Goal: Task Accomplishment & Management: Use online tool/utility

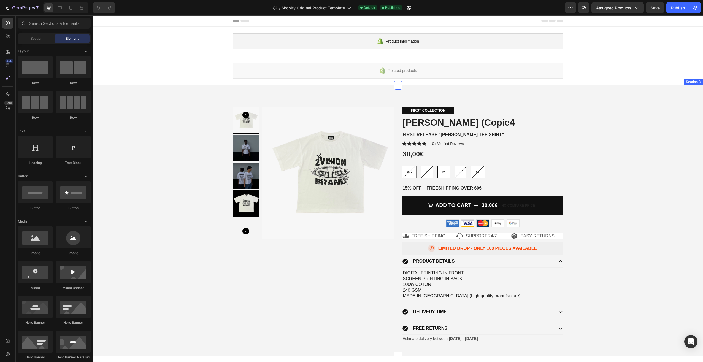
click at [621, 178] on div "Product Images FIRST COLLECTION Text Block ANGEL EYES (Copie4 Product Title FIR…" at bounding box center [398, 224] width 602 height 235
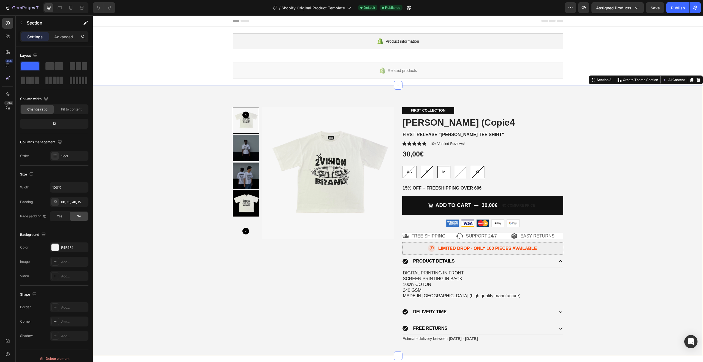
click at [628, 183] on div "Product Images FIRST COLLECTION Text Block ANGEL EYES (Copie4 Product Title FIR…" at bounding box center [398, 224] width 602 height 235
click at [636, 147] on div "Product Images FIRST COLLECTION Text Block ANGEL EYES (Copie4 Product Title FIR…" at bounding box center [398, 224] width 602 height 235
click at [559, 238] on div "Icon EASY RETURNS Text Block Row" at bounding box center [537, 236] width 52 height 7
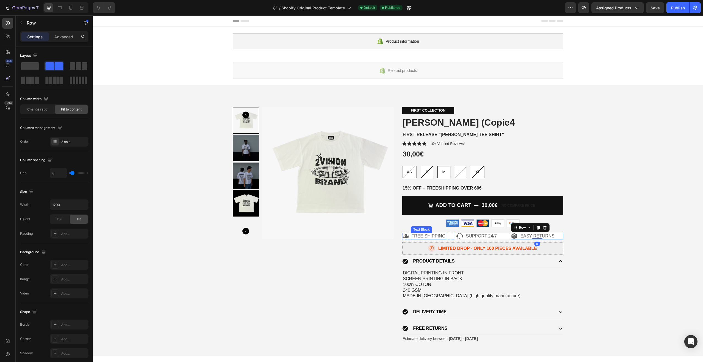
click at [385, 241] on div "Product Images" at bounding box center [313, 224] width 161 height 235
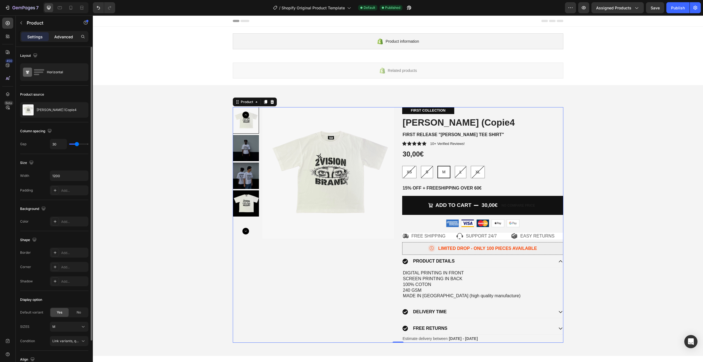
click at [56, 38] on p "Advanced" at bounding box center [63, 37] width 19 height 6
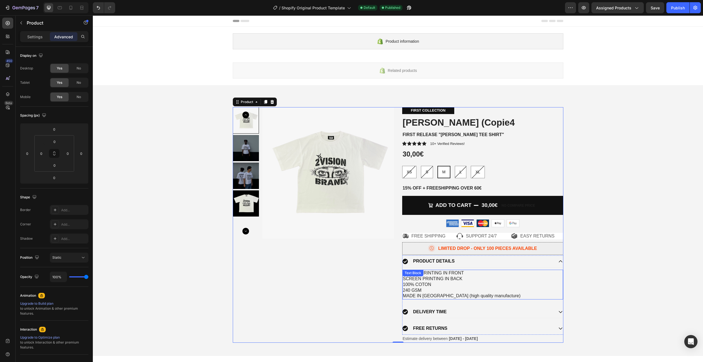
click at [477, 272] on p "DIGITAL PRINTING IN FRONT SCREEN PRINTING IN BACK 100% COTON 240 GSM MADE IN CH…" at bounding box center [482, 284] width 159 height 29
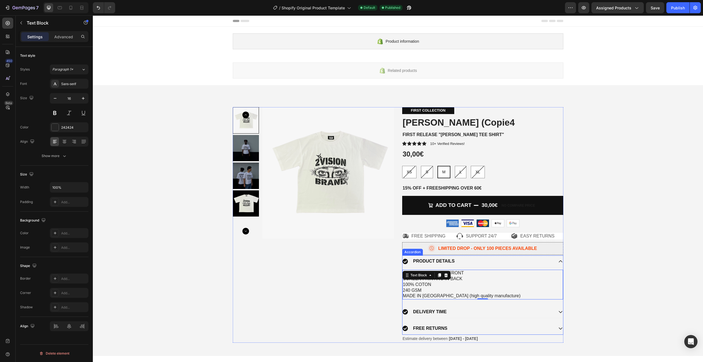
click at [486, 262] on div "PRODUCT DETAILS" at bounding box center [477, 260] width 151 height 7
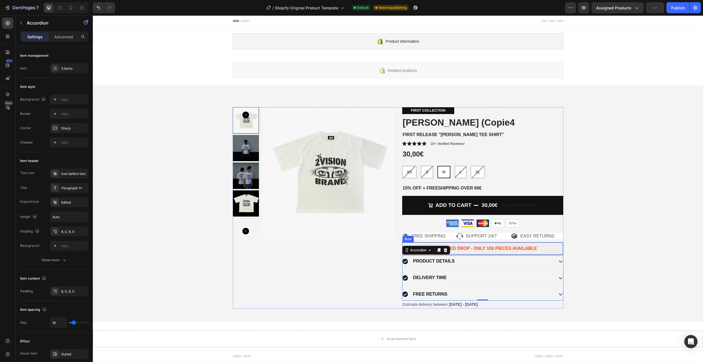
click at [553, 244] on div "Icon LIMITED DROP - ONLY 100 PIECES AVAILABLE Text Block Row" at bounding box center [482, 248] width 161 height 13
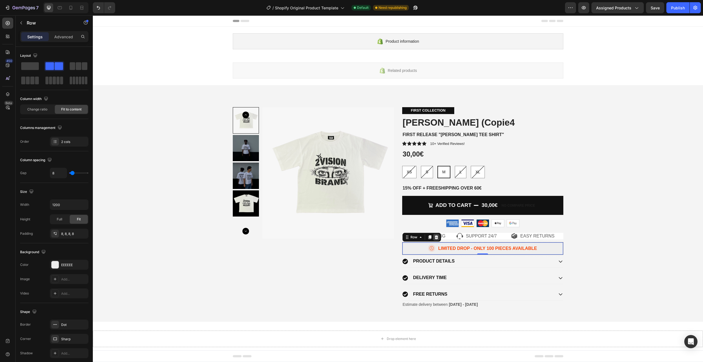
click at [434, 237] on icon at bounding box center [436, 237] width 4 height 4
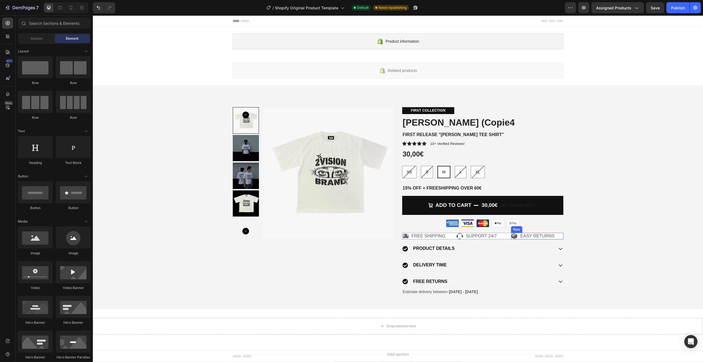
click at [555, 237] on div "Icon EASY RETURNS Text Block Row" at bounding box center [537, 236] width 52 height 7
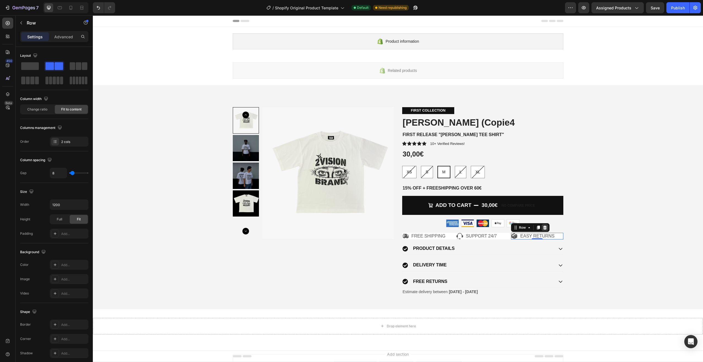
click at [543, 228] on icon at bounding box center [545, 227] width 4 height 4
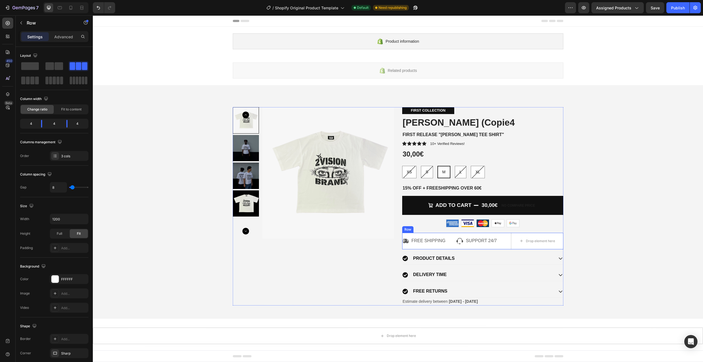
click at [492, 233] on div "Icon SUPPORT 24/7 Text Block Row" at bounding box center [482, 241] width 52 height 17
click at [435, 227] on icon at bounding box center [436, 227] width 4 height 4
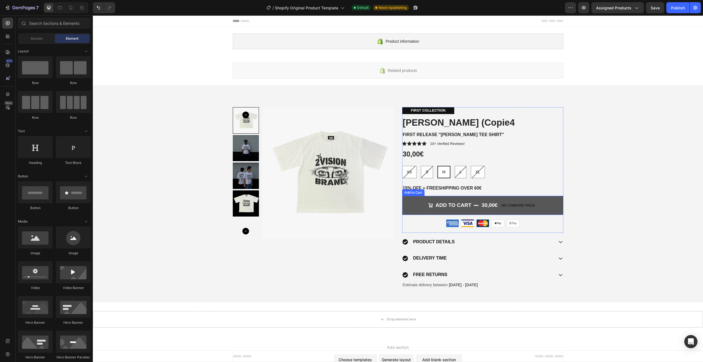
click at [550, 208] on button "Add to cart 30,00€ No compare price" at bounding box center [482, 205] width 161 height 19
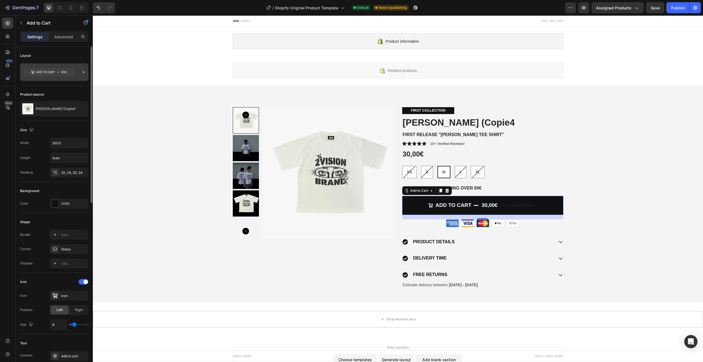
click at [81, 73] on icon at bounding box center [84, 72] width 6 height 6
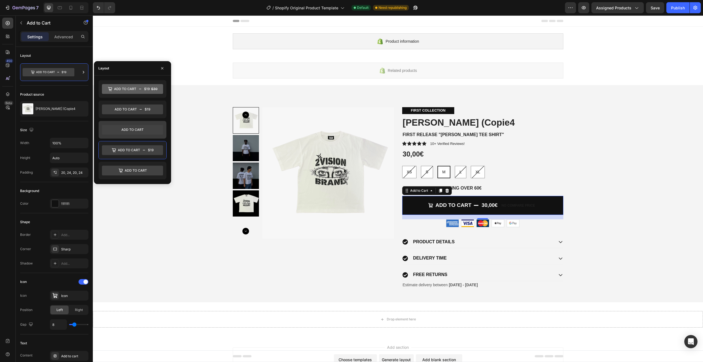
click at [146, 131] on icon at bounding box center [132, 130] width 61 height 10
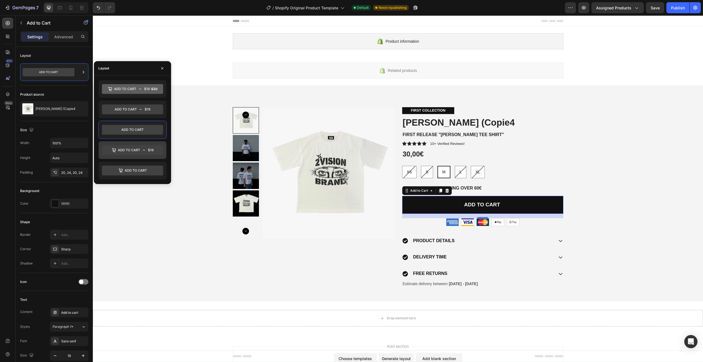
click at [147, 145] on icon at bounding box center [132, 150] width 61 height 10
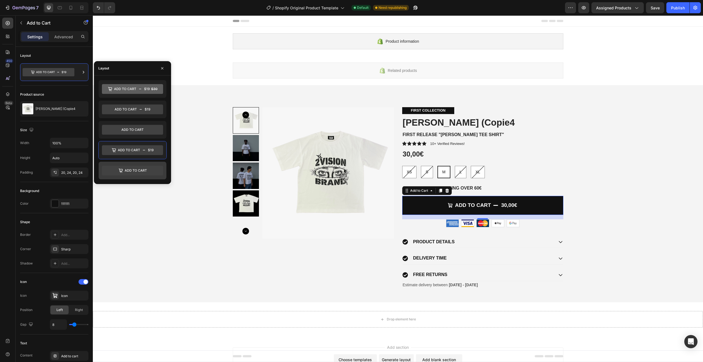
click at [147, 169] on icon at bounding box center [132, 170] width 61 height 10
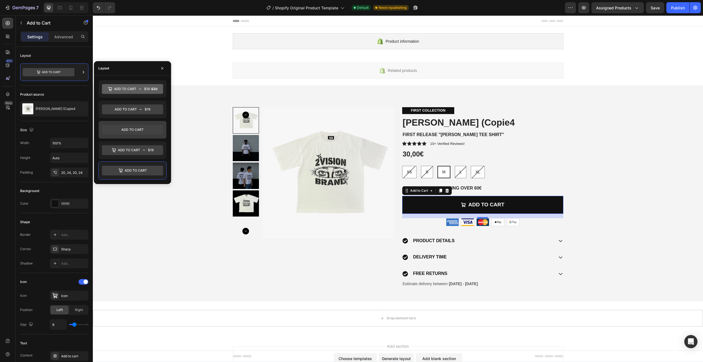
click at [142, 130] on icon at bounding box center [132, 129] width 22 height 2
click at [131, 129] on icon at bounding box center [132, 130] width 61 height 10
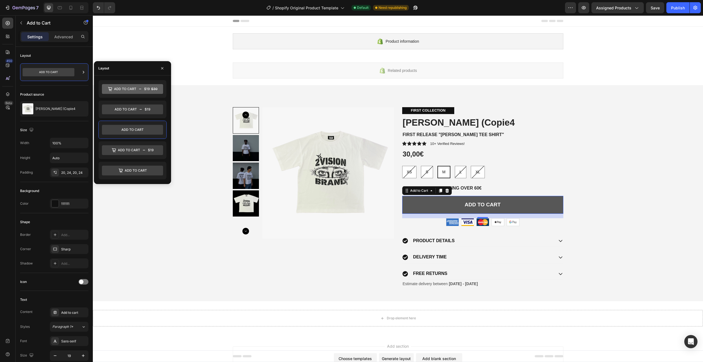
click at [511, 205] on button "Add to cart" at bounding box center [482, 205] width 161 height 18
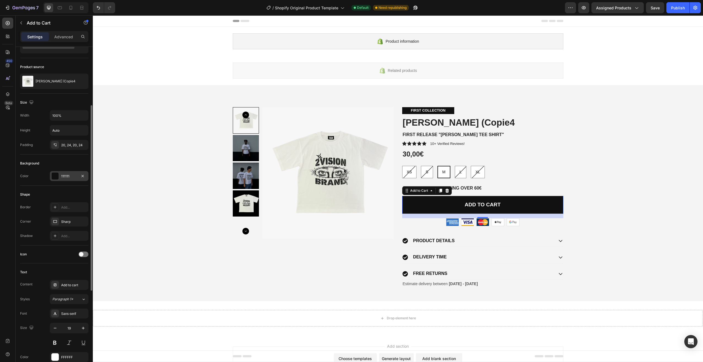
scroll to position [55, 0]
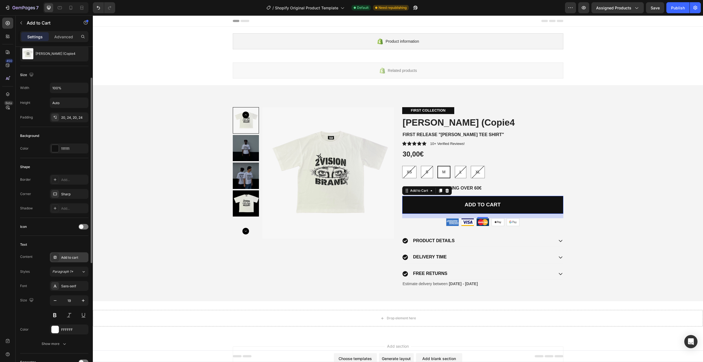
click at [84, 257] on div "Add to cart" at bounding box center [74, 257] width 26 height 5
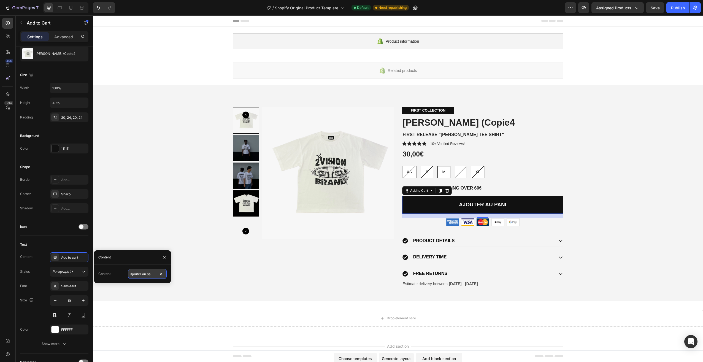
scroll to position [0, 2]
type input "Ajouter au panier"
click at [133, 262] on div "Content" at bounding box center [132, 257] width 77 height 14
click at [79, 270] on div "Paragraph 1*" at bounding box center [66, 271] width 29 height 5
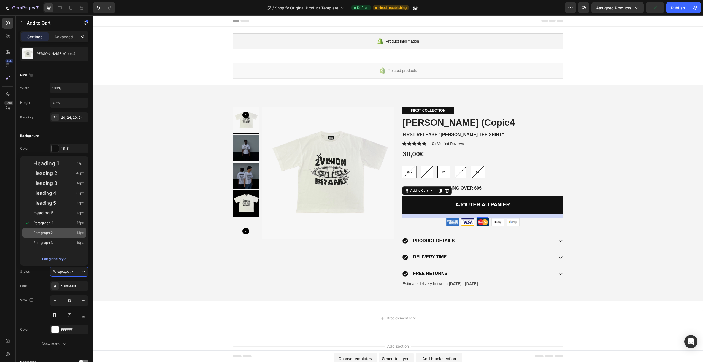
click at [56, 231] on div "Paragraph 2 14px" at bounding box center [58, 233] width 51 height 6
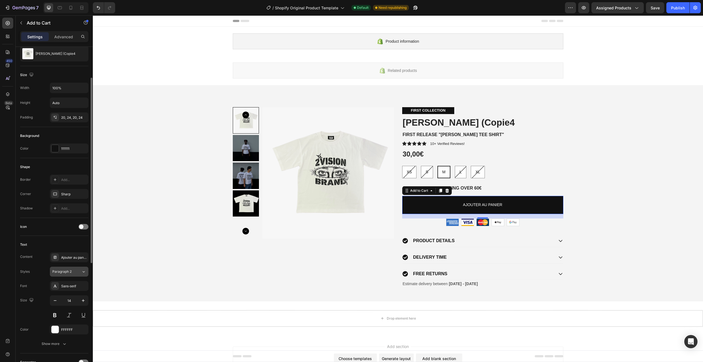
click at [76, 272] on div "Paragraph 2" at bounding box center [66, 271] width 29 height 5
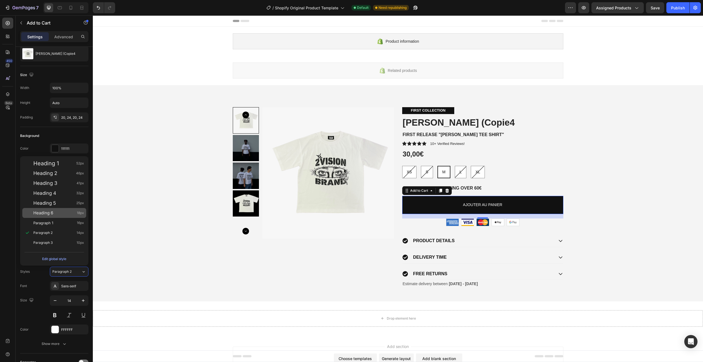
click at [61, 213] on div "Heading 6 18px" at bounding box center [58, 213] width 51 height 6
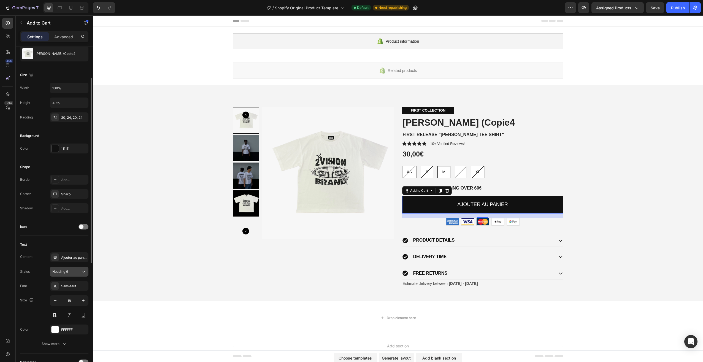
click at [70, 269] on button "Heading 6" at bounding box center [69, 272] width 39 height 10
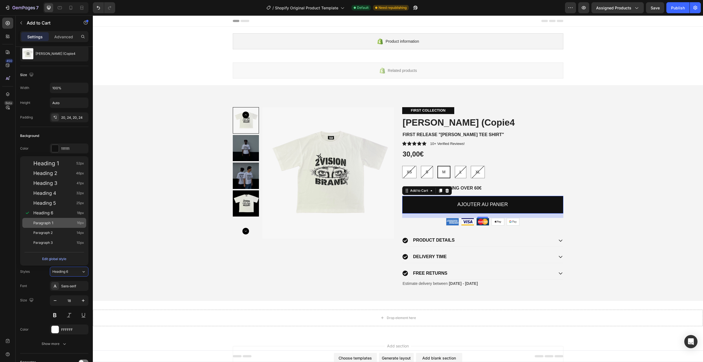
click at [57, 222] on div "Paragraph 1 16px" at bounding box center [58, 223] width 51 height 6
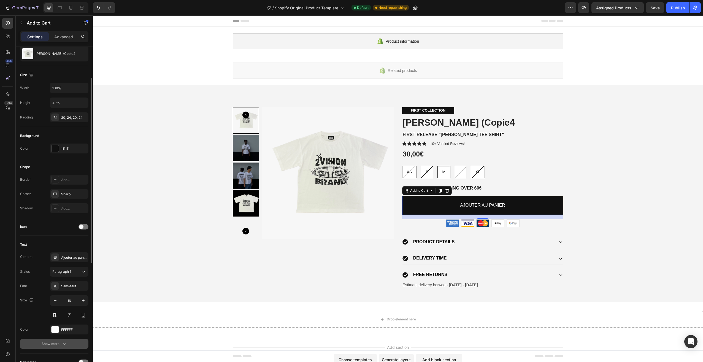
click at [58, 345] on div "Show more" at bounding box center [55, 344] width 26 height 6
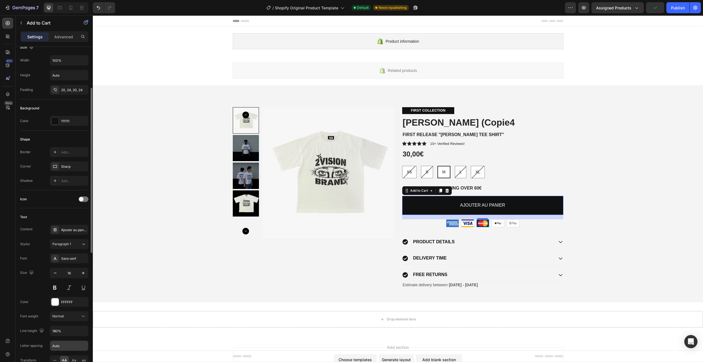
scroll to position [110, 0]
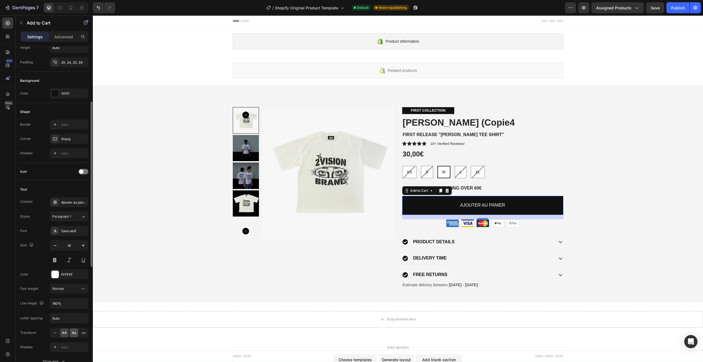
click at [74, 333] on span "Aa" at bounding box center [74, 332] width 4 height 5
click at [82, 331] on span "aa" at bounding box center [84, 332] width 4 height 5
click at [57, 332] on icon at bounding box center [55, 333] width 6 height 6
click at [55, 261] on button at bounding box center [55, 260] width 10 height 10
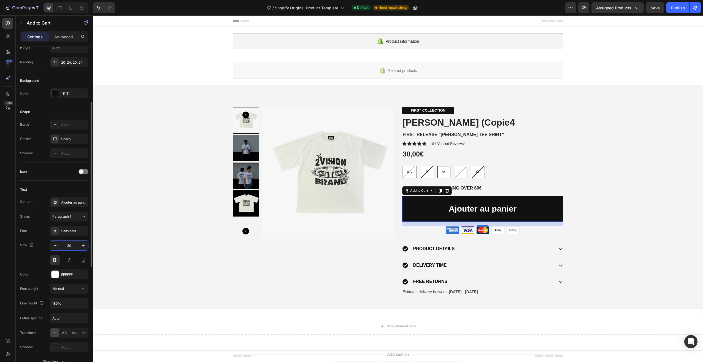
drag, startPoint x: 75, startPoint y: 243, endPoint x: 67, endPoint y: 245, distance: 8.7
click at [67, 245] on input "30" at bounding box center [69, 245] width 18 height 10
click at [57, 245] on icon "button" at bounding box center [55, 246] width 6 height 6
click at [56, 243] on icon "button" at bounding box center [55, 246] width 6 height 6
click at [58, 246] on button "button" at bounding box center [55, 245] width 10 height 10
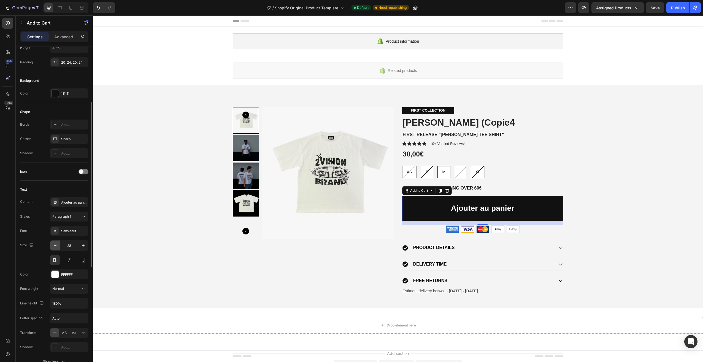
click at [58, 246] on button "button" at bounding box center [55, 245] width 10 height 10
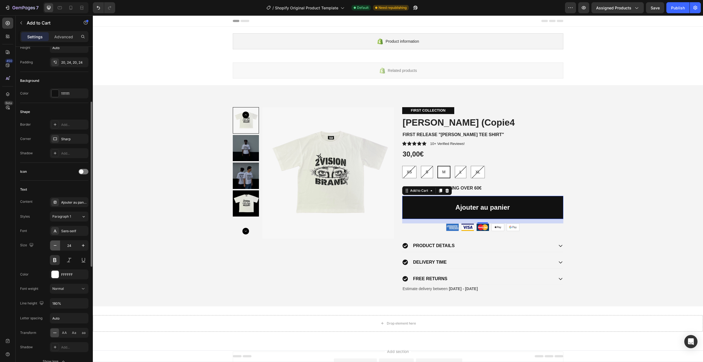
click at [58, 246] on button "button" at bounding box center [55, 245] width 10 height 10
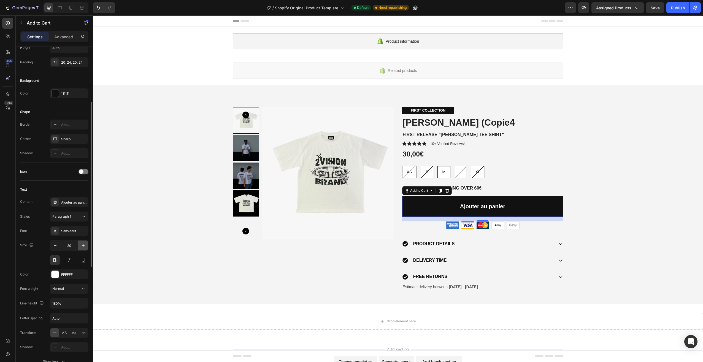
click at [86, 243] on icon "button" at bounding box center [83, 246] width 6 height 6
type input "22"
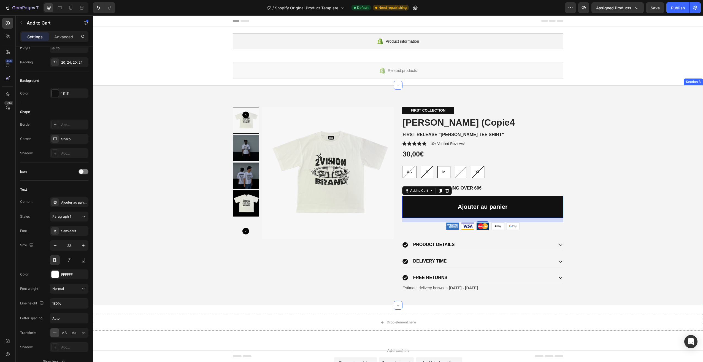
click at [593, 203] on div "Product Images FIRST COLLECTION Text Block ANGEL EYES (Copie4 Product Title FIR…" at bounding box center [398, 199] width 602 height 185
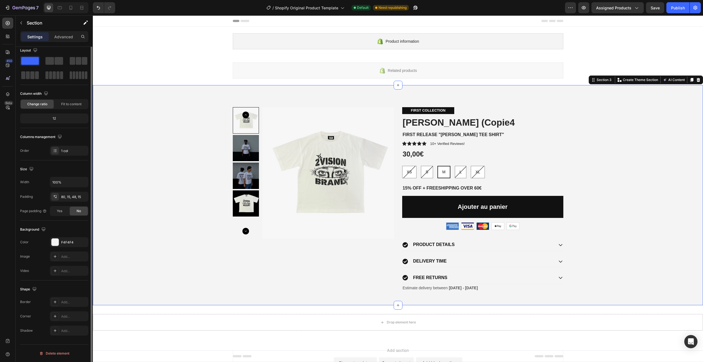
scroll to position [0, 0]
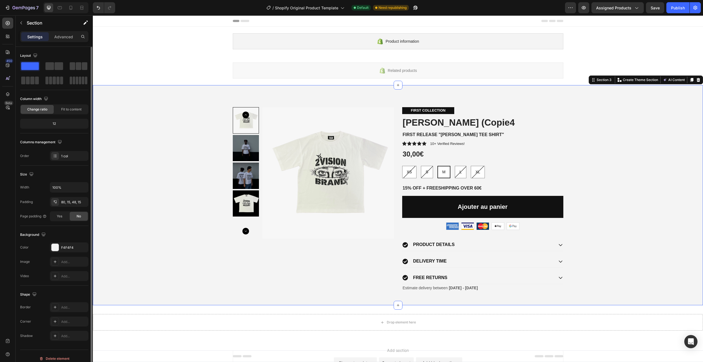
click at [566, 206] on div "Product Images FIRST COLLECTION Text Block ANGEL EYES (Copie4 Product Title FIR…" at bounding box center [398, 199] width 602 height 185
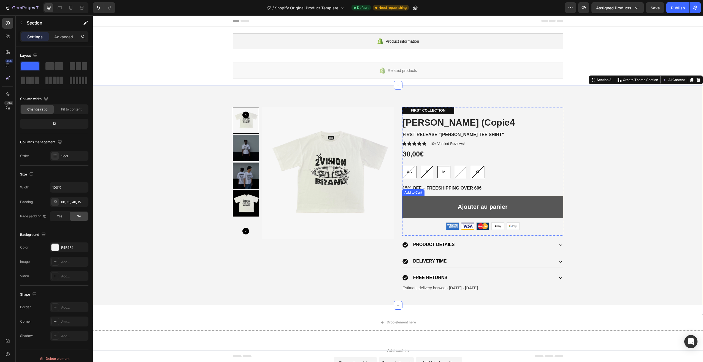
click at [548, 209] on button "Ajouter au panier" at bounding box center [482, 207] width 161 height 22
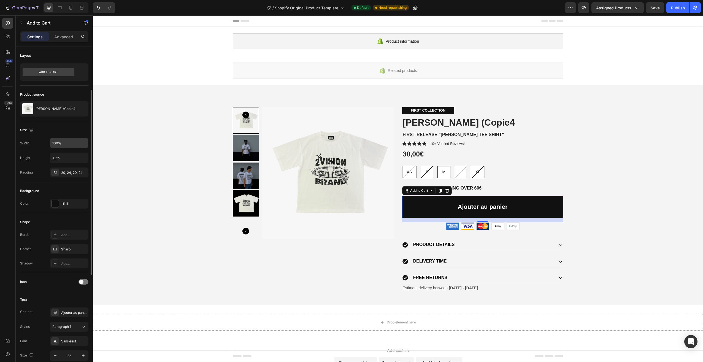
scroll to position [28, 0]
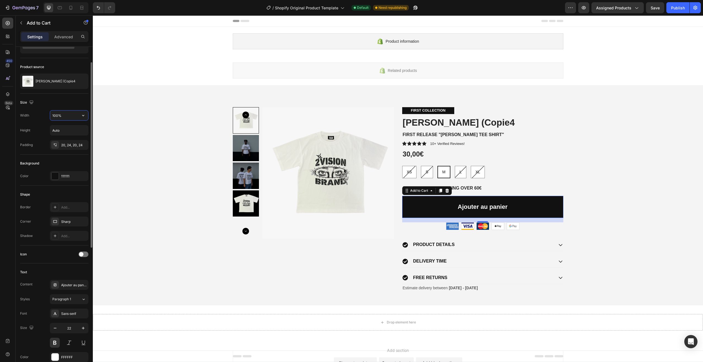
click at [71, 117] on input "100%" at bounding box center [69, 115] width 38 height 10
click at [85, 114] on icon "button" at bounding box center [83, 116] width 6 height 6
click at [65, 130] on span "Fit content" at bounding box center [60, 129] width 17 height 5
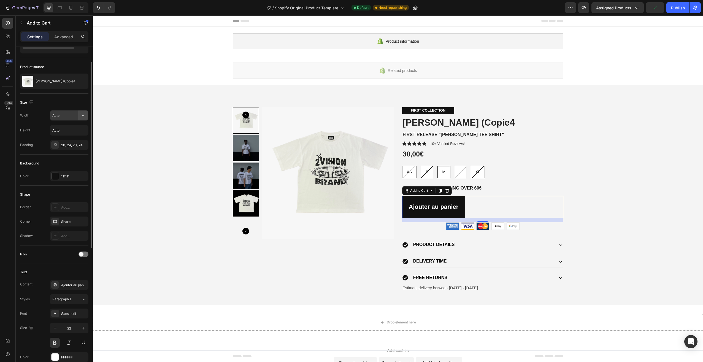
click at [81, 115] on icon "button" at bounding box center [83, 116] width 6 height 6
click at [67, 140] on p "Full 100%" at bounding box center [67, 139] width 31 height 5
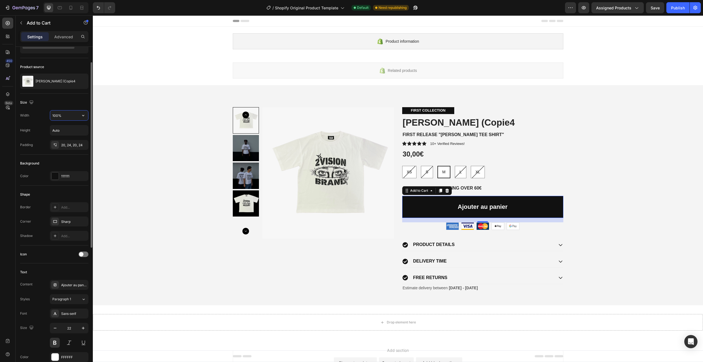
click at [63, 119] on input "100%" at bounding box center [69, 115] width 38 height 10
click at [59, 115] on input "100%" at bounding box center [69, 115] width 38 height 10
type input "90%"
click at [384, 110] on img at bounding box center [328, 173] width 132 height 132
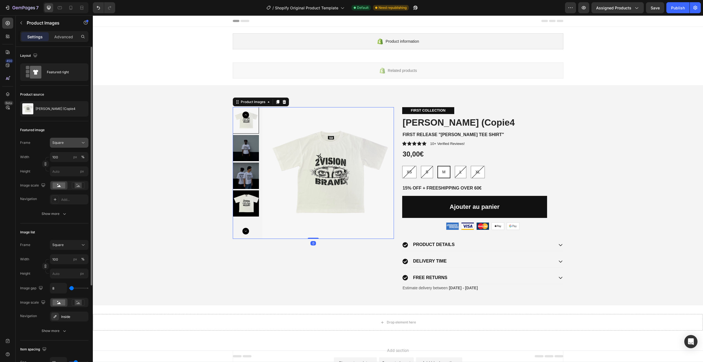
click at [64, 141] on div "Square" at bounding box center [65, 142] width 27 height 5
click at [67, 176] on span "Horizontal" at bounding box center [60, 177] width 16 height 6
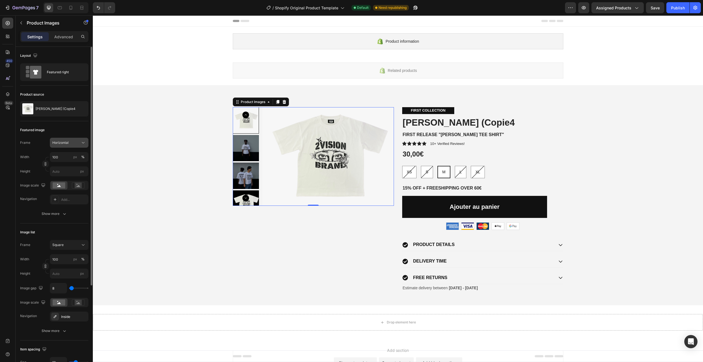
click at [78, 139] on button "Horizontal" at bounding box center [69, 143] width 39 height 10
click at [73, 162] on div "Vertical" at bounding box center [64, 166] width 44 height 10
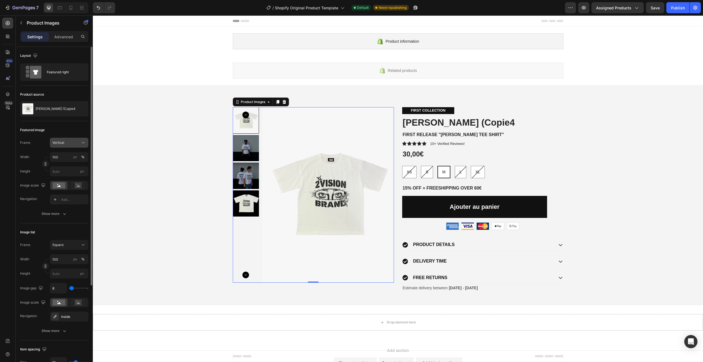
click at [79, 142] on div "Vertical" at bounding box center [65, 142] width 27 height 5
click at [75, 156] on div "Square" at bounding box center [68, 156] width 32 height 6
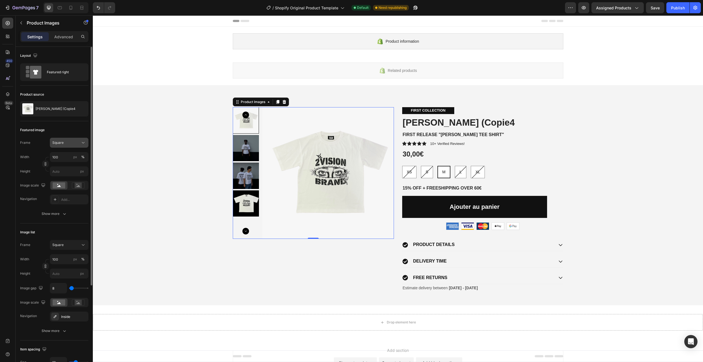
click at [75, 144] on div "Square" at bounding box center [65, 142] width 27 height 5
click at [64, 198] on span "Custom" at bounding box center [58, 197] width 12 height 5
click at [64, 154] on input "100" at bounding box center [69, 157] width 39 height 10
click at [64, 156] on input "100" at bounding box center [69, 157] width 39 height 10
drag, startPoint x: 55, startPoint y: 160, endPoint x: 52, endPoint y: 157, distance: 4.0
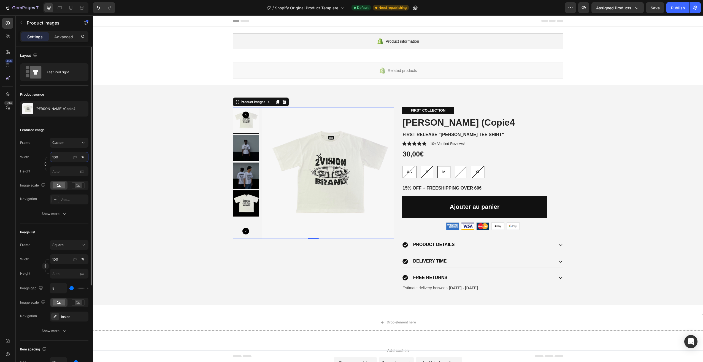
click at [52, 157] on input "100" at bounding box center [69, 157] width 39 height 10
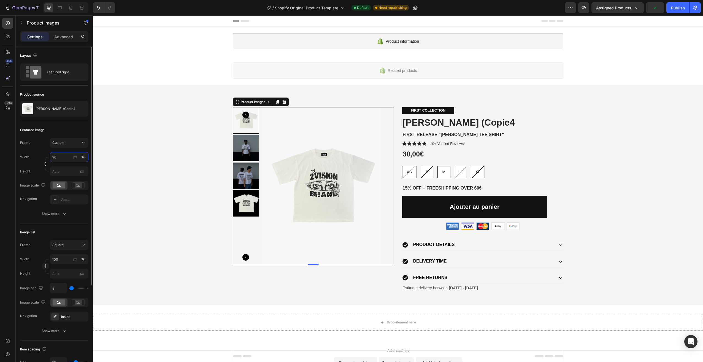
drag, startPoint x: 51, startPoint y: 158, endPoint x: 46, endPoint y: 160, distance: 5.2
click at [46, 160] on div "Width 90 px % Height px" at bounding box center [54, 164] width 68 height 24
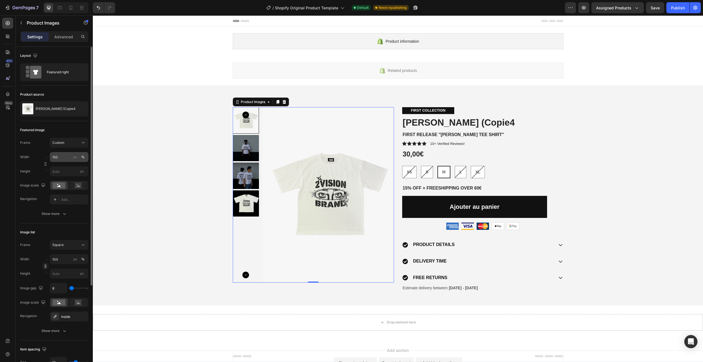
click at [80, 158] on button "%" at bounding box center [83, 157] width 7 height 7
click at [76, 157] on div "px" at bounding box center [75, 156] width 4 height 5
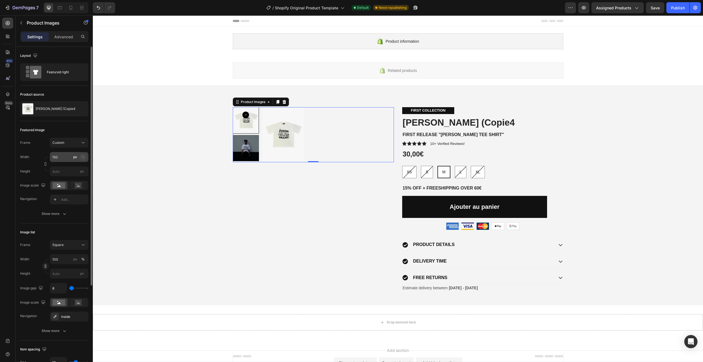
click at [84, 157] on div "%" at bounding box center [82, 156] width 3 height 5
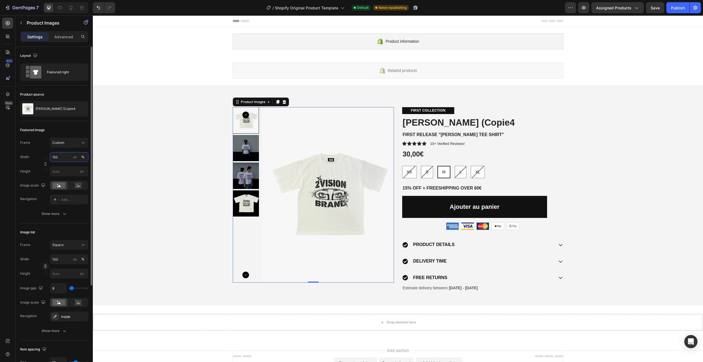
click at [62, 158] on input "150" at bounding box center [69, 157] width 39 height 10
drag, startPoint x: 62, startPoint y: 158, endPoint x: 53, endPoint y: 159, distance: 8.8
click at [53, 159] on input "150" at bounding box center [69, 157] width 39 height 10
type input "500"
click at [78, 184] on rect at bounding box center [78, 186] width 7 height 6
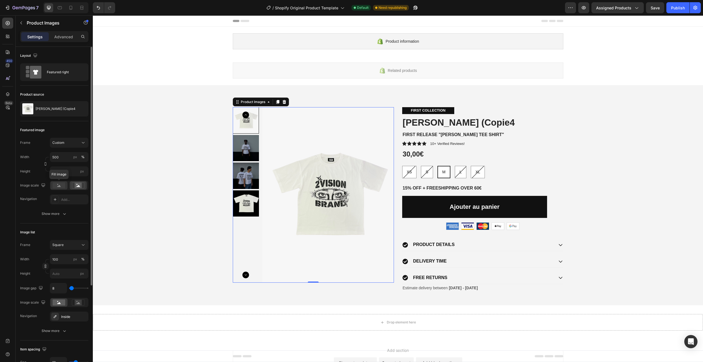
click at [55, 186] on rect at bounding box center [59, 185] width 13 height 6
click at [64, 213] on icon "button" at bounding box center [65, 214] width 6 height 6
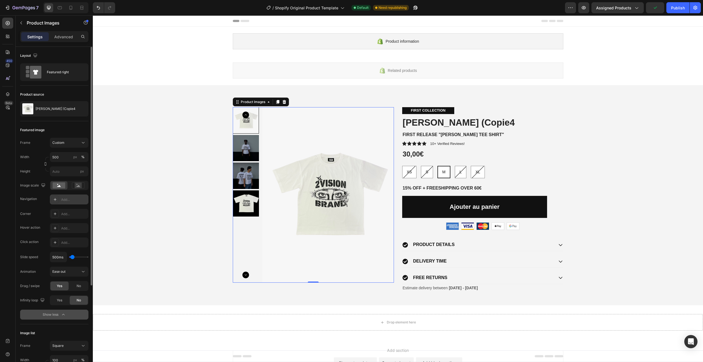
click at [68, 197] on div "Add..." at bounding box center [74, 199] width 26 height 5
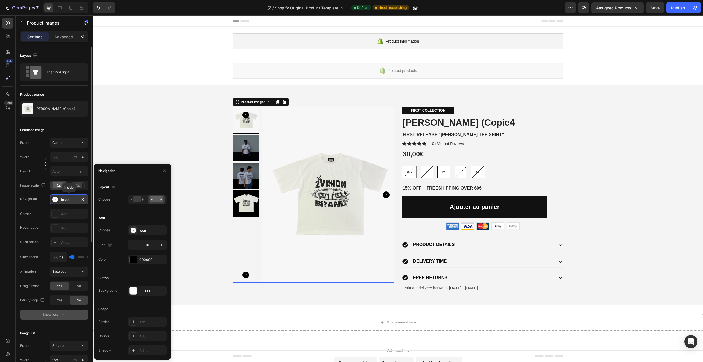
click at [68, 197] on div "Inside" at bounding box center [69, 199] width 16 height 5
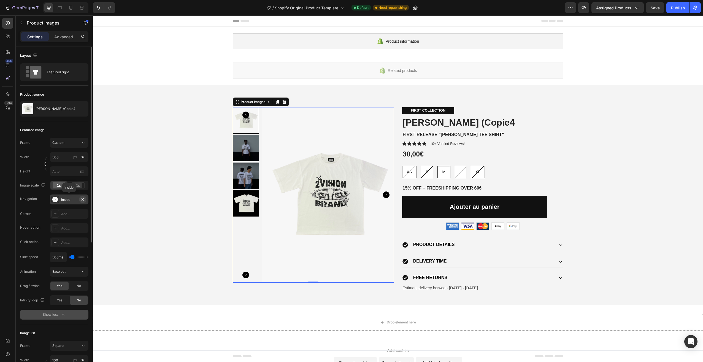
click at [82, 199] on icon "button" at bounding box center [82, 199] width 4 height 4
click at [58, 301] on span "Yes" at bounding box center [60, 300] width 6 height 5
click at [61, 300] on span "Yes" at bounding box center [60, 300] width 6 height 5
click at [77, 287] on span "No" at bounding box center [79, 285] width 4 height 5
click at [75, 297] on div "No" at bounding box center [79, 300] width 18 height 9
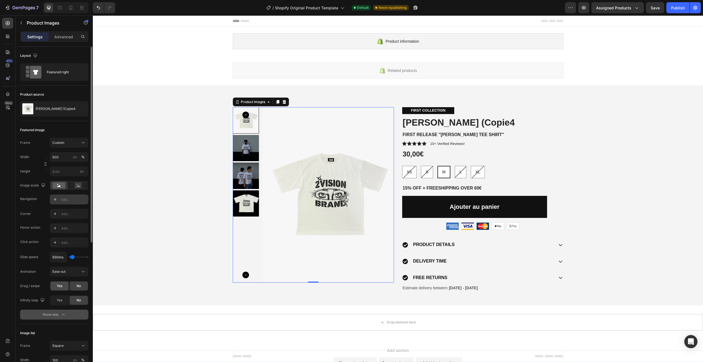
click at [57, 286] on span "Yes" at bounding box center [60, 285] width 6 height 5
click at [70, 343] on div "Square" at bounding box center [65, 345] width 27 height 5
click at [65, 322] on div "Original" at bounding box center [68, 322] width 32 height 5
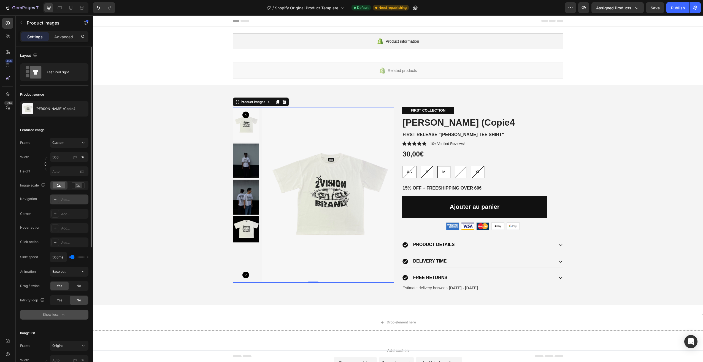
click at [67, 342] on button "Original" at bounding box center [69, 346] width 39 height 10
click at [62, 302] on span "Vertical" at bounding box center [58, 302] width 12 height 6
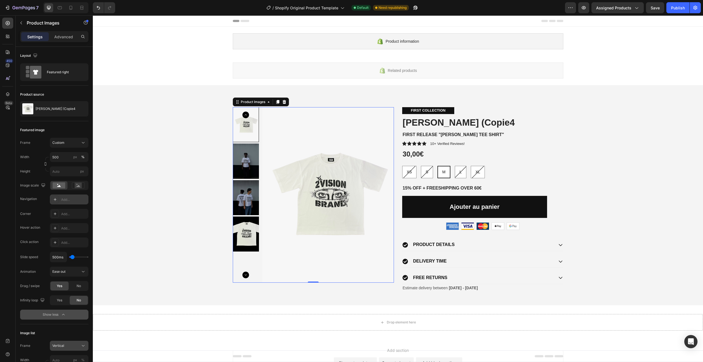
click at [69, 341] on button "Vertical" at bounding box center [69, 346] width 39 height 10
click at [64, 314] on span "Horizontal" at bounding box center [60, 312] width 16 height 6
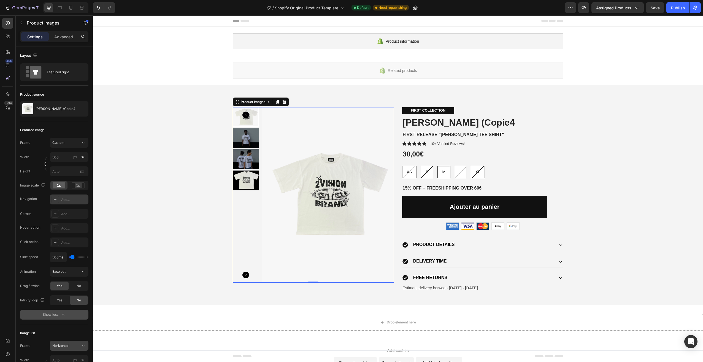
click at [68, 343] on button "Horizontal" at bounding box center [69, 346] width 39 height 10
click at [67, 292] on div "Square" at bounding box center [68, 292] width 32 height 6
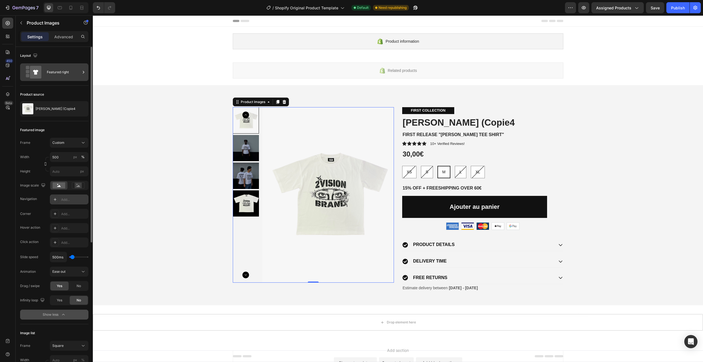
click at [65, 70] on div "Featured right" at bounding box center [64, 72] width 34 height 13
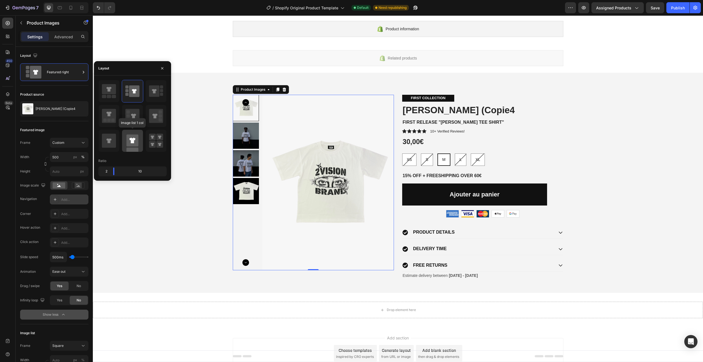
scroll to position [28, 0]
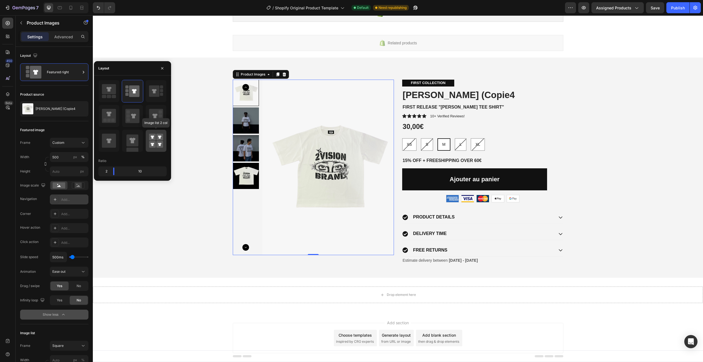
click at [150, 138] on rect at bounding box center [152, 137] width 7 height 7
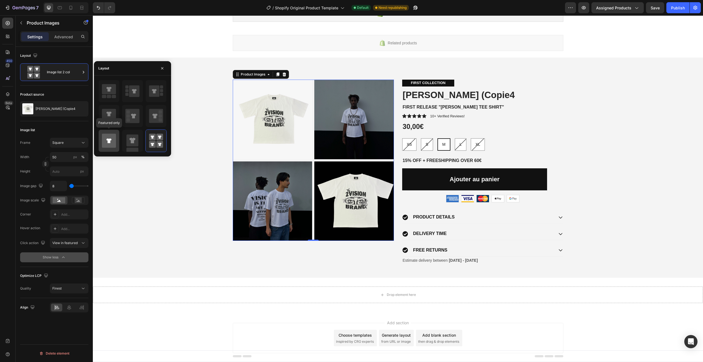
click at [114, 139] on icon at bounding box center [109, 141] width 14 height 14
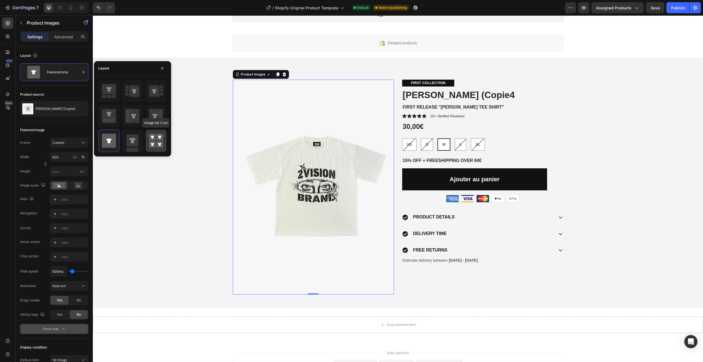
click at [151, 140] on rect at bounding box center [152, 137] width 7 height 7
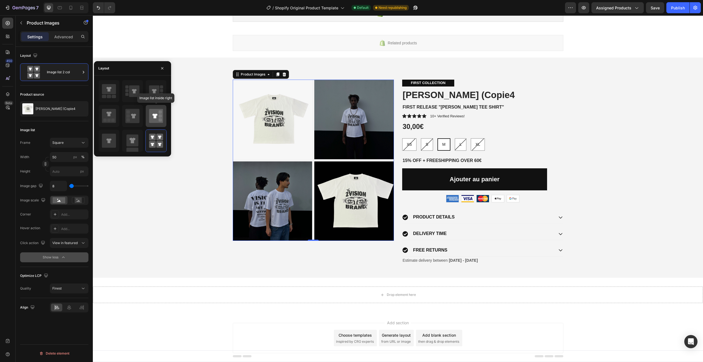
click at [156, 118] on icon at bounding box center [156, 116] width 14 height 14
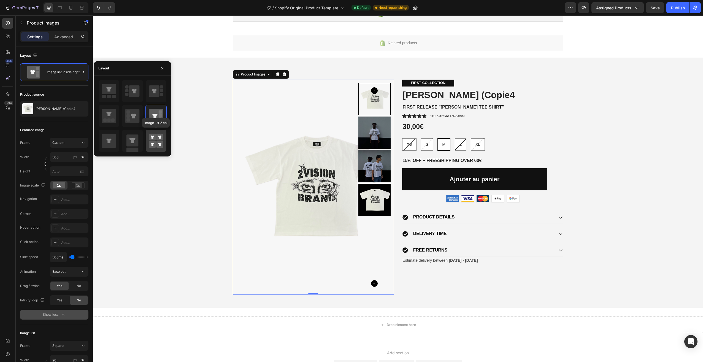
click at [160, 137] on icon at bounding box center [159, 136] width 3 height 3
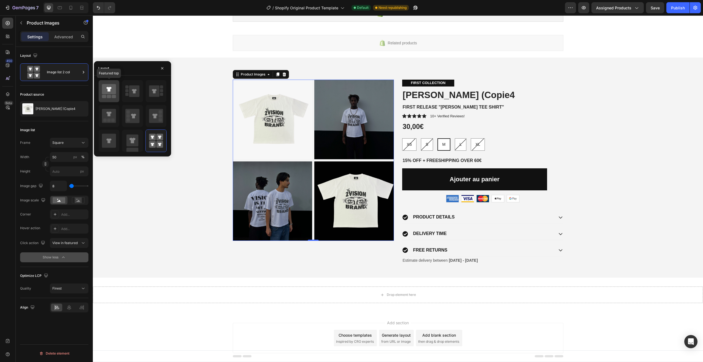
click at [106, 93] on icon at bounding box center [109, 89] width 14 height 10
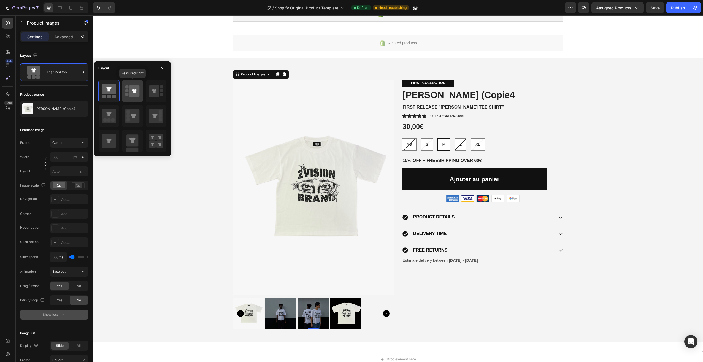
click at [131, 94] on icon at bounding box center [134, 91] width 10 height 12
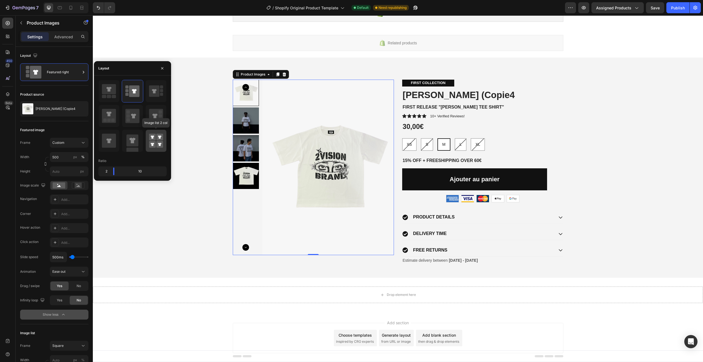
click at [159, 141] on icon at bounding box center [156, 140] width 14 height 15
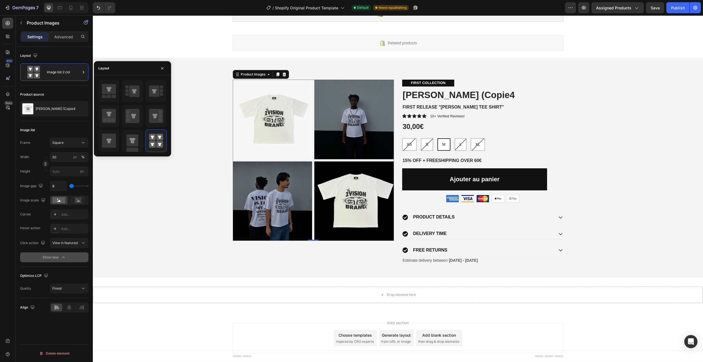
click at [79, 92] on div "Product source" at bounding box center [54, 94] width 68 height 9
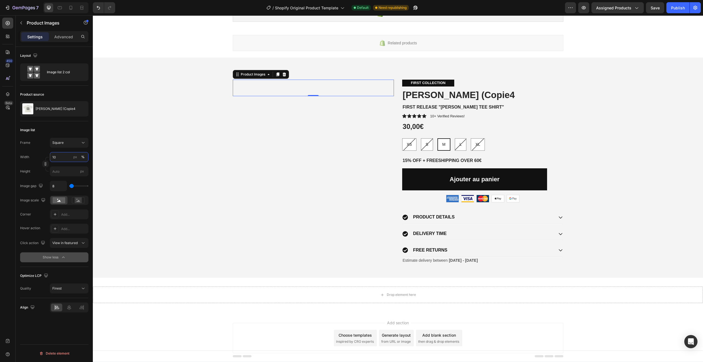
type input "100"
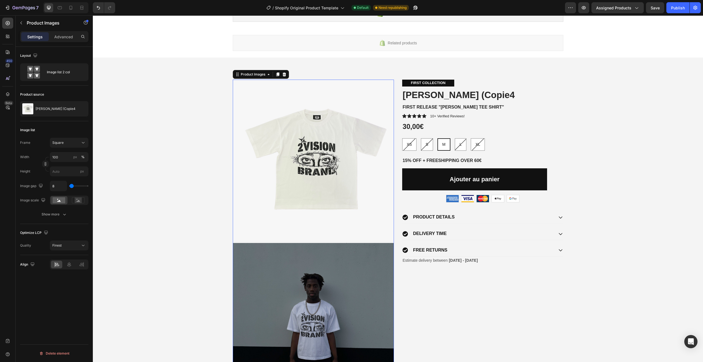
click at [344, 86] on img at bounding box center [313, 160] width 161 height 161
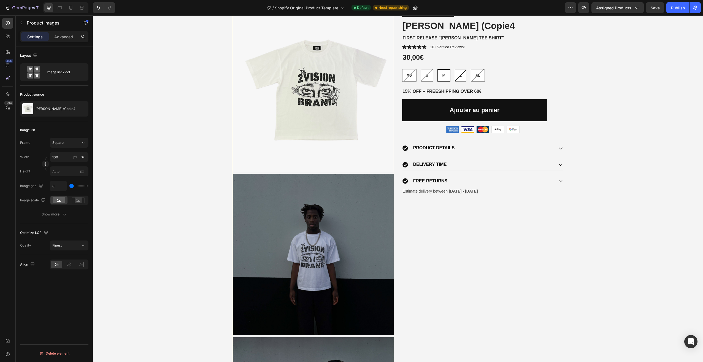
scroll to position [0, 0]
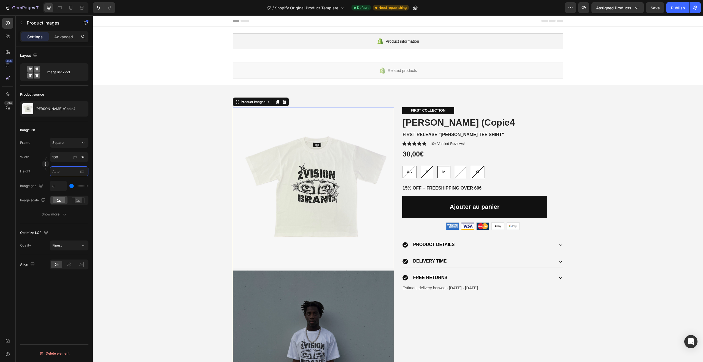
click at [67, 171] on input "px" at bounding box center [69, 171] width 39 height 10
type input "1"
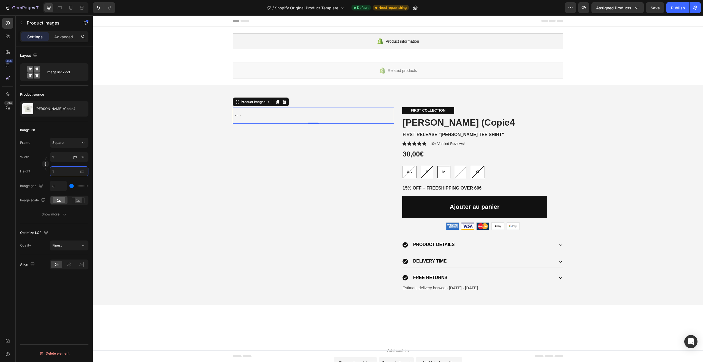
type input "10"
type input "100"
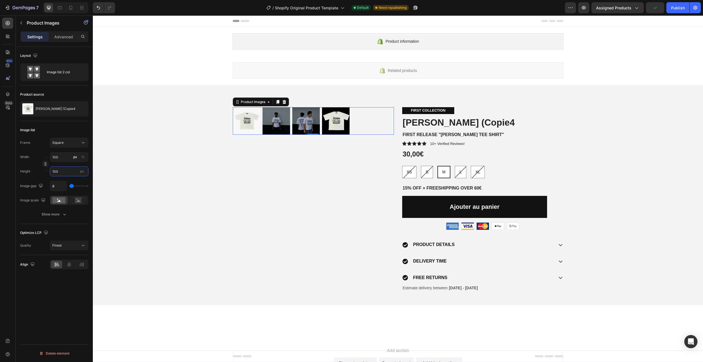
drag, startPoint x: 63, startPoint y: 172, endPoint x: 53, endPoint y: 171, distance: 10.2
click at [53, 171] on input "100" at bounding box center [69, 171] width 39 height 10
type input "1005"
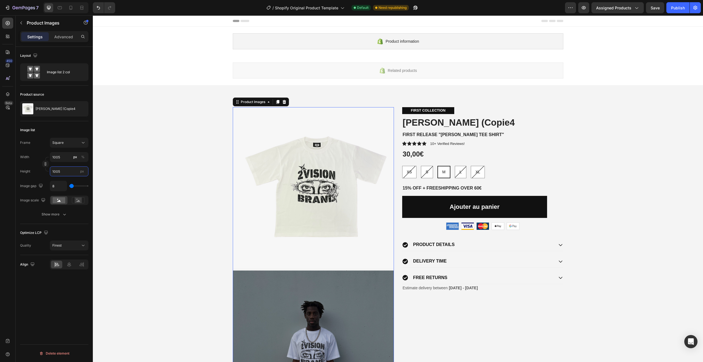
type input "10050"
drag, startPoint x: 51, startPoint y: 175, endPoint x: 41, endPoint y: 175, distance: 10.2
click at [41, 175] on div "Height 10050 px" at bounding box center [54, 171] width 68 height 10
type input "5"
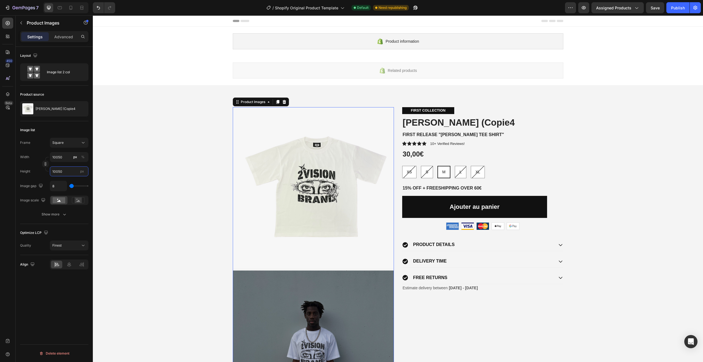
type input "5"
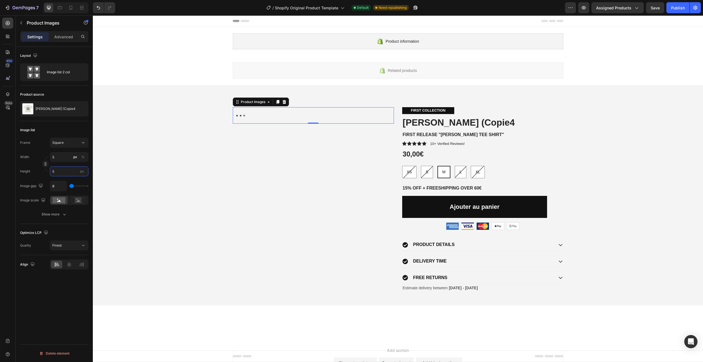
type input "50"
type input "500"
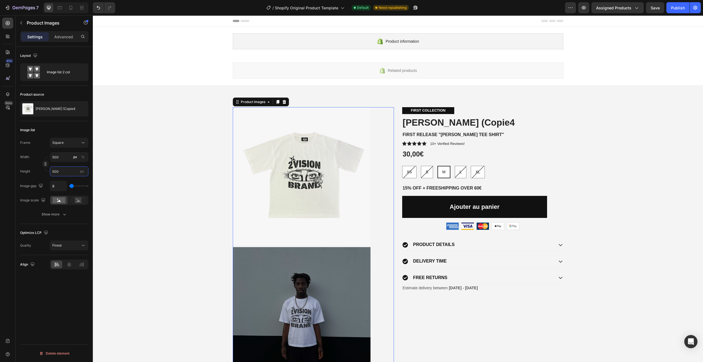
drag, startPoint x: 66, startPoint y: 171, endPoint x: 47, endPoint y: 172, distance: 19.3
click at [47, 172] on div "Height 500 px" at bounding box center [54, 171] width 68 height 10
type input "2"
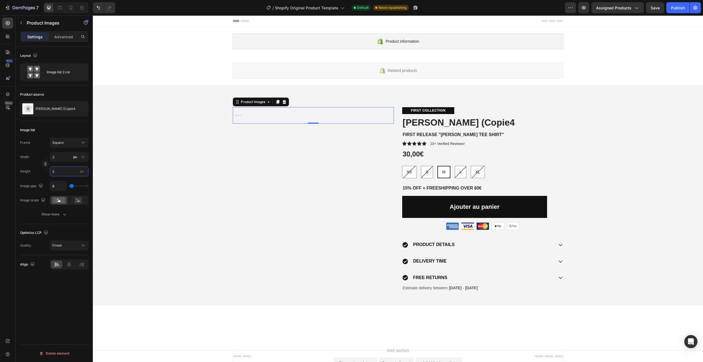
type input "25"
type input "250"
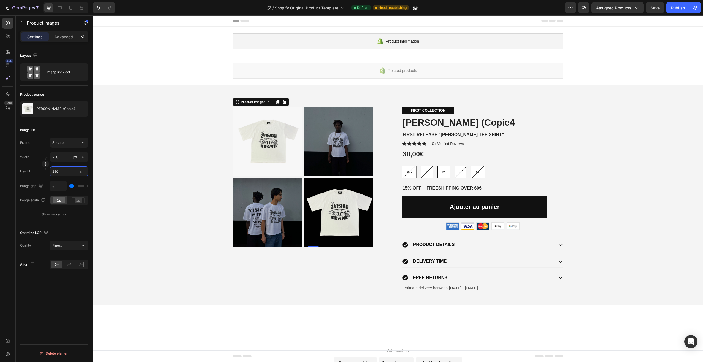
drag, startPoint x: 63, startPoint y: 169, endPoint x: 51, endPoint y: 171, distance: 11.8
click at [51, 171] on input "250" at bounding box center [69, 171] width 39 height 10
type input "3"
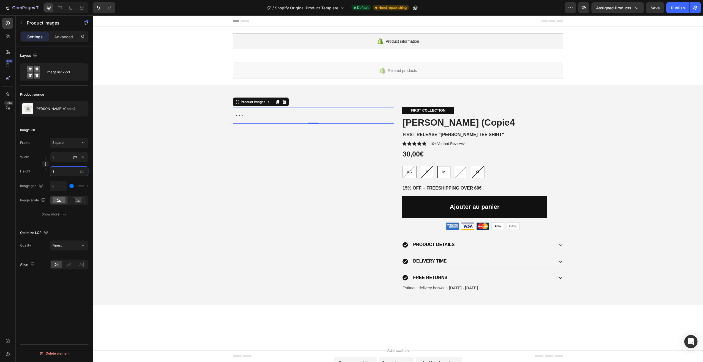
type input "35"
type input "350"
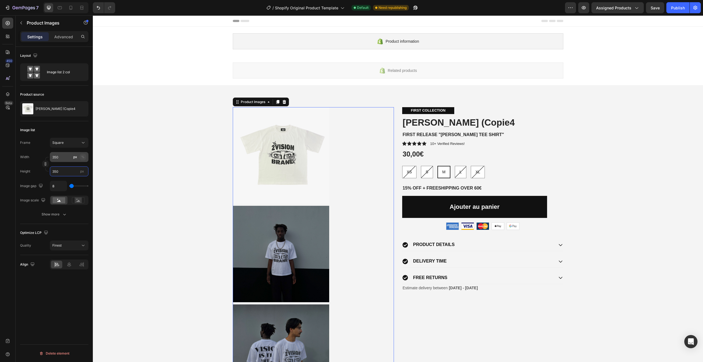
type input "350"
click at [83, 157] on div "%" at bounding box center [82, 156] width 3 height 5
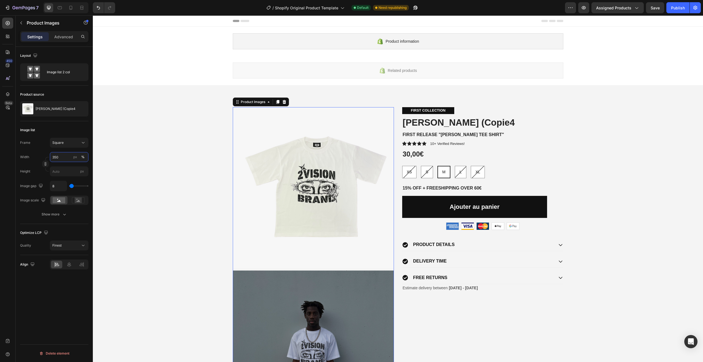
click at [68, 156] on input "350" at bounding box center [69, 157] width 39 height 10
click at [66, 156] on input "350" at bounding box center [69, 157] width 39 height 10
click at [70, 182] on p "Small 25%" at bounding box center [68, 180] width 32 height 5
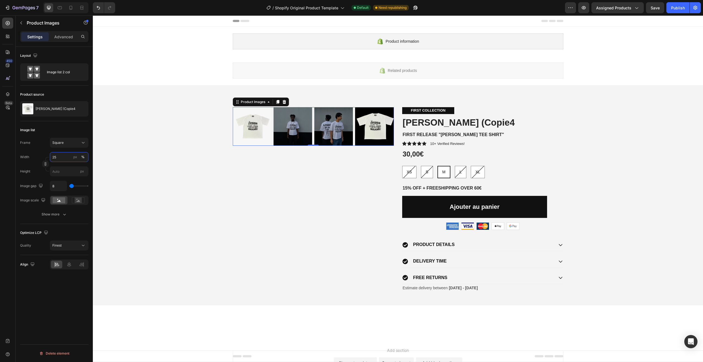
click at [63, 160] on input "25" at bounding box center [69, 157] width 39 height 10
click at [60, 190] on span "Medium" at bounding box center [58, 189] width 13 height 5
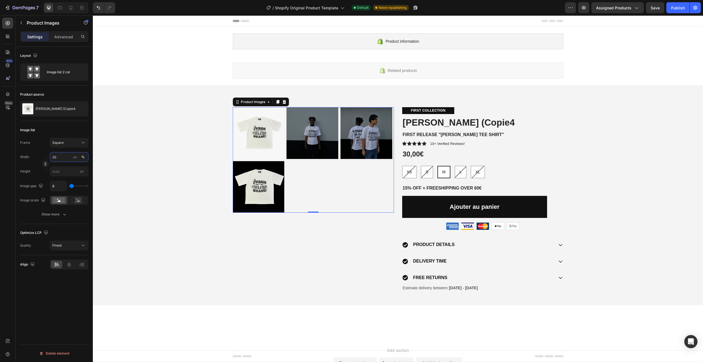
click at [60, 155] on input "33" at bounding box center [69, 157] width 39 height 10
click at [61, 200] on p "Large 50%" at bounding box center [68, 199] width 32 height 5
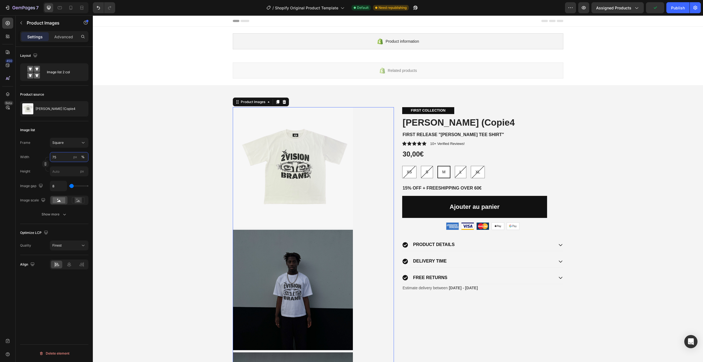
drag, startPoint x: 59, startPoint y: 157, endPoint x: 51, endPoint y: 157, distance: 8.8
click at [51, 157] on input "75" at bounding box center [69, 157] width 39 height 10
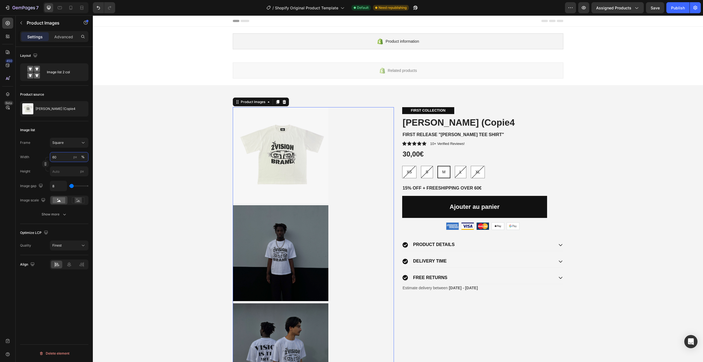
drag, startPoint x: 59, startPoint y: 156, endPoint x: 51, endPoint y: 158, distance: 9.0
click at [51, 158] on input "60" at bounding box center [69, 157] width 39 height 10
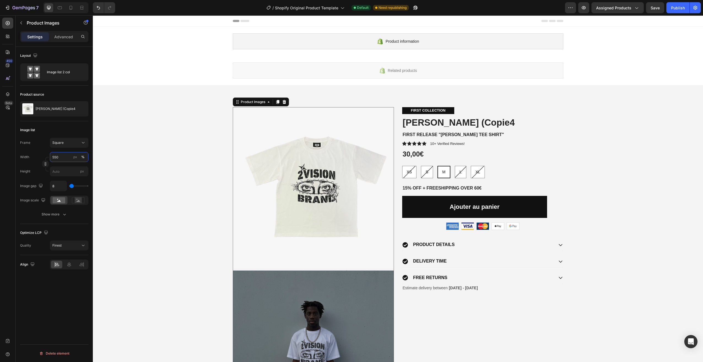
drag, startPoint x: 62, startPoint y: 157, endPoint x: 53, endPoint y: 158, distance: 8.3
click at [53, 158] on input "550" at bounding box center [69, 157] width 39 height 10
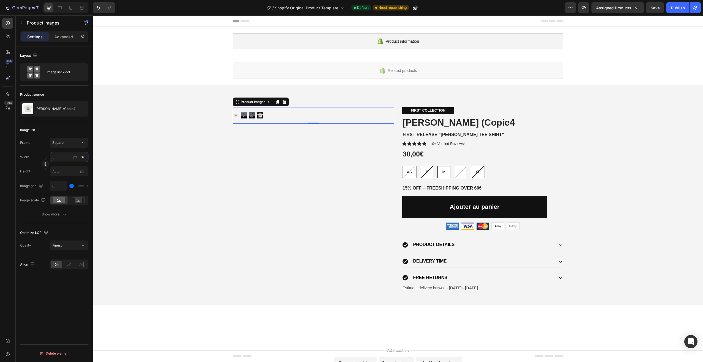
click at [66, 157] on input "5" at bounding box center [69, 157] width 39 height 10
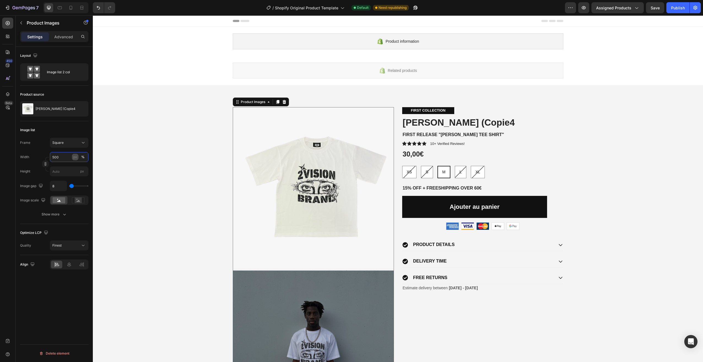
drag, startPoint x: 58, startPoint y: 158, endPoint x: 73, endPoint y: 159, distance: 15.2
click at [73, 159] on label "500 px %" at bounding box center [69, 157] width 39 height 10
click at [73, 159] on input "500" at bounding box center [69, 157] width 39 height 10
type input "500"
type input "167"
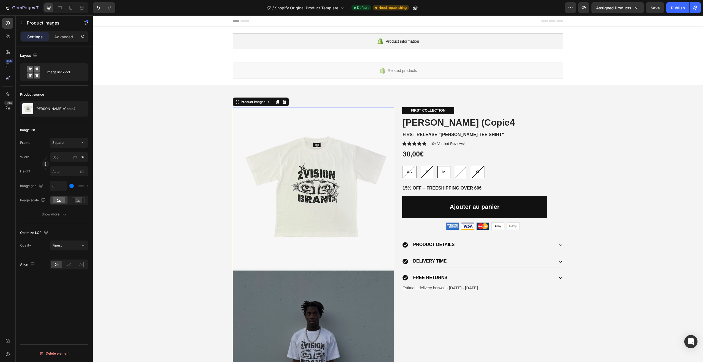
type input "167"
type input "231"
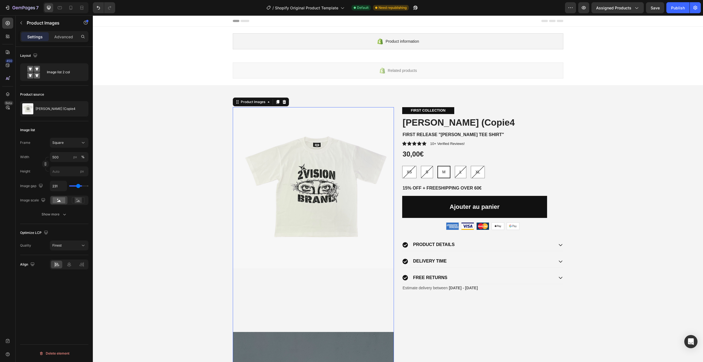
type input "315"
type input "324"
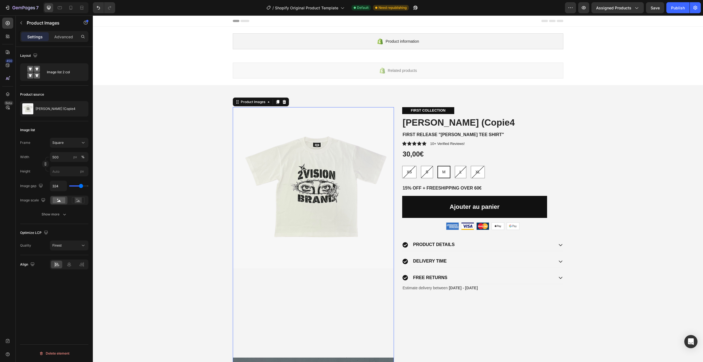
type input "315"
type input "213"
type input "111"
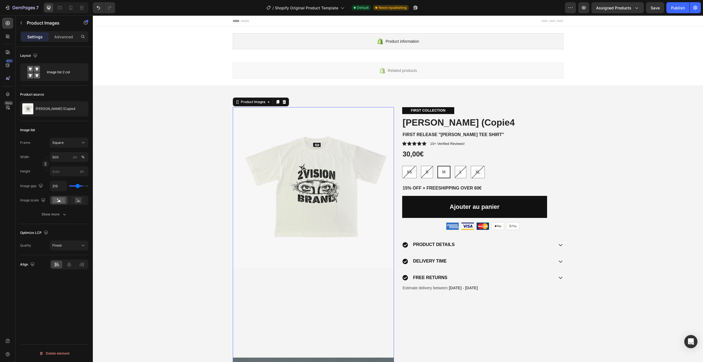
type input "111"
type input "83"
type input "46"
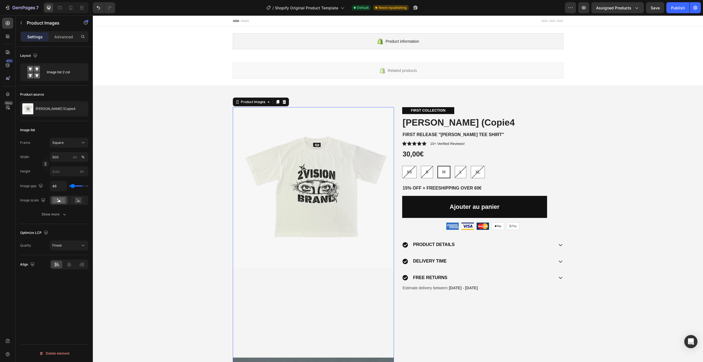
type input "19"
type input "0"
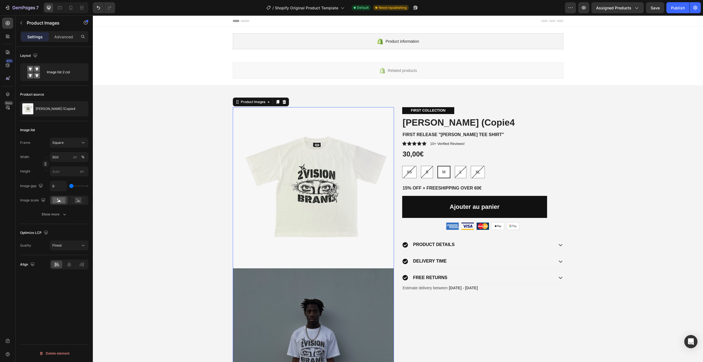
type input "65"
type input "241"
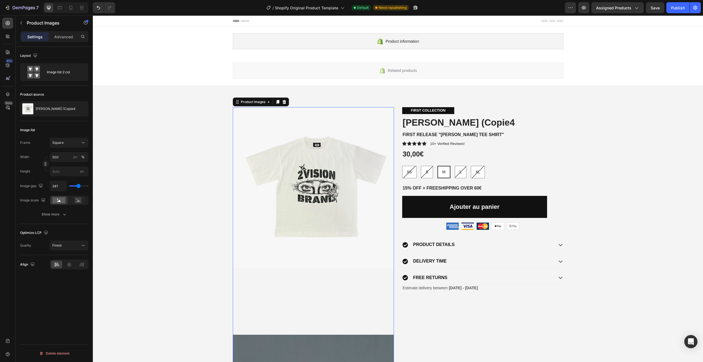
type input "278"
type input "296"
type input "315"
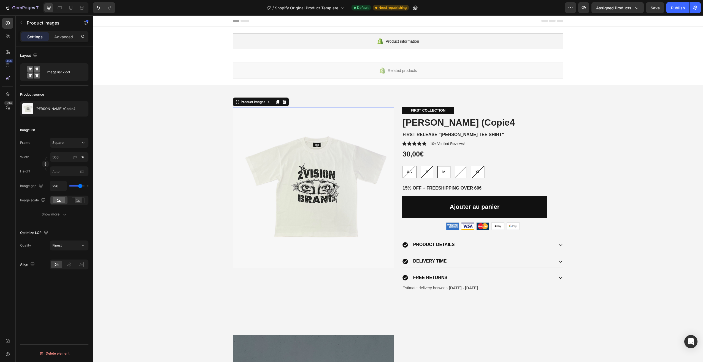
type input "315"
type input "333"
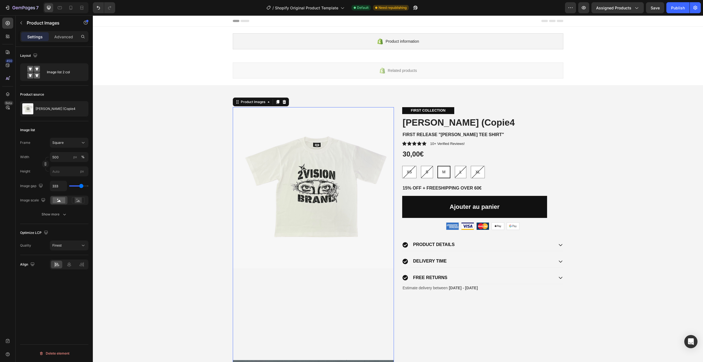
type input "315"
type input "28"
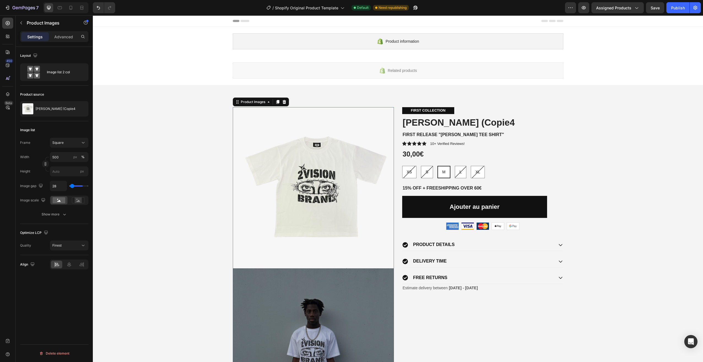
type input "0"
drag, startPoint x: 72, startPoint y: 186, endPoint x: 60, endPoint y: 182, distance: 12.6
type input "0"
click at [69, 185] on input "range" at bounding box center [78, 185] width 19 height 1
click at [77, 199] on circle at bounding box center [77, 199] width 1 height 1
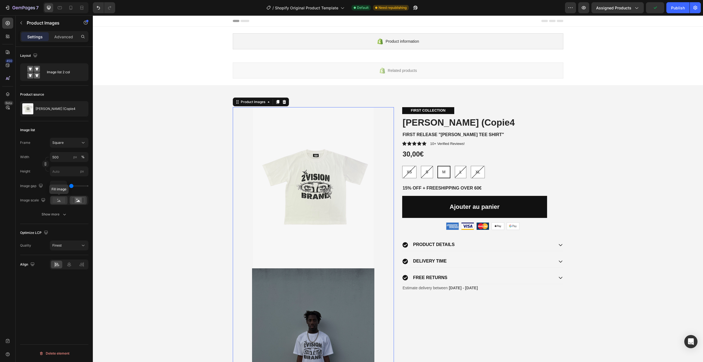
click at [61, 198] on rect at bounding box center [59, 200] width 13 height 6
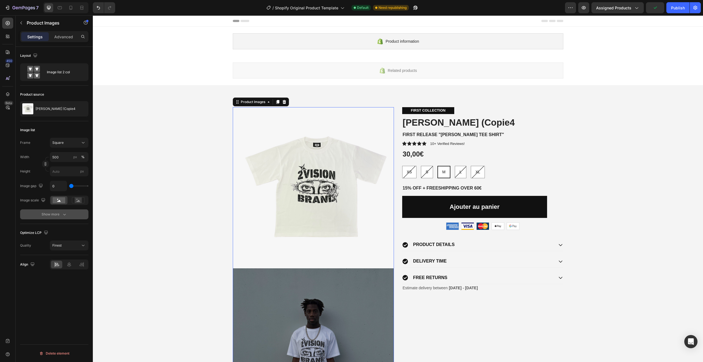
click at [62, 211] on button "Show more" at bounding box center [54, 214] width 68 height 10
click at [70, 226] on div "Add..." at bounding box center [69, 229] width 39 height 10
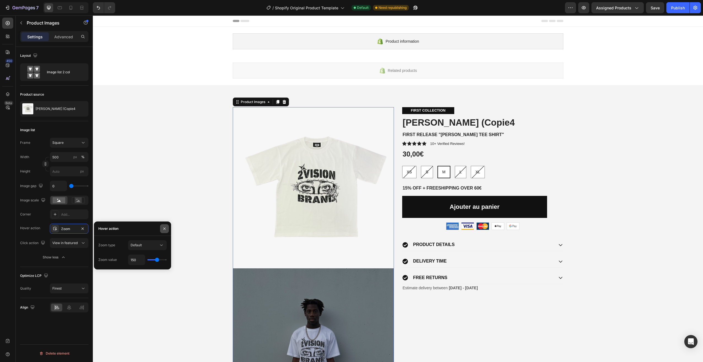
click at [164, 227] on icon "button" at bounding box center [164, 228] width 2 height 2
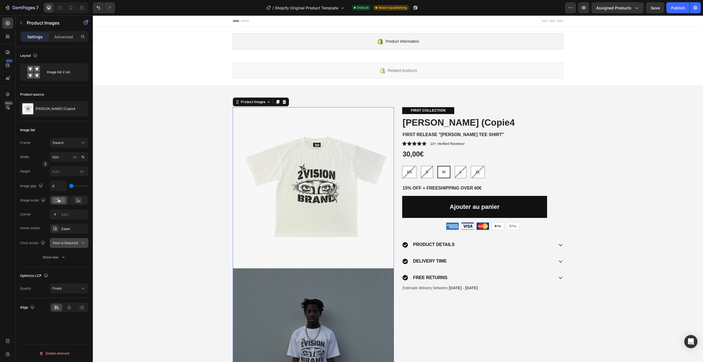
click at [81, 242] on icon at bounding box center [83, 243] width 6 height 6
click at [64, 265] on span "Open Gallery" at bounding box center [62, 266] width 20 height 5
click at [68, 244] on span "Open Gallery" at bounding box center [62, 243] width 20 height 4
click at [75, 257] on span "View in featured" at bounding box center [64, 256] width 25 height 5
click at [70, 287] on div "Finest" at bounding box center [66, 288] width 28 height 5
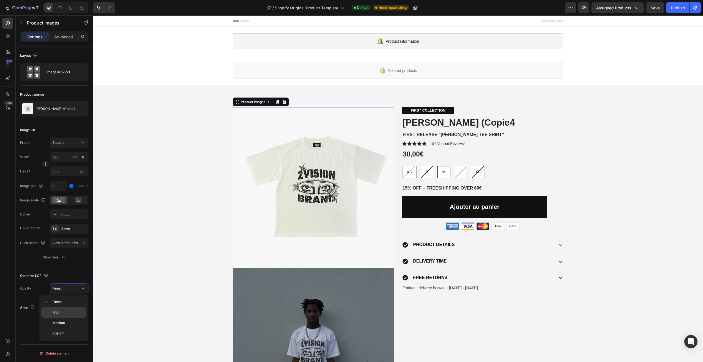
click at [63, 311] on p "High" at bounding box center [67, 312] width 31 height 5
click at [69, 309] on icon at bounding box center [69, 307] width 4 height 5
click at [83, 306] on icon at bounding box center [82, 308] width 6 height 6
click at [59, 307] on icon at bounding box center [57, 308] width 6 height 6
click at [69, 307] on icon at bounding box center [69, 308] width 6 height 6
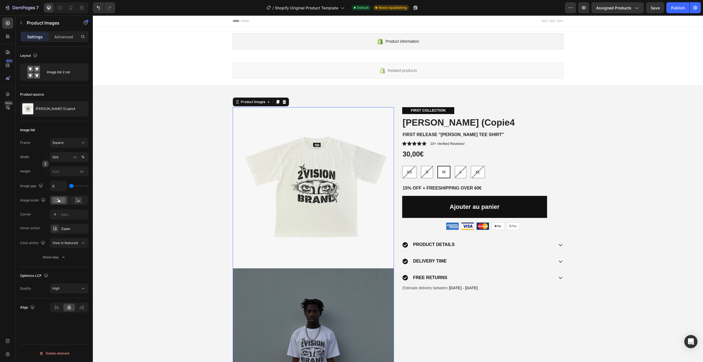
click at [44, 164] on icon "button" at bounding box center [46, 164] width 4 height 4
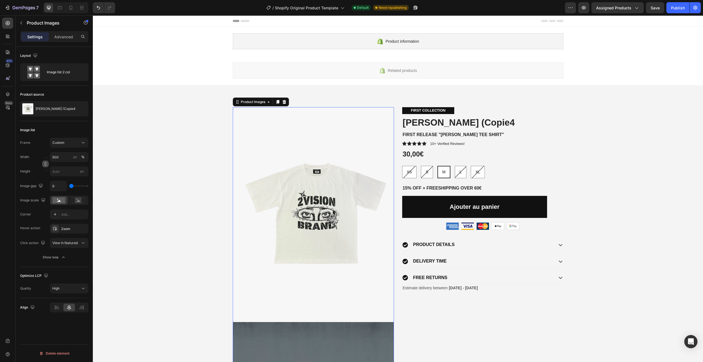
click at [44, 164] on icon "button" at bounding box center [46, 164] width 4 height 4
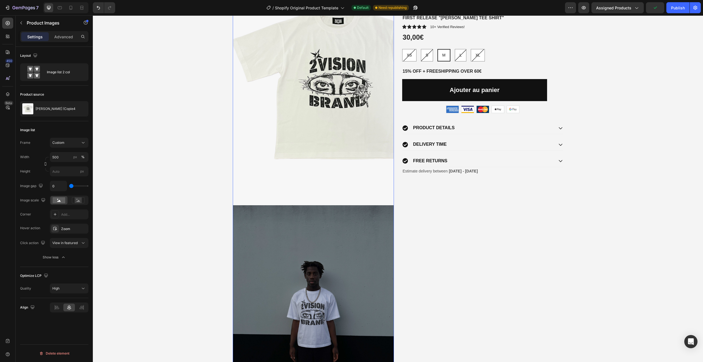
scroll to position [138, 0]
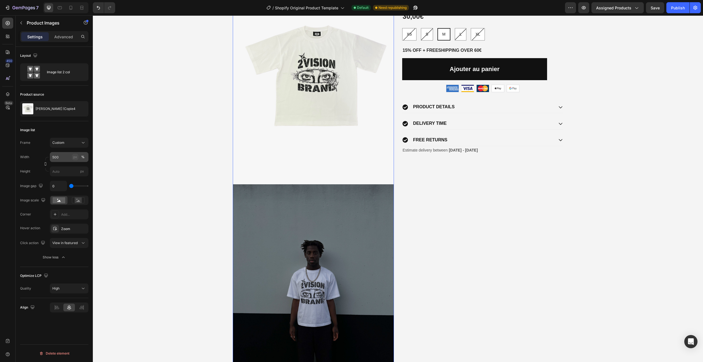
click at [74, 157] on div "px" at bounding box center [75, 156] width 4 height 5
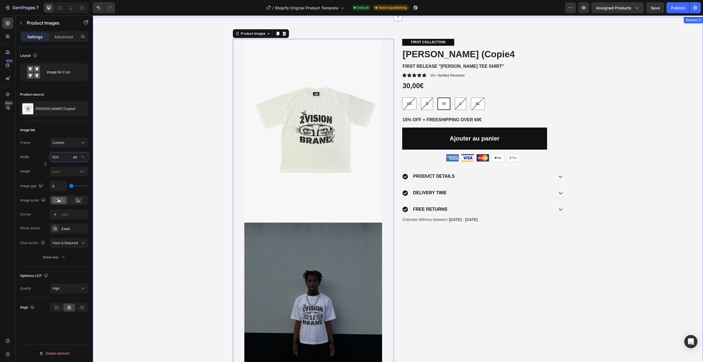
scroll to position [55, 0]
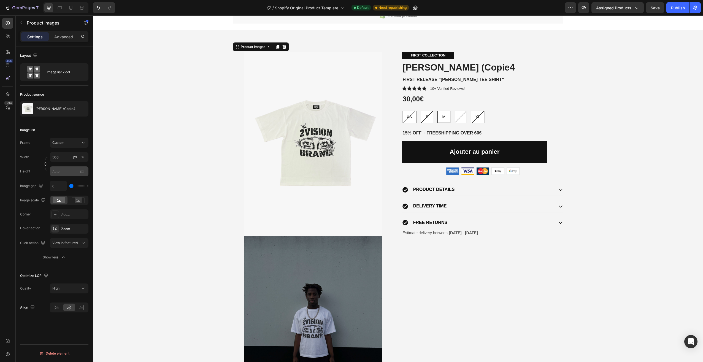
click at [80, 172] on span "px" at bounding box center [82, 171] width 4 height 4
click at [80, 172] on input "px" at bounding box center [69, 171] width 39 height 10
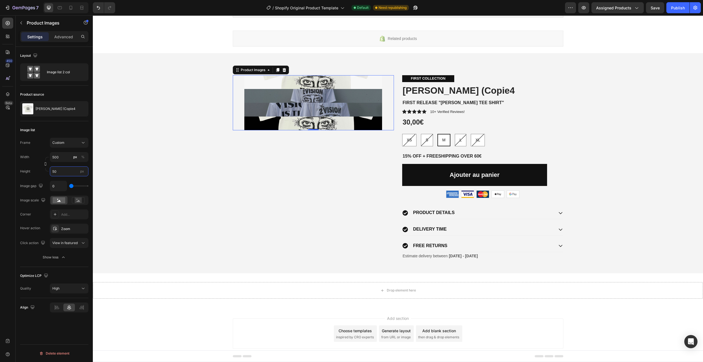
drag, startPoint x: 65, startPoint y: 174, endPoint x: 50, endPoint y: 175, distance: 15.1
click at [50, 175] on input "50" at bounding box center [69, 171] width 39 height 10
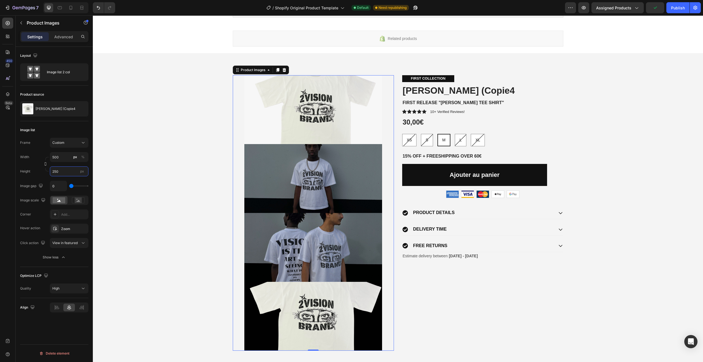
drag, startPoint x: 62, startPoint y: 174, endPoint x: 53, endPoint y: 176, distance: 8.7
click at [53, 176] on input "250" at bounding box center [69, 171] width 39 height 10
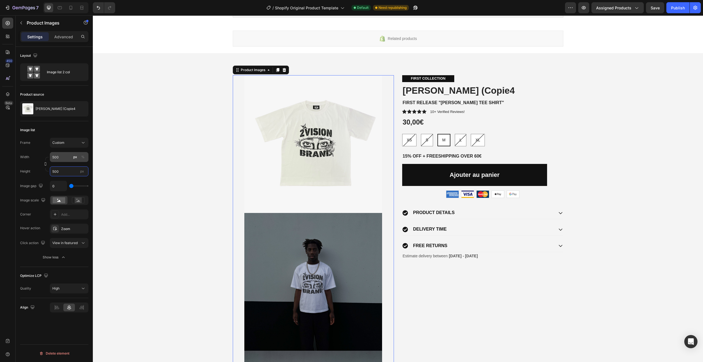
type input "500"
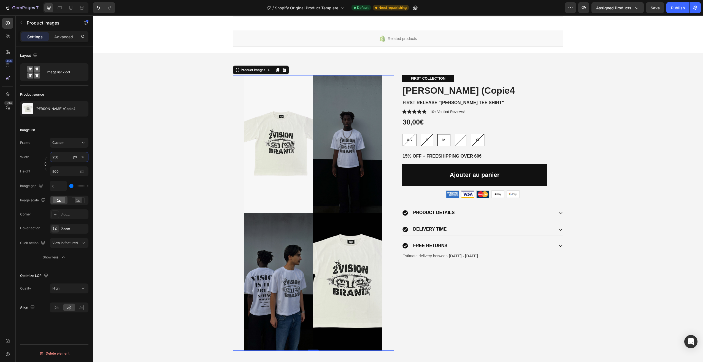
drag, startPoint x: 61, startPoint y: 155, endPoint x: 51, endPoint y: 157, distance: 9.7
click at [51, 157] on input "250" at bounding box center [69, 157] width 39 height 10
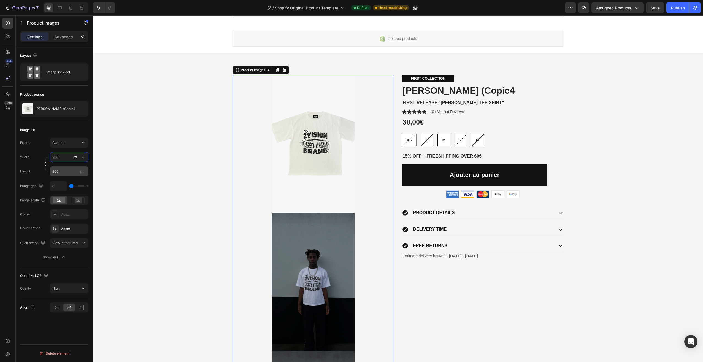
type input "300"
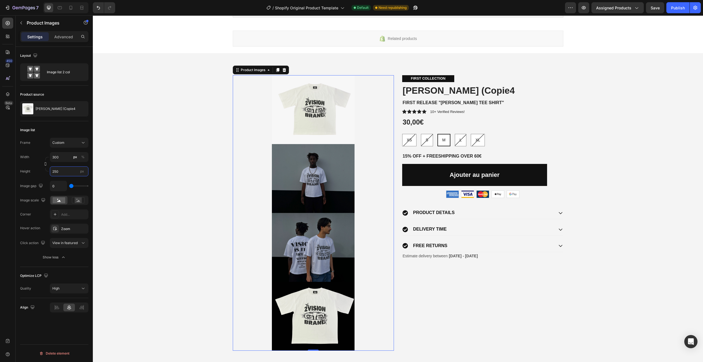
type input "250"
click at [65, 163] on div "Width 300 px % Height 250 px" at bounding box center [54, 164] width 68 height 24
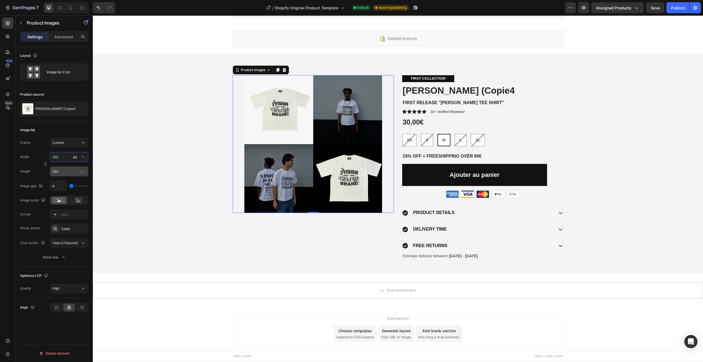
type input "250"
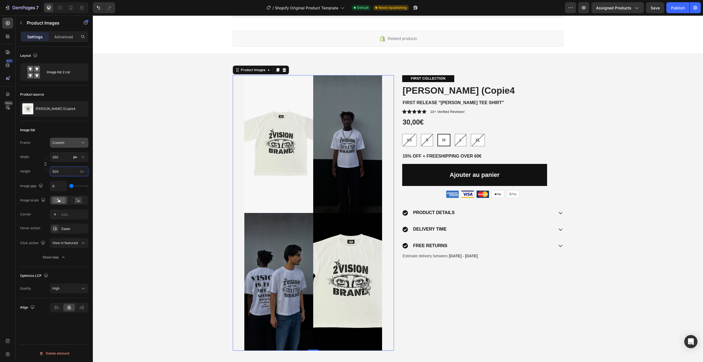
type input "500"
click at [73, 143] on div "Custom" at bounding box center [65, 142] width 27 height 5
click at [70, 156] on div "Square" at bounding box center [68, 156] width 32 height 6
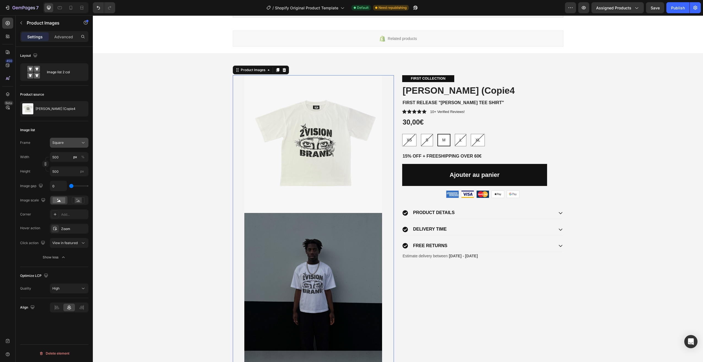
click at [74, 143] on div "Square" at bounding box center [65, 142] width 27 height 5
click at [68, 166] on div "Vertical" at bounding box center [68, 167] width 32 height 6
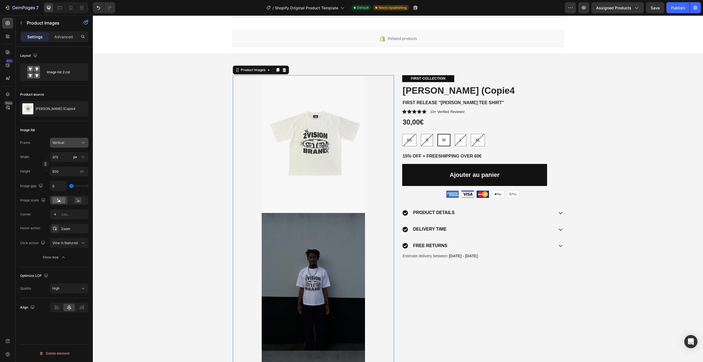
click at [72, 145] on div "Vertical" at bounding box center [65, 142] width 27 height 5
click at [63, 194] on div "Custom" at bounding box center [64, 197] width 44 height 10
click at [63, 159] on input "375" at bounding box center [69, 157] width 39 height 10
drag, startPoint x: 64, startPoint y: 158, endPoint x: 44, endPoint y: 158, distance: 20.4
click at [44, 158] on div "Width 375 px % Height 500 px" at bounding box center [54, 164] width 68 height 24
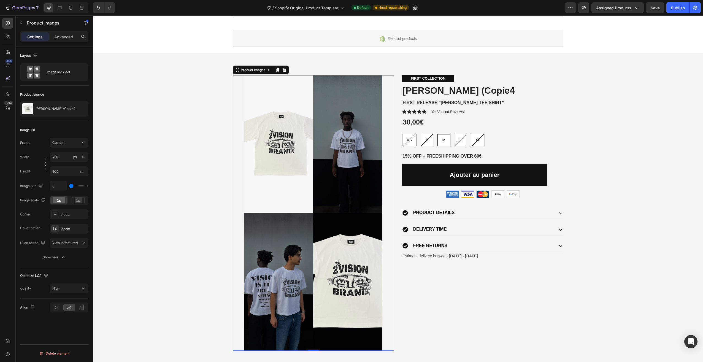
click at [89, 165] on div "Layout Image list 2 col Product source ANGEL EYES (Copie4 Image list Frame Cust…" at bounding box center [54, 212] width 77 height 331
click at [61, 159] on input "250" at bounding box center [69, 157] width 39 height 10
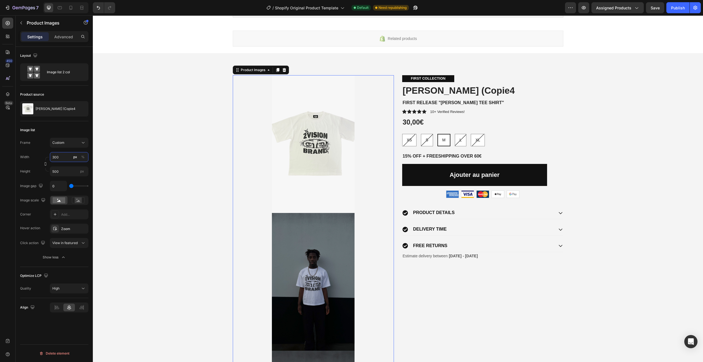
drag, startPoint x: 59, startPoint y: 157, endPoint x: 51, endPoint y: 157, distance: 7.7
click at [51, 157] on input "300" at bounding box center [69, 157] width 39 height 10
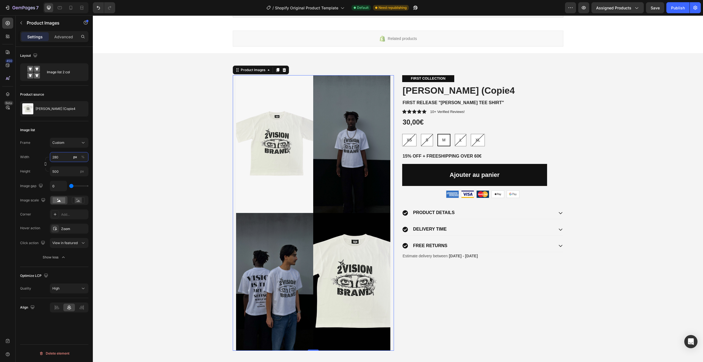
drag, startPoint x: 59, startPoint y: 157, endPoint x: 51, endPoint y: 157, distance: 8.6
click at [51, 157] on input "280" at bounding box center [69, 157] width 39 height 10
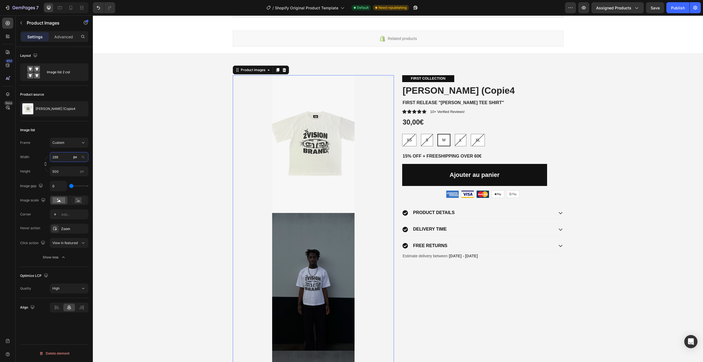
drag, startPoint x: 63, startPoint y: 159, endPoint x: 52, endPoint y: 159, distance: 11.6
click at [52, 159] on input "299" at bounding box center [69, 157] width 39 height 10
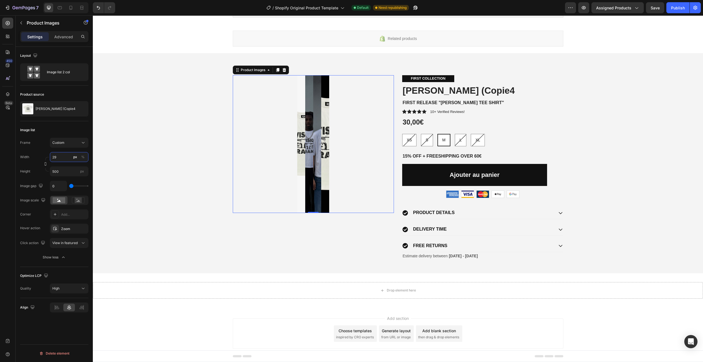
type input "290"
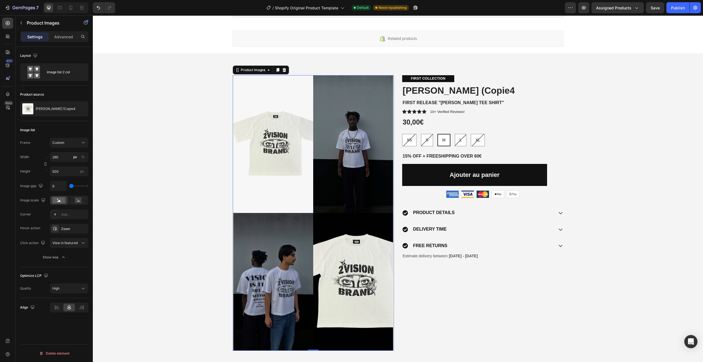
click at [129, 170] on div "Product Images 0 FIRST COLLECTION Text Block ANGEL EYES (Copie4 Product Title F…" at bounding box center [398, 212] width 602 height 275
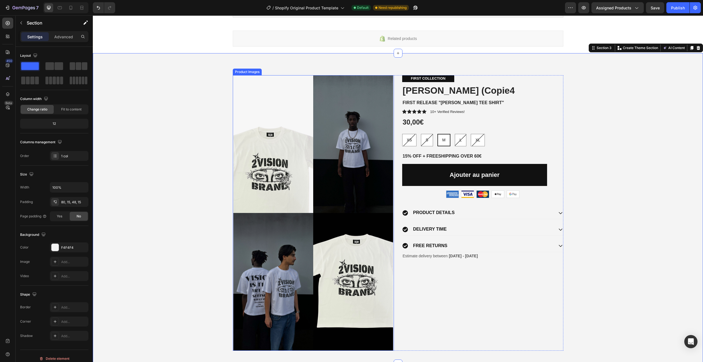
click at [285, 79] on img at bounding box center [273, 144] width 80 height 138
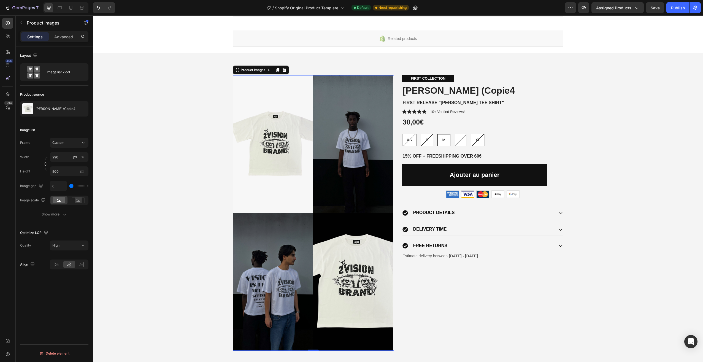
type input "28"
type input "148"
type input "213"
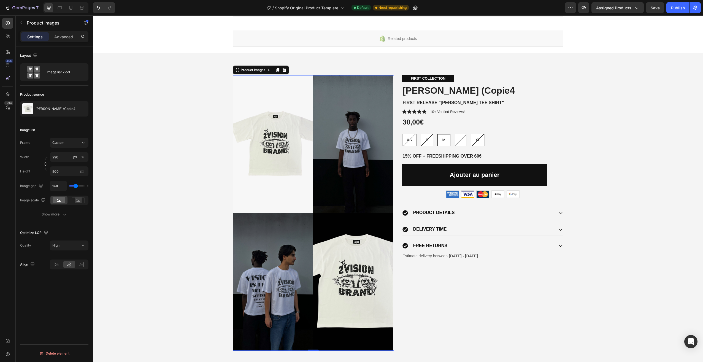
type input "213"
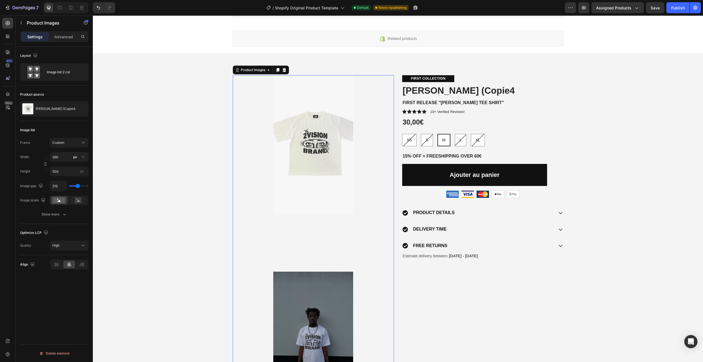
type input "204"
type input "176"
type input "130"
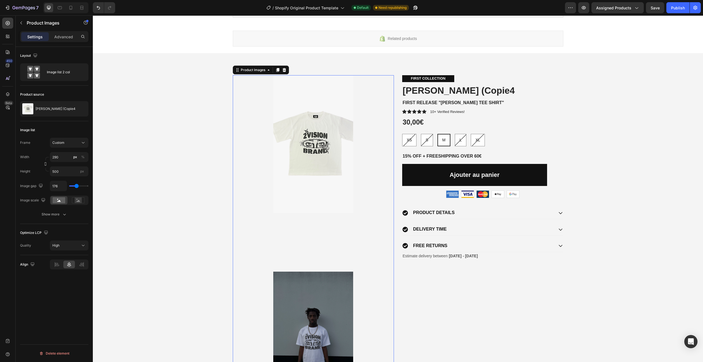
type input "130"
type input "111"
type input "102"
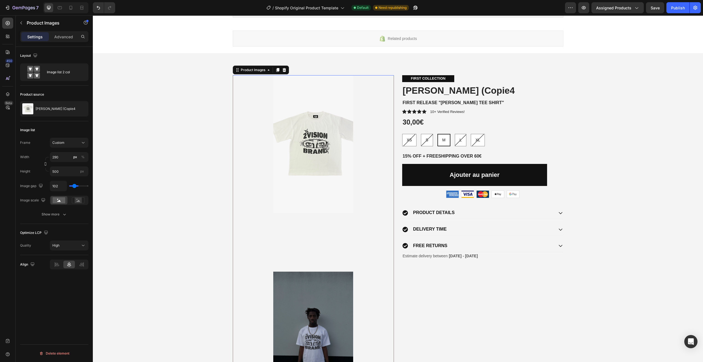
type input "93"
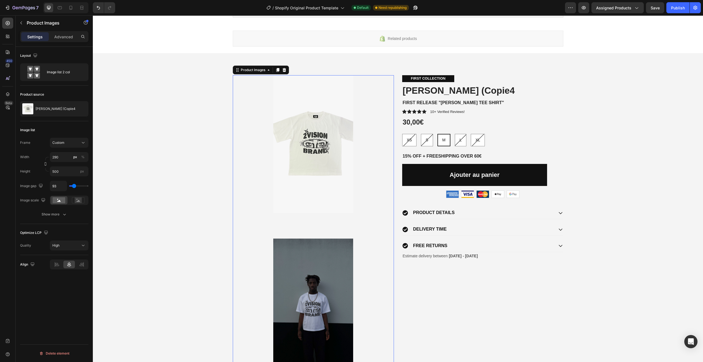
type input "83"
type input "74"
type input "65"
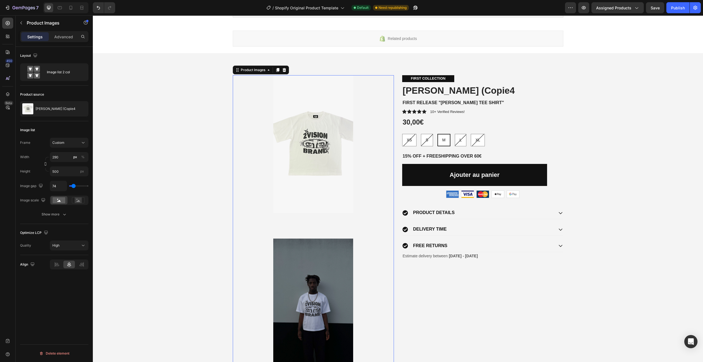
type input "65"
type input "56"
type input "46"
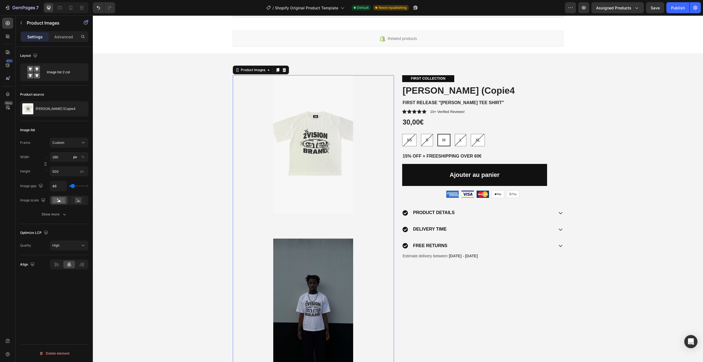
type input "37"
type input "28"
type input "19"
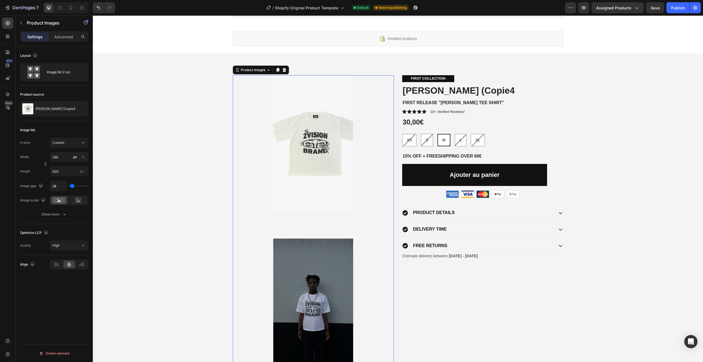
type input "19"
type input "9"
type input "0"
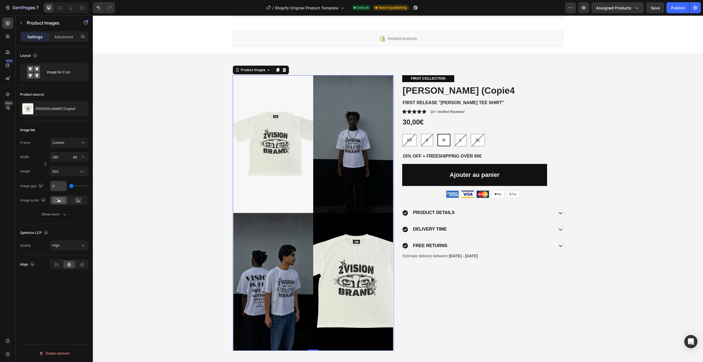
drag, startPoint x: 70, startPoint y: 186, endPoint x: 65, endPoint y: 182, distance: 6.1
click at [69, 185] on input "range" at bounding box center [78, 185] width 19 height 1
click at [64, 170] on input "500" at bounding box center [69, 171] width 39 height 10
click at [64, 179] on div "Frame Custom Width 290 px % Height 500 px Image gap 0 Image scale" at bounding box center [54, 171] width 68 height 67
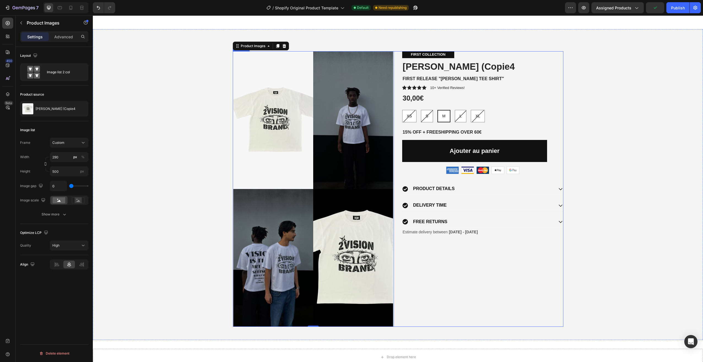
scroll to position [55, 0]
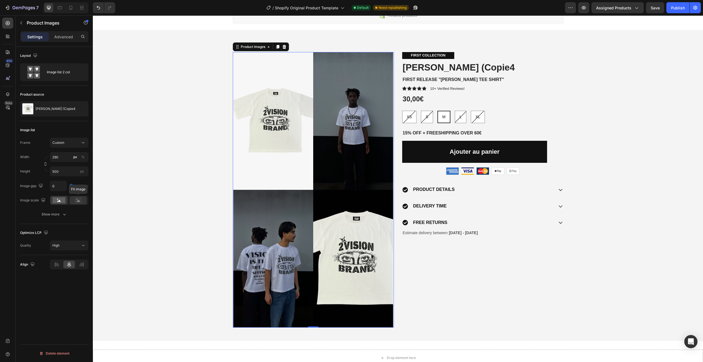
click at [78, 199] on rect at bounding box center [78, 200] width 7 height 6
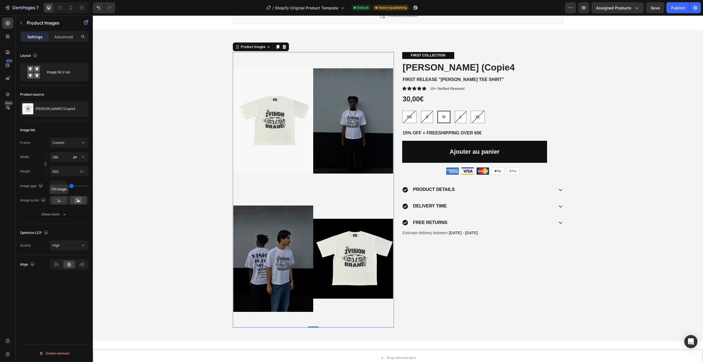
click at [60, 200] on rect at bounding box center [59, 200] width 13 height 6
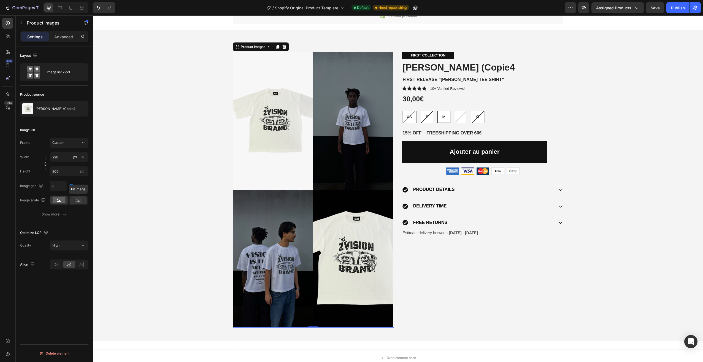
click at [78, 198] on rect at bounding box center [78, 200] width 7 height 6
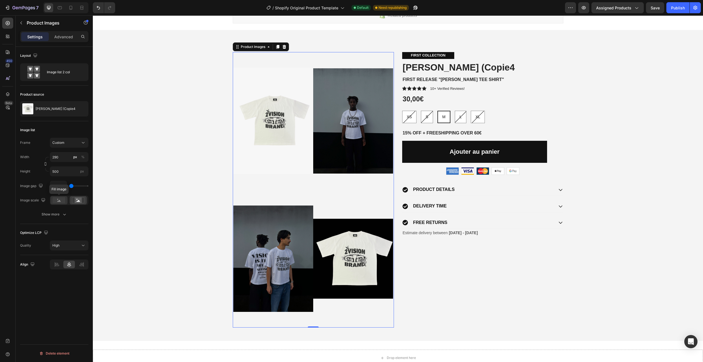
click at [59, 199] on rect at bounding box center [59, 200] width 13 height 6
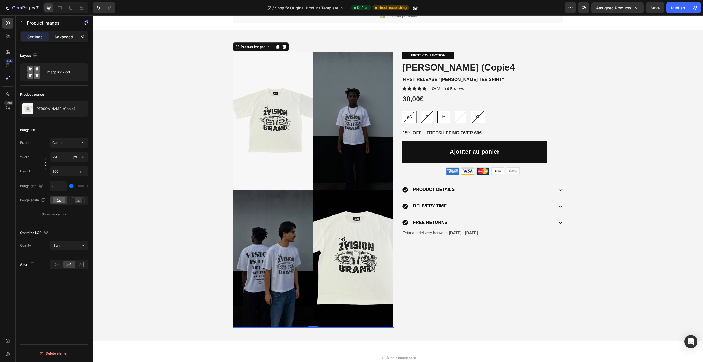
click at [70, 37] on p "Advanced" at bounding box center [63, 37] width 19 height 6
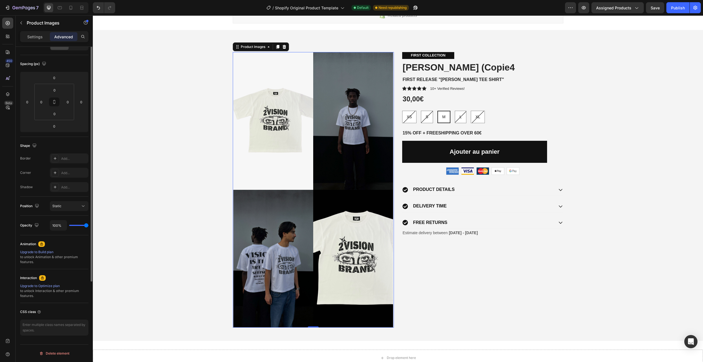
scroll to position [0, 0]
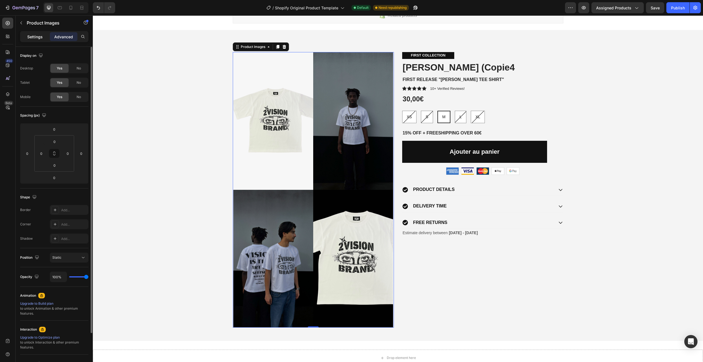
click at [42, 35] on p "Settings" at bounding box center [34, 37] width 15 height 6
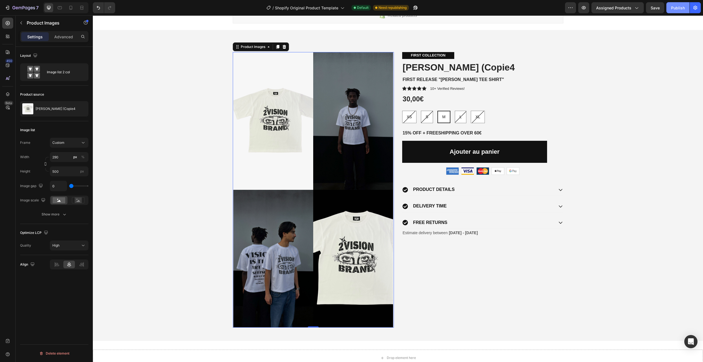
click at [674, 8] on div "Publish" at bounding box center [678, 8] width 14 height 6
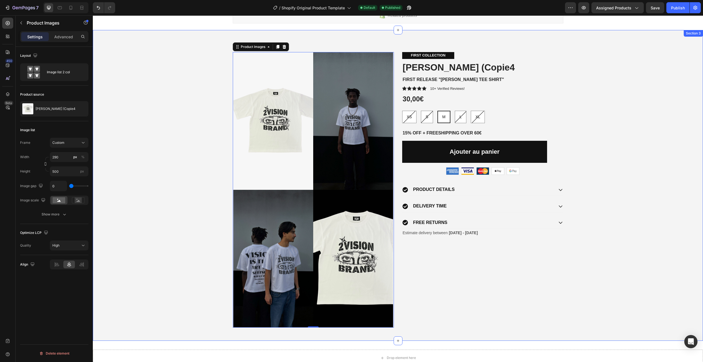
click at [576, 102] on div "Product Images 0 FIRST COLLECTION Text Block ANGEL EYES (Copie4 Product Title F…" at bounding box center [398, 189] width 602 height 275
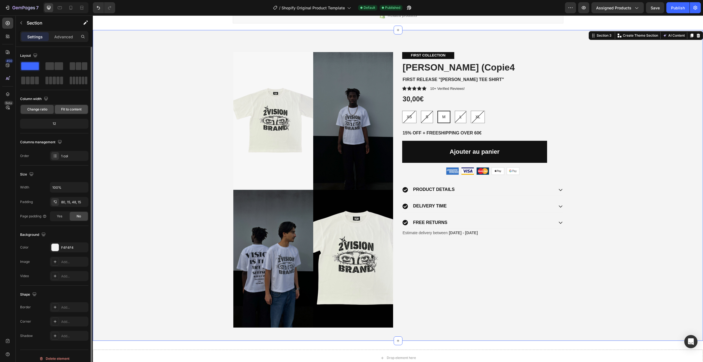
click at [68, 109] on span "Fit to content" at bounding box center [71, 109] width 20 height 5
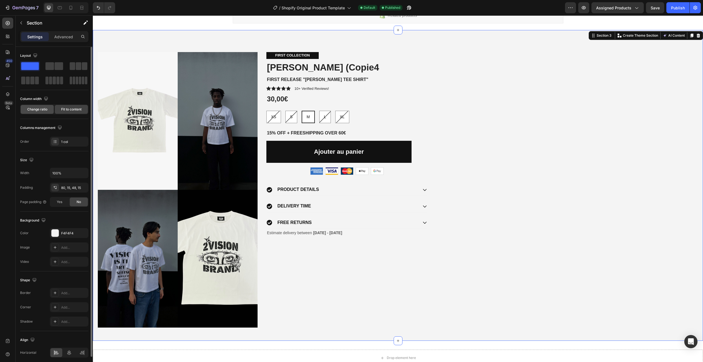
click at [44, 108] on span "Change ratio" at bounding box center [37, 109] width 20 height 5
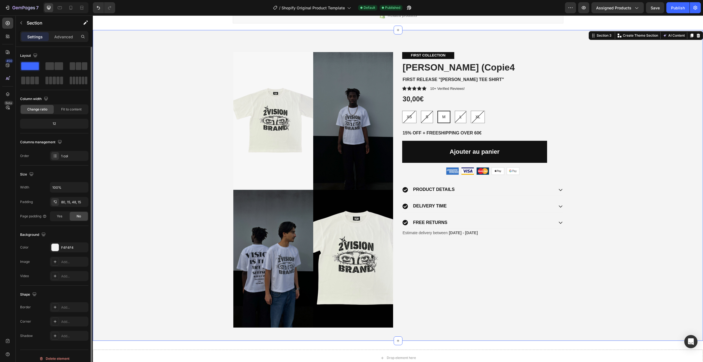
click at [60, 124] on div "12" at bounding box center [54, 124] width 66 height 8
click at [50, 123] on div "12" at bounding box center [54, 124] width 66 height 8
drag, startPoint x: 50, startPoint y: 123, endPoint x: 54, endPoint y: 123, distance: 3.3
click at [53, 123] on div "12" at bounding box center [54, 124] width 66 height 8
drag, startPoint x: 61, startPoint y: 124, endPoint x: 59, endPoint y: 122, distance: 3.0
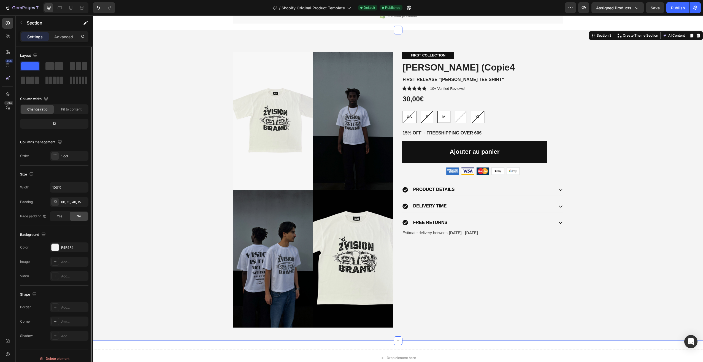
click at [62, 124] on div "12" at bounding box center [54, 124] width 66 height 8
click at [69, 109] on span "Fit to content" at bounding box center [71, 109] width 20 height 5
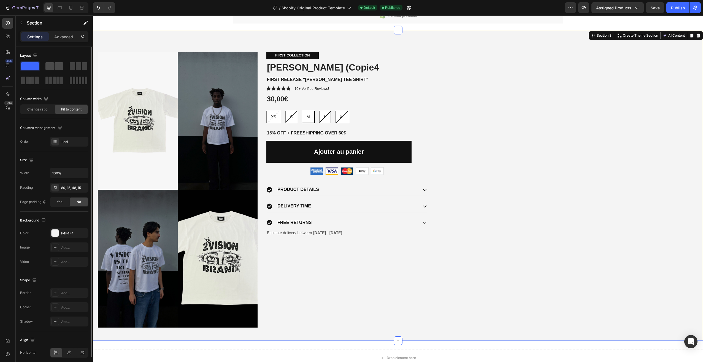
click at [52, 66] on span at bounding box center [49, 66] width 9 height 8
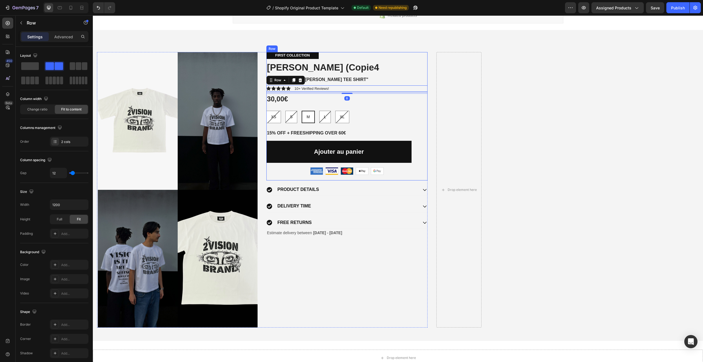
click at [396, 71] on h1 "[PERSON_NAME] (Copie4" at bounding box center [346, 67] width 161 height 13
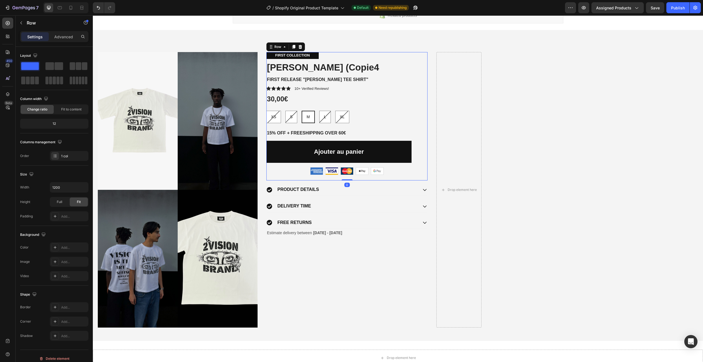
click at [395, 60] on div "FIRST COLLECTION Text Block ANGEL EYES (Copie4 Product Title FIRST RELEASE "ANG…" at bounding box center [346, 116] width 161 height 128
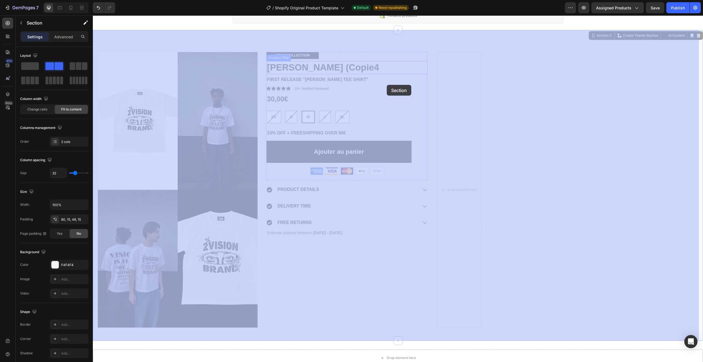
drag, startPoint x: 388, startPoint y: 53, endPoint x: 387, endPoint y: 61, distance: 8.4
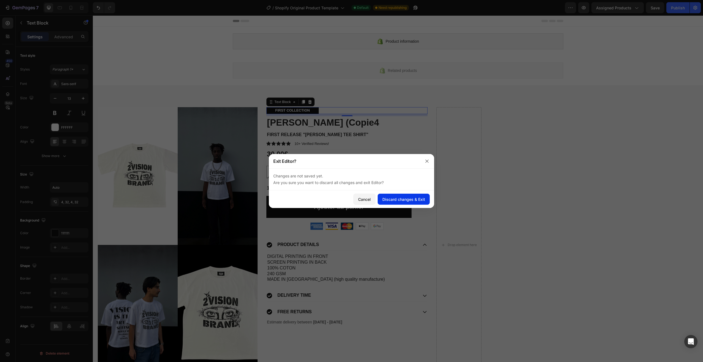
click at [413, 202] on button "Discard changes & Exit" at bounding box center [403, 199] width 52 height 11
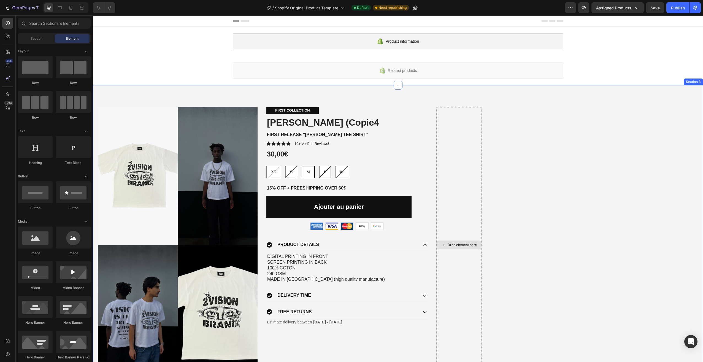
click at [468, 172] on div "Drop element here" at bounding box center [458, 244] width 45 height 275
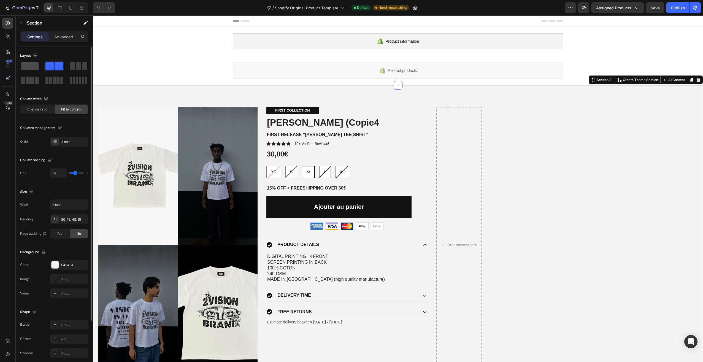
click at [33, 67] on span at bounding box center [30, 66] width 18 height 8
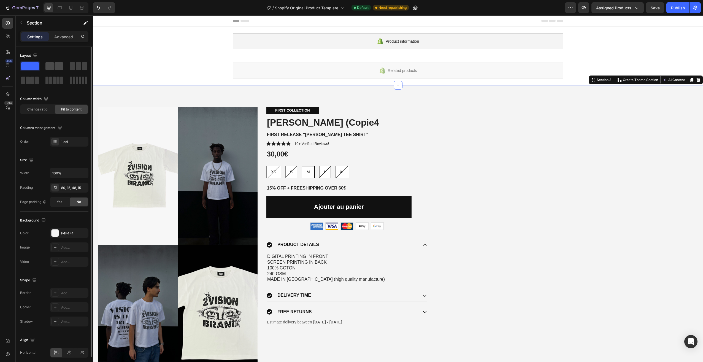
click at [49, 66] on span at bounding box center [49, 66] width 9 height 8
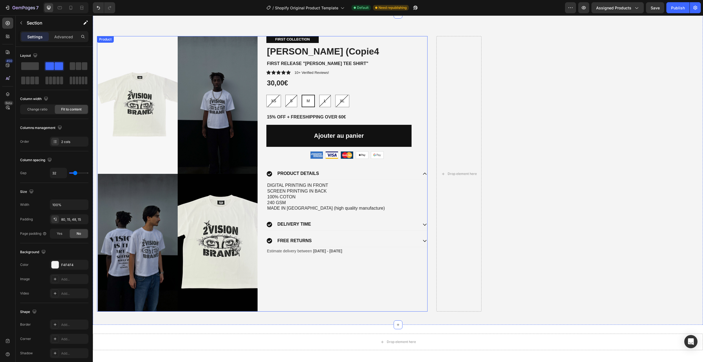
scroll to position [51, 0]
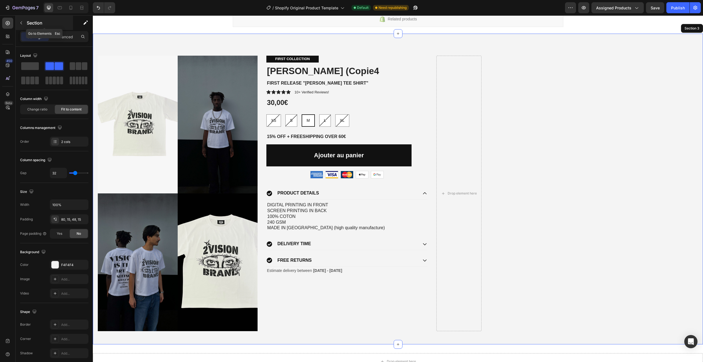
click at [21, 21] on icon "button" at bounding box center [21, 23] width 4 height 4
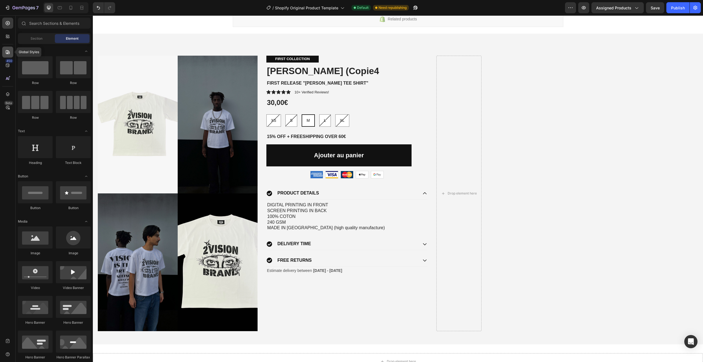
click at [10, 53] on icon at bounding box center [8, 52] width 6 height 6
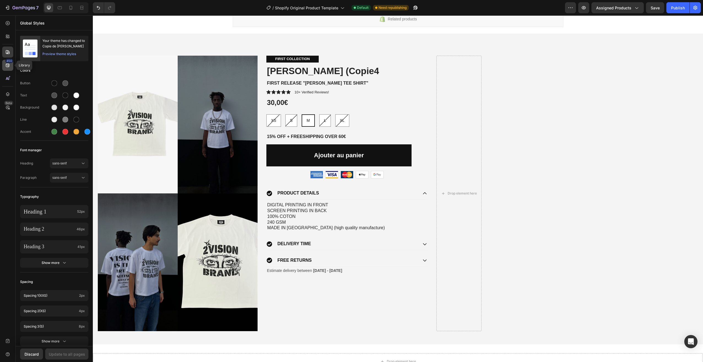
click at [7, 66] on icon at bounding box center [8, 65] width 6 height 6
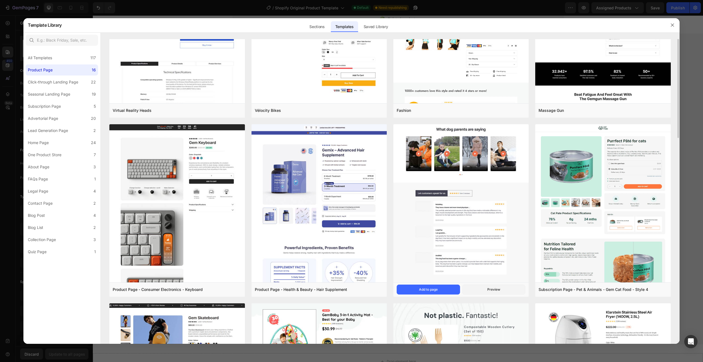
scroll to position [0, 0]
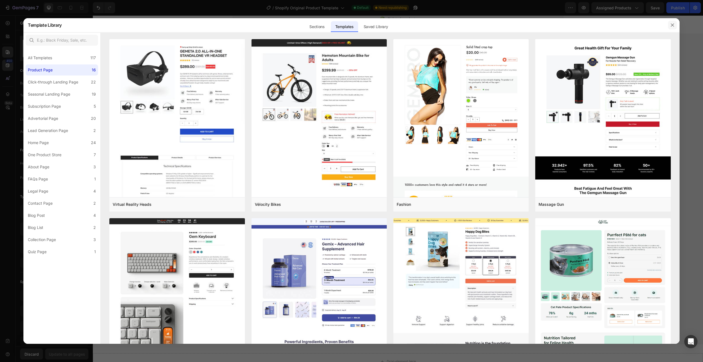
click at [669, 23] on button "button" at bounding box center [672, 25] width 9 height 9
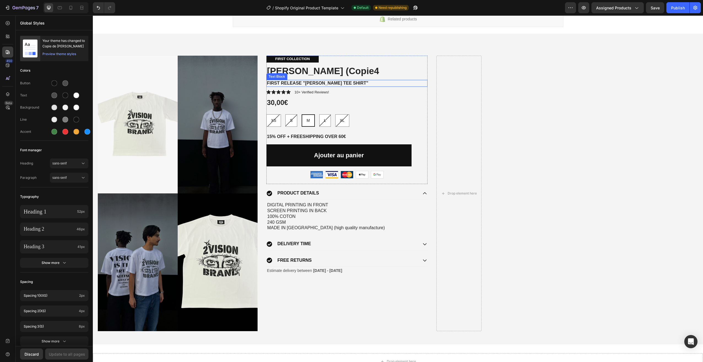
click at [387, 70] on h1 "[PERSON_NAME] (Copie4" at bounding box center [346, 71] width 161 height 13
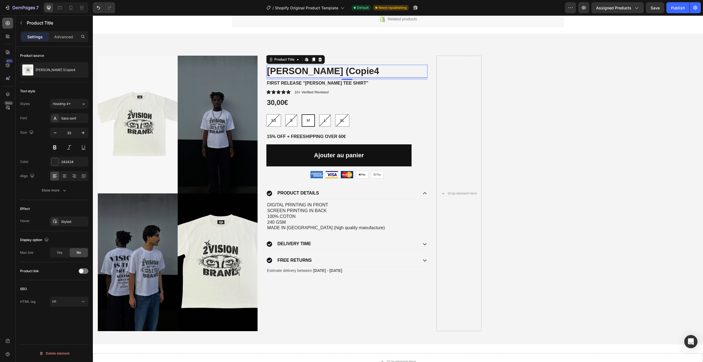
click at [9, 23] on icon at bounding box center [8, 23] width 6 height 6
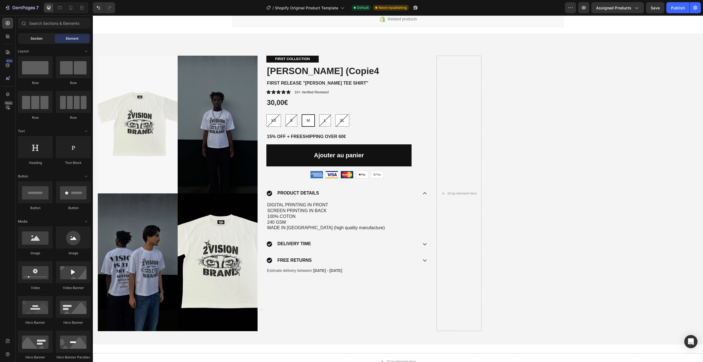
click at [37, 40] on span "Section" at bounding box center [37, 38] width 12 height 5
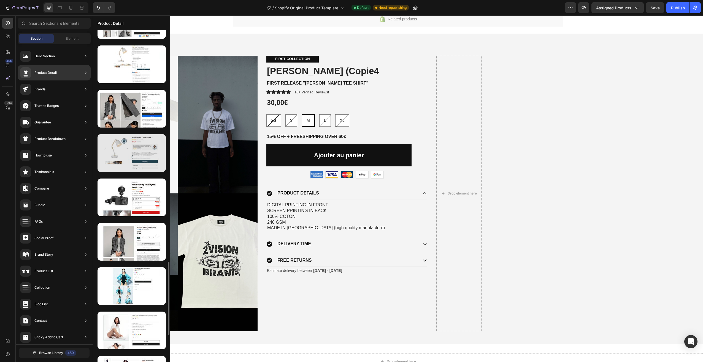
scroll to position [1172, 0]
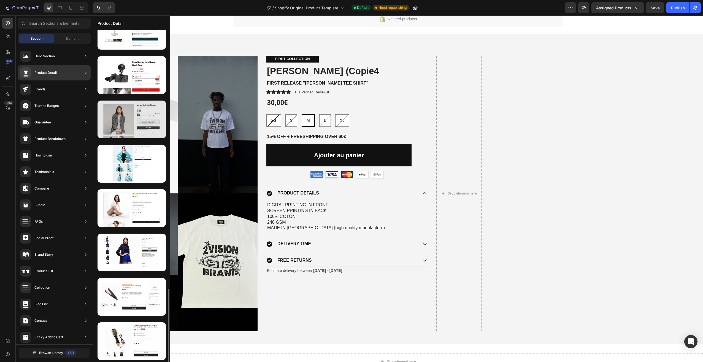
click at [119, 123] on div at bounding box center [131, 119] width 68 height 38
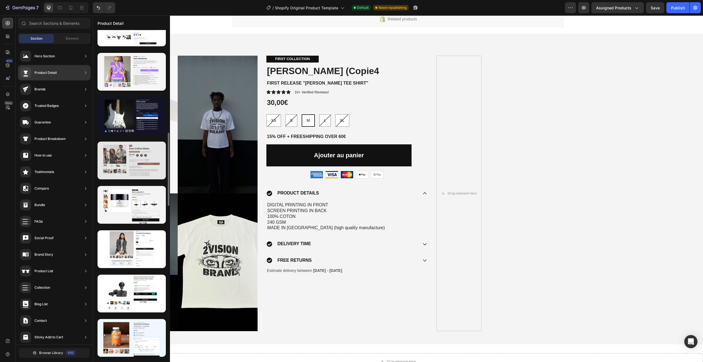
scroll to position [494, 0]
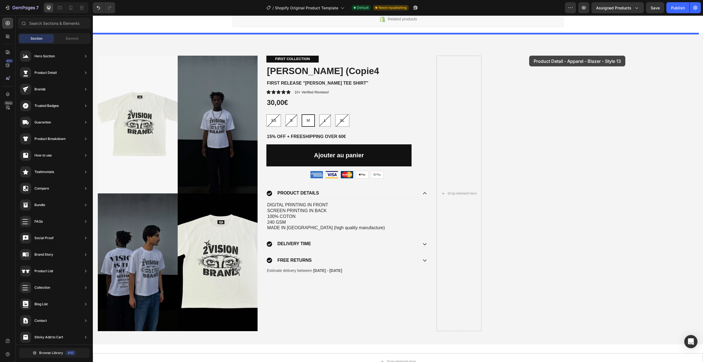
drag, startPoint x: 220, startPoint y: 240, endPoint x: 529, endPoint y: 56, distance: 359.6
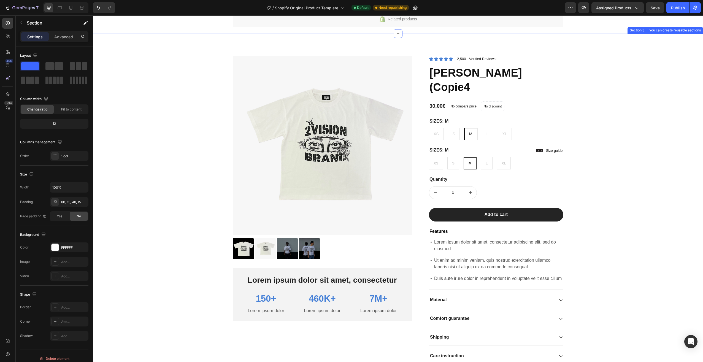
click at [591, 183] on div "Product Images Lorem ipsum dolor sit amet, consectetur Text Block 150+ Text Blo…" at bounding box center [398, 214] width 602 height 317
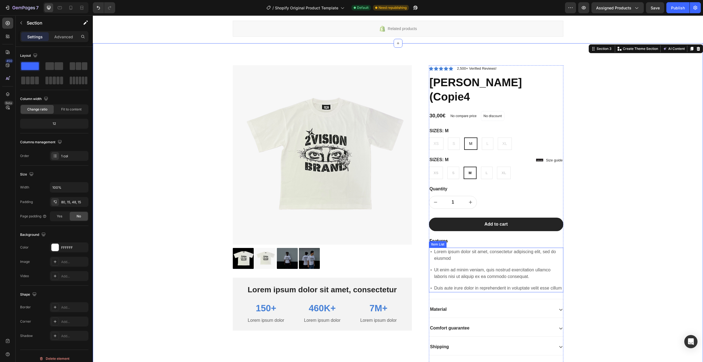
scroll to position [28, 0]
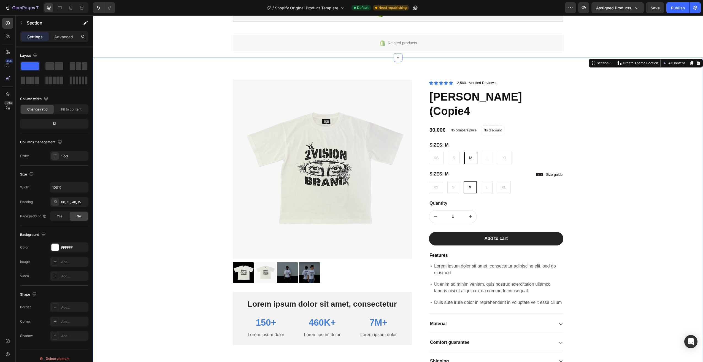
click at [608, 184] on div "Product Images Lorem ipsum dolor sit amet, consectetur Text Block 150+ Text Blo…" at bounding box center [398, 238] width 602 height 317
click at [162, 149] on div "Product Images Lorem ipsum dolor sit amet, consectetur Text Block 150+ Text Blo…" at bounding box center [398, 238] width 602 height 317
click at [401, 253] on img at bounding box center [322, 169] width 179 height 179
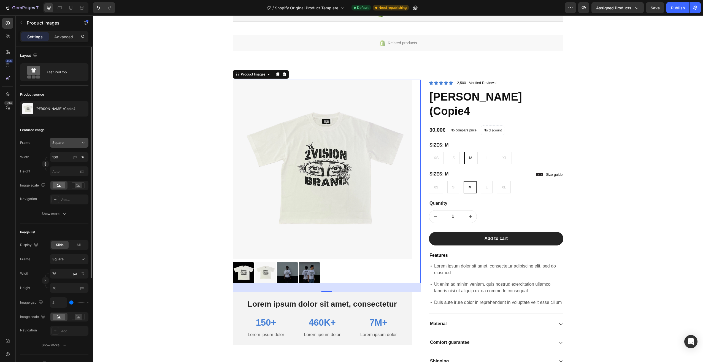
click at [76, 141] on div "Square" at bounding box center [65, 142] width 27 height 5
click at [58, 196] on span "Custom" at bounding box center [58, 197] width 12 height 5
click at [70, 139] on button "Custom" at bounding box center [69, 143] width 39 height 10
click at [70, 157] on div "Square" at bounding box center [68, 156] width 32 height 6
click at [71, 138] on button "Square" at bounding box center [69, 143] width 39 height 10
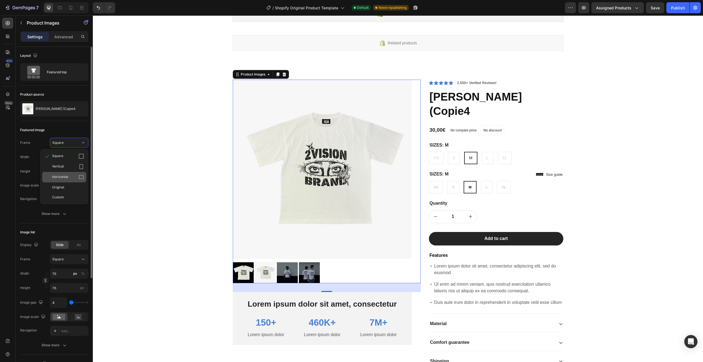
click at [65, 178] on span "Horizontal" at bounding box center [60, 177] width 16 height 6
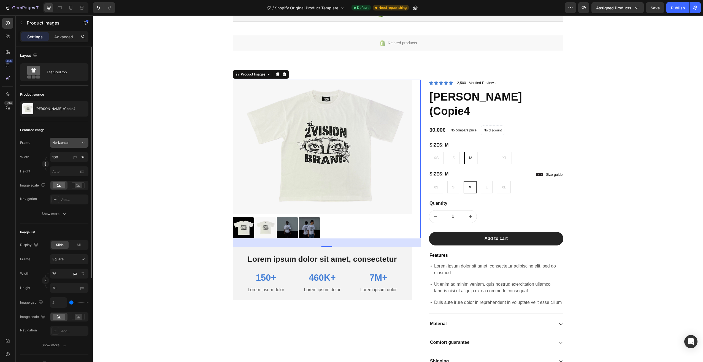
click at [67, 145] on div "Horizontal" at bounding box center [69, 143] width 34 height 6
click at [66, 164] on div "Vertical" at bounding box center [68, 167] width 32 height 6
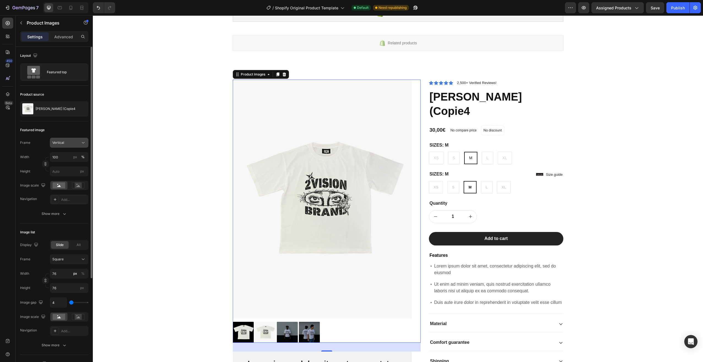
click at [69, 142] on div "Vertical" at bounding box center [65, 142] width 27 height 5
click at [68, 155] on div "Square" at bounding box center [68, 156] width 32 height 6
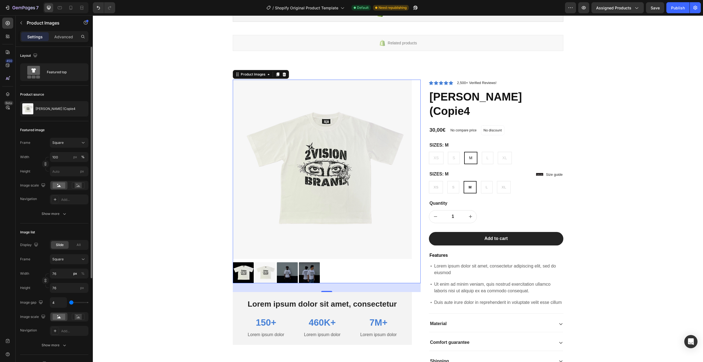
click at [74, 130] on div "Featured image" at bounding box center [54, 130] width 68 height 9
click at [74, 74] on div "Featured top" at bounding box center [64, 72] width 34 height 13
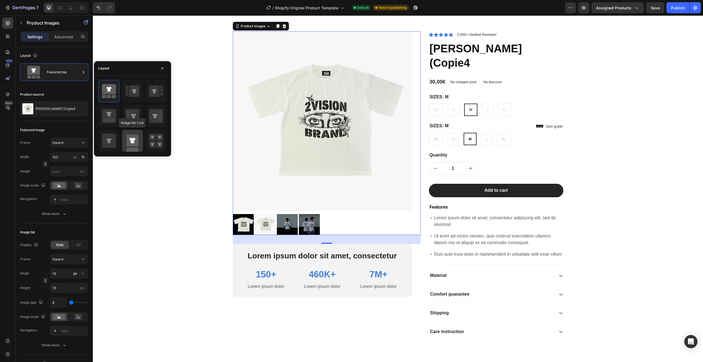
scroll to position [55, 0]
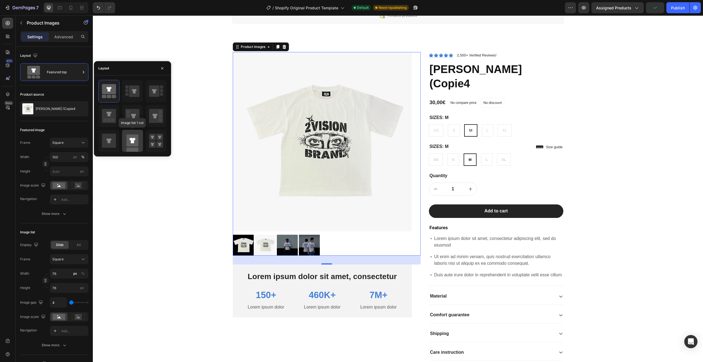
click at [137, 143] on rect at bounding box center [132, 140] width 12 height 12
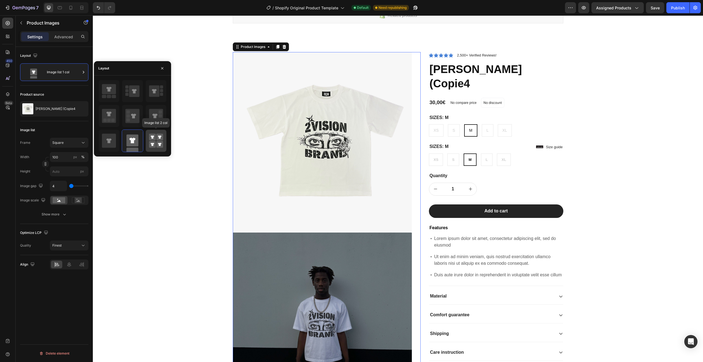
click at [153, 140] on rect at bounding box center [152, 137] width 7 height 7
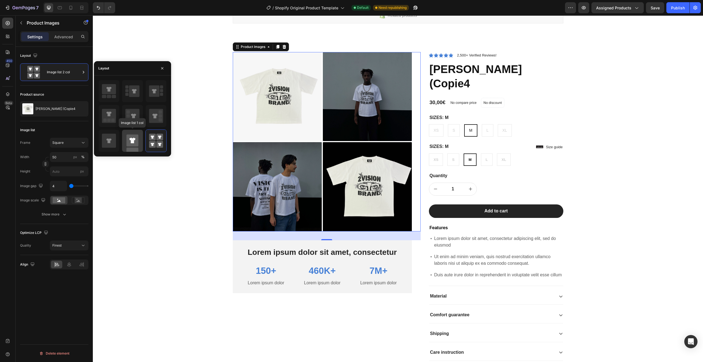
click at [131, 139] on icon at bounding box center [132, 141] width 6 height 6
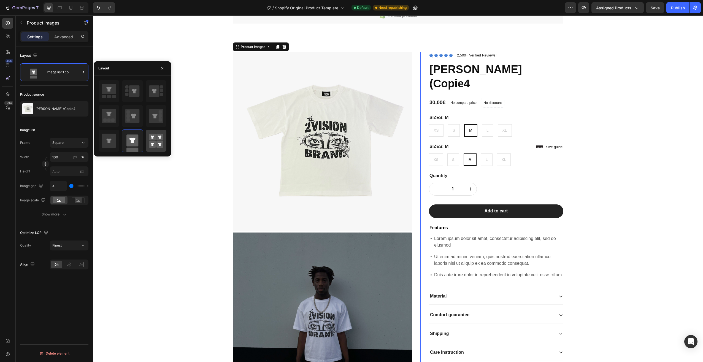
click at [150, 139] on rect at bounding box center [152, 137] width 7 height 7
type input "50"
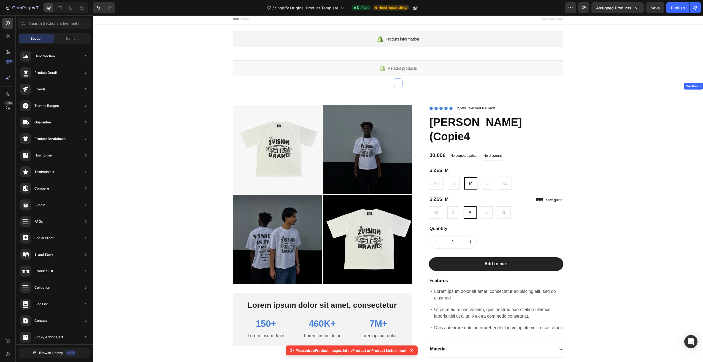
scroll to position [0, 0]
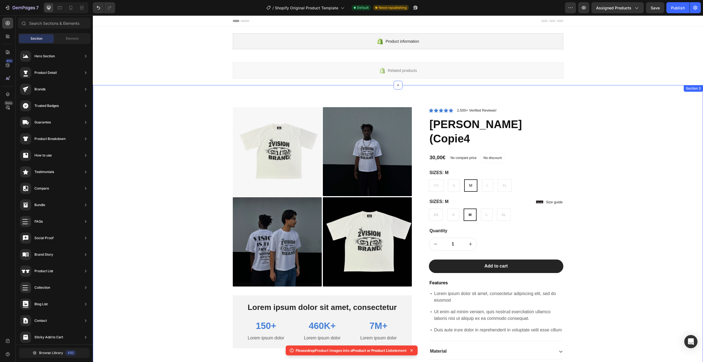
click at [647, 123] on div "Product Images Lorem ipsum dolor sit amet, consectetur Text Block 150+ Text Blo…" at bounding box center [398, 265] width 602 height 317
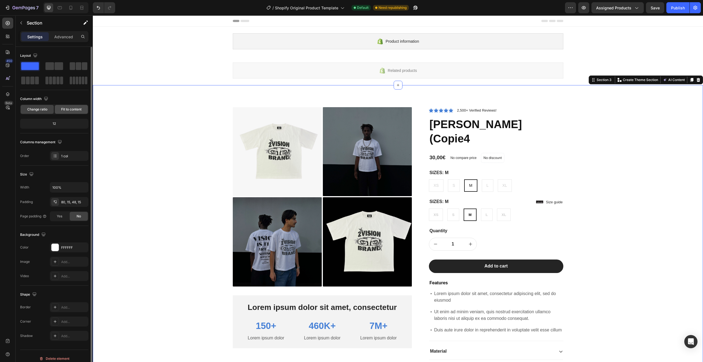
click at [62, 110] on span "Fit to content" at bounding box center [71, 109] width 20 height 5
radio input "false"
radio input "true"
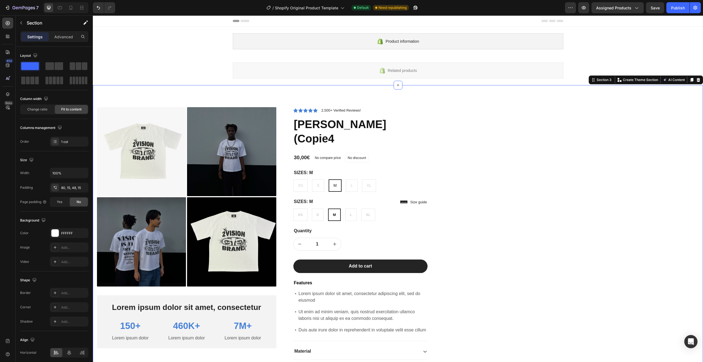
click at [491, 119] on div "Product Images Lorem ipsum dolor sit amet, consectetur Text Block 150+ Text Blo…" at bounding box center [398, 261] width 610 height 353
click at [48, 63] on span at bounding box center [49, 66] width 9 height 8
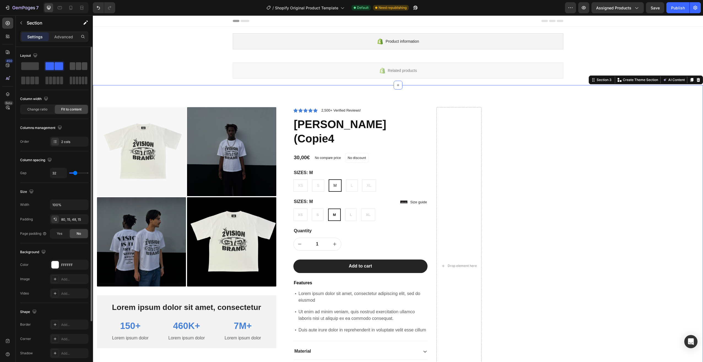
click at [77, 66] on span at bounding box center [79, 66] width 6 height 8
click at [78, 76] on div at bounding box center [79, 80] width 20 height 10
click at [29, 67] on span at bounding box center [30, 66] width 18 height 8
radio input "false"
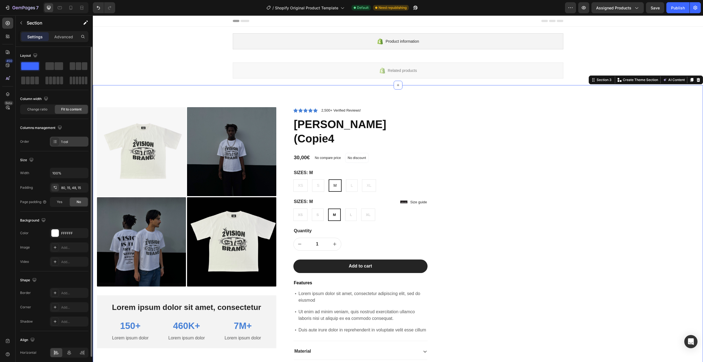
click at [75, 143] on div "1 col" at bounding box center [74, 141] width 26 height 5
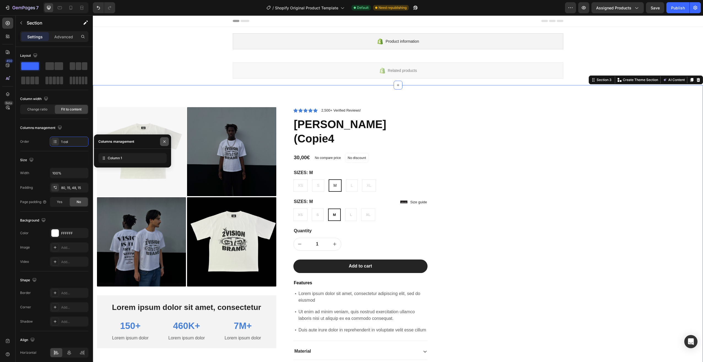
click at [163, 140] on icon "button" at bounding box center [164, 141] width 4 height 4
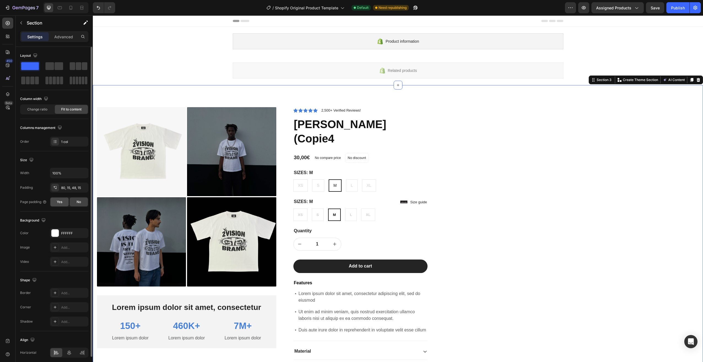
click at [62, 201] on span "Yes" at bounding box center [60, 201] width 6 height 5
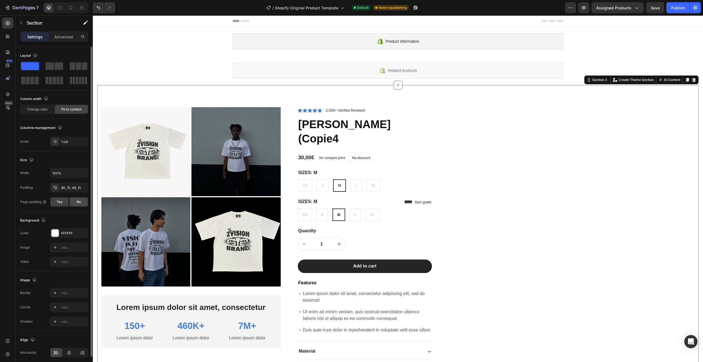
click at [77, 202] on span "No" at bounding box center [79, 201] width 4 height 5
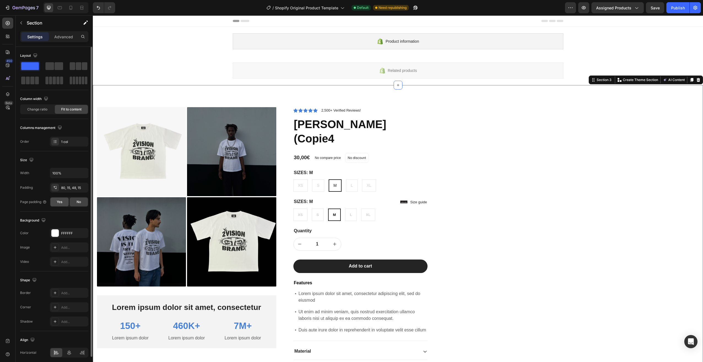
click at [62, 201] on div "Yes" at bounding box center [59, 201] width 18 height 9
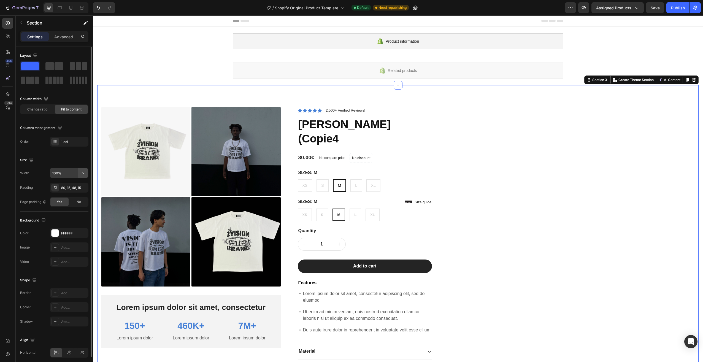
click at [83, 173] on icon "button" at bounding box center [83, 173] width 6 height 6
click at [71, 197] on p "Default 1200px" at bounding box center [67, 197] width 31 height 5
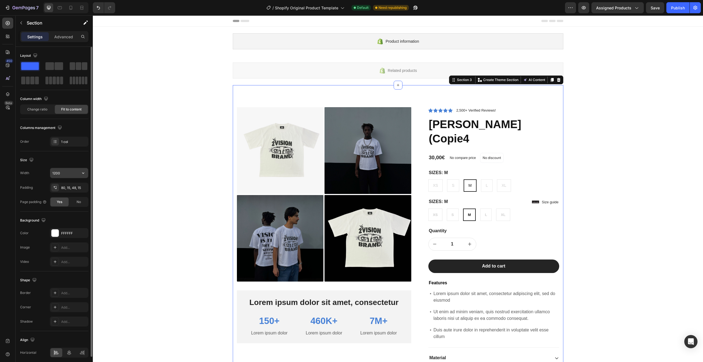
click at [83, 173] on icon "button" at bounding box center [83, 172] width 2 height 1
click at [75, 187] on span "100%" at bounding box center [78, 186] width 9 height 5
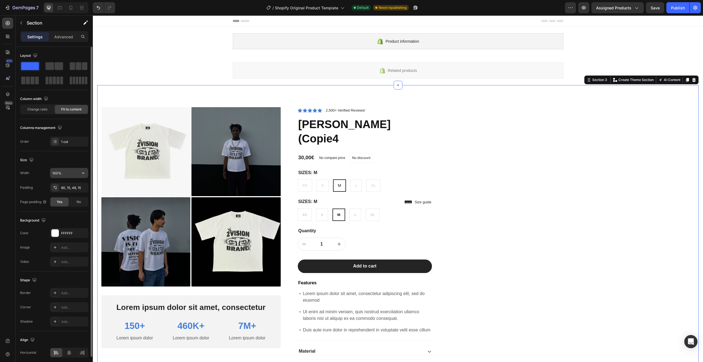
click at [79, 174] on button "button" at bounding box center [83, 173] width 10 height 10
click at [71, 195] on p "Default 1200px" at bounding box center [67, 197] width 31 height 5
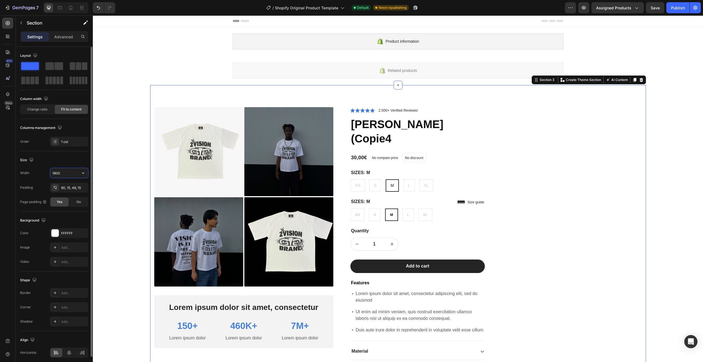
click at [63, 171] on input "1800" at bounding box center [69, 173] width 38 height 10
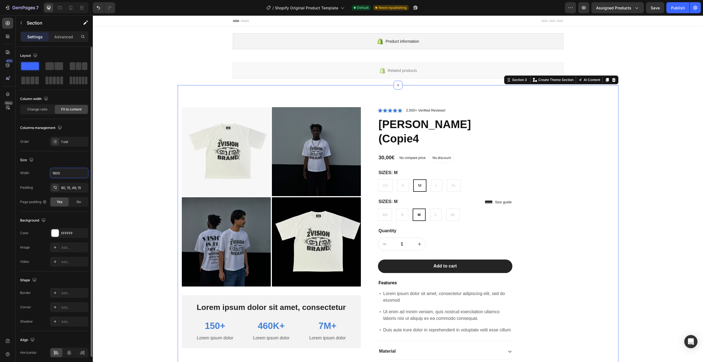
type input "1600"
click at [86, 158] on div "Size" at bounding box center [54, 160] width 68 height 9
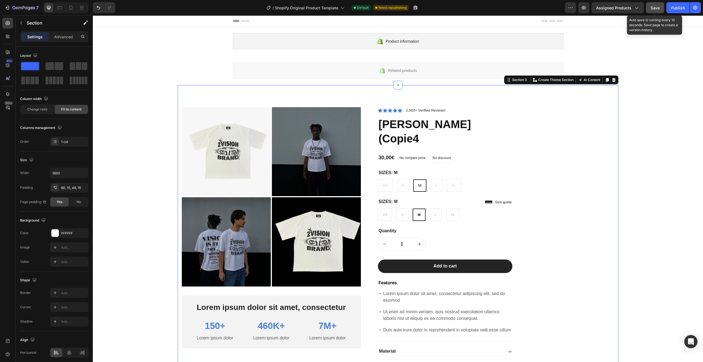
click at [654, 9] on span "Save" at bounding box center [654, 8] width 9 height 5
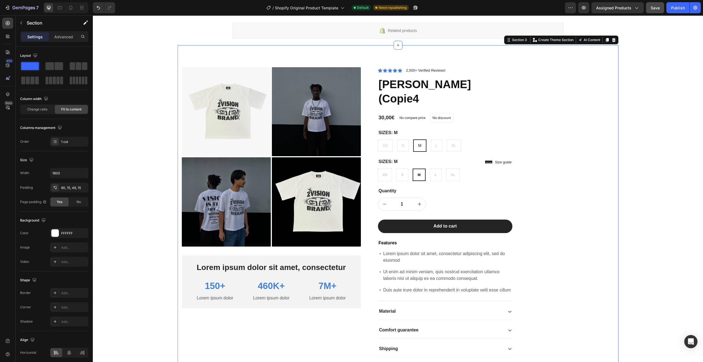
scroll to position [55, 0]
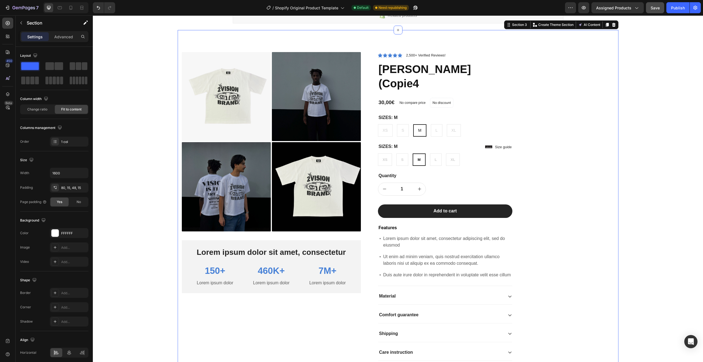
click at [565, 212] on div "Product Images Lorem ipsum dolor sit amet, consectetur Text Block 150+ Text Blo…" at bounding box center [398, 206] width 441 height 353
click at [562, 224] on div "Product Images Lorem ipsum dolor sit amet, consectetur Text Block 150+ Text Blo…" at bounding box center [398, 206] width 441 height 353
click at [218, 39] on div "Product Images Lorem ipsum dolor sit amet, consectetur Text Block 150+ Text Blo…" at bounding box center [398, 206] width 441 height 353
click at [363, 61] on div "Product Images" at bounding box center [276, 141] width 188 height 179
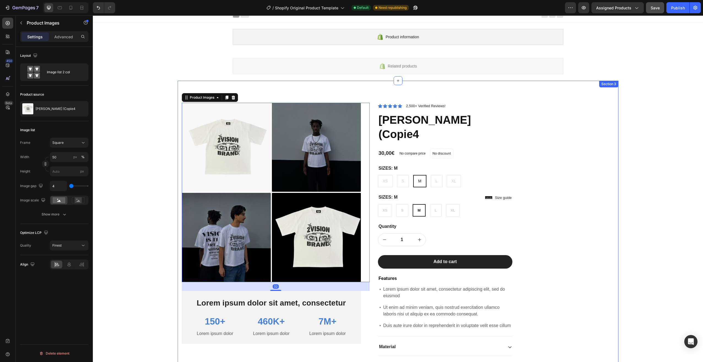
scroll to position [0, 0]
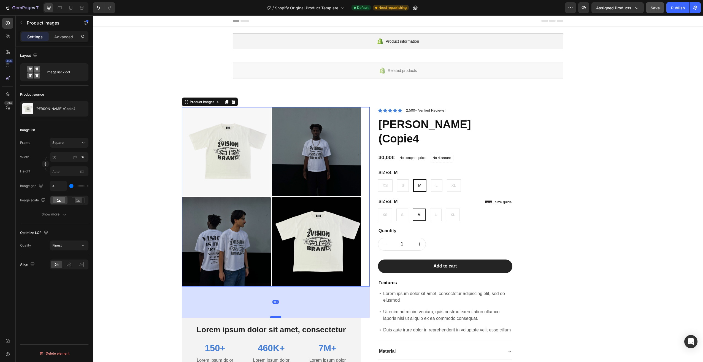
drag, startPoint x: 274, startPoint y: 294, endPoint x: 272, endPoint y: 317, distance: 23.2
click at [272, 317] on div at bounding box center [275, 317] width 11 height 2
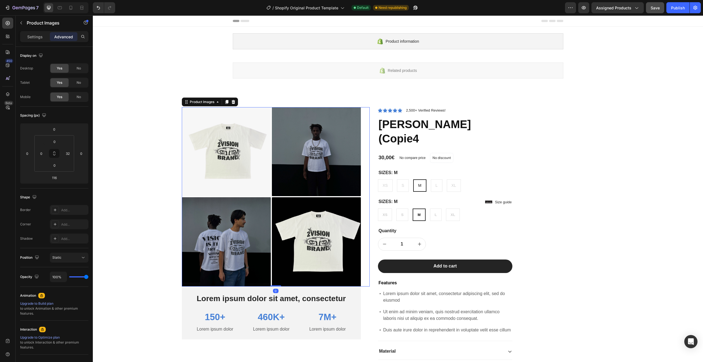
drag, startPoint x: 272, startPoint y: 317, endPoint x: 279, endPoint y: 281, distance: 36.4
click at [279, 281] on div "Product Images 0" at bounding box center [276, 196] width 188 height 179
type input "0"
drag, startPoint x: 53, startPoint y: 152, endPoint x: 63, endPoint y: 151, distance: 10.2
click at [63, 151] on div "0 0 0 32" at bounding box center [54, 153] width 40 height 36
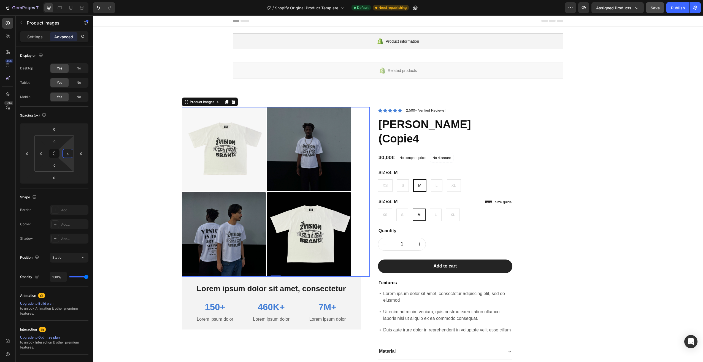
type input "0"
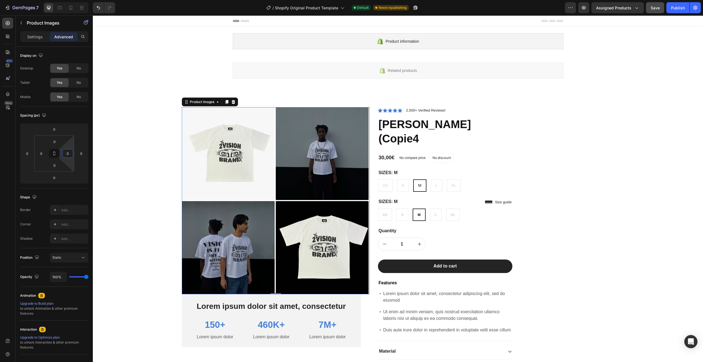
drag, startPoint x: 59, startPoint y: 152, endPoint x: 63, endPoint y: 185, distance: 33.2
click at [63, 0] on html "7 / Shopify Original Product Template Default Need republishing Preview Assigne…" at bounding box center [351, 0] width 703 height 0
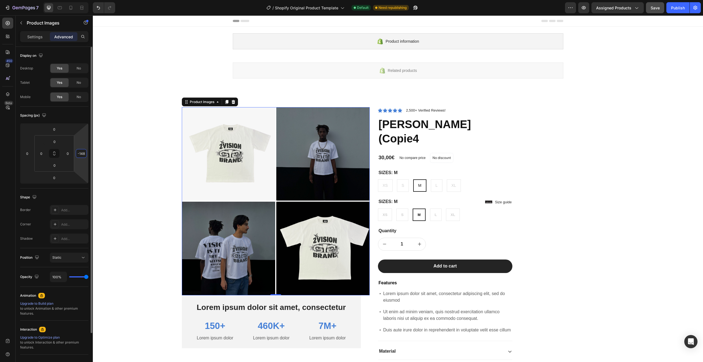
drag, startPoint x: 86, startPoint y: 170, endPoint x: 83, endPoint y: 191, distance: 20.6
click at [83, 0] on html "7 / Shopify Original Product Template Default Need republishing Preview Assigne…" at bounding box center [351, 0] width 703 height 0
type input "0"
drag, startPoint x: 83, startPoint y: 173, endPoint x: 89, endPoint y: 153, distance: 21.4
click at [89, 0] on html "7 / Shopify Original Product Template Default Need republishing Preview Assigne…" at bounding box center [351, 0] width 703 height 0
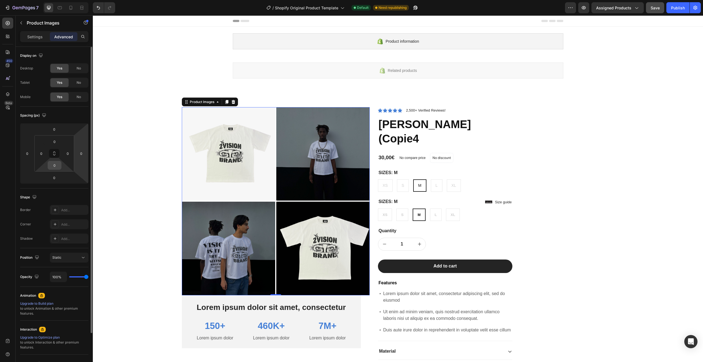
click at [56, 161] on div "0" at bounding box center [55, 165] width 14 height 9
drag, startPoint x: 55, startPoint y: 160, endPoint x: 60, endPoint y: 177, distance: 18.4
click at [52, 0] on html "7 / Shopify Original Product Template Default Need republishing Preview Assigne…" at bounding box center [351, 0] width 703 height 0
drag, startPoint x: 65, startPoint y: 170, endPoint x: 66, endPoint y: 131, distance: 38.8
click at [66, 0] on html "7 / Shopify Original Product Template Default Need republishing Preview Assigne…" at bounding box center [351, 0] width 703 height 0
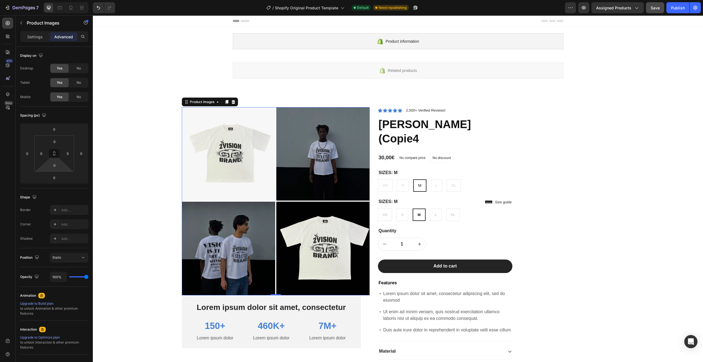
drag, startPoint x: 64, startPoint y: 168, endPoint x: 67, endPoint y: 193, distance: 24.6
click at [67, 0] on html "7 / Shopify Original Product Template Default Need republishing Preview Assigne…" at bounding box center [351, 0] width 703 height 0
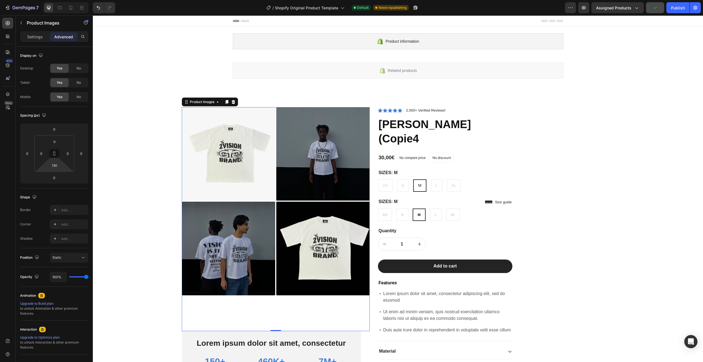
drag, startPoint x: 64, startPoint y: 167, endPoint x: 64, endPoint y: 149, distance: 17.9
click at [64, 0] on html "7 / Shopify Original Product Template Default Need republishing Preview Assigne…" at bounding box center [351, 0] width 703 height 0
click at [60, 162] on input "130" at bounding box center [54, 165] width 11 height 8
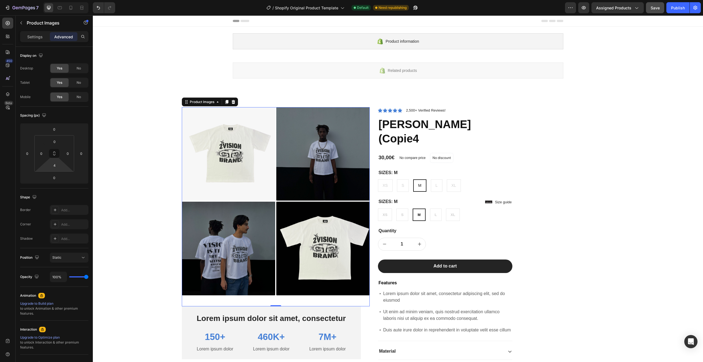
type input "0"
drag, startPoint x: 63, startPoint y: 167, endPoint x: 64, endPoint y: 185, distance: 18.5
click at [64, 0] on html "7 / Shopify Original Product Template Default Need republishing Preview Assigne…" at bounding box center [351, 0] width 703 height 0
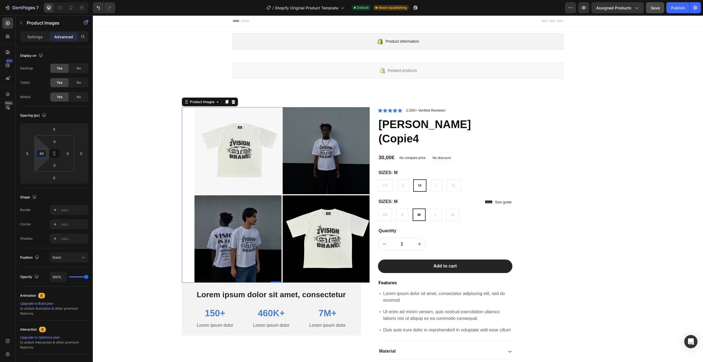
type input "0"
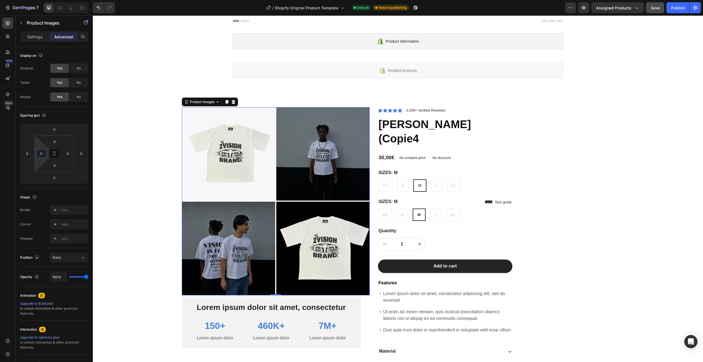
drag, startPoint x: 39, startPoint y: 162, endPoint x: 21, endPoint y: 175, distance: 22.4
click at [21, 0] on html "7 / Shopify Original Product Template Default Need republishing Preview Assigne…" at bounding box center [351, 0] width 703 height 0
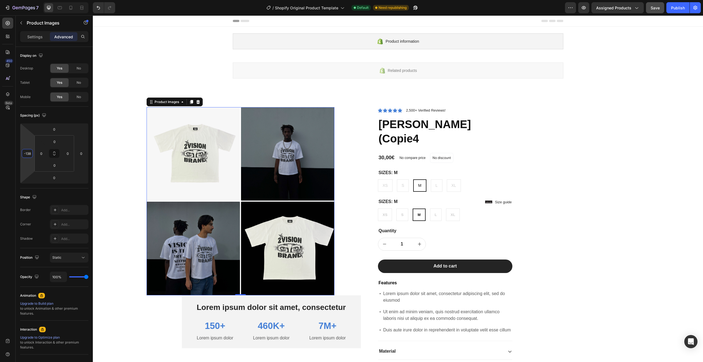
type input "-140"
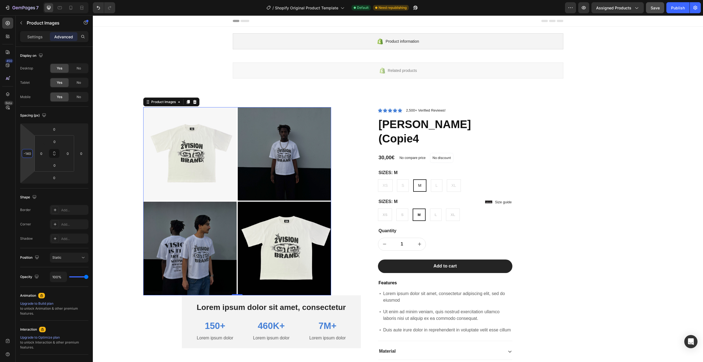
drag, startPoint x: 28, startPoint y: 166, endPoint x: 18, endPoint y: 186, distance: 21.8
click at [18, 0] on html "7 / Shopify Original Product Template Default Need republishing Preview Assigne…" at bounding box center [351, 0] width 703 height 0
type input "0"
drag, startPoint x: 82, startPoint y: 163, endPoint x: 87, endPoint y: 163, distance: 5.0
click at [87, 0] on html "7 / Shopify Original Product Template Default Need republishing Preview Assigne…" at bounding box center [351, 0] width 703 height 0
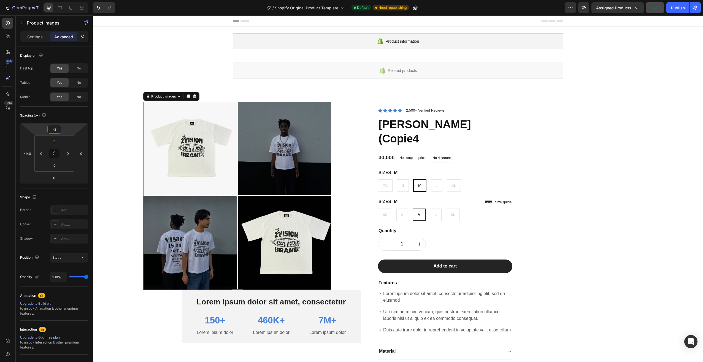
type input "0"
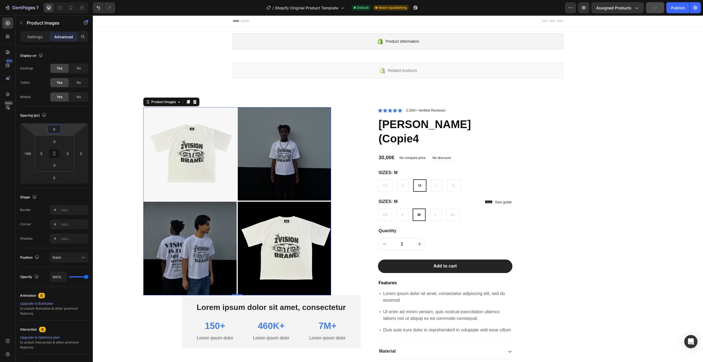
drag, startPoint x: 65, startPoint y: 131, endPoint x: 77, endPoint y: 131, distance: 11.8
click at [77, 0] on html "7 / Shopify Original Product Template Default Need republishing Preview Assigne…" at bounding box center [351, 0] width 703 height 0
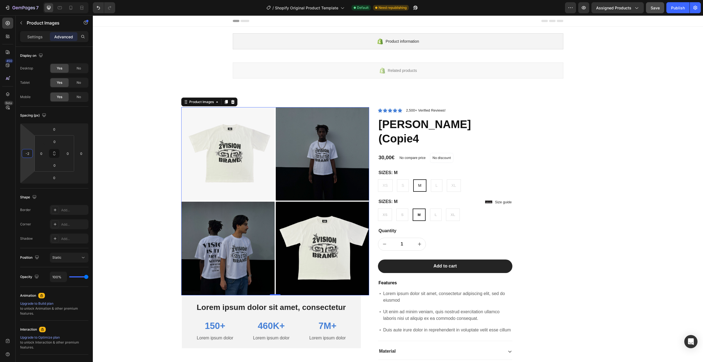
type input "0"
drag, startPoint x: 29, startPoint y: 166, endPoint x: 39, endPoint y: 145, distance: 23.5
click at [39, 0] on html "7 / Shopify Original Product Template Default Need republishing Preview Assigne…" at bounding box center [351, 0] width 703 height 0
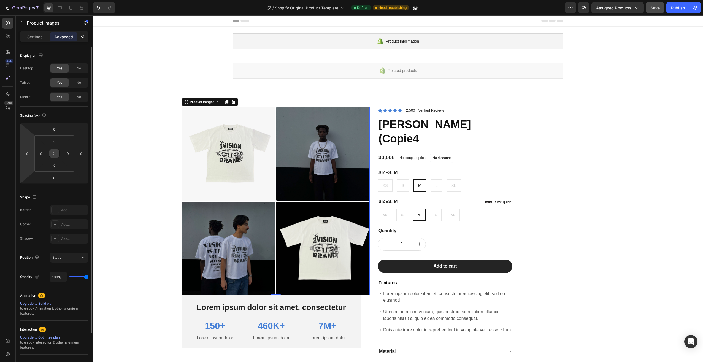
click at [54, 154] on icon at bounding box center [54, 153] width 4 height 4
drag, startPoint x: 62, startPoint y: 165, endPoint x: 47, endPoint y: 176, distance: 19.2
click at [62, 0] on html "7 / Shopify Original Product Template Default Need republishing Preview Assigne…" at bounding box center [351, 0] width 703 height 0
type input "-50"
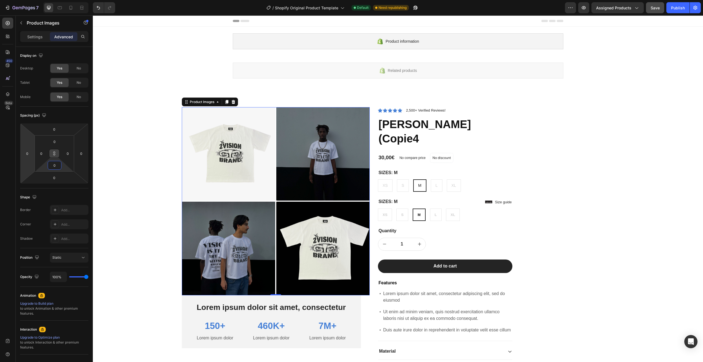
type input "-50"
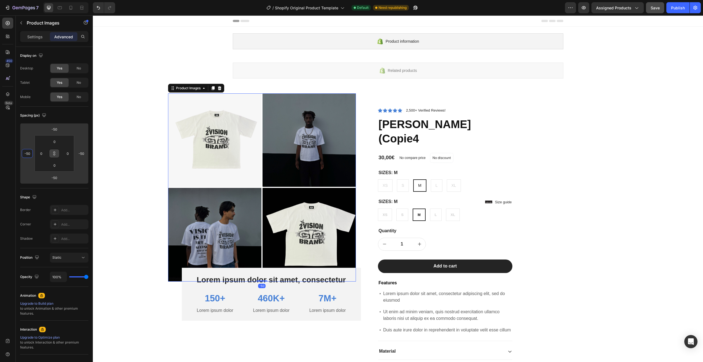
type input "-70"
type input "-76"
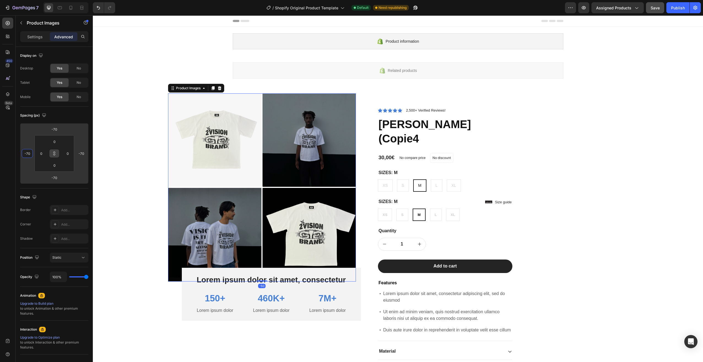
type input "-76"
type input "-78"
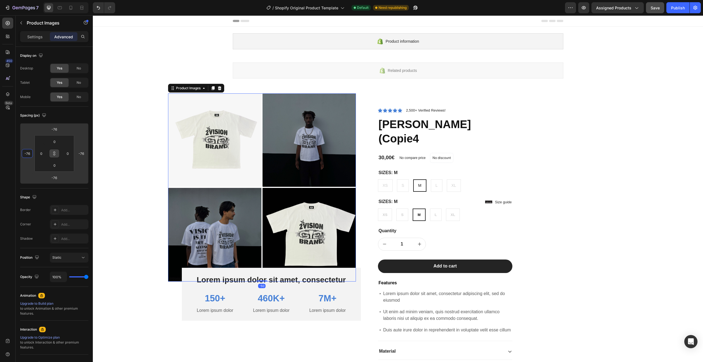
type input "-78"
type input "-82"
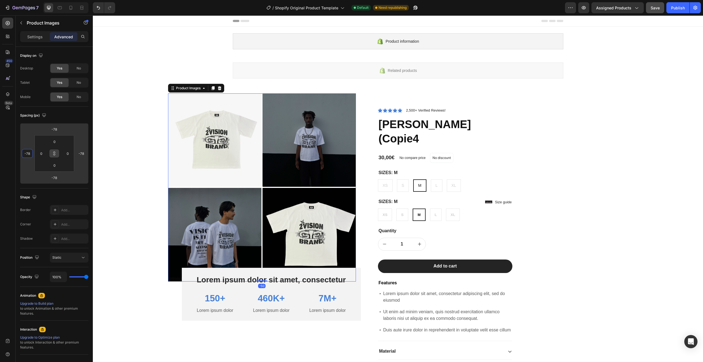
type input "-82"
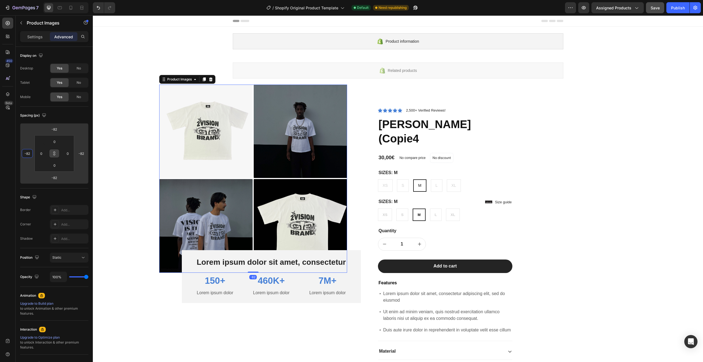
type input "-110"
type input "-126"
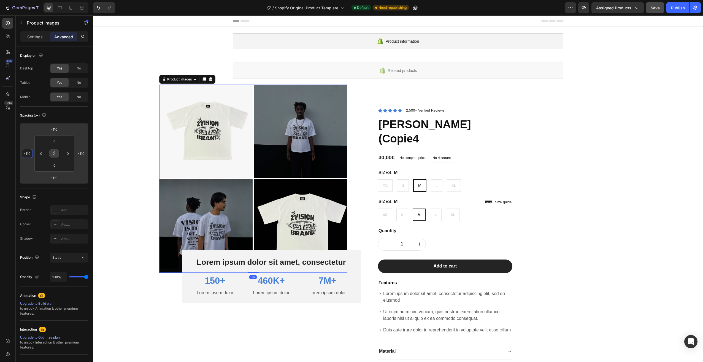
type input "-126"
type input "-132"
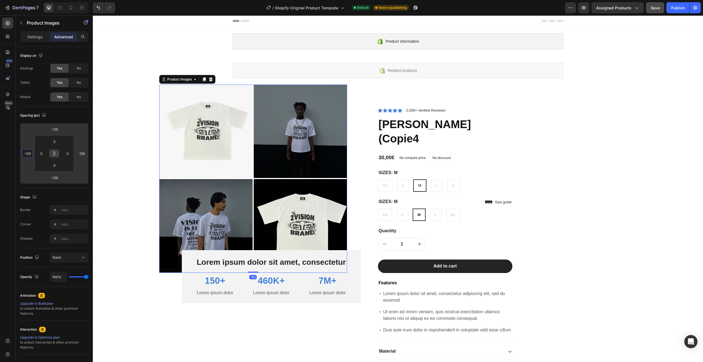
type input "-132"
type input "-134"
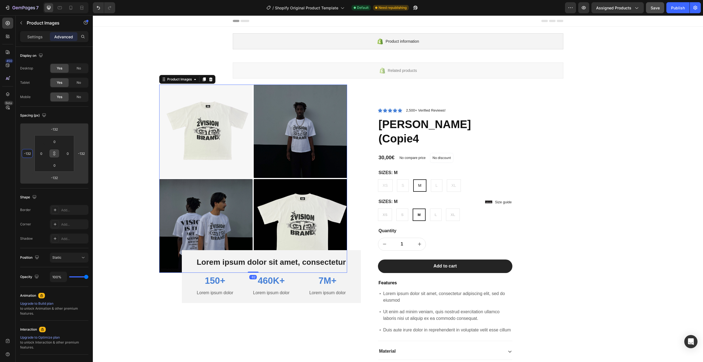
type input "-134"
type input "-136"
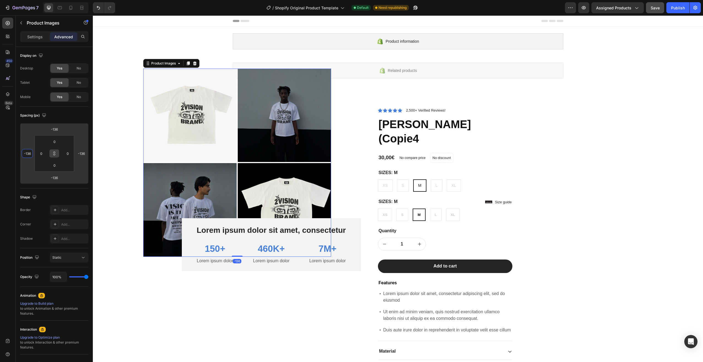
type input "-140"
type input "-142"
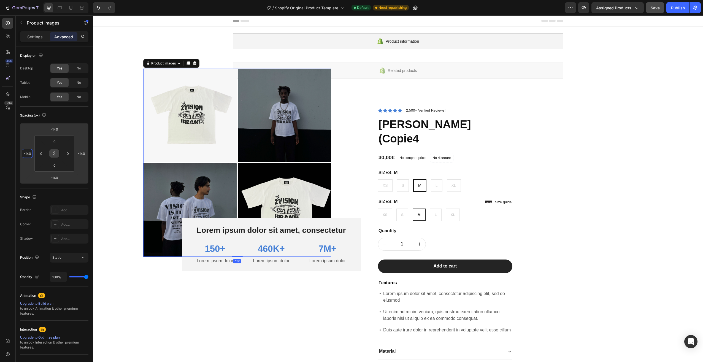
type input "-142"
type input "-144"
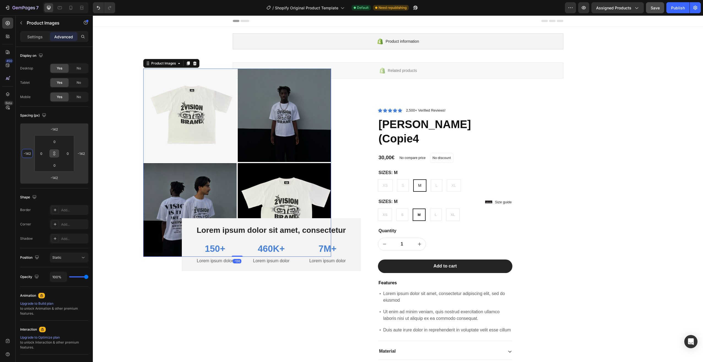
type input "-144"
type input "-146"
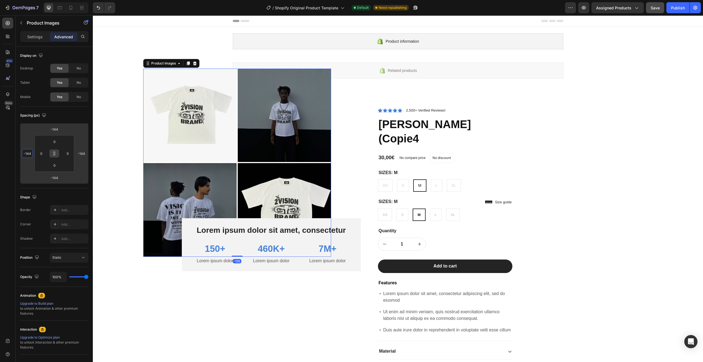
type input "-146"
type input "-150"
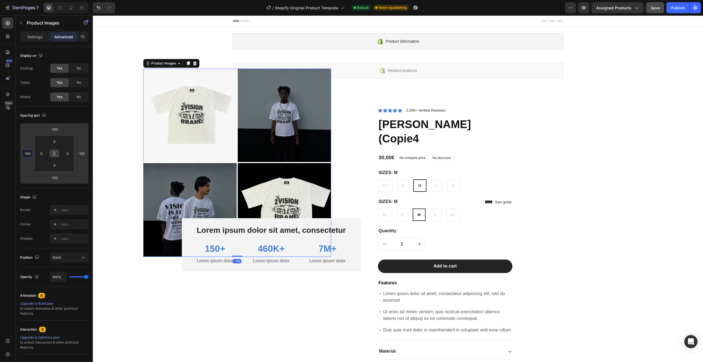
type input "-152"
type input "-154"
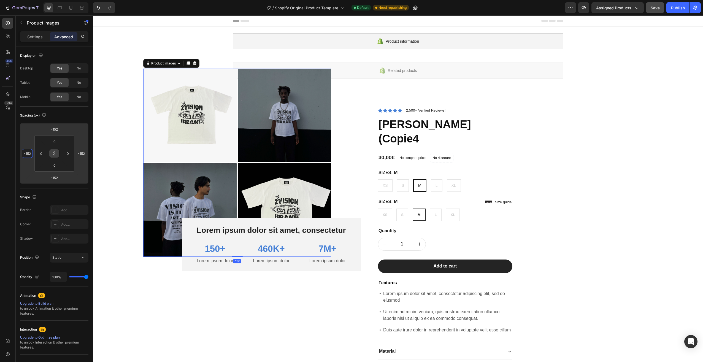
type input "-154"
type input "-158"
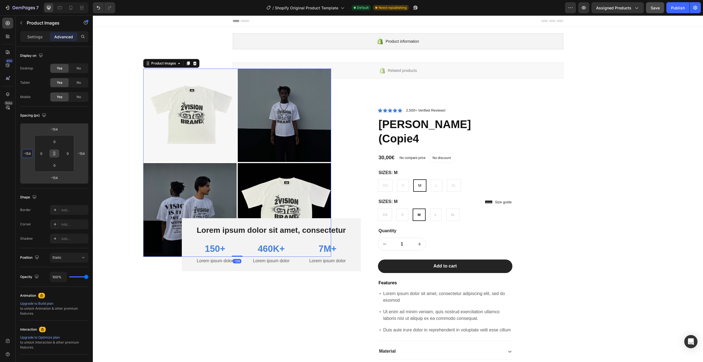
type input "-158"
type input "-164"
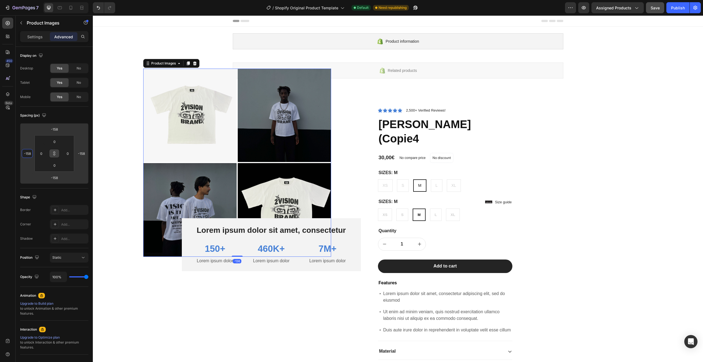
type input "-164"
type input "-170"
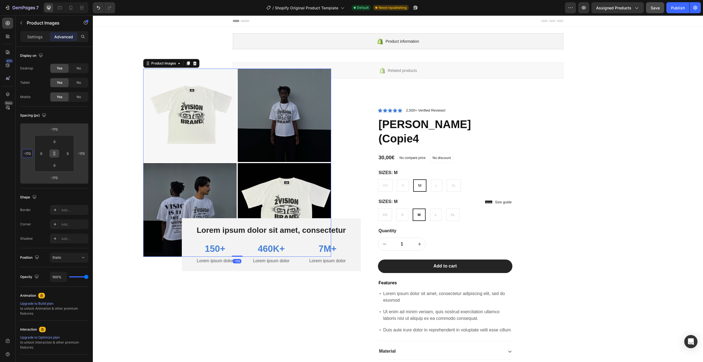
type input "-180"
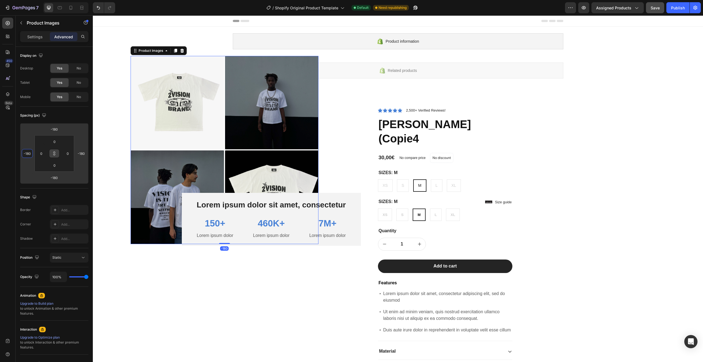
type input "-186"
type input "-192"
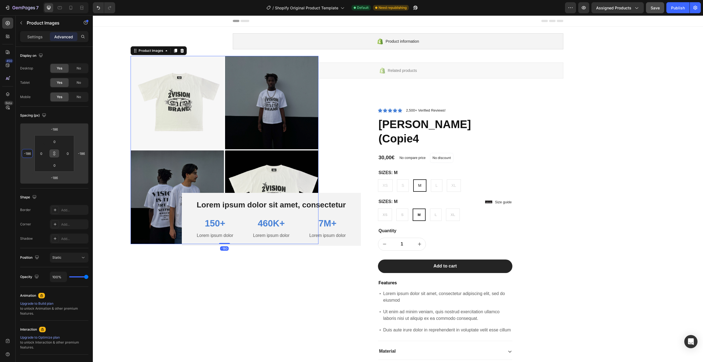
type input "-192"
type input "-200"
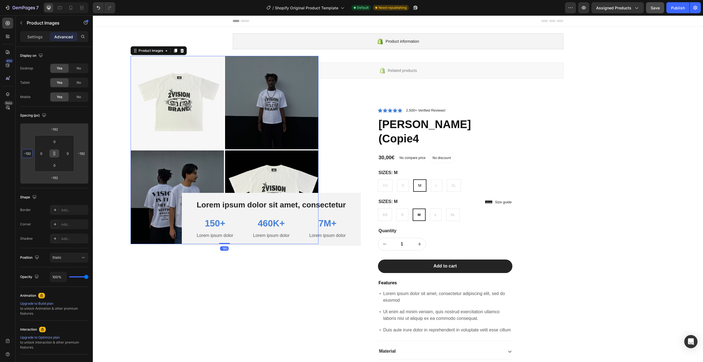
type input "-200"
type input "-208"
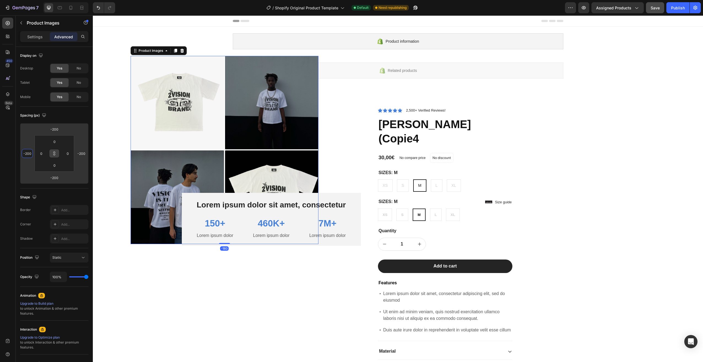
type input "-208"
type input "-222"
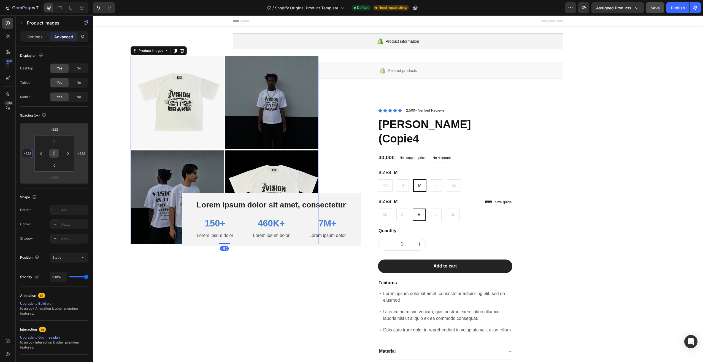
type input "-232"
type input "-240"
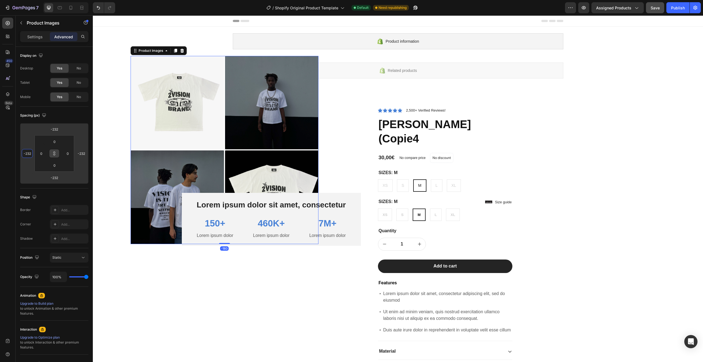
type input "-240"
type input "-248"
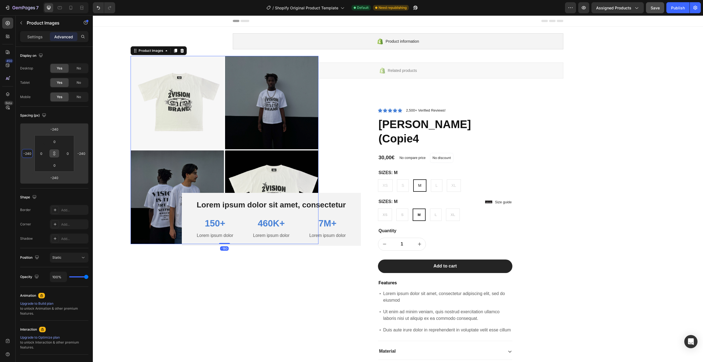
type input "-248"
type input "-254"
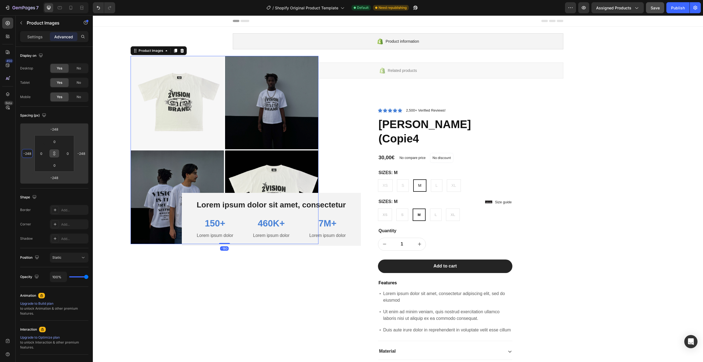
type input "-254"
type input "-258"
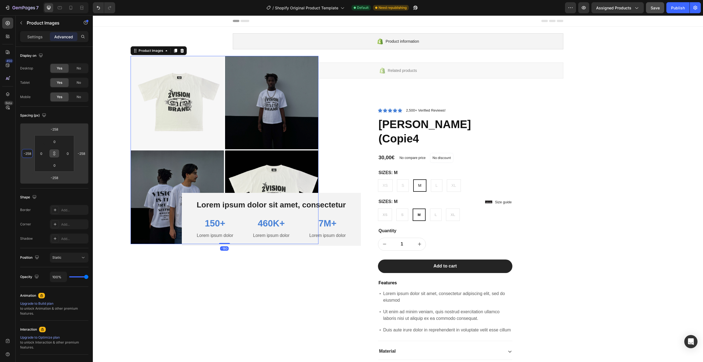
type input "-264"
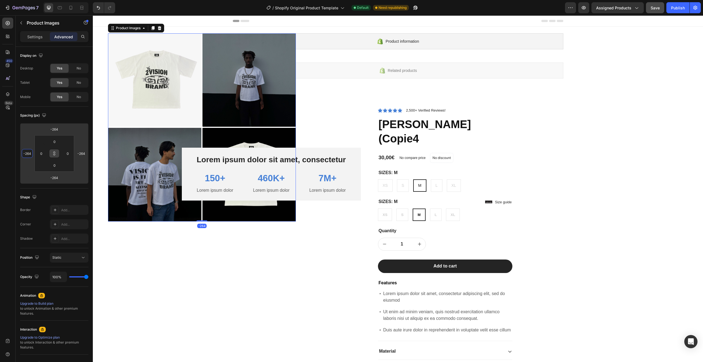
type input "-268"
type input "-270"
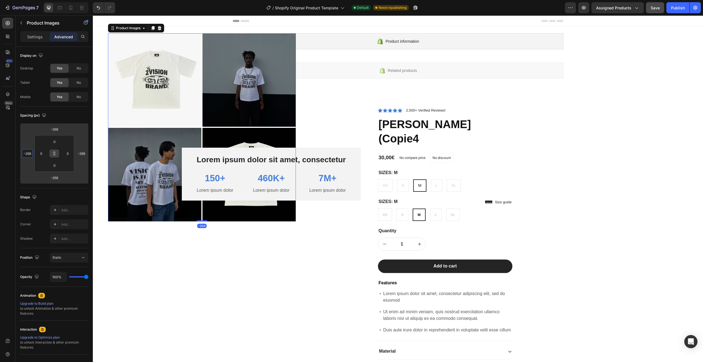
type input "-270"
type input "-272"
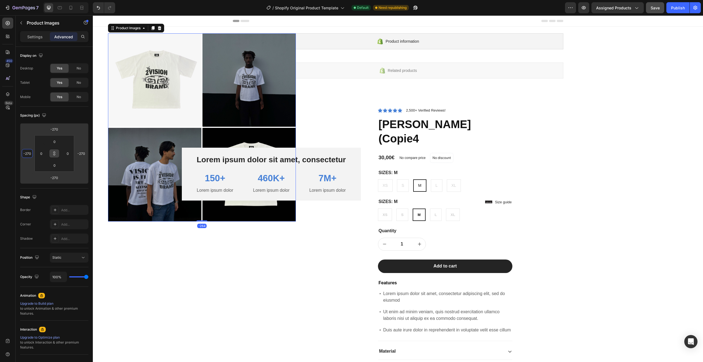
type input "-272"
type input "-176"
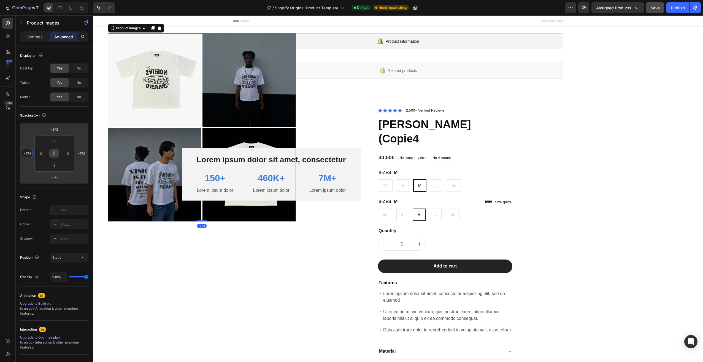
type input "-176"
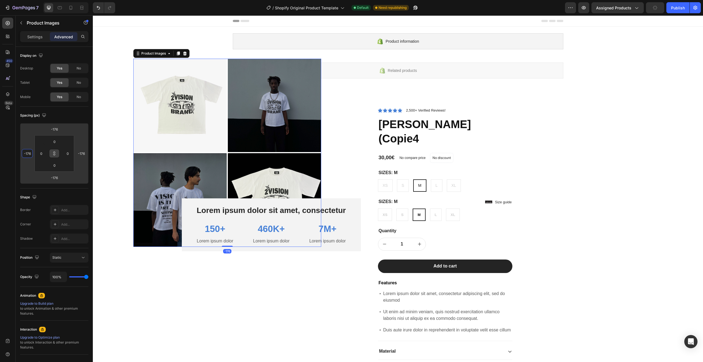
type input "-90"
type input "-78"
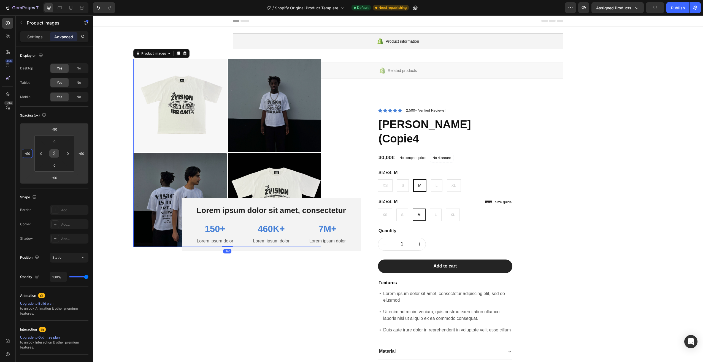
type input "-78"
type input "-66"
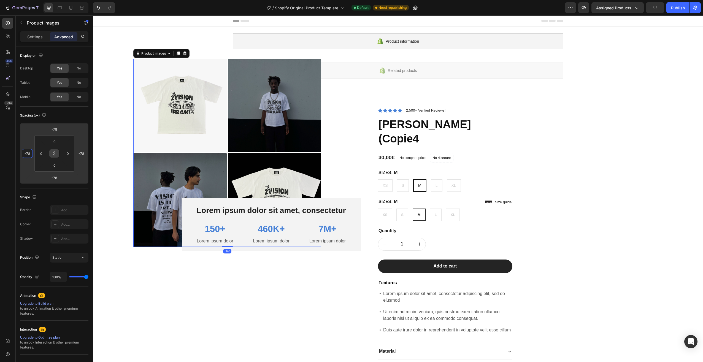
type input "-66"
type input "-52"
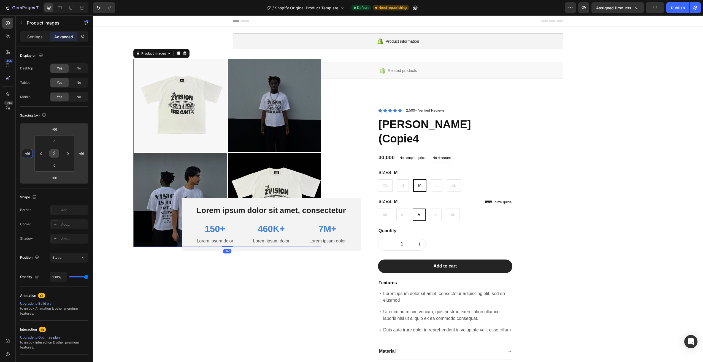
type input "-52"
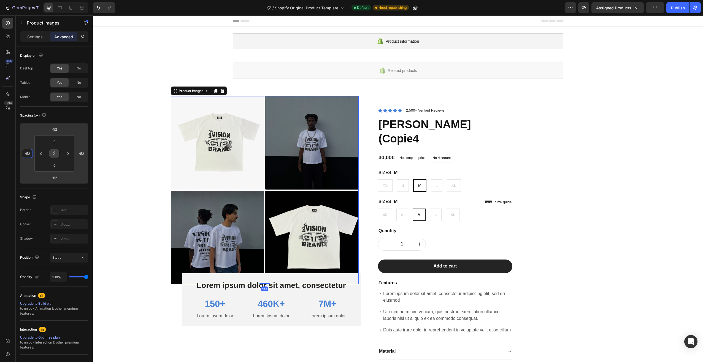
type input "-40"
type input "-26"
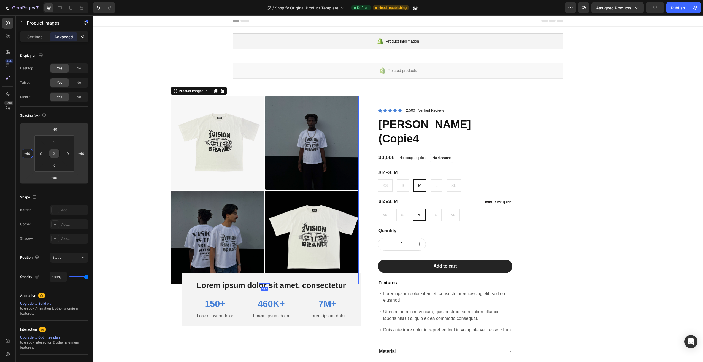
type input "-26"
type input "-12"
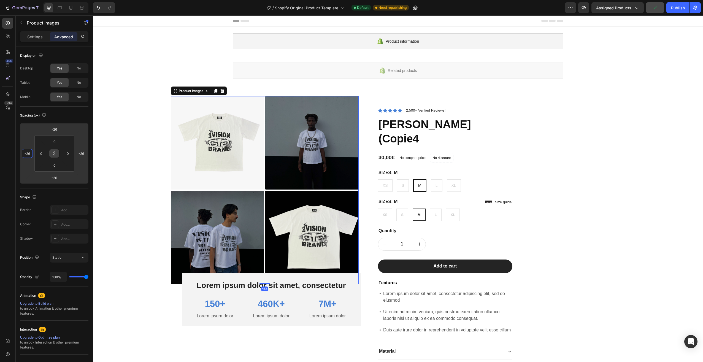
type input "-12"
type input "-4"
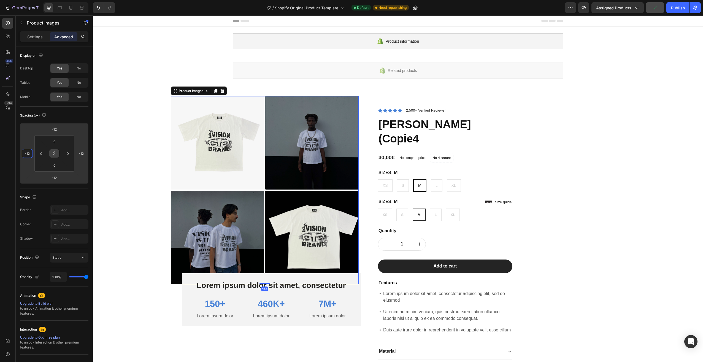
type input "-4"
type input "4"
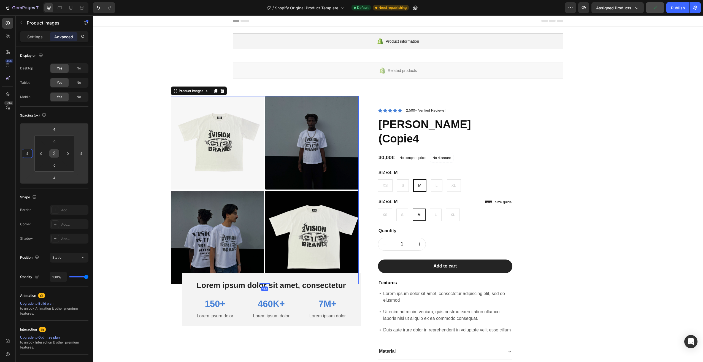
type input "8"
type input "12"
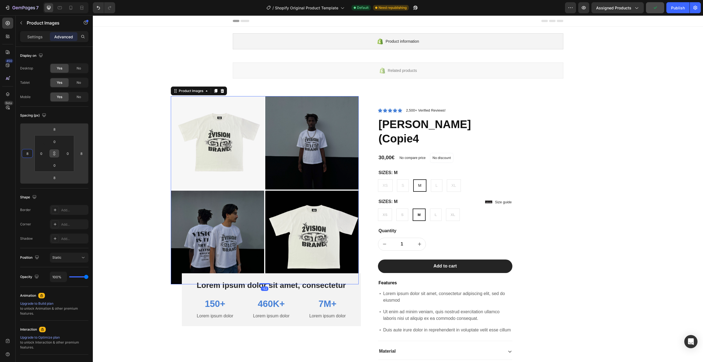
type input "12"
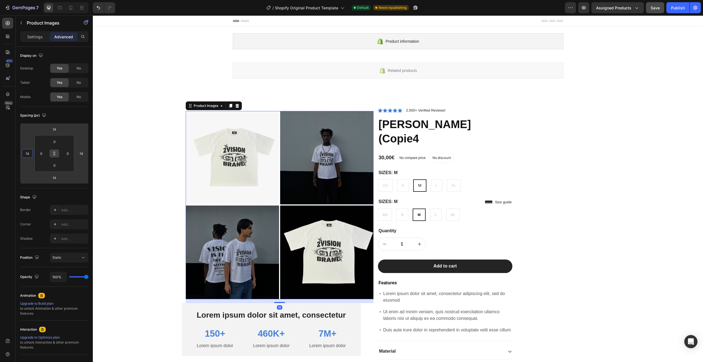
drag, startPoint x: 30, startPoint y: 165, endPoint x: 34, endPoint y: 163, distance: 4.6
click at [34, 0] on html "7 / Shopify Original Product Template Default Need republishing Preview Assigne…" at bounding box center [351, 0] width 703 height 0
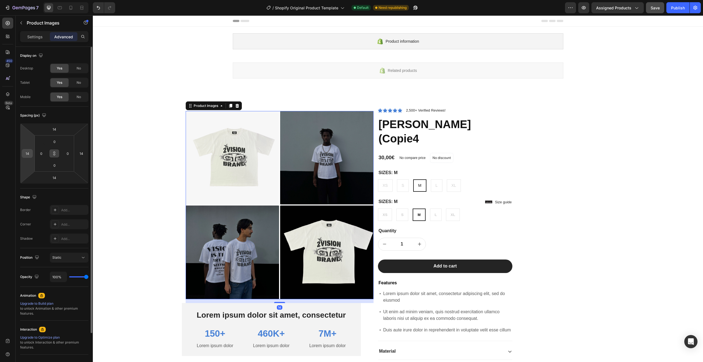
click at [31, 156] on div "14" at bounding box center [27, 153] width 11 height 9
drag, startPoint x: 31, startPoint y: 155, endPoint x: 21, endPoint y: 154, distance: 10.2
click at [21, 154] on div "14 14 14 14" at bounding box center [54, 153] width 68 height 61
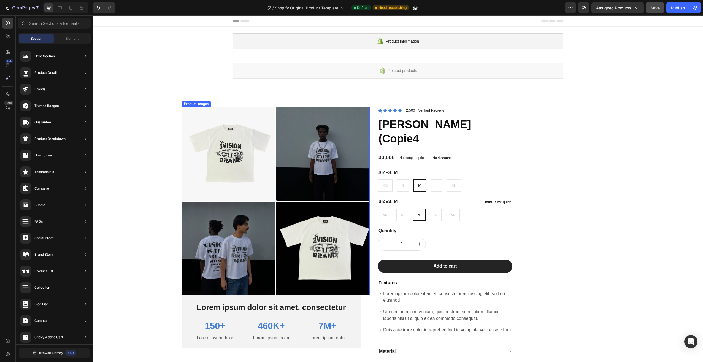
click at [205, 115] on img at bounding box center [228, 153] width 93 height 93
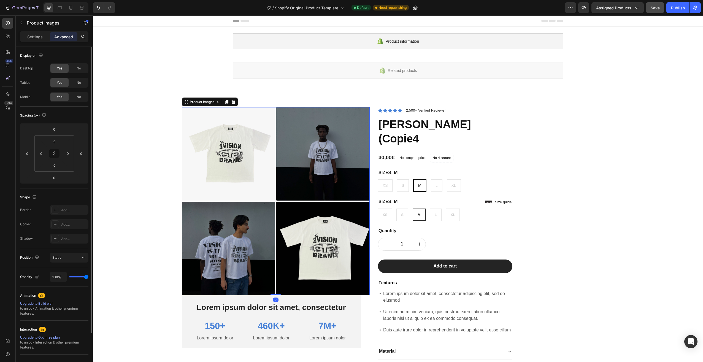
scroll to position [28, 0]
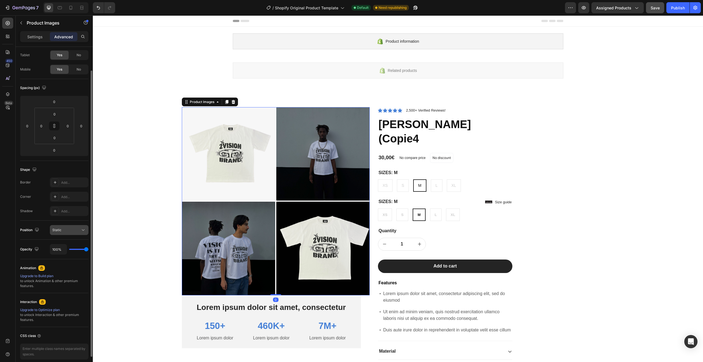
click at [78, 228] on div "Static" at bounding box center [66, 229] width 28 height 5
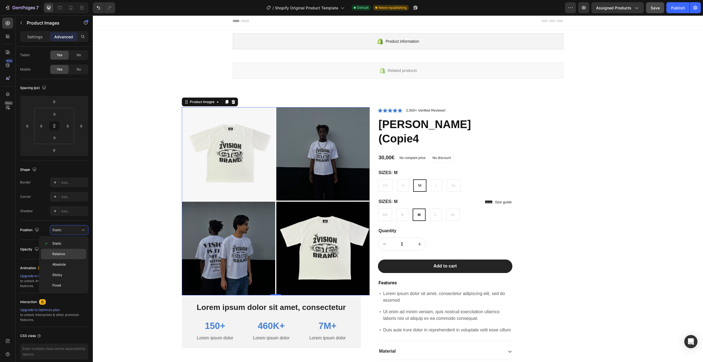
click at [70, 254] on p "Relative" at bounding box center [67, 253] width 31 height 5
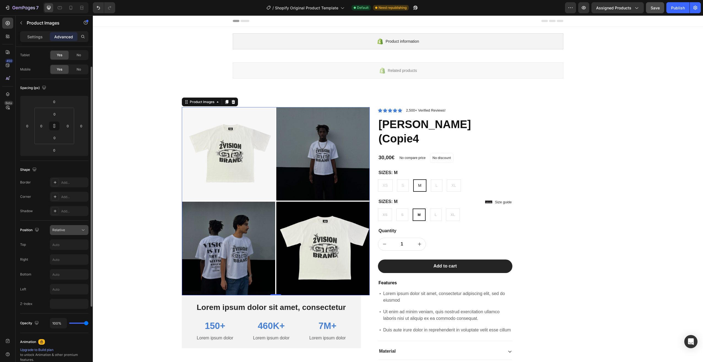
click at [71, 228] on div "Relative" at bounding box center [66, 229] width 28 height 5
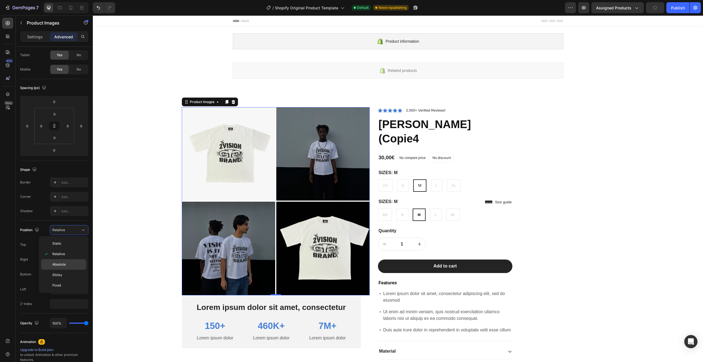
click at [69, 270] on div "Absolute" at bounding box center [63, 275] width 45 height 10
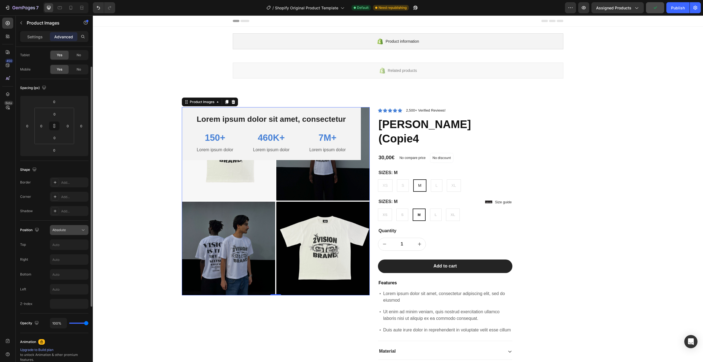
click at [71, 225] on button "Absolute" at bounding box center [69, 230] width 39 height 10
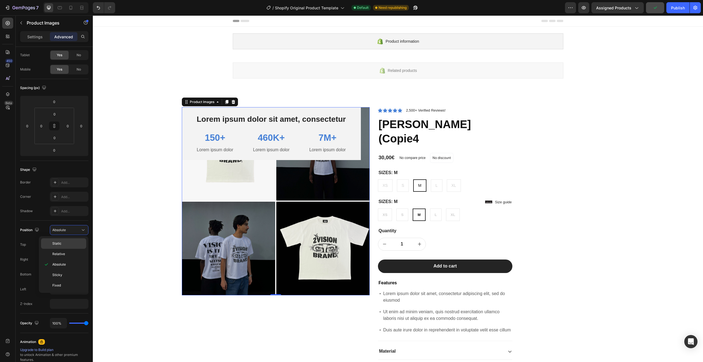
click at [68, 243] on p "Static" at bounding box center [67, 243] width 31 height 5
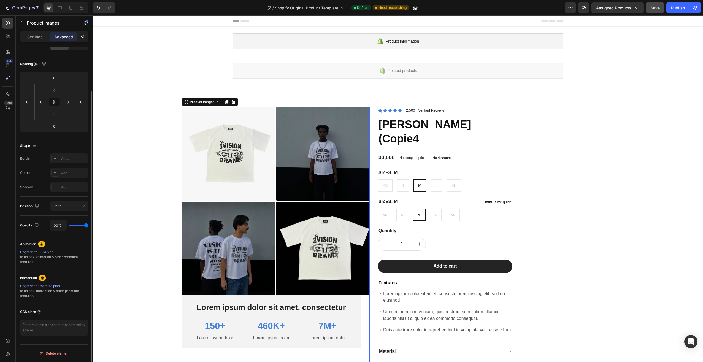
scroll to position [0, 0]
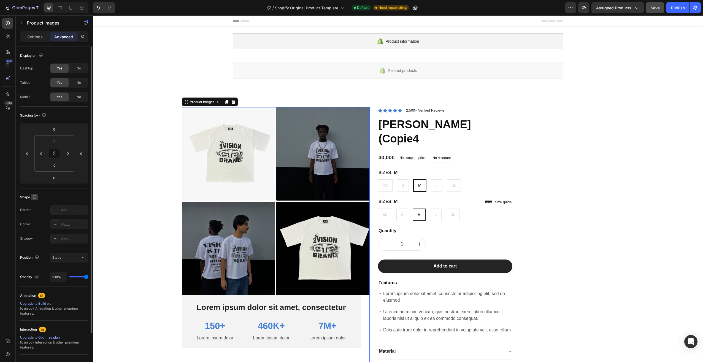
click at [35, 196] on icon "button" at bounding box center [35, 197] width 6 height 6
click at [44, 196] on div "Shape" at bounding box center [54, 197] width 68 height 9
click at [77, 98] on span "No" at bounding box center [79, 96] width 4 height 5
click at [64, 99] on div "Yes" at bounding box center [59, 97] width 18 height 9
click at [39, 37] on p "Settings" at bounding box center [34, 37] width 15 height 6
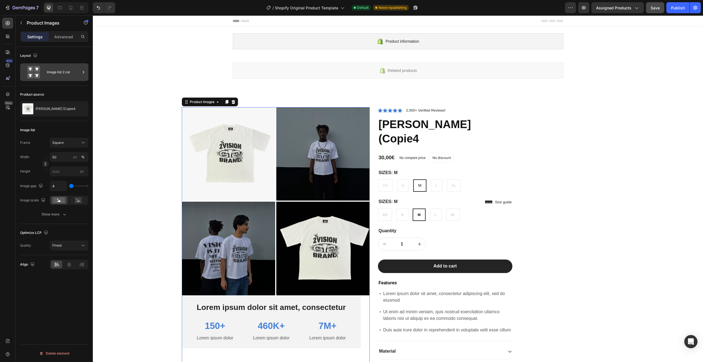
click at [58, 72] on div "Image list 2 col" at bounding box center [64, 72] width 34 height 13
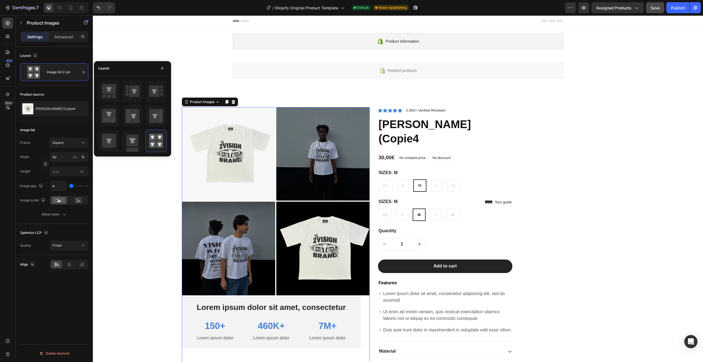
click at [68, 89] on div "Product source ANGEL EYES (Copie4" at bounding box center [54, 104] width 68 height 36
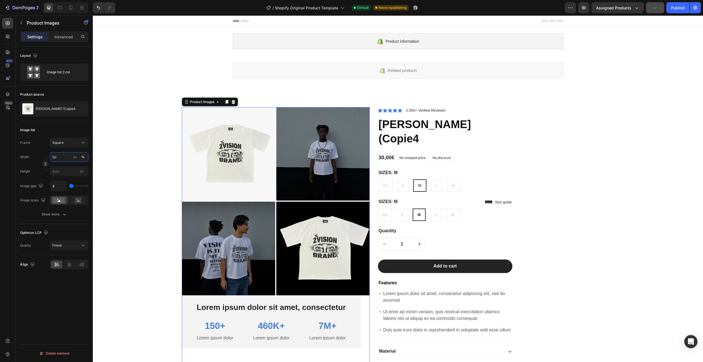
click at [62, 155] on input "50" at bounding box center [69, 157] width 39 height 10
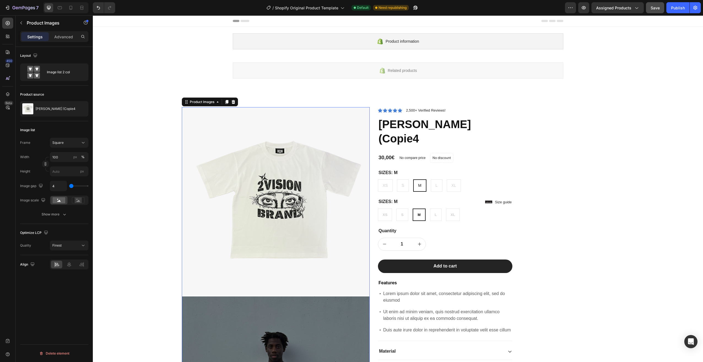
click at [88, 151] on div "Frame Square Width 100 px % Height px" at bounding box center [54, 157] width 68 height 39
drag, startPoint x: 72, startPoint y: 185, endPoint x: 60, endPoint y: 184, distance: 12.1
click at [69, 185] on input "range" at bounding box center [78, 185] width 19 height 1
click at [78, 200] on rect at bounding box center [78, 200] width 7 height 6
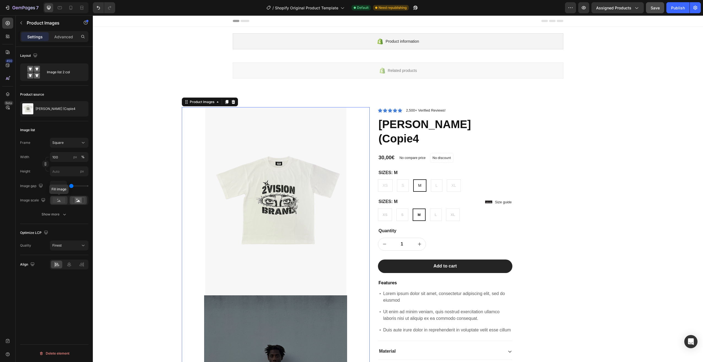
click at [56, 200] on rect at bounding box center [59, 200] width 13 height 6
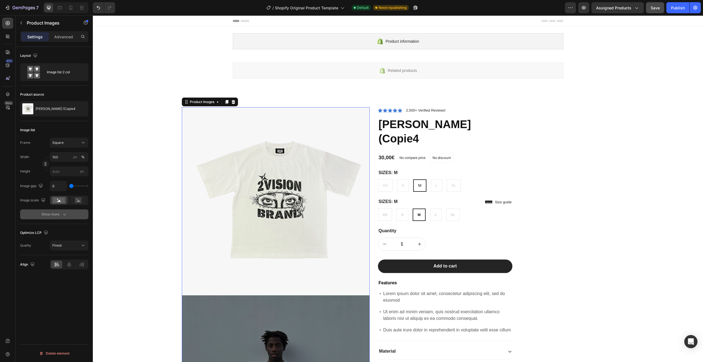
click at [64, 210] on button "Show more" at bounding box center [54, 214] width 68 height 10
click at [59, 213] on div "2, 2, 2, 2" at bounding box center [69, 214] width 39 height 10
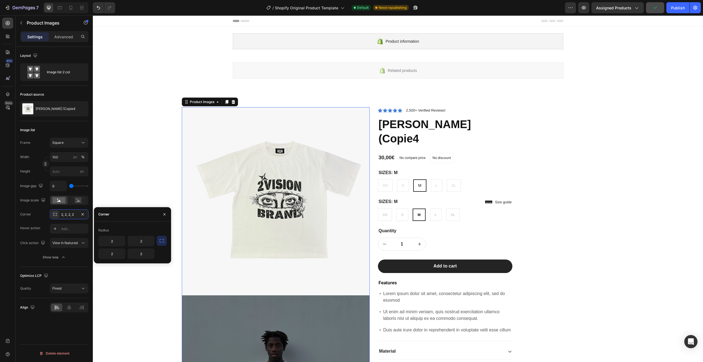
click at [161, 241] on icon "button" at bounding box center [162, 241] width 6 height 6
click at [145, 240] on input "2" at bounding box center [141, 241] width 26 height 10
click at [157, 228] on div "Radius" at bounding box center [132, 230] width 68 height 9
click at [149, 232] on div "Radius" at bounding box center [132, 230] width 68 height 9
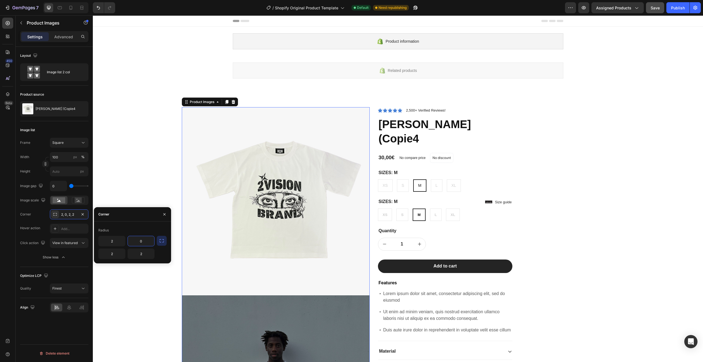
click at [146, 244] on input "0" at bounding box center [141, 241] width 26 height 10
click at [146, 231] on div "Radius" at bounding box center [132, 230] width 68 height 9
click at [36, 234] on div "Corner 2, 2, 2, 2 Hover action Add... Click action View in featured" at bounding box center [54, 228] width 68 height 39
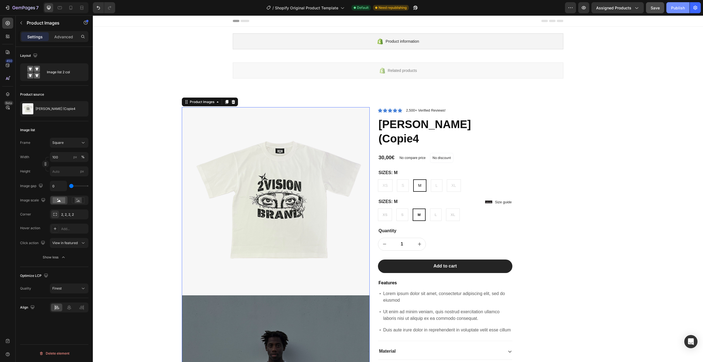
click at [675, 6] on div "Publish" at bounding box center [678, 8] width 14 height 6
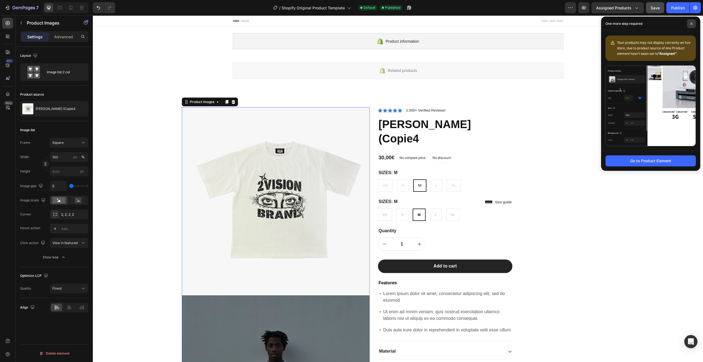
click at [692, 22] on span at bounding box center [691, 23] width 9 height 9
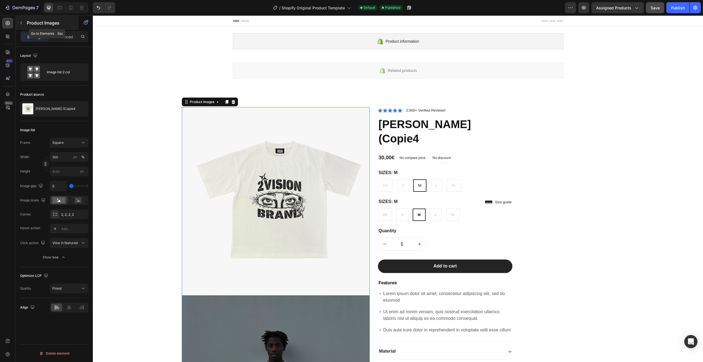
click at [26, 24] on div "Product Images" at bounding box center [47, 23] width 63 height 14
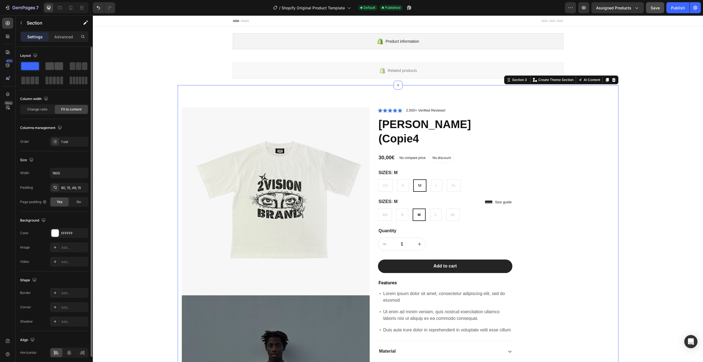
click at [53, 62] on span at bounding box center [49, 66] width 9 height 8
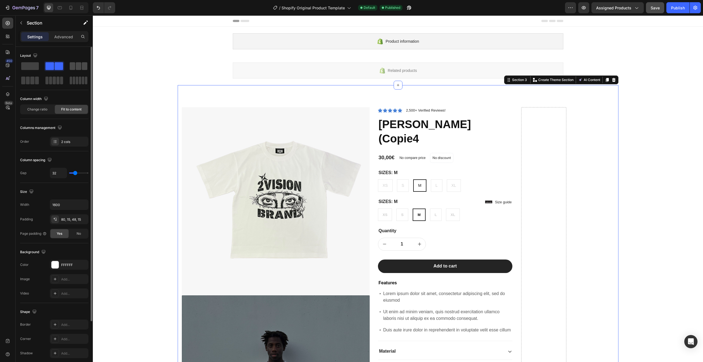
click at [72, 65] on span at bounding box center [73, 66] width 6 height 8
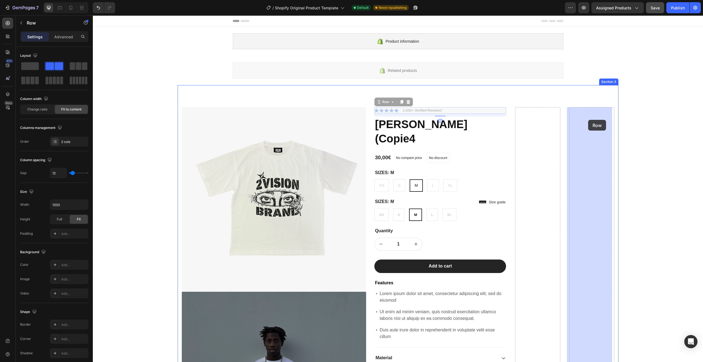
drag, startPoint x: 488, startPoint y: 111, endPoint x: 588, endPoint y: 120, distance: 100.1
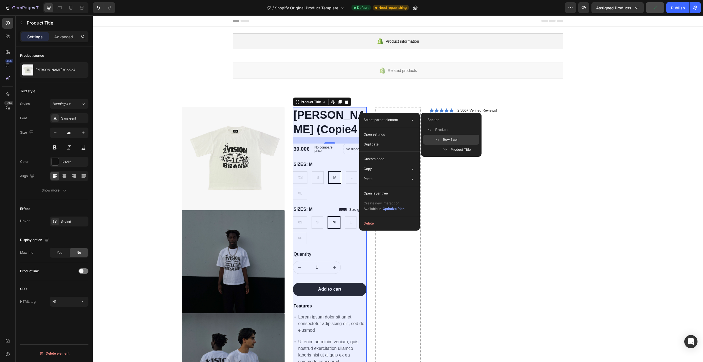
click at [452, 140] on span "Row 1 col" at bounding box center [450, 139] width 15 height 5
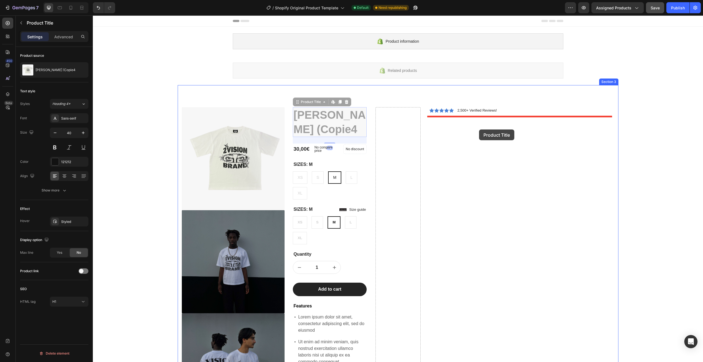
drag, startPoint x: 362, startPoint y: 119, endPoint x: 477, endPoint y: 124, distance: 115.5
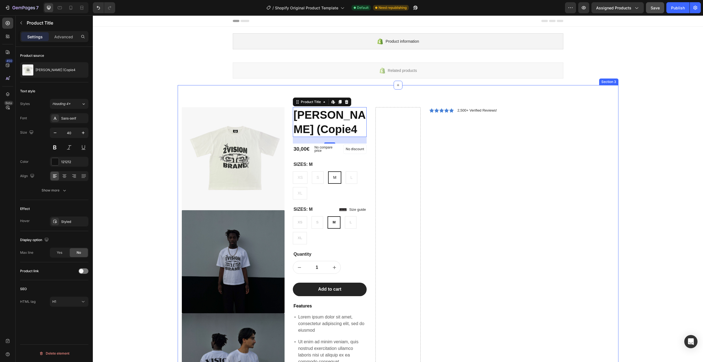
click at [490, 165] on div "Icon Icon Icon Icon Icon Icon List 2,500+ Verified Reviews! Text Block Row" at bounding box center [521, 365] width 185 height 517
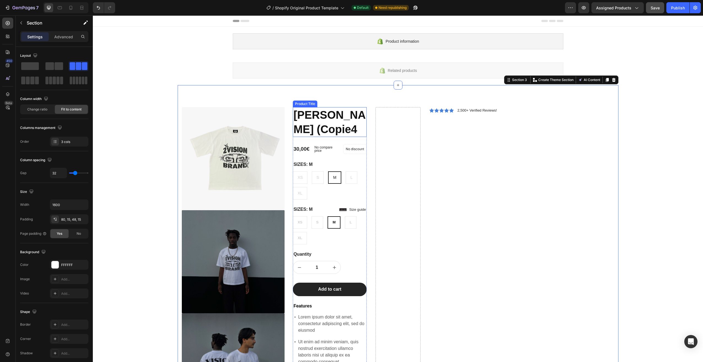
click at [359, 124] on h1 "[PERSON_NAME] (Copie4" at bounding box center [330, 122] width 74 height 30
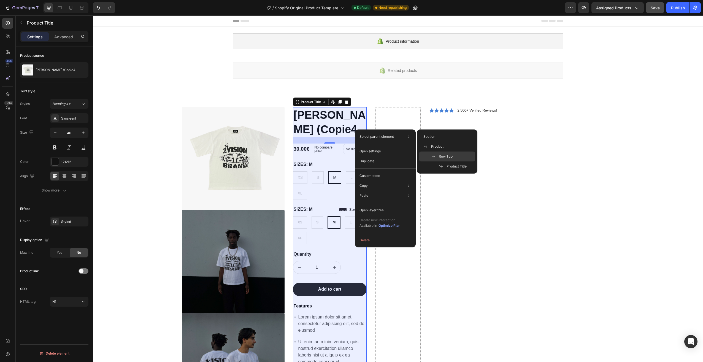
click at [455, 161] on div "Row 1 col" at bounding box center [447, 166] width 56 height 10
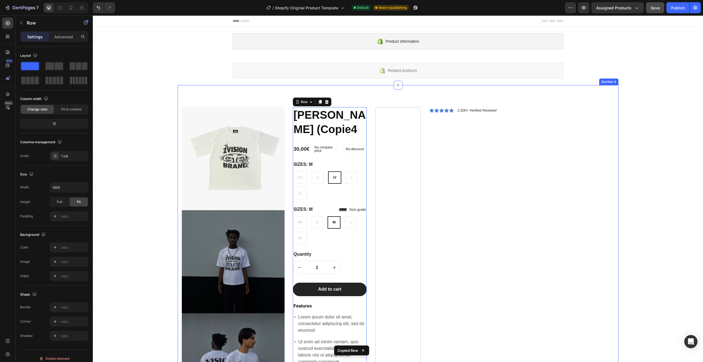
click at [468, 151] on div "Icon Icon Icon Icon Icon Icon List 2,500+ Verified Reviews! Text Block Row" at bounding box center [521, 365] width 185 height 517
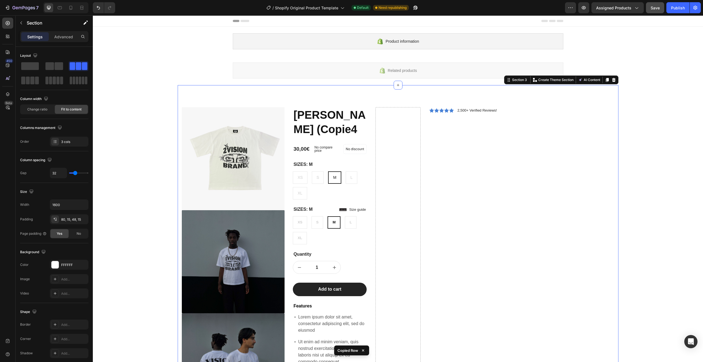
click at [452, 139] on div "Icon Icon Icon Icon Icon Icon List 2,500+ Verified Reviews! Text Block Row" at bounding box center [521, 365] width 185 height 517
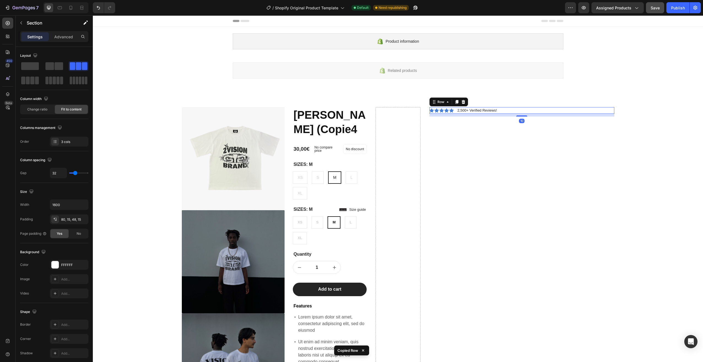
click at [452, 110] on div "Icon Icon Icon Icon Icon Icon List 2,500+ Verified Reviews! Text Block Row 10" at bounding box center [521, 110] width 185 height 7
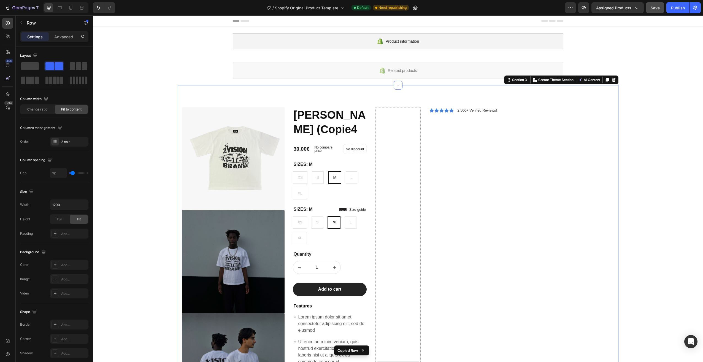
click at [412, 126] on div "Drop element here" at bounding box center [397, 365] width 45 height 517
click at [398, 130] on div "Drop element here" at bounding box center [397, 365] width 45 height 517
click at [453, 134] on div "Icon Icon Icon Icon Icon Icon List 2,500+ Verified Reviews! Text Block Row" at bounding box center [521, 365] width 185 height 517
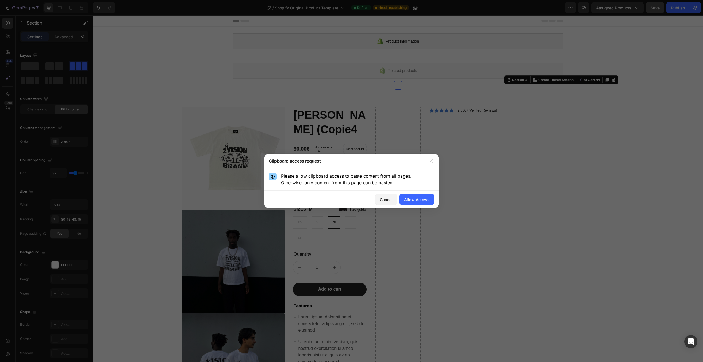
click at [422, 192] on div "Cancel Allow Access" at bounding box center [351, 200] width 174 height 18
click at [421, 197] on div "Allow Access" at bounding box center [416, 200] width 25 height 6
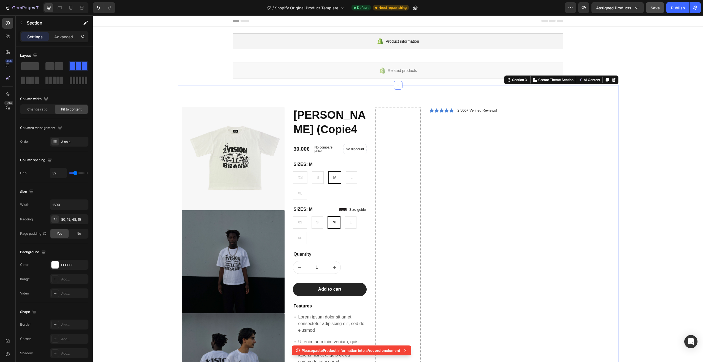
click at [458, 153] on div "Icon Icon Icon Icon Icon Icon List 2,500+ Verified Reviews! Text Block Row" at bounding box center [521, 365] width 185 height 517
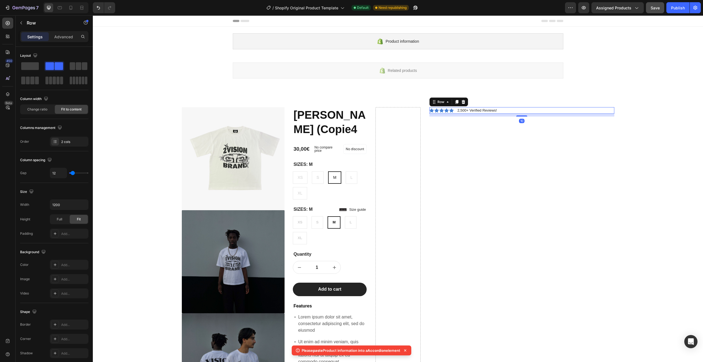
click at [504, 109] on div "Icon Icon Icon Icon Icon Icon List 2,500+ Verified Reviews! Text Block Row 10" at bounding box center [521, 110] width 185 height 7
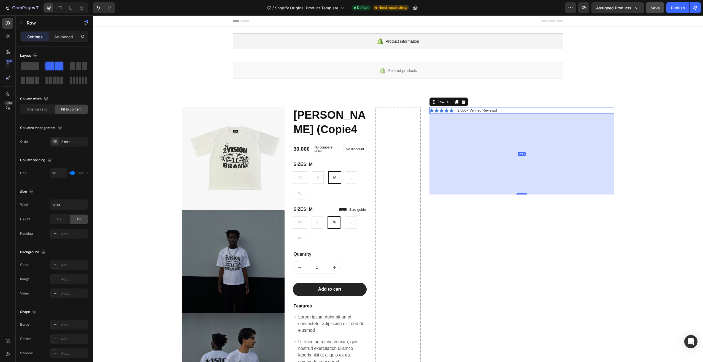
drag, startPoint x: 517, startPoint y: 116, endPoint x: 502, endPoint y: 197, distance: 82.7
click at [502, 114] on div "293" at bounding box center [521, 114] width 185 height 0
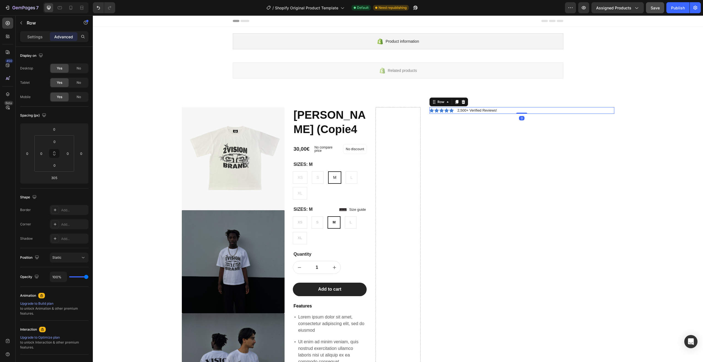
drag, startPoint x: 518, startPoint y: 197, endPoint x: 518, endPoint y: 105, distance: 92.8
click at [518, 105] on div "Product Images Lorem ipsum dolor sit amet, consectetur Text Block 150+ Text Blo…" at bounding box center [398, 361] width 441 height 552
click at [463, 101] on div at bounding box center [463, 102] width 7 height 7
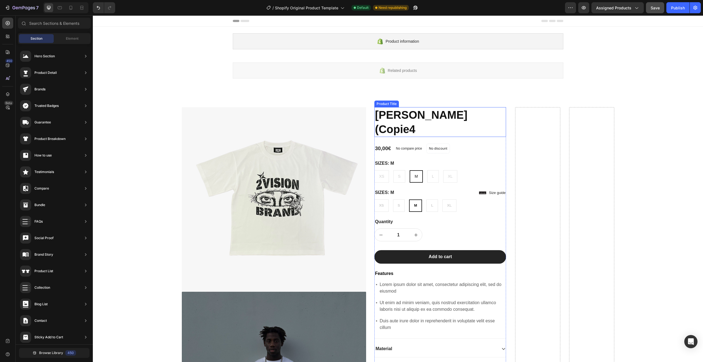
click at [497, 114] on h1 "[PERSON_NAME] (Copie4" at bounding box center [440, 122] width 132 height 30
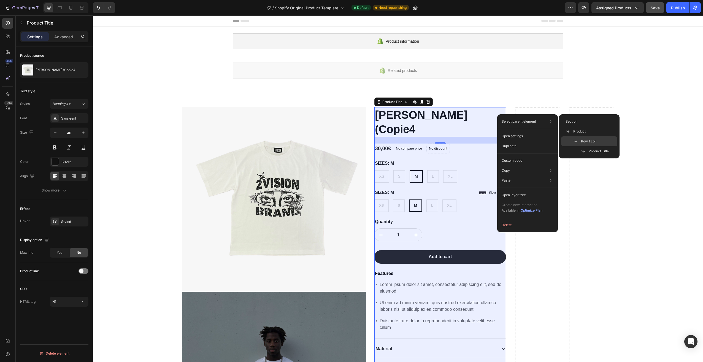
click at [586, 146] on div "Row 1 col" at bounding box center [589, 151] width 56 height 10
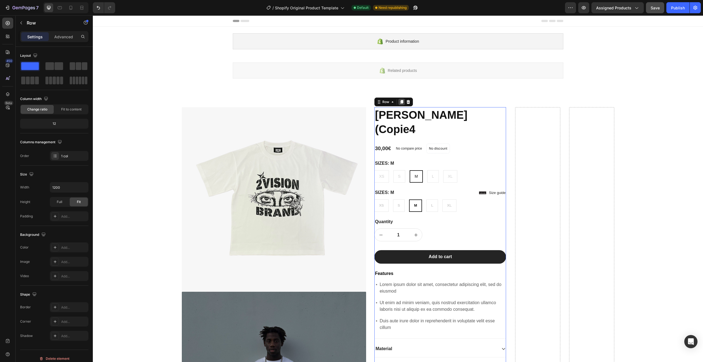
click at [400, 102] on icon at bounding box center [401, 102] width 3 height 4
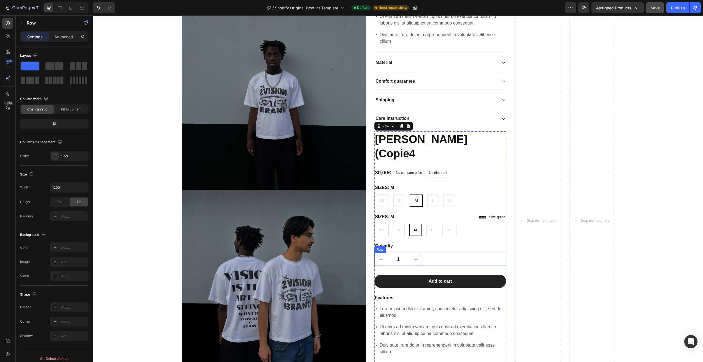
scroll to position [286, 0]
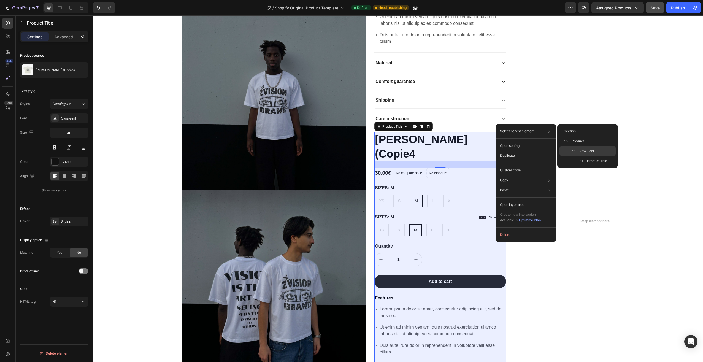
click at [572, 150] on icon at bounding box center [573, 151] width 4 height 4
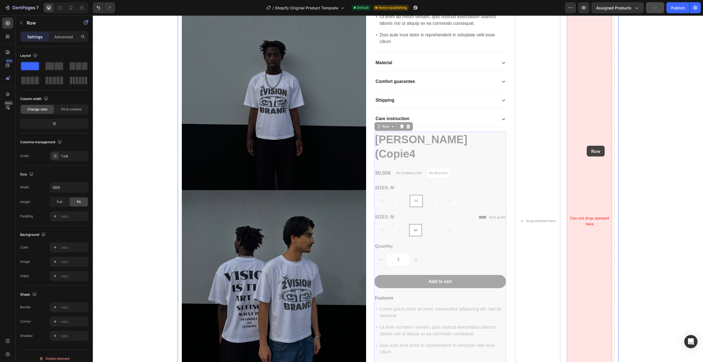
drag, startPoint x: 504, startPoint y: 150, endPoint x: 586, endPoint y: 146, distance: 83.0
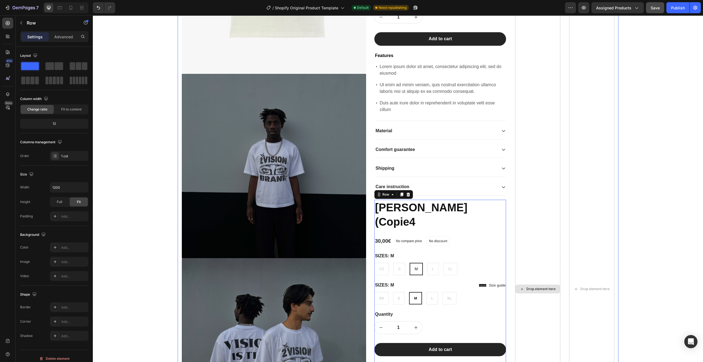
scroll to position [220, 0]
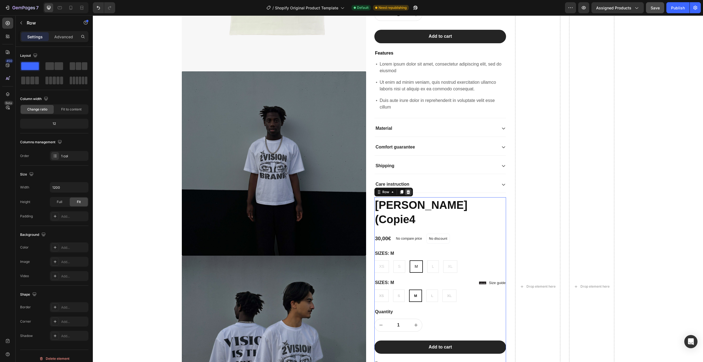
click at [408, 190] on icon at bounding box center [408, 192] width 4 height 4
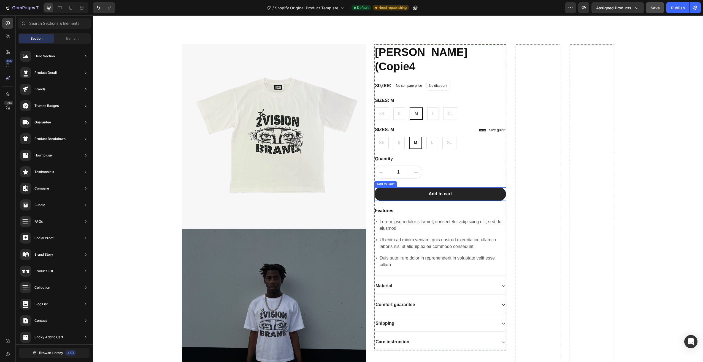
scroll to position [0, 0]
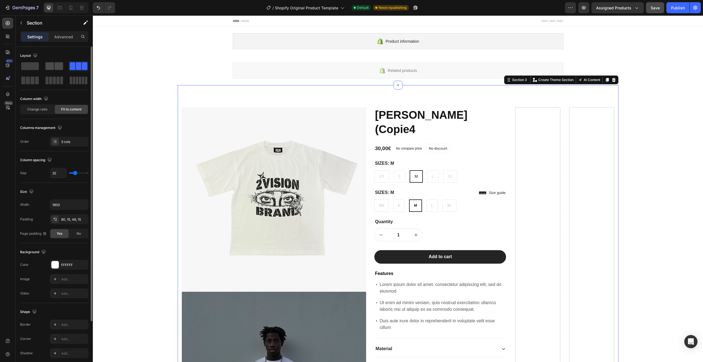
click at [50, 69] on span at bounding box center [49, 66] width 9 height 8
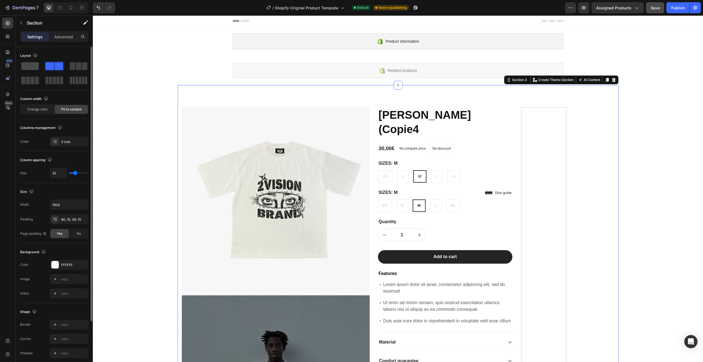
click at [32, 66] on span at bounding box center [30, 66] width 18 height 8
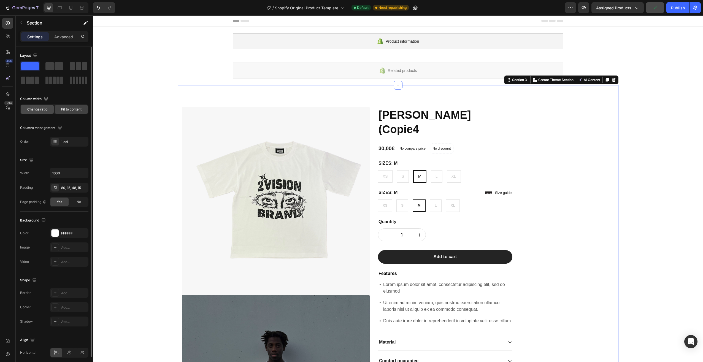
click at [46, 108] on span "Change ratio" at bounding box center [37, 109] width 20 height 5
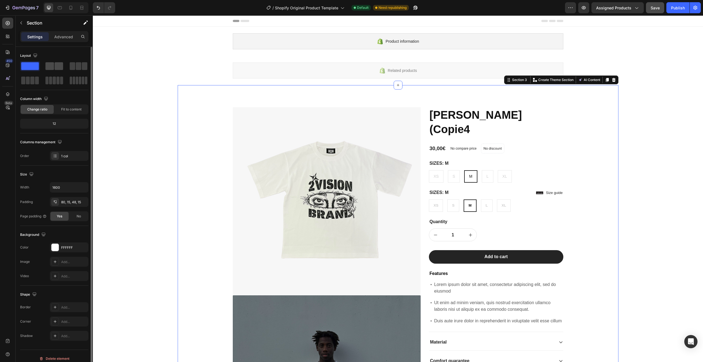
click at [51, 66] on span at bounding box center [49, 66] width 9 height 8
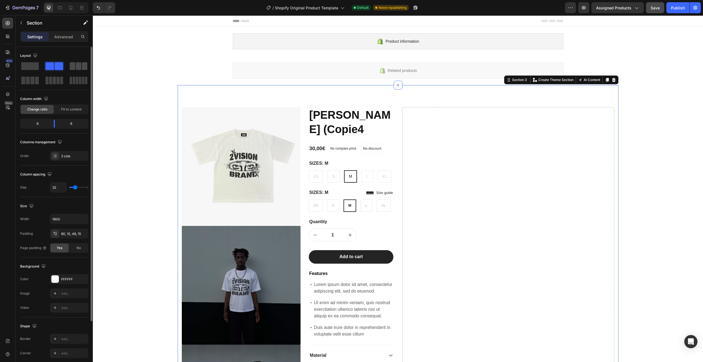
click at [75, 64] on span at bounding box center [73, 66] width 6 height 8
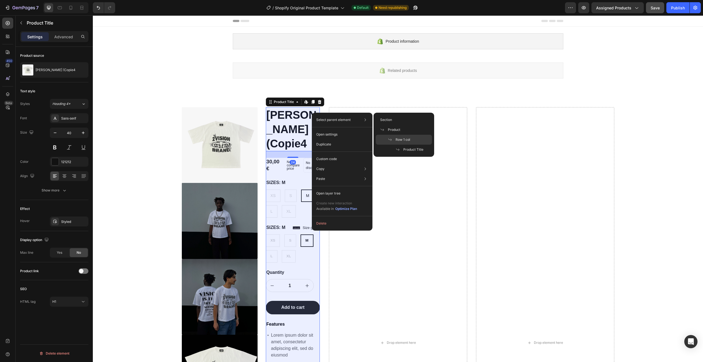
click at [409, 140] on span "Row 1 col" at bounding box center [402, 139] width 15 height 5
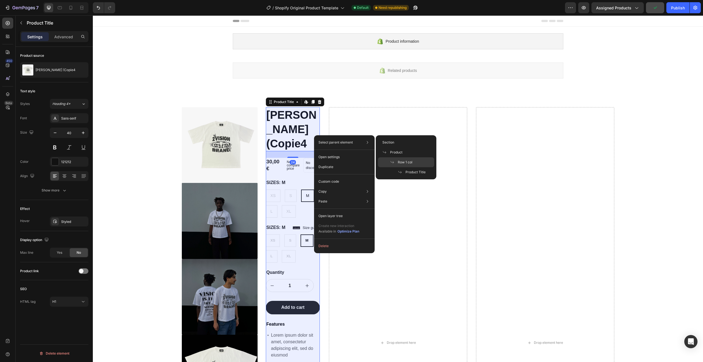
click at [410, 161] on span "Row 1 col" at bounding box center [405, 162] width 15 height 5
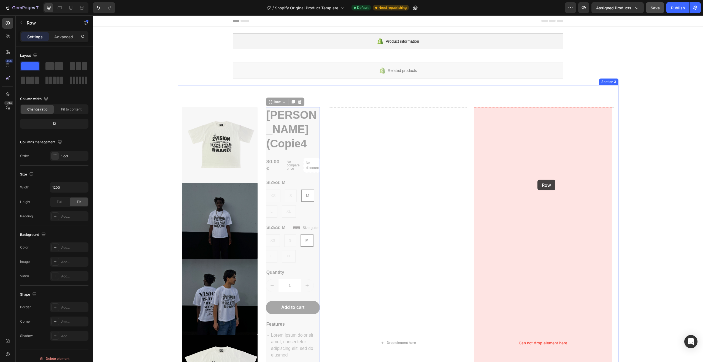
drag, startPoint x: 316, startPoint y: 175, endPoint x: 537, endPoint y: 180, distance: 221.1
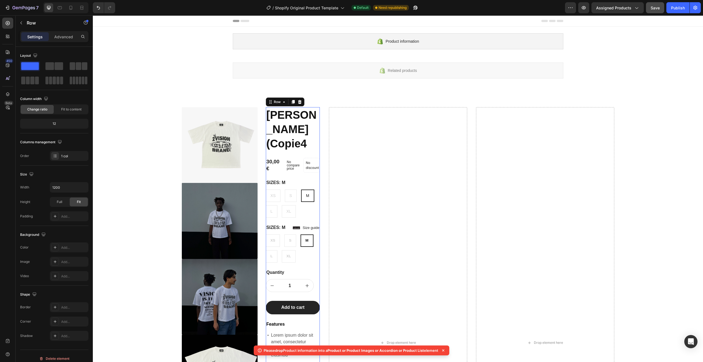
click at [445, 351] on icon at bounding box center [443, 350] width 6 height 6
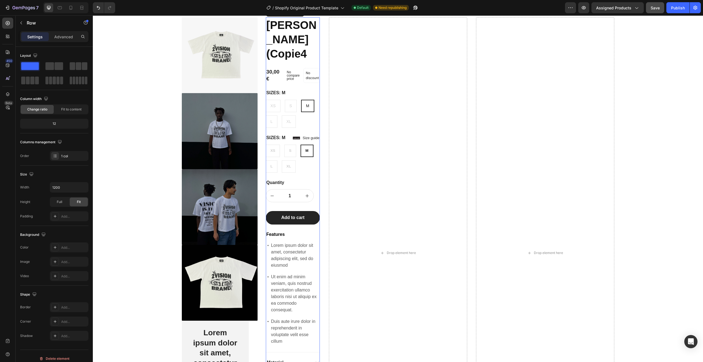
scroll to position [110, 0]
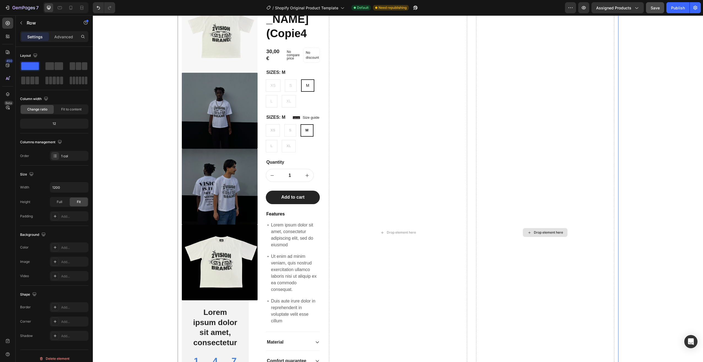
click at [558, 199] on div "Drop element here" at bounding box center [545, 232] width 138 height 471
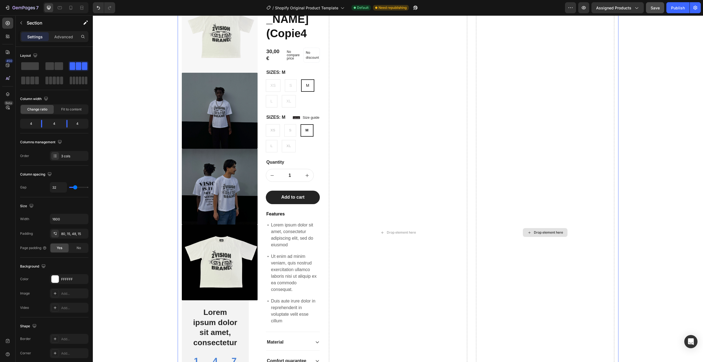
click at [558, 199] on div "Drop element here" at bounding box center [545, 232] width 138 height 471
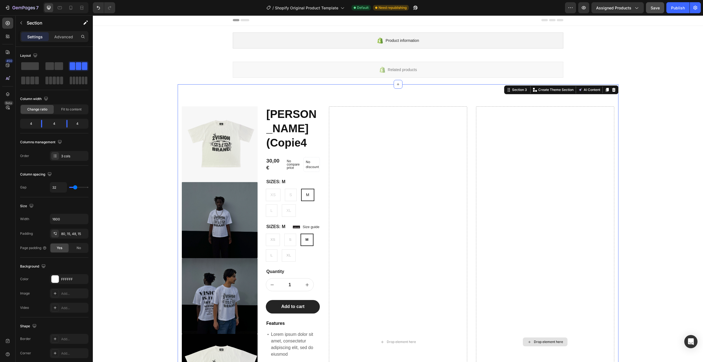
scroll to position [0, 0]
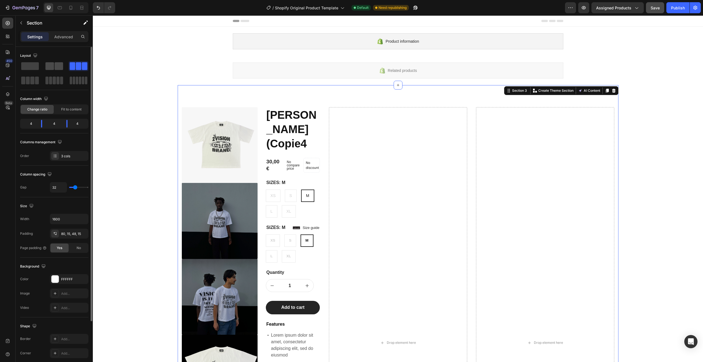
click at [56, 65] on span at bounding box center [59, 66] width 9 height 8
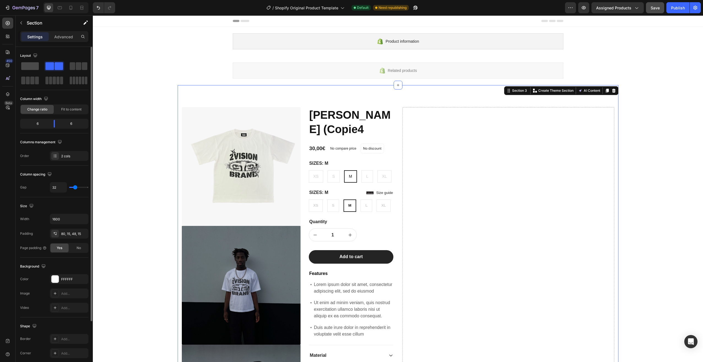
click at [32, 68] on span at bounding box center [30, 66] width 18 height 8
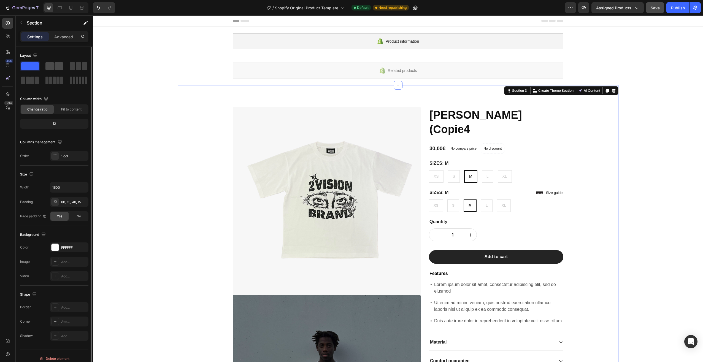
click at [49, 68] on span at bounding box center [49, 66] width 9 height 8
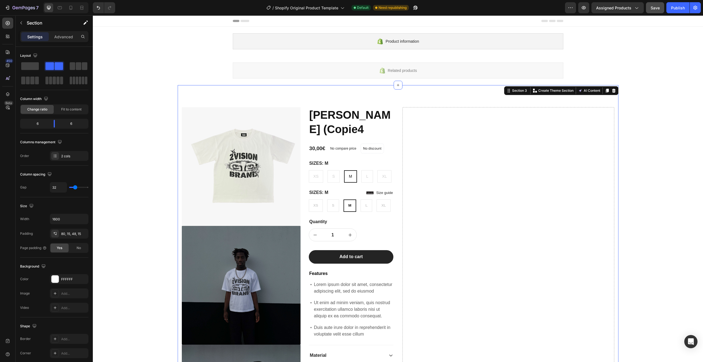
click at [64, 39] on p "Advanced" at bounding box center [63, 37] width 19 height 6
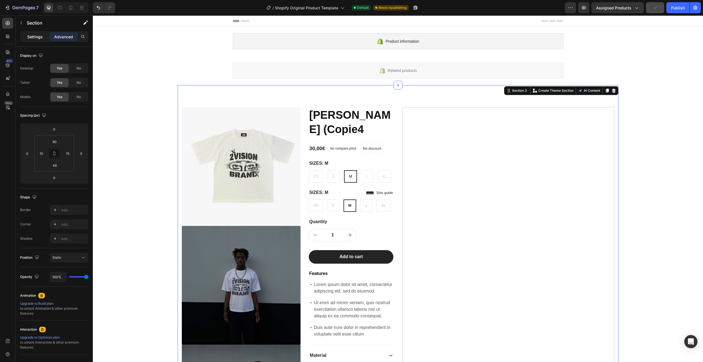
click at [31, 37] on p "Settings" at bounding box center [34, 37] width 15 height 6
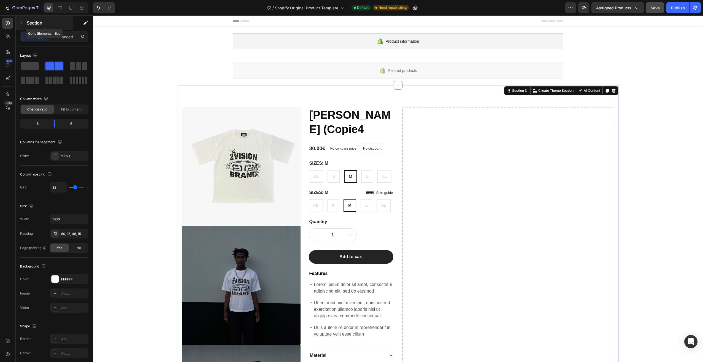
click at [26, 21] on div "Section" at bounding box center [44, 23] width 57 height 14
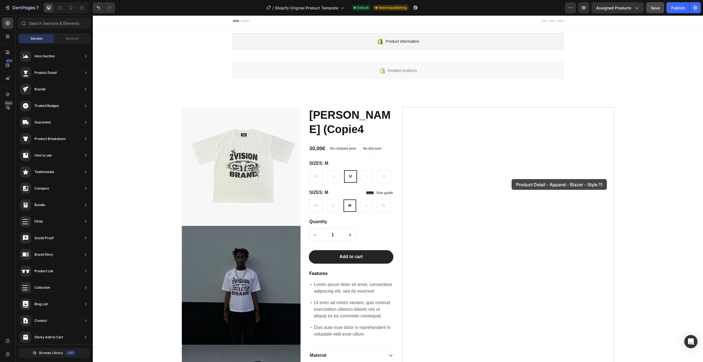
drag, startPoint x: 241, startPoint y: 106, endPoint x: 509, endPoint y: 178, distance: 277.6
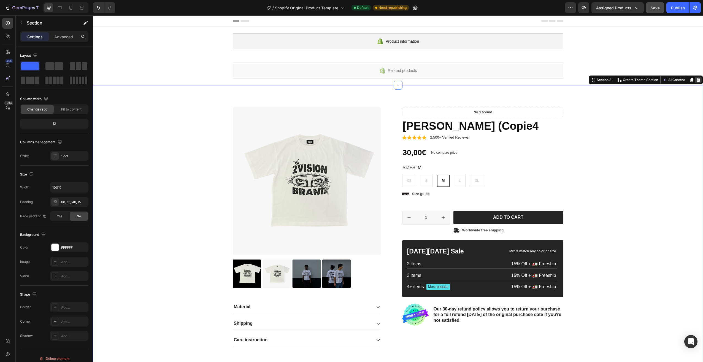
click at [696, 79] on icon at bounding box center [698, 80] width 4 height 4
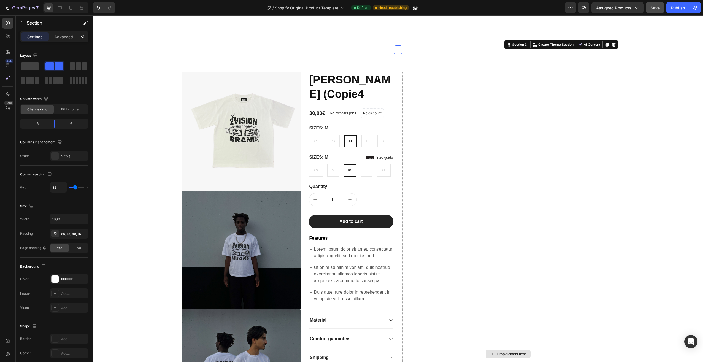
scroll to position [138, 0]
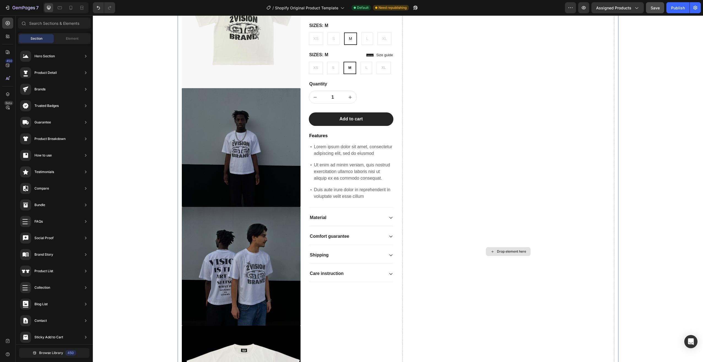
click at [504, 254] on div "Drop element here" at bounding box center [508, 251] width 45 height 9
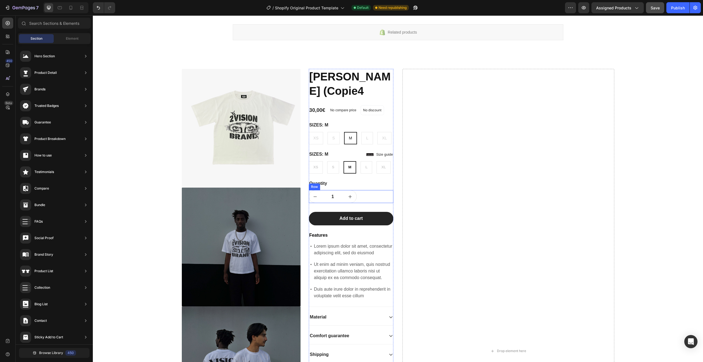
scroll to position [28, 0]
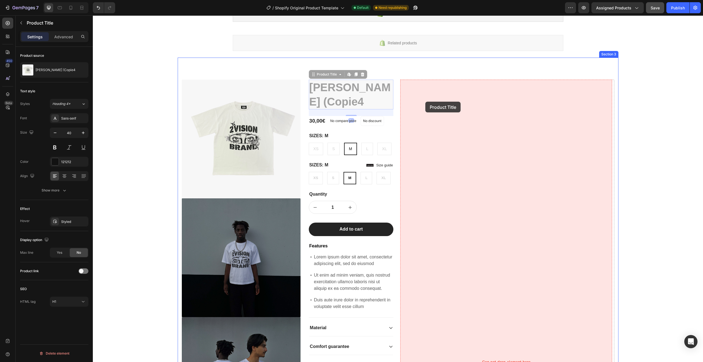
drag, startPoint x: 382, startPoint y: 95, endPoint x: 446, endPoint y: 106, distance: 65.0
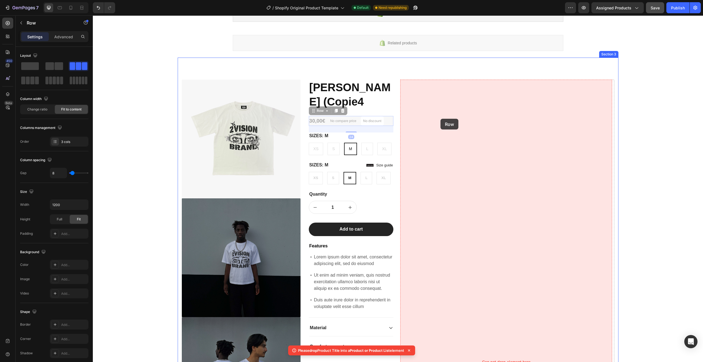
drag, startPoint x: 387, startPoint y: 121, endPoint x: 440, endPoint y: 119, distance: 52.9
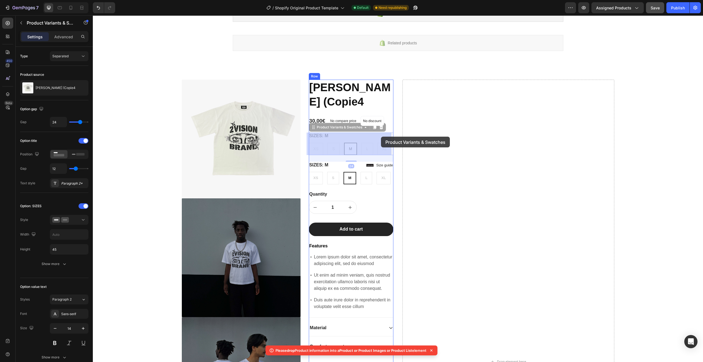
drag, startPoint x: 389, startPoint y: 140, endPoint x: 381, endPoint y: 137, distance: 8.6
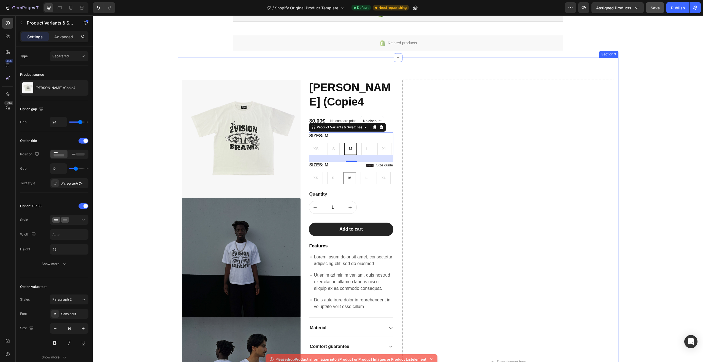
click at [374, 64] on div "Product Images Lorem ipsum dolor sit amet, consectetur Text Block 150+ Text Blo…" at bounding box center [398, 357] width 441 height 599
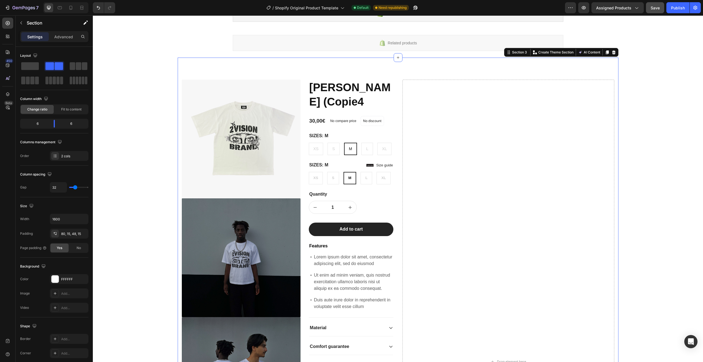
click at [371, 65] on div "Product Images Lorem ipsum dolor sit amet, consectetur Text Block 150+ Text Blo…" at bounding box center [398, 357] width 441 height 599
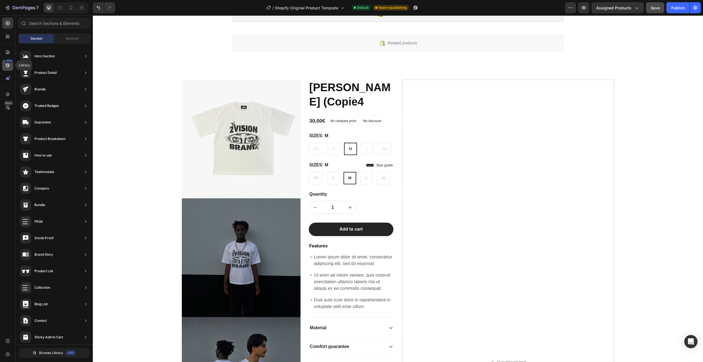
click at [7, 62] on div "450" at bounding box center [9, 61] width 8 height 4
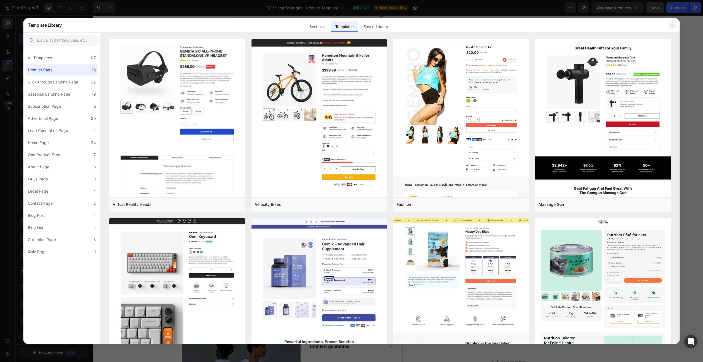
click at [671, 25] on icon "button" at bounding box center [672, 25] width 4 height 4
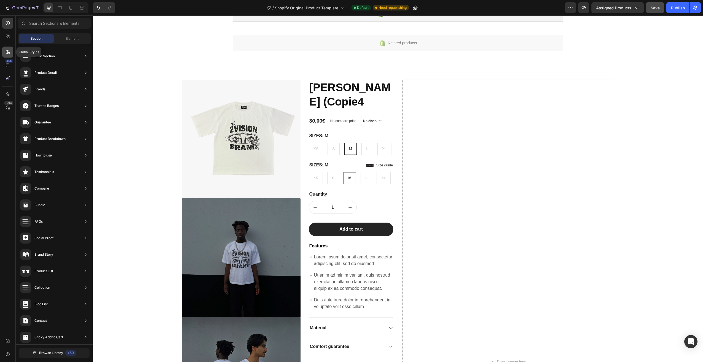
click at [7, 50] on icon at bounding box center [8, 52] width 6 height 6
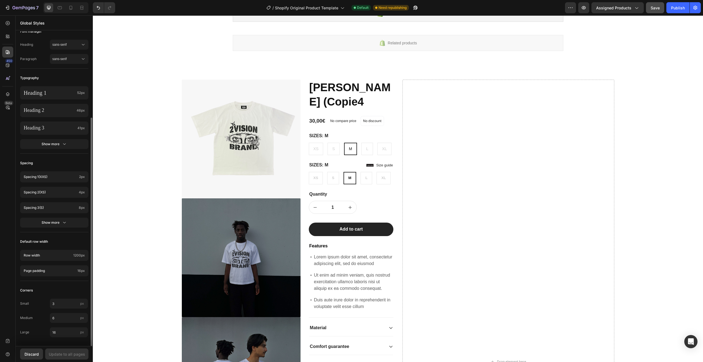
scroll to position [0, 0]
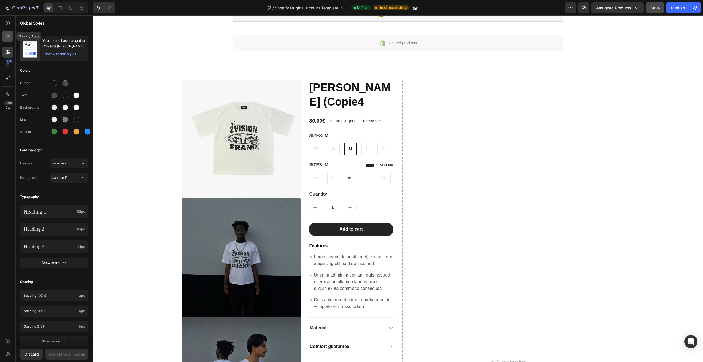
click at [7, 36] on icon at bounding box center [7, 36] width 2 height 2
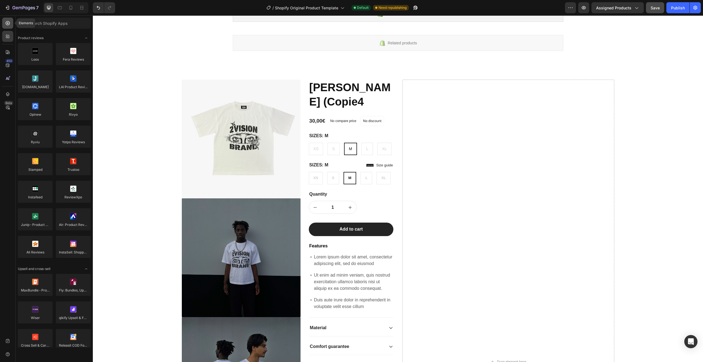
click at [8, 23] on icon at bounding box center [8, 23] width 6 height 6
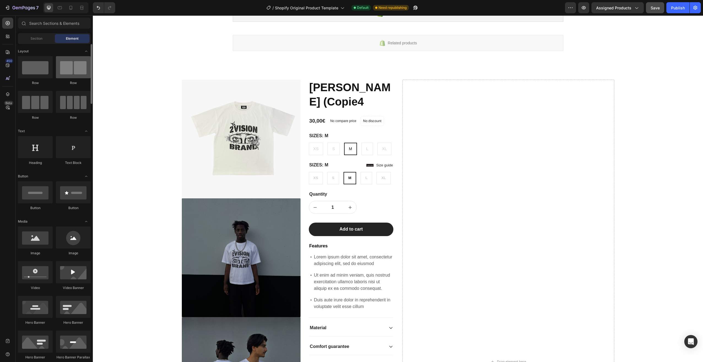
click at [76, 75] on div at bounding box center [73, 67] width 35 height 22
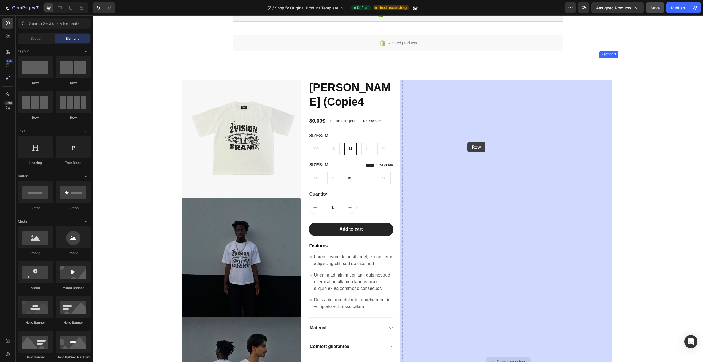
drag, startPoint x: 170, startPoint y: 86, endPoint x: 467, endPoint y: 141, distance: 302.7
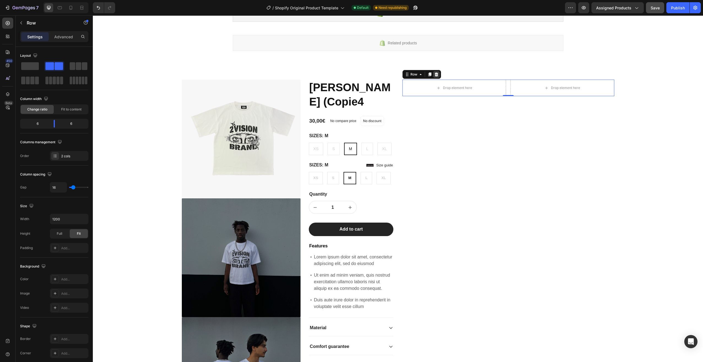
click at [434, 75] on icon at bounding box center [436, 74] width 4 height 4
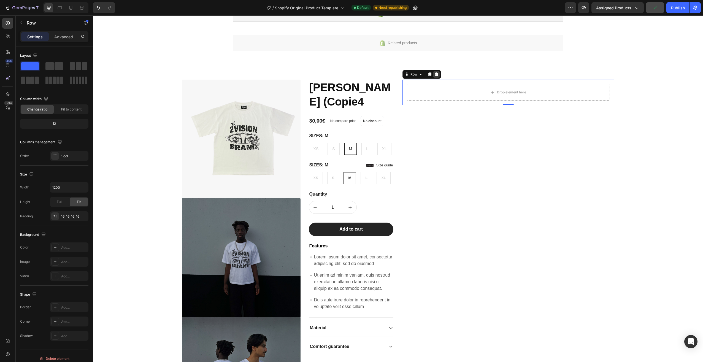
click at [434, 74] on icon at bounding box center [436, 74] width 4 height 4
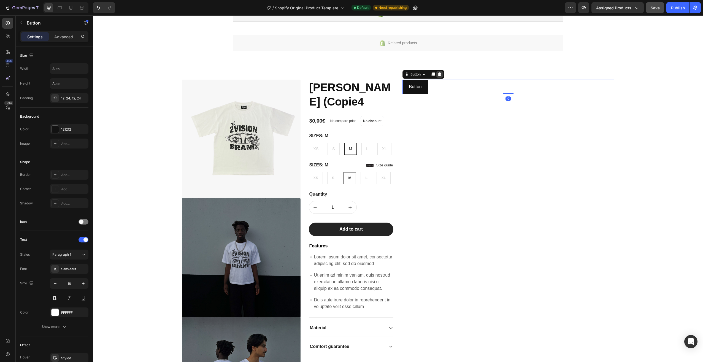
click at [439, 73] on icon at bounding box center [439, 74] width 4 height 4
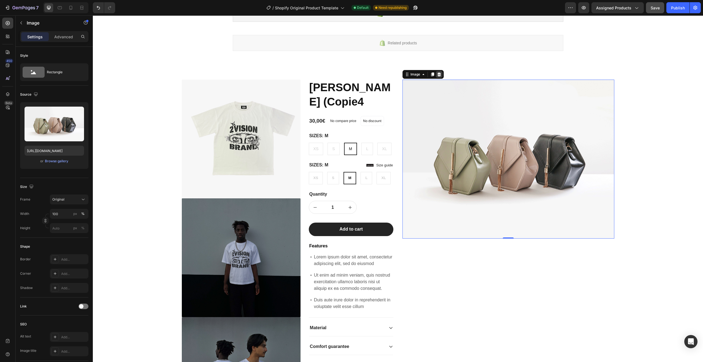
click at [437, 75] on icon at bounding box center [439, 74] width 4 height 4
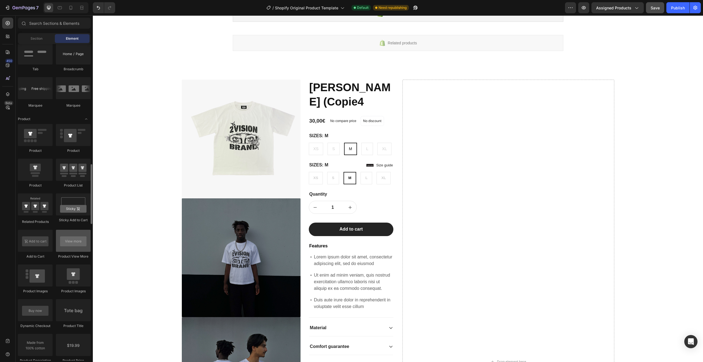
scroll to position [661, 0]
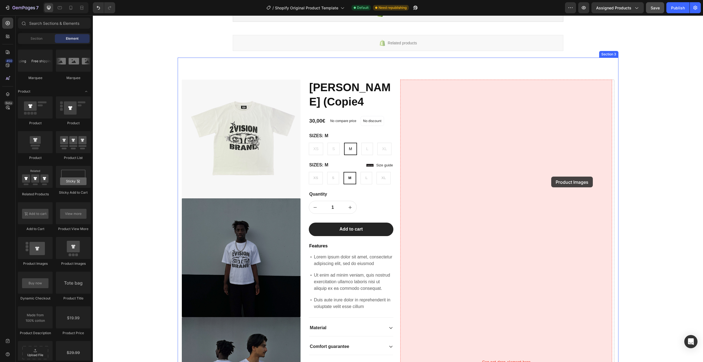
drag, startPoint x: 131, startPoint y: 266, endPoint x: 551, endPoint y: 176, distance: 429.3
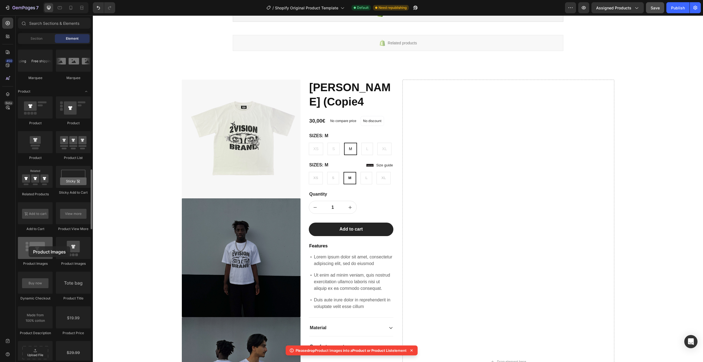
drag, startPoint x: 36, startPoint y: 242, endPoint x: 29, endPoint y: 246, distance: 8.1
click at [29, 246] on div at bounding box center [35, 248] width 35 height 22
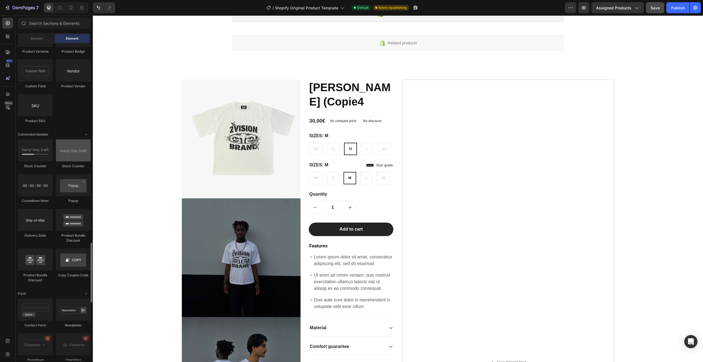
scroll to position [1074, 0]
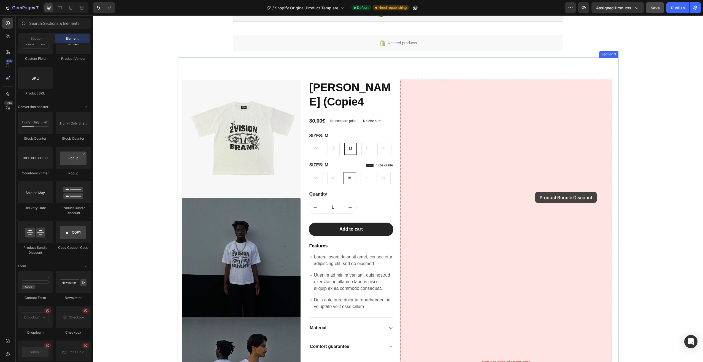
drag, startPoint x: 177, startPoint y: 211, endPoint x: 526, endPoint y: 191, distance: 350.3
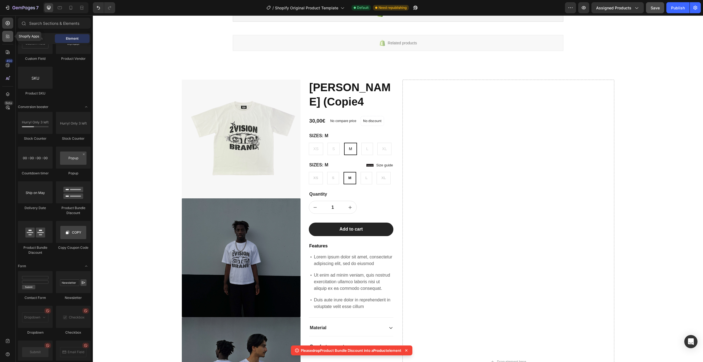
click at [9, 39] on icon at bounding box center [8, 37] width 6 height 6
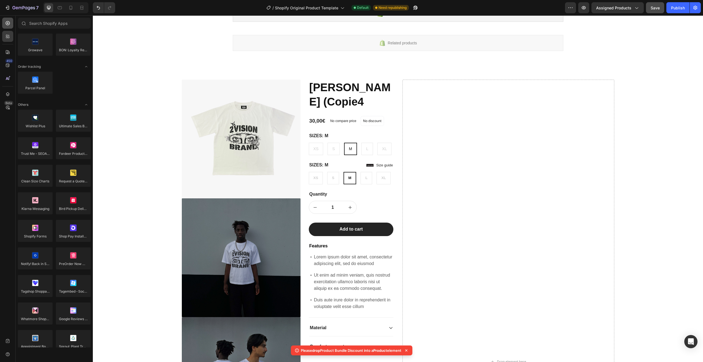
click at [12, 23] on div at bounding box center [7, 23] width 11 height 11
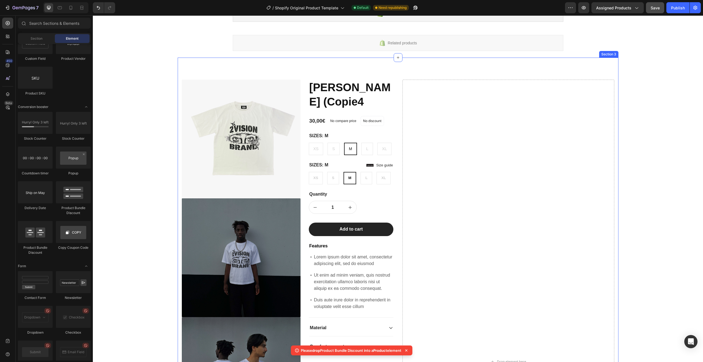
click at [395, 90] on div "Product Images Lorem ipsum dolor sit amet, consectetur Text Block 150+ Text Blo…" at bounding box center [398, 357] width 441 height 599
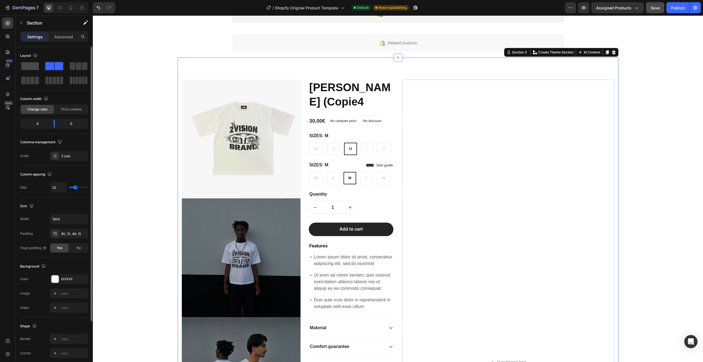
click at [37, 68] on span at bounding box center [30, 66] width 18 height 8
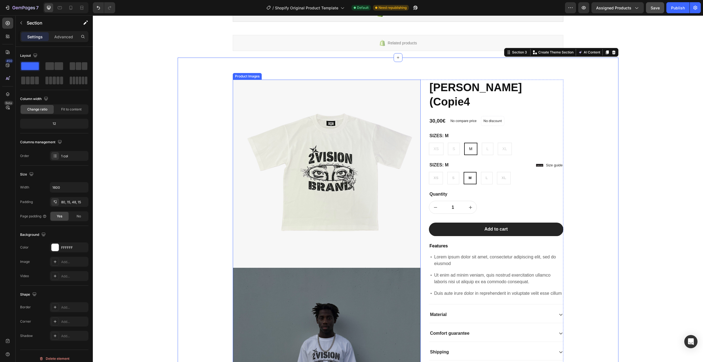
click at [246, 81] on img at bounding box center [327, 174] width 188 height 188
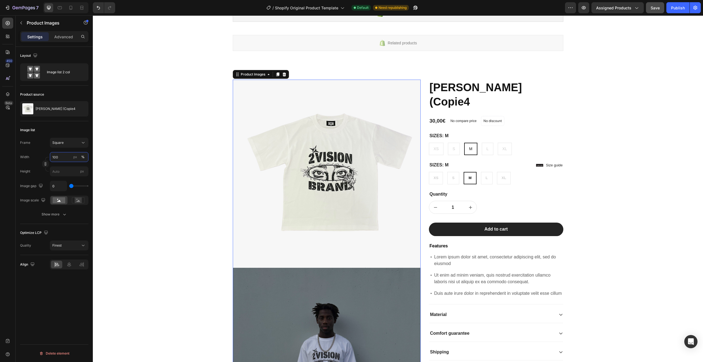
click at [69, 158] on input "100" at bounding box center [69, 157] width 39 height 10
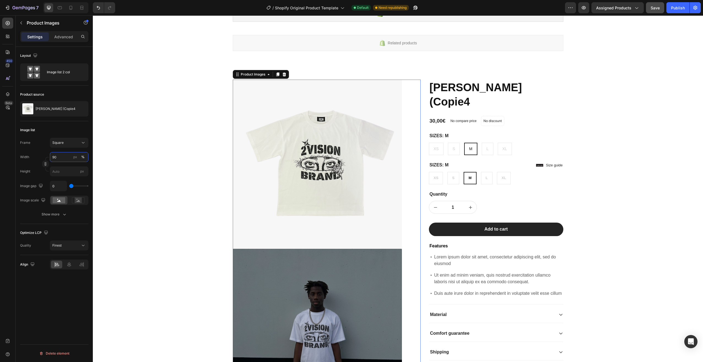
drag, startPoint x: 69, startPoint y: 159, endPoint x: 51, endPoint y: 159, distance: 17.9
click at [51, 159] on input "90" at bounding box center [69, 157] width 39 height 10
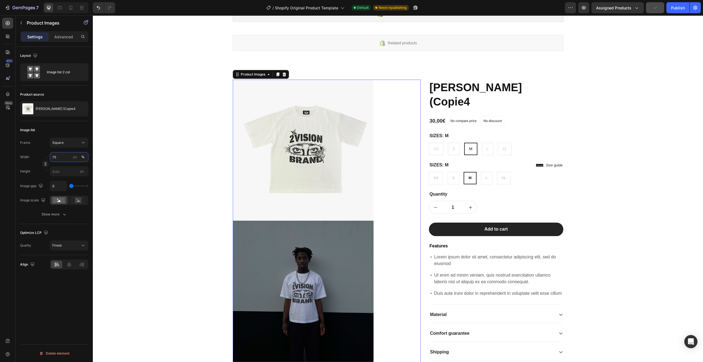
drag, startPoint x: 57, startPoint y: 158, endPoint x: 49, endPoint y: 158, distance: 8.6
click at [49, 158] on div "Width 75 px %" at bounding box center [54, 157] width 68 height 10
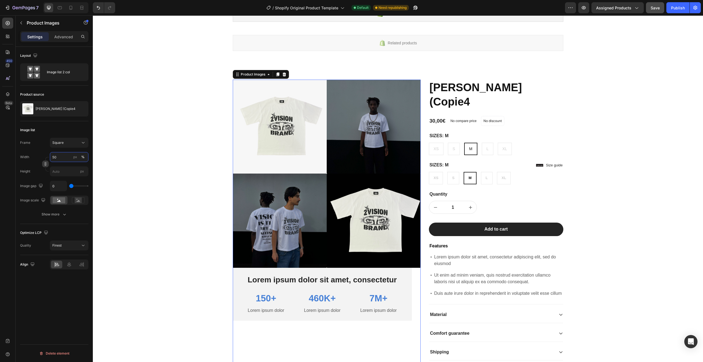
drag, startPoint x: 62, startPoint y: 160, endPoint x: 47, endPoint y: 161, distance: 15.4
click at [47, 161] on div "Width 50 px % Height px" at bounding box center [54, 164] width 68 height 24
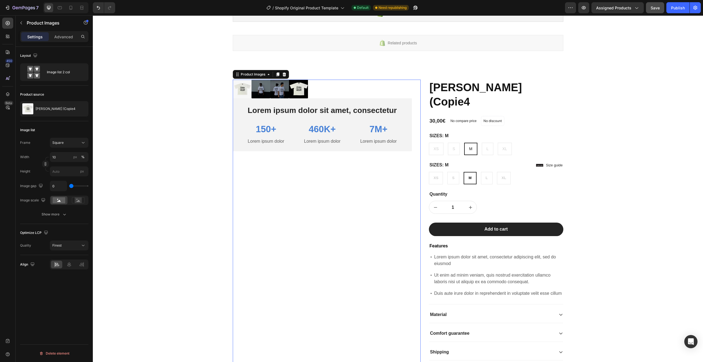
click at [70, 163] on div "Width 10 px % Height px" at bounding box center [54, 164] width 68 height 24
click at [66, 159] on input "10" at bounding box center [69, 157] width 39 height 10
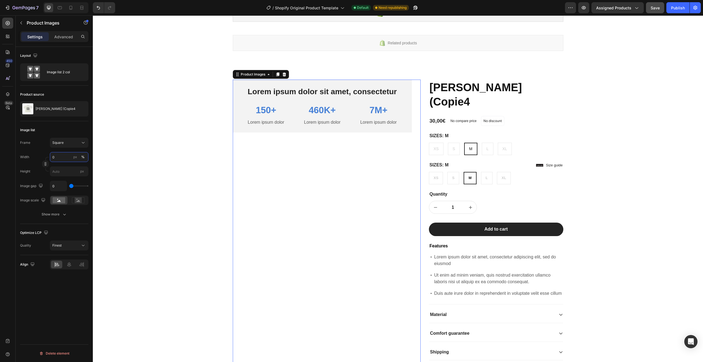
click at [66, 159] on input "0" at bounding box center [69, 157] width 39 height 10
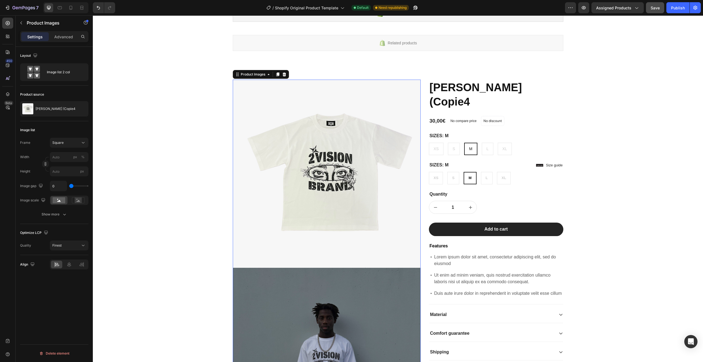
click at [67, 165] on div "Width px % Height px" at bounding box center [54, 164] width 68 height 24
click at [69, 146] on button "Square" at bounding box center [69, 143] width 39 height 10
click at [66, 195] on div "Custom" at bounding box center [68, 197] width 32 height 5
click at [63, 156] on input "px %" at bounding box center [69, 157] width 39 height 10
click at [78, 160] on div "px %" at bounding box center [79, 157] width 14 height 10
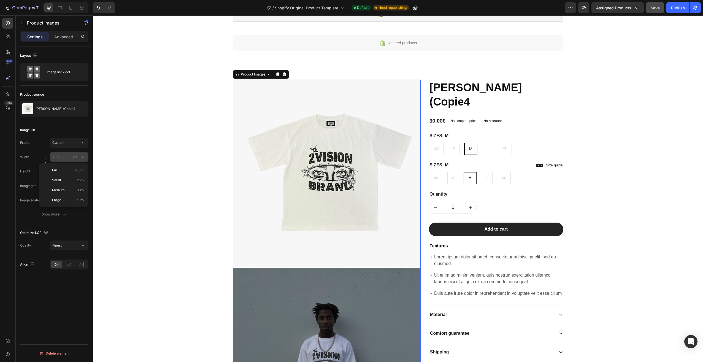
click at [78, 160] on input "px %" at bounding box center [69, 157] width 39 height 10
click at [75, 157] on div "px" at bounding box center [75, 156] width 4 height 5
click at [62, 158] on input "px %" at bounding box center [69, 157] width 39 height 10
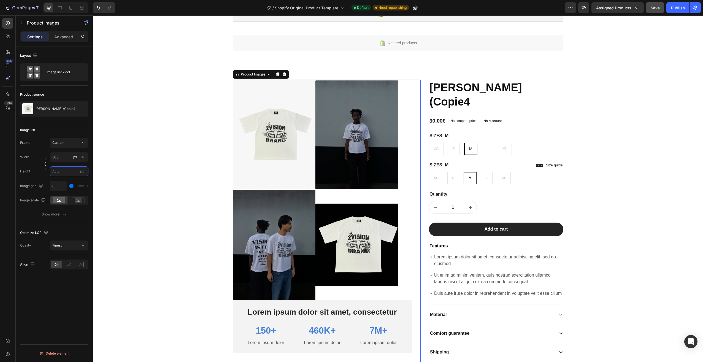
click at [63, 168] on input "px" at bounding box center [69, 171] width 39 height 10
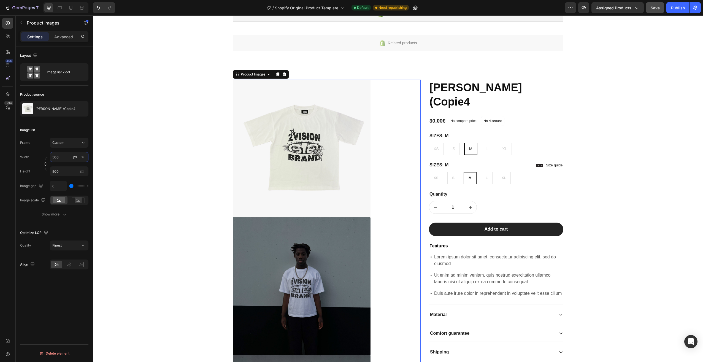
drag, startPoint x: 61, startPoint y: 158, endPoint x: 51, endPoint y: 159, distance: 10.2
click at [51, 159] on input "500" at bounding box center [69, 157] width 39 height 10
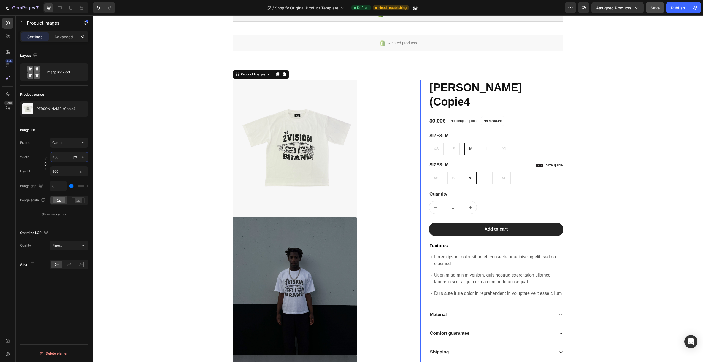
click at [52, 157] on input "450" at bounding box center [69, 157] width 39 height 10
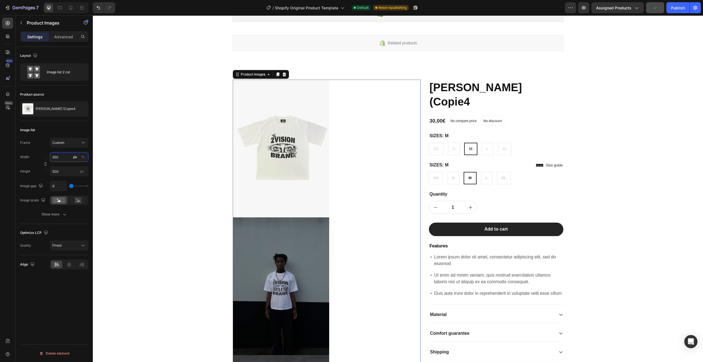
drag, startPoint x: 58, startPoint y: 157, endPoint x: 51, endPoint y: 158, distance: 7.2
click at [51, 158] on input "350" at bounding box center [69, 157] width 39 height 10
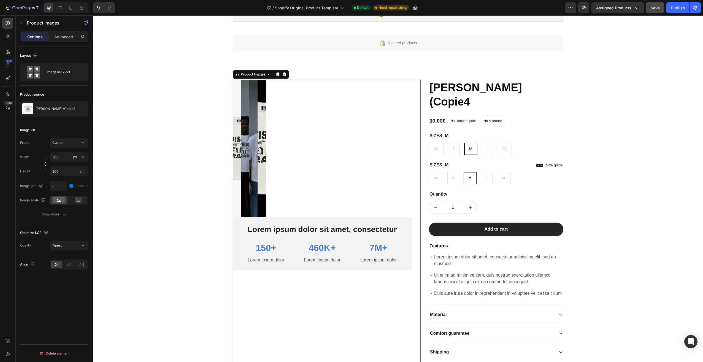
click at [67, 162] on div "Width 300 px % Height 500 px" at bounding box center [54, 164] width 68 height 24
click at [66, 159] on input "300" at bounding box center [69, 157] width 39 height 10
click at [63, 163] on div "Width 300 px % Height 500 px" at bounding box center [54, 164] width 68 height 24
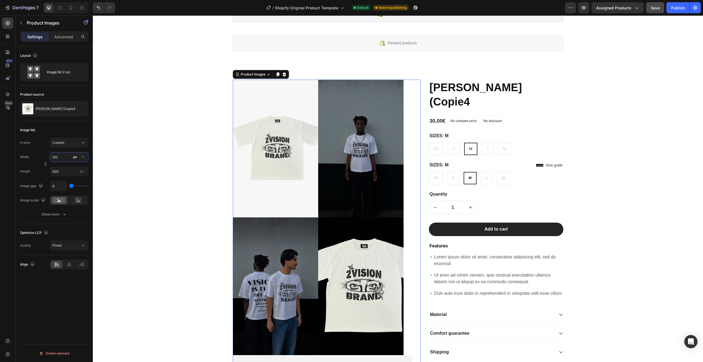
drag, startPoint x: 63, startPoint y: 157, endPoint x: 55, endPoint y: 159, distance: 8.6
click at [55, 159] on input "310" at bounding box center [69, 157] width 39 height 10
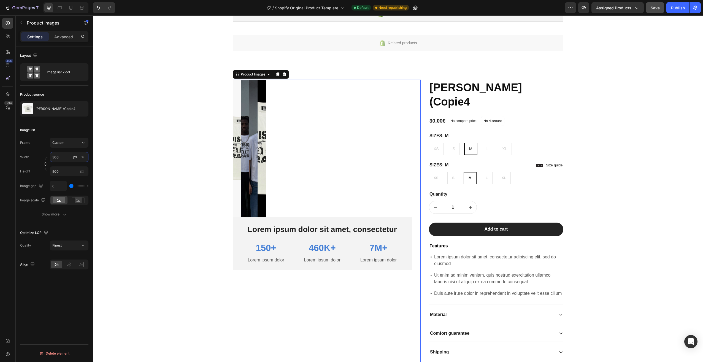
drag, startPoint x: 55, startPoint y: 157, endPoint x: 50, endPoint y: 157, distance: 5.0
click at [50, 157] on input "300" at bounding box center [69, 157] width 39 height 10
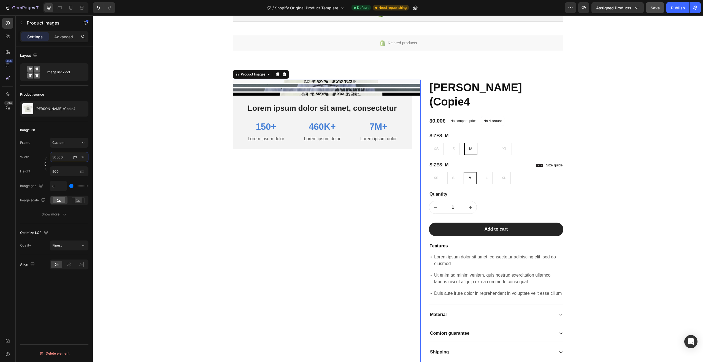
drag, startPoint x: 66, startPoint y: 158, endPoint x: 57, endPoint y: 158, distance: 8.5
click at [57, 158] on input "30300" at bounding box center [69, 157] width 39 height 10
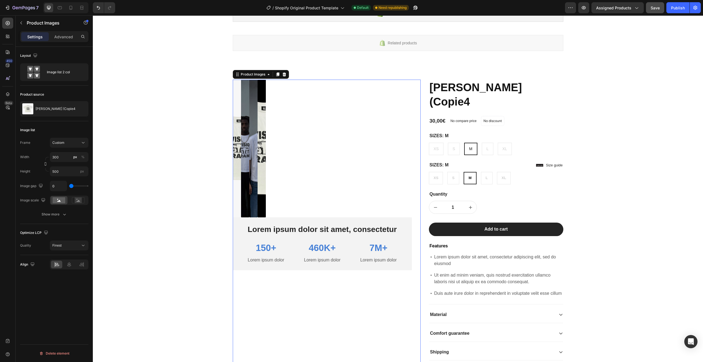
click at [67, 162] on div "Width 300 px % Height 500 px" at bounding box center [54, 164] width 68 height 24
click at [64, 159] on input "300" at bounding box center [69, 157] width 39 height 10
click at [64, 164] on div "Width 300 px % Height 500 px" at bounding box center [54, 164] width 68 height 24
click at [63, 156] on input "300" at bounding box center [69, 157] width 39 height 10
click at [74, 157] on div "px" at bounding box center [75, 156] width 4 height 5
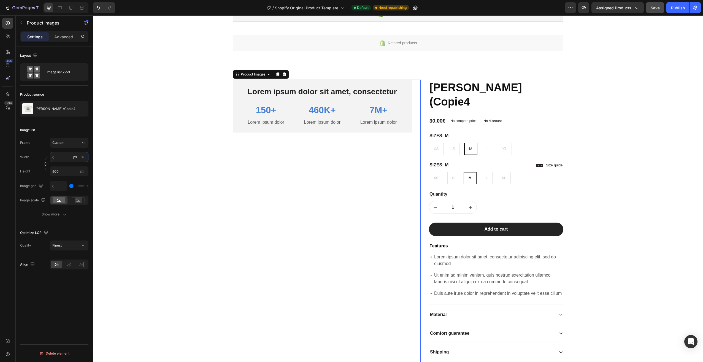
drag, startPoint x: 64, startPoint y: 158, endPoint x: 52, endPoint y: 160, distance: 12.6
click at [52, 160] on input "0" at bounding box center [69, 157] width 39 height 10
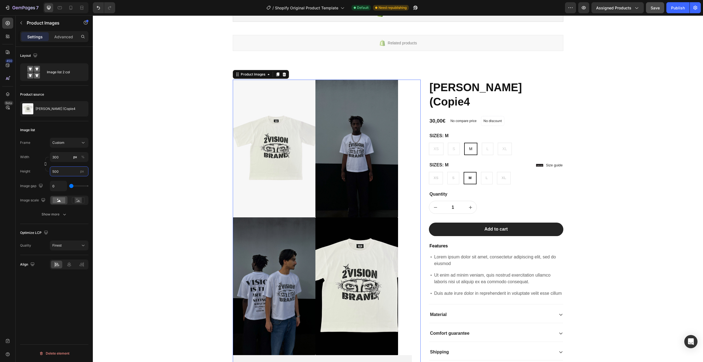
click at [67, 173] on input "500" at bounding box center [69, 171] width 39 height 10
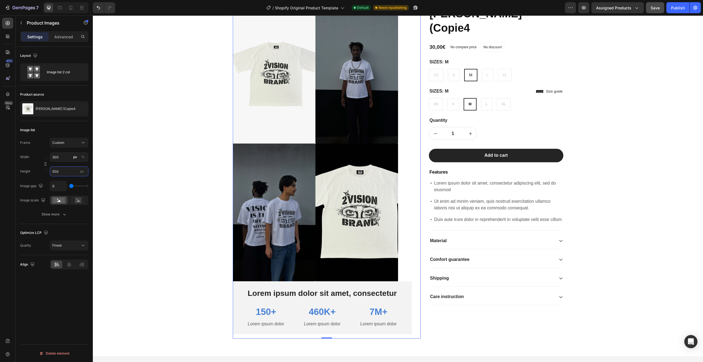
scroll to position [0, 0]
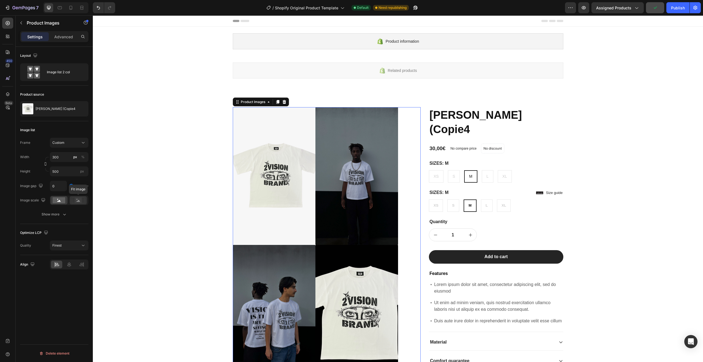
click at [82, 202] on icon at bounding box center [78, 200] width 13 height 6
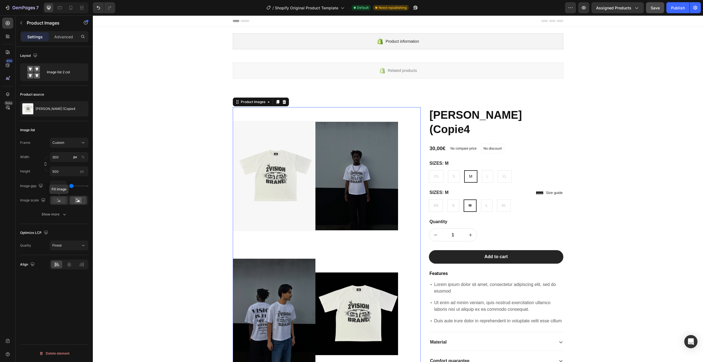
click at [59, 201] on icon at bounding box center [59, 201] width 4 height 2
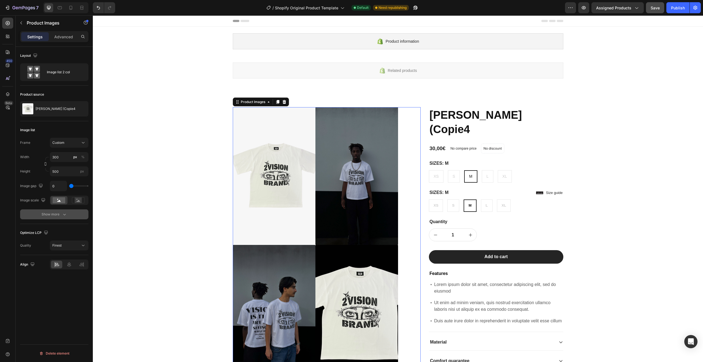
click at [62, 213] on icon "button" at bounding box center [65, 214] width 6 height 6
click at [84, 211] on button "button" at bounding box center [82, 214] width 7 height 7
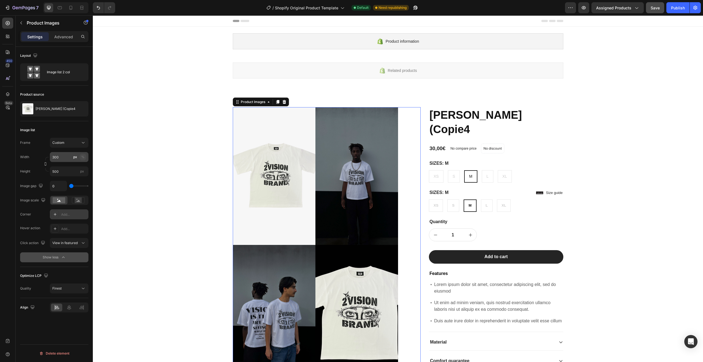
click at [84, 156] on div "%" at bounding box center [82, 156] width 3 height 5
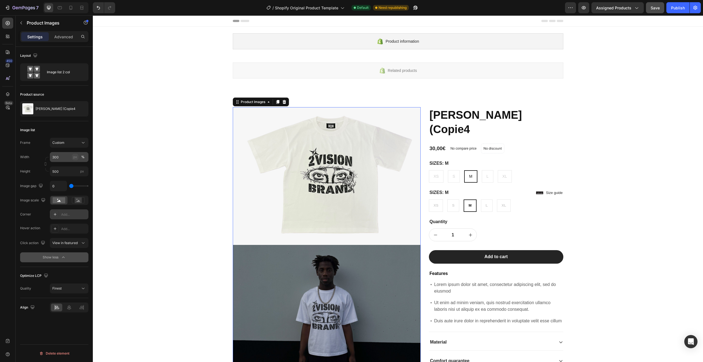
click at [73, 158] on div "px" at bounding box center [75, 156] width 4 height 5
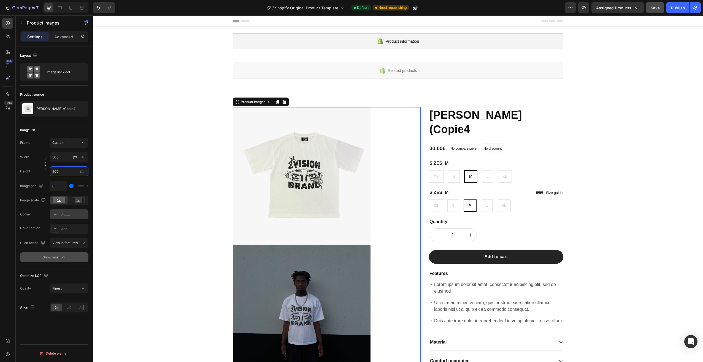
click at [64, 170] on input "500" at bounding box center [69, 171] width 39 height 10
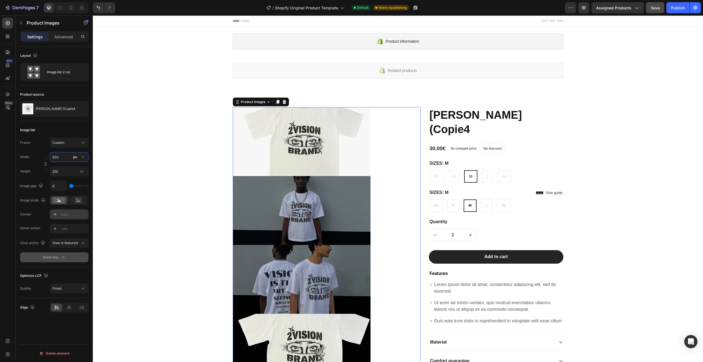
click at [64, 160] on input "500" at bounding box center [69, 157] width 39 height 10
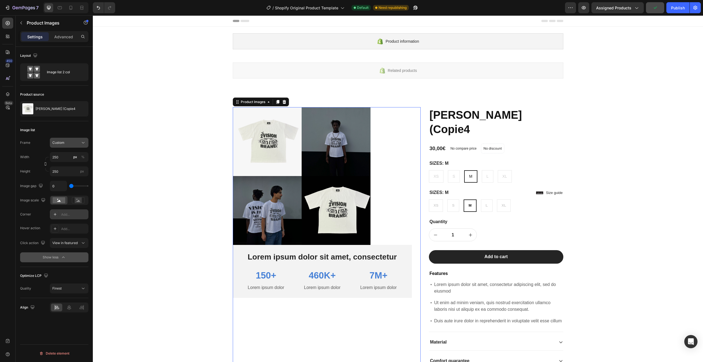
click at [68, 147] on button "Custom" at bounding box center [69, 143] width 39 height 10
click at [67, 153] on div "Square" at bounding box center [64, 156] width 44 height 10
click at [73, 142] on div "Square" at bounding box center [65, 142] width 27 height 5
click at [72, 167] on div "Vertical" at bounding box center [68, 167] width 32 height 6
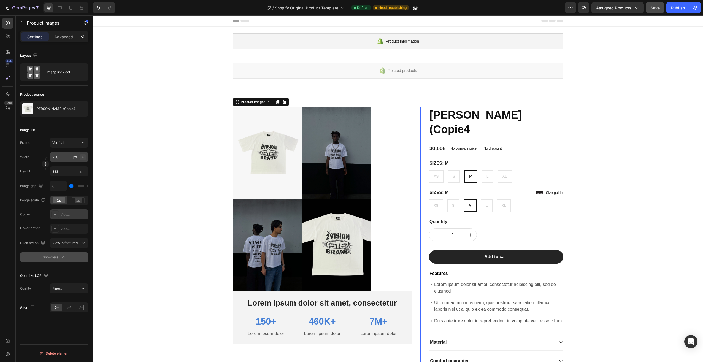
click at [83, 158] on div "%" at bounding box center [82, 156] width 3 height 5
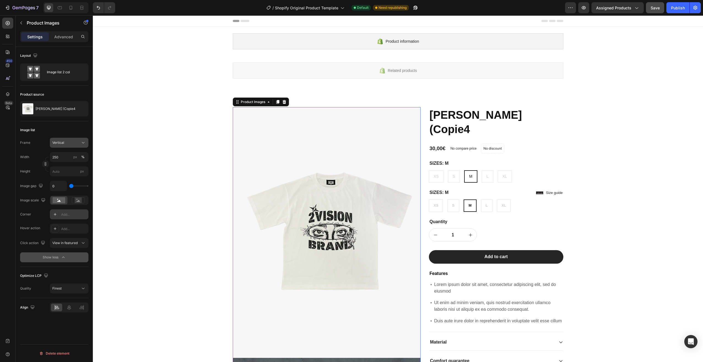
click at [64, 147] on button "Vertical" at bounding box center [69, 143] width 39 height 10
click at [72, 176] on div "Horizontal" at bounding box center [68, 177] width 32 height 6
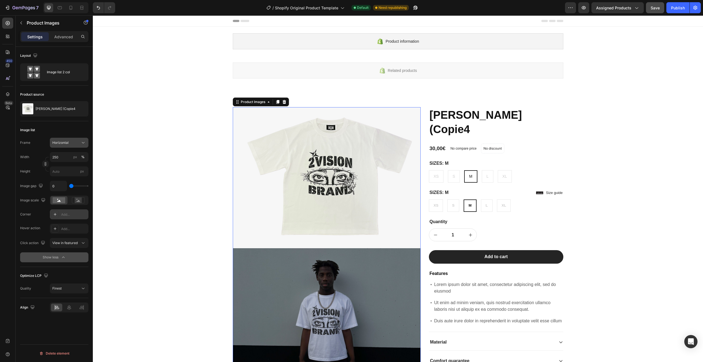
click at [70, 147] on button "Horizontal" at bounding box center [69, 143] width 39 height 10
click at [68, 169] on div "Vertical" at bounding box center [68, 167] width 32 height 6
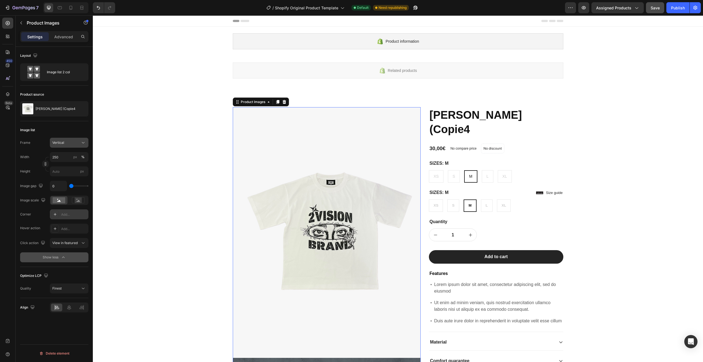
click at [69, 138] on button "Vertical" at bounding box center [69, 143] width 39 height 10
click at [68, 154] on div "Square" at bounding box center [68, 156] width 32 height 6
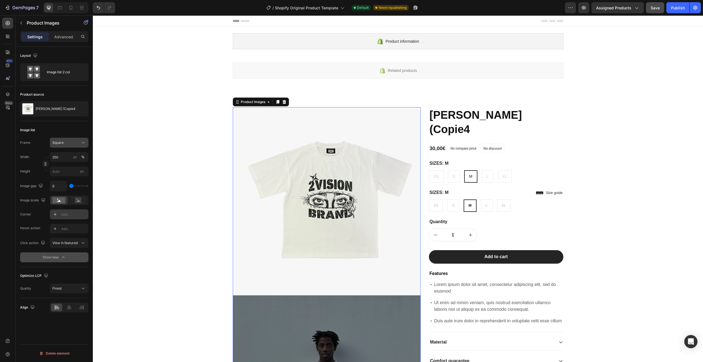
click at [68, 146] on button "Square" at bounding box center [69, 143] width 39 height 10
click at [67, 163] on div "Vertical" at bounding box center [64, 166] width 44 height 10
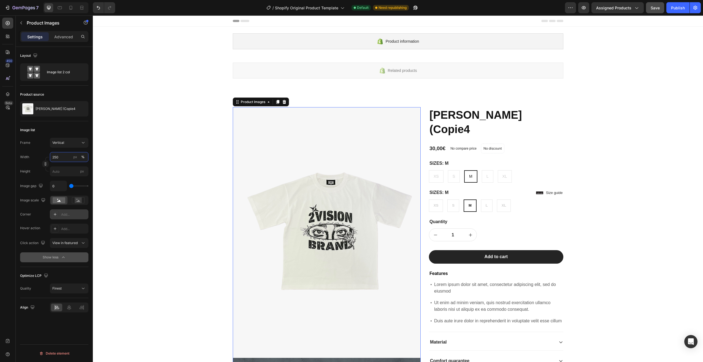
click at [62, 154] on input "250" at bounding box center [69, 157] width 39 height 10
click at [79, 156] on div "px %" at bounding box center [79, 157] width 14 height 10
click at [79, 156] on input "250" at bounding box center [69, 157] width 39 height 10
click at [76, 156] on div "px" at bounding box center [75, 156] width 4 height 5
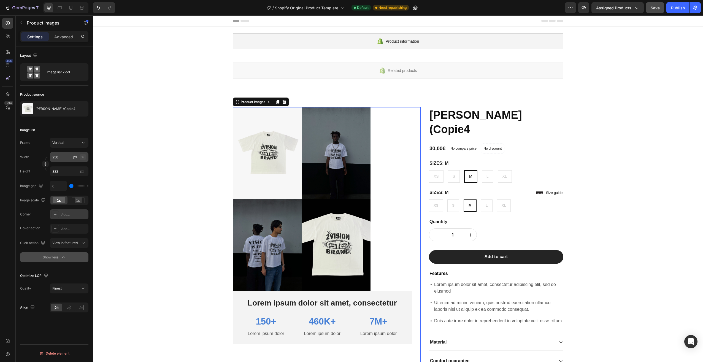
click at [85, 158] on button "%" at bounding box center [83, 157] width 7 height 7
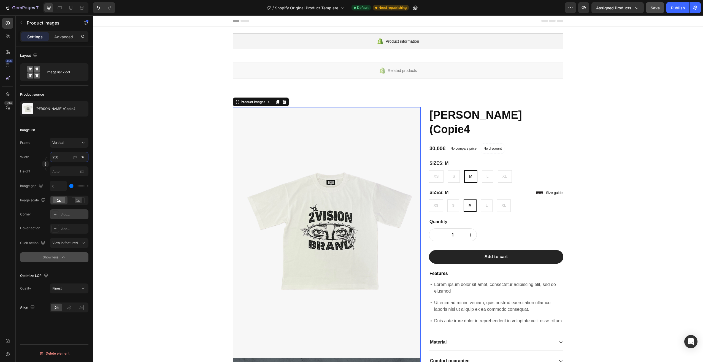
click at [67, 156] on input "250" at bounding box center [69, 157] width 39 height 10
drag, startPoint x: 67, startPoint y: 156, endPoint x: 49, endPoint y: 157, distance: 17.9
click at [49, 157] on div "Width 250 px %" at bounding box center [54, 157] width 68 height 10
drag, startPoint x: 63, startPoint y: 158, endPoint x: 52, endPoint y: 157, distance: 10.7
click at [52, 157] on input "100" at bounding box center [69, 157] width 39 height 10
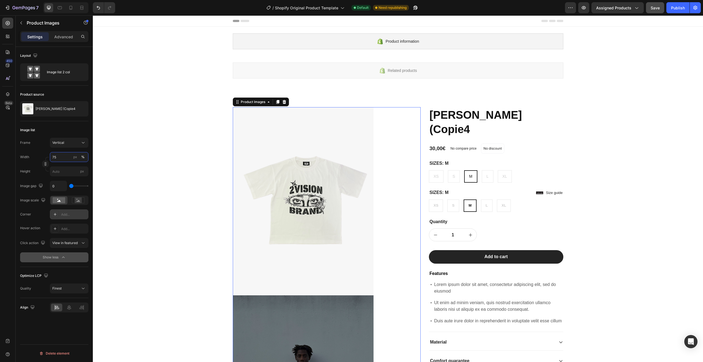
drag, startPoint x: 60, startPoint y: 157, endPoint x: 54, endPoint y: 159, distance: 6.7
click at [54, 159] on input "75" at bounding box center [69, 157] width 39 height 10
click at [44, 163] on icon "button" at bounding box center [46, 164] width 4 height 4
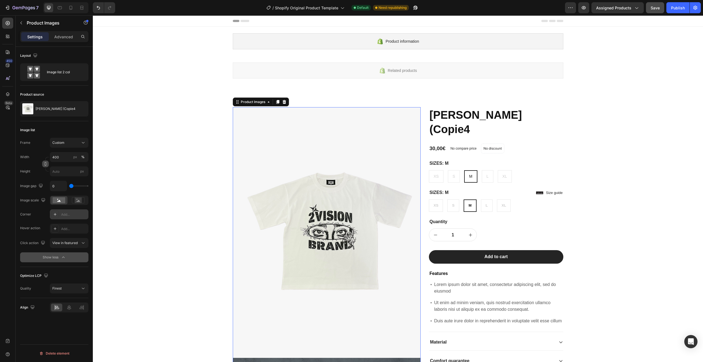
click at [44, 164] on icon "button" at bounding box center [46, 164] width 4 height 4
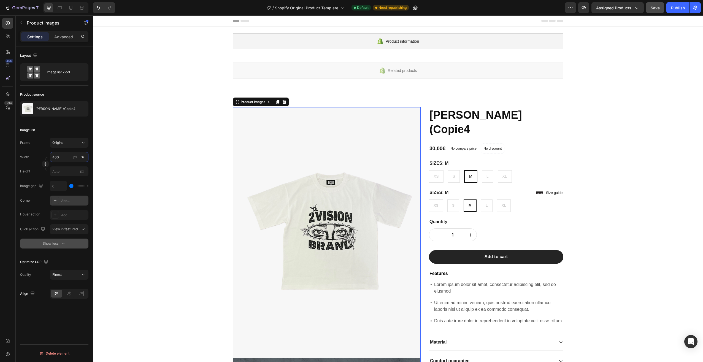
click at [59, 157] on input "400" at bounding box center [69, 157] width 39 height 10
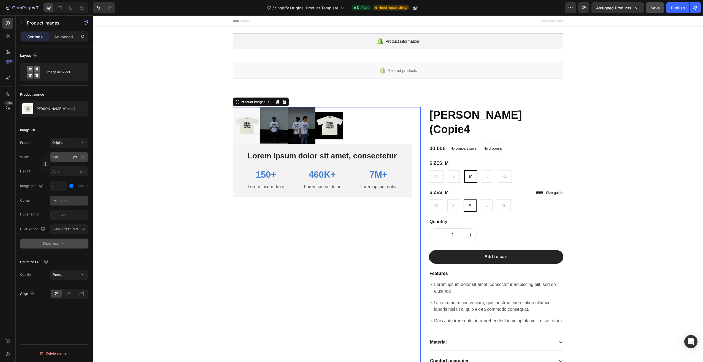
click at [85, 157] on button "%" at bounding box center [83, 157] width 7 height 7
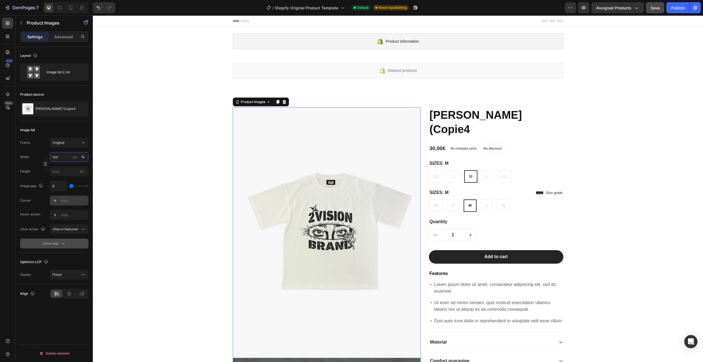
click at [67, 153] on input "100" at bounding box center [69, 157] width 39 height 10
click at [78, 154] on button "px" at bounding box center [75, 157] width 7 height 7
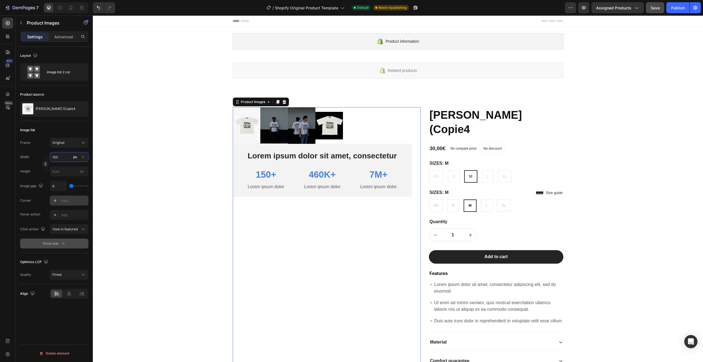
click at [64, 156] on input "100" at bounding box center [69, 157] width 39 height 10
drag, startPoint x: 63, startPoint y: 157, endPoint x: 47, endPoint y: 158, distance: 16.3
click at [47, 158] on div "Width 100 px % Height px" at bounding box center [54, 164] width 68 height 24
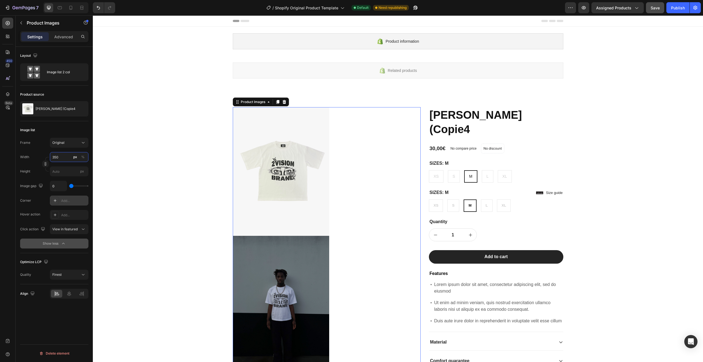
drag, startPoint x: 62, startPoint y: 157, endPoint x: 51, endPoint y: 157, distance: 10.2
click at [51, 157] on input "350" at bounding box center [69, 157] width 39 height 10
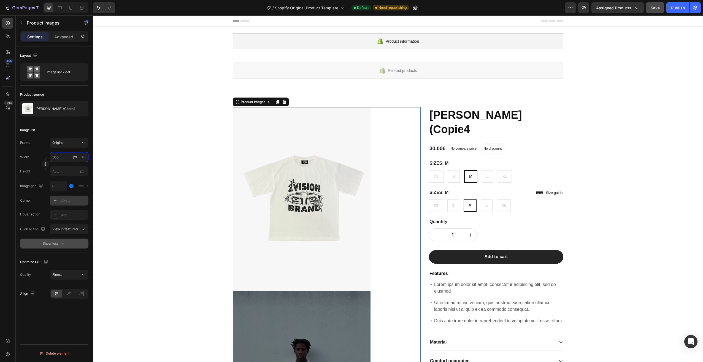
drag, startPoint x: 59, startPoint y: 159, endPoint x: 51, endPoint y: 158, distance: 7.7
click at [51, 158] on input "500" at bounding box center [69, 157] width 39 height 10
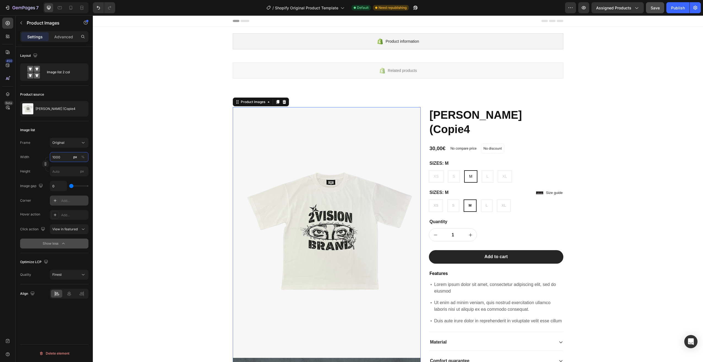
drag, startPoint x: 67, startPoint y: 157, endPoint x: 51, endPoint y: 156, distance: 16.3
click at [51, 156] on input "1000" at bounding box center [69, 157] width 39 height 10
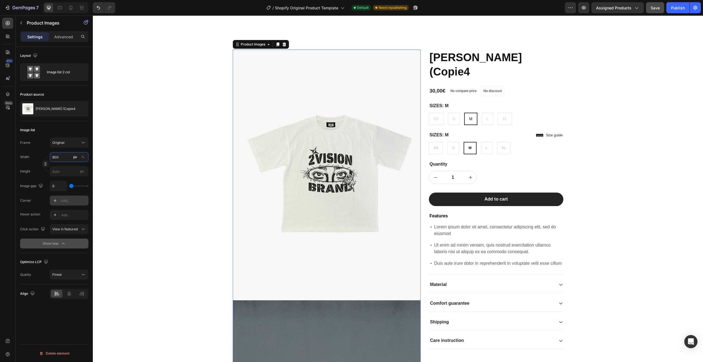
scroll to position [28, 0]
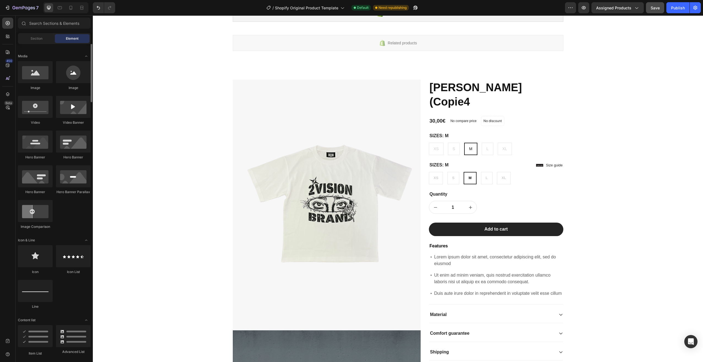
scroll to position [138, 0]
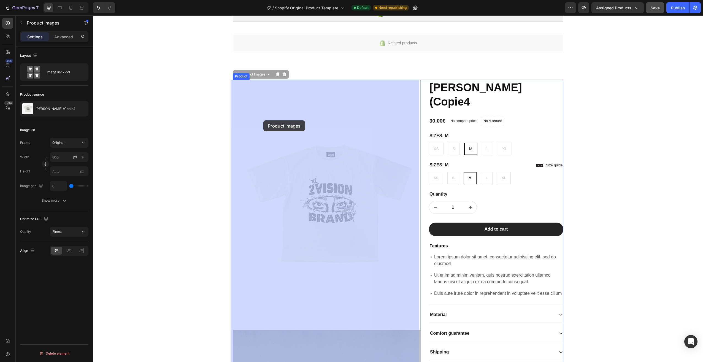
drag, startPoint x: 269, startPoint y: 90, endPoint x: 263, endPoint y: 120, distance: 30.5
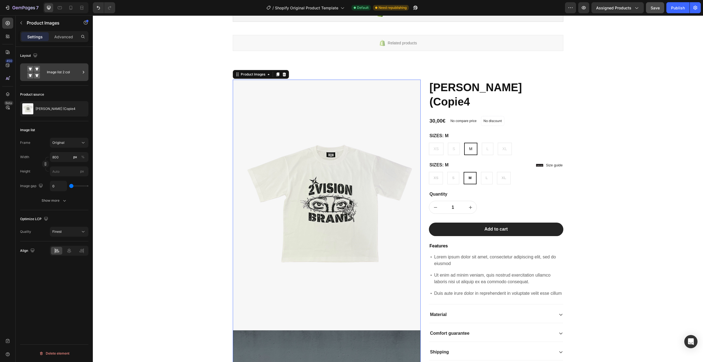
click at [53, 68] on div "Image list 2 col" at bounding box center [64, 72] width 34 height 13
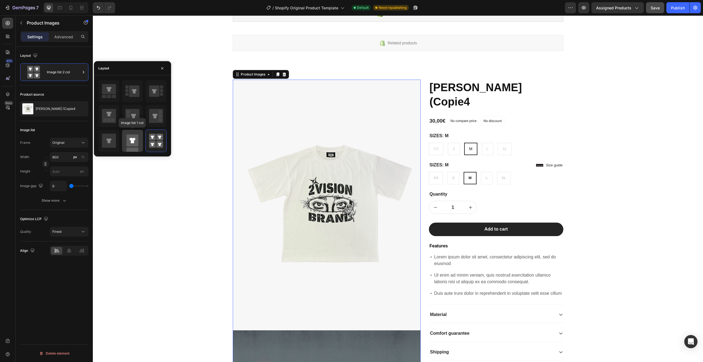
click at [126, 140] on icon at bounding box center [132, 141] width 14 height 22
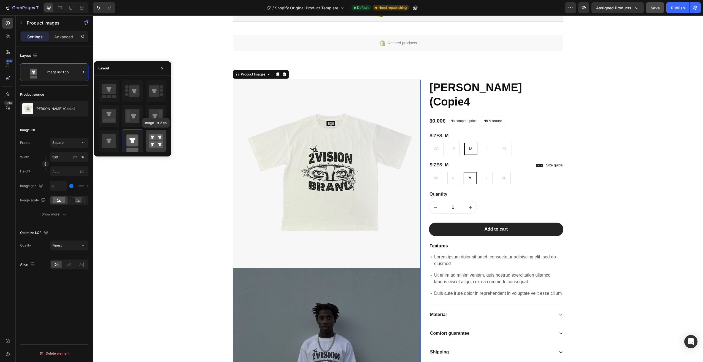
click at [147, 139] on div at bounding box center [156, 141] width 21 height 22
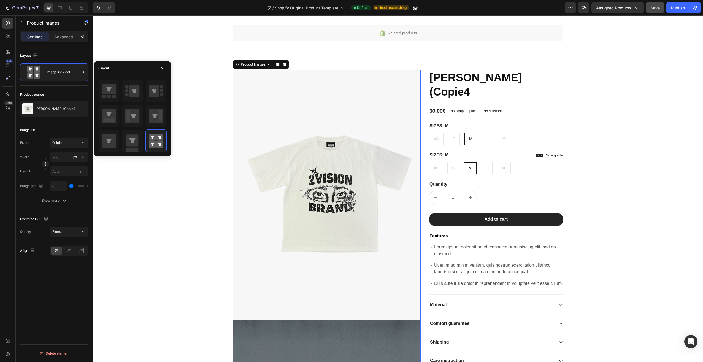
scroll to position [55, 0]
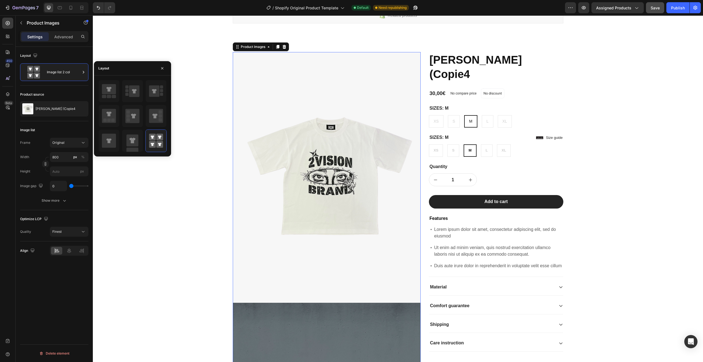
click at [56, 206] on div "Image list Frame Original Width 800 px % Height px Image gap 0 Show more" at bounding box center [54, 165] width 68 height 89
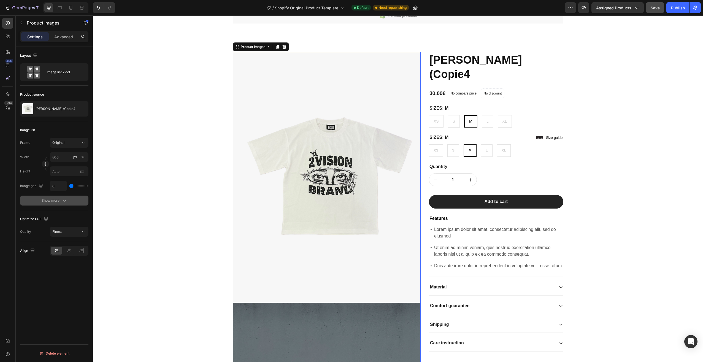
click at [61, 202] on div "Show more" at bounding box center [55, 201] width 26 height 6
click at [70, 292] on icon at bounding box center [69, 293] width 4 height 5
click at [50, 40] on div "Advanced" at bounding box center [64, 36] width 28 height 9
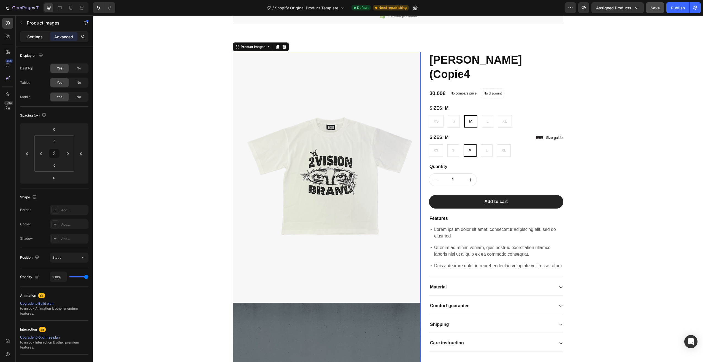
click at [32, 38] on p "Settings" at bounding box center [34, 37] width 15 height 6
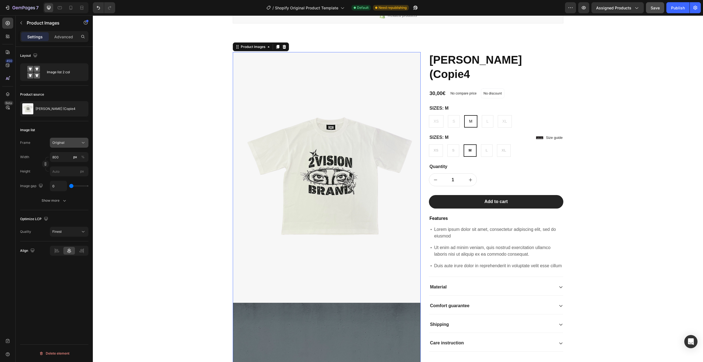
click at [71, 146] on button "Original" at bounding box center [69, 143] width 39 height 10
click at [68, 151] on div "Square" at bounding box center [64, 156] width 44 height 10
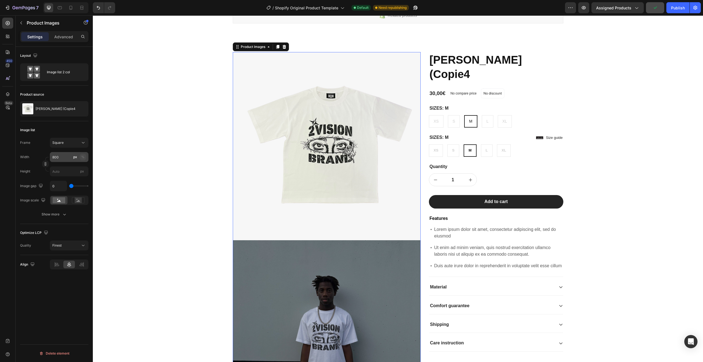
click at [83, 156] on div "%" at bounding box center [82, 156] width 3 height 5
click at [84, 152] on div "Frame Square Width 800 px % Height px" at bounding box center [54, 157] width 68 height 39
drag, startPoint x: 84, startPoint y: 151, endPoint x: 69, endPoint y: 155, distance: 15.6
click at [69, 155] on input "800" at bounding box center [69, 157] width 39 height 10
click at [72, 170] on p "Full 100%" at bounding box center [68, 170] width 32 height 5
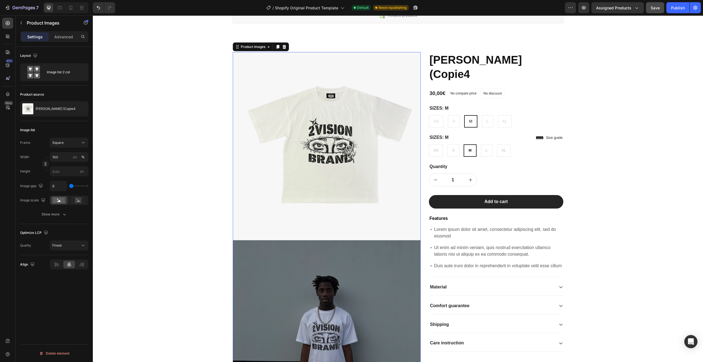
click at [91, 148] on div "Layout Image list 2 col Product source ANGEL EYES (Copie4 Image list Frame Squa…" at bounding box center [54, 212] width 77 height 331
click at [83, 145] on button "Square" at bounding box center [69, 143] width 39 height 10
click at [73, 166] on div "Vertical" at bounding box center [68, 167] width 32 height 6
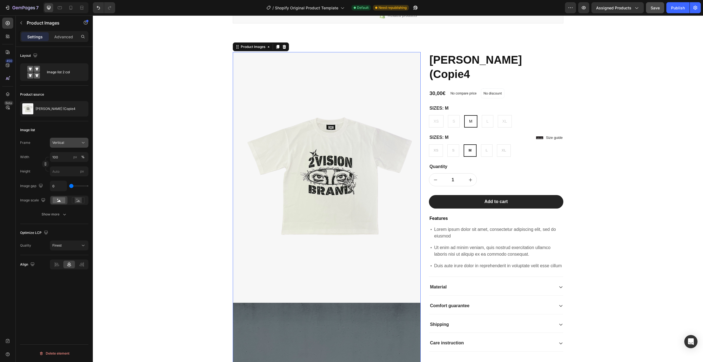
click at [78, 142] on div "Vertical" at bounding box center [65, 142] width 27 height 5
click at [78, 153] on div "Square" at bounding box center [64, 156] width 44 height 10
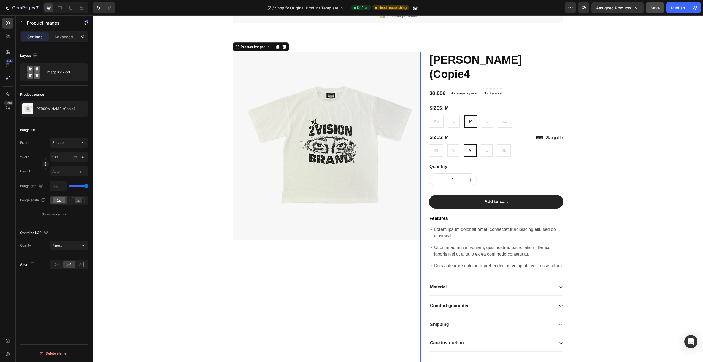
drag, startPoint x: 70, startPoint y: 186, endPoint x: 0, endPoint y: 167, distance: 72.8
click at [88, 185] on input "range" at bounding box center [78, 185] width 19 height 1
click at [71, 198] on div at bounding box center [78, 200] width 17 height 8
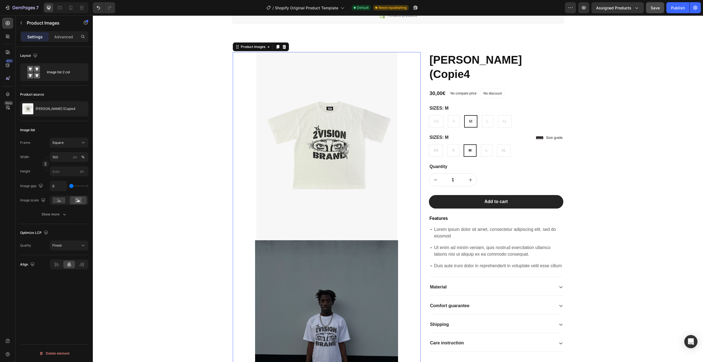
drag, startPoint x: 86, startPoint y: 186, endPoint x: 68, endPoint y: 187, distance: 18.4
click at [69, 186] on input "range" at bounding box center [78, 185] width 19 height 1
click at [66, 155] on input "100" at bounding box center [69, 157] width 39 height 10
click at [70, 202] on p "Large 50%" at bounding box center [68, 199] width 32 height 5
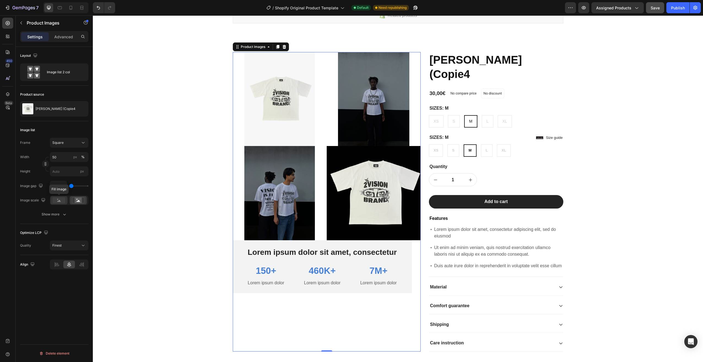
click at [61, 202] on rect at bounding box center [59, 200] width 13 height 6
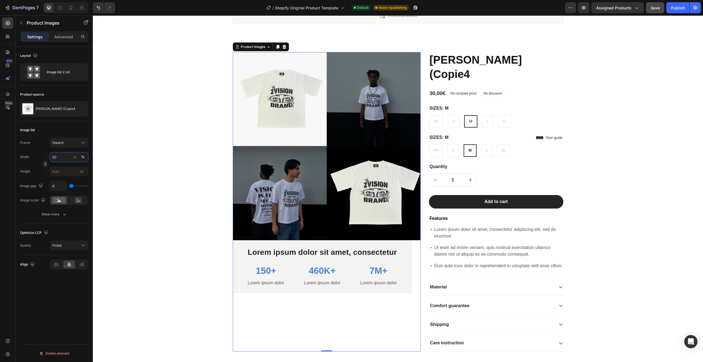
click at [65, 156] on input "50" at bounding box center [69, 157] width 39 height 10
click at [62, 191] on span "Medium" at bounding box center [58, 189] width 13 height 5
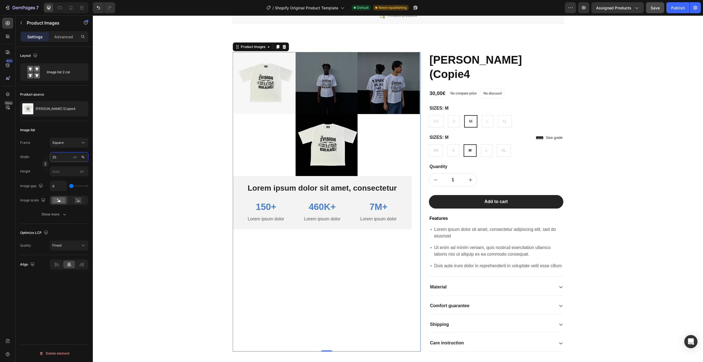
click at [67, 159] on input "33" at bounding box center [69, 157] width 39 height 10
click at [65, 176] on div "Small 25%" at bounding box center [63, 180] width 45 height 10
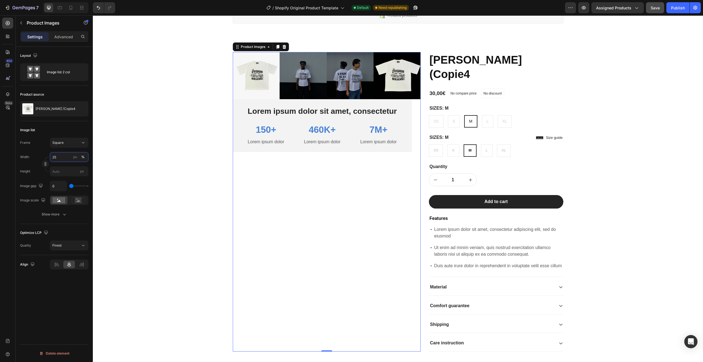
click at [70, 157] on input "25" at bounding box center [69, 157] width 39 height 10
click at [69, 169] on p "Full 100%" at bounding box center [68, 170] width 32 height 5
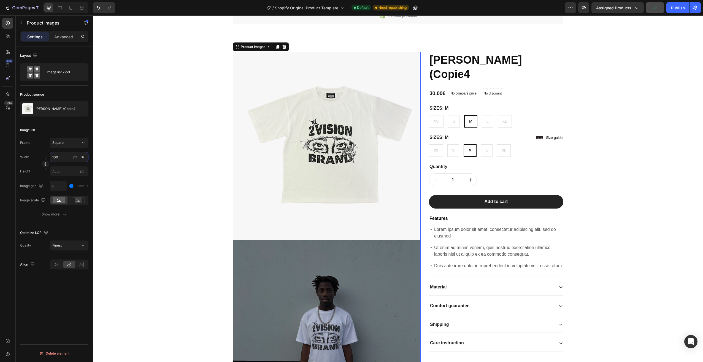
click at [69, 158] on input "100" at bounding box center [69, 157] width 39 height 10
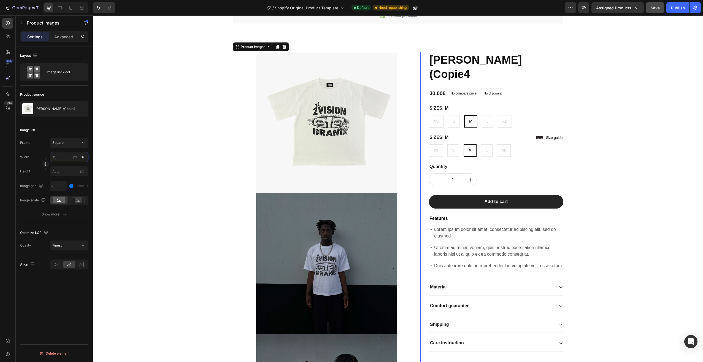
drag, startPoint x: 66, startPoint y: 157, endPoint x: 34, endPoint y: 155, distance: 32.3
click at [34, 155] on div "Width 75 px %" at bounding box center [54, 157] width 68 height 10
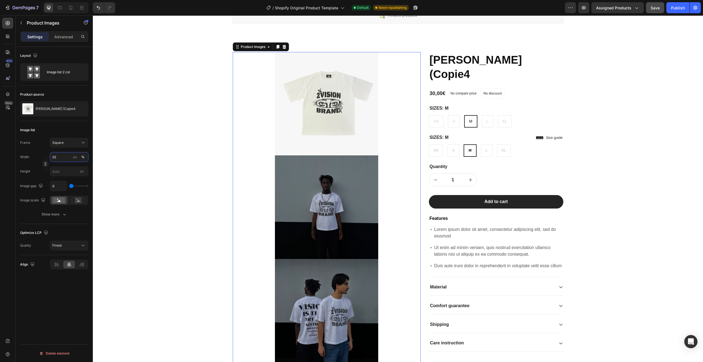
drag, startPoint x: 55, startPoint y: 155, endPoint x: 42, endPoint y: 156, distance: 13.0
click at [42, 156] on div "Width 55 px %" at bounding box center [54, 157] width 68 height 10
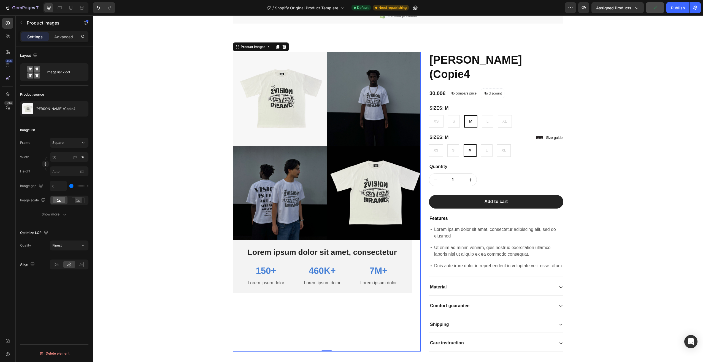
click at [115, 154] on div "Related products Shopify section: Related products Product Images 0 Lorem ipsum…" at bounding box center [398, 343] width 610 height 742
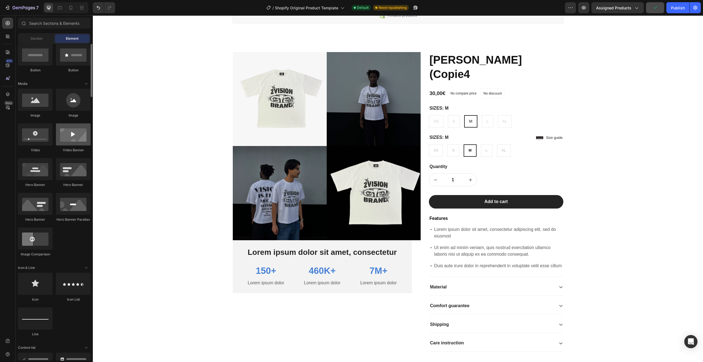
scroll to position [0, 0]
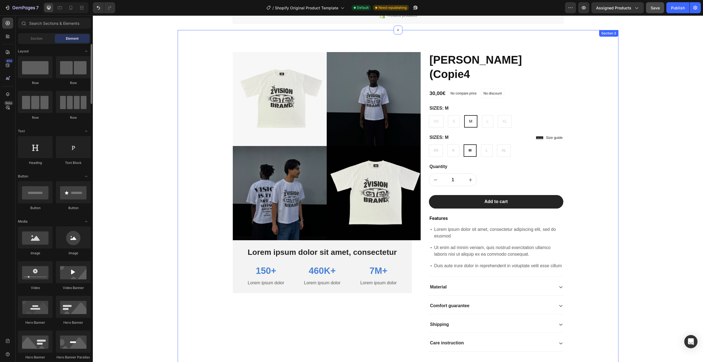
click at [212, 84] on div "Product Images Lorem ipsum dolor sit amet, consectetur Text Block 150+ Text Blo…" at bounding box center [398, 204] width 432 height 304
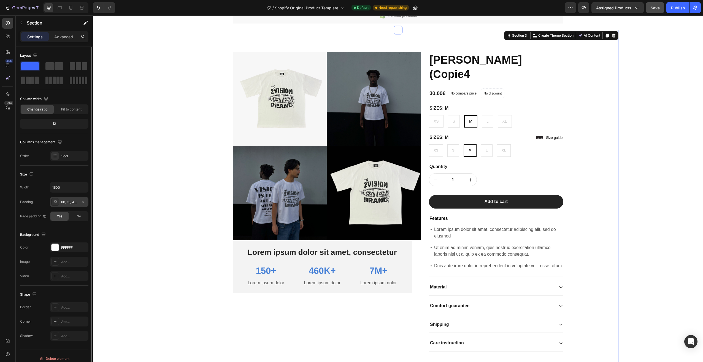
click at [68, 205] on div "80, 15, 48, 15" at bounding box center [69, 202] width 39 height 10
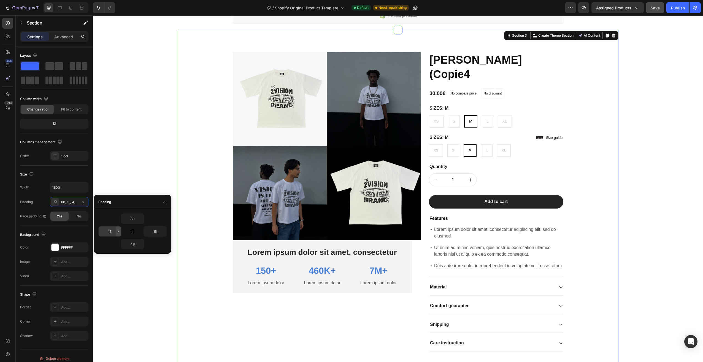
click at [118, 231] on icon "button" at bounding box center [118, 231] width 4 height 4
drag, startPoint x: 106, startPoint y: 234, endPoint x: 102, endPoint y: 234, distance: 4.4
click at [102, 234] on input "20" at bounding box center [110, 231] width 23 height 10
drag, startPoint x: 157, startPoint y: 230, endPoint x: 150, endPoint y: 232, distance: 7.0
click at [150, 232] on input "0" at bounding box center [155, 231] width 23 height 10
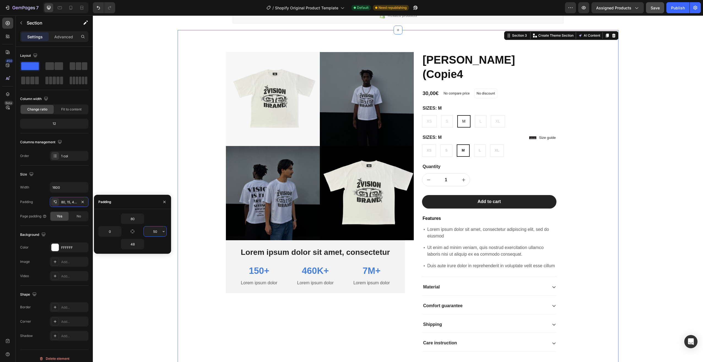
drag, startPoint x: 160, startPoint y: 233, endPoint x: 148, endPoint y: 235, distance: 12.5
click at [148, 235] on input "50" at bounding box center [155, 231] width 23 height 10
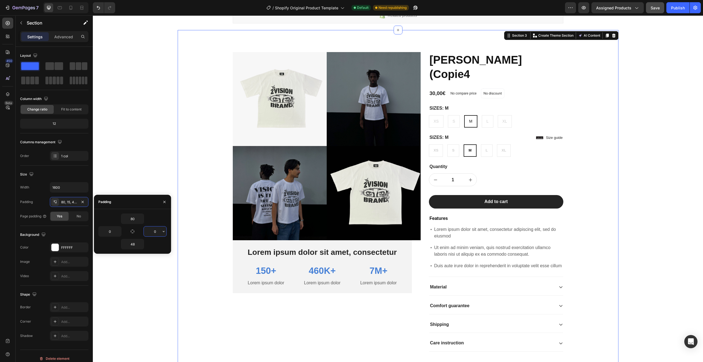
drag, startPoint x: 156, startPoint y: 231, endPoint x: 150, endPoint y: 232, distance: 5.3
click at [150, 232] on input "0" at bounding box center [155, 231] width 23 height 10
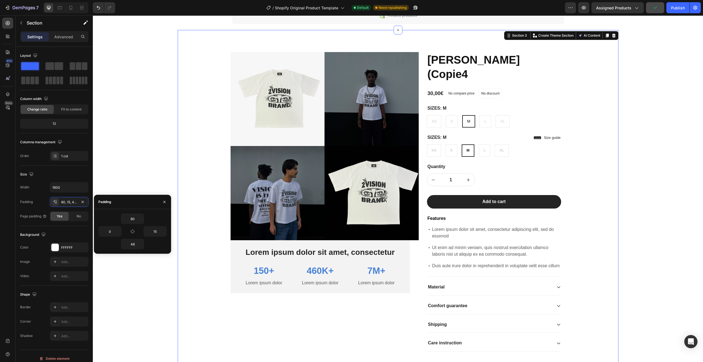
click at [157, 238] on div "80 0 15 48" at bounding box center [132, 231] width 68 height 36
click at [157, 233] on input "15" at bounding box center [155, 231] width 23 height 10
click at [117, 234] on button "button" at bounding box center [119, 231] width 6 height 10
click at [114, 232] on input "0" at bounding box center [110, 231] width 23 height 10
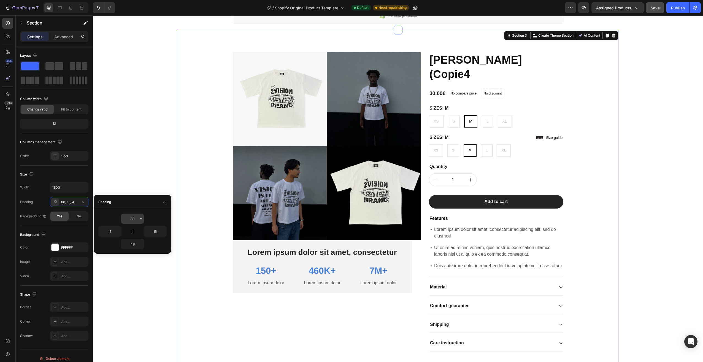
click at [138, 221] on button "button" at bounding box center [141, 219] width 6 height 10
click at [136, 221] on input "80" at bounding box center [132, 219] width 23 height 10
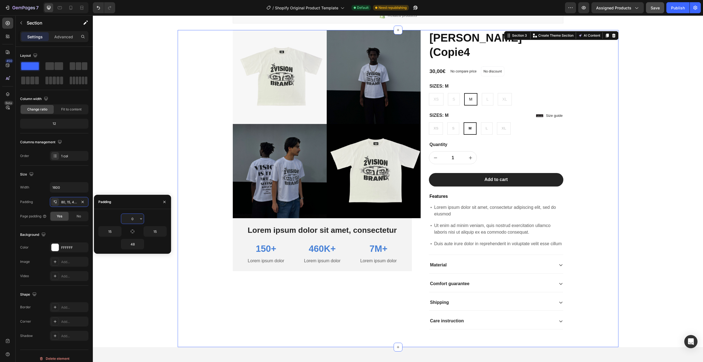
drag, startPoint x: 133, startPoint y: 217, endPoint x: 127, endPoint y: 218, distance: 5.9
click at [127, 218] on input "0" at bounding box center [132, 219] width 23 height 10
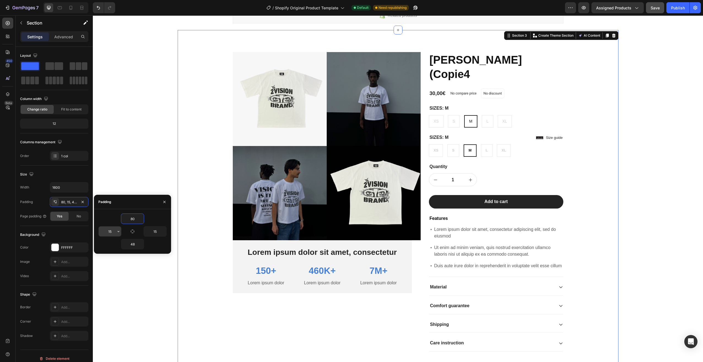
click at [118, 229] on icon "button" at bounding box center [118, 231] width 4 height 4
click at [114, 231] on input "15" at bounding box center [110, 231] width 23 height 10
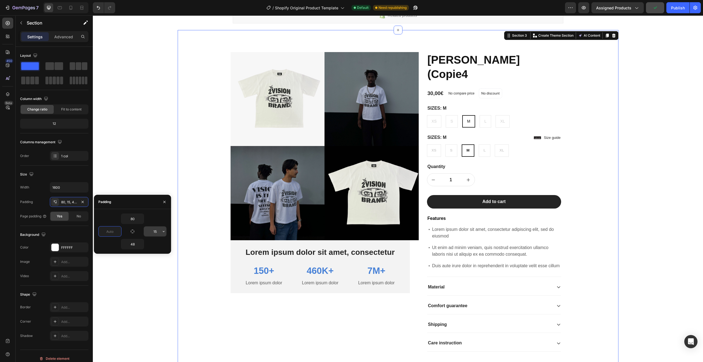
click at [160, 230] on input "15" at bounding box center [155, 231] width 23 height 10
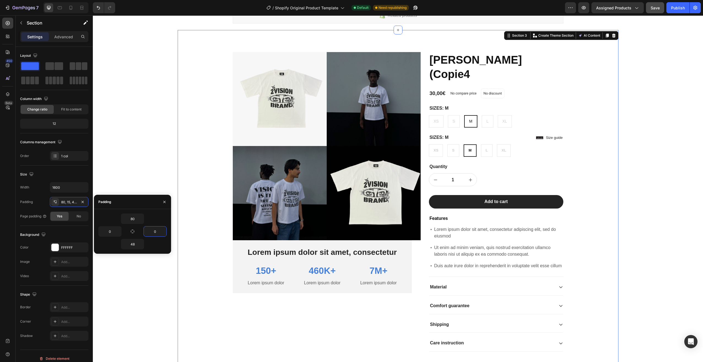
click at [158, 245] on div "48" at bounding box center [132, 244] width 68 height 10
click at [650, 7] on button "Save" at bounding box center [655, 7] width 18 height 11
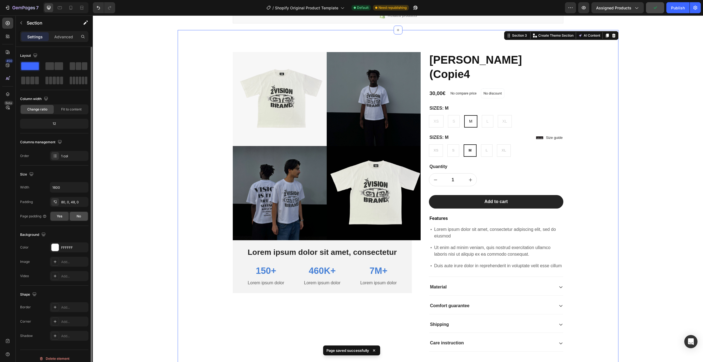
click at [78, 217] on span "No" at bounding box center [79, 216] width 4 height 5
click at [59, 218] on span "Yes" at bounding box center [60, 216] width 6 height 5
click at [64, 109] on span "Fit to content" at bounding box center [71, 109] width 20 height 5
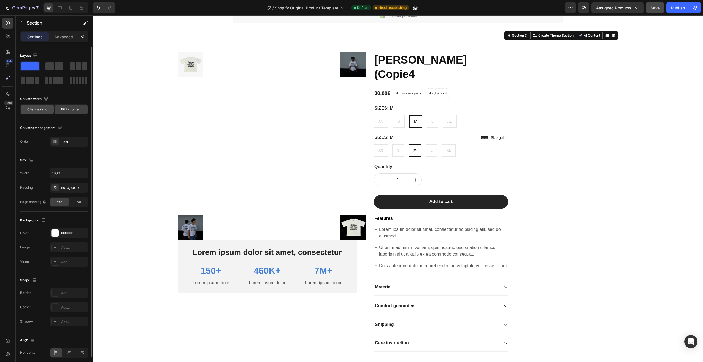
click at [34, 110] on span "Change ratio" at bounding box center [37, 109] width 20 height 5
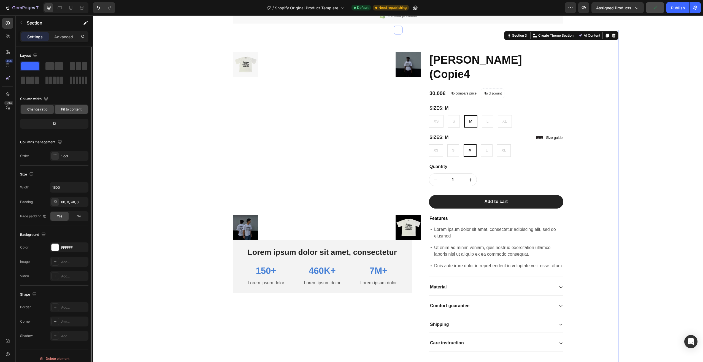
click at [78, 110] on span "Fit to content" at bounding box center [71, 109] width 20 height 5
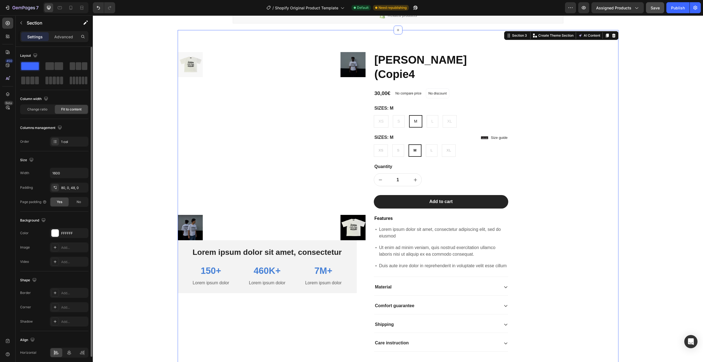
click at [75, 108] on span "Fit to content" at bounding box center [71, 109] width 20 height 5
click at [62, 37] on p "Advanced" at bounding box center [63, 37] width 19 height 6
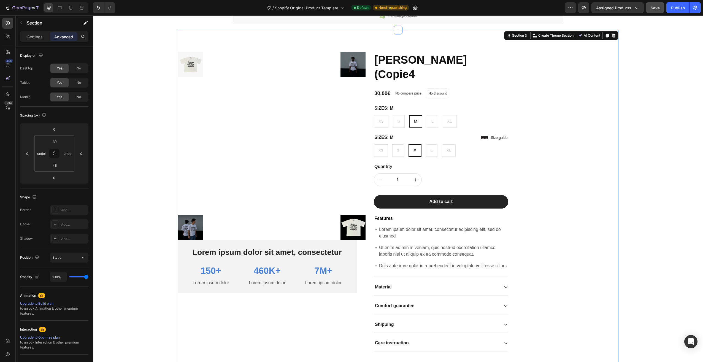
click at [230, 38] on div "Product Images Lorem ipsum dolor sit amet, consectetur Text Block 150+ Text Blo…" at bounding box center [398, 199] width 441 height 339
click at [318, 80] on div at bounding box center [272, 146] width 188 height 188
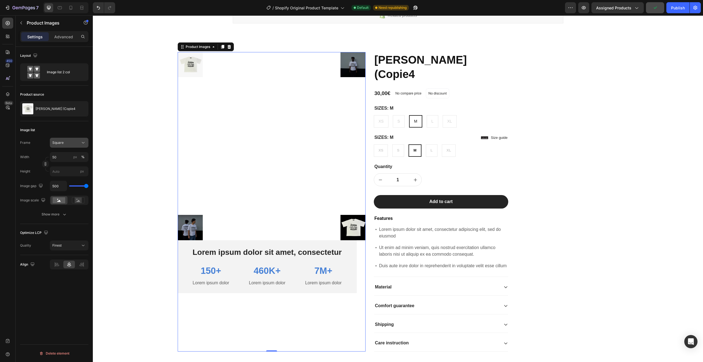
click at [74, 141] on div "Square" at bounding box center [65, 142] width 27 height 5
click at [66, 162] on div "Vertical" at bounding box center [64, 166] width 44 height 10
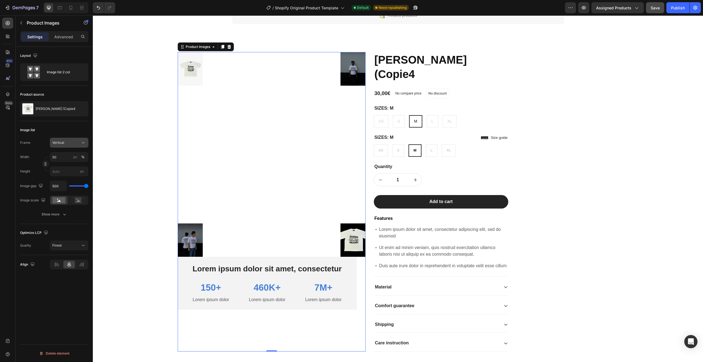
click at [73, 144] on div "Vertical" at bounding box center [65, 142] width 27 height 5
click at [72, 155] on div "Square" at bounding box center [68, 156] width 32 height 6
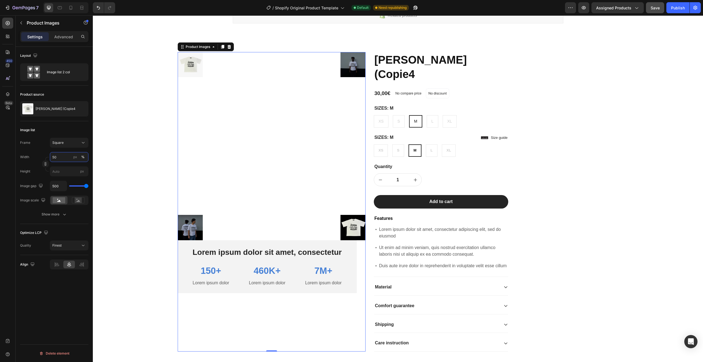
click at [62, 157] on input "50" at bounding box center [69, 157] width 39 height 10
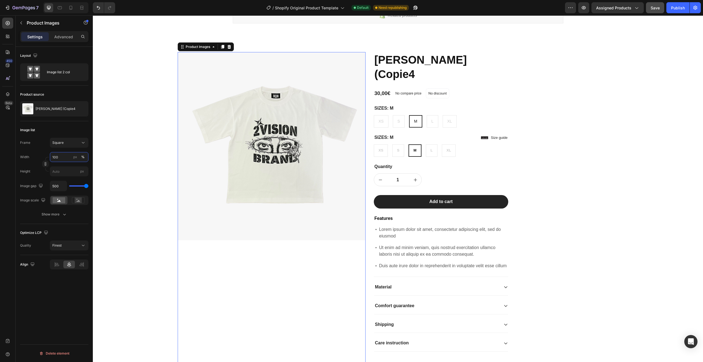
drag, startPoint x: 60, startPoint y: 157, endPoint x: 36, endPoint y: 153, distance: 24.3
click at [36, 155] on div "Width 100 px %" at bounding box center [54, 157] width 68 height 10
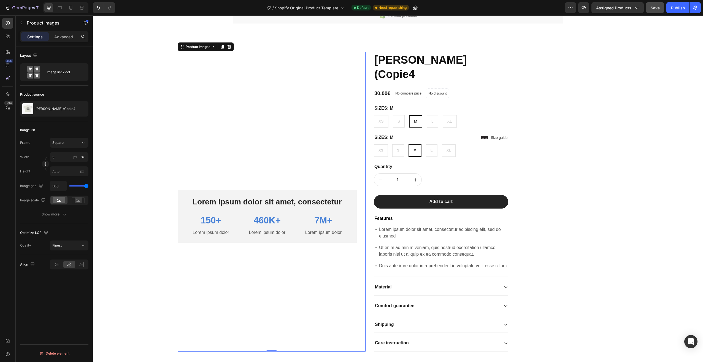
click at [61, 164] on div "Width 5 px % Height px" at bounding box center [54, 164] width 68 height 24
click at [60, 159] on input "5" at bounding box center [69, 157] width 39 height 10
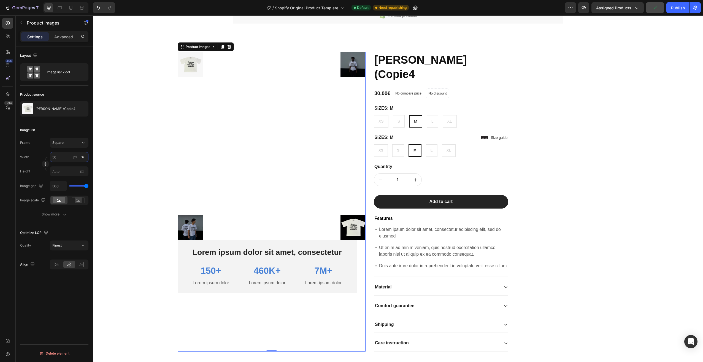
drag, startPoint x: 52, startPoint y: 159, endPoint x: 41, endPoint y: 156, distance: 11.6
click at [45, 161] on div "Width 50 px % Height px" at bounding box center [54, 164] width 68 height 24
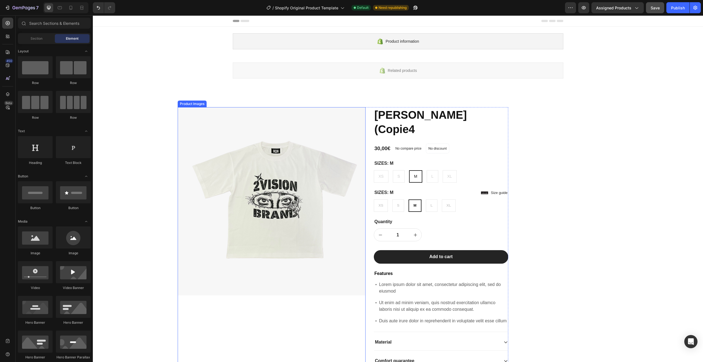
click at [196, 127] on img at bounding box center [272, 201] width 188 height 188
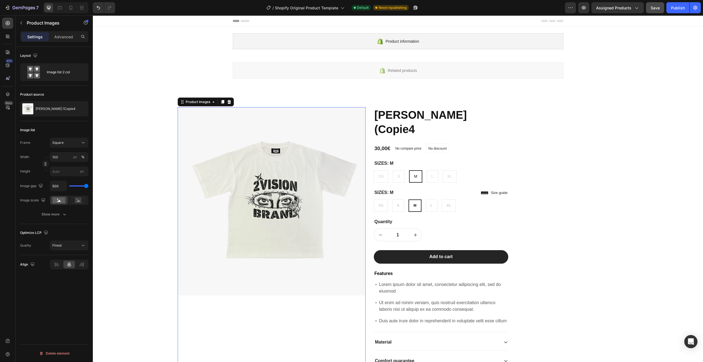
drag, startPoint x: 89, startPoint y: 185, endPoint x: 45, endPoint y: 189, distance: 43.4
click at [45, 189] on div "Layout Image list 2 col Product source ANGEL EYES (Copie4 Image list Frame Squa…" at bounding box center [54, 212] width 77 height 331
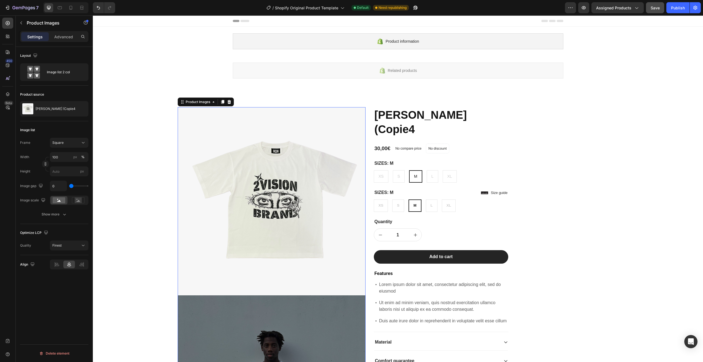
drag, startPoint x: 86, startPoint y: 184, endPoint x: 31, endPoint y: 185, distance: 55.4
click at [69, 185] on input "range" at bounding box center [78, 185] width 19 height 1
click at [59, 157] on input "100" at bounding box center [69, 157] width 39 height 10
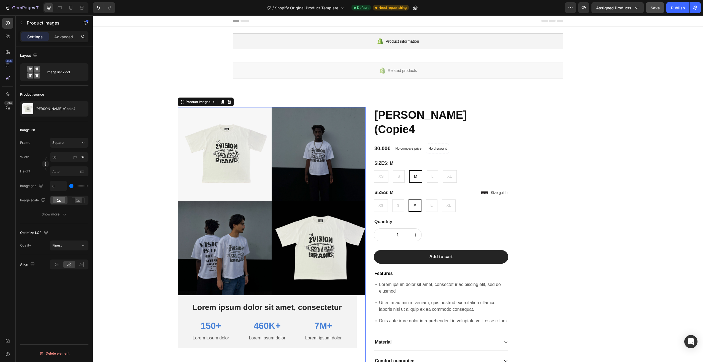
drag, startPoint x: 71, startPoint y: 187, endPoint x: 67, endPoint y: 183, distance: 6.4
click at [69, 185] on input "range" at bounding box center [78, 185] width 19 height 1
click at [86, 179] on div "Frame Square Width 50 px % Height px Image gap 0 Image scale" at bounding box center [54, 171] width 68 height 67
click at [74, 157] on div "px" at bounding box center [75, 156] width 4 height 5
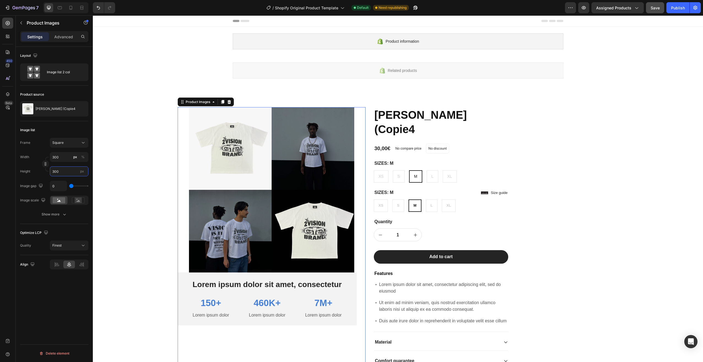
click at [62, 170] on input "300" at bounding box center [69, 171] width 39 height 10
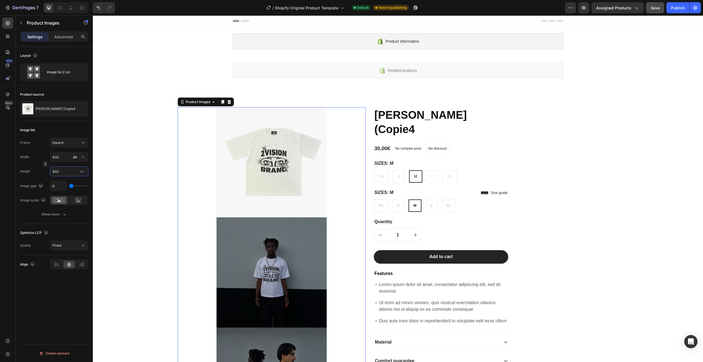
drag, startPoint x: 64, startPoint y: 170, endPoint x: 47, endPoint y: 171, distance: 16.5
click at [47, 171] on div "Width 400 px % Height 400 px" at bounding box center [54, 164] width 68 height 24
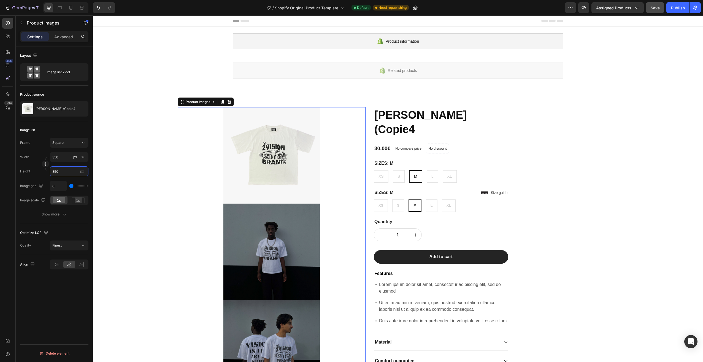
drag, startPoint x: 64, startPoint y: 171, endPoint x: 45, endPoint y: 173, distance: 18.6
click at [45, 173] on div "Height 350 px" at bounding box center [54, 171] width 68 height 10
click at [62, 157] on input "350" at bounding box center [69, 157] width 39 height 10
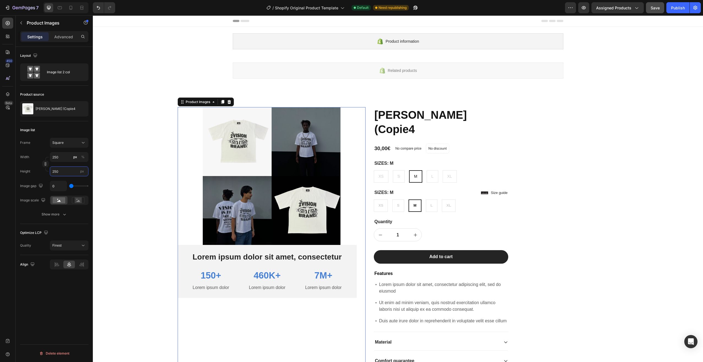
click at [66, 169] on input "250" at bounding box center [69, 171] width 39 height 10
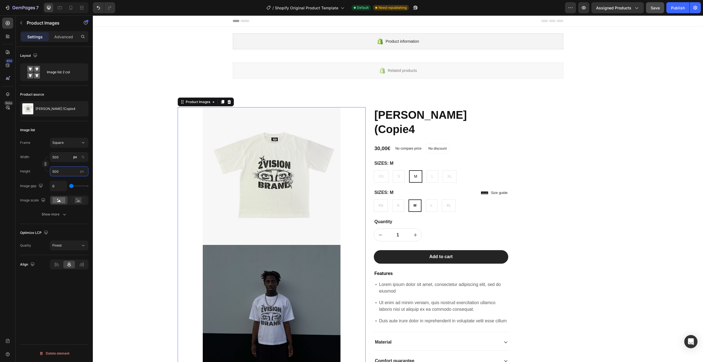
drag, startPoint x: 64, startPoint y: 169, endPoint x: 47, endPoint y: 172, distance: 17.0
click at [47, 172] on div "Height 500 px" at bounding box center [54, 171] width 68 height 10
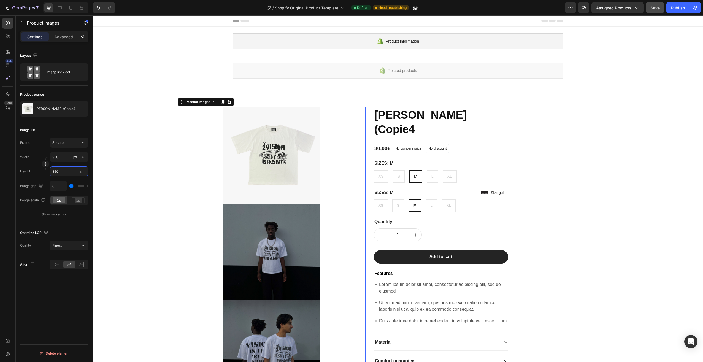
drag, startPoint x: 63, startPoint y: 171, endPoint x: 51, endPoint y: 174, distance: 12.4
click at [51, 174] on input "350" at bounding box center [69, 171] width 39 height 10
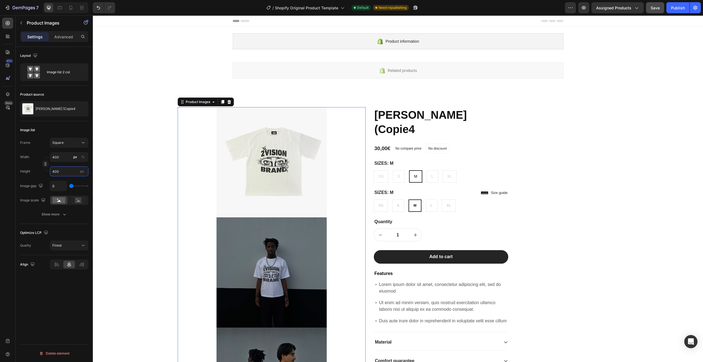
drag, startPoint x: 55, startPoint y: 173, endPoint x: 42, endPoint y: 175, distance: 13.8
click at [42, 175] on div "Height 400 px" at bounding box center [54, 171] width 68 height 10
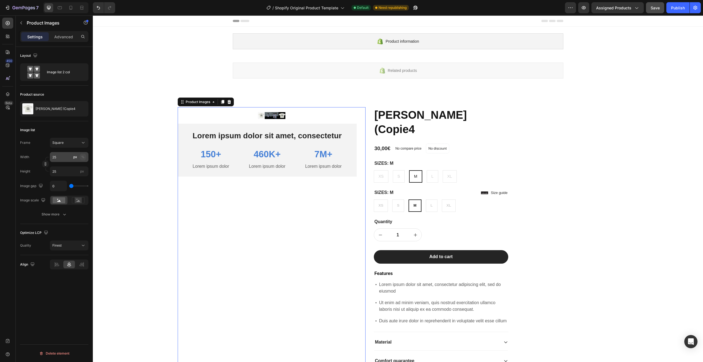
click at [83, 157] on div "%" at bounding box center [82, 156] width 3 height 5
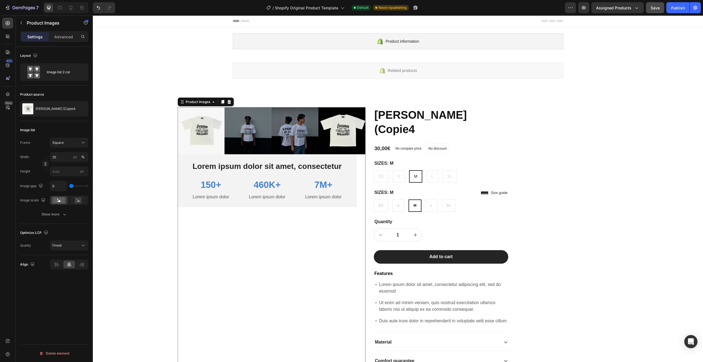
click at [70, 133] on div "Image list" at bounding box center [54, 130] width 68 height 9
click at [85, 156] on button "%" at bounding box center [83, 157] width 7 height 7
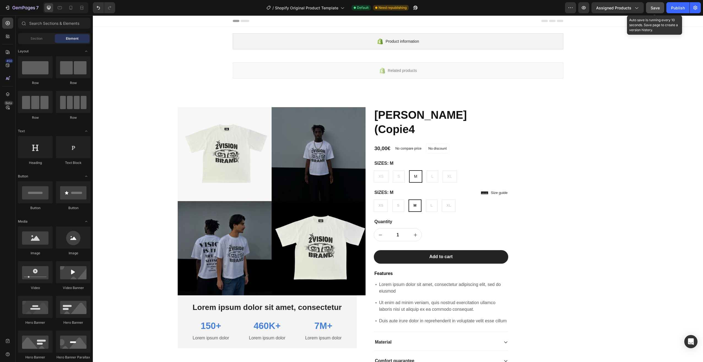
click at [660, 9] on button "Save" at bounding box center [655, 7] width 18 height 11
click at [682, 7] on div "Publish" at bounding box center [678, 8] width 14 height 6
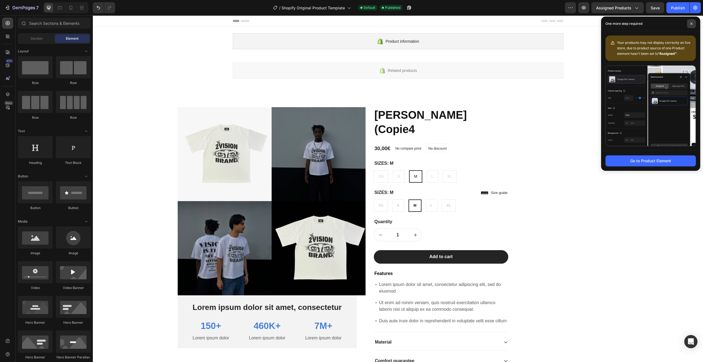
click at [692, 23] on icon at bounding box center [691, 23] width 3 height 3
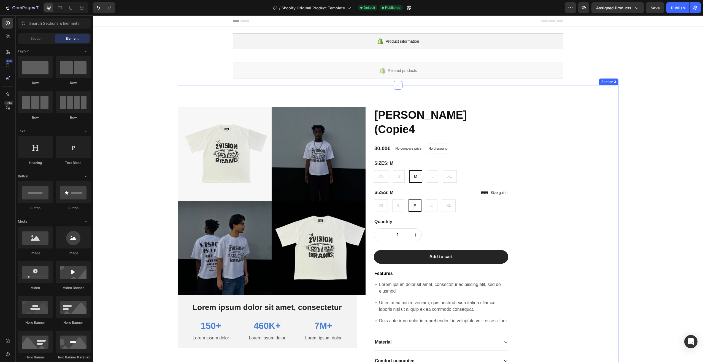
click at [579, 141] on div "Product Images Lorem ipsum dolor sit amet, consectetur Text Block 150+ Text Blo…" at bounding box center [398, 254] width 441 height 339
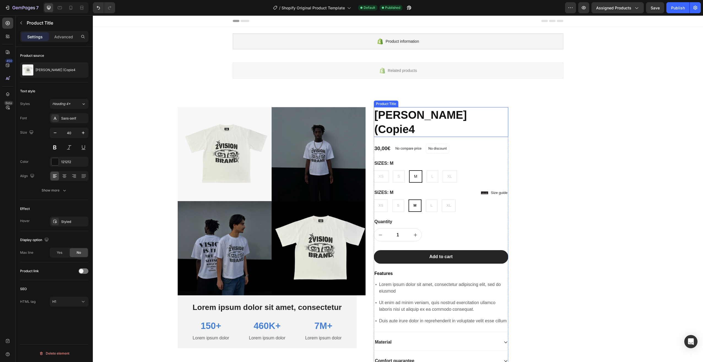
click at [502, 113] on h1 "[PERSON_NAME] (Copie4" at bounding box center [441, 122] width 134 height 30
click at [506, 143] on div "30,00€ Product Price Product Price No compare price Product Price No discount N…" at bounding box center [441, 148] width 134 height 10
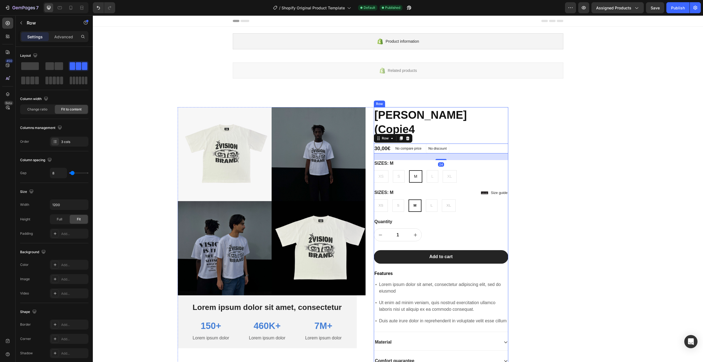
click at [501, 115] on h1 "[PERSON_NAME] (Copie4" at bounding box center [441, 122] width 134 height 30
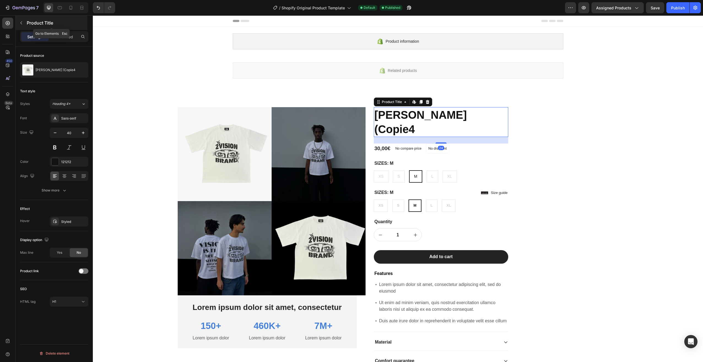
click at [23, 18] on div "Product Title" at bounding box center [52, 23] width 72 height 14
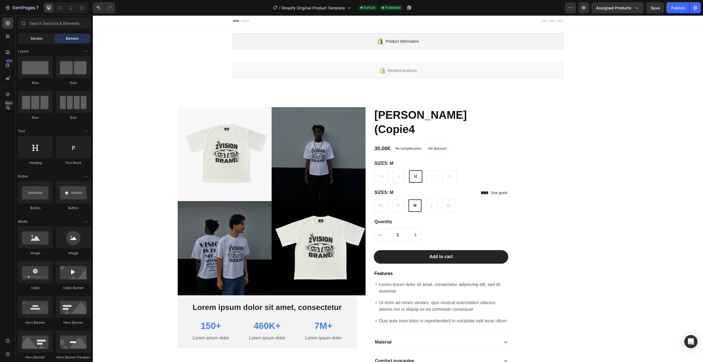
click at [43, 39] on div "Section" at bounding box center [36, 38] width 35 height 9
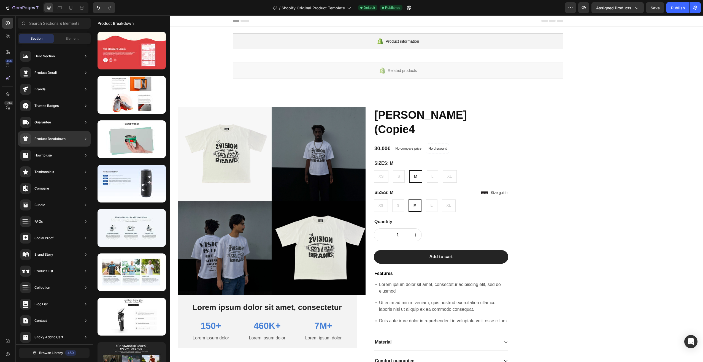
scroll to position [19, 0]
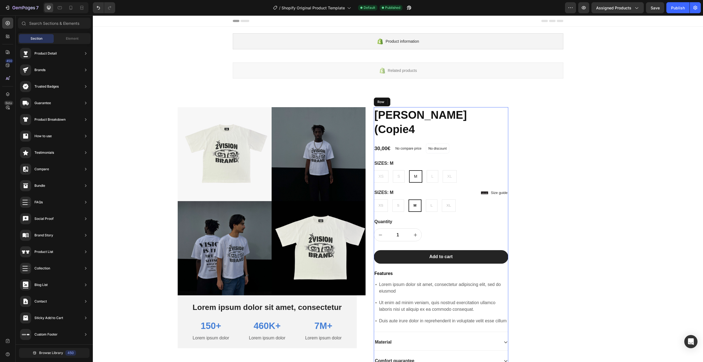
click at [456, 143] on div "ANGEL EYES (Copie4 Product Title 30,00€ Product Price Product Price No compare …" at bounding box center [441, 256] width 134 height 299
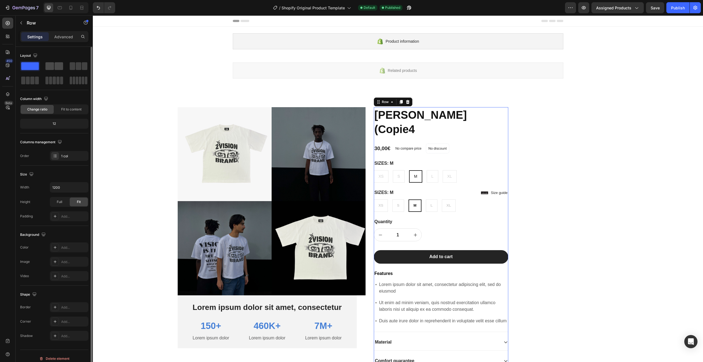
click at [50, 62] on span at bounding box center [49, 66] width 9 height 8
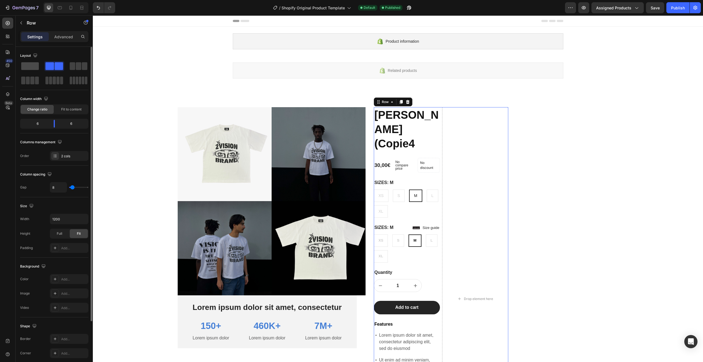
click at [37, 69] on span at bounding box center [30, 66] width 18 height 8
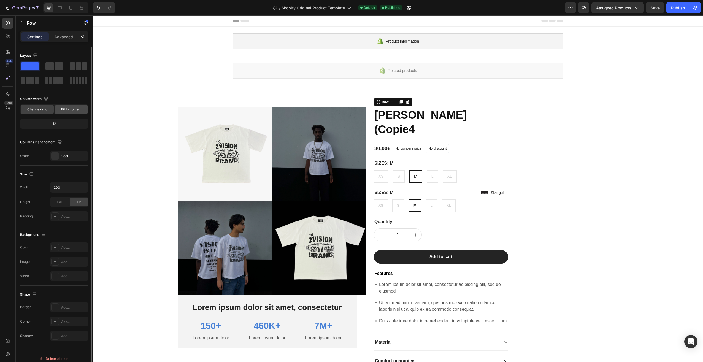
click at [68, 107] on span "Fit to content" at bounding box center [71, 109] width 20 height 5
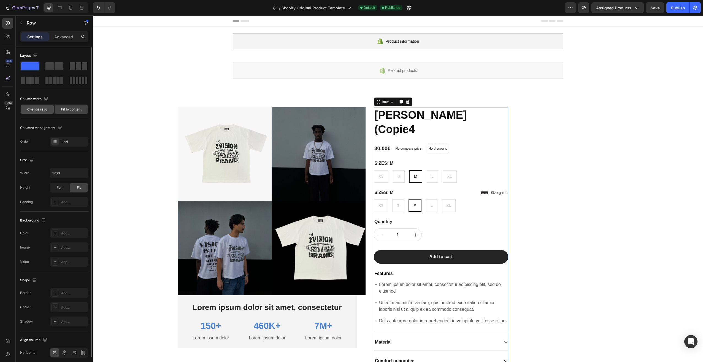
click at [46, 108] on span "Change ratio" at bounding box center [37, 109] width 20 height 5
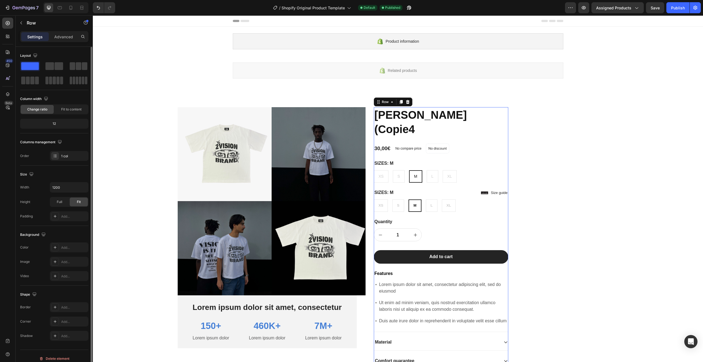
click at [63, 122] on div "12" at bounding box center [54, 124] width 66 height 8
drag, startPoint x: 52, startPoint y: 123, endPoint x: 60, endPoint y: 124, distance: 8.6
click at [60, 124] on div "12" at bounding box center [54, 124] width 66 height 8
click at [65, 108] on span "Fit to content" at bounding box center [71, 109] width 20 height 5
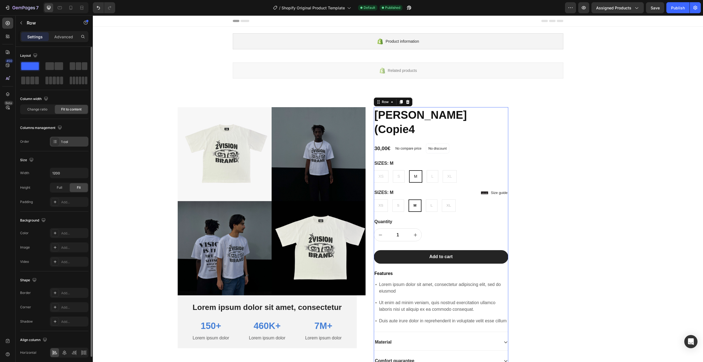
click at [64, 140] on div "1 col" at bounding box center [74, 141] width 26 height 5
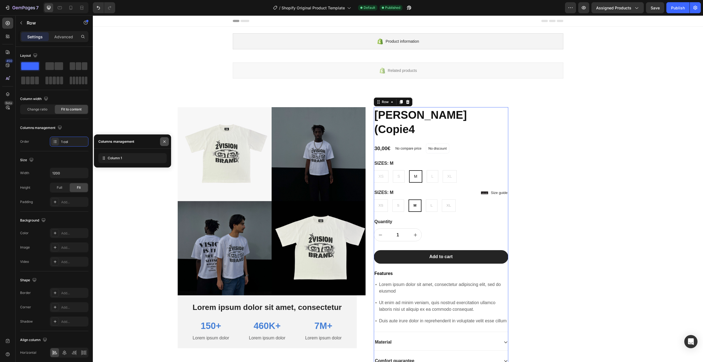
click at [165, 139] on icon "button" at bounding box center [164, 141] width 4 height 4
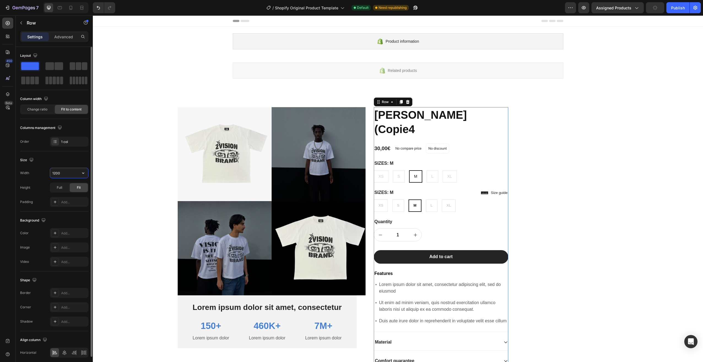
click at [64, 172] on input "1200" at bounding box center [69, 173] width 38 height 10
drag, startPoint x: 63, startPoint y: 173, endPoint x: 53, endPoint y: 174, distance: 9.7
click at [53, 174] on input "1600" at bounding box center [69, 173] width 38 height 10
click at [66, 187] on div "Full" at bounding box center [59, 187] width 18 height 9
click at [72, 185] on div "Fit" at bounding box center [79, 187] width 18 height 9
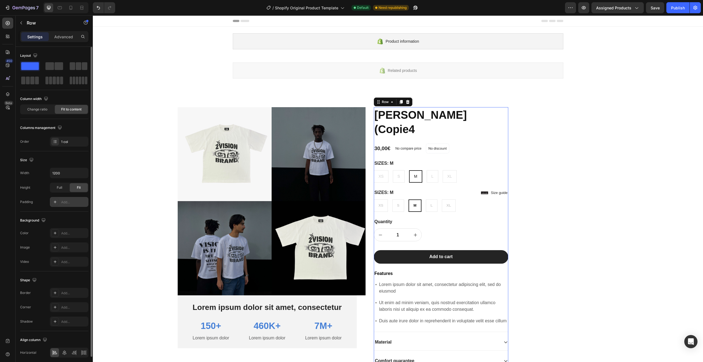
click at [68, 203] on div "Add..." at bounding box center [74, 202] width 26 height 5
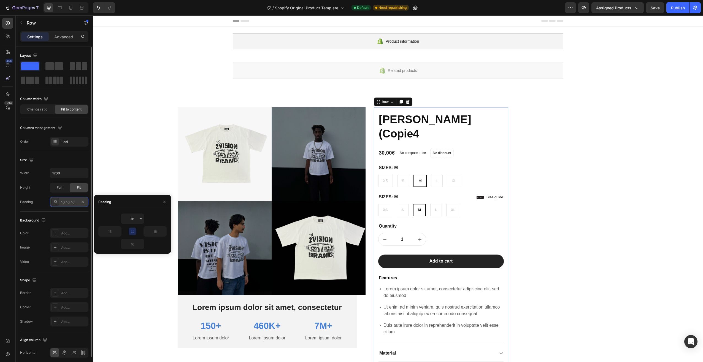
click at [133, 231] on icon "button" at bounding box center [132, 231] width 4 height 4
click at [130, 231] on icon "button" at bounding box center [132, 231] width 4 height 4
click at [139, 218] on icon "button" at bounding box center [141, 218] width 4 height 4
click at [126, 232] on p "Auto Auto" at bounding box center [122, 232] width 29 height 5
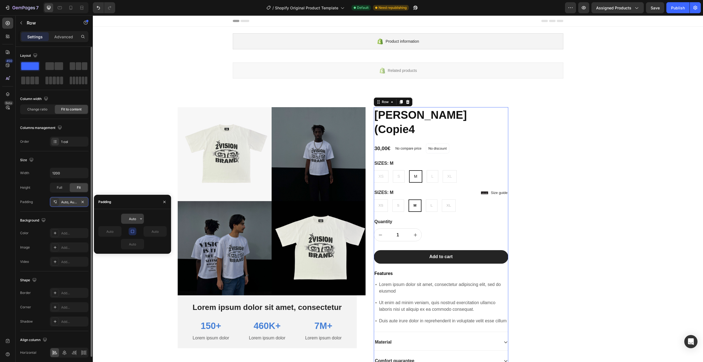
click at [143, 216] on button "button" at bounding box center [141, 219] width 6 height 10
click at [131, 280] on div "M 12px" at bounding box center [117, 285] width 43 height 10
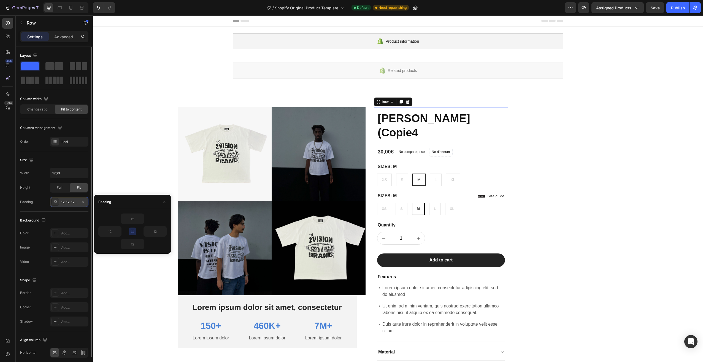
click at [135, 231] on button "button" at bounding box center [133, 231] width 8 height 8
click at [116, 230] on button "button" at bounding box center [119, 231] width 6 height 10
click at [112, 235] on input "12" at bounding box center [110, 231] width 23 height 10
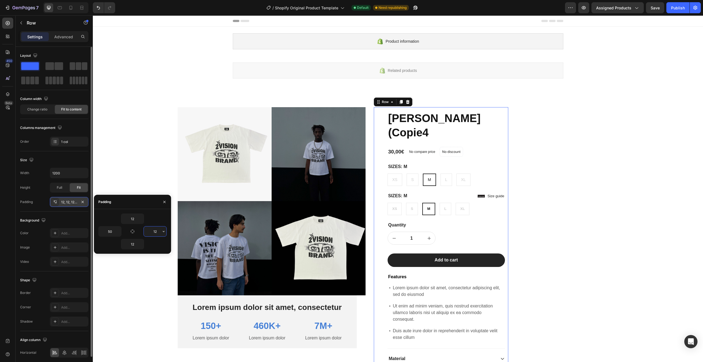
click at [158, 229] on input "12" at bounding box center [155, 231] width 23 height 10
drag, startPoint x: 160, startPoint y: 230, endPoint x: 150, endPoint y: 232, distance: 10.3
click at [150, 232] on input "50" at bounding box center [155, 231] width 23 height 10
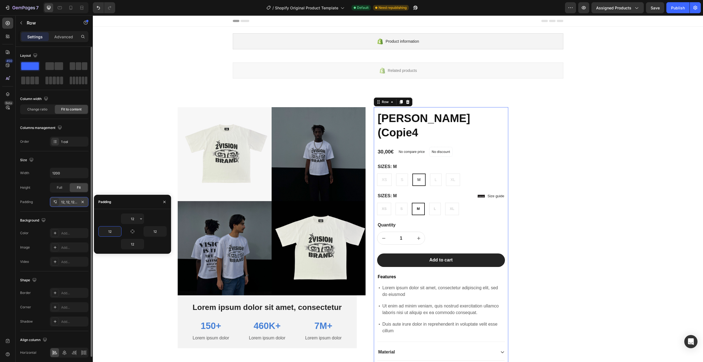
click at [150, 219] on div "12" at bounding box center [132, 218] width 68 height 10
click at [133, 229] on icon "button" at bounding box center [132, 231] width 4 height 4
click at [137, 221] on input "12" at bounding box center [132, 219] width 23 height 10
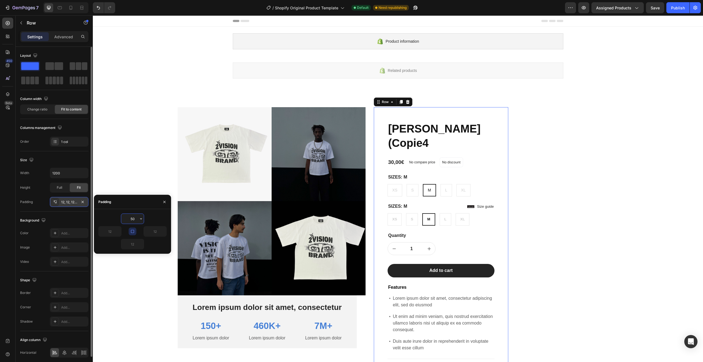
drag, startPoint x: 137, startPoint y: 221, endPoint x: 123, endPoint y: 218, distance: 13.7
click at [123, 218] on input "50" at bounding box center [132, 219] width 23 height 10
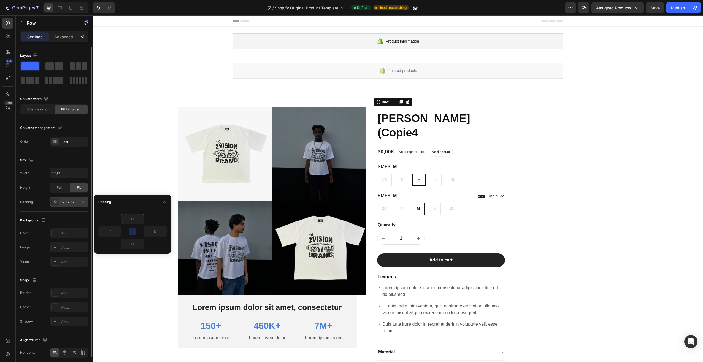
click at [130, 202] on div "Padding" at bounding box center [132, 202] width 77 height 14
click at [165, 200] on icon "button" at bounding box center [164, 202] width 4 height 4
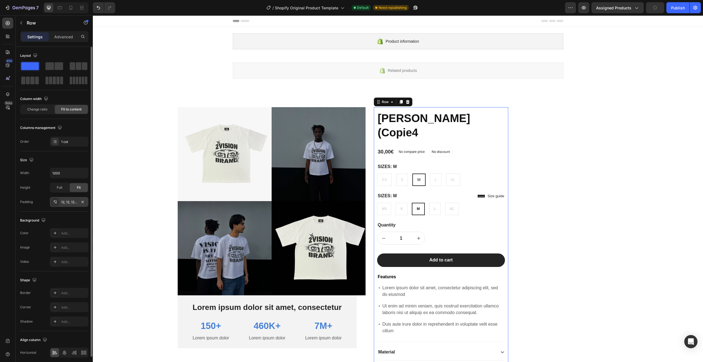
click at [62, 213] on div "Background The changes might be hidden by the video. Color Add... Image Add... …" at bounding box center [54, 241] width 68 height 60
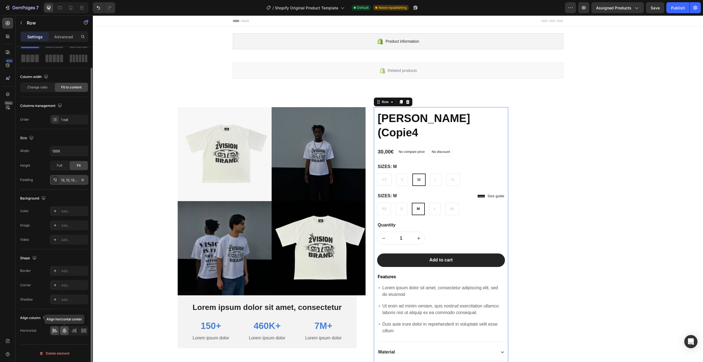
click at [64, 328] on icon at bounding box center [65, 331] width 6 height 6
click at [85, 331] on icon at bounding box center [84, 331] width 6 height 6
click at [74, 330] on icon at bounding box center [74, 331] width 6 height 6
click at [67, 271] on div "Add..." at bounding box center [74, 270] width 26 height 5
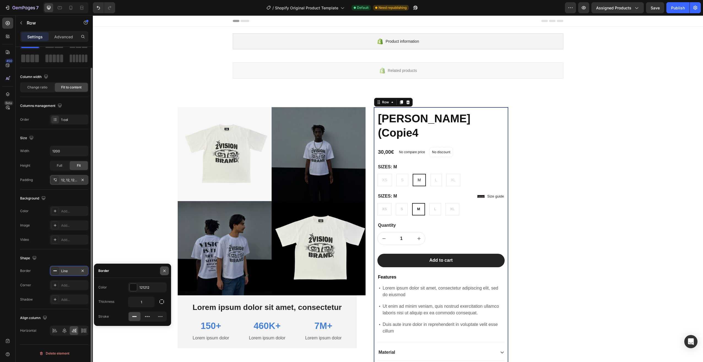
click at [166, 270] on icon "button" at bounding box center [164, 270] width 4 height 4
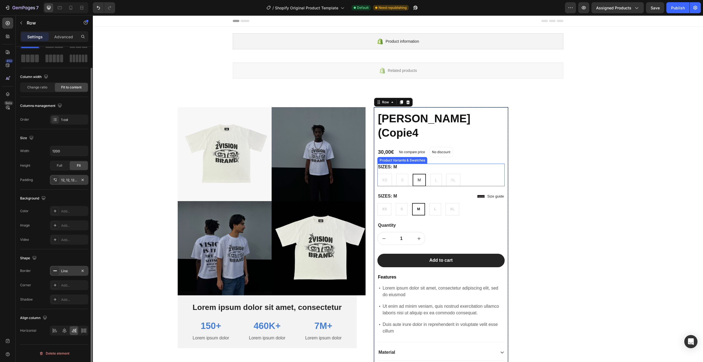
click at [592, 166] on div "Product Images Lorem ipsum dolor sit amet, consectetur Text Block 150+ Text Blo…" at bounding box center [398, 261] width 441 height 353
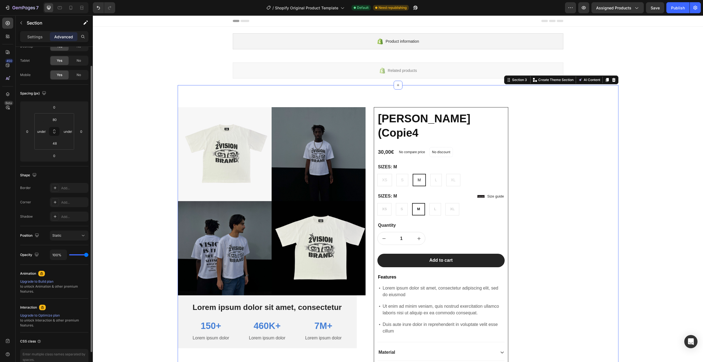
scroll to position [0, 0]
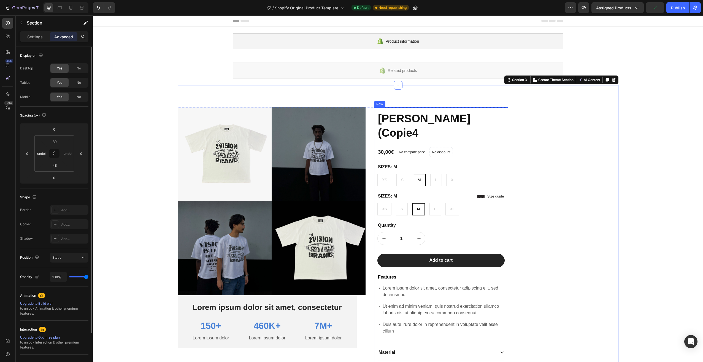
click at [503, 207] on div "ANGEL EYES (Copie4 Product Title 30,00€ Product Price Product Price No compare …" at bounding box center [441, 263] width 134 height 313
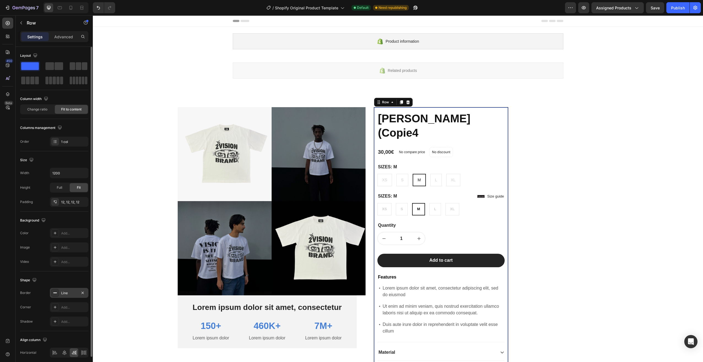
click at [63, 292] on div "Line" at bounding box center [69, 292] width 16 height 5
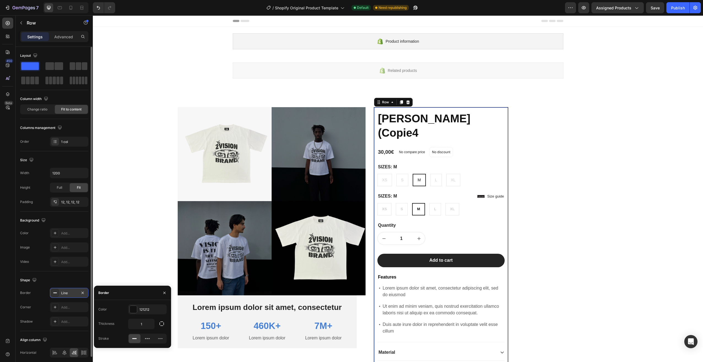
click at [79, 292] on div "Line" at bounding box center [69, 293] width 39 height 10
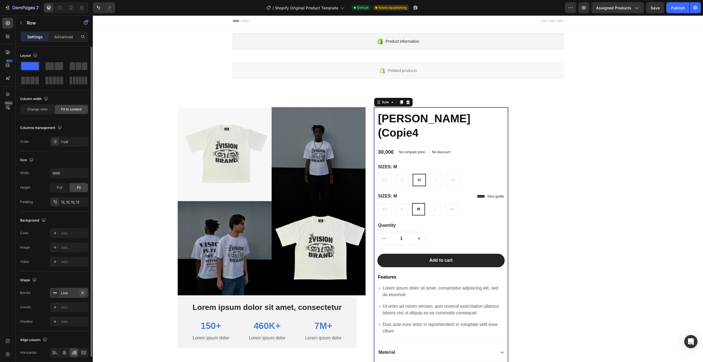
click at [82, 292] on icon "button" at bounding box center [82, 292] width 4 height 4
click at [230, 94] on div "Product Images Lorem ipsum dolor sit amet, consectetur Text Block 150+ Text Blo…" at bounding box center [398, 261] width 441 height 352
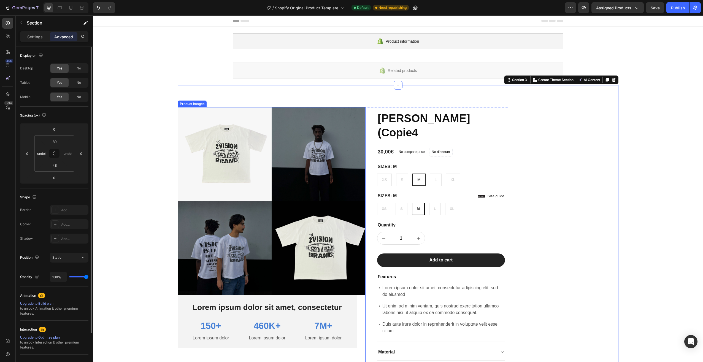
click at [264, 109] on img at bounding box center [225, 154] width 94 height 94
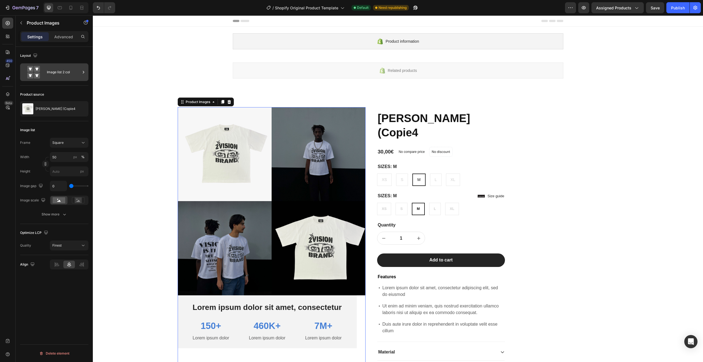
click at [62, 74] on div "Image list 2 col" at bounding box center [64, 72] width 34 height 13
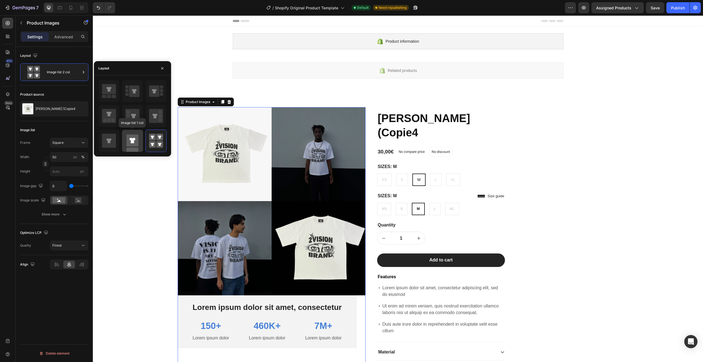
click at [135, 144] on rect at bounding box center [132, 140] width 12 height 12
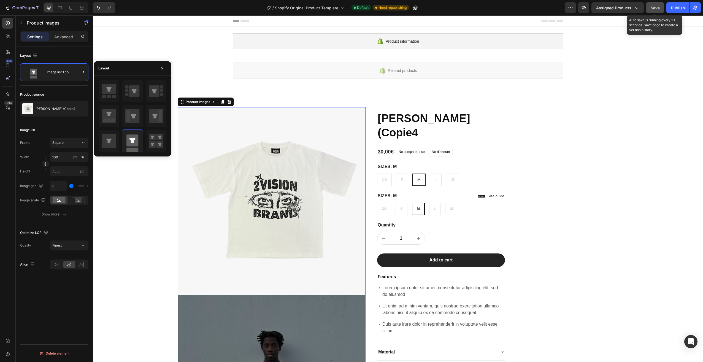
click at [662, 8] on button "Save" at bounding box center [655, 7] width 18 height 11
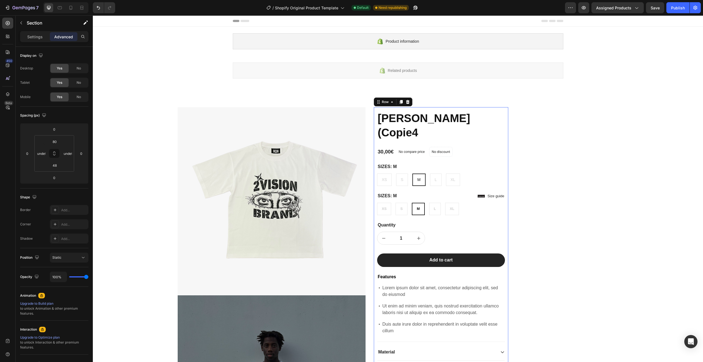
click at [506, 125] on div "ANGEL EYES (Copie4 Product Title 30,00€ Product Price Product Price No compare …" at bounding box center [441, 263] width 134 height 312
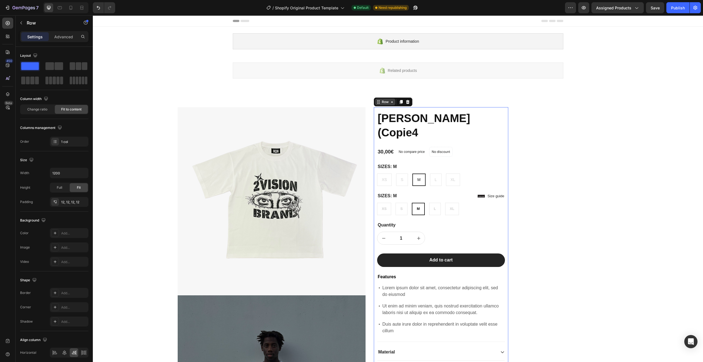
click at [390, 102] on icon at bounding box center [392, 102] width 4 height 4
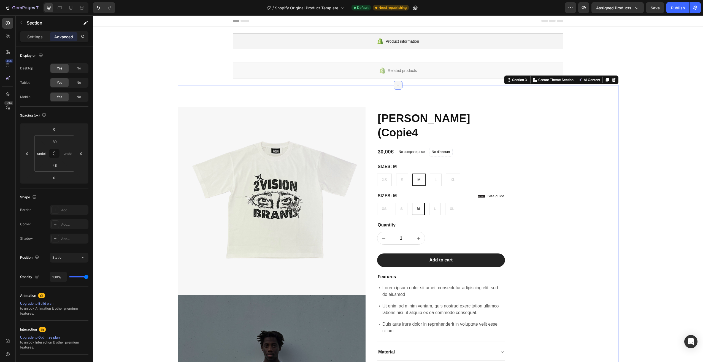
click at [396, 87] on icon at bounding box center [398, 85] width 4 height 4
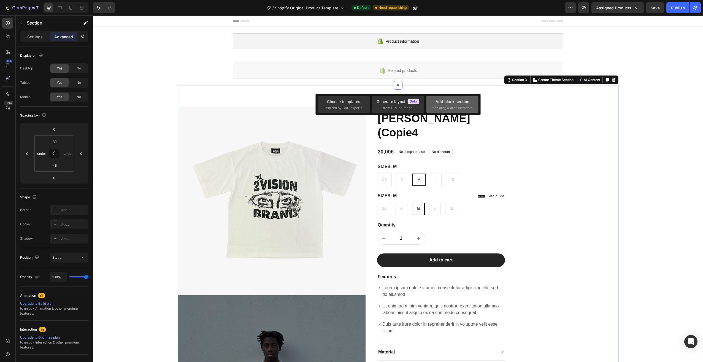
click at [457, 103] on div "Add blank section" at bounding box center [452, 102] width 34 height 6
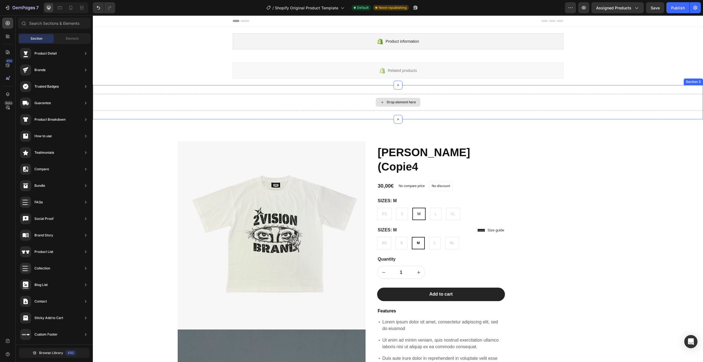
click at [561, 99] on div "Drop element here" at bounding box center [398, 102] width 610 height 17
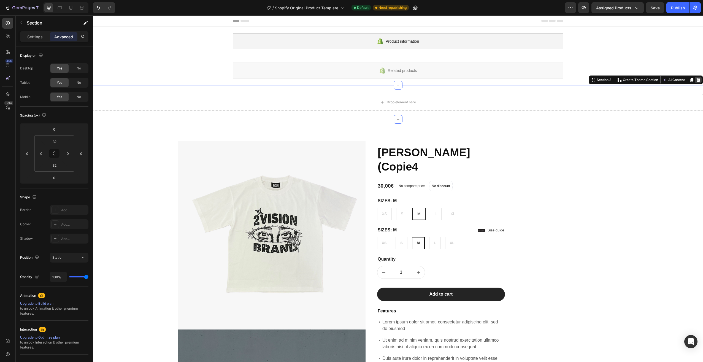
click at [696, 81] on icon at bounding box center [698, 80] width 4 height 4
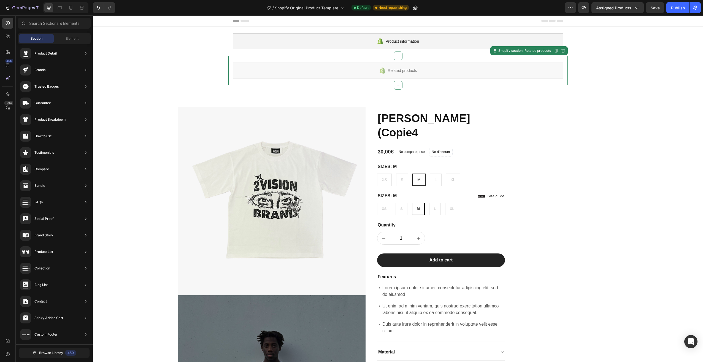
click at [537, 67] on div "Related products" at bounding box center [398, 70] width 330 height 16
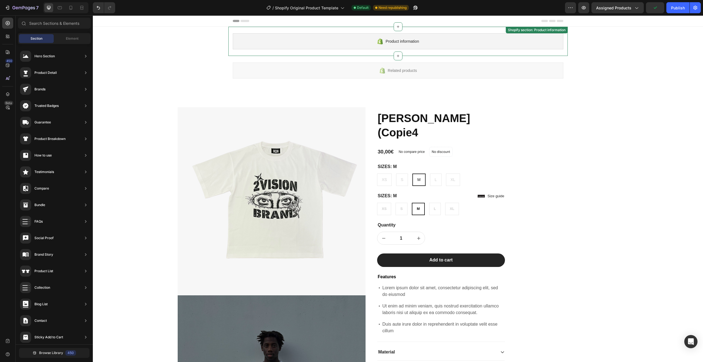
click at [521, 50] on div "Product information Shopify section: Product information" at bounding box center [397, 41] width 339 height 29
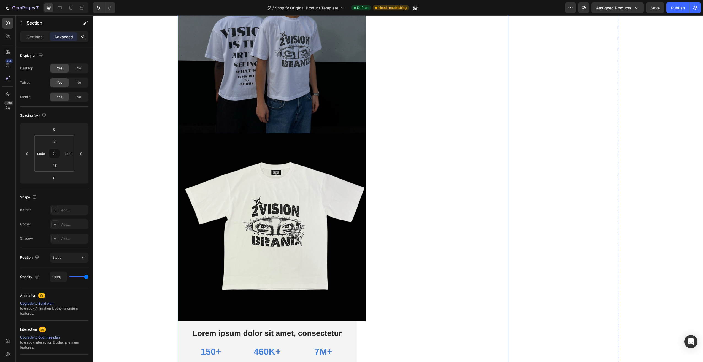
scroll to position [854, 0]
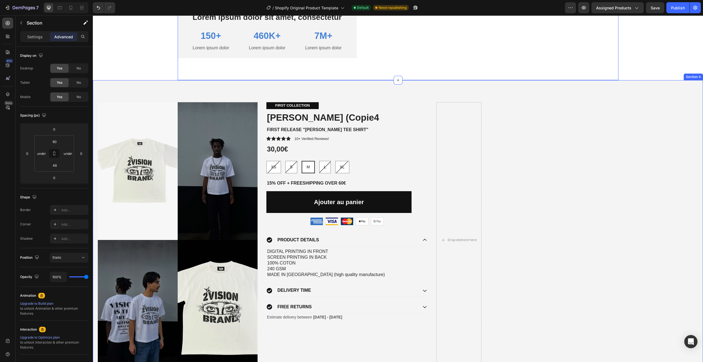
click at [582, 160] on div "Product Images FIRST COLLECTION Text Block ANGEL EYES (Copie4 Product Title FIR…" at bounding box center [398, 235] width 610 height 311
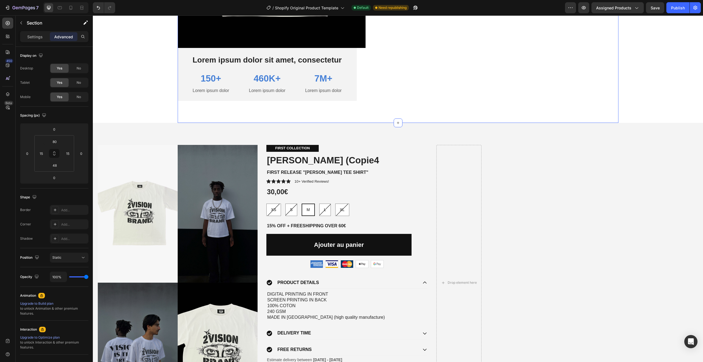
scroll to position [909, 0]
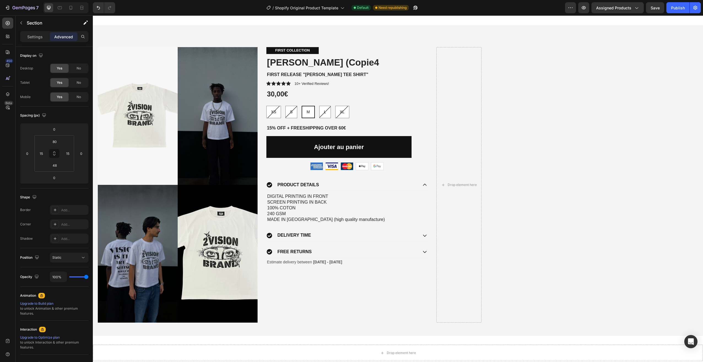
click at [547, 176] on div "Product Images FIRST COLLECTION Text Block ANGEL EYES (Copie4 Product Title FIR…" at bounding box center [398, 180] width 610 height 311
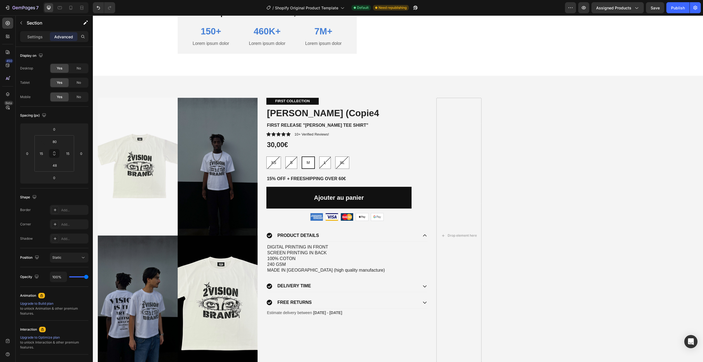
scroll to position [854, 0]
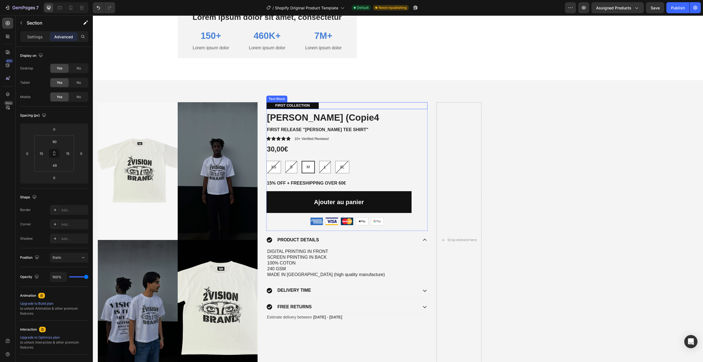
click at [399, 106] on div "FIRST COLLECTION" at bounding box center [346, 105] width 161 height 7
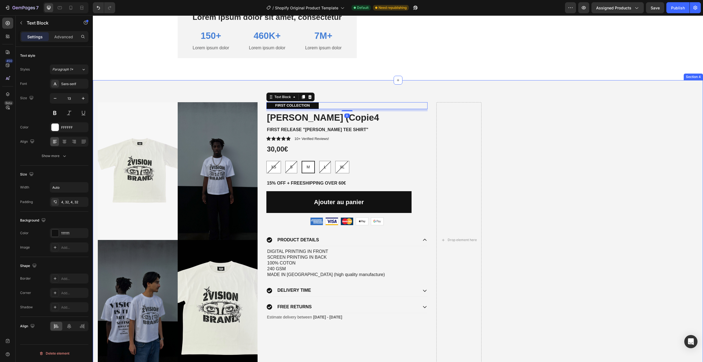
click at [515, 98] on div "Product Images FIRST COLLECTION Text Block 8 ANGEL EYES (Copie4 Product Title F…" at bounding box center [398, 235] width 610 height 311
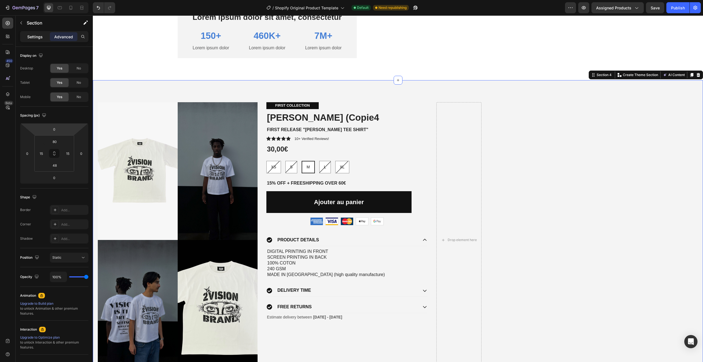
click at [34, 32] on div "Settings" at bounding box center [35, 36] width 28 height 9
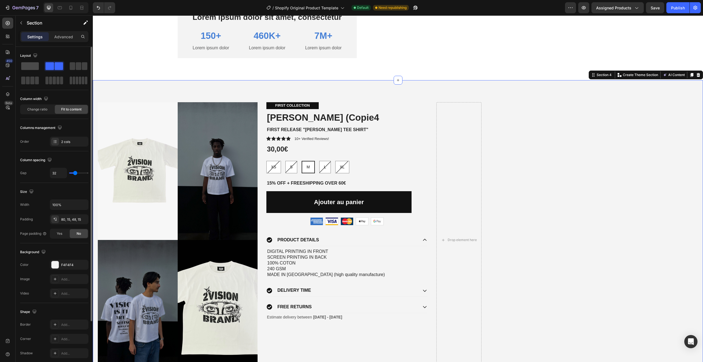
click at [34, 66] on span at bounding box center [30, 66] width 18 height 8
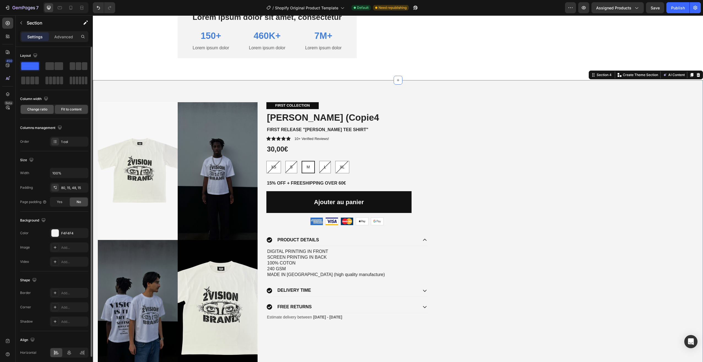
click at [48, 112] on div "Change ratio" at bounding box center [37, 109] width 33 height 9
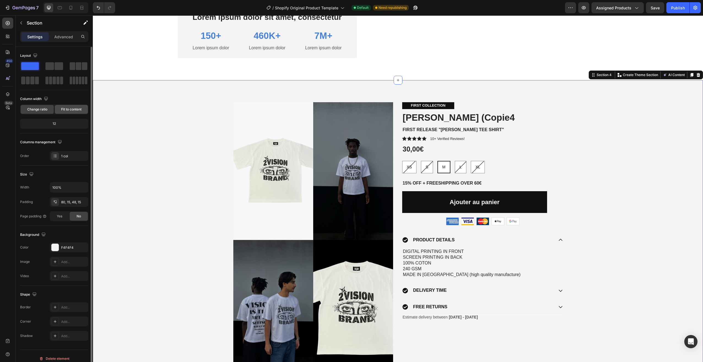
click at [66, 108] on span "Fit to content" at bounding box center [71, 109] width 20 height 5
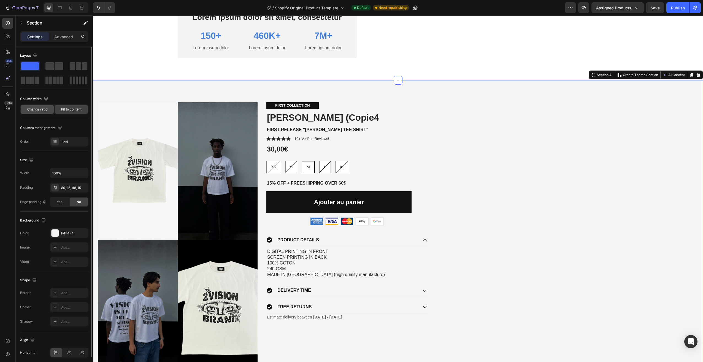
click at [41, 109] on span "Change ratio" at bounding box center [37, 109] width 20 height 5
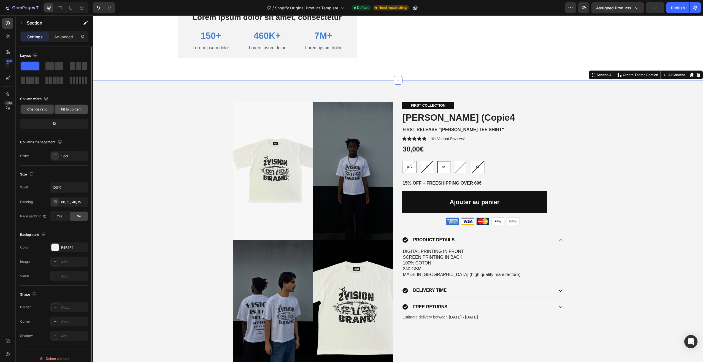
click at [75, 111] on span "Fit to content" at bounding box center [71, 109] width 20 height 5
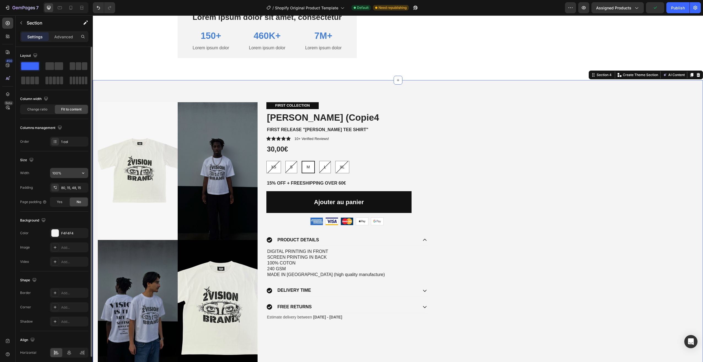
click at [67, 172] on input "100%" at bounding box center [69, 173] width 38 height 10
click at [87, 173] on button "button" at bounding box center [83, 173] width 10 height 10
click at [68, 197] on p "Default 1200px" at bounding box center [67, 197] width 31 height 5
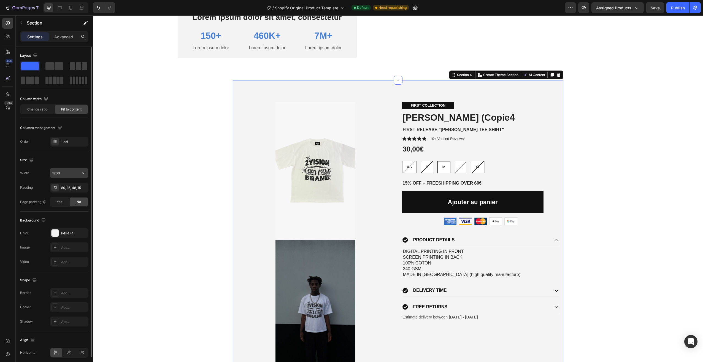
click at [65, 173] on input "1200" at bounding box center [69, 173] width 38 height 10
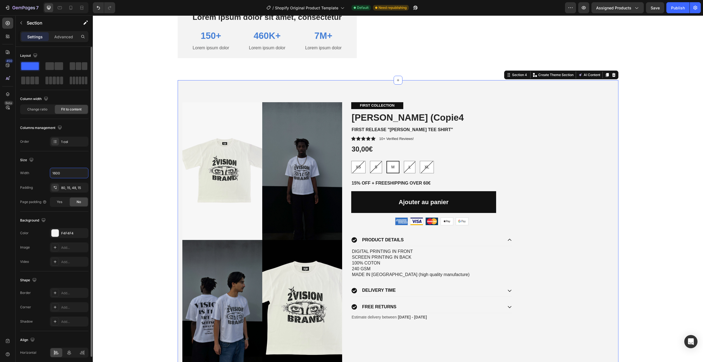
click at [83, 179] on div "Width 1600 Padding 80, 15, 48, 15 Page padding Yes No" at bounding box center [54, 187] width 68 height 39
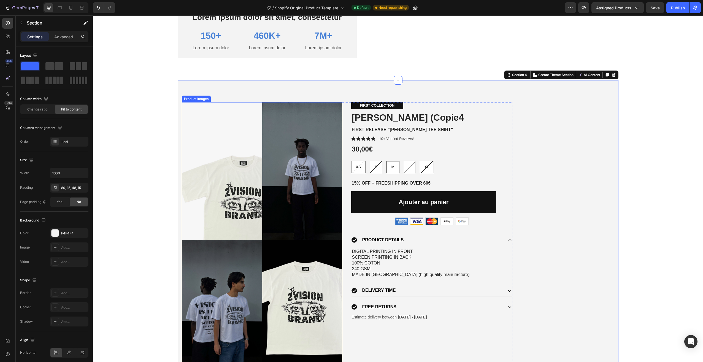
click at [185, 104] on img at bounding box center [222, 171] width 80 height 138
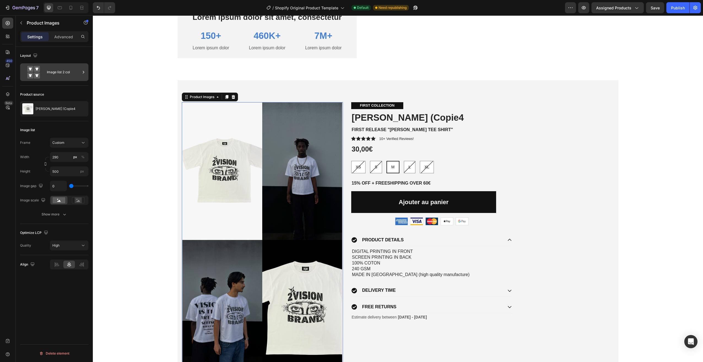
click at [52, 74] on div "Image list 2 col" at bounding box center [64, 72] width 34 height 13
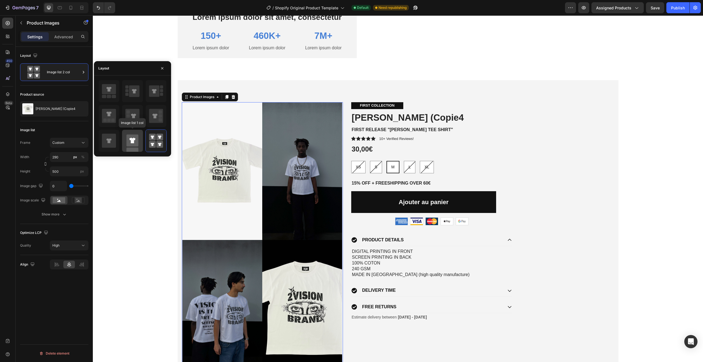
click at [131, 141] on rect at bounding box center [132, 140] width 12 height 12
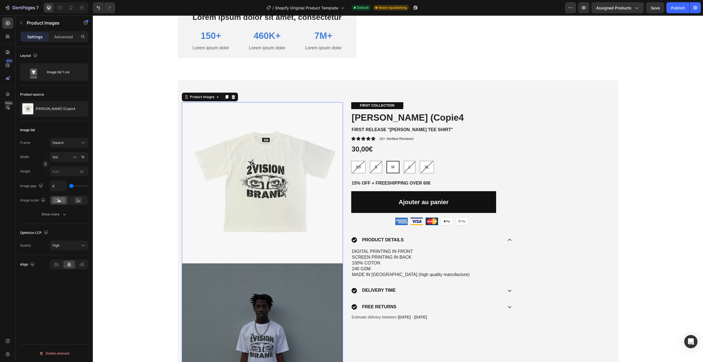
click at [70, 127] on div "Image list" at bounding box center [54, 130] width 68 height 9
click at [652, 8] on span "Save" at bounding box center [654, 8] width 9 height 5
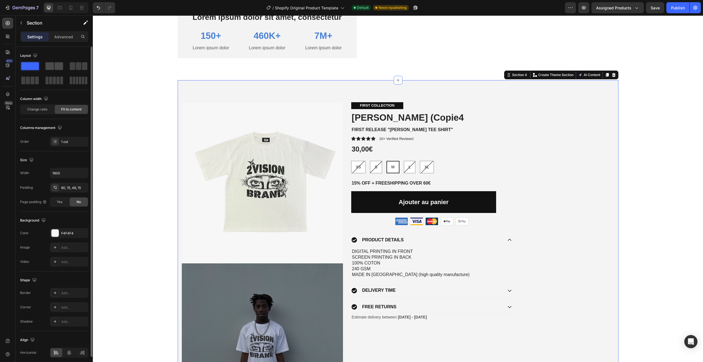
click at [57, 67] on span at bounding box center [59, 66] width 9 height 8
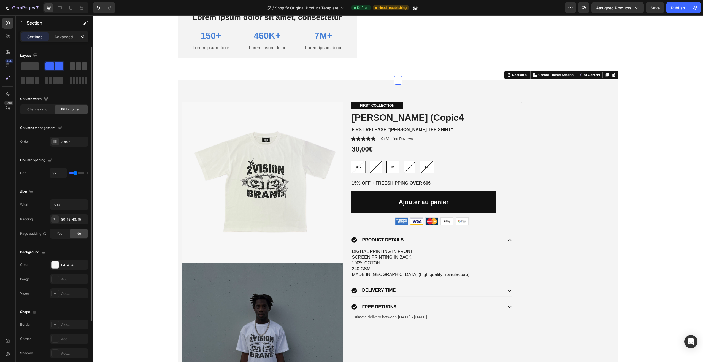
click at [75, 65] on span at bounding box center [73, 66] width 6 height 8
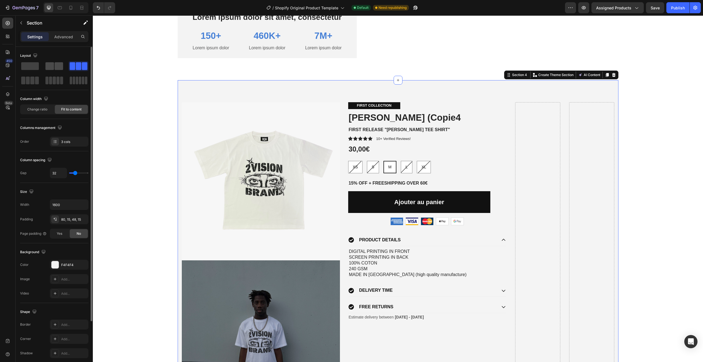
click at [60, 65] on span at bounding box center [59, 66] width 9 height 8
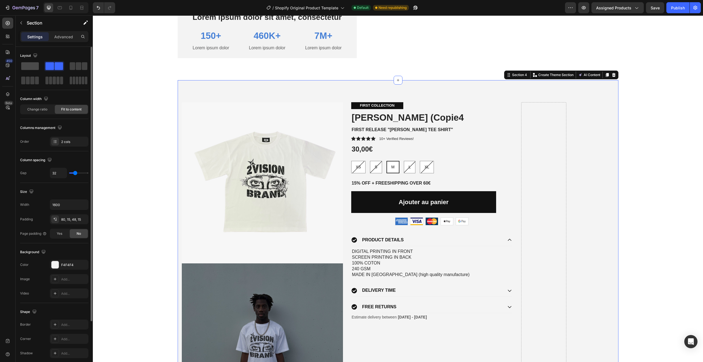
click at [32, 64] on span at bounding box center [30, 66] width 18 height 8
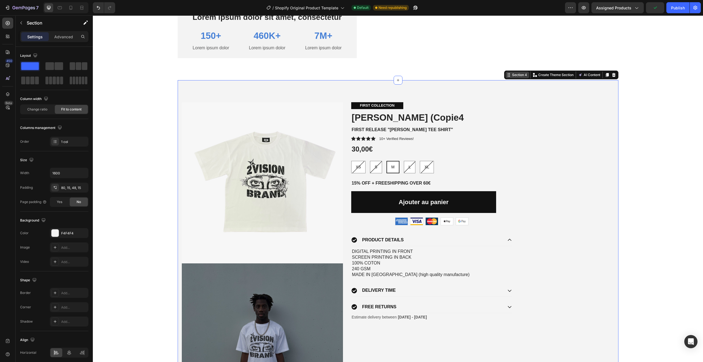
click at [513, 75] on div "Section 4" at bounding box center [519, 74] width 17 height 5
click at [32, 111] on span "Change ratio" at bounding box center [37, 109] width 20 height 5
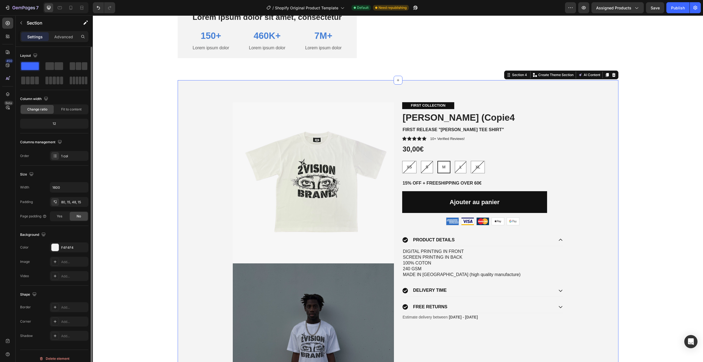
click at [60, 120] on div "12" at bounding box center [54, 124] width 66 height 8
click at [49, 121] on div "12" at bounding box center [54, 124] width 66 height 8
click at [58, 126] on div "12" at bounding box center [54, 124] width 66 height 8
click at [45, 99] on icon "button" at bounding box center [46, 99] width 6 height 6
click at [48, 120] on button "button" at bounding box center [47, 117] width 9 height 9
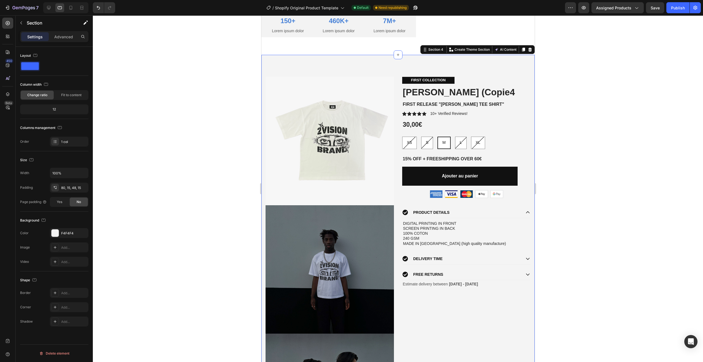
scroll to position [730, 0]
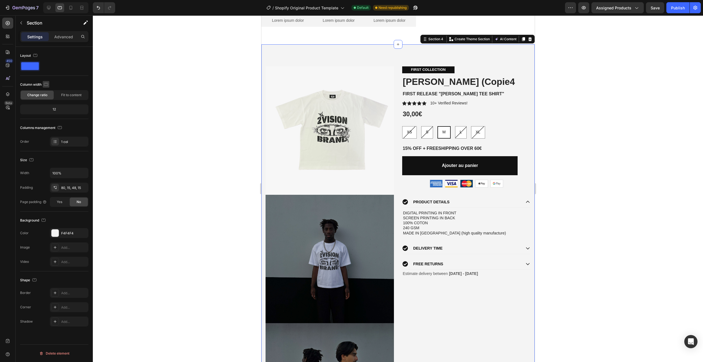
click at [47, 81] on button "button" at bounding box center [46, 84] width 7 height 7
click at [50, 115] on icon "button" at bounding box center [47, 113] width 6 height 6
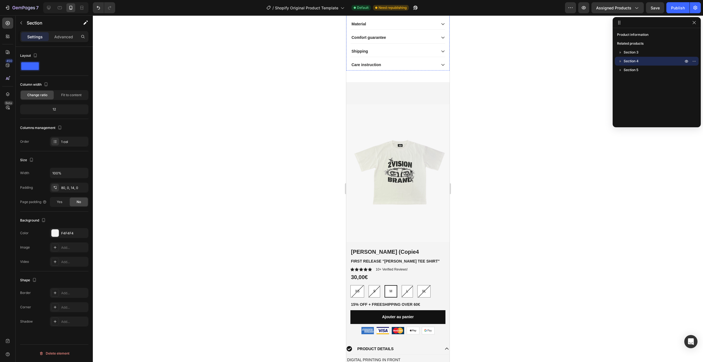
scroll to position [358, 0]
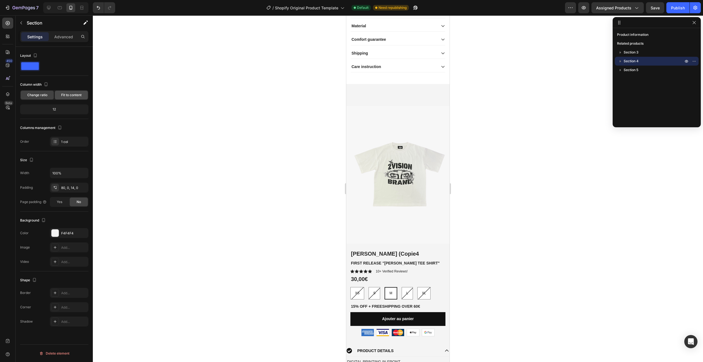
click at [60, 97] on div "Fit to content" at bounding box center [71, 95] width 33 height 9
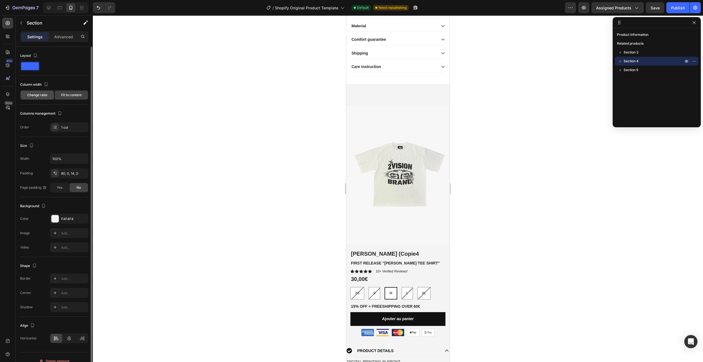
click at [49, 98] on div "Change ratio" at bounding box center [37, 95] width 33 height 9
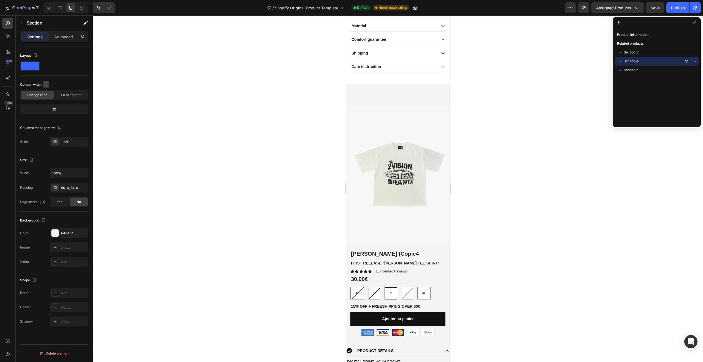
click at [46, 83] on icon "button" at bounding box center [46, 84] width 6 height 6
click at [49, 91] on icon "button" at bounding box center [47, 93] width 6 height 6
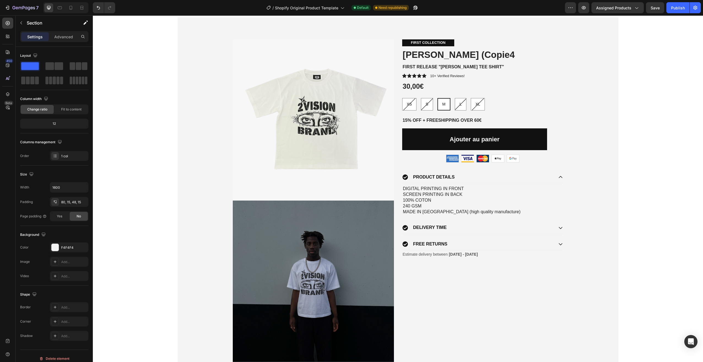
scroll to position [881, 0]
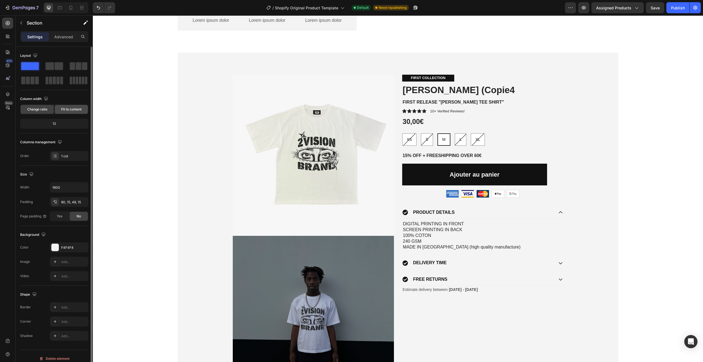
click at [69, 110] on span "Fit to content" at bounding box center [71, 109] width 20 height 5
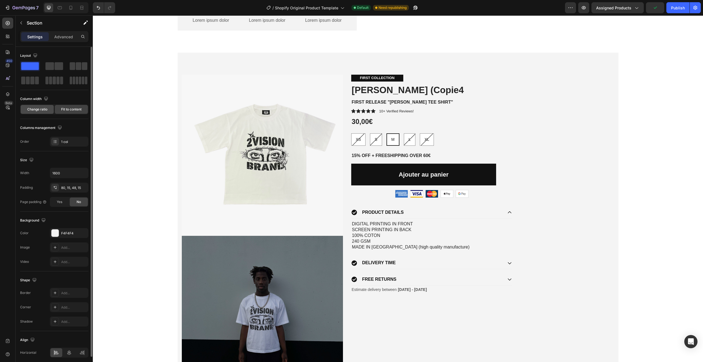
click at [34, 107] on span "Change ratio" at bounding box center [37, 109] width 20 height 5
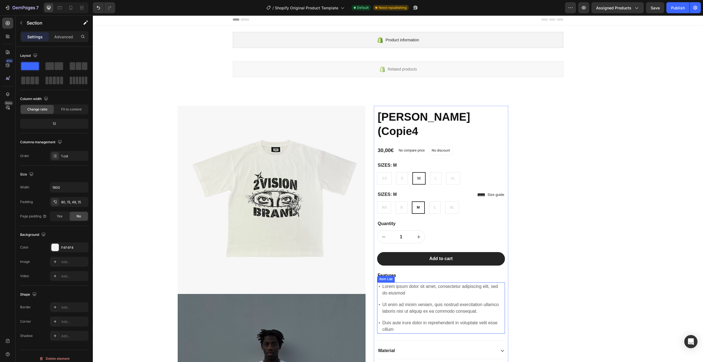
scroll to position [0, 0]
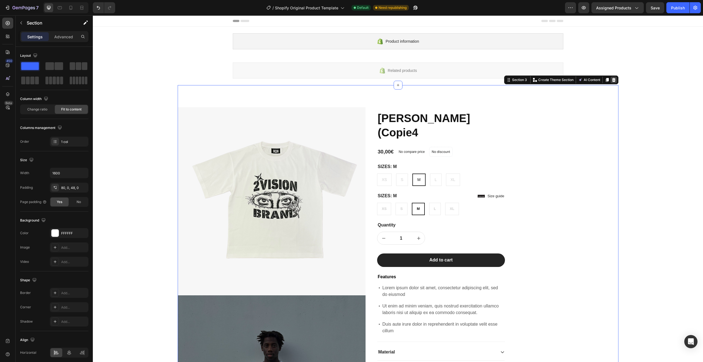
click at [612, 79] on icon at bounding box center [614, 80] width 4 height 4
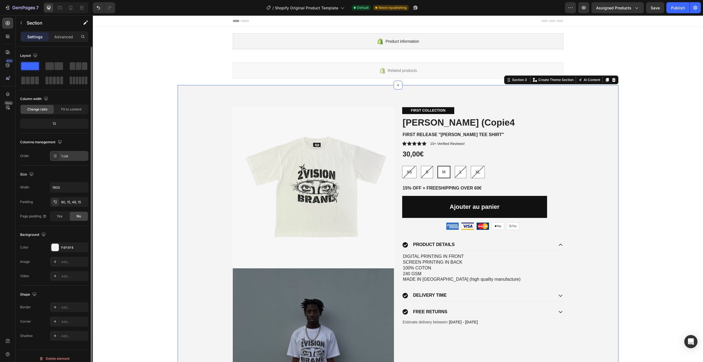
click at [63, 155] on div "1 col" at bounding box center [74, 156] width 26 height 5
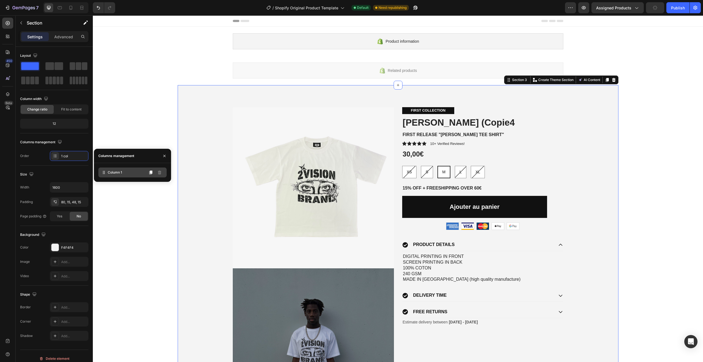
click at [145, 173] on div "Column 1" at bounding box center [132, 172] width 68 height 10
click at [75, 168] on div "Size Width 1600 Padding 80, 15, 48, 15 Page padding Yes No" at bounding box center [54, 195] width 68 height 60
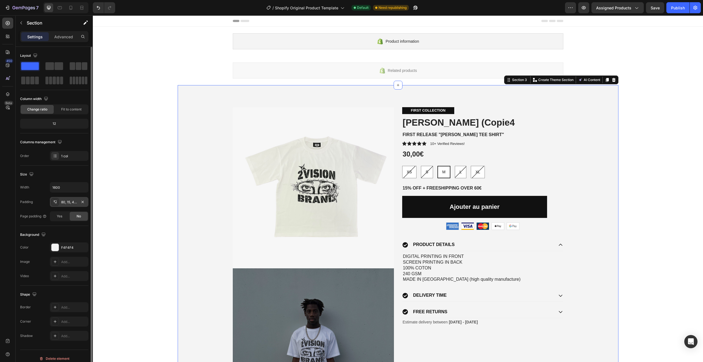
click at [74, 202] on div "80, 15, 48, 15" at bounding box center [69, 202] width 16 height 5
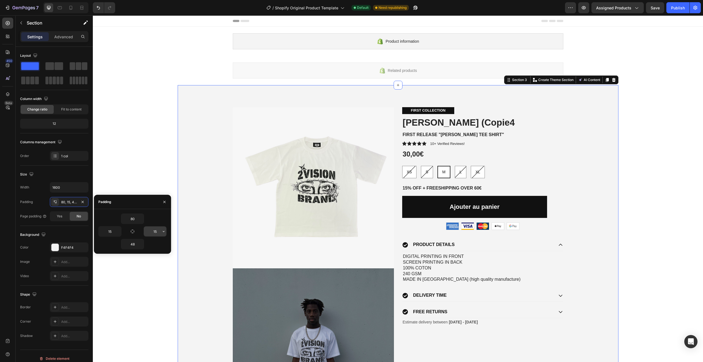
click at [158, 231] on input "15" at bounding box center [155, 231] width 23 height 10
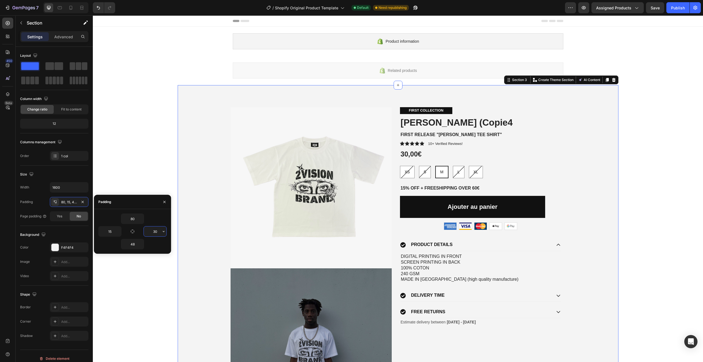
drag, startPoint x: 157, startPoint y: 232, endPoint x: 150, endPoint y: 232, distance: 7.5
click at [150, 232] on input "30" at bounding box center [155, 231] width 23 height 10
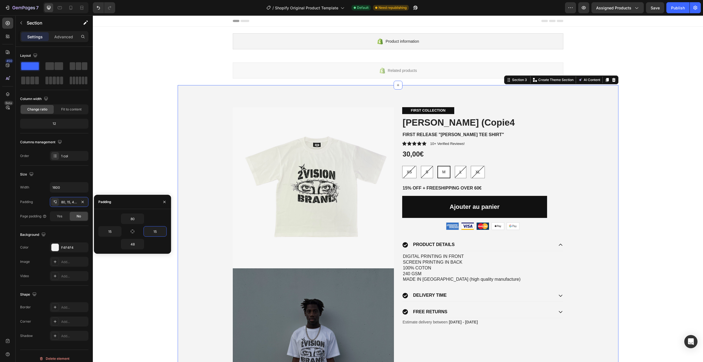
click at [158, 218] on div "80" at bounding box center [132, 218] width 68 height 10
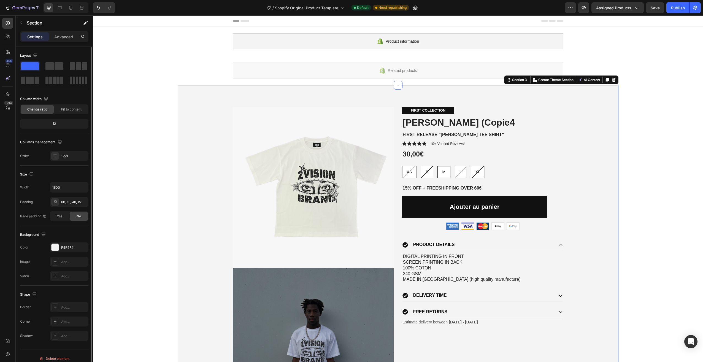
click at [69, 231] on div "Background" at bounding box center [54, 234] width 68 height 9
click at [60, 217] on span "Yes" at bounding box center [60, 216] width 6 height 5
click at [77, 214] on span "No" at bounding box center [79, 216] width 4 height 5
click at [68, 226] on div "Background The changes might be hidden by the video. Color F4F4F4 Image Add... …" at bounding box center [54, 256] width 68 height 60
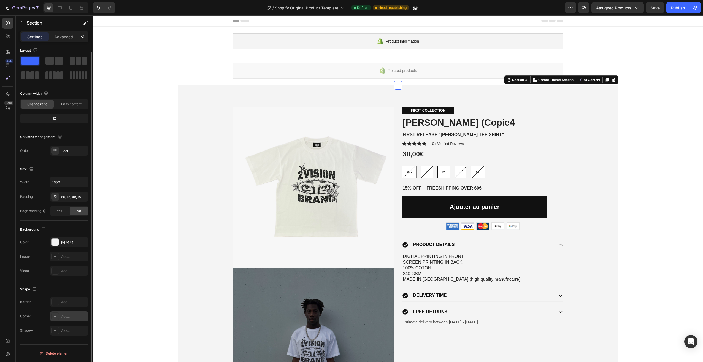
click at [64, 314] on div "Add..." at bounding box center [74, 316] width 26 height 5
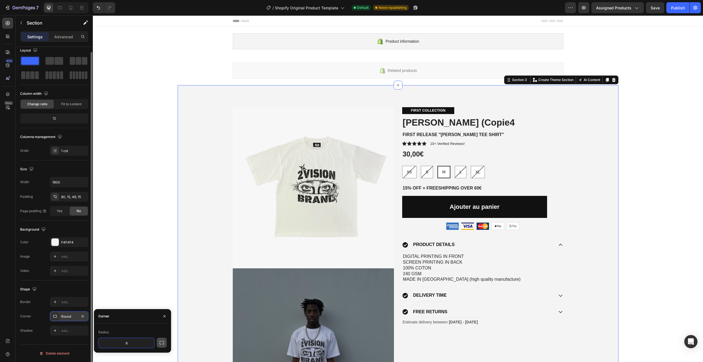
click at [159, 341] on icon "button" at bounding box center [162, 343] width 6 height 6
click at [158, 337] on button "button" at bounding box center [162, 337] width 10 height 10
click at [139, 340] on input "8" at bounding box center [127, 343] width 56 height 10
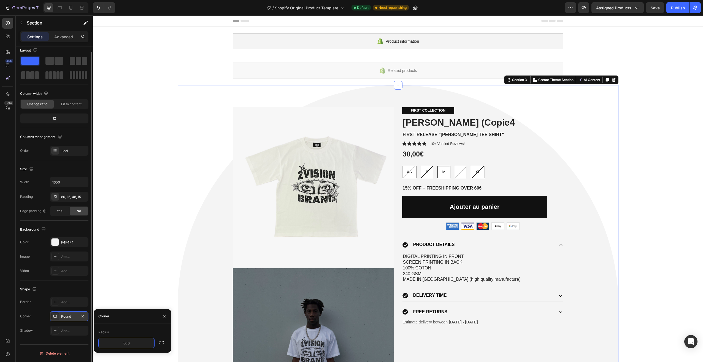
click at [140, 329] on div "Radius" at bounding box center [132, 332] width 68 height 9
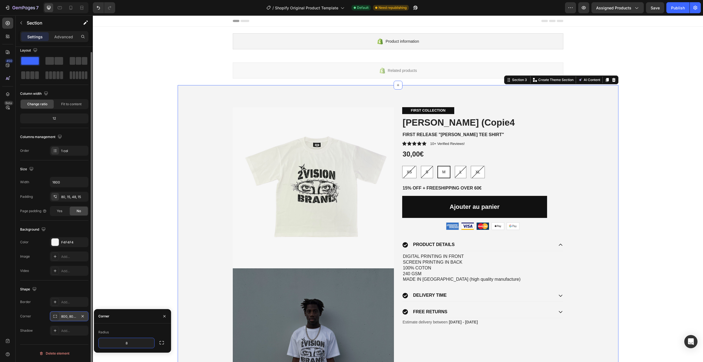
click at [137, 329] on div "Radius" at bounding box center [132, 332] width 68 height 9
click at [162, 314] on icon "button" at bounding box center [164, 316] width 4 height 4
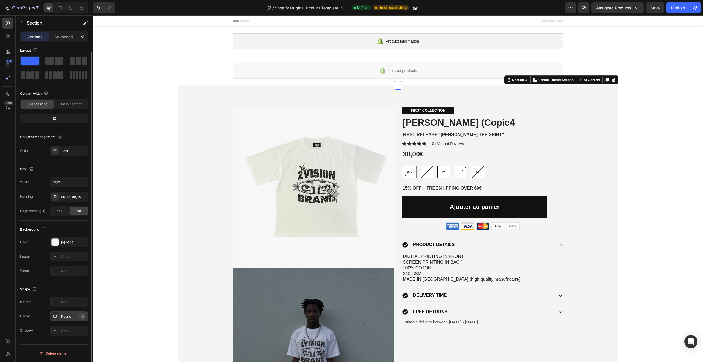
click at [84, 314] on icon "button" at bounding box center [82, 316] width 4 height 4
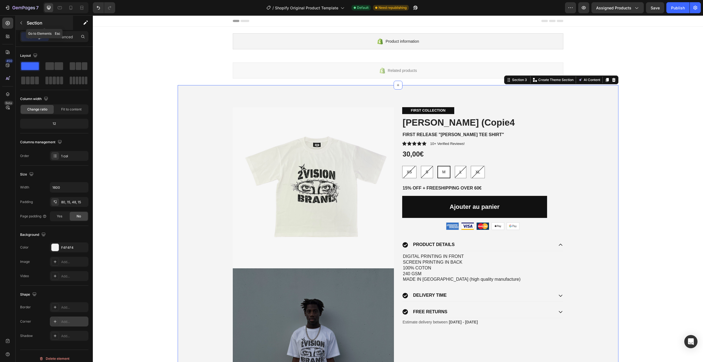
drag, startPoint x: 85, startPoint y: 23, endPoint x: 61, endPoint y: 21, distance: 24.6
click at [61, 21] on div "Section Go to Elements Esc" at bounding box center [54, 23] width 77 height 16
click at [59, 38] on p "Advanced" at bounding box center [63, 37] width 19 height 6
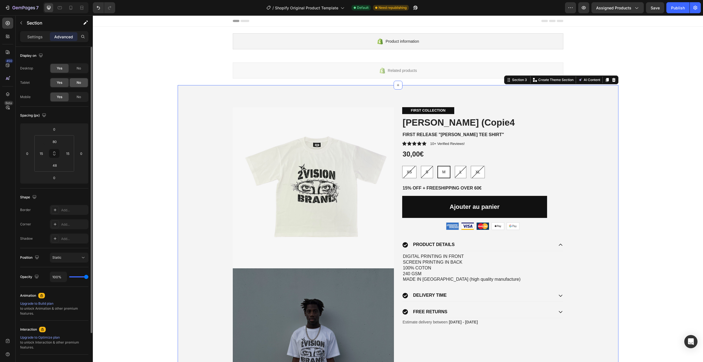
click at [76, 85] on div "No" at bounding box center [79, 82] width 18 height 9
click at [61, 84] on span "Yes" at bounding box center [60, 82] width 6 height 5
drag, startPoint x: 63, startPoint y: 166, endPoint x: 64, endPoint y: 169, distance: 2.8
click at [64, 0] on html "7 / Shopify Original Product Template Default Need republishing Preview Assigne…" at bounding box center [351, 0] width 703 height 0
drag, startPoint x: 58, startPoint y: 165, endPoint x: 48, endPoint y: 165, distance: 9.9
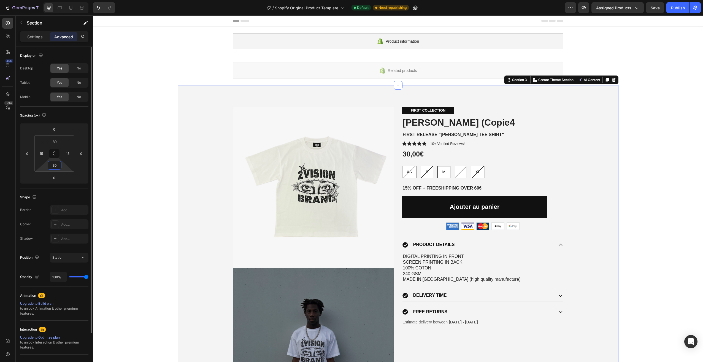
click at [48, 165] on div "30" at bounding box center [55, 165] width 14 height 9
click at [53, 157] on button at bounding box center [54, 153] width 10 height 9
click at [62, 166] on div "80 15 48 15" at bounding box center [54, 153] width 40 height 36
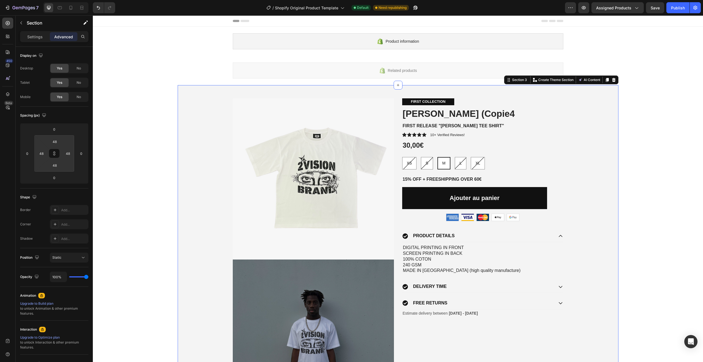
click at [62, 0] on html "7 / Shopify Original Product Template Default Need republishing Preview Assigne…" at bounding box center [351, 0] width 703 height 0
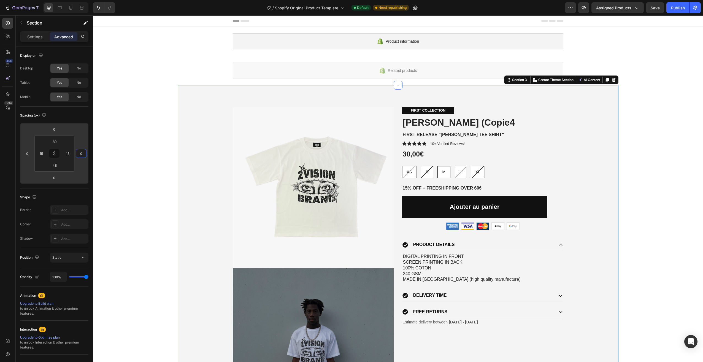
click at [85, 0] on html "7 / Shopify Original Product Template Default Need republishing Preview Assigne…" at bounding box center [351, 0] width 703 height 0
click at [56, 156] on button at bounding box center [54, 153] width 10 height 9
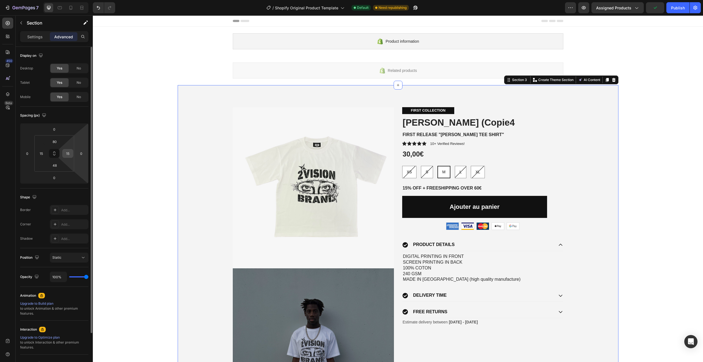
click at [71, 154] on input "15" at bounding box center [68, 153] width 8 height 8
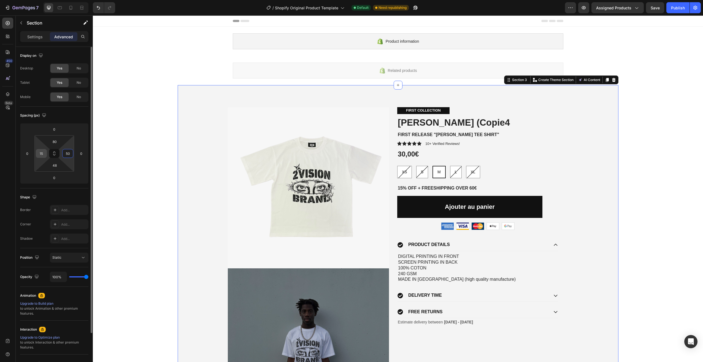
click at [42, 153] on input "15" at bounding box center [41, 153] width 8 height 8
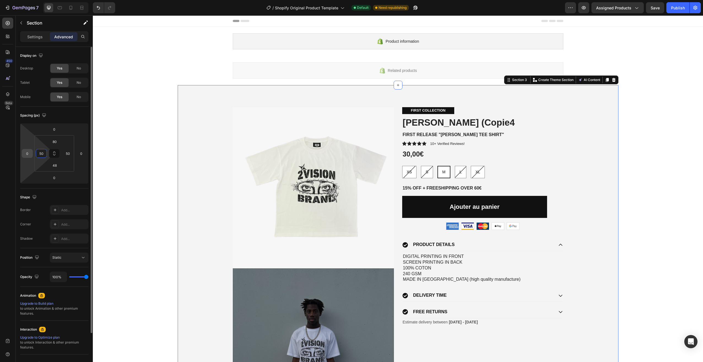
click at [24, 154] on input "0" at bounding box center [27, 153] width 8 height 8
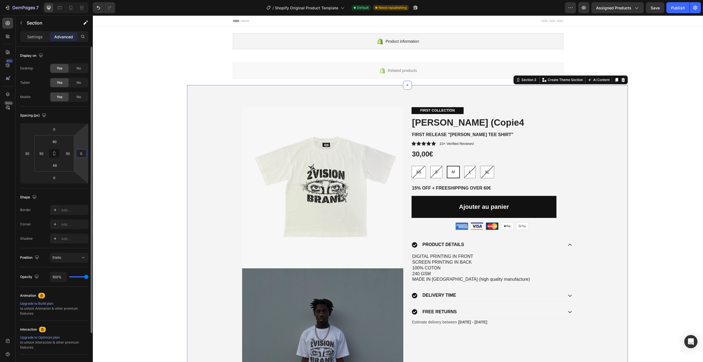
click at [81, 152] on input "0" at bounding box center [81, 153] width 8 height 8
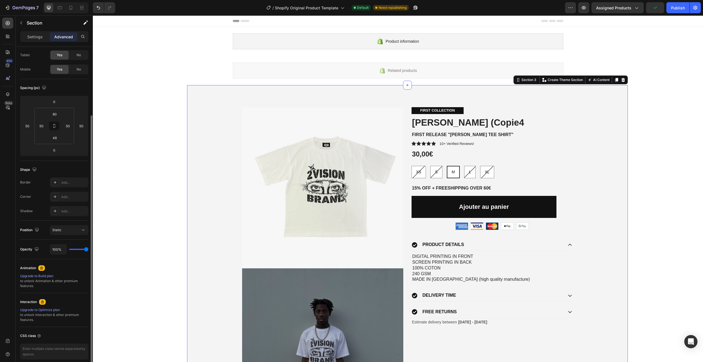
scroll to position [51, 0]
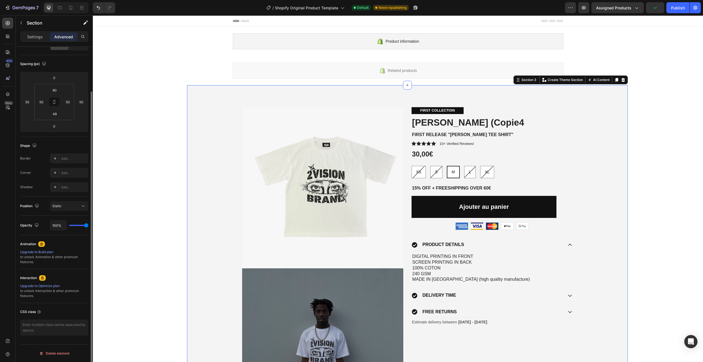
drag, startPoint x: 83, startPoint y: 224, endPoint x: 80, endPoint y: 224, distance: 3.0
click at [80, 224] on div "100%" at bounding box center [69, 225] width 39 height 10
drag, startPoint x: 85, startPoint y: 224, endPoint x: 93, endPoint y: 223, distance: 7.2
click at [88, 225] on input "range" at bounding box center [78, 225] width 19 height 1
click at [75, 211] on div "Position Static" at bounding box center [54, 206] width 68 height 19
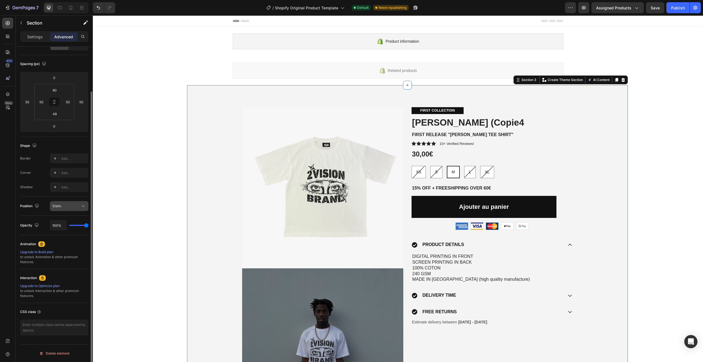
click at [75, 208] on div "Static" at bounding box center [69, 206] width 34 height 6
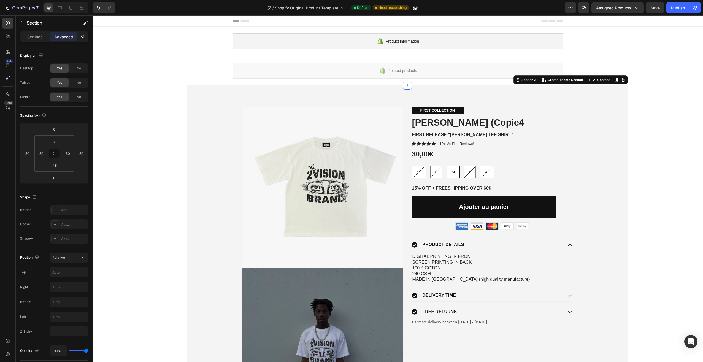
scroll to position [51, 0]
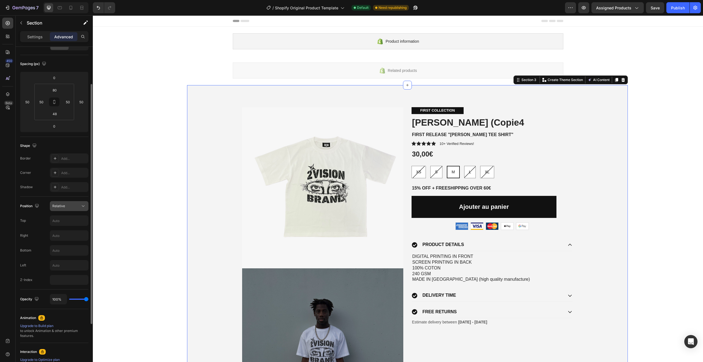
click at [71, 208] on div "Relative" at bounding box center [69, 206] width 34 height 6
click at [71, 208] on div "Relative" at bounding box center [66, 205] width 28 height 5
click at [70, 219] on input "text" at bounding box center [69, 221] width 38 height 10
click at [70, 208] on div "Relative" at bounding box center [66, 205] width 28 height 5
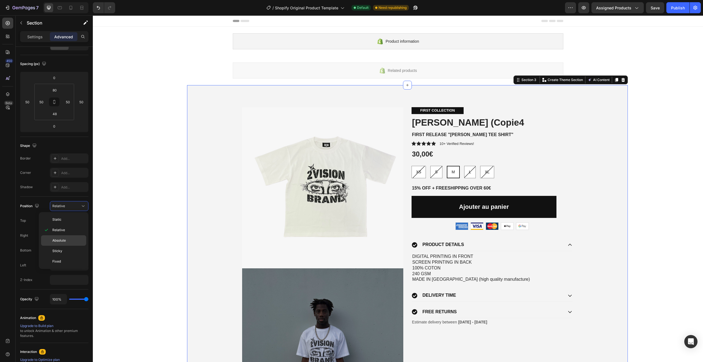
click at [67, 239] on p "Absolute" at bounding box center [67, 240] width 31 height 5
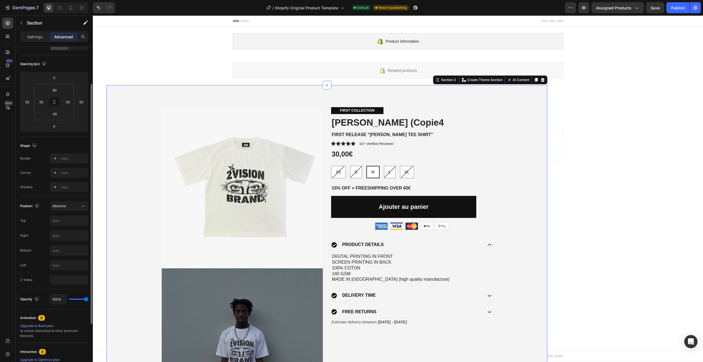
click at [61, 212] on div "Position Absolute Top Right Bottom Left Z-Index" at bounding box center [54, 243] width 68 height 84
click at [61, 209] on button "Absolute" at bounding box center [69, 206] width 39 height 10
click at [64, 256] on div "Sticky" at bounding box center [63, 261] width 45 height 10
type input "0"
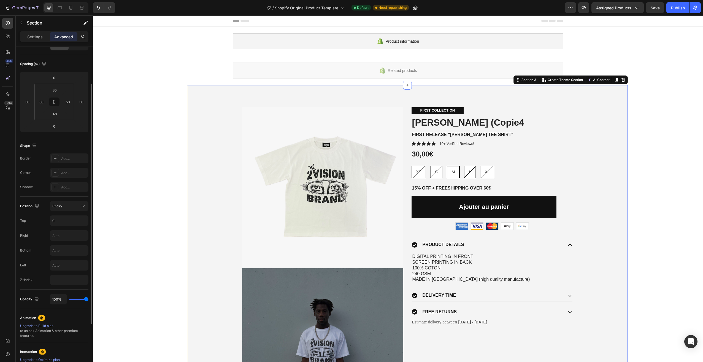
click at [65, 211] on div "Position Sticky Top 0 Right Bottom Left Z-Index" at bounding box center [54, 243] width 68 height 84
click at [65, 210] on button "Sticky" at bounding box center [69, 206] width 39 height 10
click at [64, 259] on p "Fixed" at bounding box center [67, 261] width 31 height 5
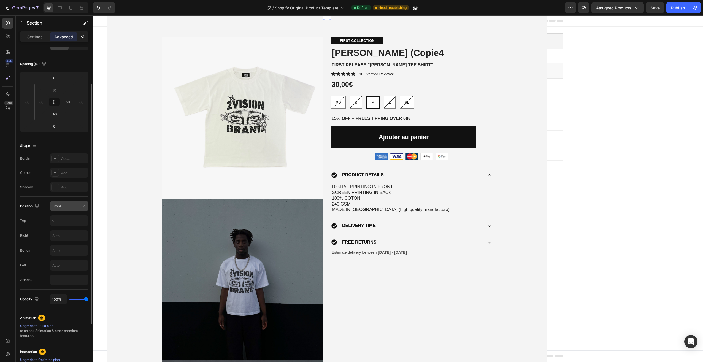
click at [68, 205] on div "Fixed" at bounding box center [66, 205] width 28 height 5
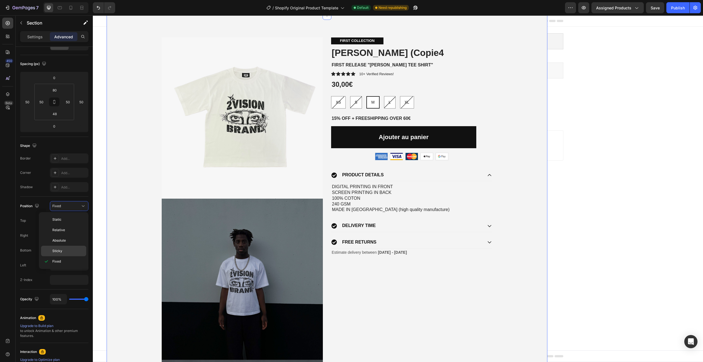
click at [69, 252] on p "Sticky" at bounding box center [67, 250] width 31 height 5
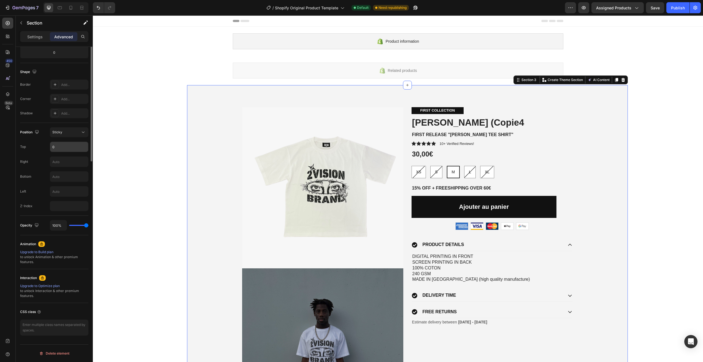
scroll to position [0, 0]
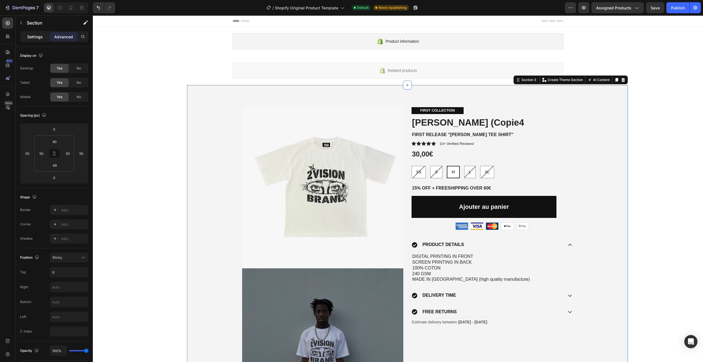
click at [34, 38] on p "Settings" at bounding box center [34, 37] width 15 height 6
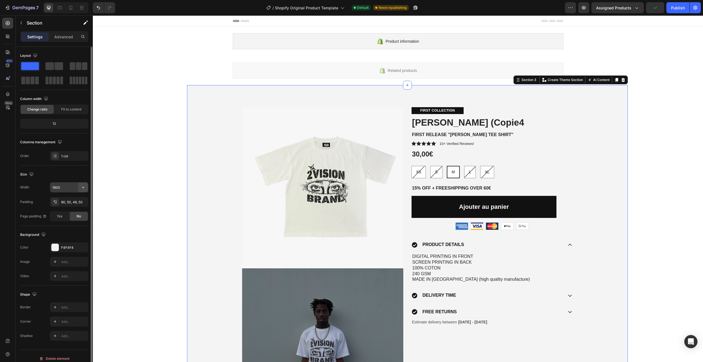
click at [85, 184] on icon "button" at bounding box center [83, 187] width 6 height 6
click at [659, 9] on span "Save" at bounding box center [654, 8] width 9 height 5
click at [679, 6] on div "Publish" at bounding box center [678, 8] width 14 height 6
click at [72, 108] on span "Fit to content" at bounding box center [71, 109] width 20 height 5
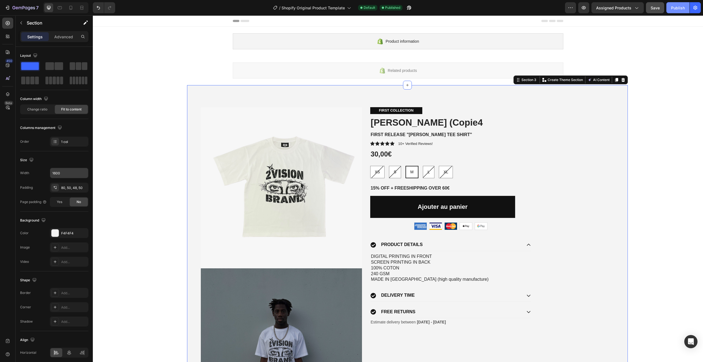
click at [672, 8] on div "Publish" at bounding box center [678, 8] width 14 height 6
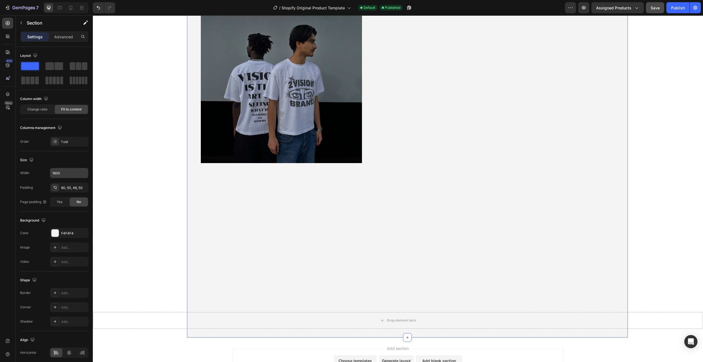
scroll to position [503, 0]
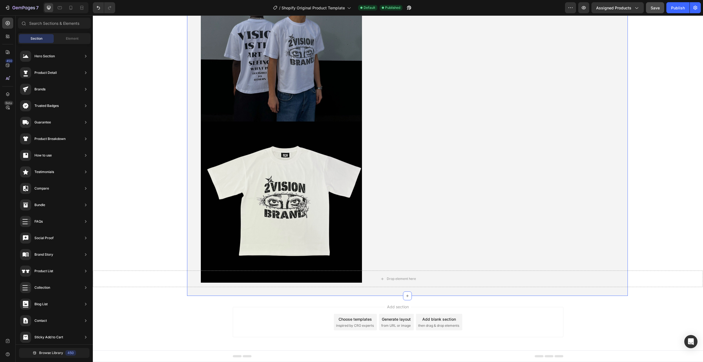
click at [399, 296] on div "Add section Choose templates inspired by CRO experts Generate layout from URL o…" at bounding box center [398, 323] width 610 height 55
click at [407, 294] on div "Drop element here Section 4" at bounding box center [398, 279] width 610 height 34
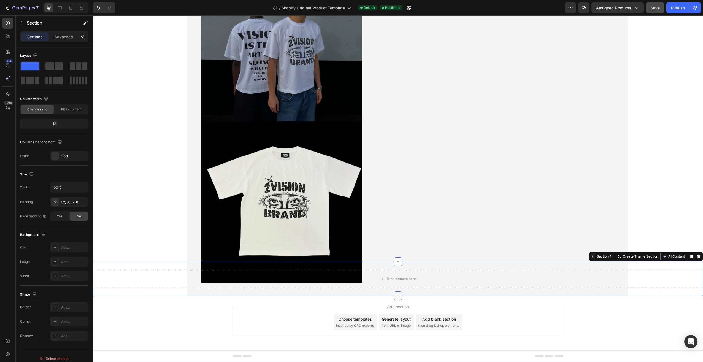
click at [396, 297] on icon at bounding box center [398, 295] width 4 height 4
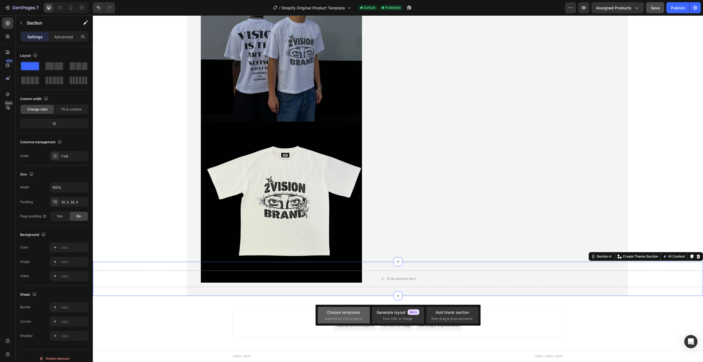
click at [329, 313] on div "Choose templates" at bounding box center [343, 312] width 33 height 6
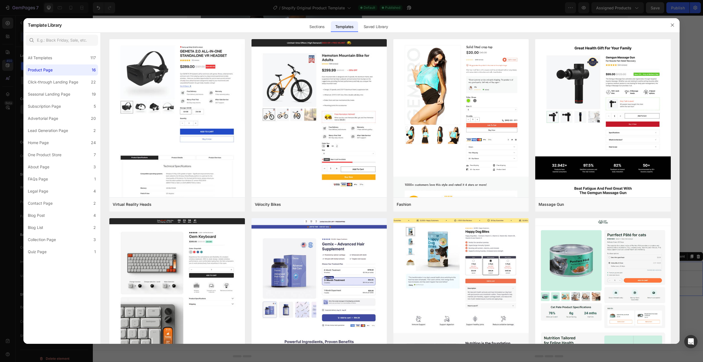
click at [695, 79] on div at bounding box center [351, 181] width 703 height 362
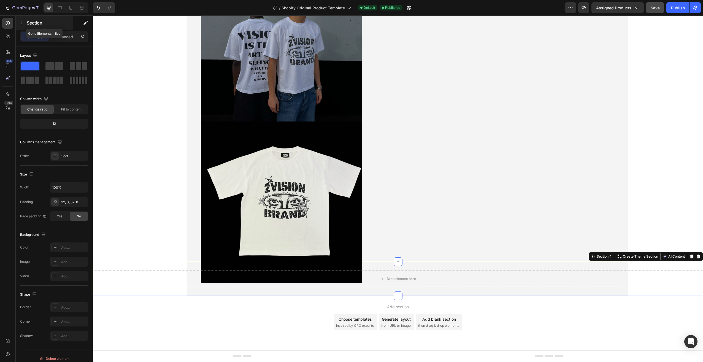
click at [23, 18] on div "Section" at bounding box center [44, 23] width 57 height 14
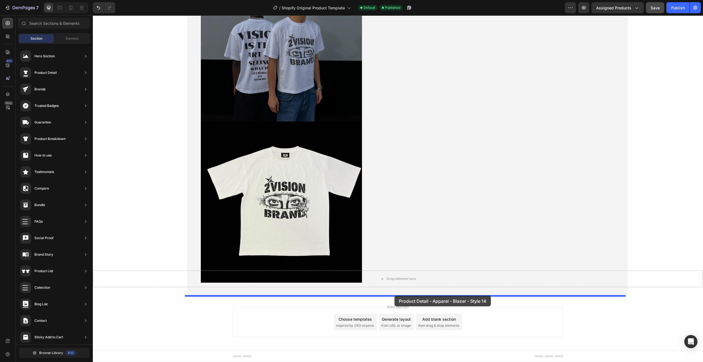
drag, startPoint x: 214, startPoint y: 69, endPoint x: 393, endPoint y: 293, distance: 287.0
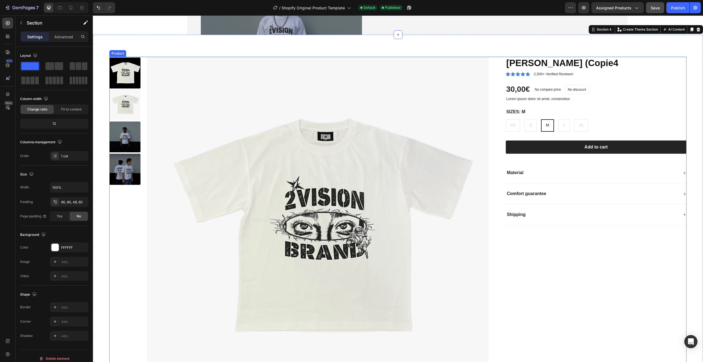
scroll to position [666, 0]
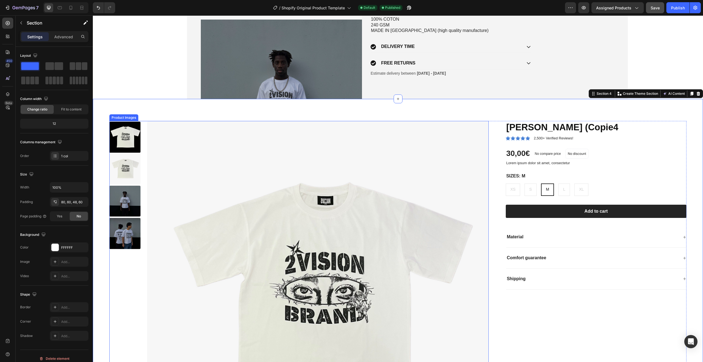
click at [482, 139] on img at bounding box center [317, 291] width 341 height 341
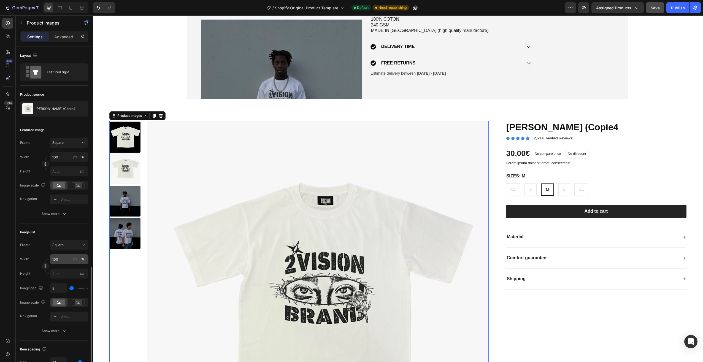
scroll to position [127, 0]
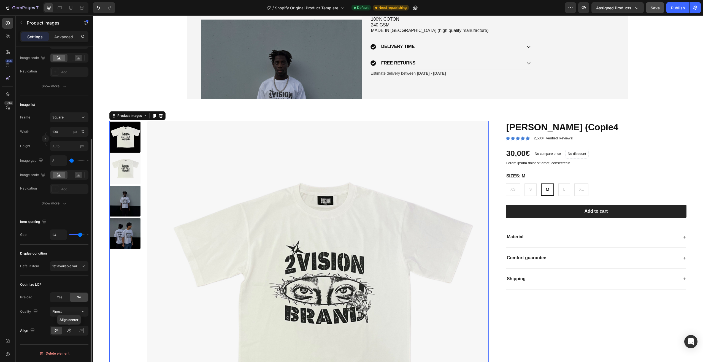
click at [70, 331] on icon at bounding box center [69, 331] width 6 height 6
click at [56, 331] on icon at bounding box center [57, 331] width 4 height 1
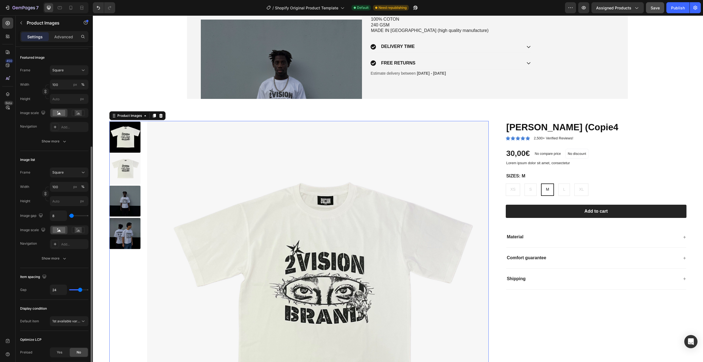
scroll to position [0, 0]
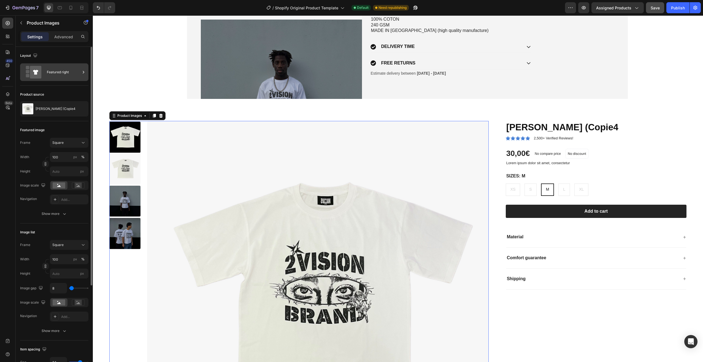
click at [70, 68] on div "Featured right" at bounding box center [64, 72] width 34 height 13
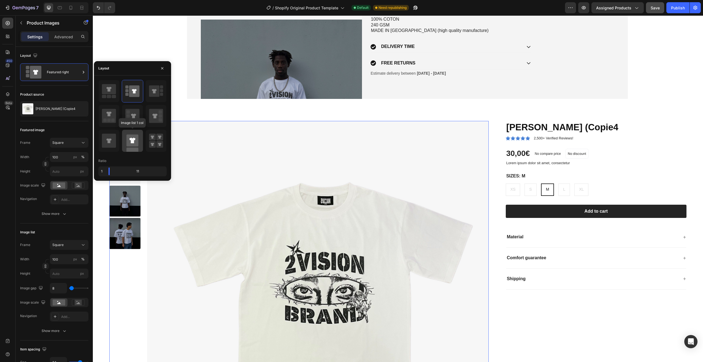
click at [132, 139] on icon at bounding box center [132, 141] width 6 height 6
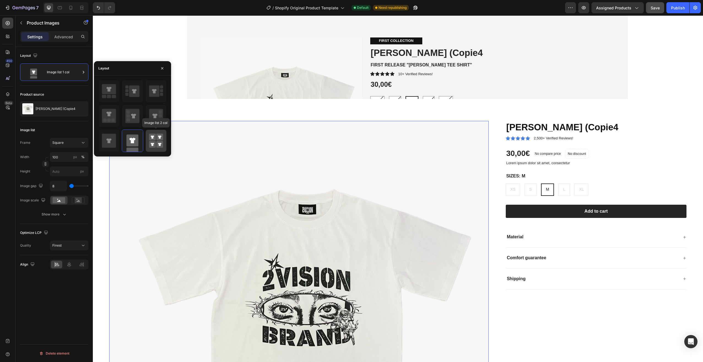
click at [156, 140] on icon at bounding box center [156, 140] width 14 height 15
type input "50"
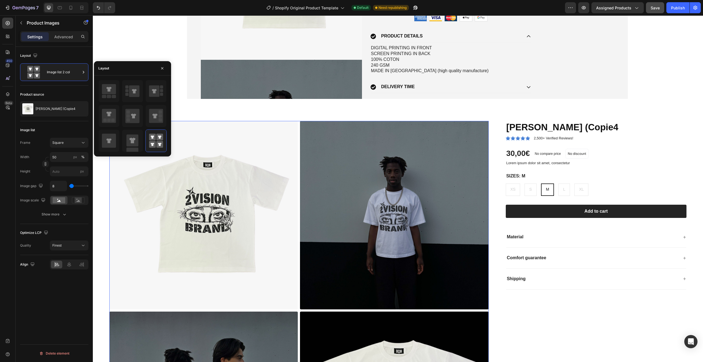
click at [53, 117] on div "Product source ANGEL EYES (Copie4" at bounding box center [54, 104] width 68 height 36
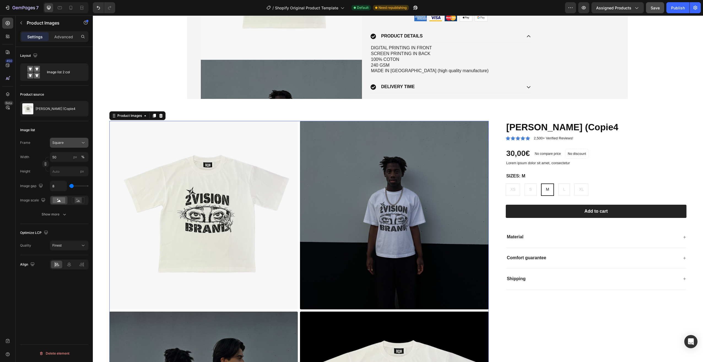
click at [79, 143] on div "Square" at bounding box center [65, 142] width 27 height 5
click at [70, 167] on div "Vertical" at bounding box center [68, 167] width 32 height 6
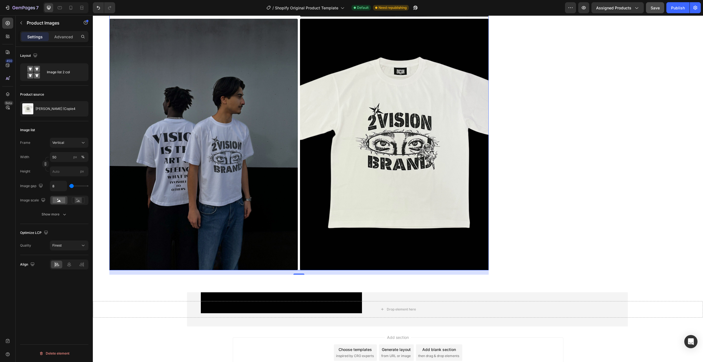
scroll to position [1021, 0]
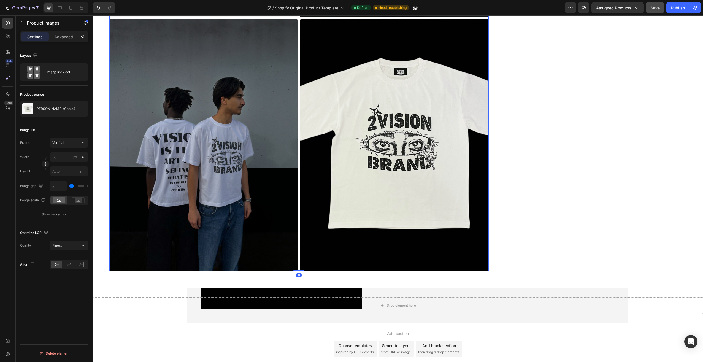
drag, startPoint x: 294, startPoint y: 271, endPoint x: 310, endPoint y: 231, distance: 42.8
click at [309, 231] on div "Product Images 0" at bounding box center [298, 18] width 379 height 505
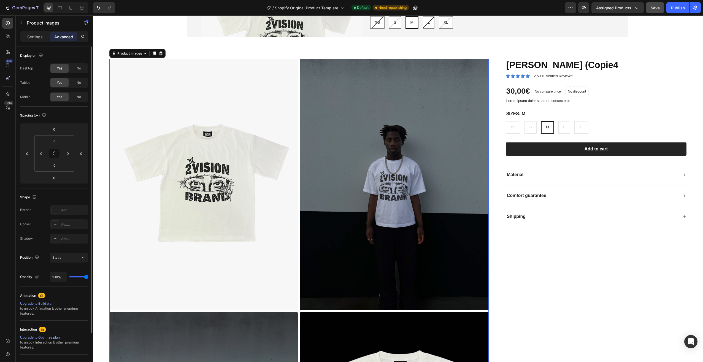
scroll to position [690, 0]
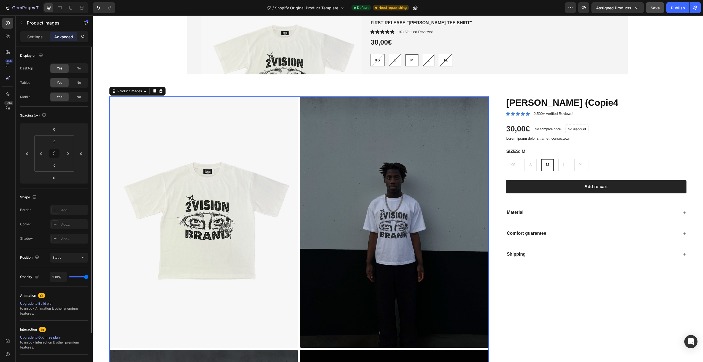
click at [71, 190] on div "Shape Border Add... Corner Add... Shadow Add..." at bounding box center [54, 218] width 68 height 60
click at [42, 36] on p "Settings" at bounding box center [34, 37] width 15 height 6
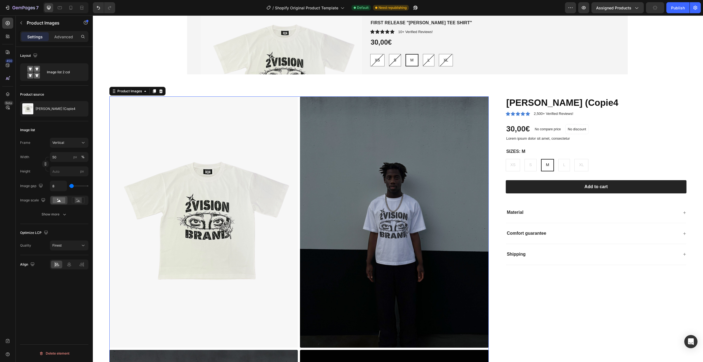
type input "0"
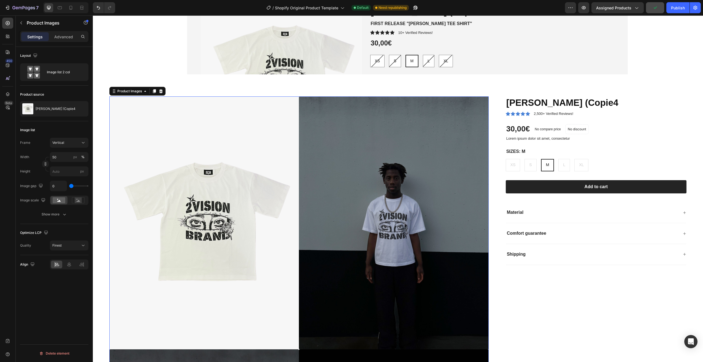
drag, startPoint x: 72, startPoint y: 186, endPoint x: 56, endPoint y: 186, distance: 15.4
type input "0"
click at [69, 186] on input "range" at bounding box center [78, 185] width 19 height 1
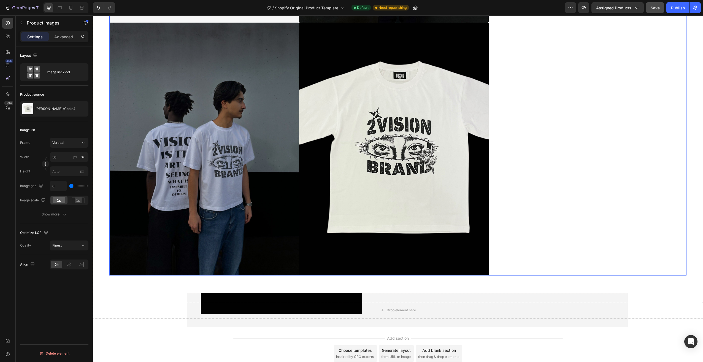
scroll to position [1044, 0]
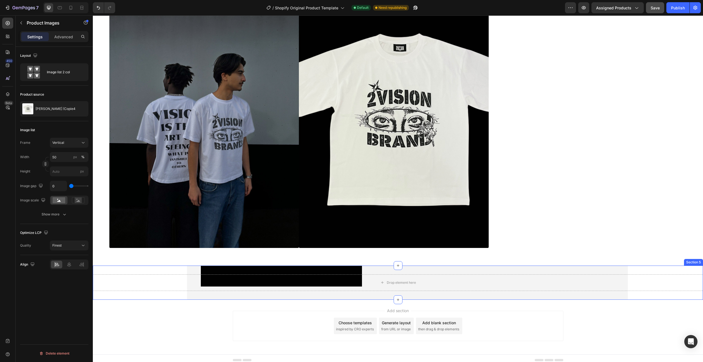
click at [585, 267] on div "Drop element here Section 5" at bounding box center [398, 282] width 610 height 34
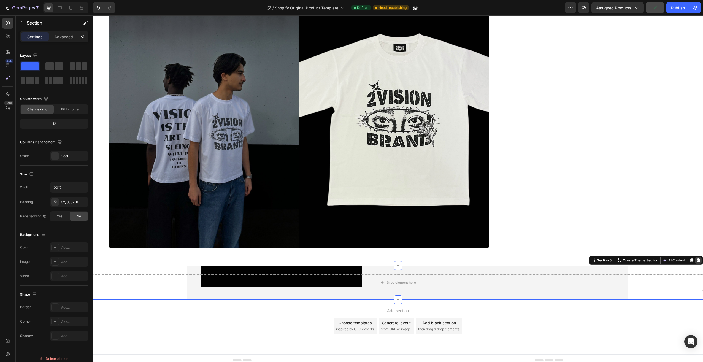
click at [696, 258] on icon at bounding box center [698, 260] width 4 height 4
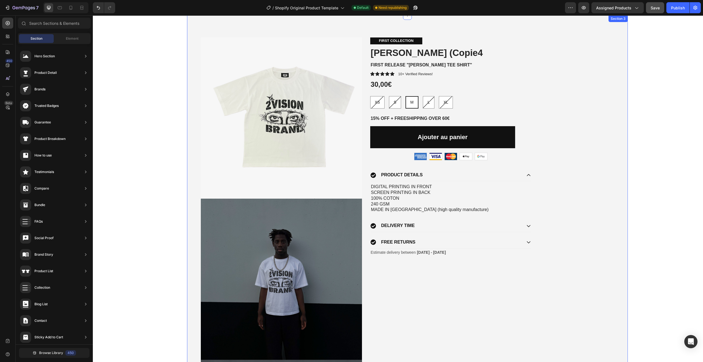
click at [590, 144] on div "Product Images FIRST COLLECTION Text Block ANGEL EYES (Copie4 Product Title FIR…" at bounding box center [407, 355] width 441 height 680
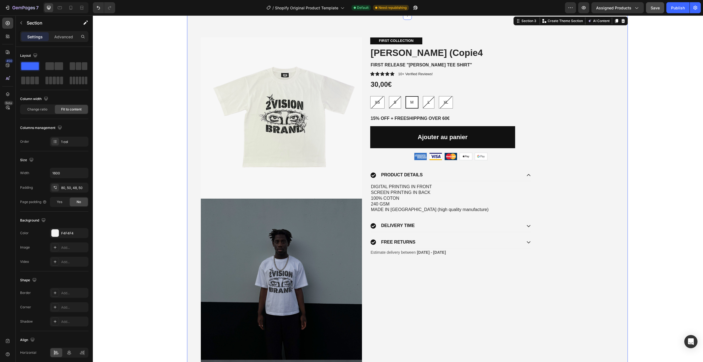
scroll to position [19, 0]
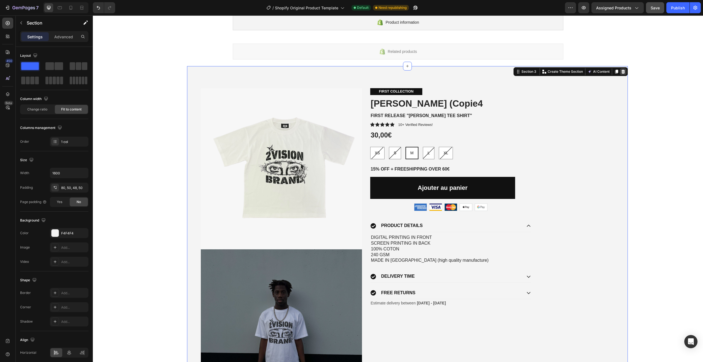
click at [621, 72] on icon at bounding box center [623, 72] width 4 height 4
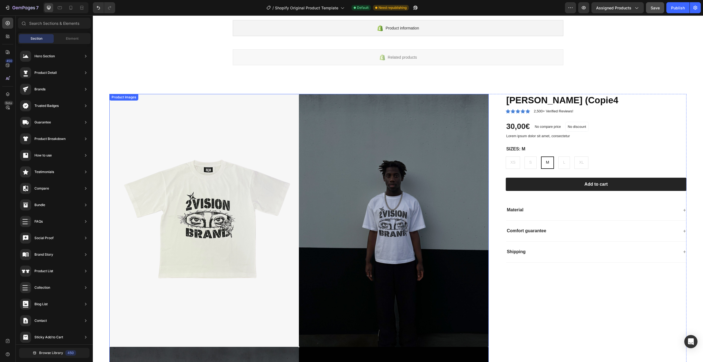
scroll to position [28, 0]
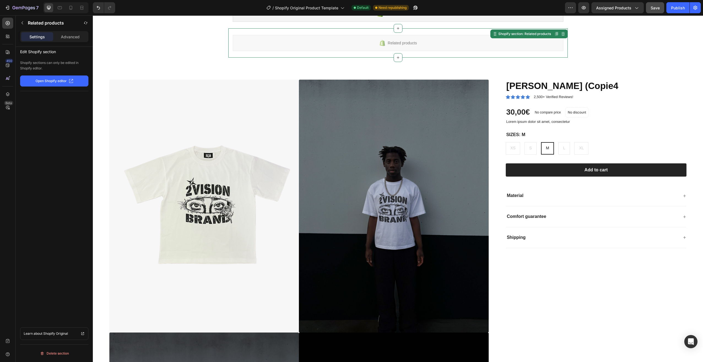
click at [443, 57] on div "Related products Shopify section: Related products Disabled. Please edit in Sho…" at bounding box center [397, 42] width 339 height 29
click at [443, 70] on div "Product Images ANGEL EYES (Copie4 Product Title Icon Icon Icon Icon Icon Icon L…" at bounding box center [398, 330] width 610 height 545
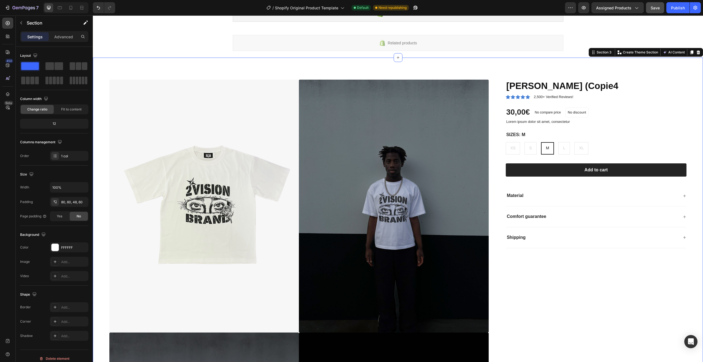
click at [517, 51] on div "Related products Shopify section: Related products" at bounding box center [397, 42] width 339 height 29
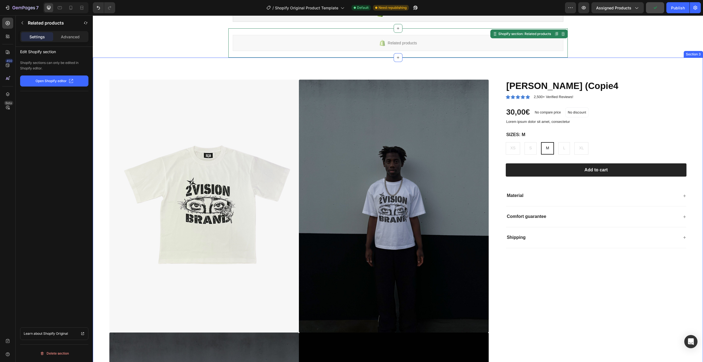
click at [579, 67] on div "Product Images ANGEL EYES (Copie4 Product Title Icon Icon Icon Icon Icon Icon L…" at bounding box center [398, 330] width 610 height 545
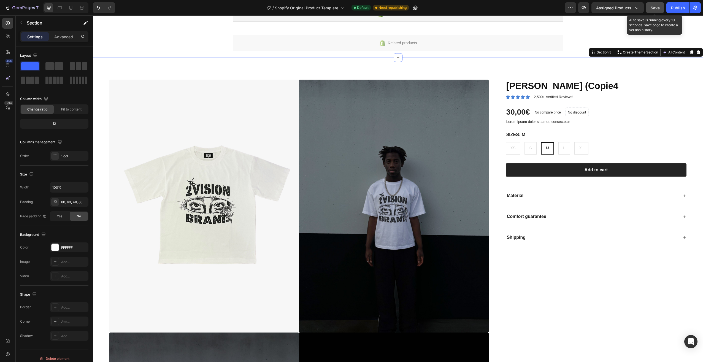
click at [659, 10] on span "Save" at bounding box center [654, 8] width 9 height 5
click at [676, 9] on div "Publish" at bounding box center [678, 8] width 14 height 6
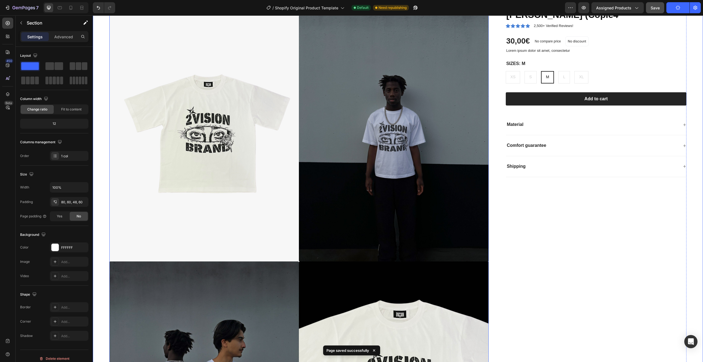
scroll to position [28, 0]
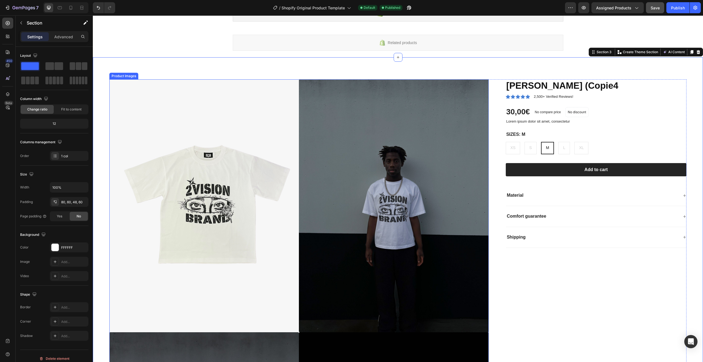
click at [293, 81] on img at bounding box center [203, 205] width 189 height 253
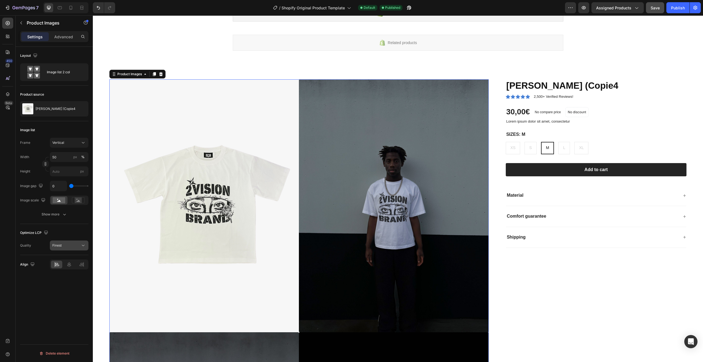
click at [75, 243] on div "Finest" at bounding box center [66, 245] width 28 height 5
click at [76, 271] on p "High" at bounding box center [67, 269] width 31 height 5
click at [68, 247] on div "High" at bounding box center [66, 245] width 28 height 5
click at [72, 277] on p "Medium" at bounding box center [67, 279] width 31 height 5
click at [60, 238] on div "Optimize LCP Quality Medium" at bounding box center [54, 239] width 68 height 31
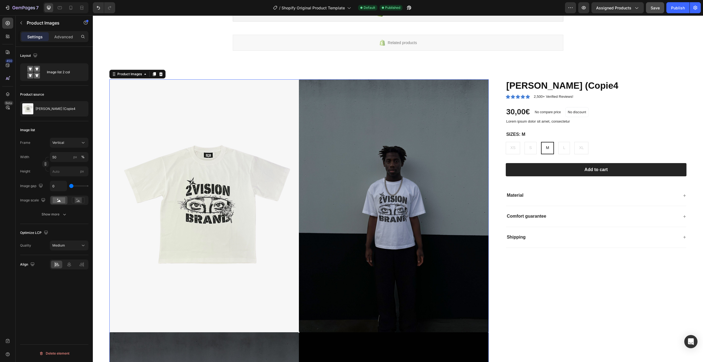
click at [62, 251] on div "Optimize LCP Quality Medium" at bounding box center [54, 239] width 68 height 31
click at [65, 244] on div "Medium" at bounding box center [66, 245] width 28 height 5
click at [64, 268] on p "High" at bounding box center [67, 269] width 31 height 5
click at [62, 248] on div "High" at bounding box center [66, 245] width 28 height 5
click at [61, 259] on span "Finest" at bounding box center [56, 258] width 9 height 5
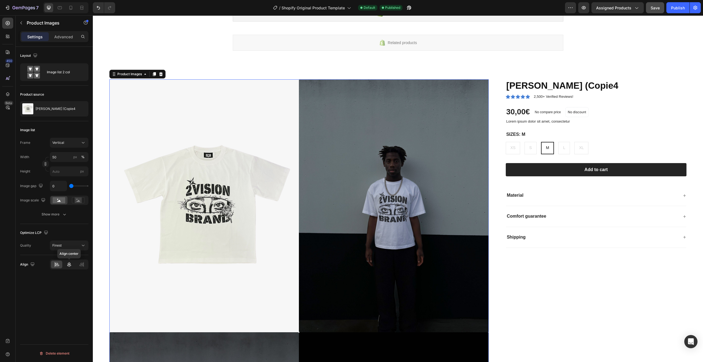
click at [66, 261] on div at bounding box center [68, 264] width 11 height 8
click at [57, 265] on icon at bounding box center [57, 265] width 4 height 1
click at [75, 202] on rect at bounding box center [78, 200] width 7 height 6
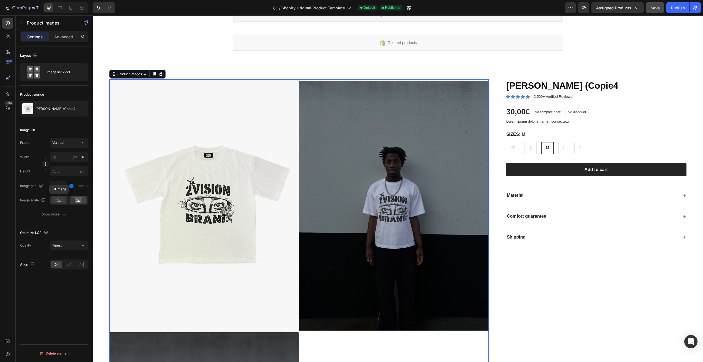
click at [60, 203] on div at bounding box center [58, 200] width 17 height 8
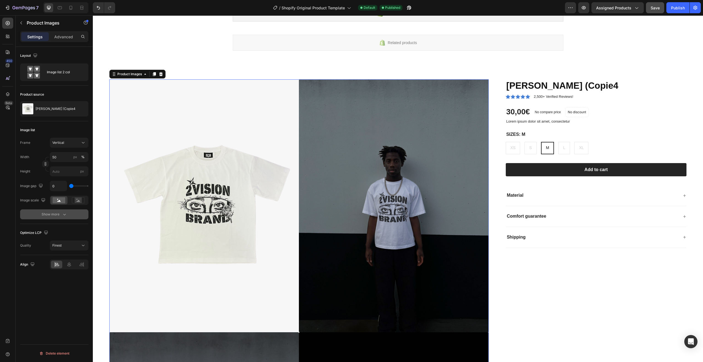
click at [62, 216] on icon "button" at bounding box center [65, 214] width 6 height 6
click at [84, 212] on icon "button" at bounding box center [82, 214] width 4 height 4
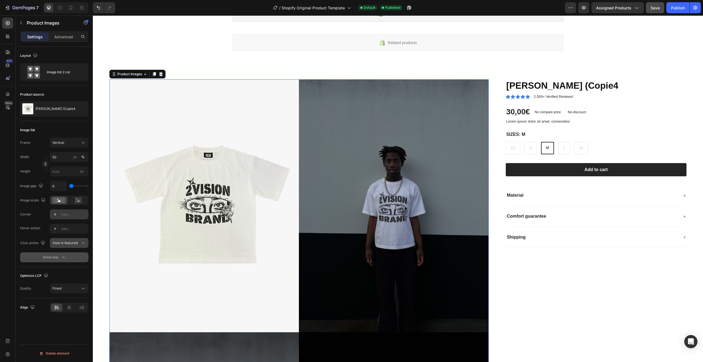
click at [78, 243] on div "View in featured" at bounding box center [66, 242] width 28 height 5
click at [79, 242] on div "View in featured" at bounding box center [66, 242] width 28 height 5
click at [654, 10] on span "Save" at bounding box center [654, 8] width 9 height 5
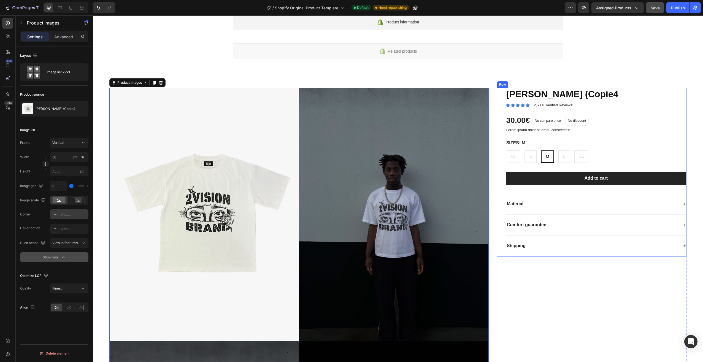
scroll to position [0, 0]
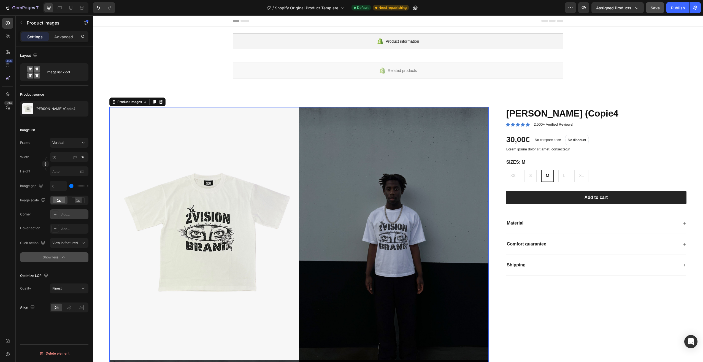
click at [347, 8] on div "/ Shopify Original Product Template Default Need republishing" at bounding box center [341, 7] width 445 height 11
click at [343, 6] on icon at bounding box center [342, 8] width 6 height 6
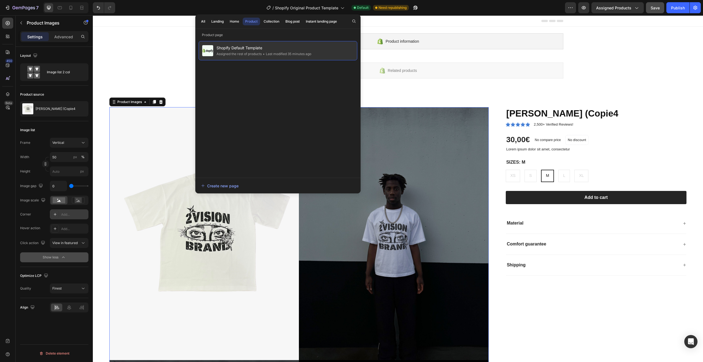
drag, startPoint x: 298, startPoint y: 49, endPoint x: 278, endPoint y: 48, distance: 20.4
click at [278, 48] on span "Shopify Default Template" at bounding box center [263, 48] width 95 height 7
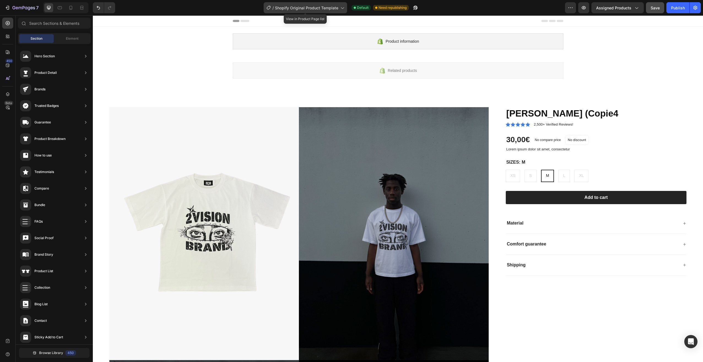
click at [327, 7] on span "Shopify Original Product Template" at bounding box center [306, 8] width 63 height 6
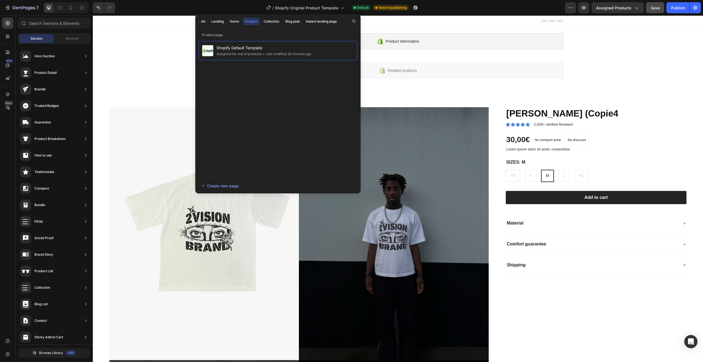
click at [195, 19] on div "All Landing Home Product Collection Blog post Instant landing page" at bounding box center [268, 21] width 147 height 14
click at [209, 19] on button "All" at bounding box center [217, 22] width 17 height 8
click at [235, 21] on div "Home" at bounding box center [234, 21] width 9 height 5
click at [253, 20] on div "Product" at bounding box center [251, 21] width 12 height 5
click at [221, 186] on div "Create new page" at bounding box center [219, 186] width 37 height 6
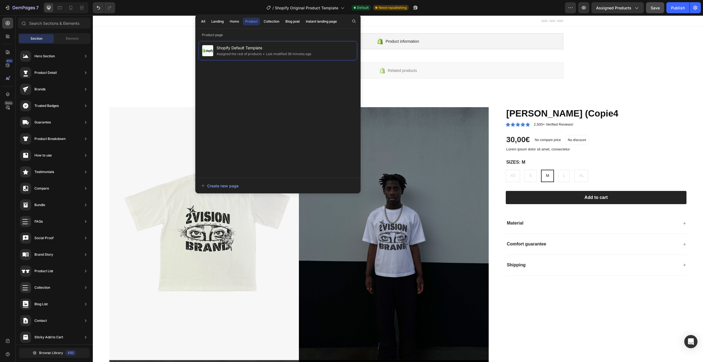
click at [166, 72] on div "Product information Shopify section: Product information Related products Shopi…" at bounding box center [398, 329] width 610 height 604
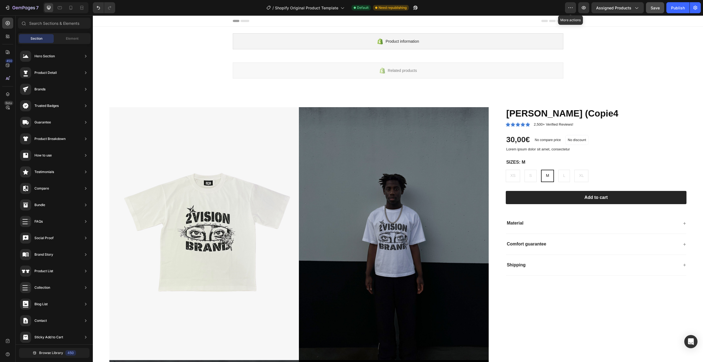
click at [565, 8] on div "7 / Shopify Original Product Template Default Need republishing More actions Pr…" at bounding box center [351, 8] width 703 height 16
click at [567, 7] on button "button" at bounding box center [570, 7] width 11 height 11
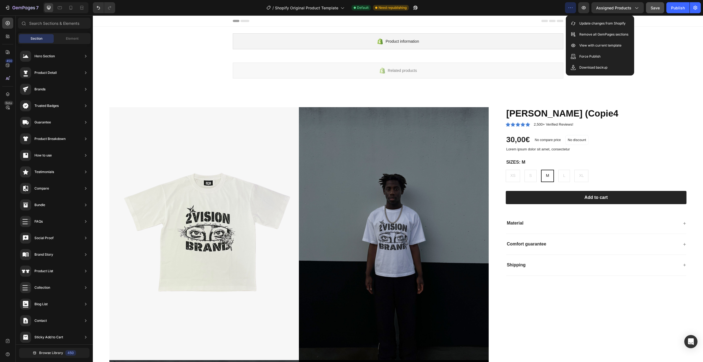
click at [654, 45] on div "Product information Shopify section: Product information Related products Shopi…" at bounding box center [398, 329] width 610 height 604
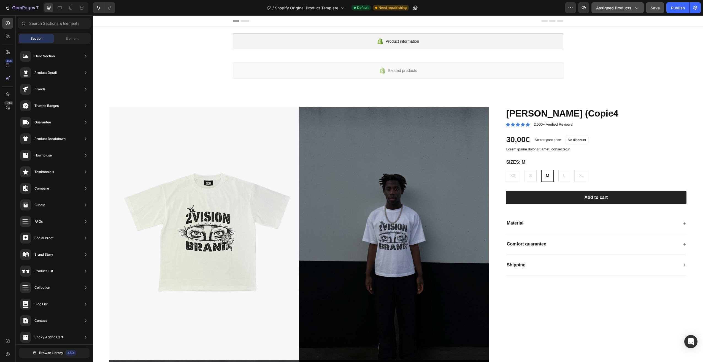
click at [634, 7] on icon "button" at bounding box center [636, 8] width 6 height 6
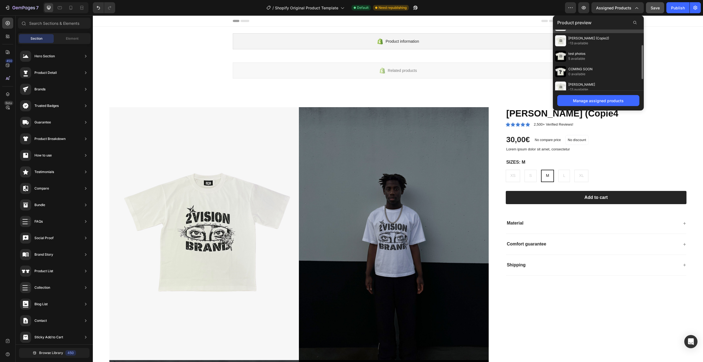
scroll to position [47, 0]
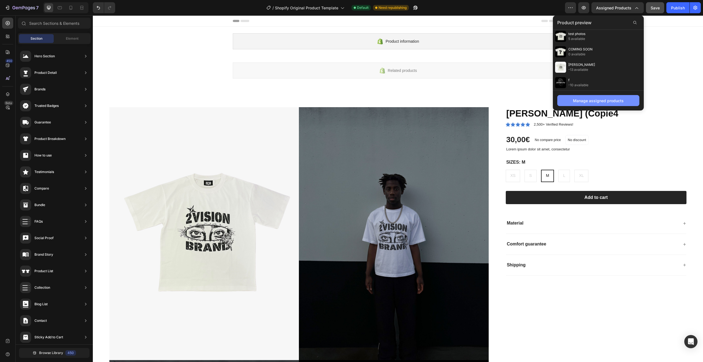
click at [605, 97] on button "Manage assigned products" at bounding box center [598, 100] width 82 height 11
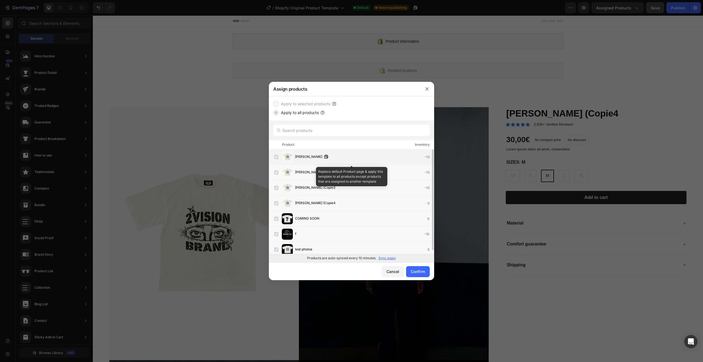
click at [386, 160] on div "ANGEL EYES -13" at bounding box center [354, 156] width 160 height 11
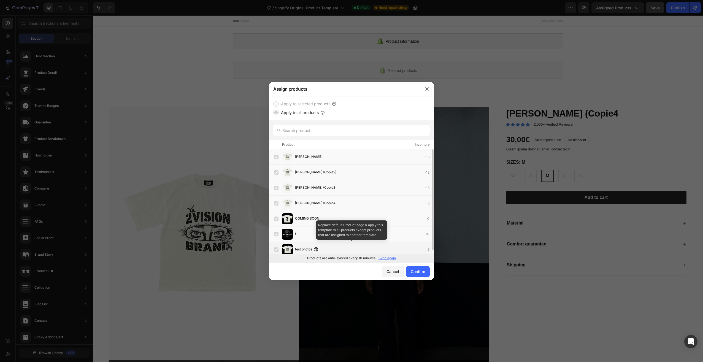
click at [274, 249] on label at bounding box center [276, 249] width 4 height 4
click at [277, 250] on label at bounding box center [276, 249] width 4 height 4
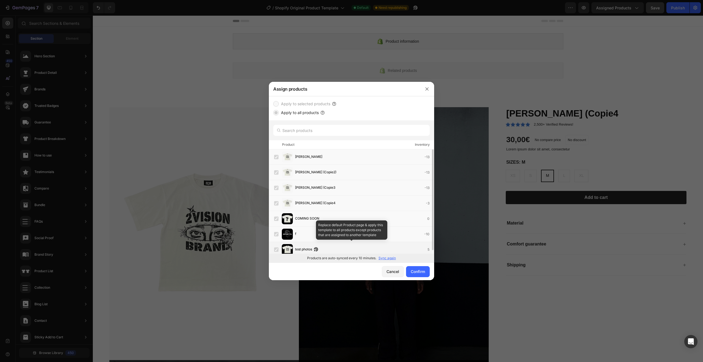
click at [277, 250] on label at bounding box center [276, 249] width 4 height 4
click at [291, 259] on div "Products are auto-synced every 10 minutes. Sync again" at bounding box center [351, 258] width 165 height 9
click at [297, 249] on span "test photos" at bounding box center [303, 249] width 17 height 6
drag, startPoint x: 297, startPoint y: 249, endPoint x: 356, endPoint y: 249, distance: 58.9
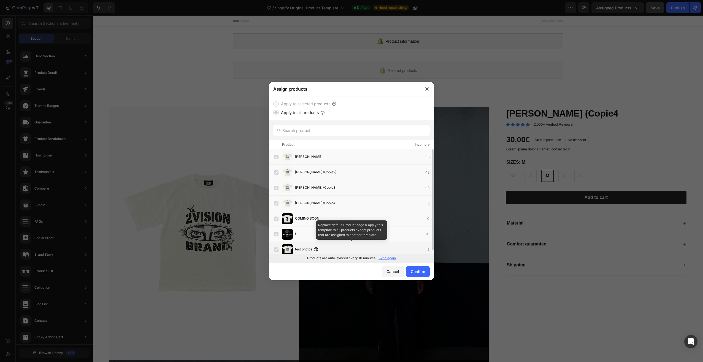
click at [356, 249] on div "test photos 5" at bounding box center [364, 249] width 139 height 6
click at [292, 112] on label "Apply to all products" at bounding box center [299, 112] width 40 height 7
click at [292, 102] on label "Apply to selected products" at bounding box center [304, 103] width 51 height 7
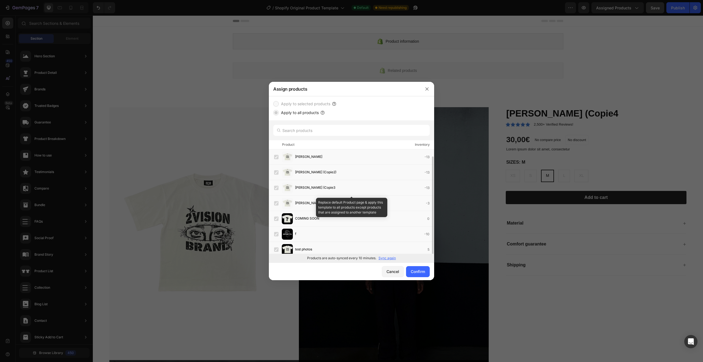
scroll to position [4, 0]
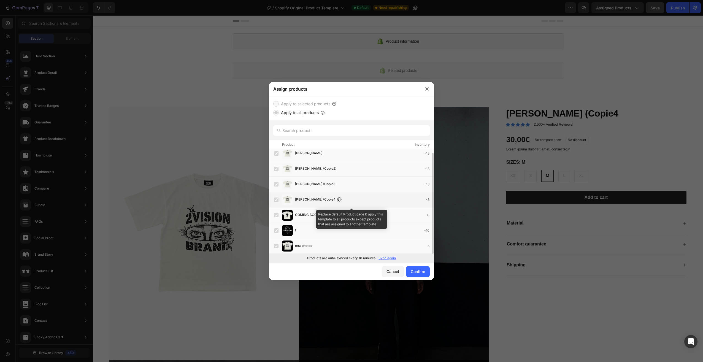
click at [312, 199] on span "[PERSON_NAME] (Copie4" at bounding box center [315, 200] width 40 height 6
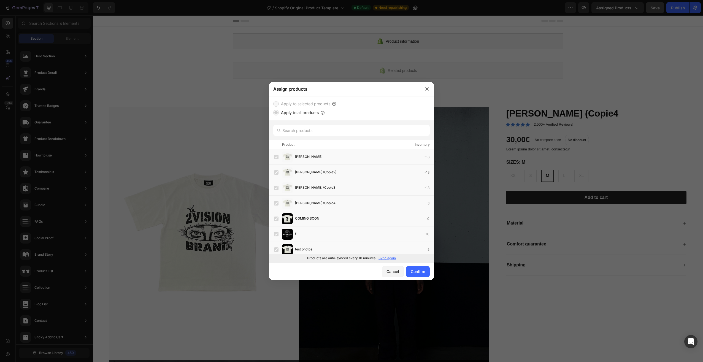
click at [373, 46] on div at bounding box center [351, 181] width 703 height 362
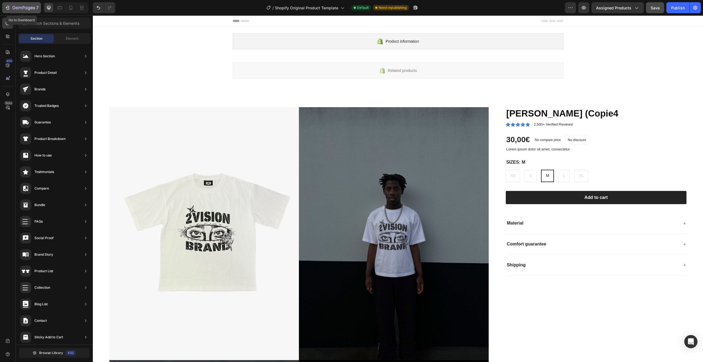
click at [24, 8] on icon "button" at bounding box center [24, 7] width 2 height 3
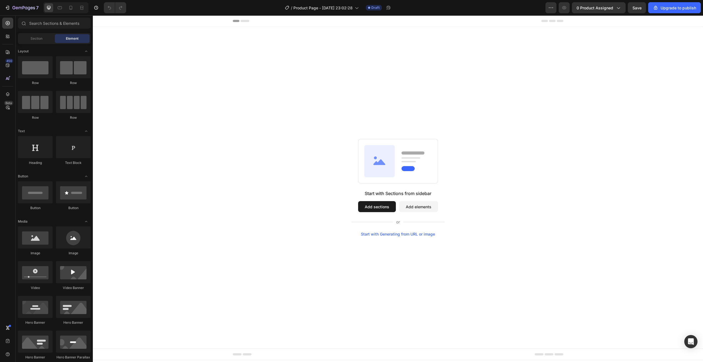
click at [246, 145] on div "Start with Sections from sidebar Add sections Add elements Start with Generatin…" at bounding box center [398, 187] width 570 height 97
click at [370, 9] on div "/ Product Page - [DATE] 23:08:05" at bounding box center [330, 7] width 79 height 11
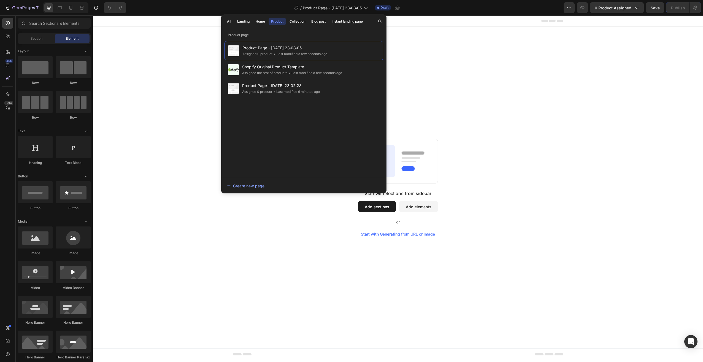
drag, startPoint x: 184, startPoint y: 70, endPoint x: 114, endPoint y: 57, distance: 71.4
click at [184, 70] on div "Start with Sections from sidebar Add sections Add elements Start with Generatin…" at bounding box center [398, 188] width 610 height 322
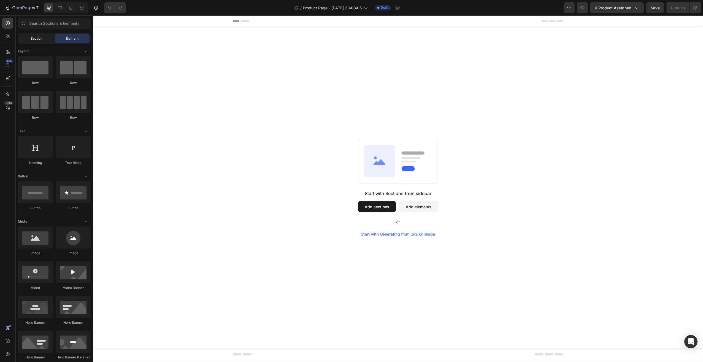
click at [31, 37] on span "Section" at bounding box center [37, 38] width 12 height 5
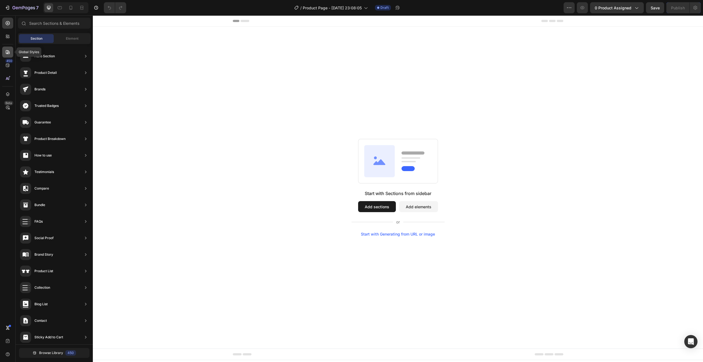
click at [9, 50] on icon at bounding box center [8, 52] width 6 height 6
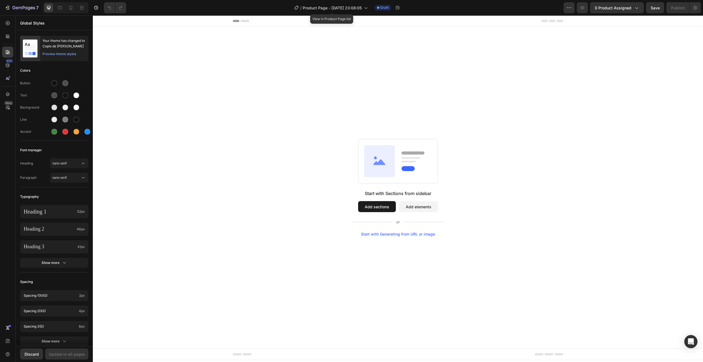
drag, startPoint x: 428, startPoint y: 24, endPoint x: 314, endPoint y: 29, distance: 114.6
click at [298, 42] on div "Start with Sections from sidebar Add sections Add elements Start with Generatin…" at bounding box center [398, 188] width 610 height 322
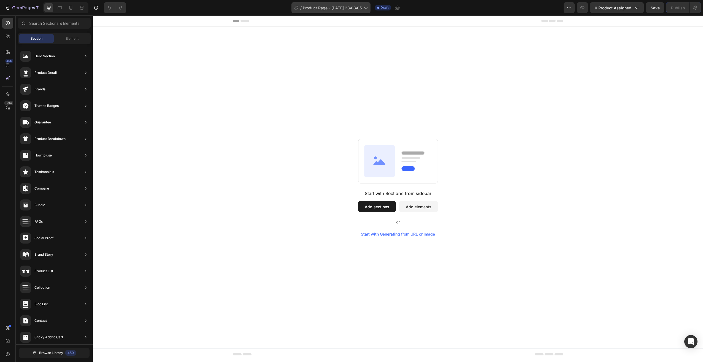
click at [331, 13] on div "/ Product Page - [DATE] 23:08:05" at bounding box center [330, 7] width 79 height 11
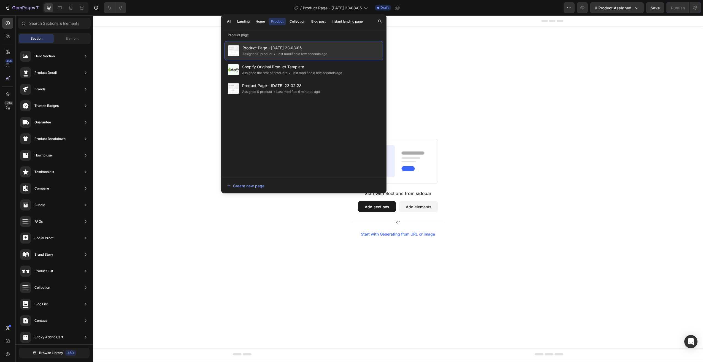
click at [279, 47] on span "Product Page - [DATE] 23:08:05" at bounding box center [284, 48] width 85 height 7
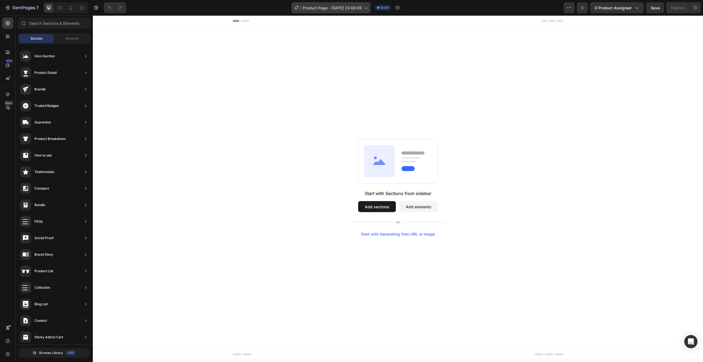
click at [316, 12] on div "/ Product Page - [DATE] 23:08:05" at bounding box center [330, 7] width 79 height 11
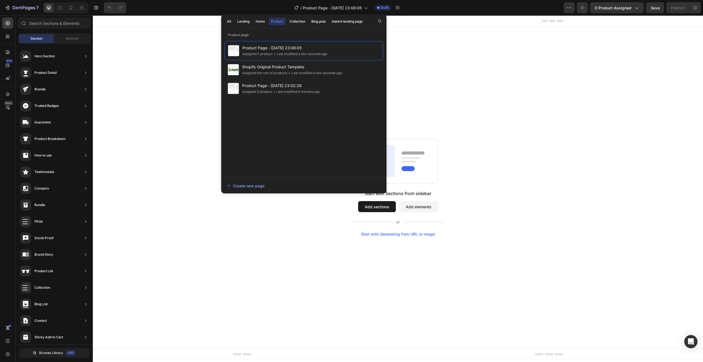
drag, startPoint x: 333, startPoint y: 51, endPoint x: 378, endPoint y: 34, distance: 48.2
click at [378, 34] on p "Product page" at bounding box center [303, 35] width 165 height 6
click at [418, 44] on div "Start with Sections from sidebar Add sections Add elements Start with Generatin…" at bounding box center [398, 188] width 610 height 322
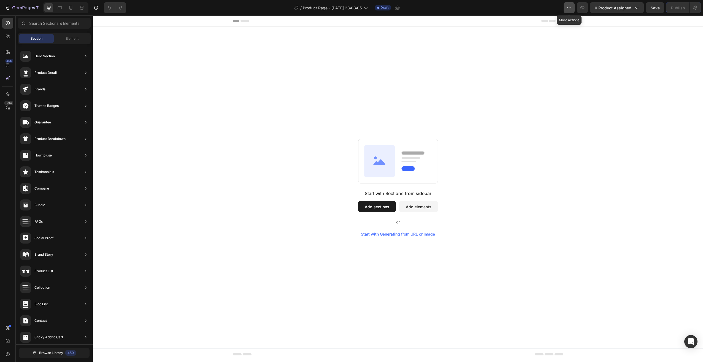
click at [567, 6] on icon "button" at bounding box center [569, 8] width 6 height 6
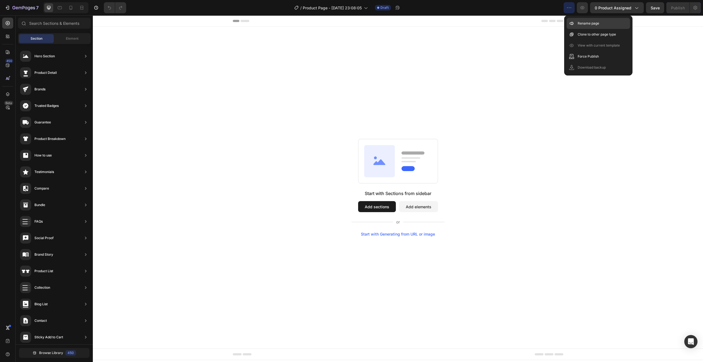
click at [582, 24] on p "Rename page" at bounding box center [587, 24] width 21 height 6
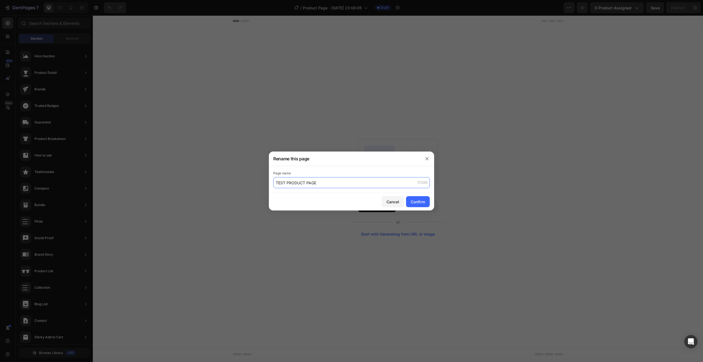
type input "TEST PRODUCT PAGE"
click at [422, 194] on div "Cancel Confirm" at bounding box center [351, 202] width 165 height 18
click at [420, 196] on button "Confirm" at bounding box center [418, 201] width 24 height 11
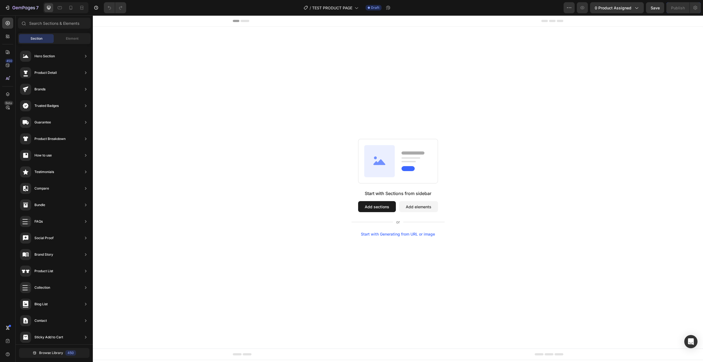
click at [480, 173] on div "Start with Sections from sidebar Add sections Add elements Start with Generatin…" at bounding box center [398, 187] width 570 height 97
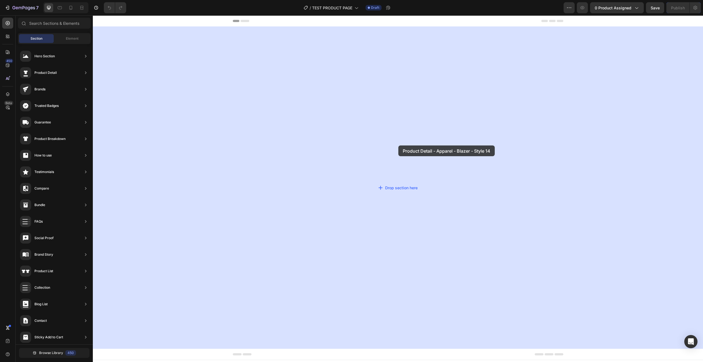
drag, startPoint x: 230, startPoint y: 70, endPoint x: 442, endPoint y: 152, distance: 227.1
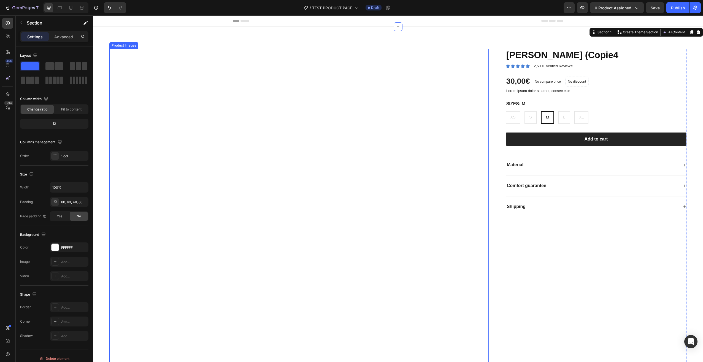
click at [199, 54] on img at bounding box center [317, 219] width 341 height 341
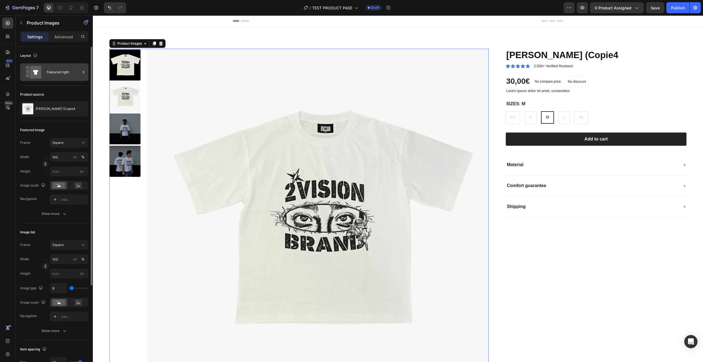
click at [62, 70] on div "Featured right" at bounding box center [64, 72] width 34 height 13
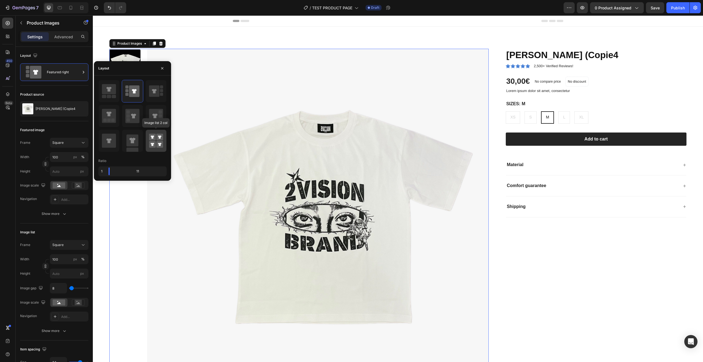
click at [151, 139] on rect at bounding box center [152, 137] width 7 height 7
type input "50"
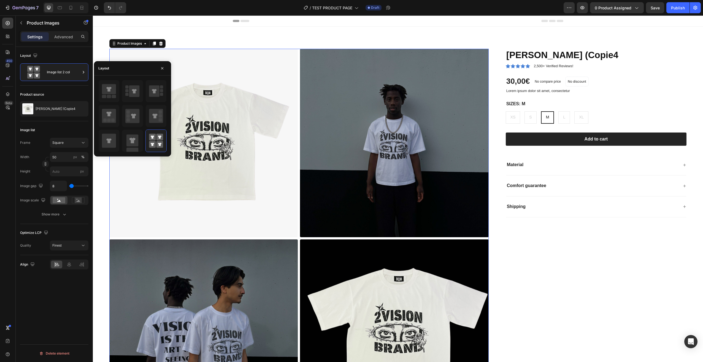
click at [483, 236] on img at bounding box center [394, 143] width 188 height 188
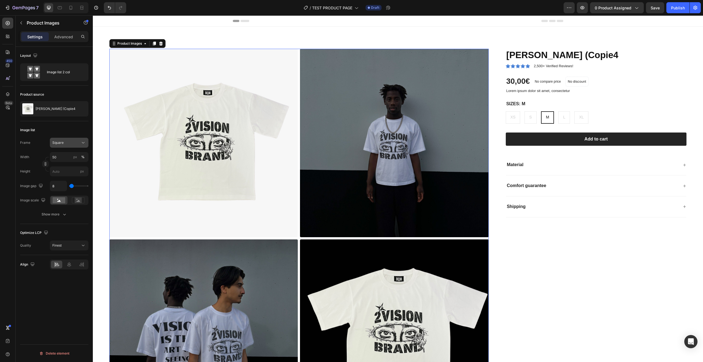
click at [69, 141] on div "Square" at bounding box center [65, 142] width 27 height 5
click at [74, 167] on div "Vertical" at bounding box center [68, 167] width 32 height 6
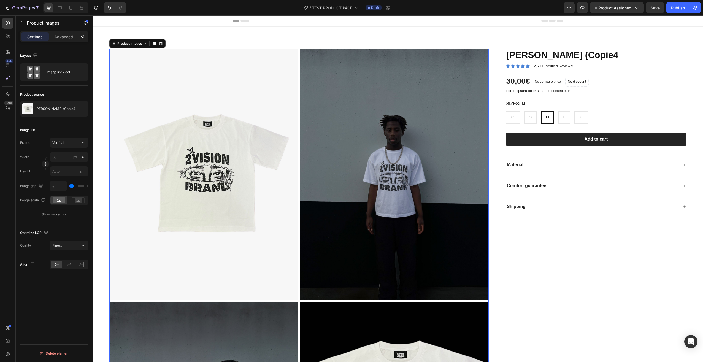
type input "65"
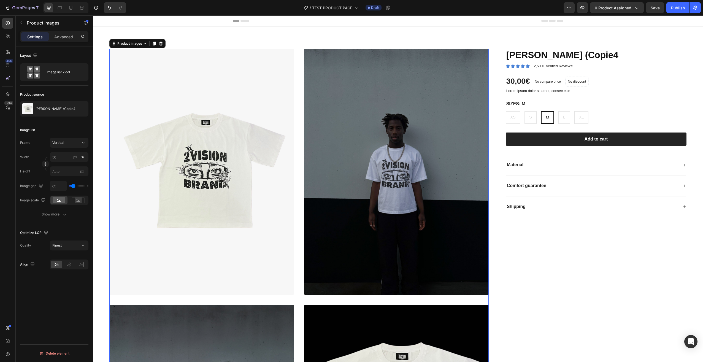
type input "37"
type input "19"
type input "9"
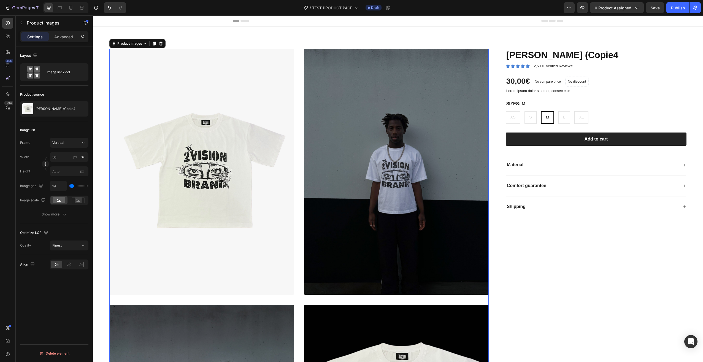
type input "9"
type input "0"
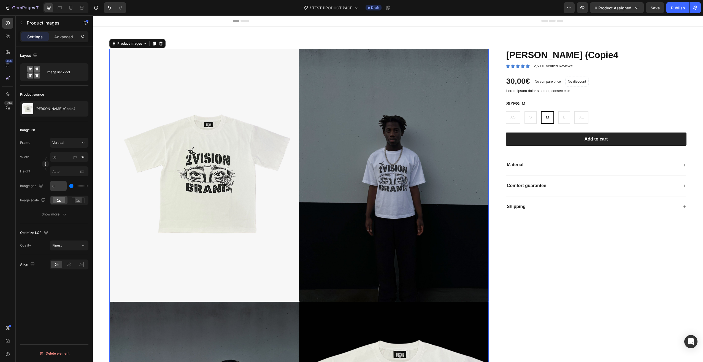
drag, startPoint x: 72, startPoint y: 186, endPoint x: 50, endPoint y: 187, distance: 21.2
type input "0"
click at [69, 186] on input "range" at bounding box center [78, 185] width 19 height 1
click at [56, 205] on div "Frame Vertical Width 50 px % Height px Image gap 0 Image scale Fill image Show …" at bounding box center [54, 178] width 68 height 81
click at [62, 213] on icon "button" at bounding box center [65, 214] width 6 height 6
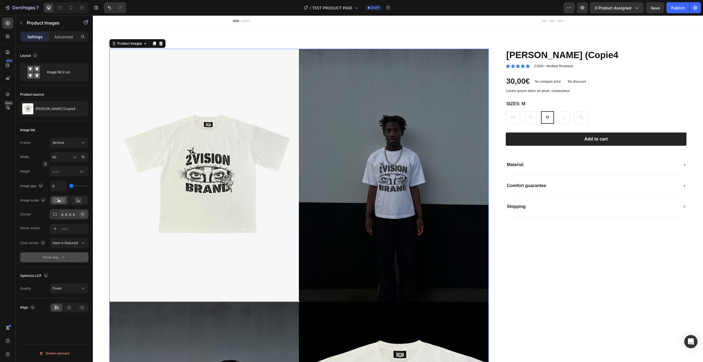
click at [83, 212] on icon "button" at bounding box center [82, 214] width 4 height 4
click at [657, 8] on span "Save" at bounding box center [654, 8] width 9 height 5
click at [675, 8] on div "Publish" at bounding box center [678, 8] width 14 height 6
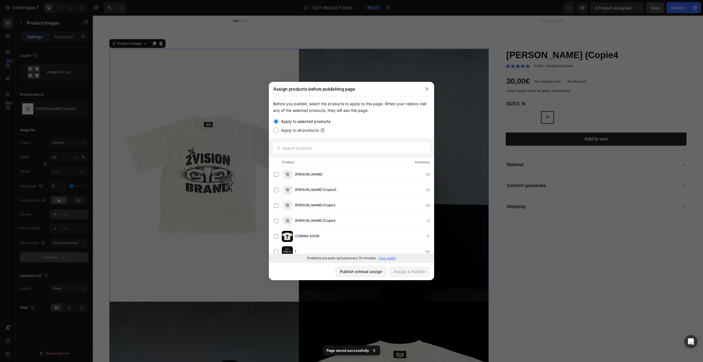
click at [311, 121] on label "Apply to selected products" at bounding box center [304, 121] width 51 height 7
click at [279, 121] on input "Apply to selected products" at bounding box center [276, 122] width 6 height 6
click at [311, 121] on label "Apply to selected products" at bounding box center [304, 121] width 51 height 7
click at [279, 121] on input "Apply to selected products" at bounding box center [276, 122] width 6 height 6
click at [364, 270] on div "Publish without assign" at bounding box center [361, 271] width 42 height 6
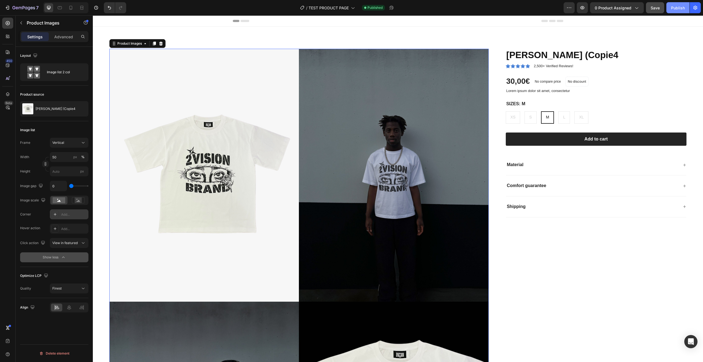
click at [677, 9] on div "Publish" at bounding box center [678, 8] width 14 height 6
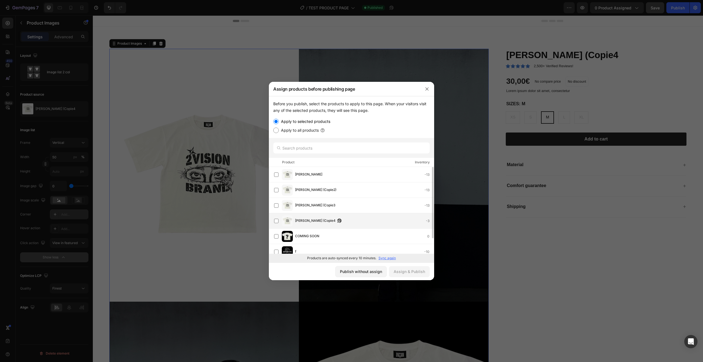
click at [306, 220] on span "[PERSON_NAME] (Copie4" at bounding box center [315, 221] width 40 height 6
click at [401, 269] on div "Assign & Publish" at bounding box center [408, 271] width 31 height 6
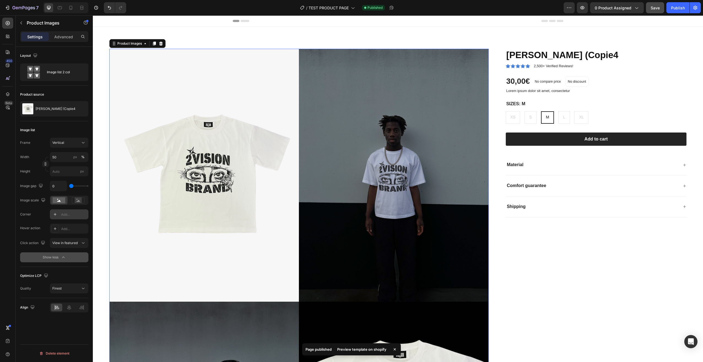
click at [361, 348] on div "Preview template on shopify" at bounding box center [362, 349] width 56 height 8
click at [64, 111] on div "[PERSON_NAME] (Copie4" at bounding box center [54, 108] width 68 height 15
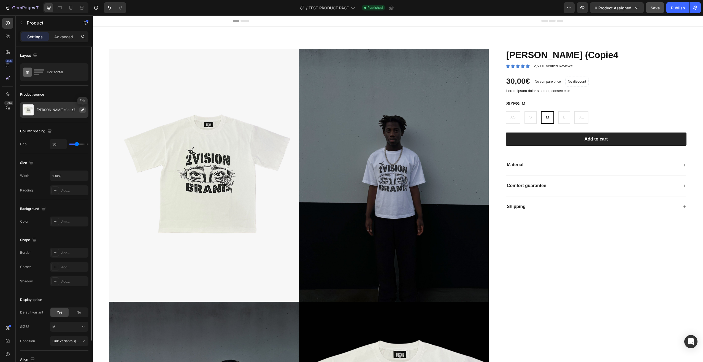
click at [82, 111] on icon "button" at bounding box center [82, 109] width 3 height 3
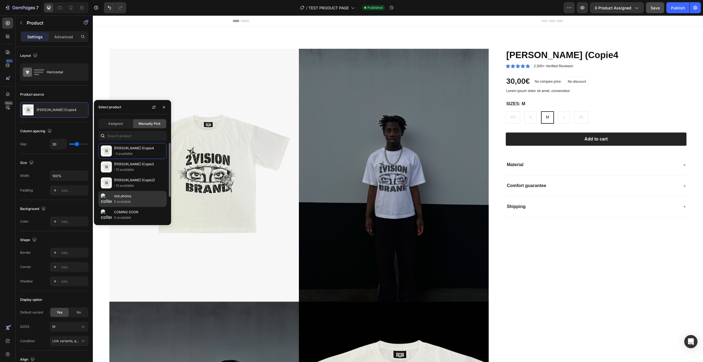
scroll to position [34, 0]
click at [140, 195] on p "[PERSON_NAME]" at bounding box center [139, 194] width 50 height 6
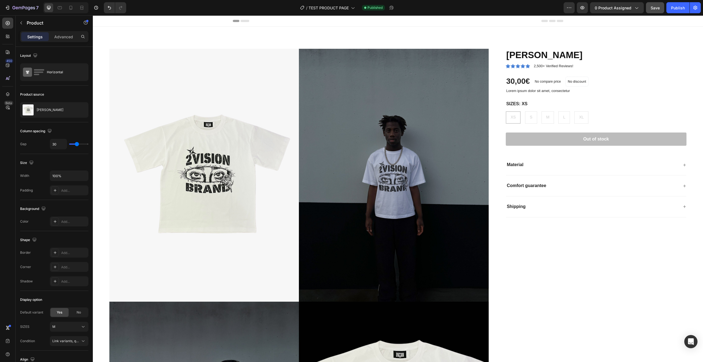
click at [607, 277] on div "[PERSON_NAME] Product Title Icon Icon Icon Icon Icon Icon List 2,500+ Verified …" at bounding box center [591, 304] width 189 height 510
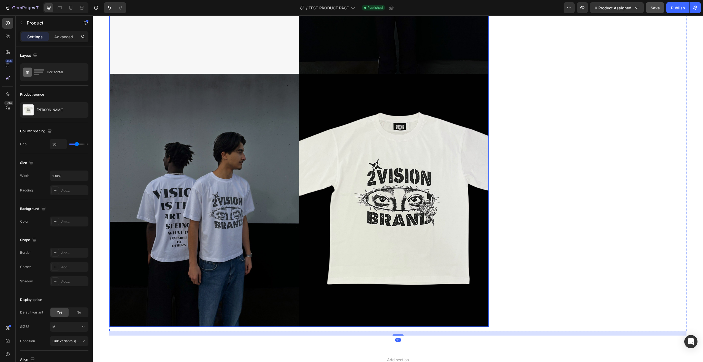
scroll to position [290, 0]
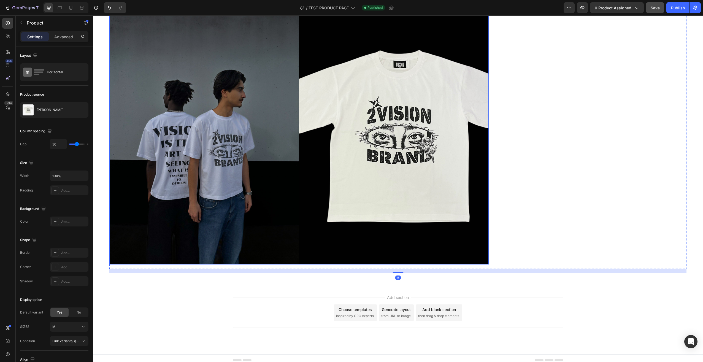
click at [451, 249] on img at bounding box center [393, 138] width 189 height 253
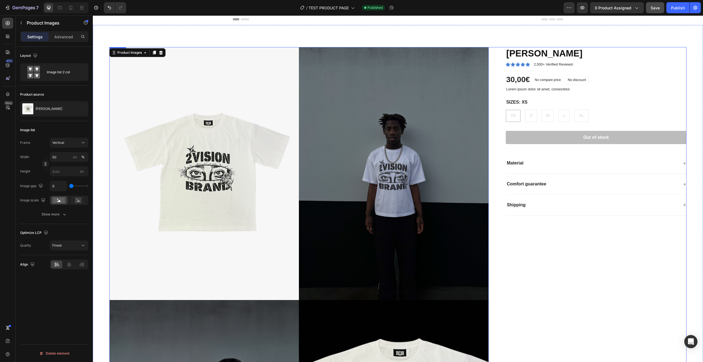
scroll to position [0, 0]
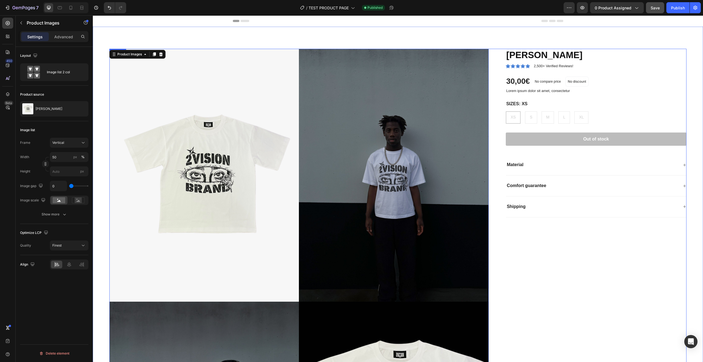
click at [556, 261] on div "[PERSON_NAME] Product Title Icon Icon Icon Icon Icon Icon List 2,500+ Verified …" at bounding box center [591, 304] width 189 height 510
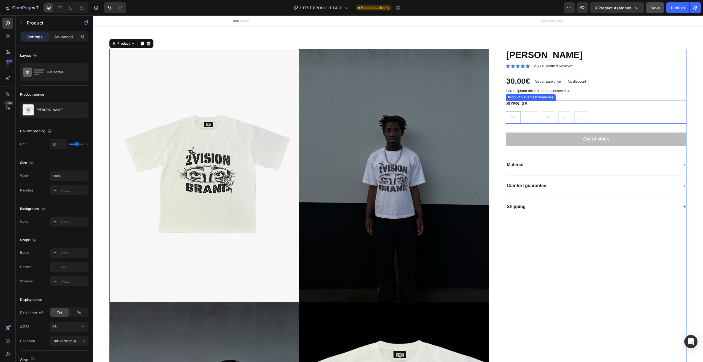
click at [553, 117] on div "XS XS XS S S S M M M L L L XL XL XL" at bounding box center [596, 117] width 181 height 12
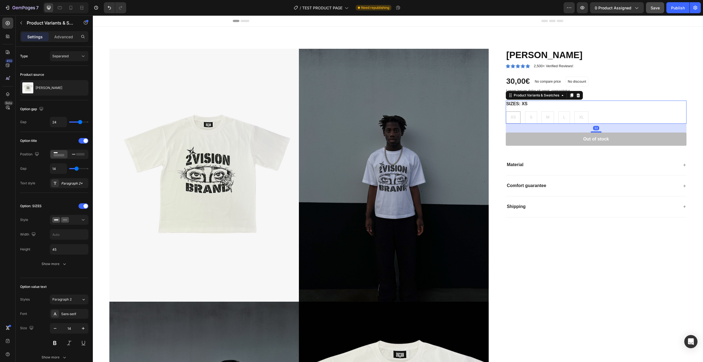
click at [545, 118] on div "XS XS XS S S S M M M L L L XL XL XL" at bounding box center [596, 117] width 181 height 12
click at [553, 251] on div "[PERSON_NAME] Product Title Icon Icon Icon Icon Icon Icon List 2,500+ Verified …" at bounding box center [591, 304] width 189 height 510
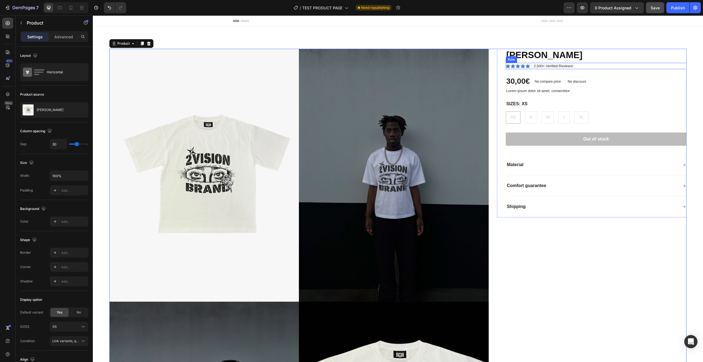
click at [588, 66] on div "Icon Icon Icon Icon Icon Icon List 2,500+ Verified Reviews! Text Block Row" at bounding box center [596, 66] width 181 height 7
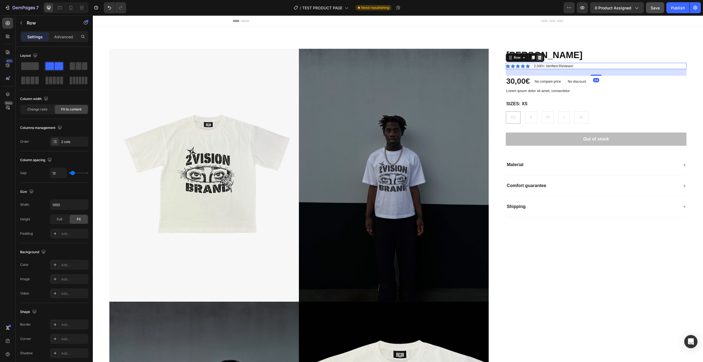
click at [537, 59] on icon at bounding box center [539, 58] width 4 height 4
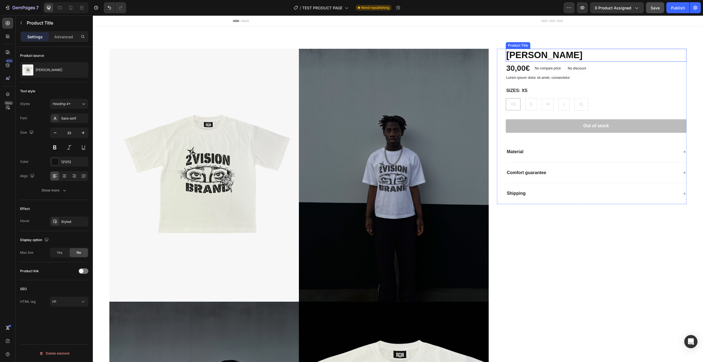
click at [570, 55] on h1 "[PERSON_NAME]" at bounding box center [596, 55] width 181 height 13
click at [568, 54] on h1 "[PERSON_NAME]" at bounding box center [596, 55] width 181 height 13
click at [62, 37] on p "Advanced" at bounding box center [63, 37] width 19 height 6
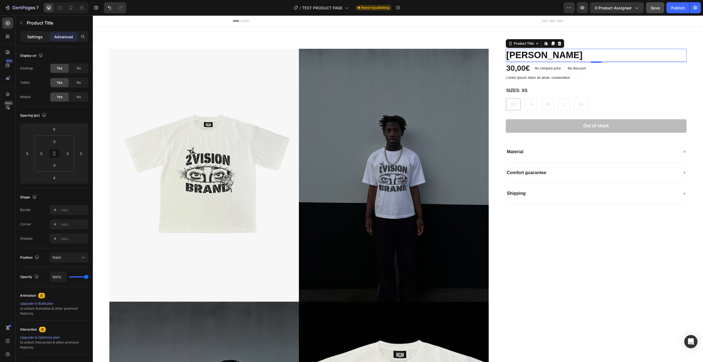
click at [24, 34] on div "Settings" at bounding box center [35, 36] width 28 height 9
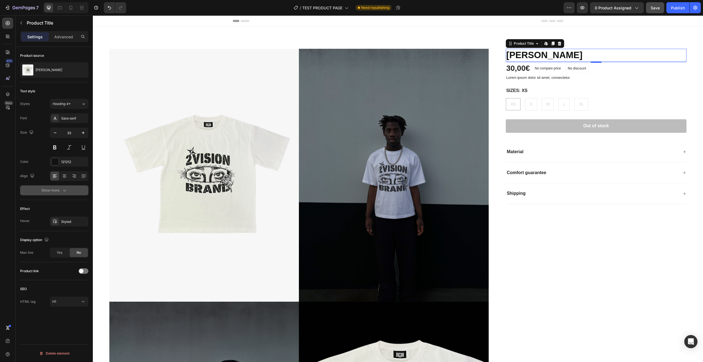
click at [62, 190] on icon "button" at bounding box center [65, 190] width 6 height 6
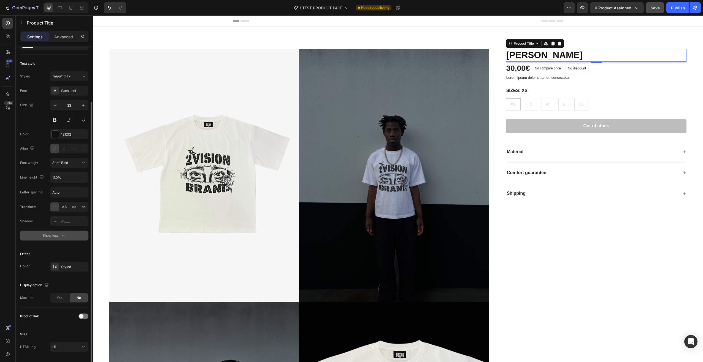
scroll to position [44, 0]
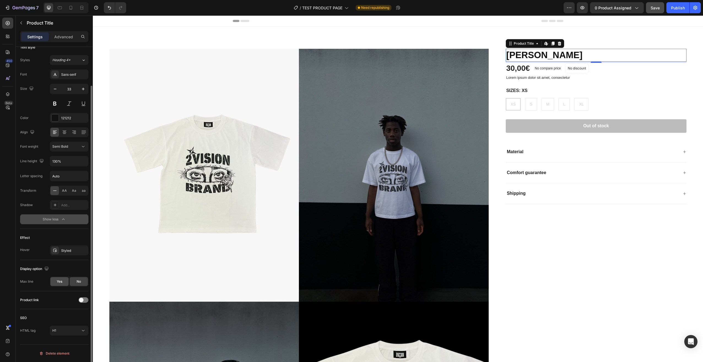
click at [63, 281] on div "Yes" at bounding box center [59, 281] width 18 height 9
click at [75, 281] on div "No" at bounding box center [79, 281] width 18 height 9
click at [86, 300] on div at bounding box center [83, 300] width 10 height 6
click at [85, 300] on span at bounding box center [85, 300] width 4 height 4
click at [613, 55] on h1 "[PERSON_NAME]" at bounding box center [596, 55] width 181 height 13
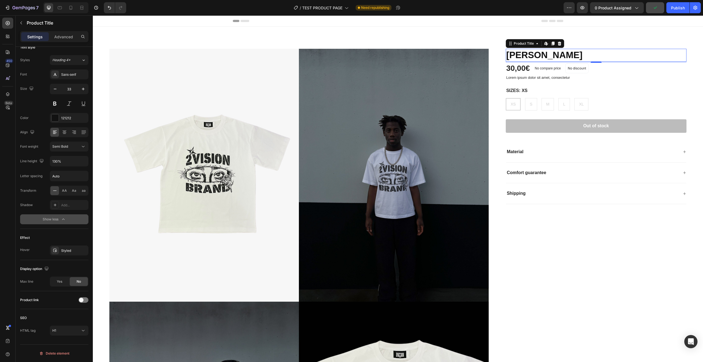
click at [613, 55] on h1 "[PERSON_NAME]" at bounding box center [596, 55] width 181 height 13
click at [567, 56] on h1 "[PERSON_NAME]" at bounding box center [596, 55] width 181 height 13
click at [655, 8] on span "Save" at bounding box center [654, 8] width 9 height 5
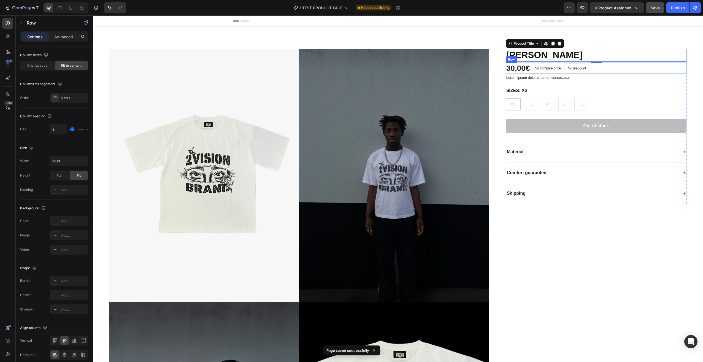
click at [601, 67] on div "30,00€ Product Price Product Price No compare price Product Price No discount N…" at bounding box center [596, 68] width 181 height 11
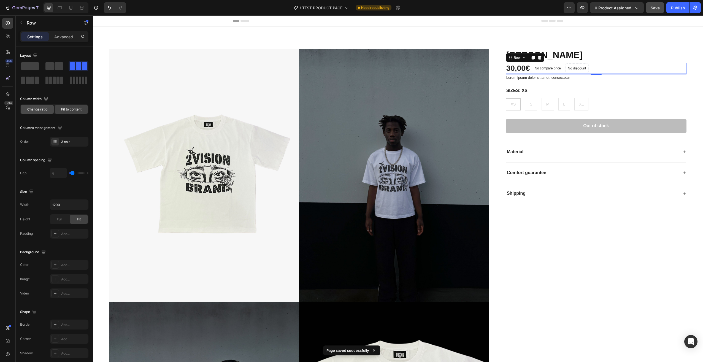
click at [45, 108] on span "Change ratio" at bounding box center [37, 109] width 20 height 5
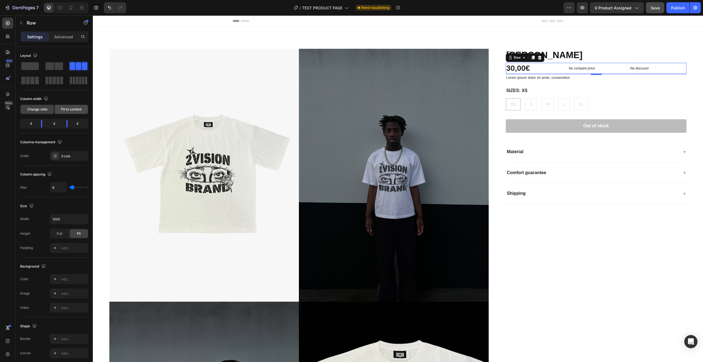
click at [74, 108] on span "Fit to content" at bounding box center [71, 109] width 20 height 5
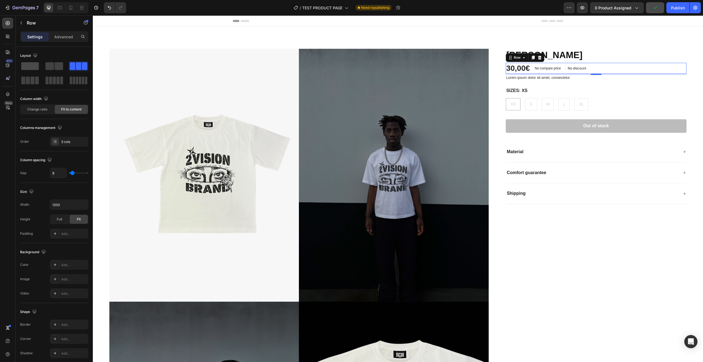
click at [31, 67] on span at bounding box center [30, 66] width 18 height 8
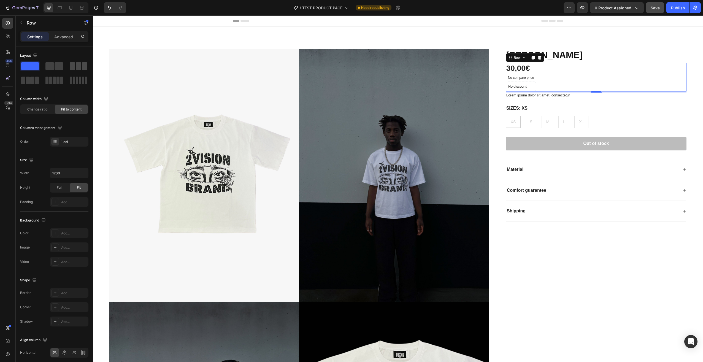
click at [77, 63] on span at bounding box center [79, 66] width 6 height 8
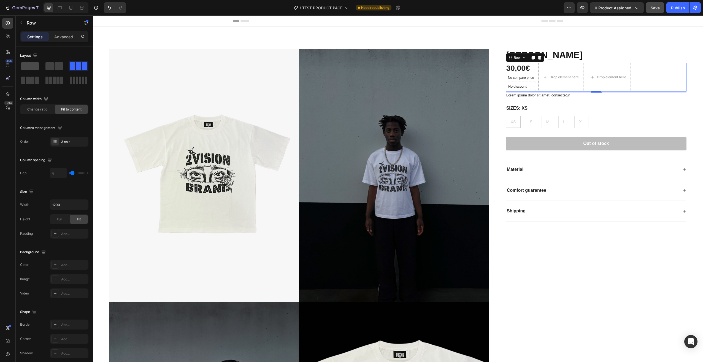
click at [30, 69] on span at bounding box center [30, 66] width 18 height 8
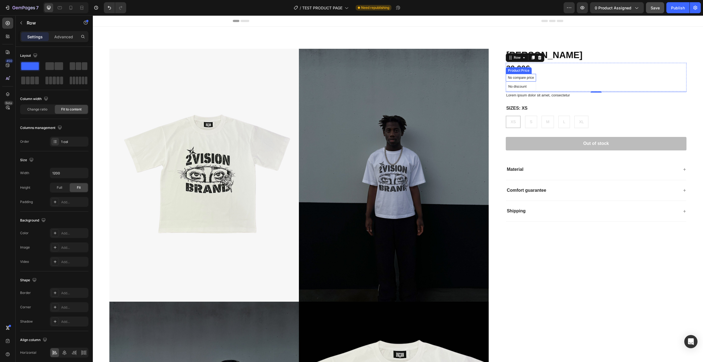
click at [531, 76] on div "No compare price" at bounding box center [521, 78] width 31 height 8
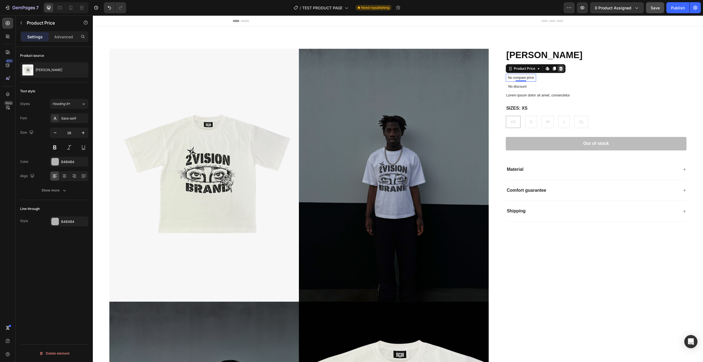
click at [560, 67] on icon at bounding box center [560, 68] width 4 height 4
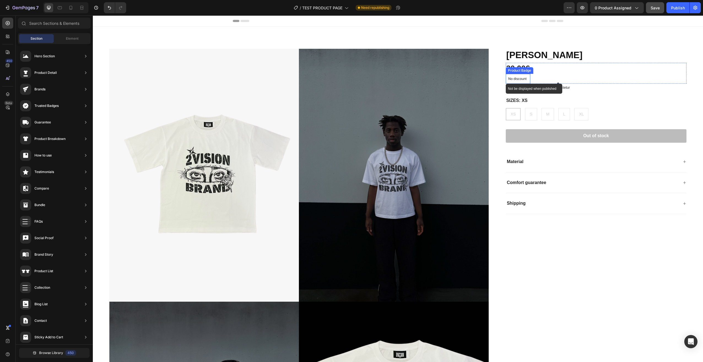
click at [523, 78] on p "No discount" at bounding box center [518, 78] width 20 height 5
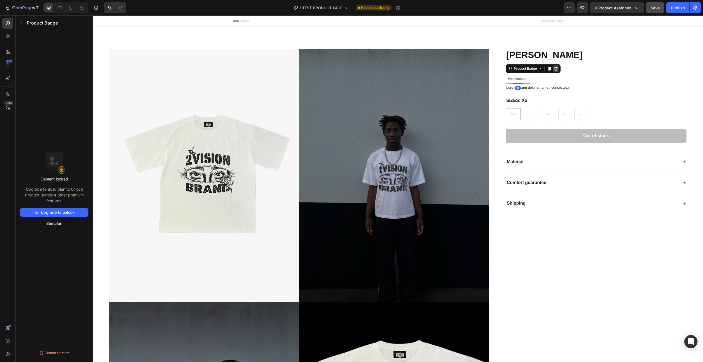
click at [553, 69] on icon at bounding box center [555, 68] width 4 height 4
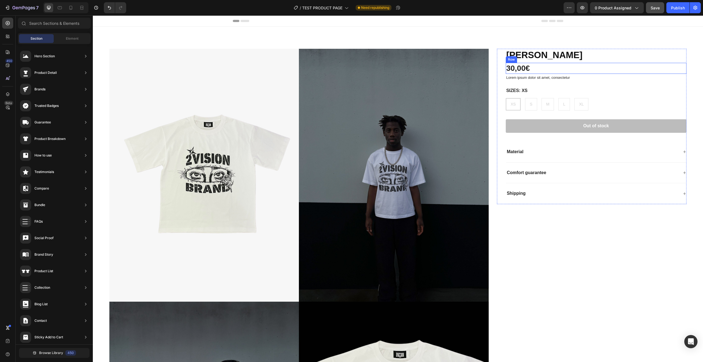
click at [542, 67] on div "30,00€ Product Price Product Price Row" at bounding box center [596, 68] width 181 height 11
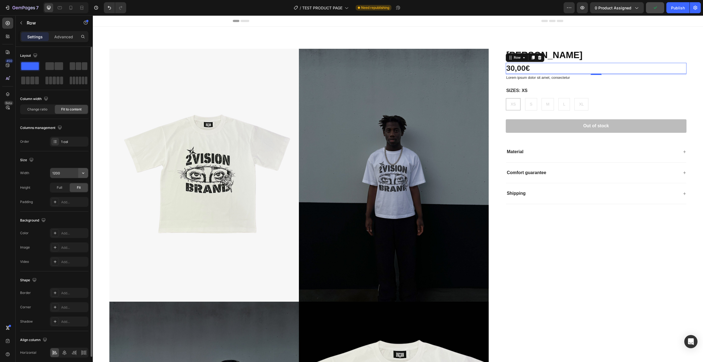
click at [85, 171] on icon "button" at bounding box center [83, 173] width 6 height 6
click at [67, 196] on p "Full 100%" at bounding box center [67, 197] width 31 height 5
type input "100%"
click at [61, 193] on div "Width 100% Height Full Fit Padding Add..." at bounding box center [54, 187] width 68 height 39
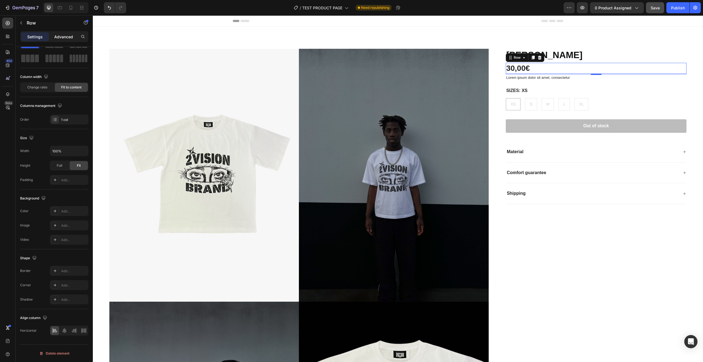
click at [71, 35] on p "Advanced" at bounding box center [63, 37] width 19 height 6
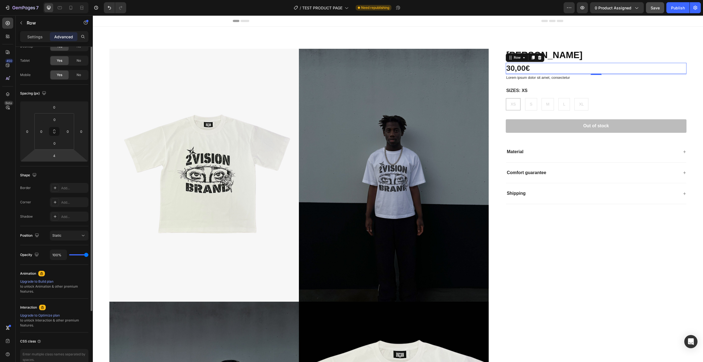
scroll to position [0, 0]
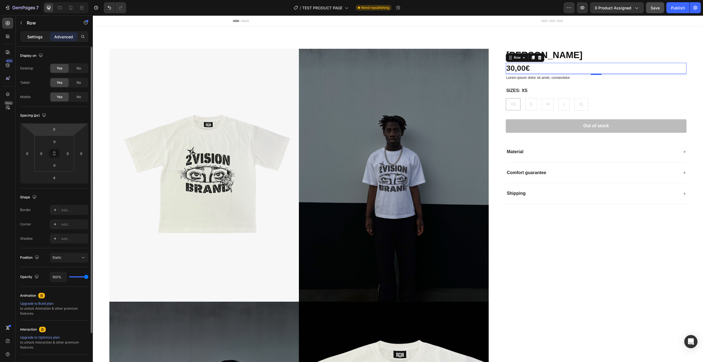
click at [31, 33] on div "Settings" at bounding box center [35, 36] width 28 height 9
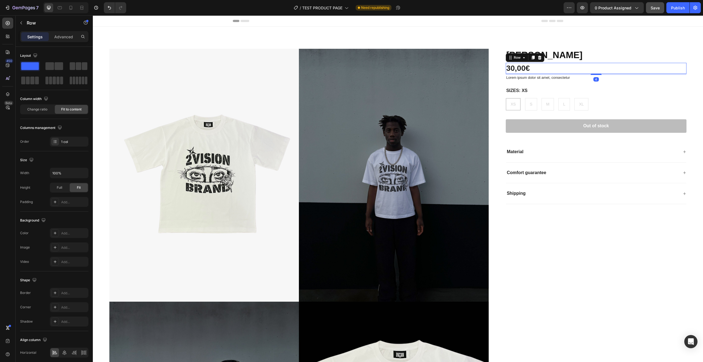
click at [546, 69] on div "30,00€ Product Price Product Price Row 4" at bounding box center [596, 68] width 181 height 11
click at [518, 67] on div "30,00€" at bounding box center [518, 68] width 25 height 11
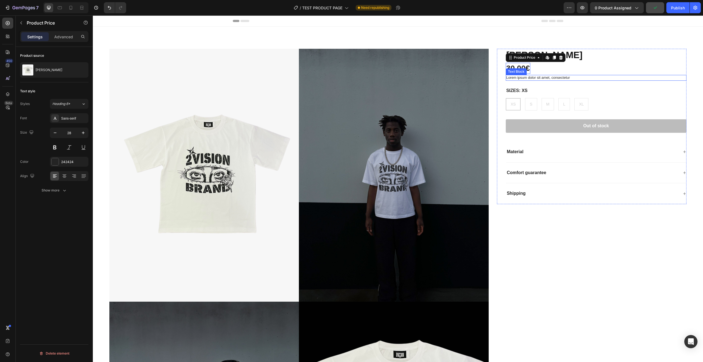
click at [574, 76] on p "Lorem ipsum dolor sit amet, consectetur" at bounding box center [596, 77] width 180 height 5
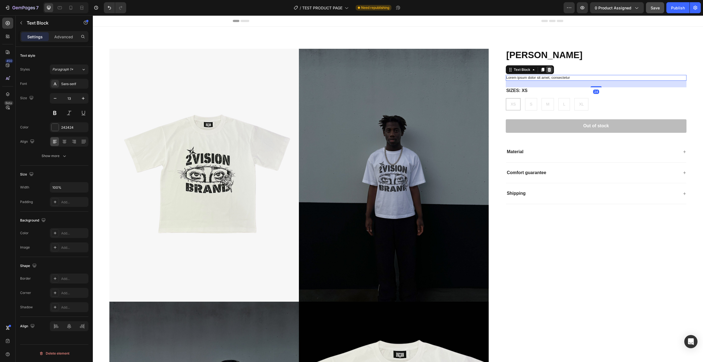
click at [547, 71] on icon at bounding box center [549, 69] width 4 height 4
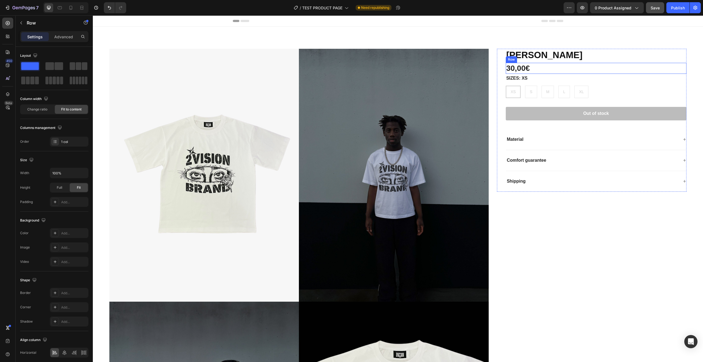
click at [535, 71] on div "30,00€ Product Price Product Price Row" at bounding box center [596, 68] width 181 height 11
click at [527, 67] on div "30,00€" at bounding box center [518, 68] width 25 height 11
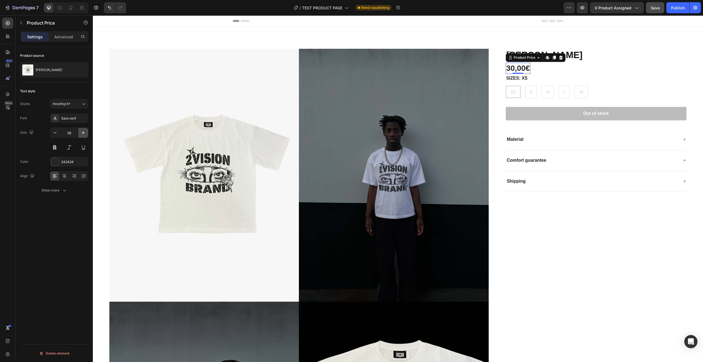
click at [83, 132] on icon "button" at bounding box center [83, 133] width 6 height 6
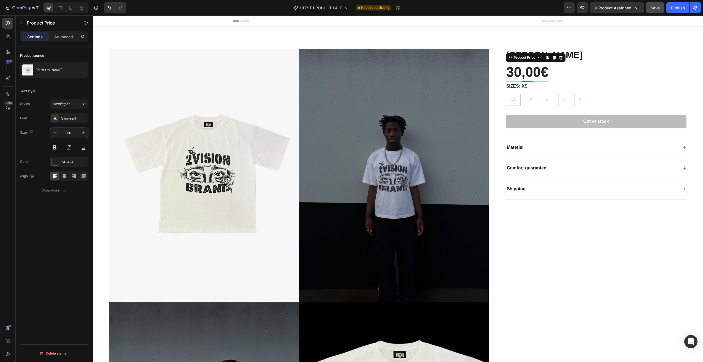
drag, startPoint x: 70, startPoint y: 134, endPoint x: 67, endPoint y: 134, distance: 3.9
click at [67, 134] on input "50" at bounding box center [69, 133] width 18 height 10
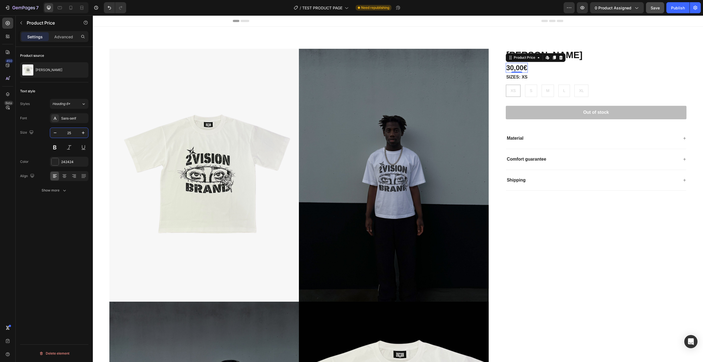
type input "25"
click at [77, 132] on input "25" at bounding box center [69, 133] width 18 height 10
click at [53, 146] on button at bounding box center [55, 147] width 10 height 10
click at [68, 148] on button at bounding box center [69, 147] width 10 height 10
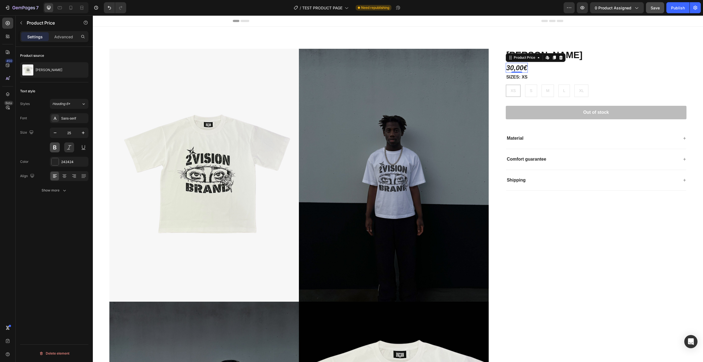
click at [59, 147] on button at bounding box center [55, 147] width 10 height 10
click at [71, 146] on button at bounding box center [69, 147] width 10 height 10
click at [52, 147] on button at bounding box center [55, 147] width 10 height 10
click at [64, 177] on icon at bounding box center [65, 176] width 6 height 6
click at [75, 174] on icon at bounding box center [74, 174] width 4 height 1
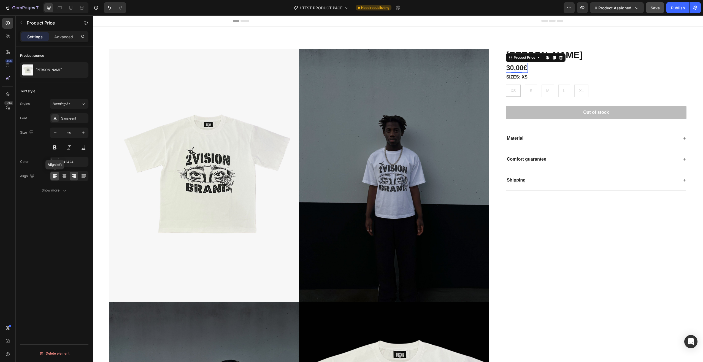
click at [52, 175] on icon at bounding box center [55, 176] width 6 height 6
click at [63, 189] on icon "button" at bounding box center [65, 190] width 6 height 6
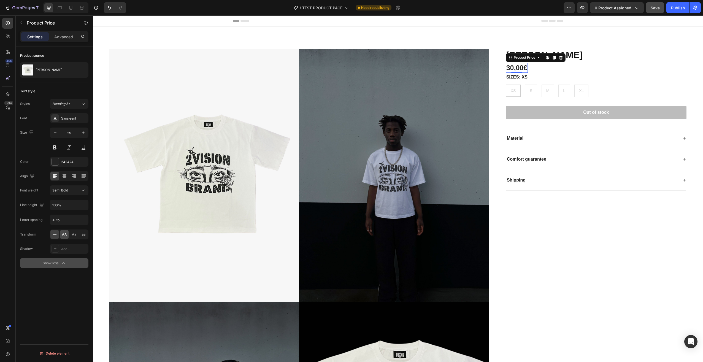
click at [66, 232] on span "AA" at bounding box center [64, 234] width 5 height 5
click at [85, 231] on div "aa" at bounding box center [83, 234] width 9 height 9
click at [55, 235] on icon at bounding box center [55, 235] width 6 height 6
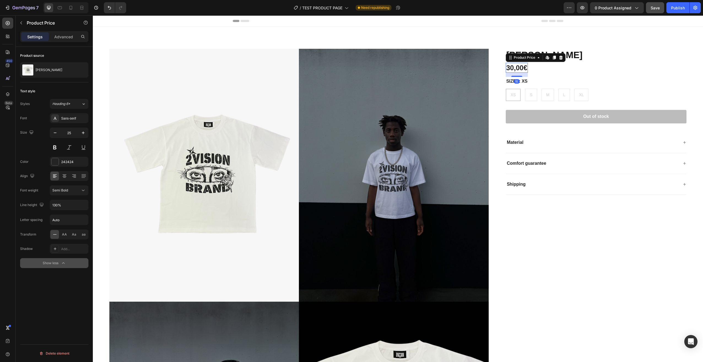
drag, startPoint x: 516, startPoint y: 72, endPoint x: 523, endPoint y: 76, distance: 8.3
click at [523, 73] on div "15" at bounding box center [517, 73] width 22 height 0
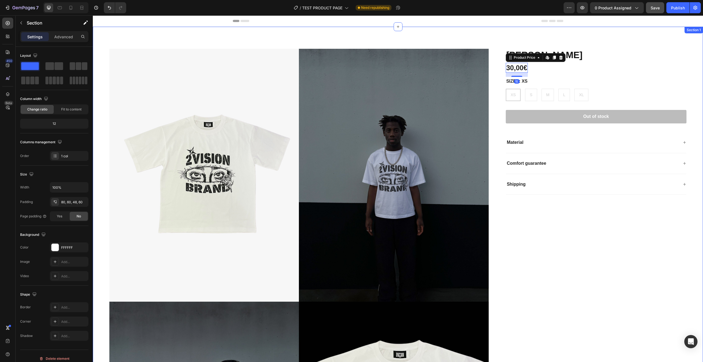
click at [560, 30] on div "Product Images ANGEL EYES Product Title 30,00€ Product Price Edit content in Sh…" at bounding box center [398, 302] width 610 height 550
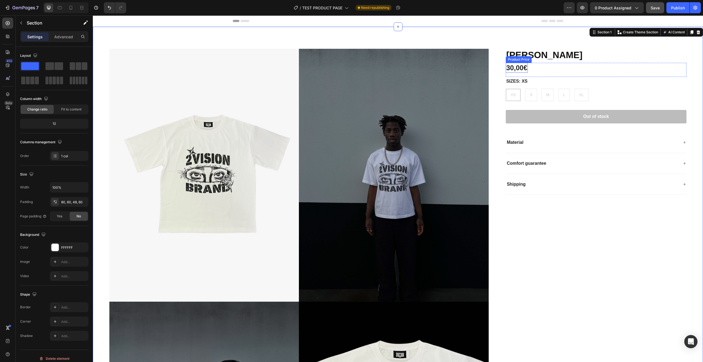
click at [522, 65] on div "30,00€" at bounding box center [517, 68] width 22 height 10
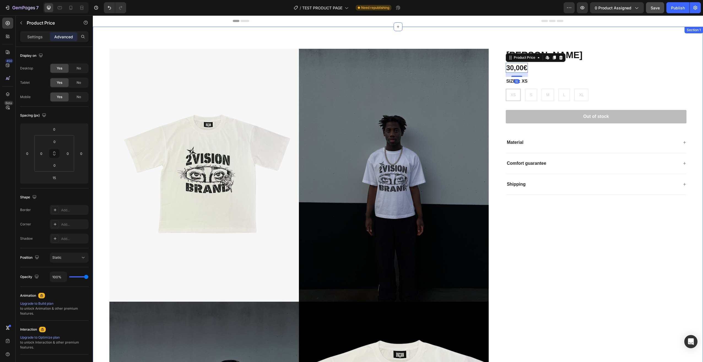
click at [570, 48] on div "Product Images ANGEL EYES Product Title 30,00€ Product Price Edit content in Sh…" at bounding box center [398, 302] width 610 height 550
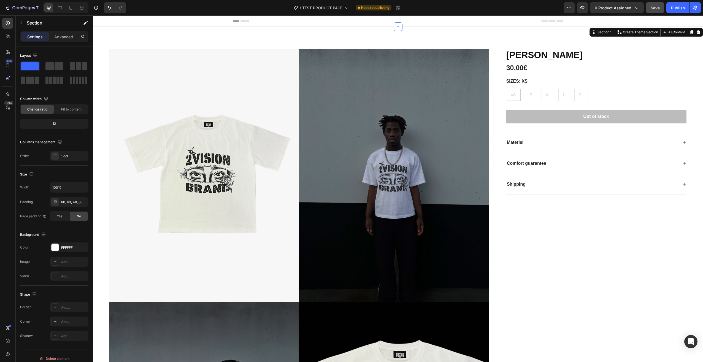
click at [572, 51] on h1 "[PERSON_NAME]" at bounding box center [596, 55] width 181 height 13
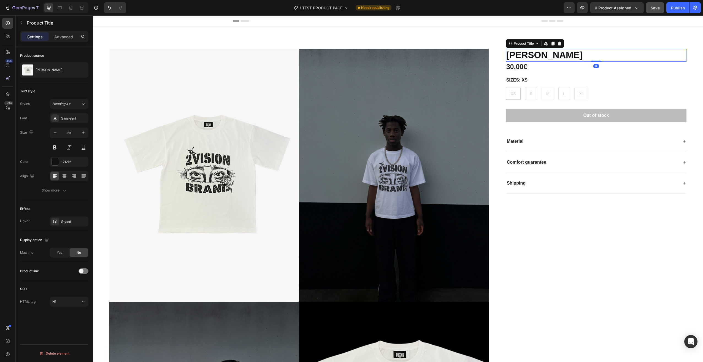
drag, startPoint x: 592, startPoint y: 62, endPoint x: 596, endPoint y: 55, distance: 8.0
click at [596, 55] on div "ANGEL EYES Product Title Edit content in Shopify 0" at bounding box center [596, 55] width 181 height 13
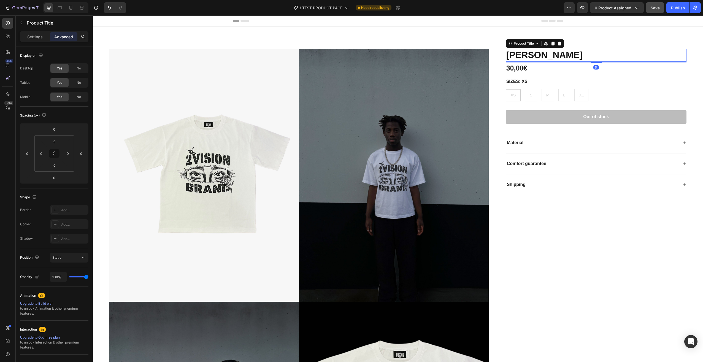
click at [594, 63] on div at bounding box center [595, 62] width 11 height 2
type input "5"
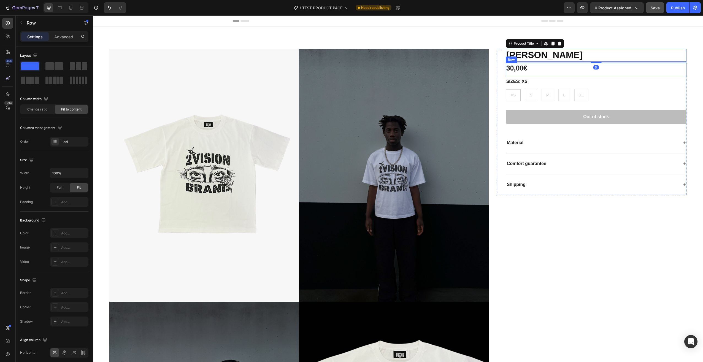
click at [554, 72] on div "30,00€ Product Price Product Price Row" at bounding box center [596, 70] width 181 height 14
drag, startPoint x: 593, startPoint y: 78, endPoint x: 597, endPoint y: 78, distance: 4.1
click at [597, 78] on div at bounding box center [595, 78] width 11 height 2
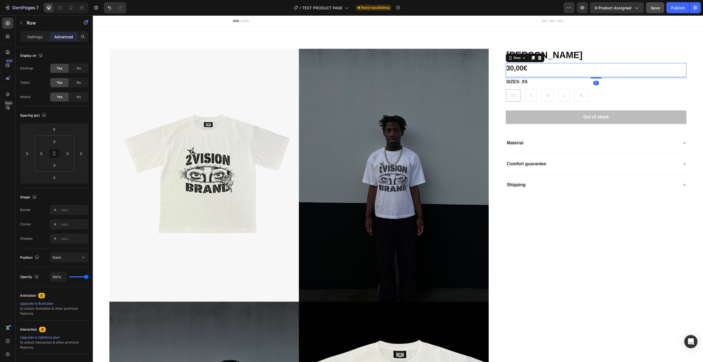
click at [564, 67] on div "30,00€ Product Price Product Price Row 5" at bounding box center [596, 70] width 181 height 14
click at [571, 42] on div "Product Images ANGEL EYES Product Title 30,00€ Product Price Product Price Row …" at bounding box center [398, 302] width 610 height 550
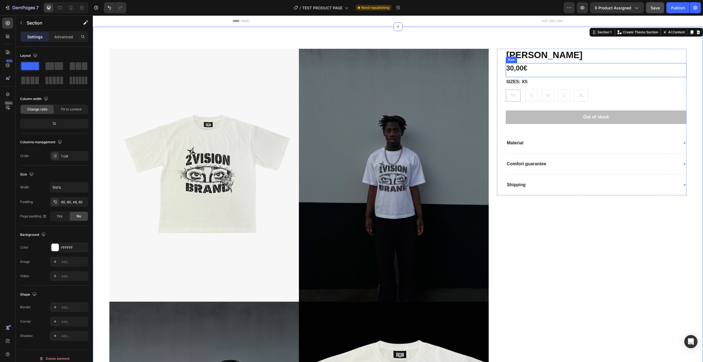
click at [572, 70] on div "30,00€ Product Price Product Price Row" at bounding box center [596, 70] width 181 height 14
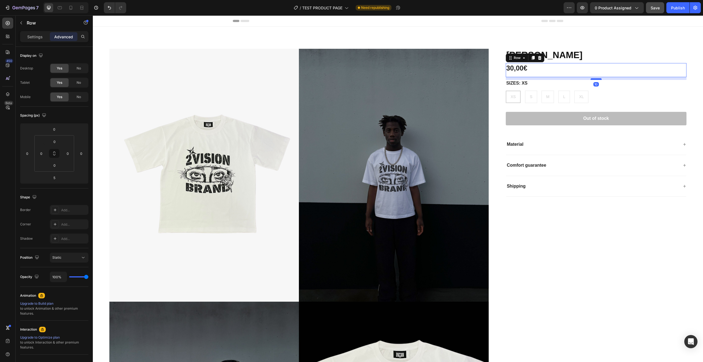
drag, startPoint x: 593, startPoint y: 78, endPoint x: 596, endPoint y: 80, distance: 3.8
click at [596, 80] on div at bounding box center [595, 79] width 11 height 2
type input "10"
click at [558, 89] on div "SIZES: XS XS XS XS S S S M M M L L L XL XL XL" at bounding box center [596, 91] width 181 height 23
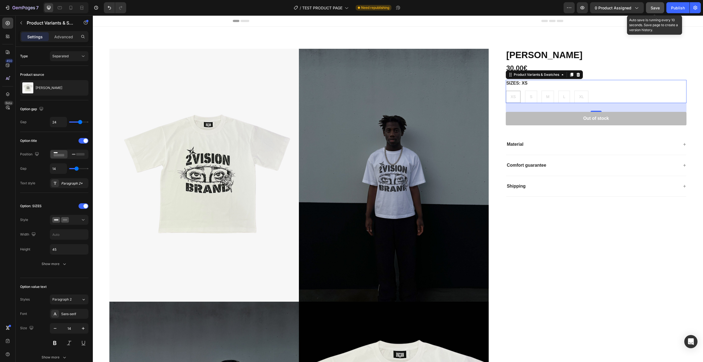
click at [653, 6] on span "Save" at bounding box center [654, 8] width 9 height 5
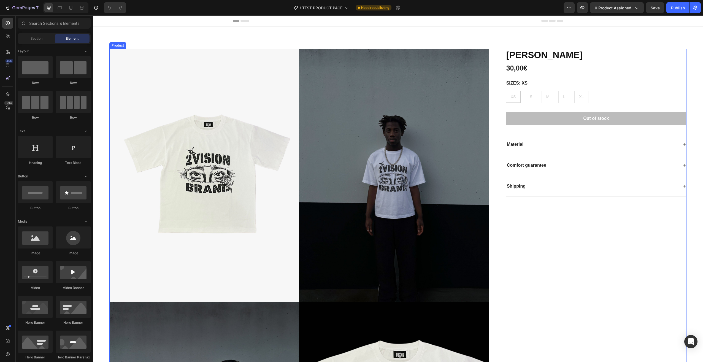
click at [554, 240] on div "[PERSON_NAME] Product Title 30,00€ Product Price Product Price Row SIZES: XS XS…" at bounding box center [591, 304] width 189 height 510
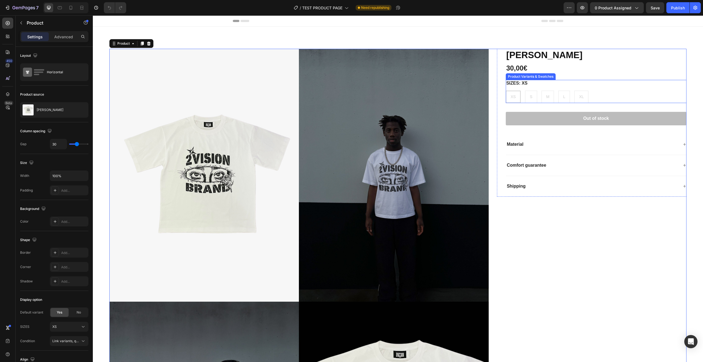
click at [568, 84] on div "SIZES: XS XS XS XS S S S M M M L L L XL XL XL" at bounding box center [596, 91] width 181 height 23
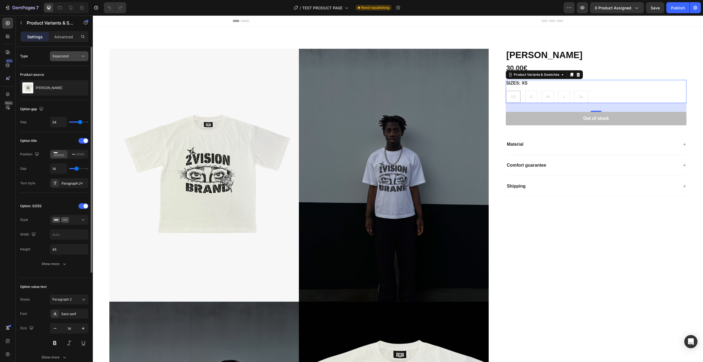
click at [72, 54] on div "Separated" at bounding box center [66, 56] width 28 height 5
click at [68, 82] on p "Combine" at bounding box center [67, 80] width 31 height 5
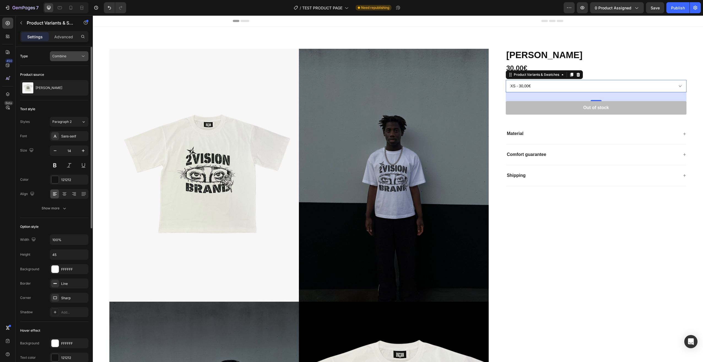
click at [68, 57] on div "Combine" at bounding box center [66, 56] width 28 height 5
click at [67, 71] on span "Separated" at bounding box center [60, 69] width 16 height 5
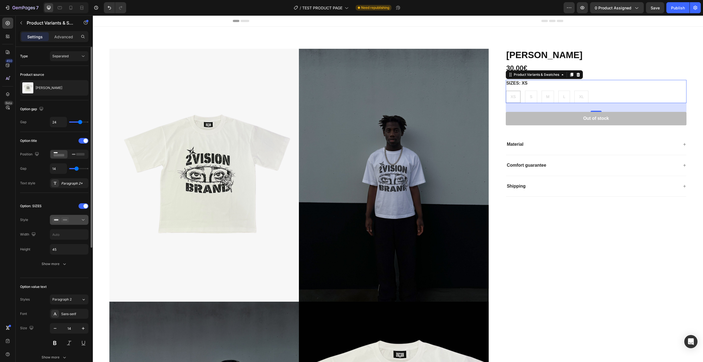
click at [83, 219] on icon at bounding box center [83, 220] width 6 height 6
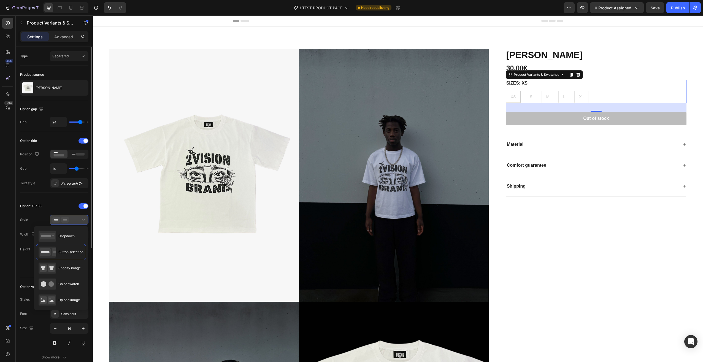
click at [83, 218] on icon at bounding box center [83, 220] width 6 height 6
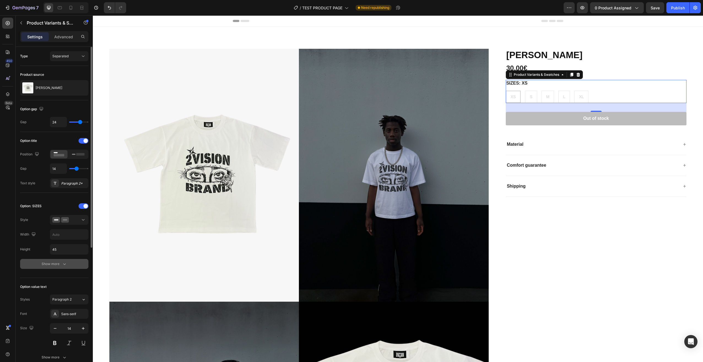
click at [60, 262] on div "Show more" at bounding box center [55, 264] width 26 height 6
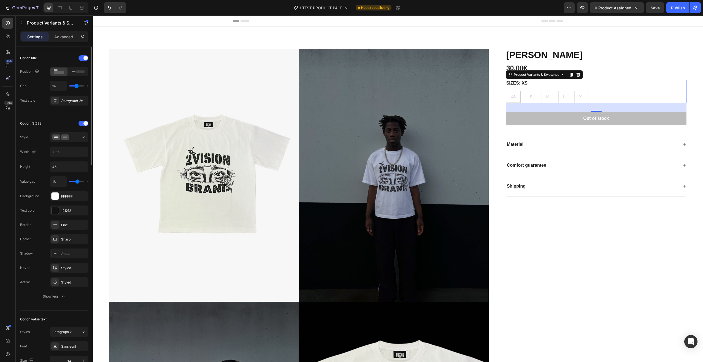
scroll to position [110, 0]
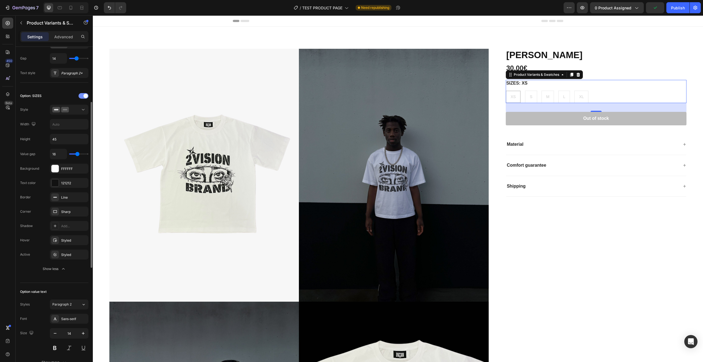
click at [83, 94] on div at bounding box center [83, 96] width 10 height 6
click at [85, 95] on span at bounding box center [85, 96] width 4 height 4
click at [80, 107] on icon at bounding box center [83, 110] width 6 height 6
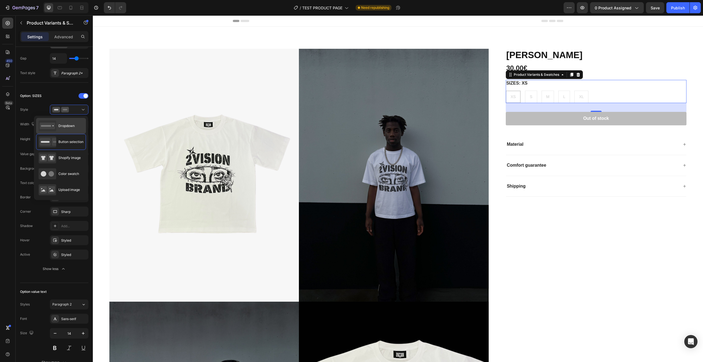
click at [73, 126] on span "Dropdown" at bounding box center [66, 125] width 16 height 5
type input "100%"
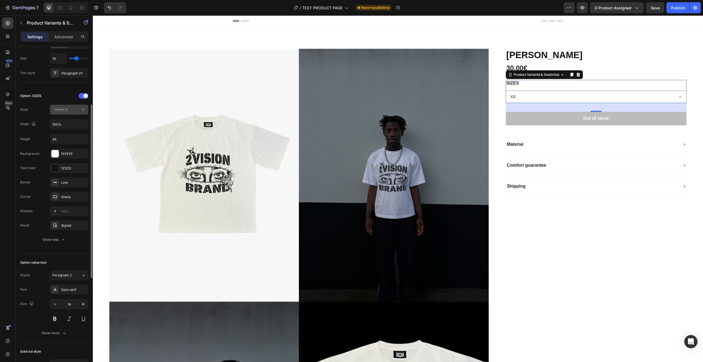
click at [75, 109] on div at bounding box center [69, 110] width 34 height 6
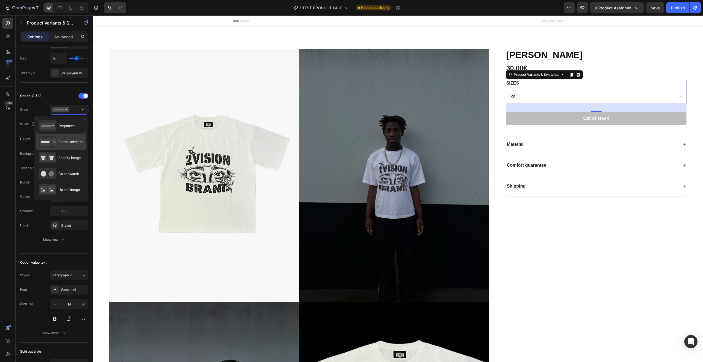
click at [71, 140] on span "Button selection" at bounding box center [70, 141] width 25 height 5
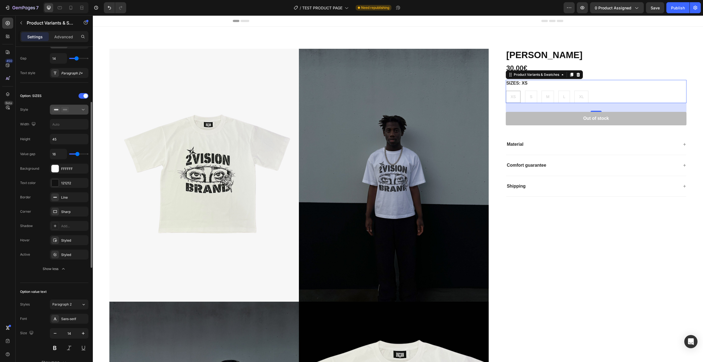
click at [81, 111] on icon at bounding box center [83, 110] width 6 height 6
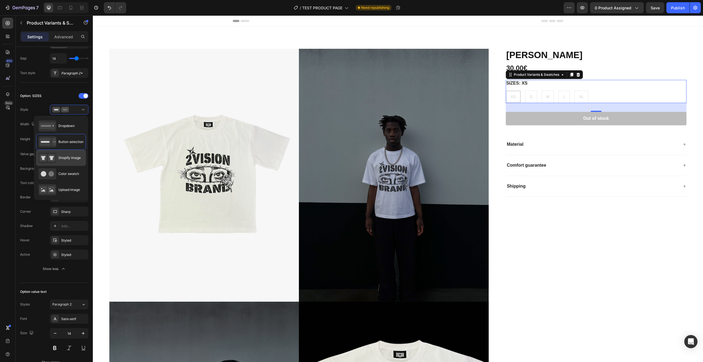
click at [72, 155] on div "Shopify image" at bounding box center [60, 157] width 42 height 11
type input "64"
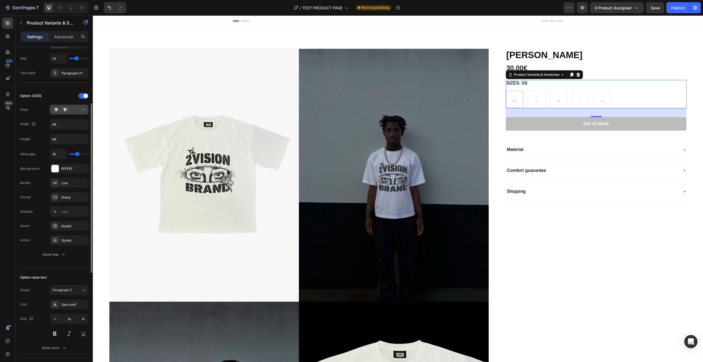
click at [79, 109] on div at bounding box center [69, 110] width 34 height 6
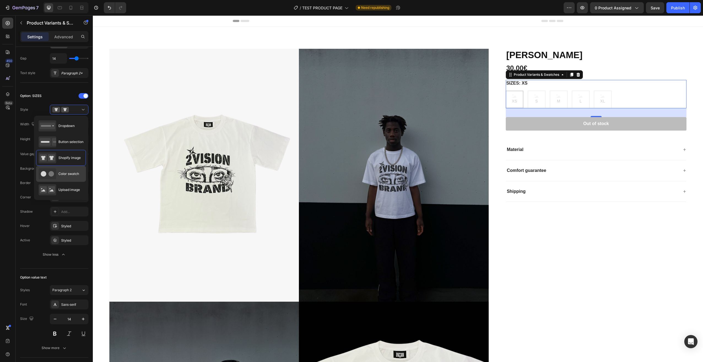
click at [67, 172] on span "Color swatch" at bounding box center [68, 173] width 21 height 5
type input "45"
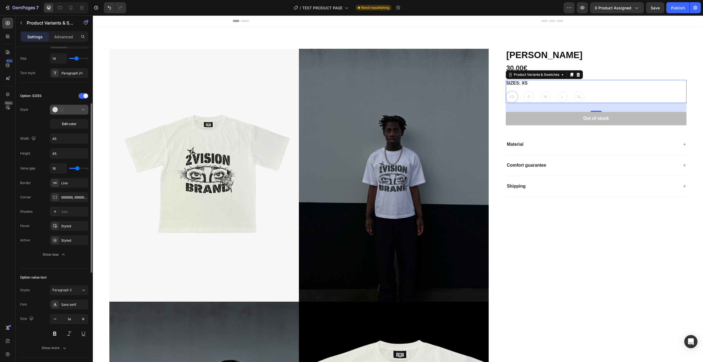
click at [70, 108] on div at bounding box center [69, 110] width 34 height 6
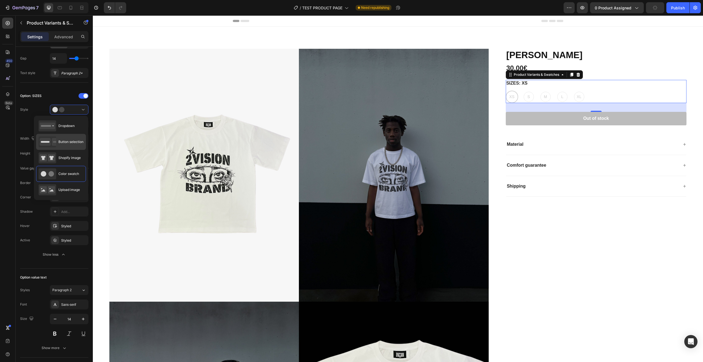
click at [72, 144] on span "Button selection" at bounding box center [70, 141] width 25 height 5
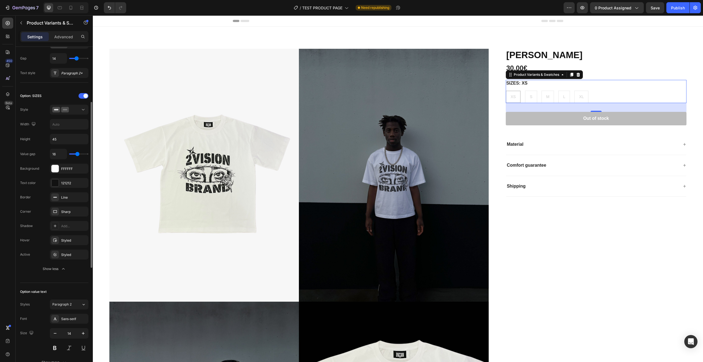
type input "19"
type input "18"
type input "17"
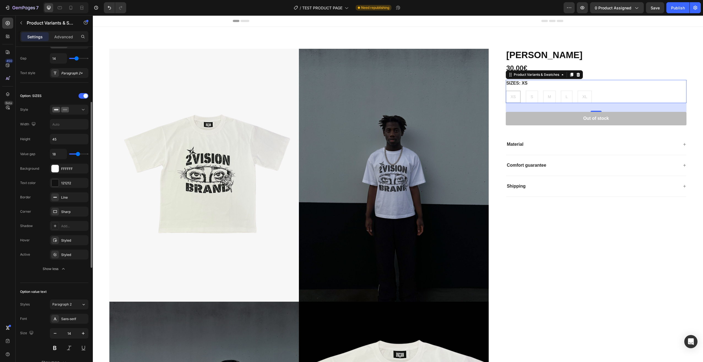
type input "17"
type input "16"
type input "15"
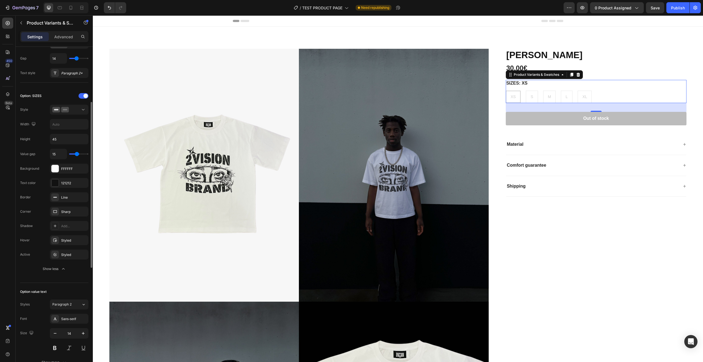
type input "14"
type input "13"
type input "12"
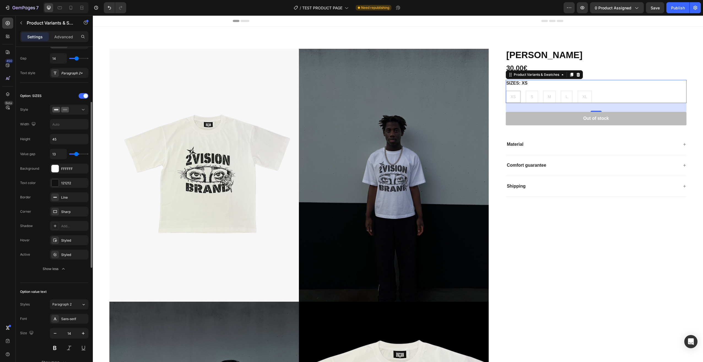
type input "12"
type input "11"
type input "10"
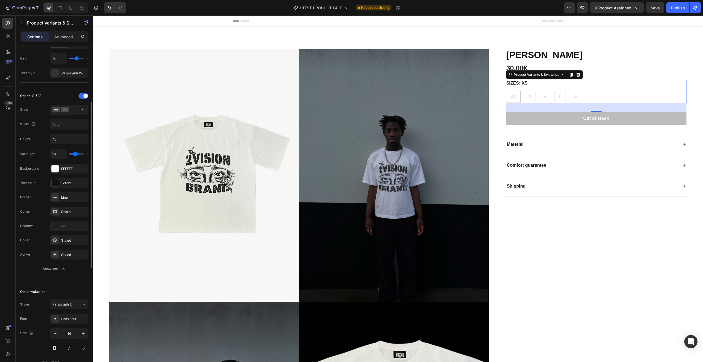
type input "9"
type input "7"
type input "6"
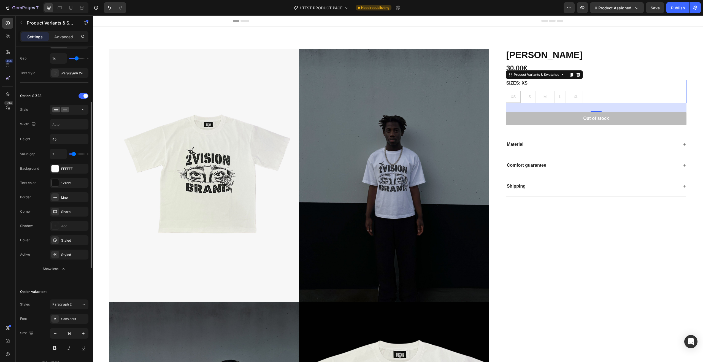
type input "6"
type input "5"
type input "4"
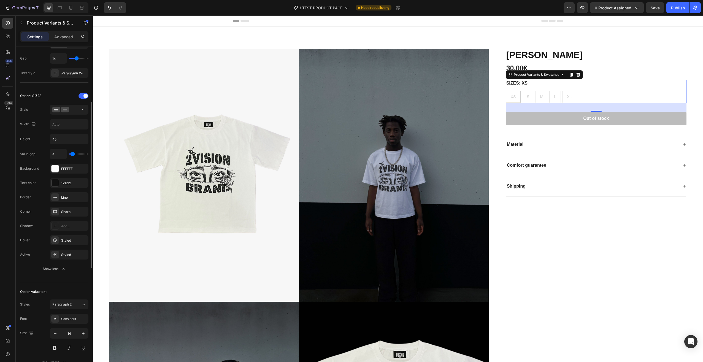
type input "3"
type input "2"
type input "1"
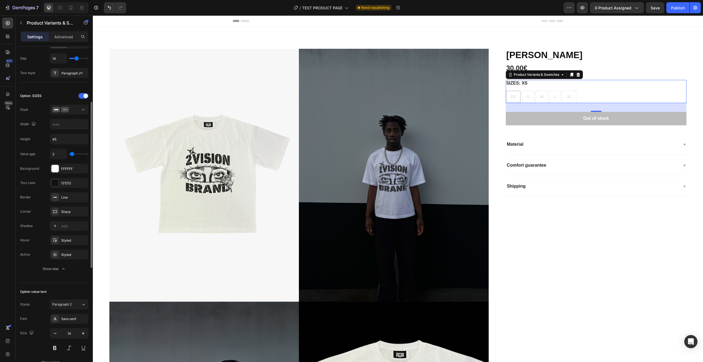
type input "1"
type input "0"
type input "1"
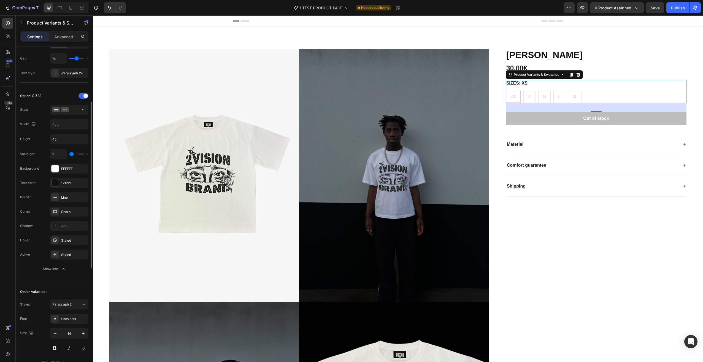
type input "10"
type input "11"
type input "13"
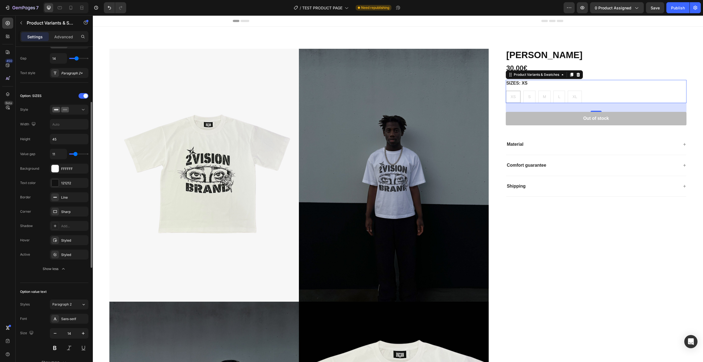
type input "13"
type input "14"
type input "15"
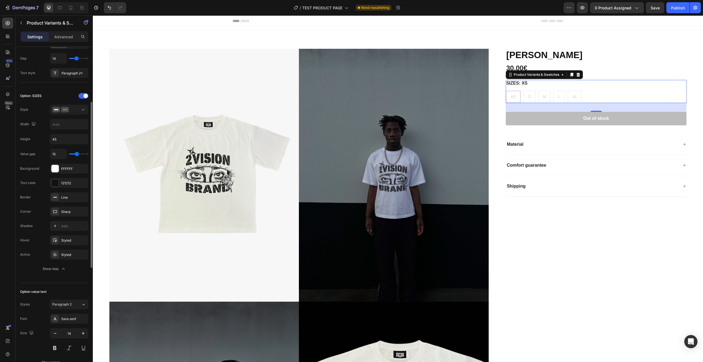
type input "16"
type input "17"
type input "18"
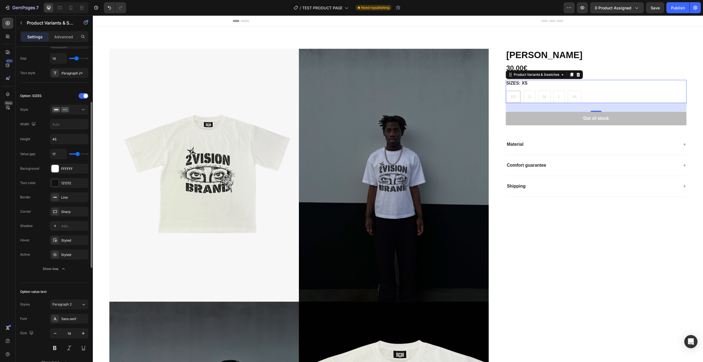
type input "18"
type input "19"
click at [78, 154] on input "range" at bounding box center [78, 153] width 19 height 1
type input "16"
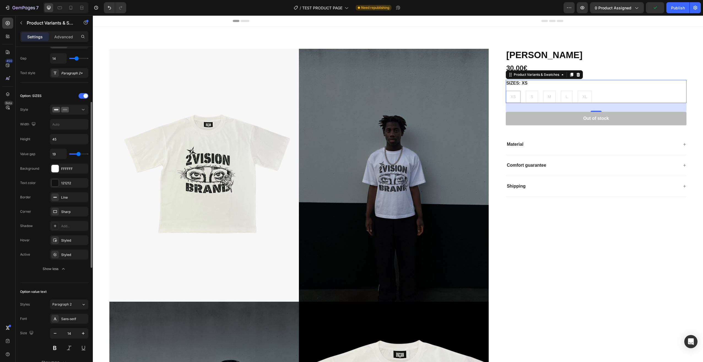
type input "16"
type input "17"
type input "18"
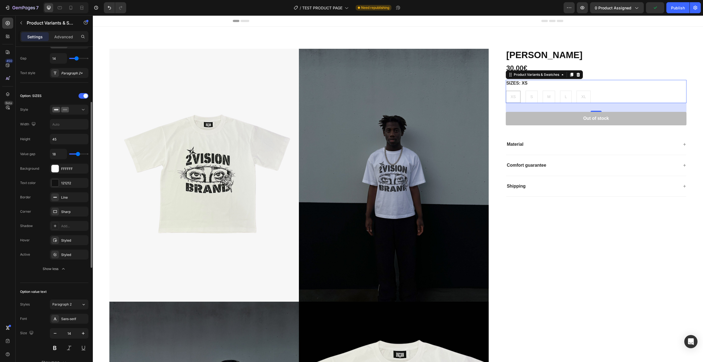
type input "19"
type input "20"
click at [79, 153] on input "range" at bounding box center [78, 153] width 19 height 1
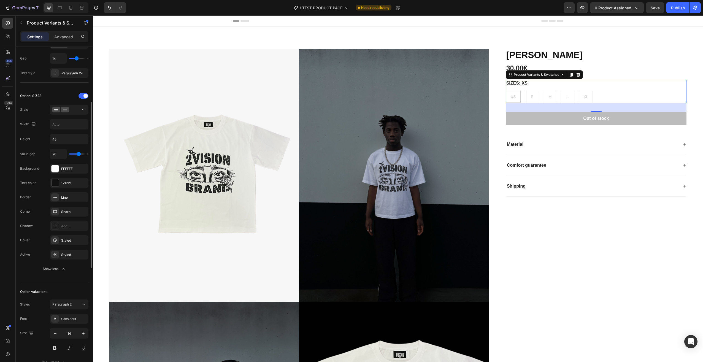
click at [75, 159] on div "Value gap 20 Background FFFFFF Text color 121212 Border Line Corner Sharp Shado…" at bounding box center [54, 211] width 68 height 125
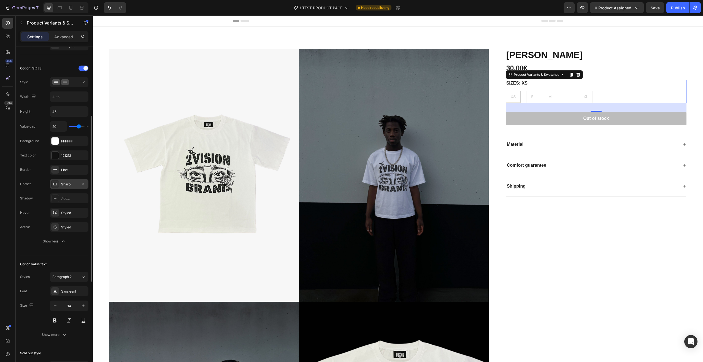
click at [57, 184] on icon at bounding box center [55, 184] width 4 height 4
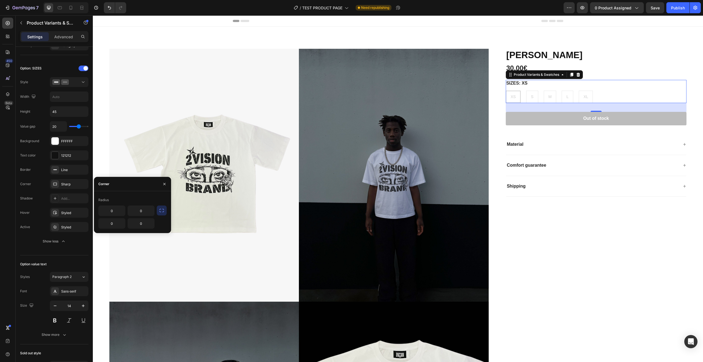
click at [162, 209] on icon "button" at bounding box center [162, 211] width 6 height 6
click at [148, 211] on icon "button" at bounding box center [149, 211] width 6 height 6
click at [136, 243] on p "Pill" at bounding box center [133, 246] width 31 height 6
type input "9999"
click at [164, 209] on icon "button" at bounding box center [162, 211] width 6 height 6
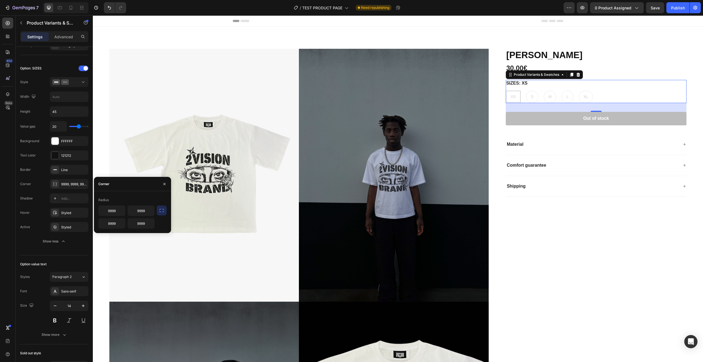
click at [126, 193] on div "Radius 9999 9999 9999 9999" at bounding box center [132, 212] width 77 height 42
click at [164, 183] on icon "button" at bounding box center [164, 184] width 2 height 2
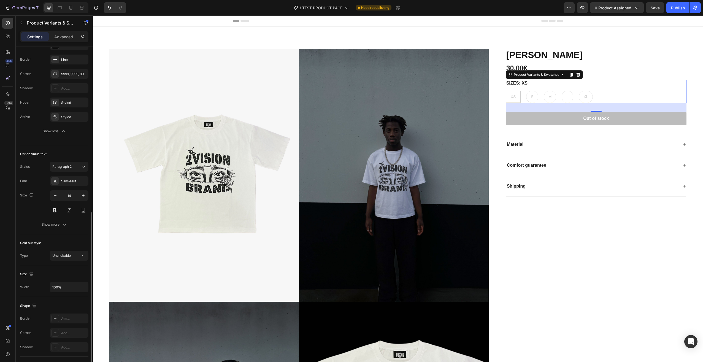
scroll to position [303, 0]
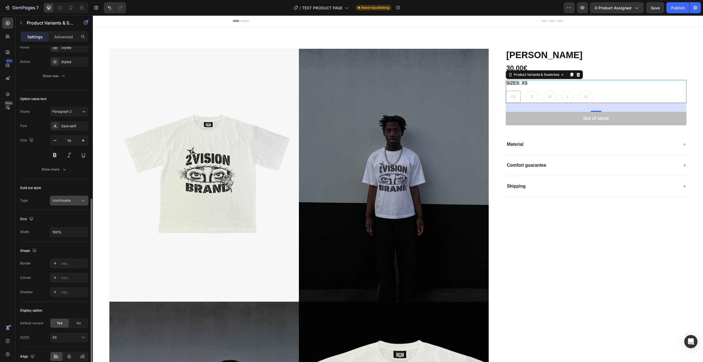
click at [73, 200] on div "Unclickable" at bounding box center [66, 200] width 28 height 5
click at [63, 201] on span "Unclickable" at bounding box center [61, 200] width 18 height 4
click at [61, 234] on span "Cross-out" at bounding box center [60, 234] width 16 height 5
click at [61, 202] on span "Cross-out" at bounding box center [60, 200] width 16 height 4
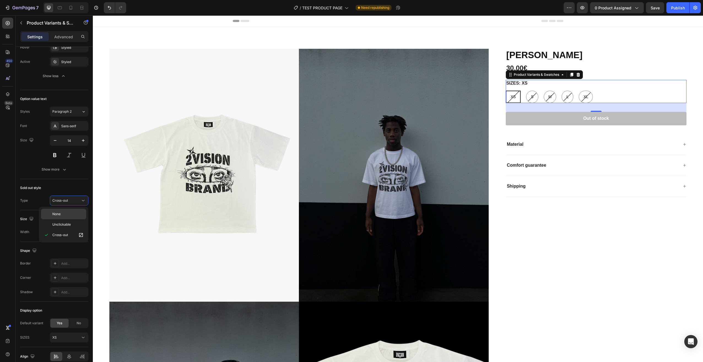
click at [65, 214] on p "None" at bounding box center [67, 213] width 31 height 5
click at [66, 197] on button "None" at bounding box center [69, 200] width 39 height 10
click at [64, 235] on span "Cross-out" at bounding box center [60, 234] width 16 height 5
click at [61, 217] on div "Size" at bounding box center [54, 218] width 68 height 9
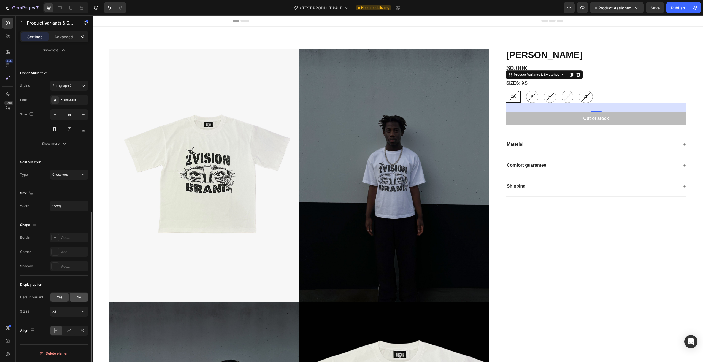
click at [79, 294] on div "No" at bounding box center [79, 297] width 18 height 9
click at [59, 297] on span "Yes" at bounding box center [60, 297] width 6 height 5
click at [76, 296] on div "No" at bounding box center [79, 297] width 18 height 9
click at [63, 313] on input "Please select an option" at bounding box center [69, 311] width 39 height 10
click at [67, 311] on input "Please select an option" at bounding box center [69, 311] width 39 height 10
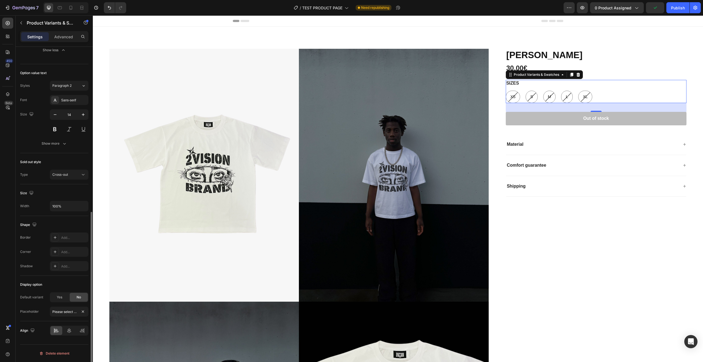
click at [64, 303] on div "Default variant Yes No Placeholder Please select an option" at bounding box center [54, 304] width 68 height 24
click at [64, 300] on div "Yes" at bounding box center [59, 297] width 18 height 9
click at [77, 299] on span "No" at bounding box center [79, 297] width 4 height 5
radio input "false"
click at [533, 99] on div "S" at bounding box center [531, 96] width 11 height 11
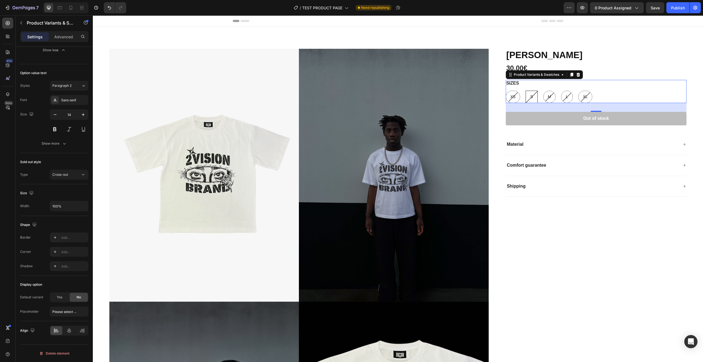
click at [525, 91] on input "S S S" at bounding box center [525, 90] width 0 height 0
radio input "true"
click at [547, 97] on div "M" at bounding box center [549, 97] width 13 height 12
click at [543, 91] on input "M M M" at bounding box center [543, 90] width 0 height 0
radio input "true"
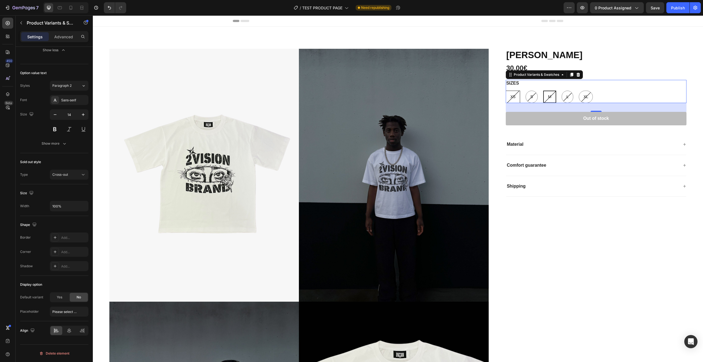
click at [514, 95] on div "XS" at bounding box center [513, 96] width 14 height 11
click at [506, 91] on input "XS XS XS" at bounding box center [505, 90] width 0 height 0
radio input "true"
click at [61, 281] on div "Display option" at bounding box center [54, 284] width 68 height 9
click at [661, 9] on button "button" at bounding box center [655, 7] width 18 height 11
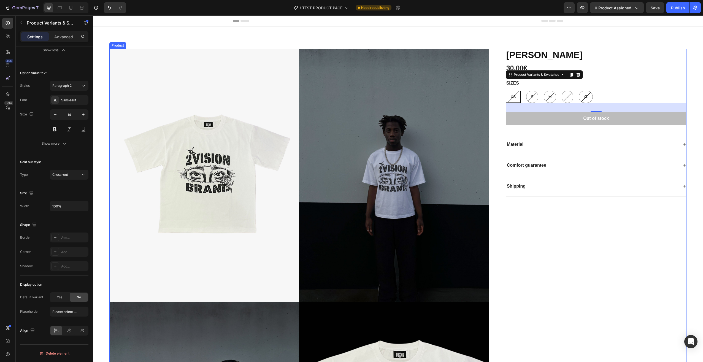
click at [594, 259] on div "ANGEL EYES Product Title 30,00€ Product Price Product Price Row SIZES XS XS XS …" at bounding box center [591, 304] width 189 height 510
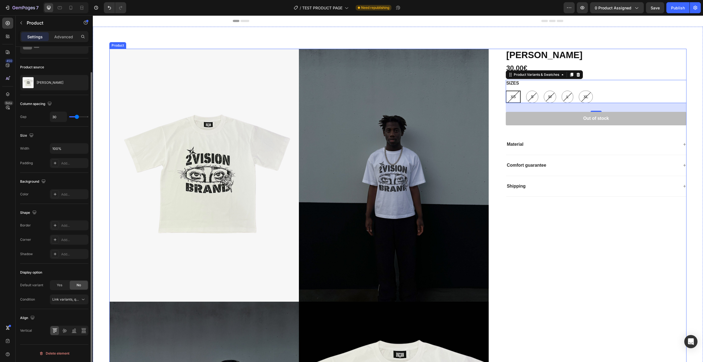
scroll to position [0, 0]
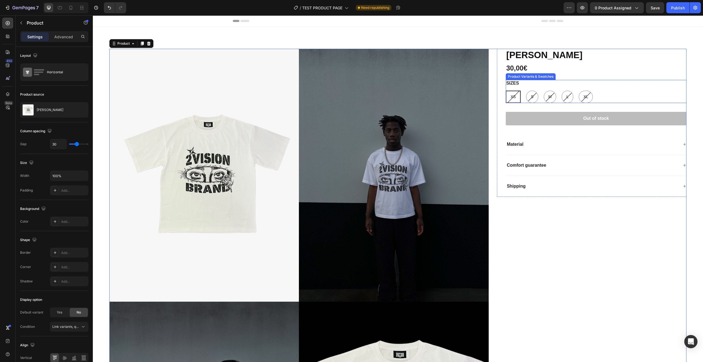
click at [625, 93] on div "XS XS XS S S S M M M L L L XL XL XL" at bounding box center [596, 97] width 181 height 12
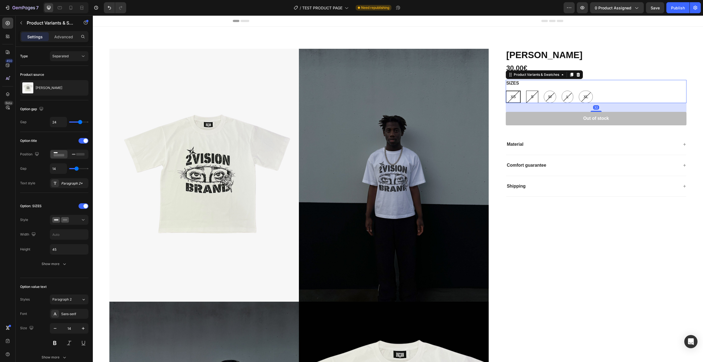
click at [530, 94] on div "S" at bounding box center [531, 96] width 11 height 11
click at [526, 91] on input "S S S" at bounding box center [526, 90] width 0 height 0
radio input "true"
click at [611, 94] on div "XS XS XS S S S M M M L L L XL XL XL" at bounding box center [596, 97] width 181 height 12
type input "27"
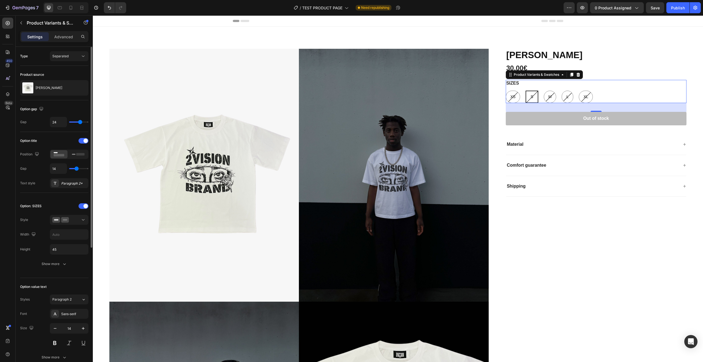
type input "27"
type input "26"
type input "25"
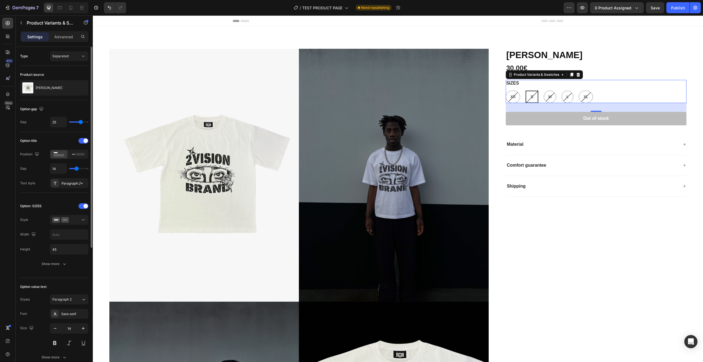
type input "24"
type input "23"
type input "22"
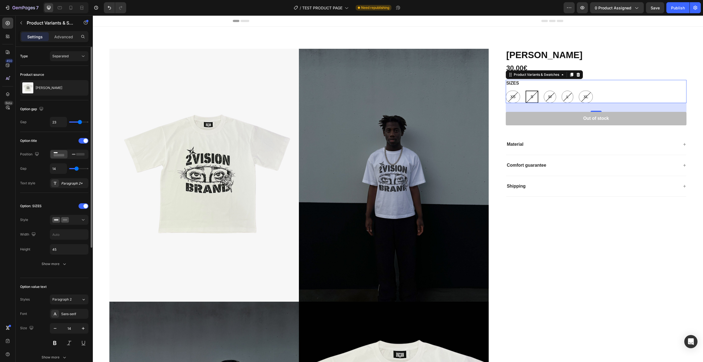
type input "22"
type input "21"
type input "20"
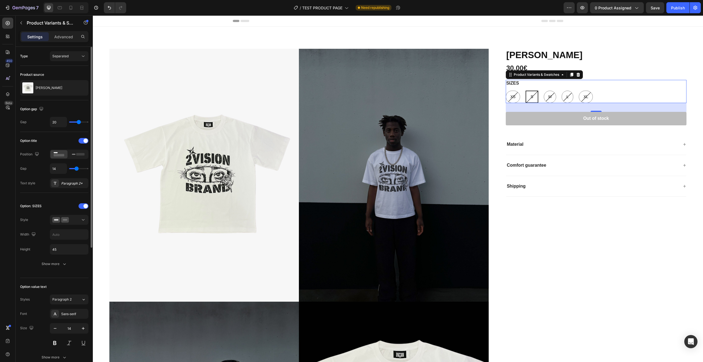
type input "19"
type input "18"
type input "17"
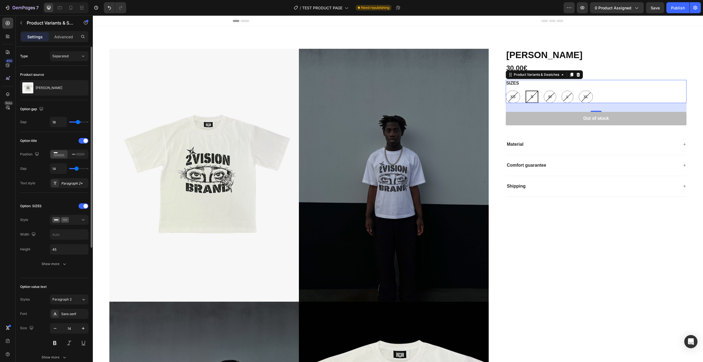
type input "17"
type input "16"
type input "15"
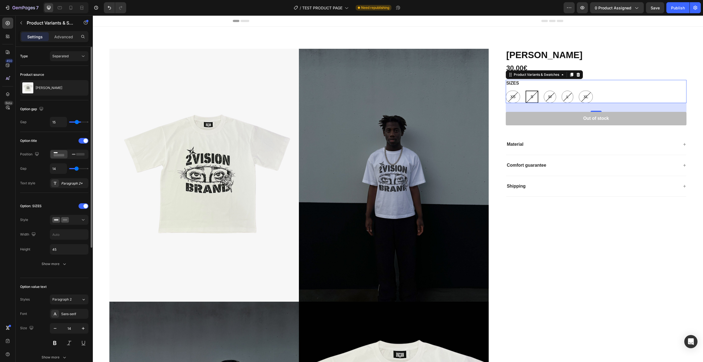
type input "14"
type input "13"
type input "12"
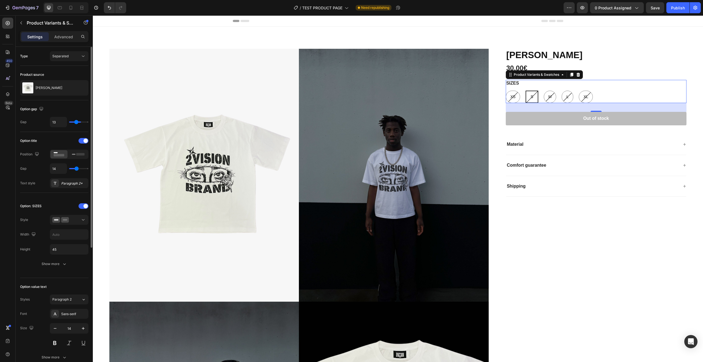
type input "12"
type input "11"
type input "10"
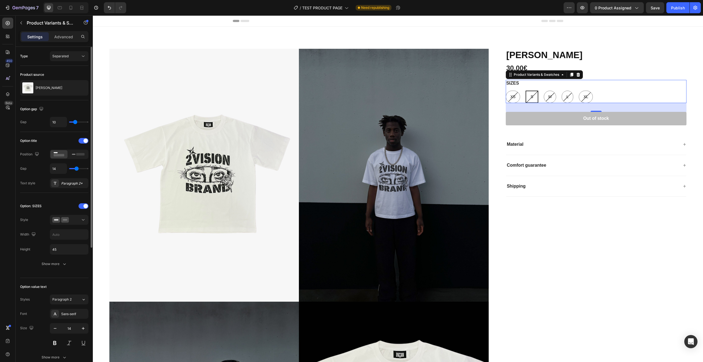
type input "9"
type input "8"
type input "7"
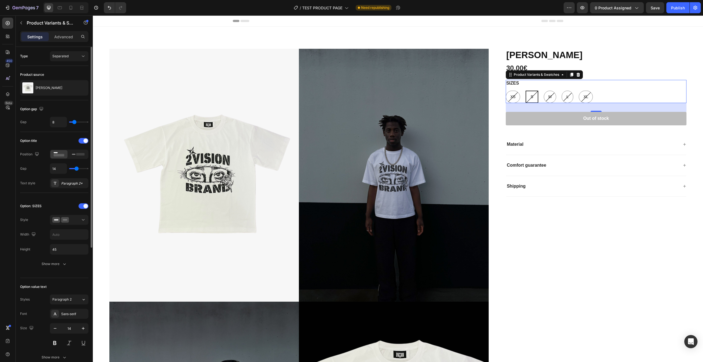
type input "7"
type input "6"
type input "5"
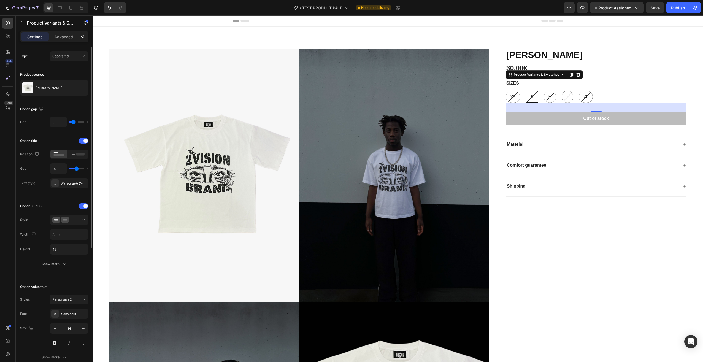
type input "4"
type input "3"
type input "2"
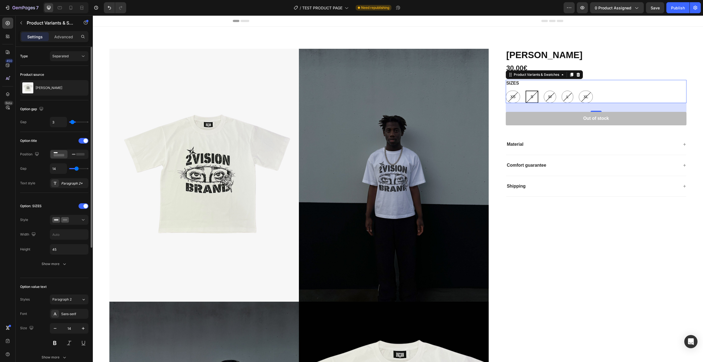
type input "2"
type input "1"
type input "0"
drag, startPoint x: 81, startPoint y: 120, endPoint x: 70, endPoint y: 122, distance: 12.0
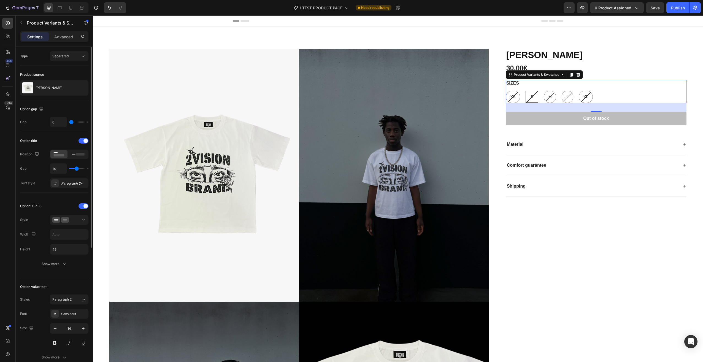
type input "0"
click at [70, 122] on input "range" at bounding box center [78, 121] width 19 height 1
type input "2"
type input "3"
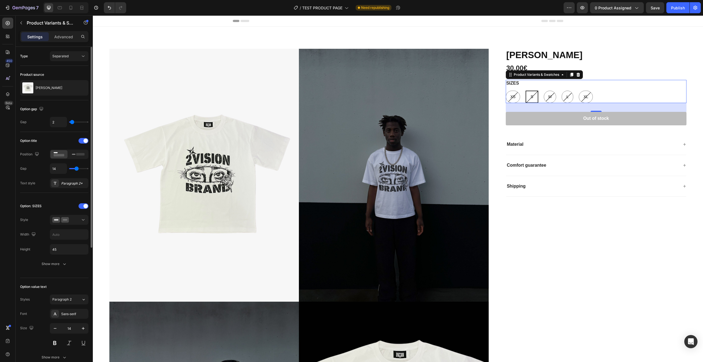
type input "3"
type input "6"
type input "10"
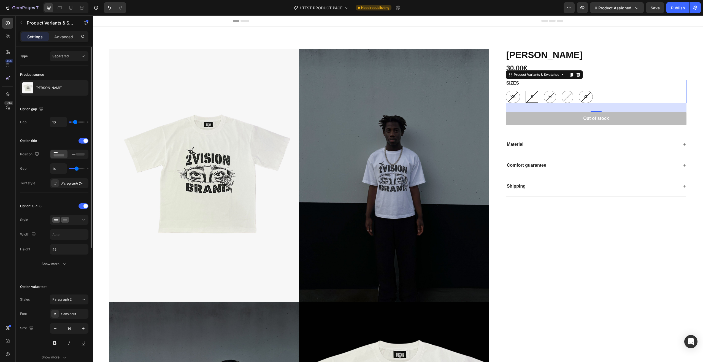
type input "15"
type input "16"
type input "17"
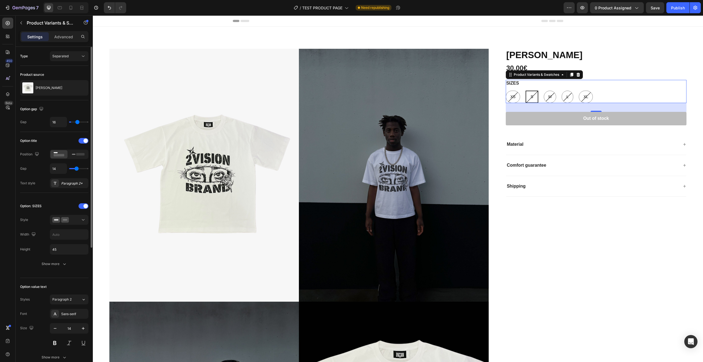
type input "17"
type input "18"
type input "19"
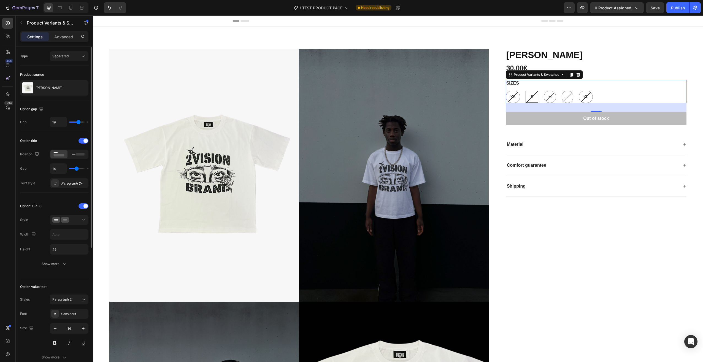
type input "20"
type input "21"
type input "22"
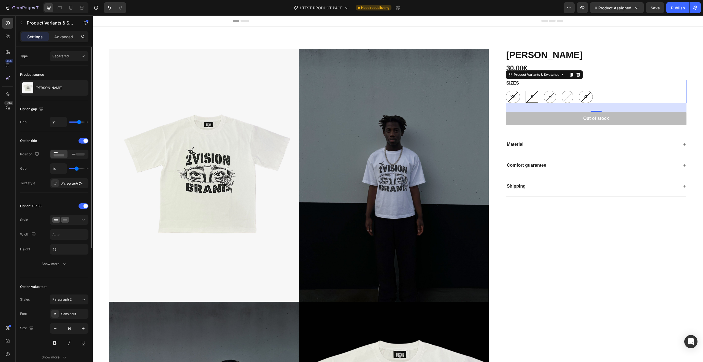
type input "22"
type input "23"
type input "24"
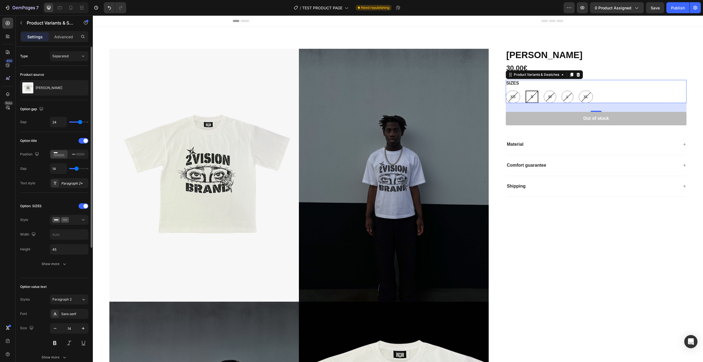
type input "25"
type input "24"
type input "23"
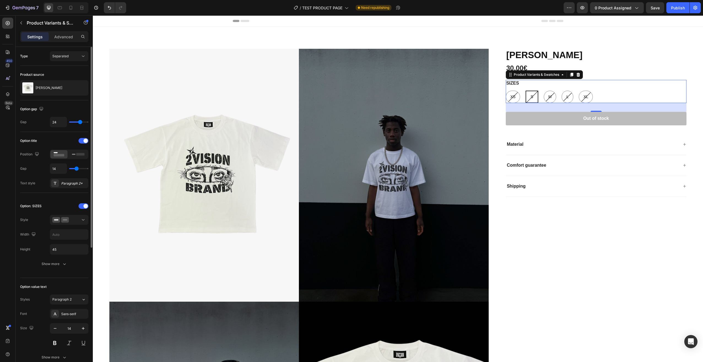
type input "23"
type input "22"
type input "21"
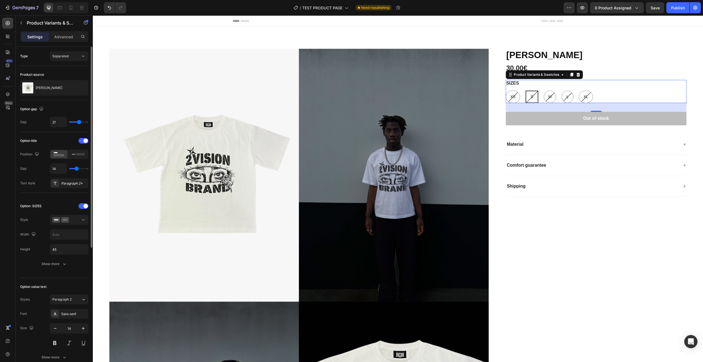
type input "22"
type input "23"
type input "24"
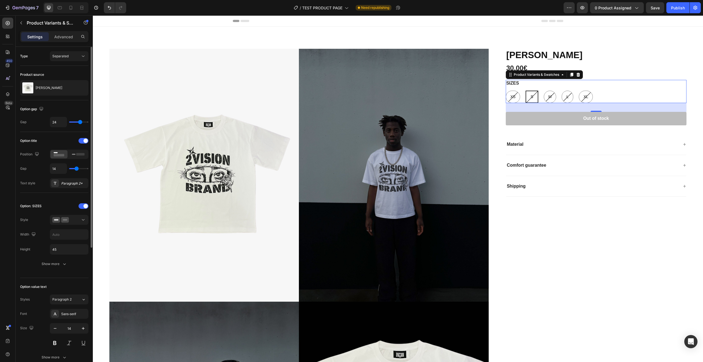
drag, startPoint x: 77, startPoint y: 121, endPoint x: 80, endPoint y: 121, distance: 2.8
type input "24"
click at [80, 121] on input "range" at bounding box center [78, 121] width 19 height 1
click at [633, 84] on div "SIZES XS XS XS S S S M M M L L L XL XL XL" at bounding box center [596, 91] width 181 height 23
click at [86, 140] on span at bounding box center [85, 140] width 4 height 4
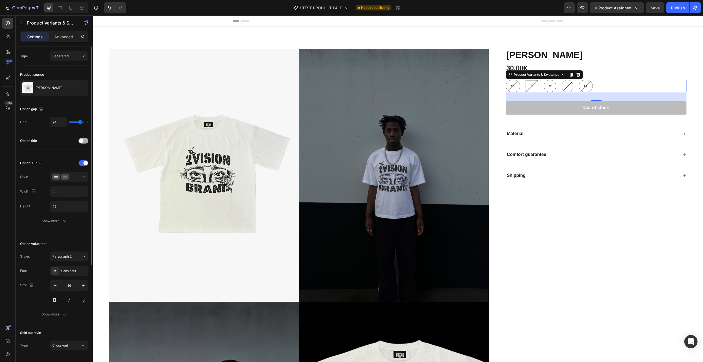
click at [86, 140] on div at bounding box center [83, 141] width 10 height 6
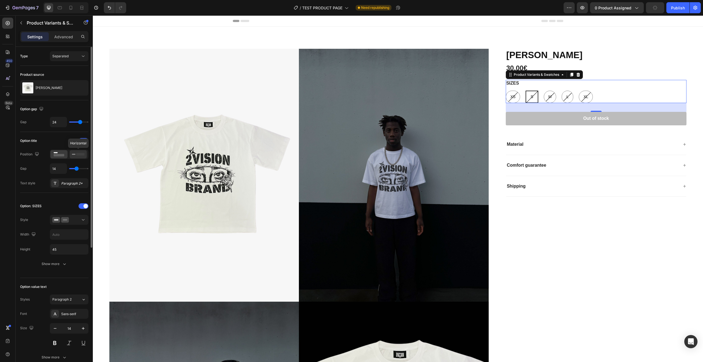
click at [77, 152] on icon at bounding box center [78, 154] width 13 height 6
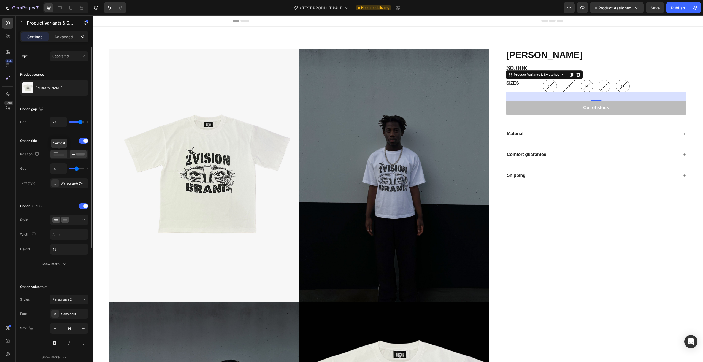
click at [63, 154] on rect at bounding box center [59, 155] width 11 height 2
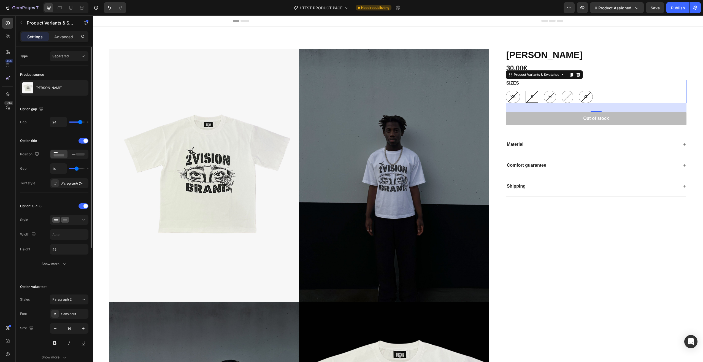
type input "17"
type input "16"
type input "13"
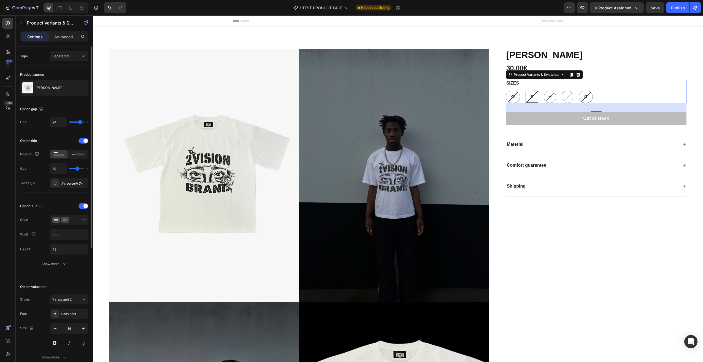
type input "13"
type input "7"
type input "4"
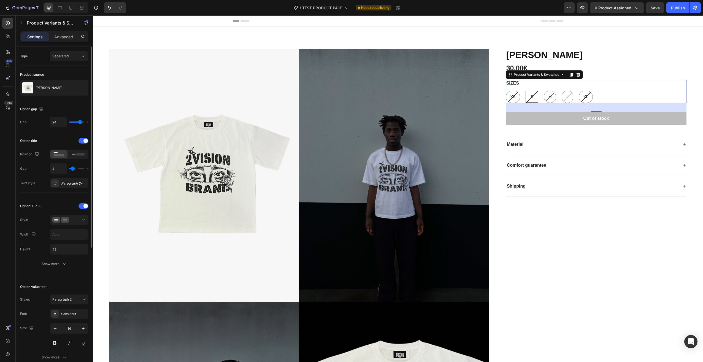
type input "3"
type input "1"
type input "0"
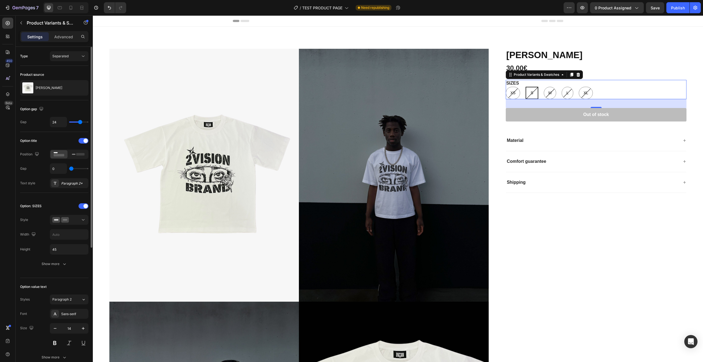
drag, startPoint x: 78, startPoint y: 167, endPoint x: 71, endPoint y: 167, distance: 7.2
type input "0"
click at [71, 168] on input "range" at bounding box center [78, 168] width 19 height 1
type input "1"
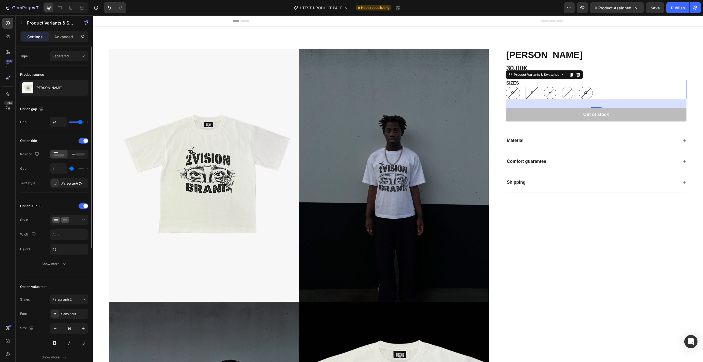
type input "2"
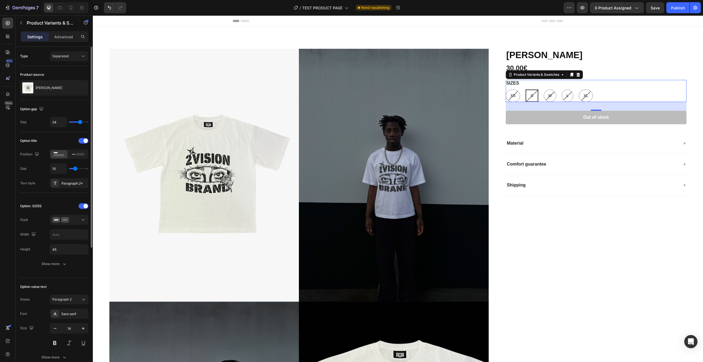
drag, startPoint x: 70, startPoint y: 169, endPoint x: 75, endPoint y: 170, distance: 4.5
click at [75, 169] on input "range" at bounding box center [78, 168] width 19 height 1
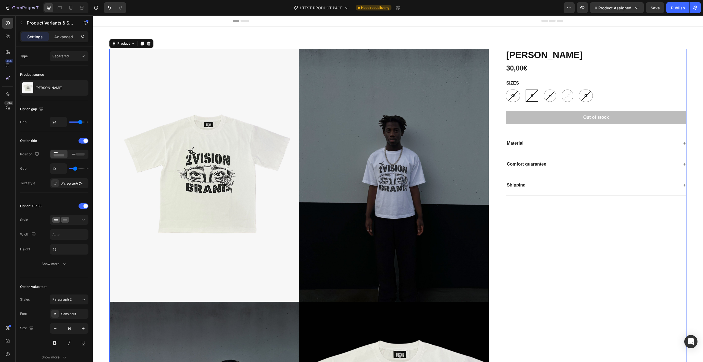
click at [603, 245] on div "ANGEL EYES Product Title 30,00€ Product Price Product Price Row SIZES XS XS XS …" at bounding box center [591, 304] width 189 height 510
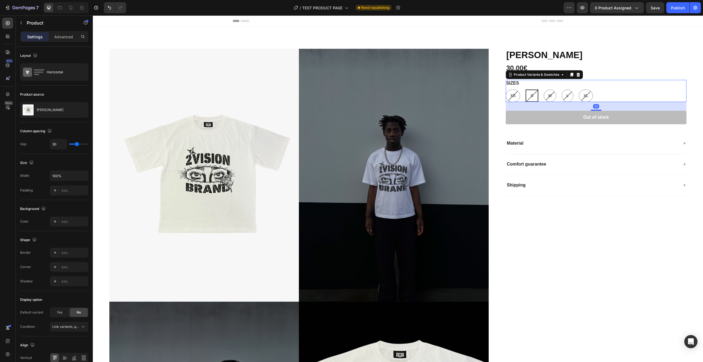
click at [635, 91] on div "XS XS XS S S S M M M L L L XL XL XL" at bounding box center [596, 95] width 181 height 12
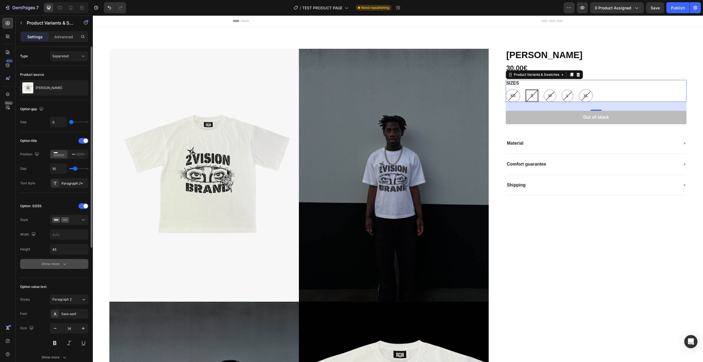
click at [56, 265] on div "Show more" at bounding box center [55, 264] width 26 height 6
click at [79, 263] on input "range" at bounding box center [78, 263] width 19 height 1
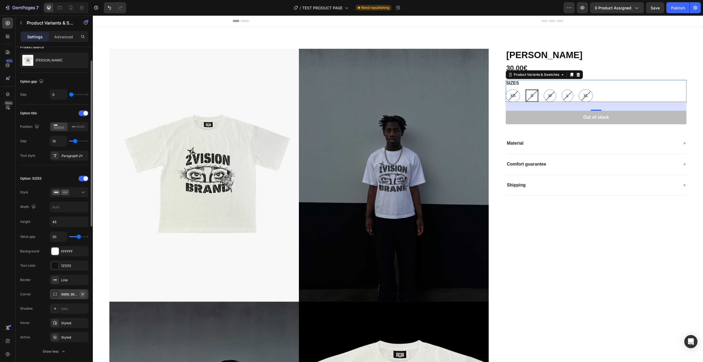
click at [84, 295] on icon "button" at bounding box center [82, 294] width 4 height 4
click at [74, 279] on div "Line" at bounding box center [69, 280] width 16 height 5
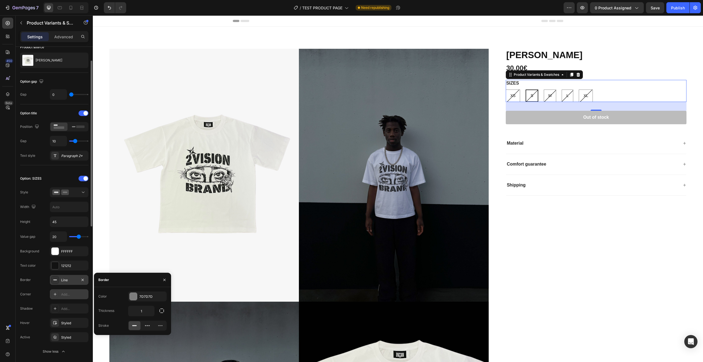
click at [74, 279] on div "Line" at bounding box center [69, 280] width 16 height 5
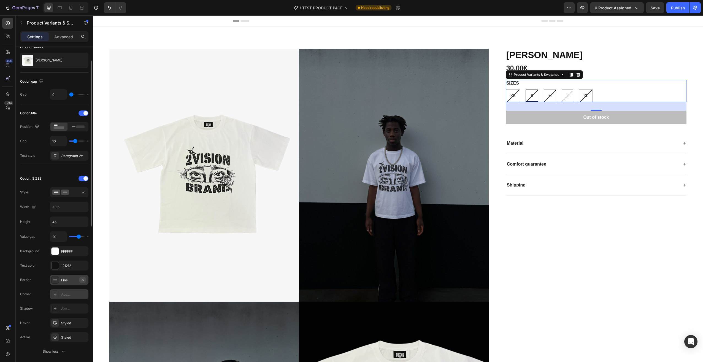
click at [80, 279] on button "button" at bounding box center [82, 279] width 7 height 7
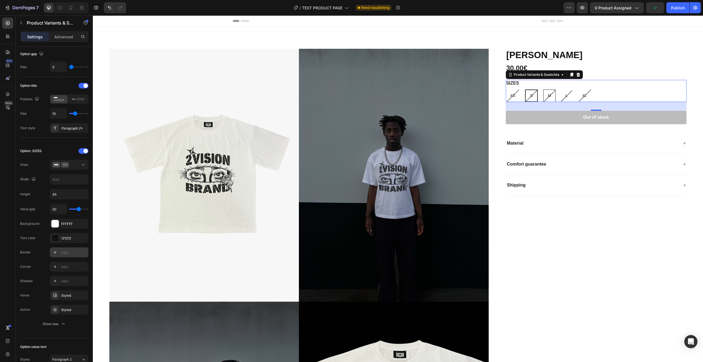
click at [544, 96] on div "M" at bounding box center [549, 95] width 12 height 11
click at [543, 89] on input "M M M" at bounding box center [543, 89] width 0 height 0
click at [512, 96] on span "XS" at bounding box center [512, 95] width 5 height 4
click at [506, 89] on input "XS XS XS" at bounding box center [505, 89] width 0 height 0
click at [569, 243] on div "ANGEL EYES Product Title 30,00€ Product Price Product Price Row SIZES XS XS XS …" at bounding box center [591, 304] width 189 height 510
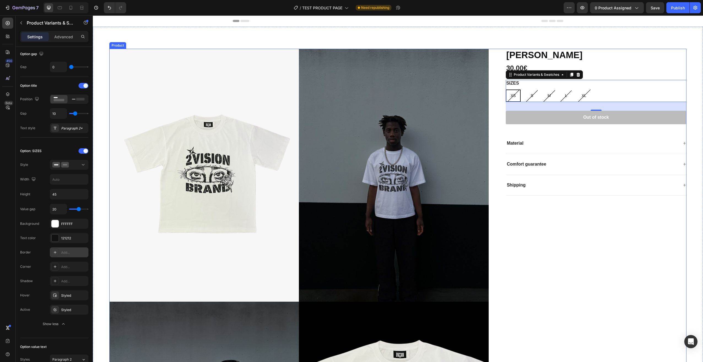
scroll to position [0, 0]
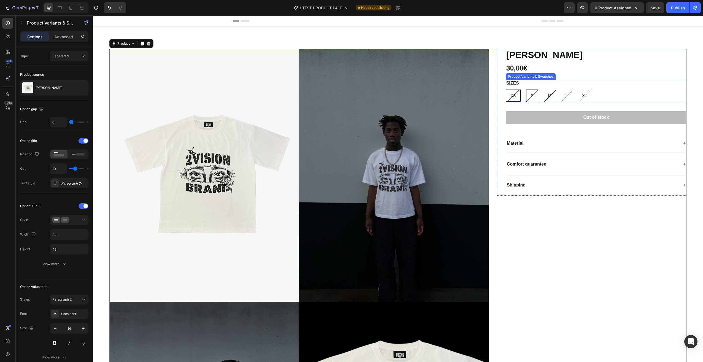
click at [528, 100] on div "S" at bounding box center [531, 95] width 11 height 11
click at [526, 89] on input "S S S" at bounding box center [526, 89] width 0 height 0
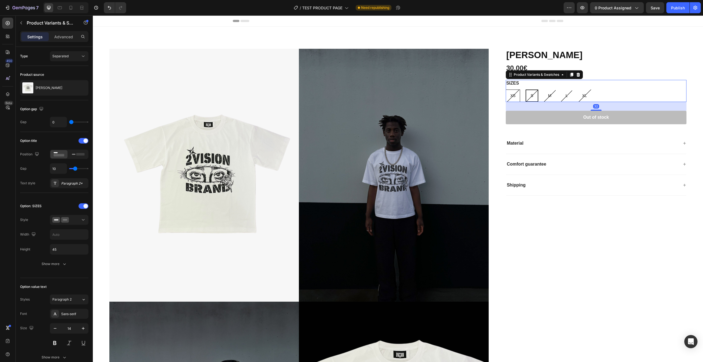
click at [512, 97] on span "XS" at bounding box center [512, 95] width 5 height 4
click at [506, 89] on input "XS XS XS" at bounding box center [505, 89] width 0 height 0
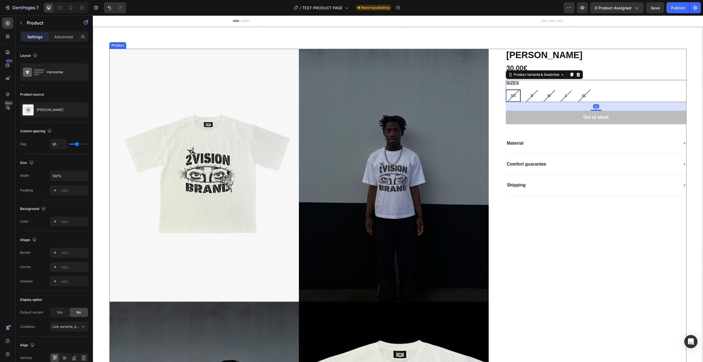
click at [594, 268] on div "ANGEL EYES Product Title 30,00€ Product Price Product Price Row SIZES XS XS XS …" at bounding box center [591, 304] width 189 height 510
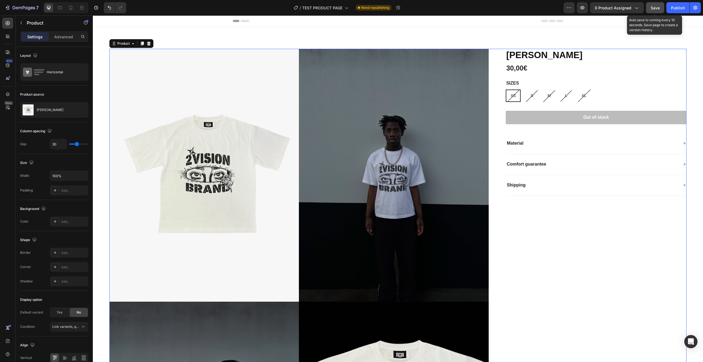
click at [659, 11] on button "Save" at bounding box center [655, 7] width 18 height 11
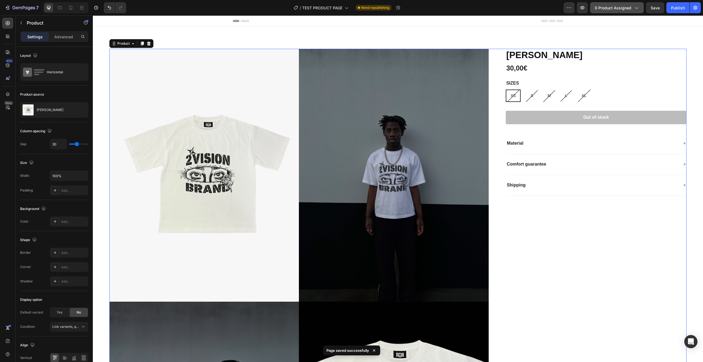
click at [620, 7] on span "0 product assigned" at bounding box center [612, 8] width 37 height 6
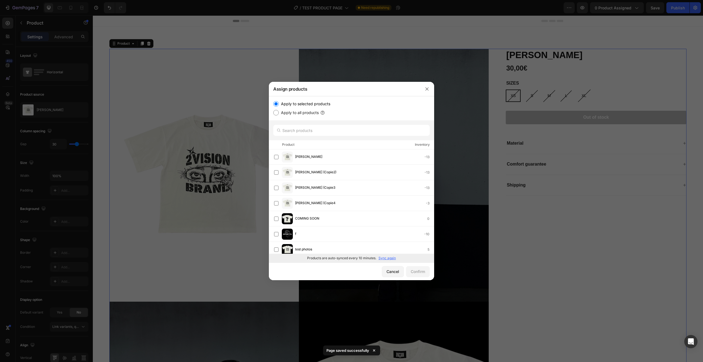
click at [600, 38] on div at bounding box center [351, 181] width 703 height 362
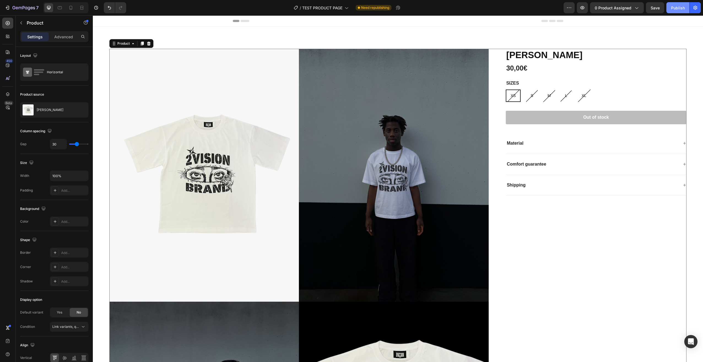
click at [680, 6] on div "Publish" at bounding box center [678, 8] width 14 height 6
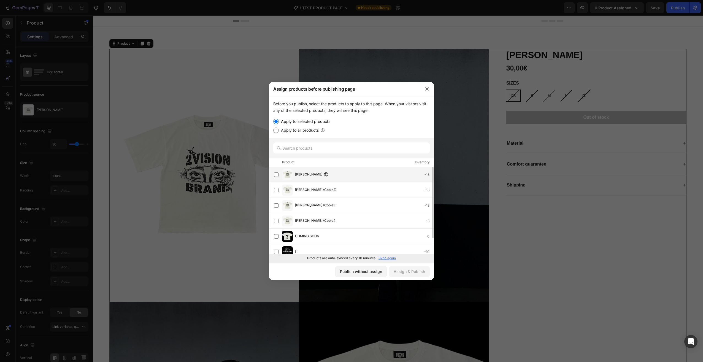
click at [303, 176] on span "ANGEL EYES" at bounding box center [308, 175] width 27 height 6
click at [415, 274] on div "Assign & Publish" at bounding box center [408, 271] width 31 height 6
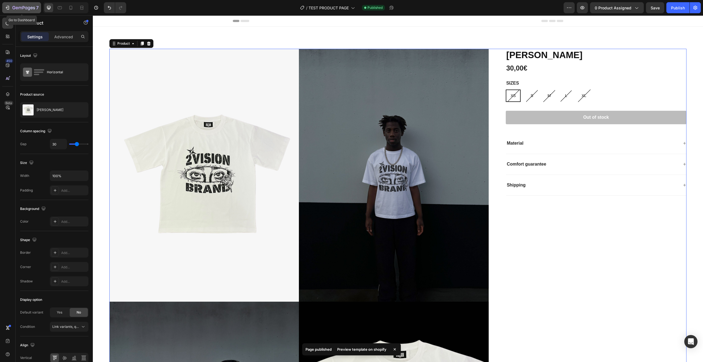
click at [12, 8] on div "7" at bounding box center [22, 7] width 34 height 7
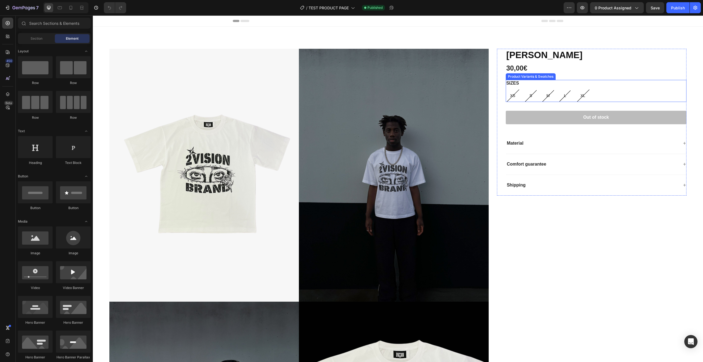
click at [624, 90] on div "XS XS XS S S S M M M L L L XL XL XL" at bounding box center [596, 95] width 181 height 12
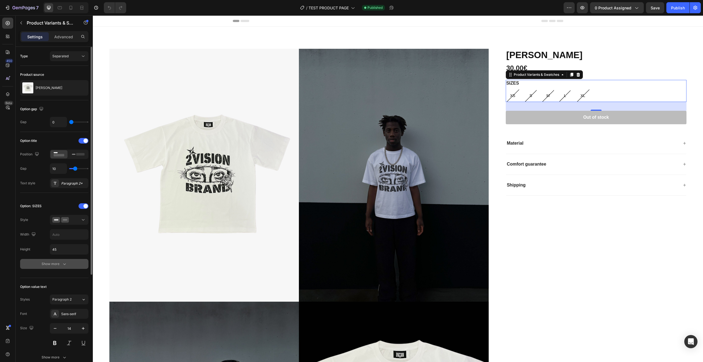
click at [59, 260] on button "Show more" at bounding box center [54, 264] width 68 height 10
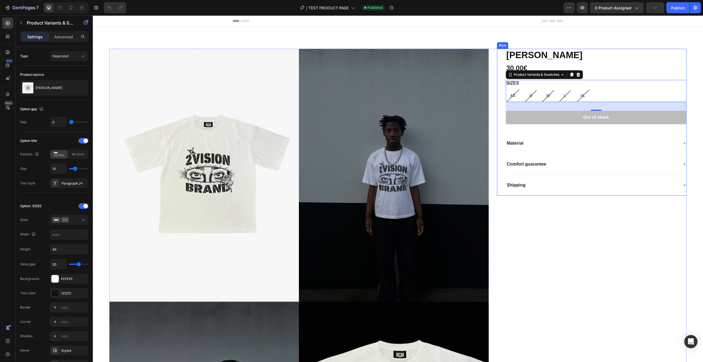
click at [499, 71] on div "[PERSON_NAME] Product Title 30,00€ Product Price Product Price Row SIZES XS XS …" at bounding box center [591, 122] width 189 height 147
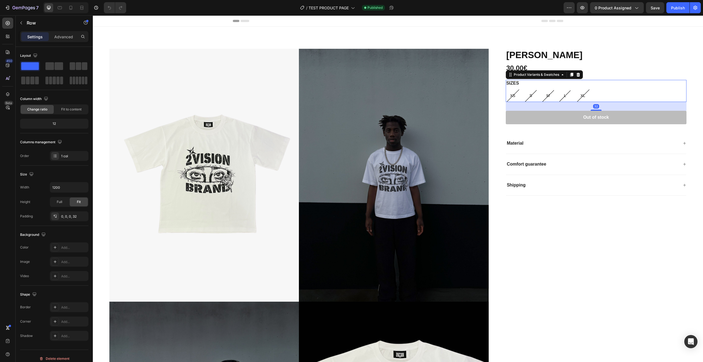
click at [613, 94] on div "XS XS XS S S S M M M L L L XL XL XL" at bounding box center [596, 95] width 181 height 12
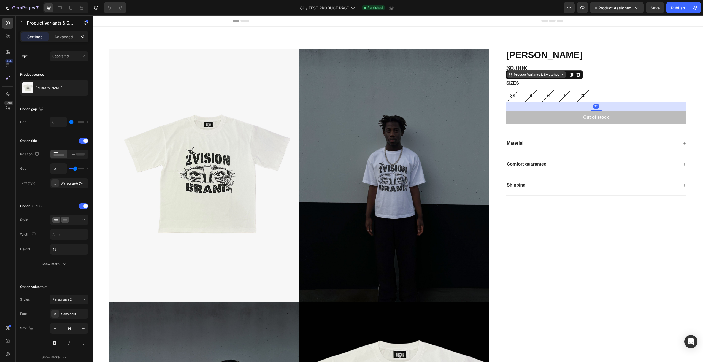
click at [560, 77] on icon at bounding box center [562, 74] width 4 height 4
click at [559, 77] on div "Product Variants & Swatches" at bounding box center [536, 74] width 59 height 7
click at [570, 77] on div at bounding box center [571, 74] width 7 height 7
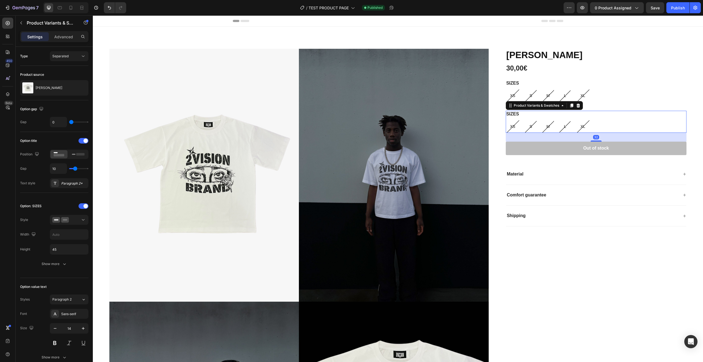
click at [598, 118] on div "SIZES XS XS XS S S S M M M L L L XL XL XL" at bounding box center [596, 122] width 181 height 22
click at [82, 207] on div at bounding box center [83, 206] width 10 height 6
click at [38, 207] on div "Option: SIZES" at bounding box center [30, 205] width 21 height 5
click at [74, 156] on icon at bounding box center [78, 154] width 13 height 6
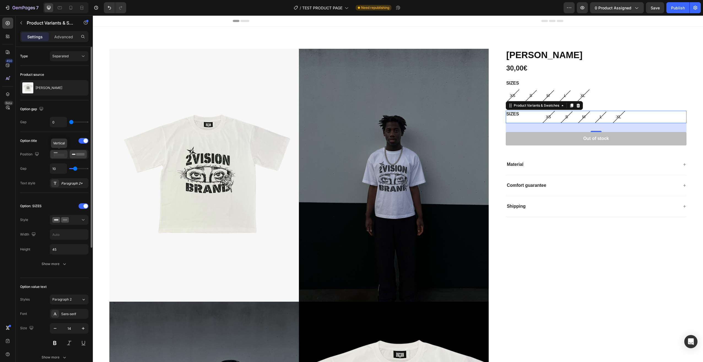
click at [60, 153] on icon at bounding box center [59, 154] width 13 height 6
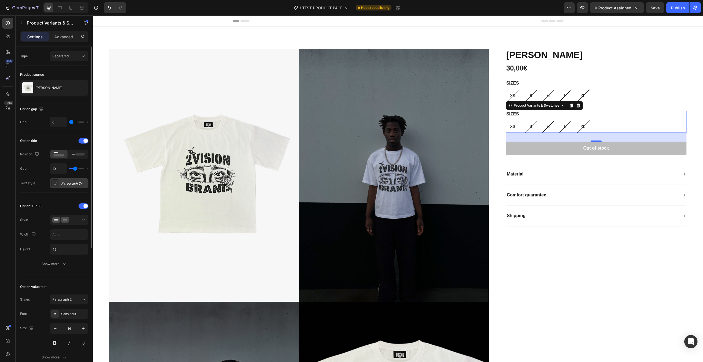
click at [71, 181] on div "Paragraph 2*" at bounding box center [74, 183] width 26 height 5
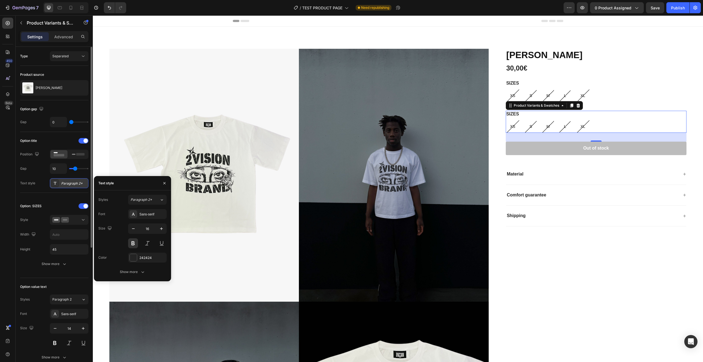
click at [71, 181] on div "Paragraph 2*" at bounding box center [74, 183] width 26 height 5
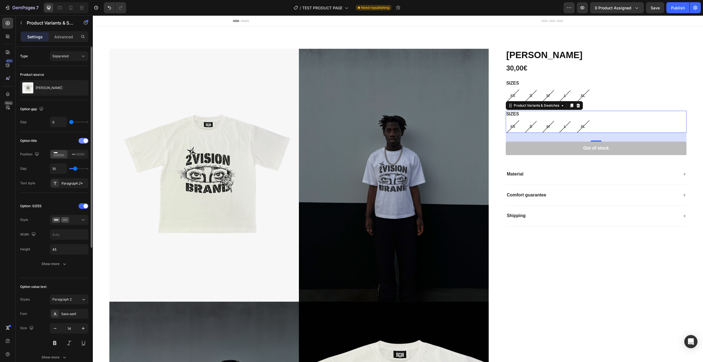
click at [85, 141] on span at bounding box center [85, 140] width 4 height 4
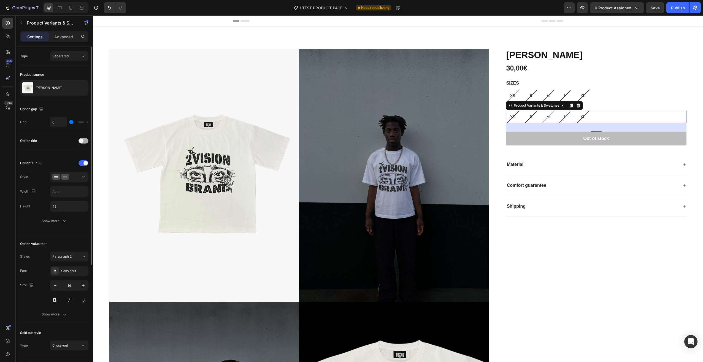
click at [85, 141] on div at bounding box center [83, 141] width 10 height 6
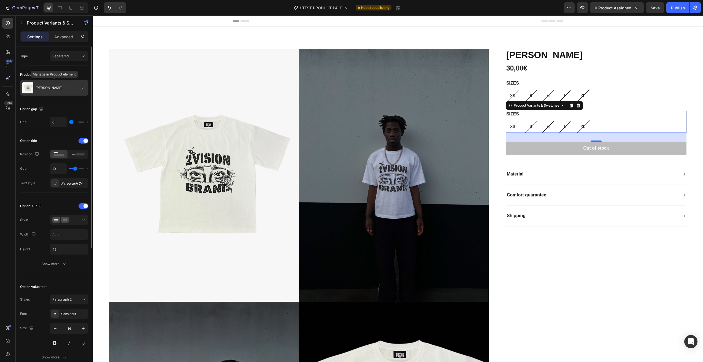
click at [66, 89] on div "[PERSON_NAME]" at bounding box center [54, 87] width 68 height 15
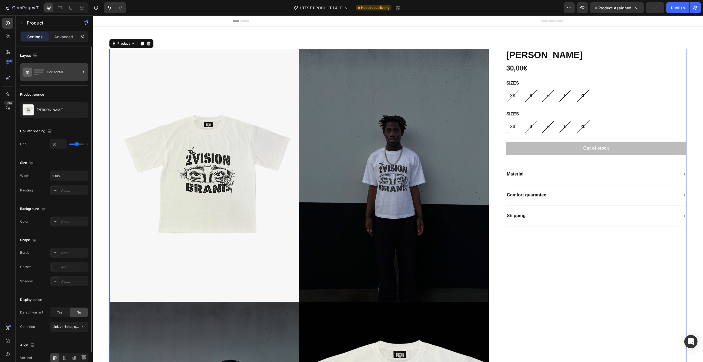
click at [57, 73] on div "Horizontal" at bounding box center [64, 72] width 34 height 13
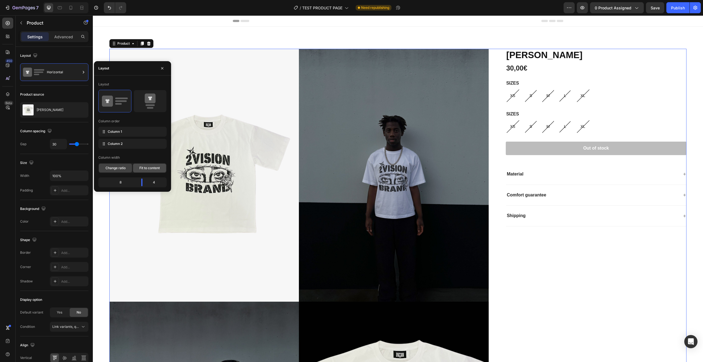
click at [146, 170] on span "Fit to content" at bounding box center [149, 167] width 20 height 5
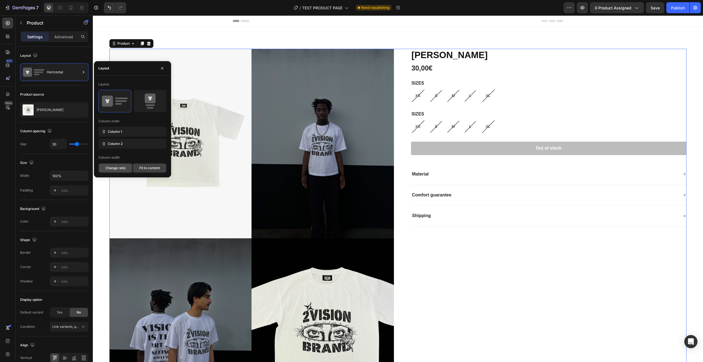
click at [114, 171] on div "Change ratio" at bounding box center [115, 168] width 33 height 9
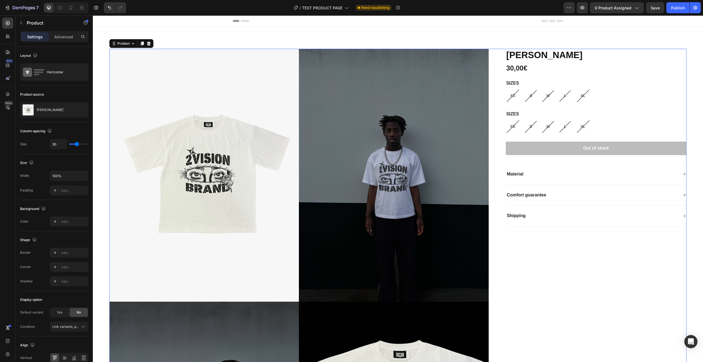
click at [75, 97] on div "Product source" at bounding box center [54, 94] width 68 height 9
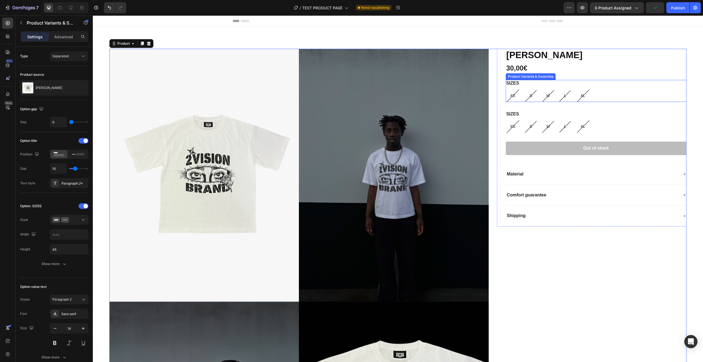
click at [615, 92] on div "XS XS XS S S S M M M L L L XL XL XL" at bounding box center [596, 95] width 181 height 12
click at [577, 292] on div "[PERSON_NAME] Product Title 30,00€ Product Price Product Price Row SIZES XS XS …" at bounding box center [591, 304] width 189 height 510
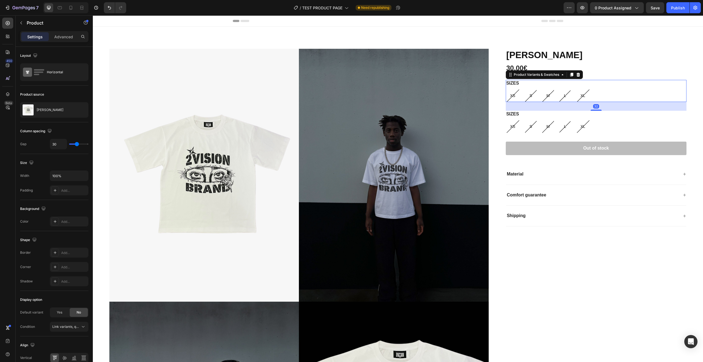
click at [627, 91] on div "XS XS XS S S S M M M L L L XL XL XL" at bounding box center [596, 95] width 181 height 12
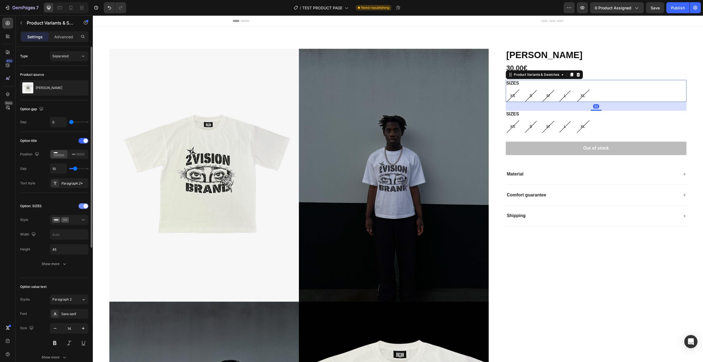
click at [82, 205] on div at bounding box center [83, 206] width 10 height 6
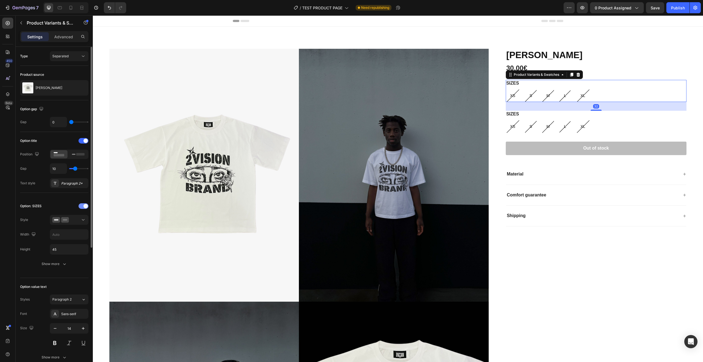
click at [82, 205] on div at bounding box center [83, 206] width 10 height 6
click at [32, 205] on div "Option: SIZES" at bounding box center [30, 205] width 21 height 5
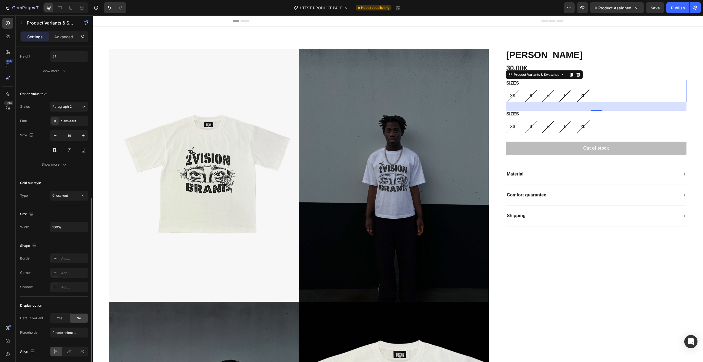
scroll to position [214, 0]
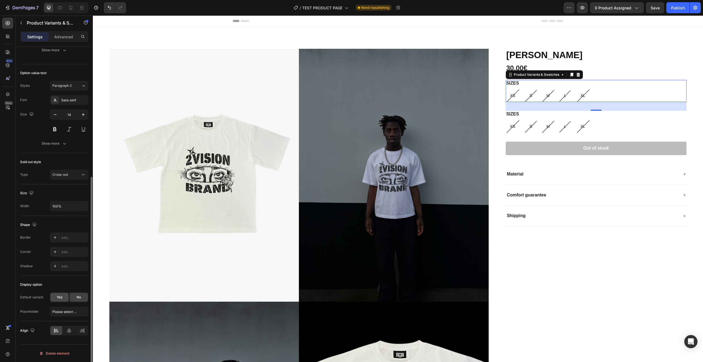
click at [54, 297] on div "Yes" at bounding box center [59, 297] width 18 height 9
radio input "false"
click at [75, 295] on div "No" at bounding box center [79, 297] width 18 height 9
radio input "false"
click at [530, 100] on div "S" at bounding box center [530, 95] width 11 height 11
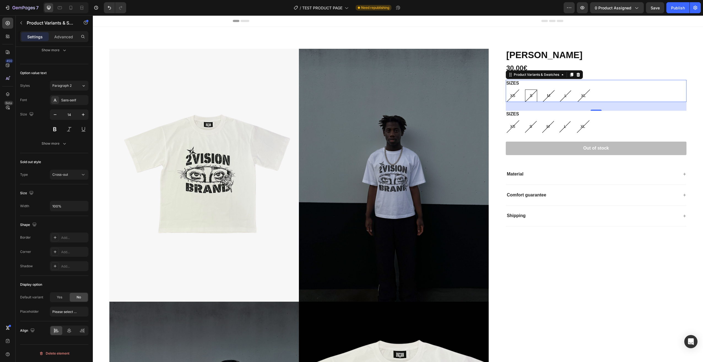
click at [525, 89] on input "S S S" at bounding box center [524, 89] width 0 height 0
radio input "false"
radio input "true"
click at [681, 9] on div "Publish" at bounding box center [678, 8] width 14 height 6
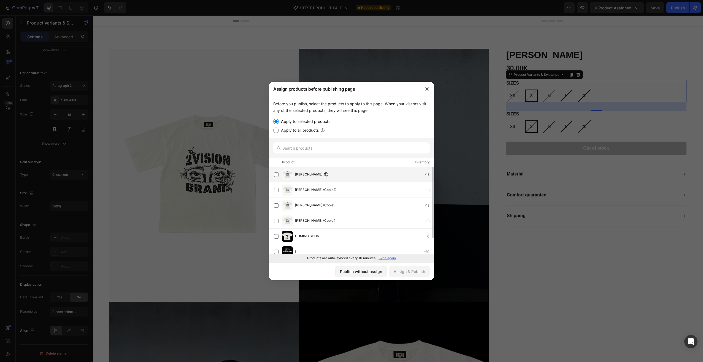
click at [297, 173] on span "ANGEL EYES" at bounding box center [308, 175] width 27 height 6
click at [406, 269] on div "Assign & Publish" at bounding box center [408, 271] width 31 height 6
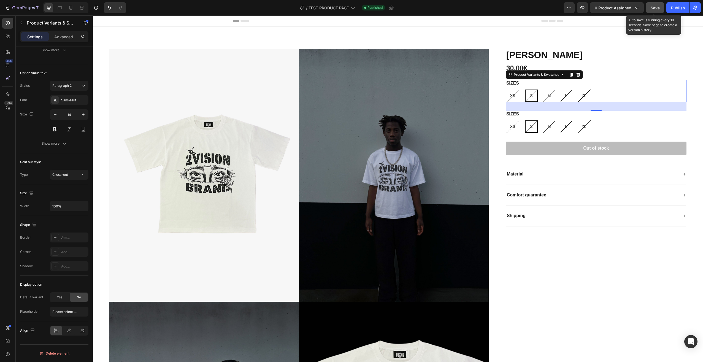
click at [651, 12] on button "Save" at bounding box center [655, 7] width 18 height 11
click at [55, 35] on p "Advanced" at bounding box center [63, 37] width 19 height 6
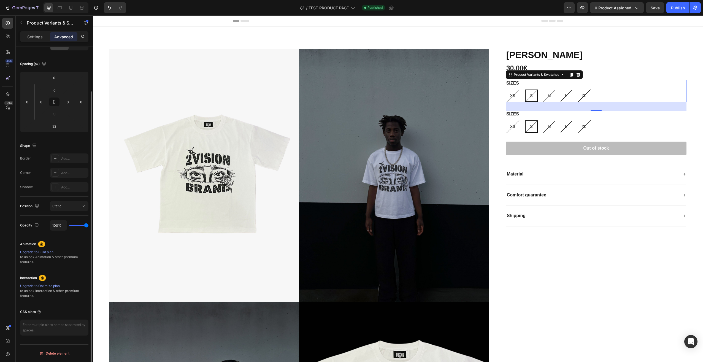
scroll to position [0, 0]
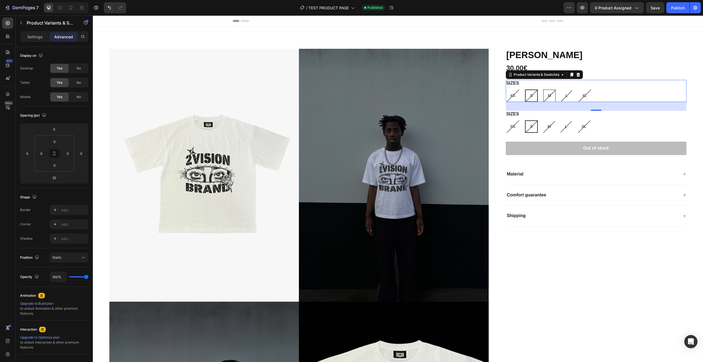
click at [550, 95] on div "M" at bounding box center [549, 95] width 12 height 11
click at [543, 89] on input "M M M" at bounding box center [543, 89] width 0 height 0
radio input "false"
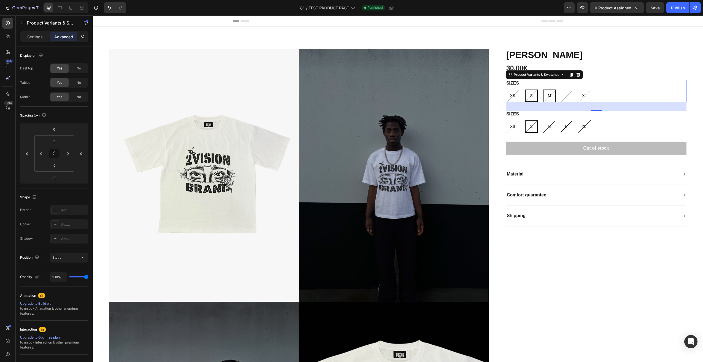
radio input "true"
click at [536, 96] on div "XS XS XS S S S M M M L L L XL XL XL" at bounding box center [596, 95] width 181 height 12
click at [532, 96] on div "S" at bounding box center [530, 95] width 11 height 11
click at [525, 89] on input "S S S" at bounding box center [524, 89] width 0 height 0
radio input "false"
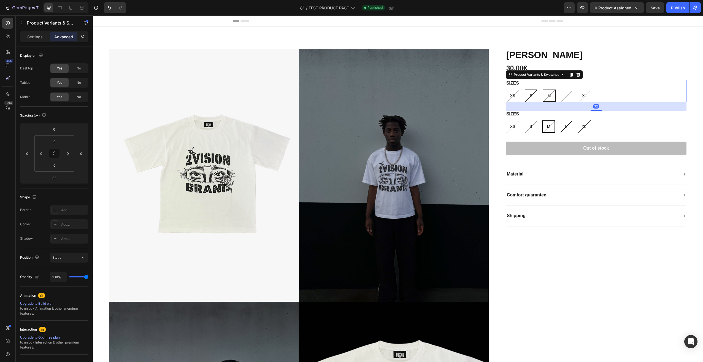
radio input "true"
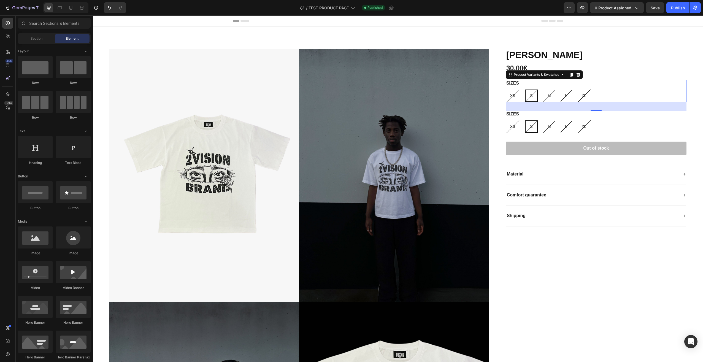
click at [660, 21] on div "Header" at bounding box center [398, 20] width 610 height 11
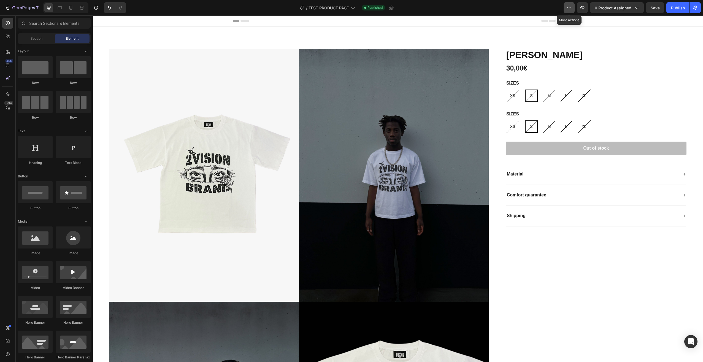
click at [572, 9] on icon "button" at bounding box center [569, 8] width 6 height 6
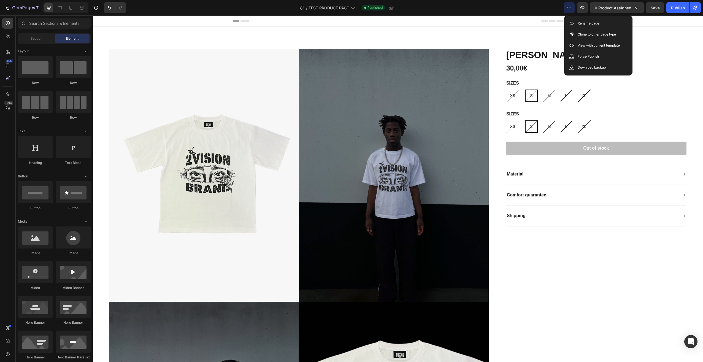
click at [541, 24] on div "Header" at bounding box center [398, 20] width 330 height 11
click at [418, 19] on div "Header" at bounding box center [398, 20] width 330 height 11
click at [572, 6] on icon "button" at bounding box center [569, 8] width 6 height 6
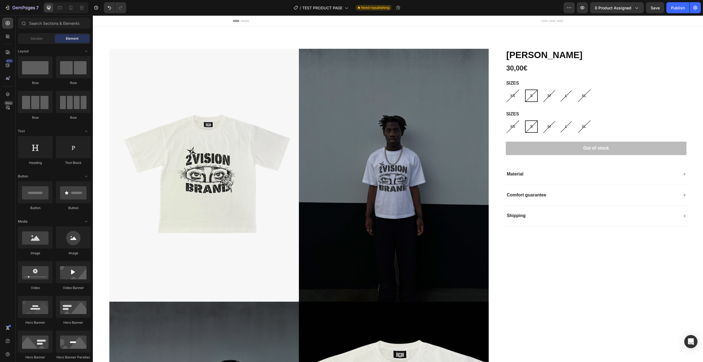
click at [507, 26] on div "Header" at bounding box center [398, 20] width 330 height 11
click at [24, 38] on div "Section" at bounding box center [36, 38] width 35 height 9
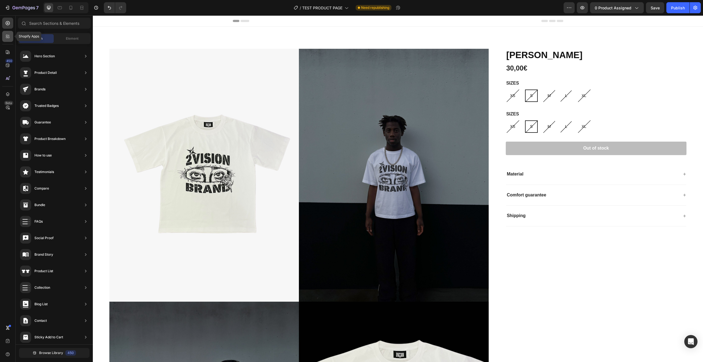
click at [10, 36] on icon at bounding box center [8, 37] width 6 height 6
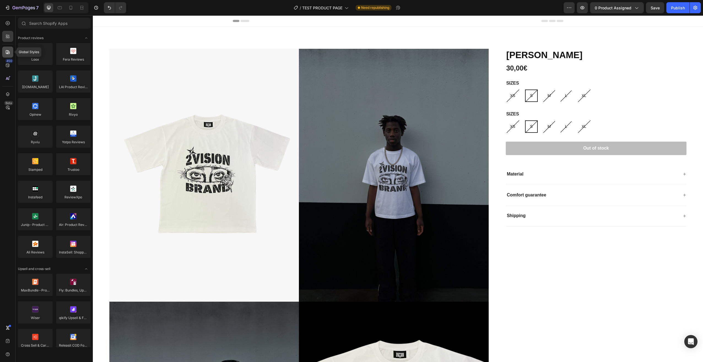
click at [9, 52] on icon at bounding box center [8, 52] width 4 height 4
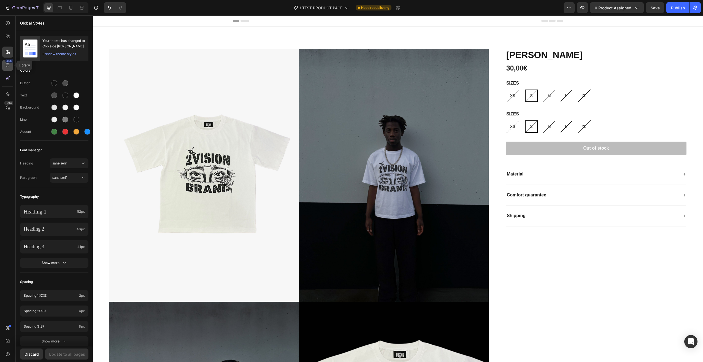
click at [10, 64] on icon at bounding box center [8, 65] width 6 height 6
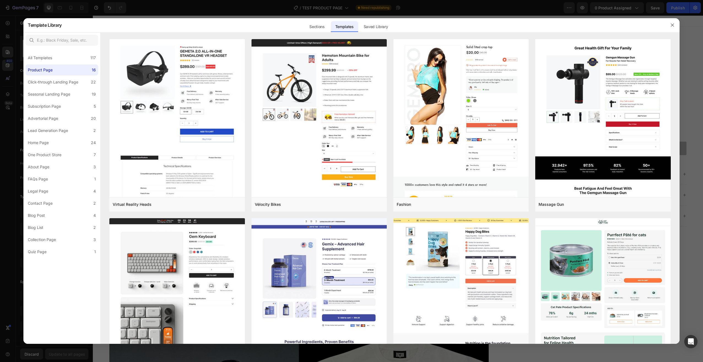
click at [14, 27] on div at bounding box center [351, 181] width 703 height 362
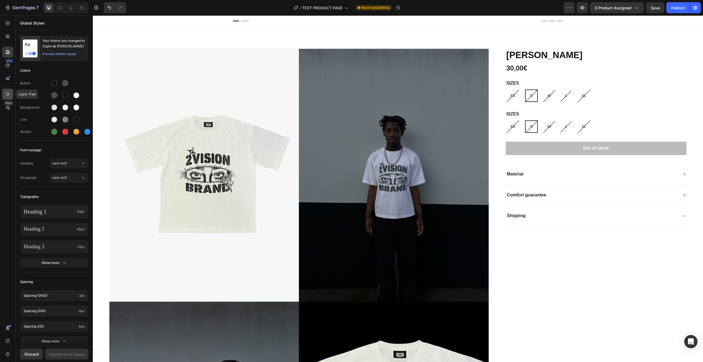
click at [8, 94] on icon at bounding box center [8, 94] width 6 height 6
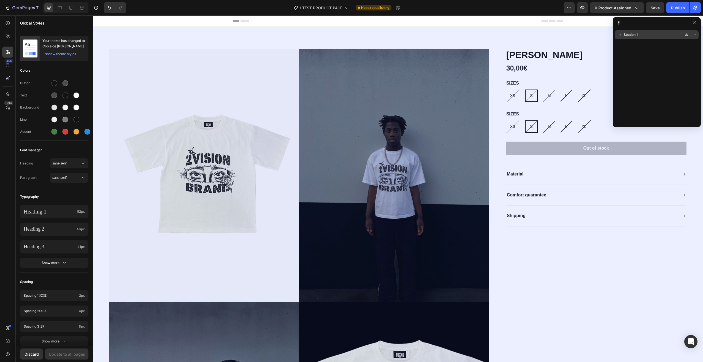
click at [630, 33] on span "Section 1" at bounding box center [630, 35] width 14 height 6
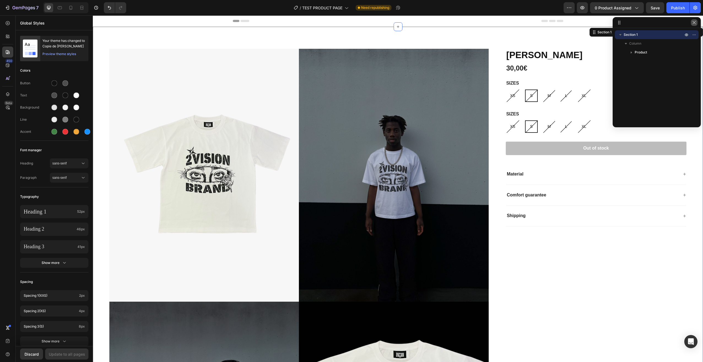
click at [694, 22] on icon "button" at bounding box center [694, 22] width 4 height 4
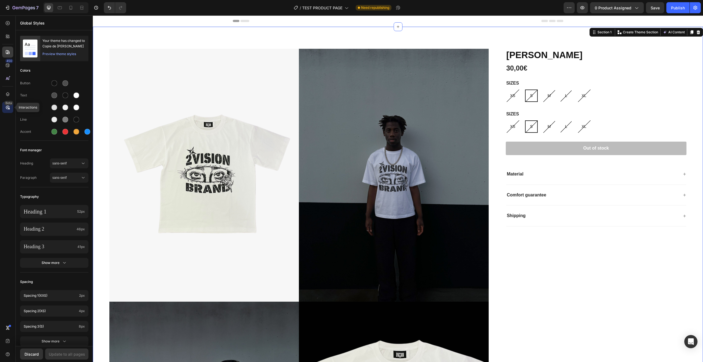
click at [5, 107] on icon at bounding box center [8, 108] width 6 height 6
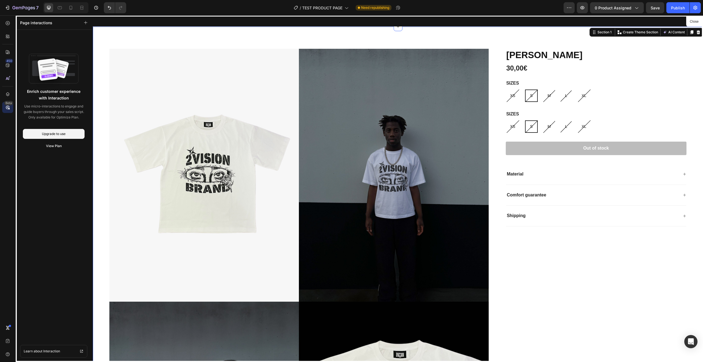
click at [3, 106] on div "Beta" at bounding box center [7, 107] width 11 height 11
click at [6, 91] on div at bounding box center [7, 94] width 11 height 11
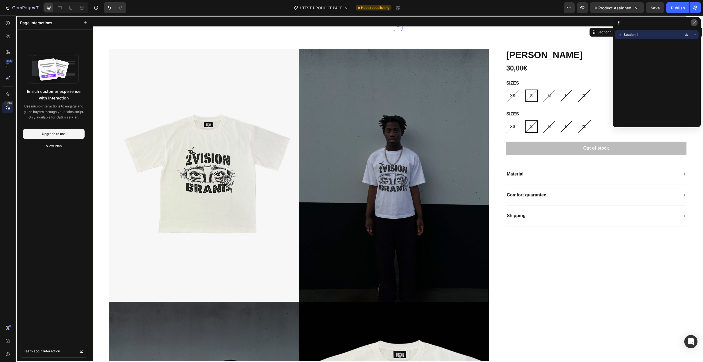
click at [695, 21] on icon "button" at bounding box center [694, 22] width 4 height 4
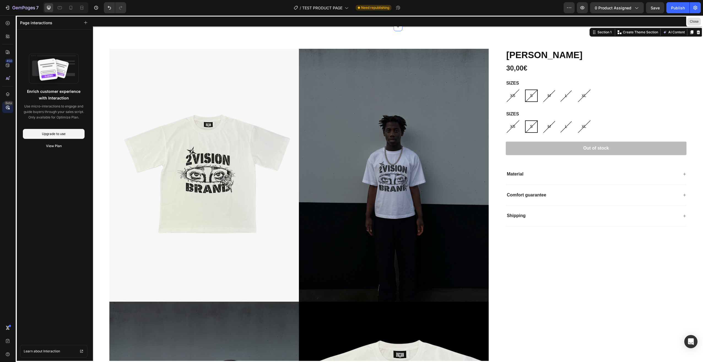
click at [690, 23] on button "Close" at bounding box center [693, 22] width 13 height 8
radio input "false"
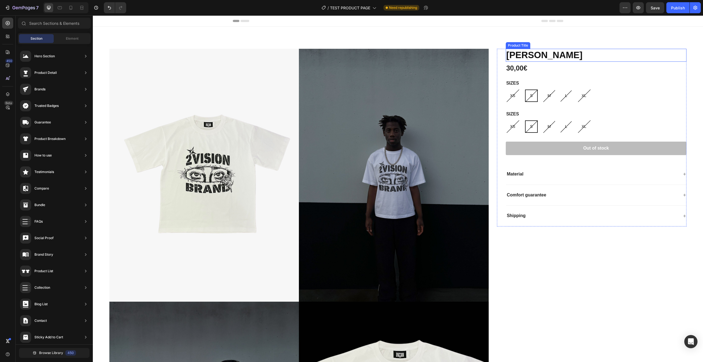
click at [613, 58] on h1 "ANGEL EYES" at bounding box center [596, 55] width 181 height 13
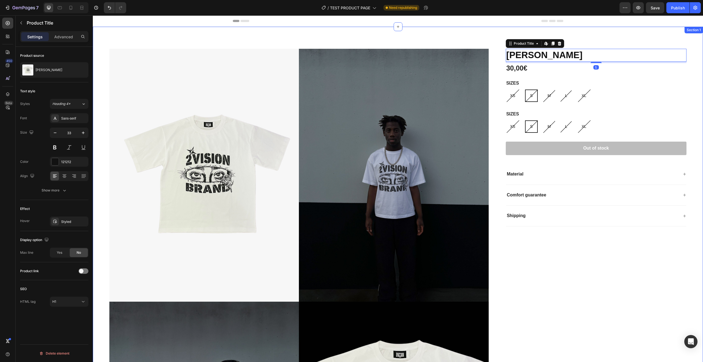
click at [685, 63] on div "Product Images ANGEL EYES Product Title Edit content in Shopify 5 30,00€ Produc…" at bounding box center [398, 302] width 610 height 550
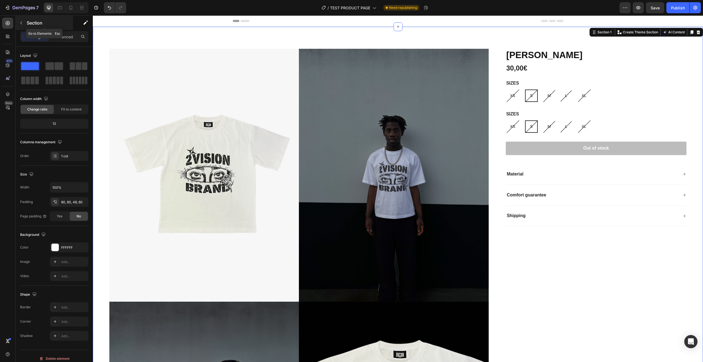
click at [26, 25] on div "Section" at bounding box center [44, 23] width 57 height 14
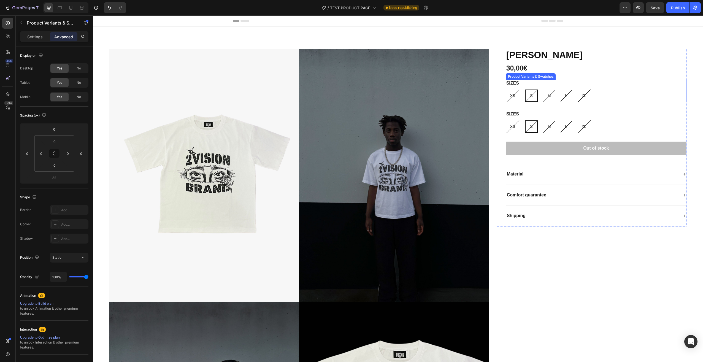
click at [681, 80] on div "SIZES XS XS XS S S S M M M L L L XL XL XL" at bounding box center [596, 91] width 181 height 22
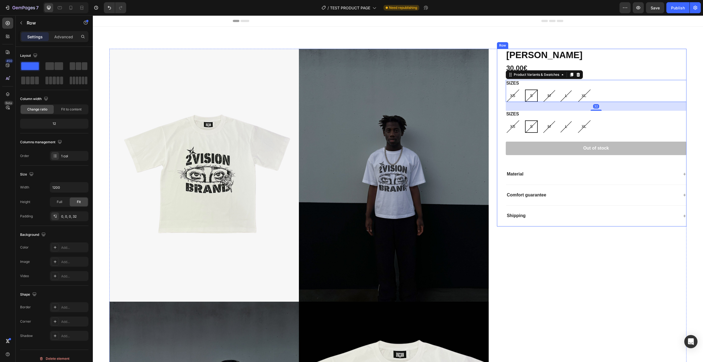
click at [497, 62] on div "ANGEL EYES Product Title 30,00€ Product Price Product Price Row SIZES XS XS XS …" at bounding box center [591, 138] width 189 height 178
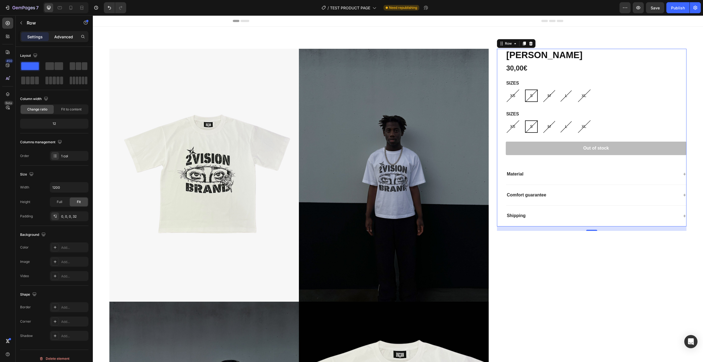
click at [66, 32] on div "Advanced" at bounding box center [64, 36] width 28 height 9
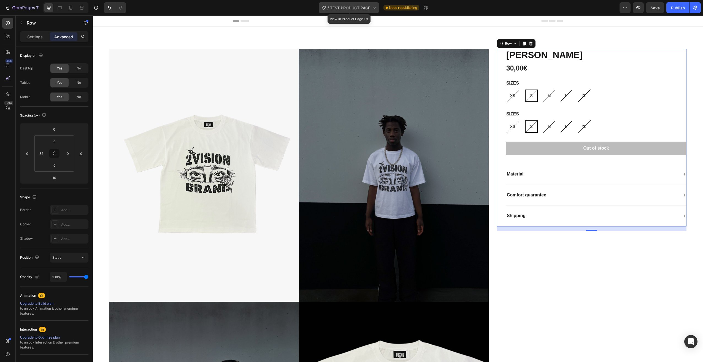
click at [359, 3] on div "/ TEST PRODUCT PAGE" at bounding box center [349, 7] width 60 height 11
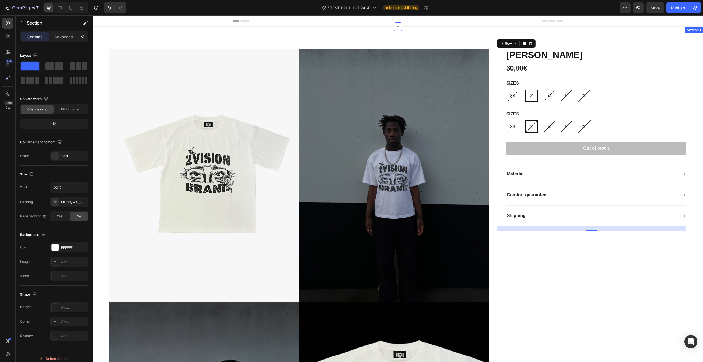
click at [206, 27] on div "Product Images ANGEL EYES Product Title 30,00€ Product Price Product Price Row …" at bounding box center [398, 302] width 610 height 550
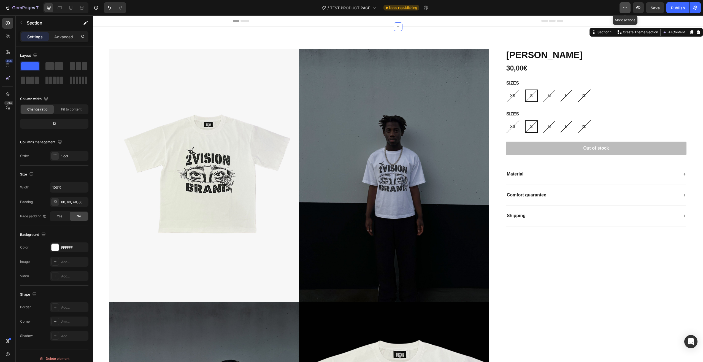
click at [623, 9] on icon "button" at bounding box center [625, 8] width 6 height 6
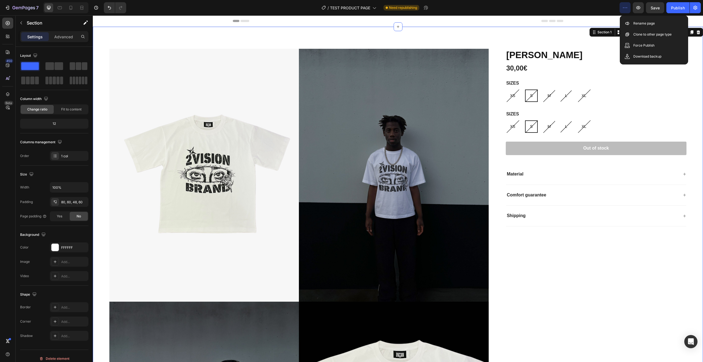
click at [623, 9] on icon "button" at bounding box center [625, 8] width 6 height 6
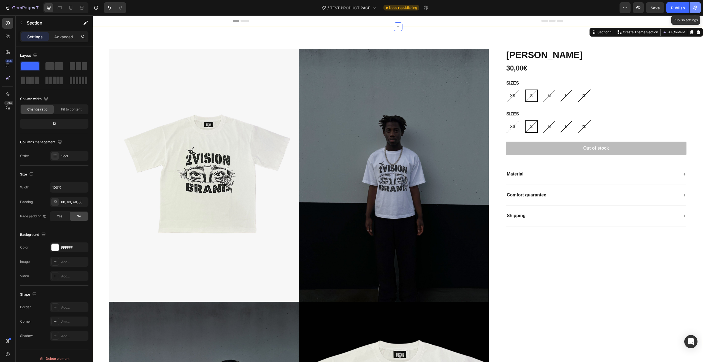
click at [695, 7] on icon "button" at bounding box center [695, 8] width 6 height 6
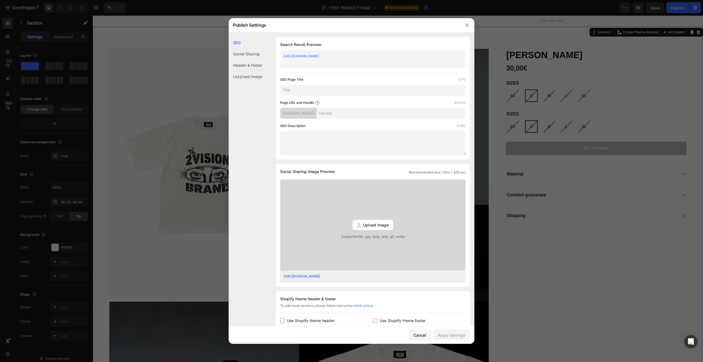
drag, startPoint x: 605, startPoint y: 61, endPoint x: 537, endPoint y: 29, distance: 75.0
click at [605, 61] on div at bounding box center [351, 181] width 703 height 362
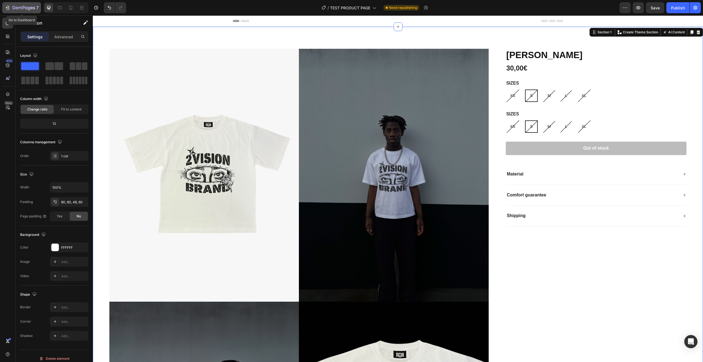
click at [15, 11] on div "7" at bounding box center [25, 7] width 26 height 7
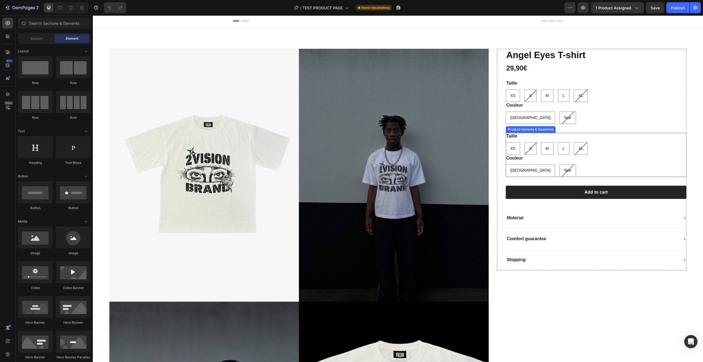
click at [618, 157] on div "Couleur Bordeaux Bordeaux Bordeaux Noir Noir Noir" at bounding box center [596, 166] width 181 height 22
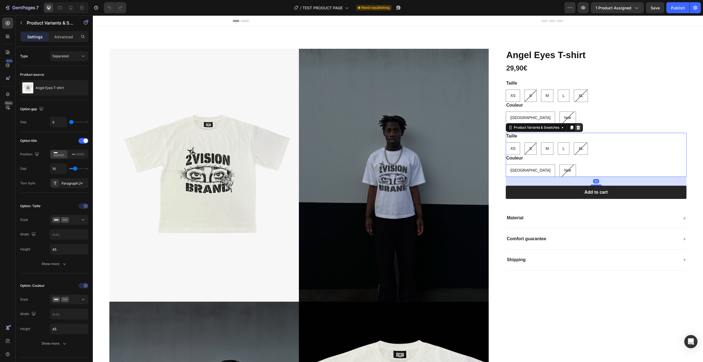
click at [576, 127] on icon at bounding box center [578, 127] width 4 height 4
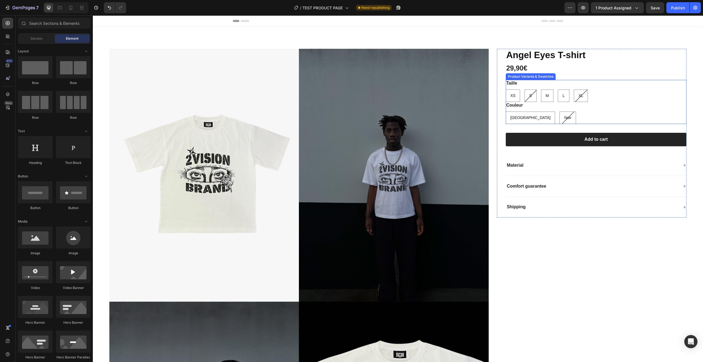
click at [618, 106] on div "Couleur Bordeaux Bordeaux Bordeaux Noir Noir Noir" at bounding box center [596, 113] width 181 height 22
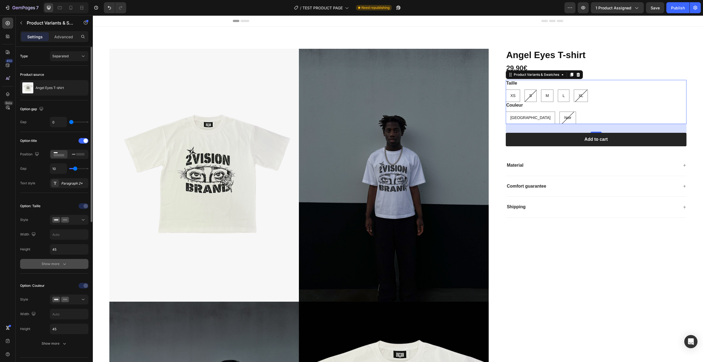
click at [62, 264] on icon "button" at bounding box center [65, 264] width 6 height 6
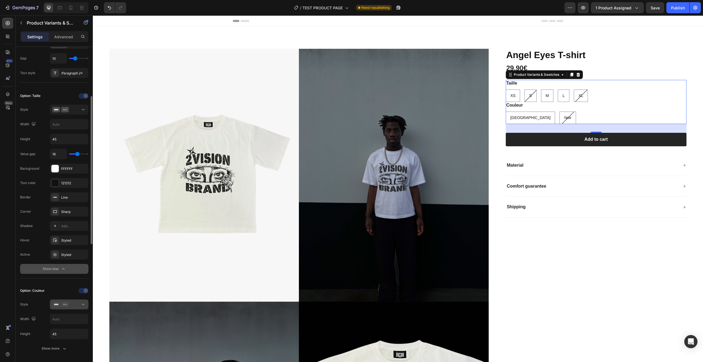
scroll to position [138, 0]
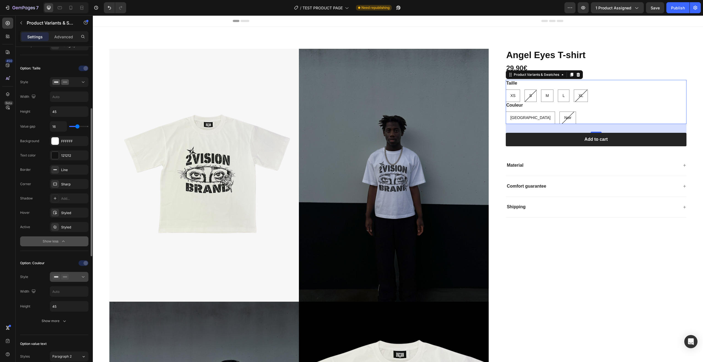
click at [86, 275] on button at bounding box center [69, 277] width 39 height 10
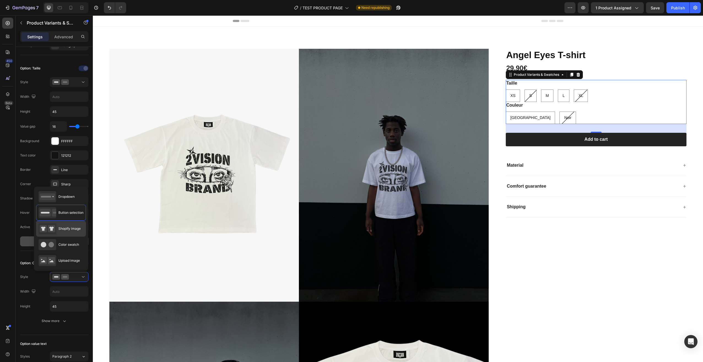
click at [69, 229] on span "Shopify image" at bounding box center [69, 228] width 22 height 5
type input "64"
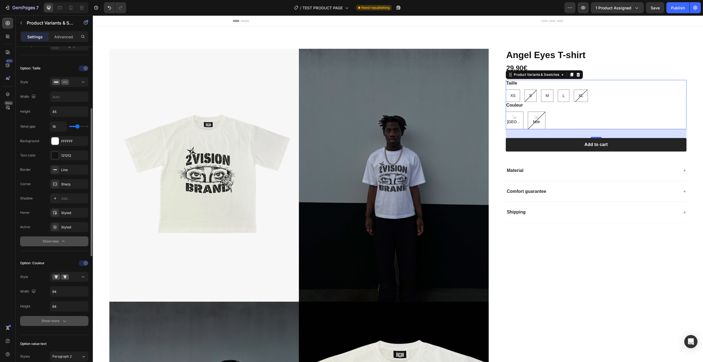
click at [64, 316] on button "Show more" at bounding box center [54, 321] width 68 height 10
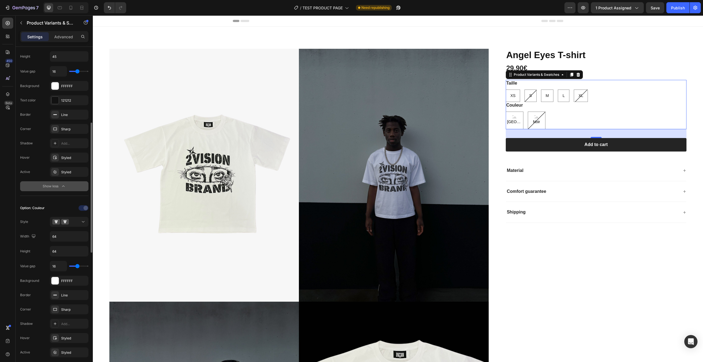
scroll to position [220, 0]
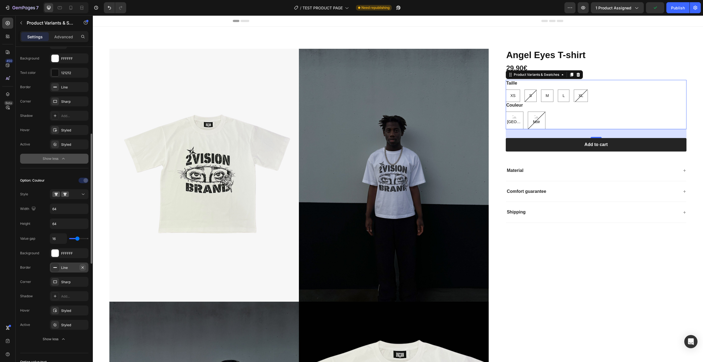
click at [84, 269] on icon "button" at bounding box center [82, 267] width 4 height 4
click at [69, 268] on div "Add..." at bounding box center [74, 267] width 26 height 5
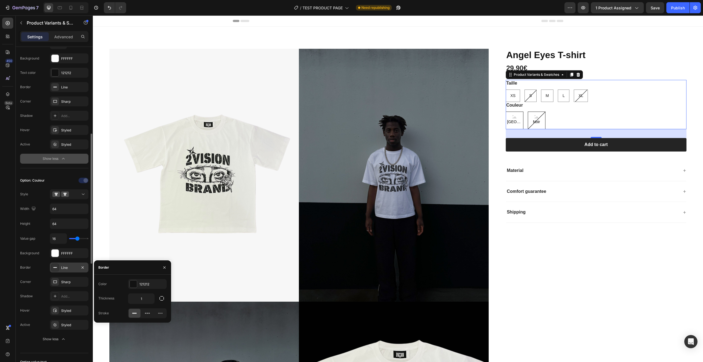
click at [48, 276] on div "Value gap 16 Background FFFFFF Border Line Corner Sharp Shadow Add... Hover Sty…" at bounding box center [54, 288] width 68 height 111
click at [59, 278] on div "Sharp" at bounding box center [69, 282] width 39 height 10
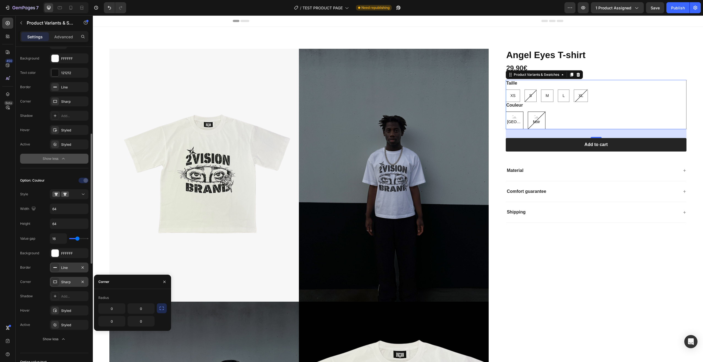
click at [68, 280] on div "Sharp" at bounding box center [69, 281] width 16 height 5
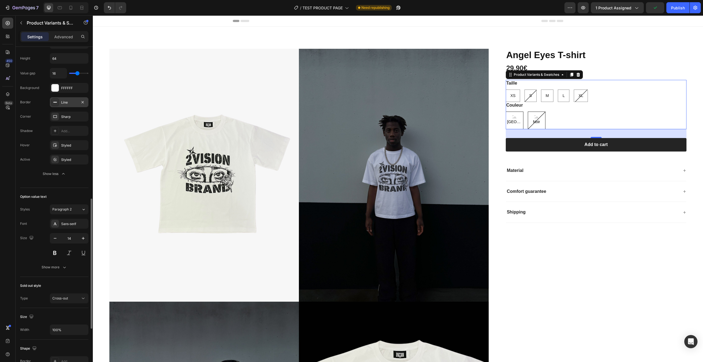
scroll to position [441, 0]
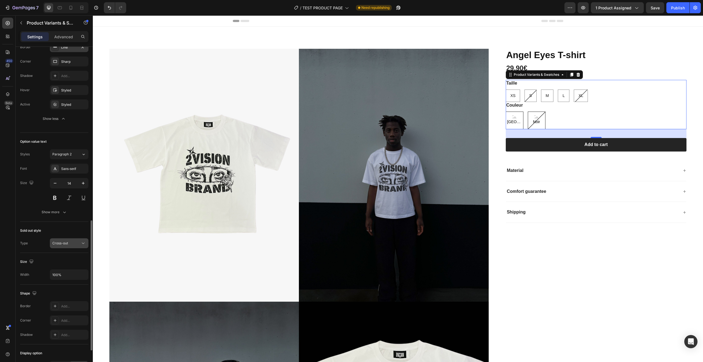
click at [75, 245] on div "Cross-out" at bounding box center [66, 243] width 28 height 5
click at [77, 243] on div "Cross-out" at bounding box center [66, 243] width 28 height 5
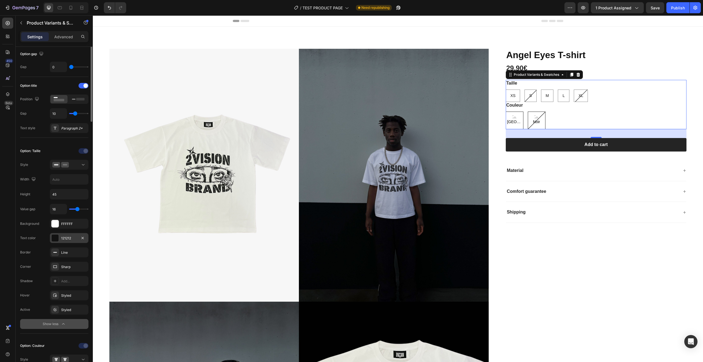
scroll to position [0, 0]
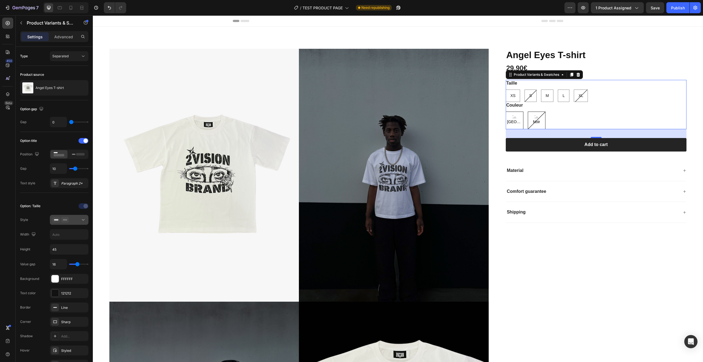
click at [73, 218] on div at bounding box center [69, 220] width 34 height 6
click at [62, 249] on input "45" at bounding box center [69, 249] width 38 height 10
click at [75, 248] on input "45" at bounding box center [69, 249] width 38 height 10
click at [71, 258] on div "Option: Taille Style Width Height 45 Value gap 16 Background FFFFFF Text color …" at bounding box center [54, 293] width 68 height 182
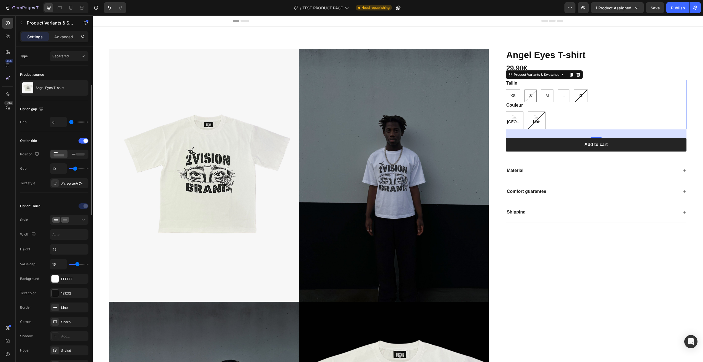
scroll to position [28, 0]
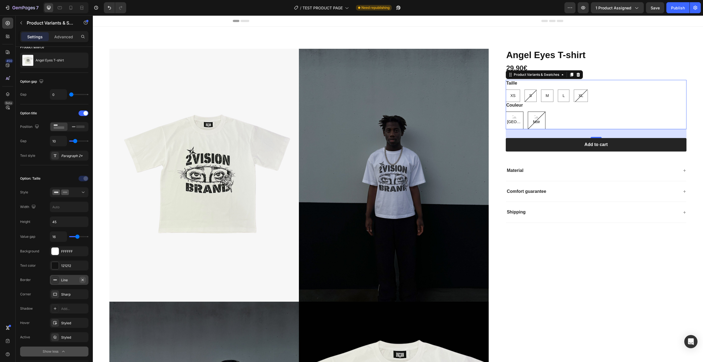
click at [84, 278] on icon "button" at bounding box center [82, 280] width 4 height 4
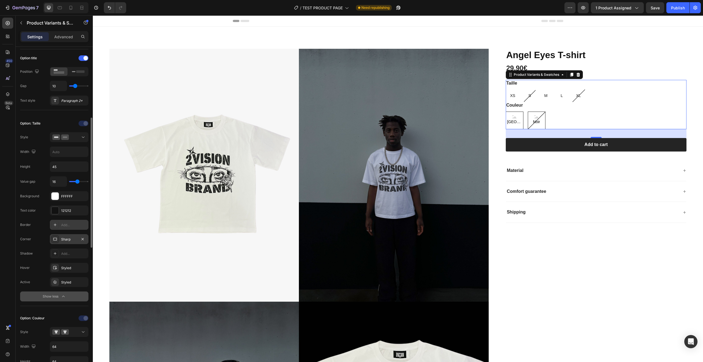
scroll to position [110, 0]
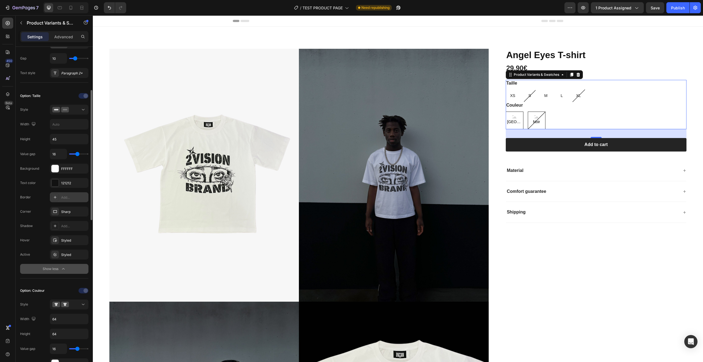
click at [32, 288] on div "Option: Couleur" at bounding box center [32, 290] width 25 height 5
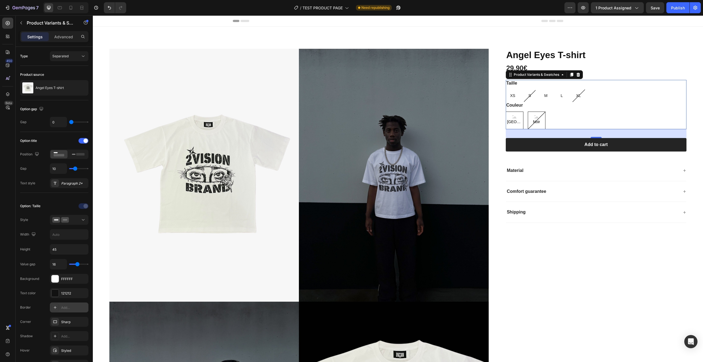
click at [595, 108] on div "Couleur Bordeaux Bordeaux Bordeaux Noir Noir Noir" at bounding box center [596, 115] width 181 height 27
click at [560, 74] on icon at bounding box center [562, 74] width 4 height 4
click at [510, 75] on icon at bounding box center [510, 74] width 1 height 1
click at [621, 115] on div "Bordeaux Bordeaux Bordeaux Noir Noir Noir" at bounding box center [596, 121] width 181 height 18
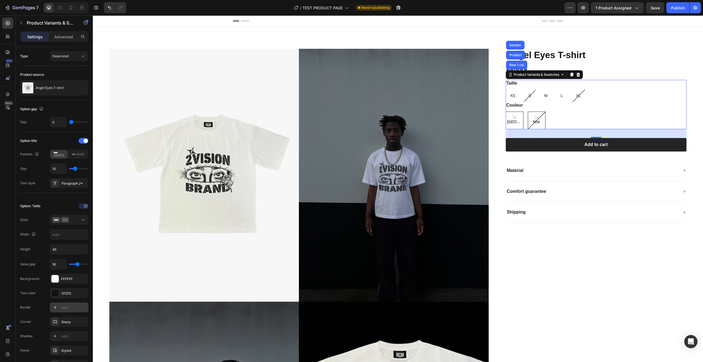
click at [625, 102] on div "Couleur Bordeaux Bordeaux Bordeaux Noir Noir Noir" at bounding box center [596, 115] width 181 height 27
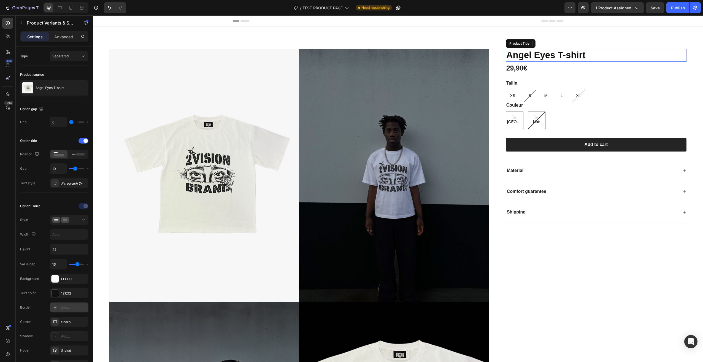
click at [615, 61] on h1 "Angel Eyes T-shirt" at bounding box center [596, 55] width 181 height 13
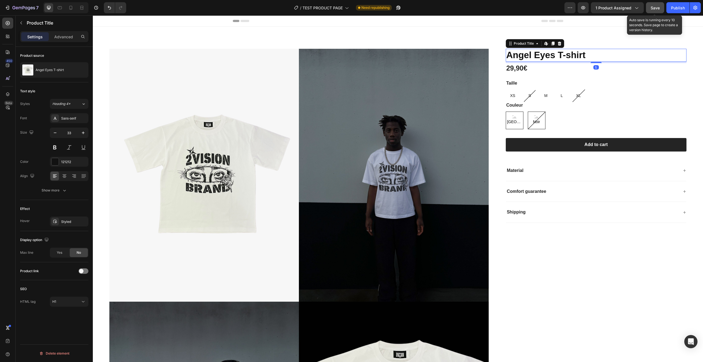
click at [657, 3] on button "Save" at bounding box center [655, 7] width 18 height 11
click at [73, 231] on div "Text style Styles Heading 4* Font Sans-serif Size 33 Color 121212 Align Show mo…" at bounding box center [54, 246] width 68 height 31
click at [628, 93] on div "XS XS XS S S S M M M L L L XL XL XL" at bounding box center [596, 95] width 181 height 12
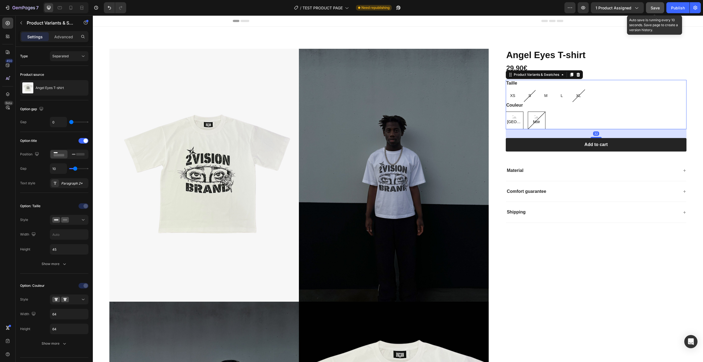
click at [650, 8] on button "Save" at bounding box center [655, 7] width 18 height 11
click at [678, 6] on div "Publish" at bounding box center [678, 8] width 14 height 6
click at [622, 266] on div "Angel Eyes T-shirt Product Title 29,90€ Product Price Product Price Row Taille …" at bounding box center [591, 304] width 189 height 510
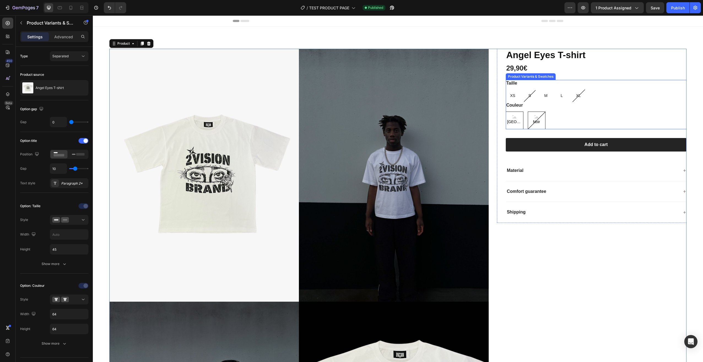
click at [624, 104] on div "Couleur Bordeaux Bordeaux Bordeaux Noir Noir Noir" at bounding box center [596, 115] width 181 height 27
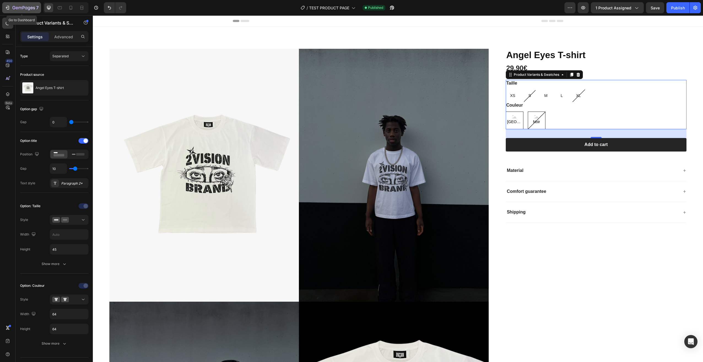
click at [15, 5] on div "7" at bounding box center [25, 7] width 26 height 7
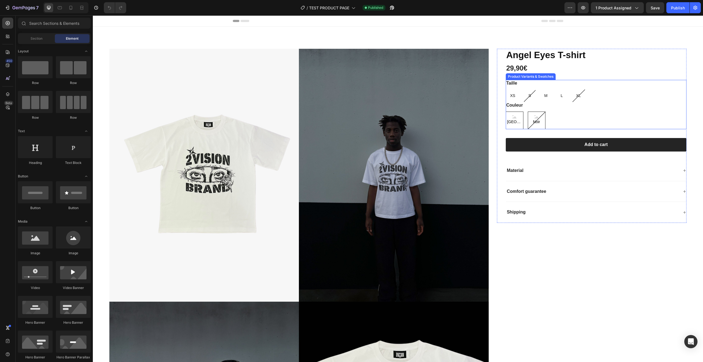
click at [514, 119] on span "[GEOGRAPHIC_DATA]" at bounding box center [514, 121] width 17 height 7
click at [506, 112] on input "Bordeaux Bordeaux [GEOGRAPHIC_DATA]" at bounding box center [505, 111] width 0 height 0
radio input "true"
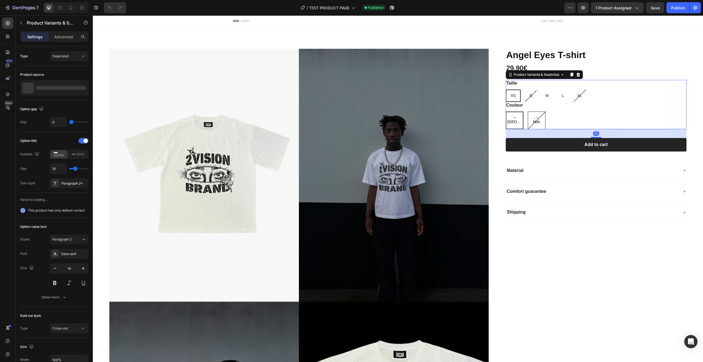
radio input "false"
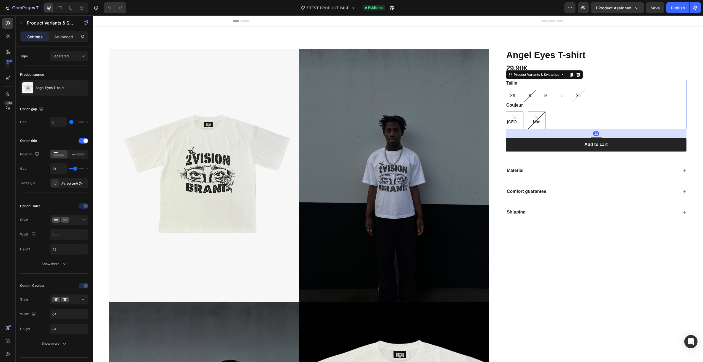
click at [540, 120] on div "Noir" at bounding box center [537, 121] width 18 height 18
click at [528, 112] on input "Noir Noir Noir" at bounding box center [527, 111] width 0 height 0
radio input "true"
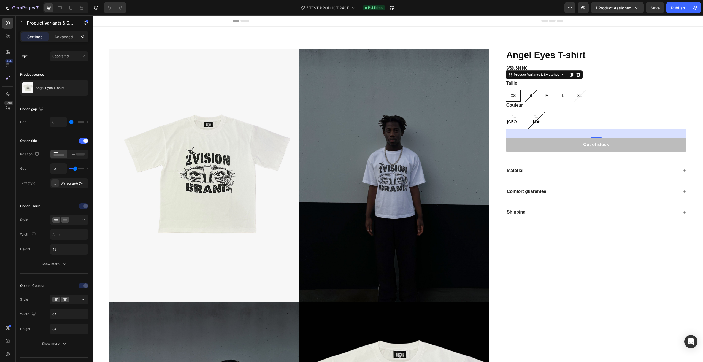
click at [613, 107] on div "Couleur Bordeaux Bordeaux Bordeaux Noir Noir Noir" at bounding box center [596, 115] width 181 height 27
type input "1"
type input "2"
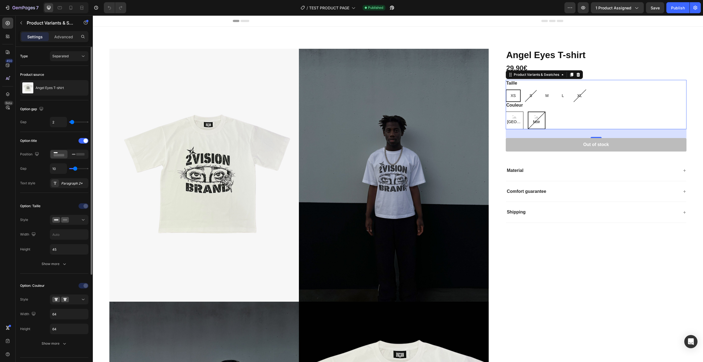
type input "3"
type input "4"
type input "5"
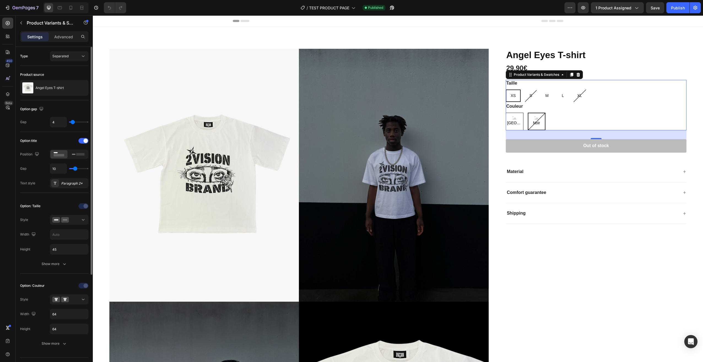
type input "5"
type input "6"
type input "7"
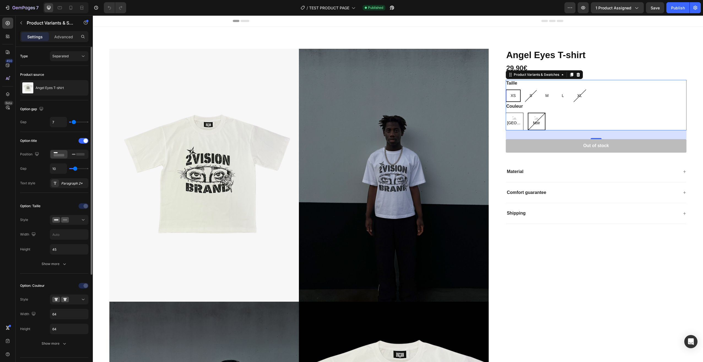
type input "8"
type input "9"
type input "10"
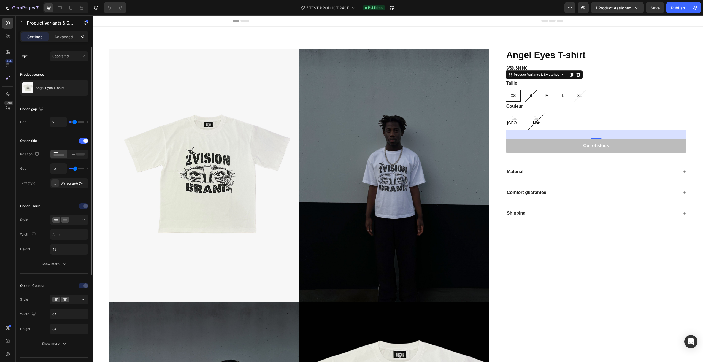
type input "10"
type input "11"
type input "12"
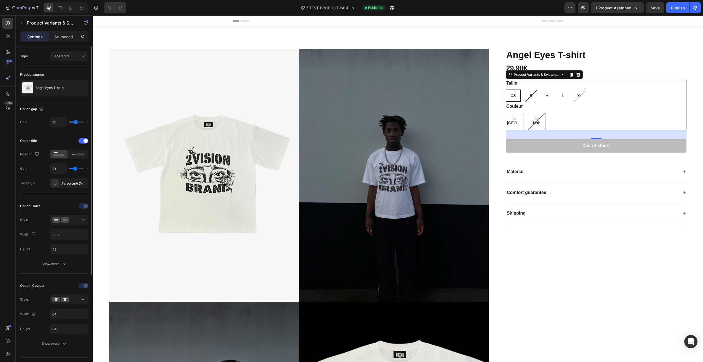
type input "13"
type input "14"
type input "15"
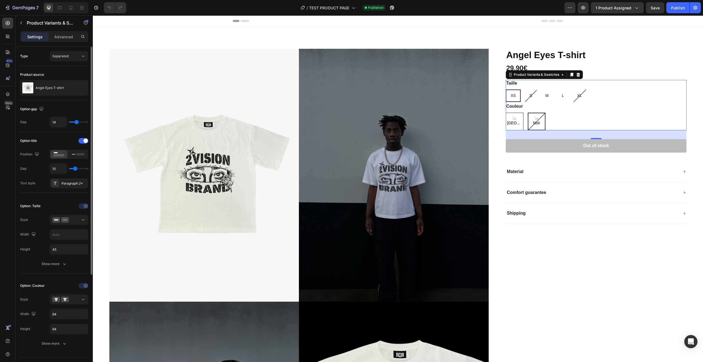
type input "15"
type input "16"
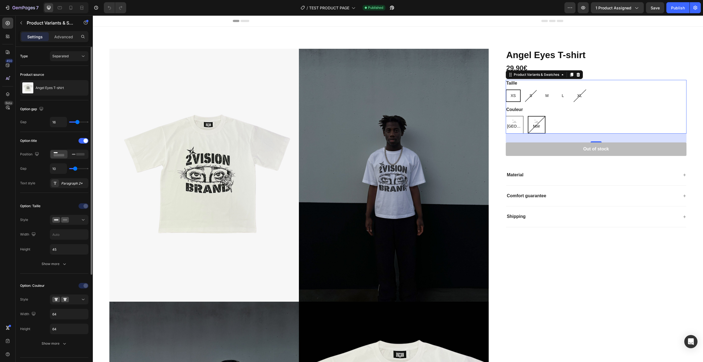
type input "18"
type input "19"
type input "20"
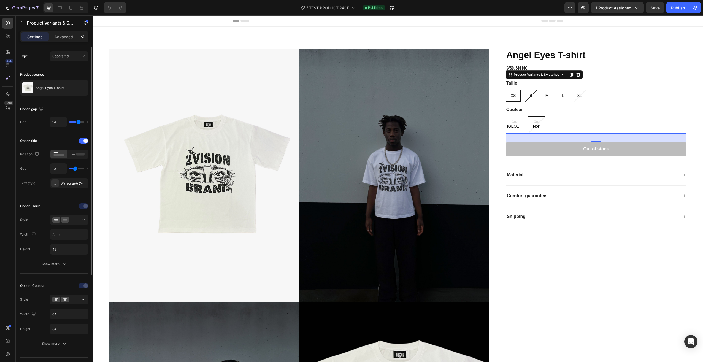
type input "20"
type input "21"
type input "22"
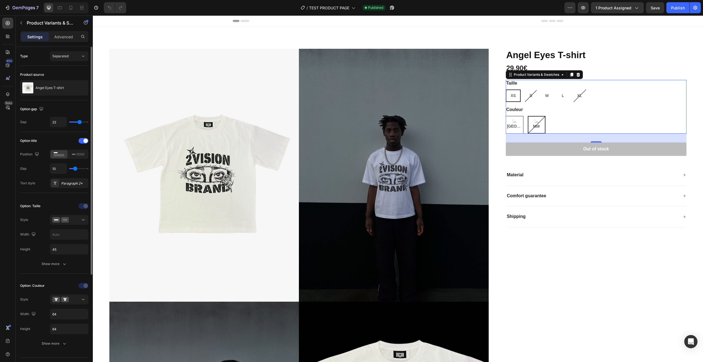
type input "23"
type input "24"
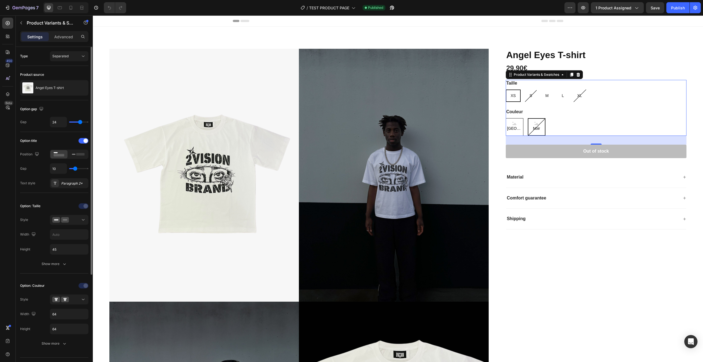
type input "23"
type input "22"
type input "21"
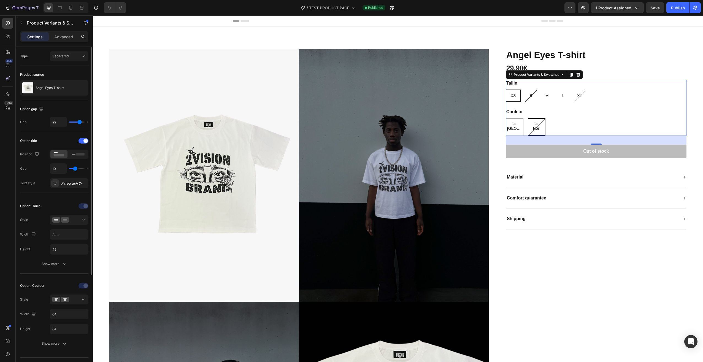
type input "21"
type input "20"
type input "19"
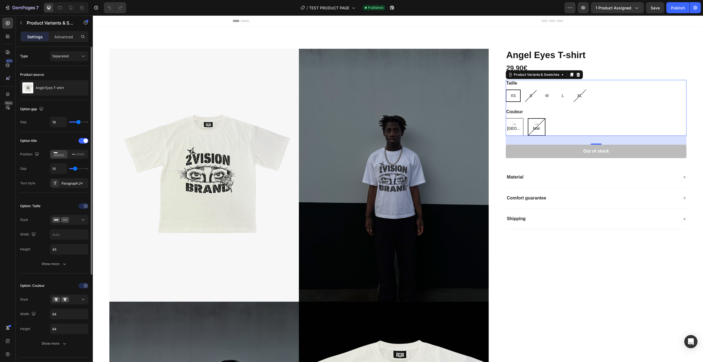
type input "18"
type input "17"
type input "16"
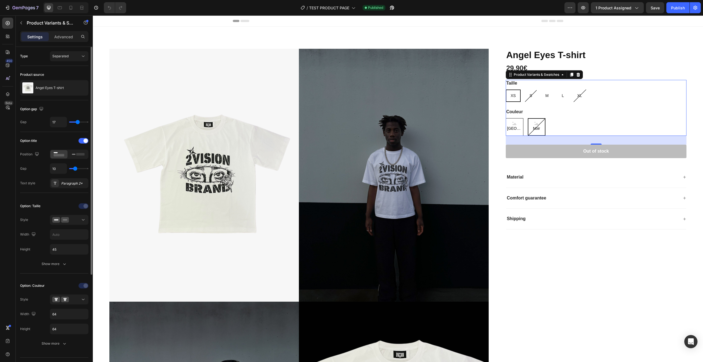
type input "16"
type input "15"
type input "14"
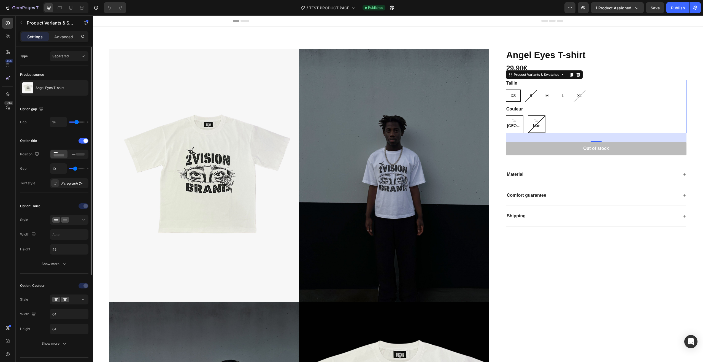
type input "13"
type input "12"
type input "11"
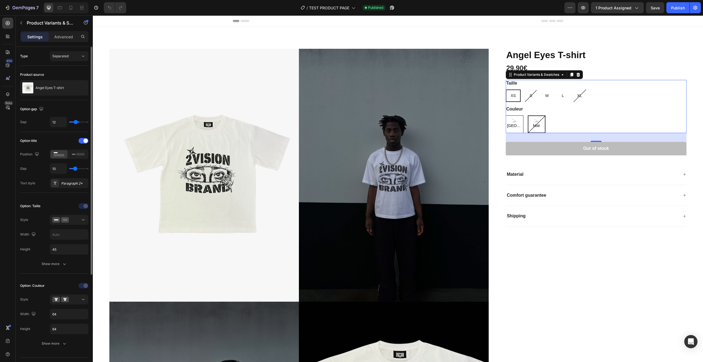
type input "11"
type input "10"
type input "9"
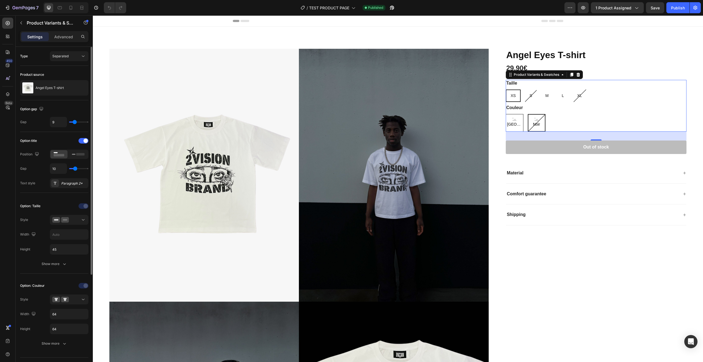
type input "10"
type input "11"
type input "12"
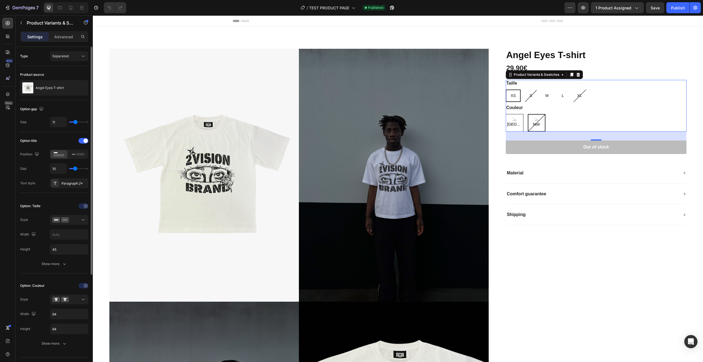
type input "12"
type input "11"
type input "10"
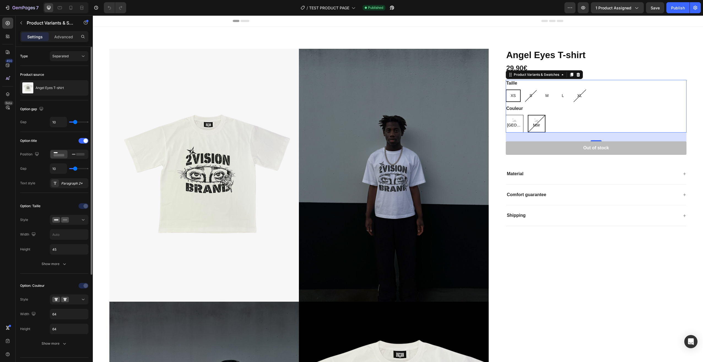
type input "9"
type input "10"
drag, startPoint x: 70, startPoint y: 122, endPoint x: 75, endPoint y: 123, distance: 5.0
type input "10"
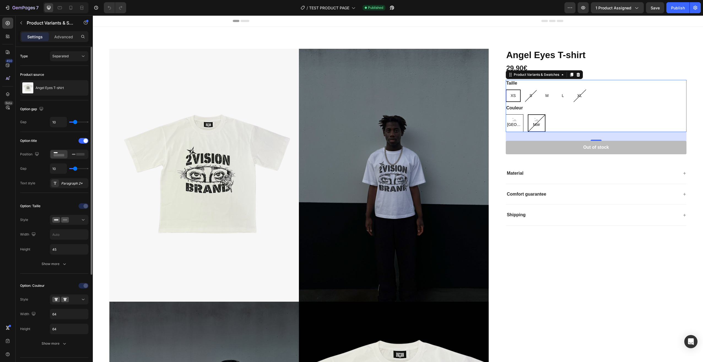
click at [75, 123] on input "range" at bounding box center [78, 121] width 19 height 1
click at [84, 140] on span at bounding box center [85, 140] width 4 height 4
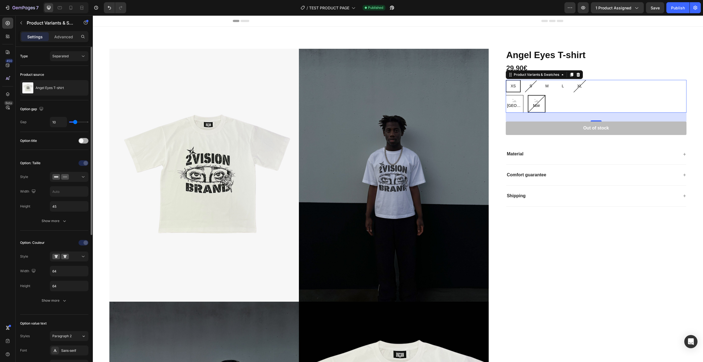
click at [84, 140] on div at bounding box center [83, 141] width 10 height 6
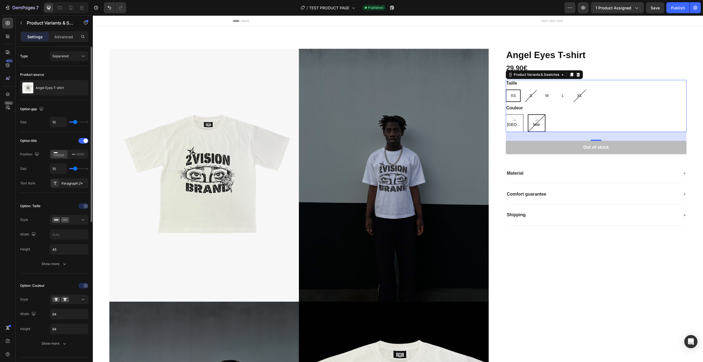
type input "9"
type input "8"
type input "7"
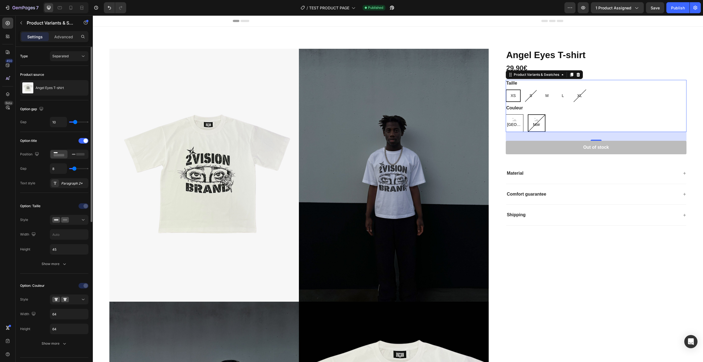
type input "7"
type input "8"
type input "9"
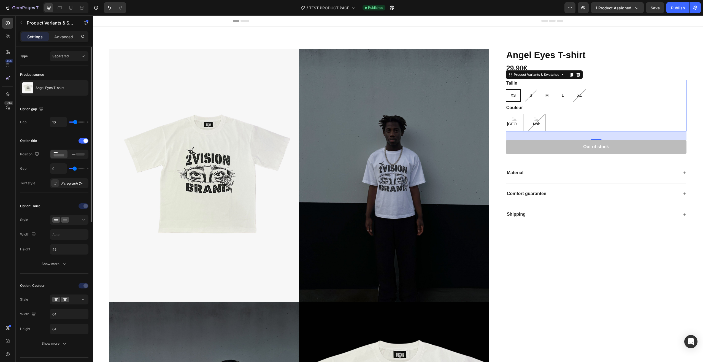
type input "10"
click at [75, 168] on input "range" at bounding box center [78, 168] width 19 height 1
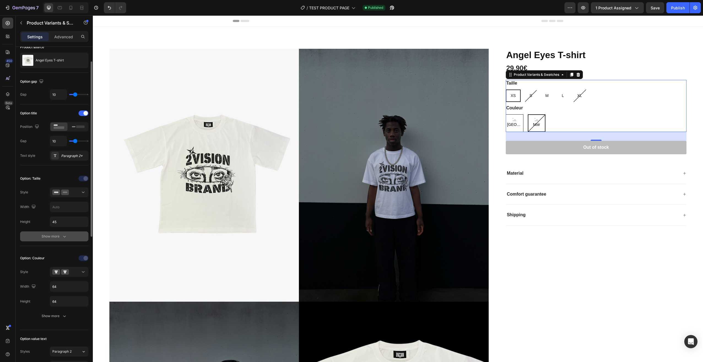
click at [61, 235] on div "Show more" at bounding box center [55, 236] width 26 height 6
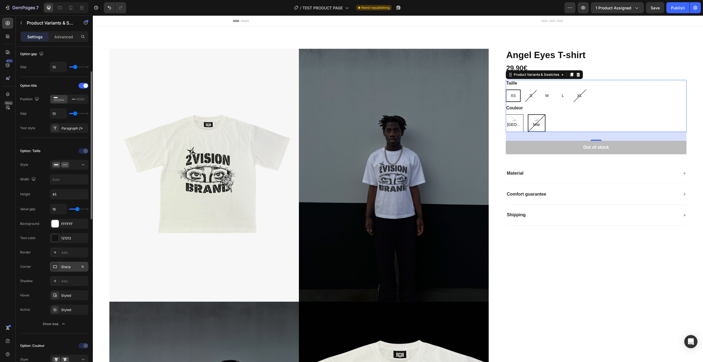
click at [70, 268] on div "Sharp" at bounding box center [69, 266] width 16 height 5
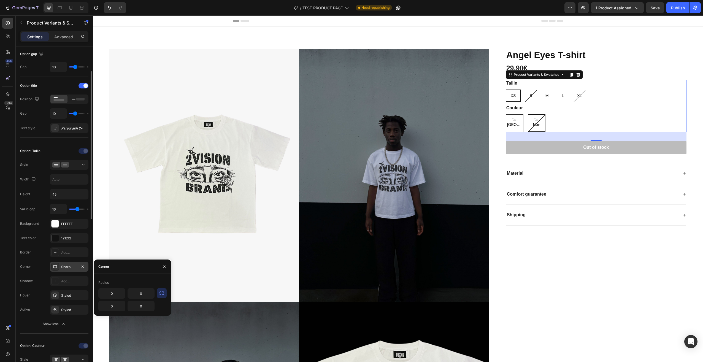
click at [70, 267] on div "Sharp" at bounding box center [69, 266] width 16 height 5
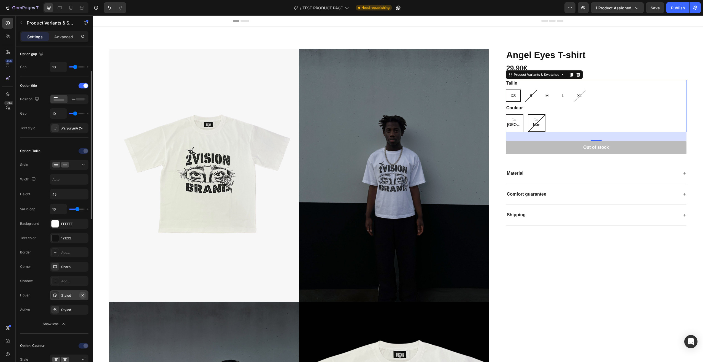
click at [81, 295] on icon "button" at bounding box center [82, 295] width 4 height 4
click at [530, 97] on div "S" at bounding box center [530, 95] width 11 height 11
click at [525, 89] on input "S S S" at bounding box center [524, 89] width 0 height 0
radio input "true"
click at [545, 98] on span "M" at bounding box center [546, 95] width 3 height 4
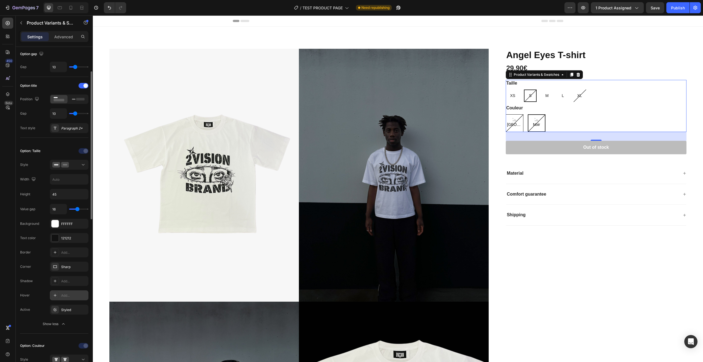
click at [541, 89] on input "M M M" at bounding box center [540, 89] width 0 height 0
radio input "true"
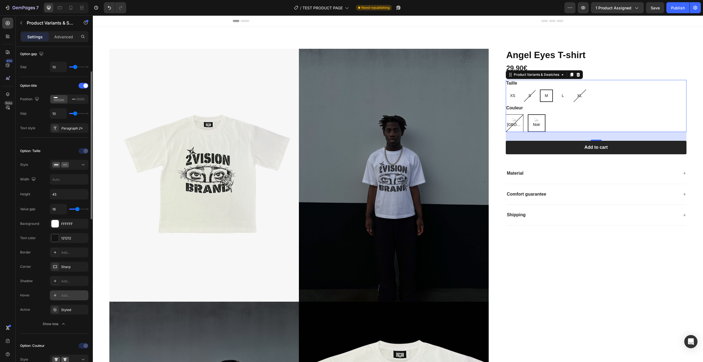
click at [515, 98] on div "XS" at bounding box center [513, 95] width 14 height 11
click at [506, 89] on input "XS XS XS" at bounding box center [505, 89] width 0 height 0
radio input "true"
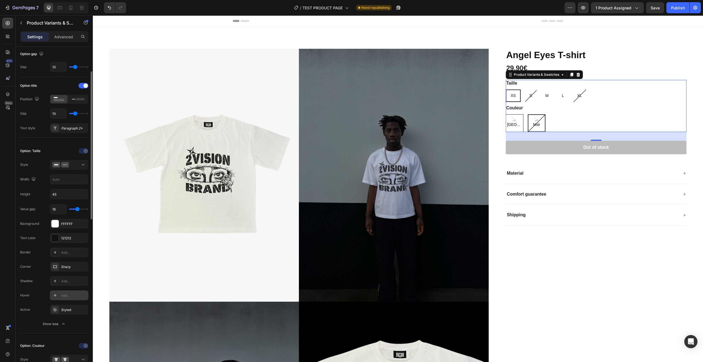
click at [527, 98] on div "S" at bounding box center [530, 95] width 11 height 11
click at [525, 89] on input "S S S" at bounding box center [524, 89] width 0 height 0
radio input "true"
click at [541, 98] on div "M" at bounding box center [547, 95] width 12 height 11
click at [540, 89] on input "M M M" at bounding box center [540, 89] width 0 height 0
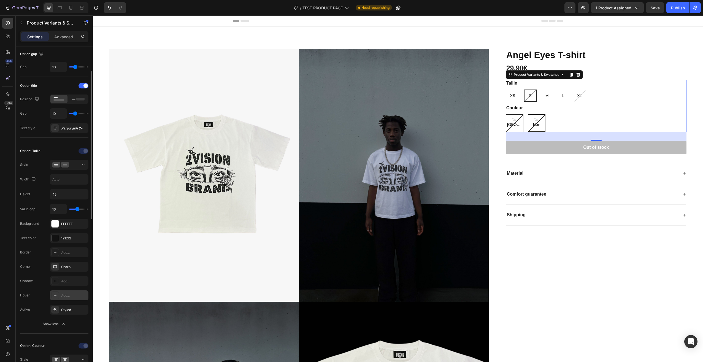
radio input "true"
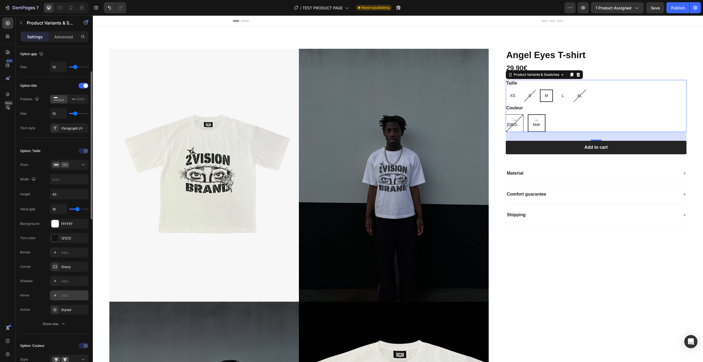
click at [552, 98] on div "XS XS XS S S S M M M L L L XL XL XL" at bounding box center [596, 95] width 181 height 12
click at [561, 98] on span "L" at bounding box center [562, 95] width 2 height 4
click at [557, 89] on input "L L L" at bounding box center [557, 89] width 0 height 0
radio input "true"
click at [508, 99] on div "XS" at bounding box center [513, 95] width 14 height 11
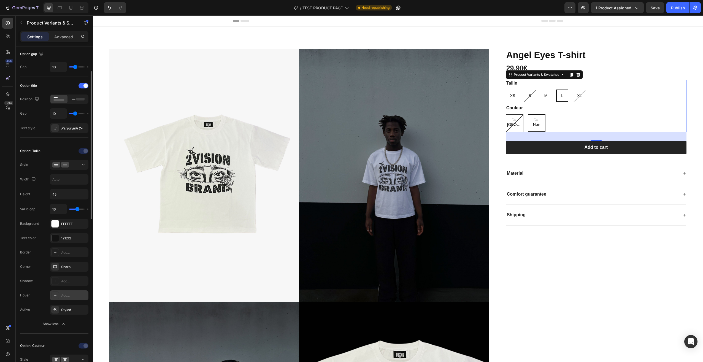
click at [506, 89] on input "XS XS XS" at bounding box center [505, 89] width 0 height 0
radio input "true"
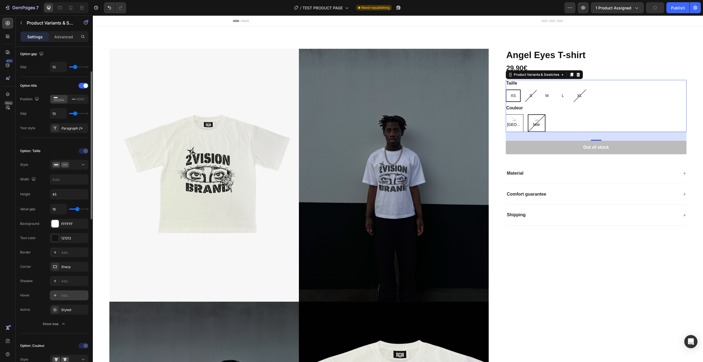
click at [525, 97] on div "S" at bounding box center [530, 95] width 11 height 11
click at [524, 89] on input "S S S" at bounding box center [524, 89] width 0 height 0
radio input "true"
click at [512, 97] on span "XS" at bounding box center [512, 95] width 5 height 4
click at [506, 89] on input "XS XS XS" at bounding box center [505, 89] width 0 height 0
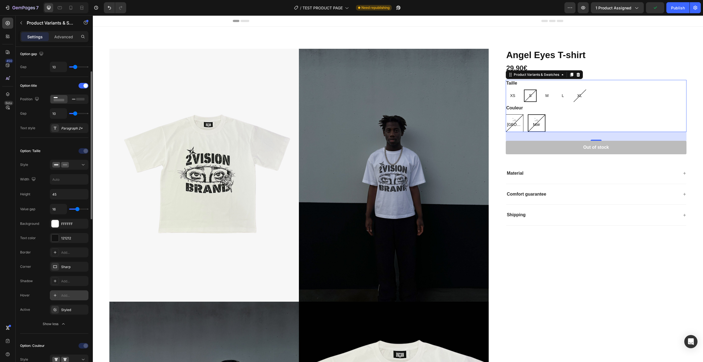
radio input "true"
click at [529, 99] on div "S" at bounding box center [530, 95] width 11 height 11
click at [525, 89] on input "S S S" at bounding box center [524, 89] width 0 height 0
radio input "true"
click at [515, 100] on div "XS" at bounding box center [513, 95] width 14 height 11
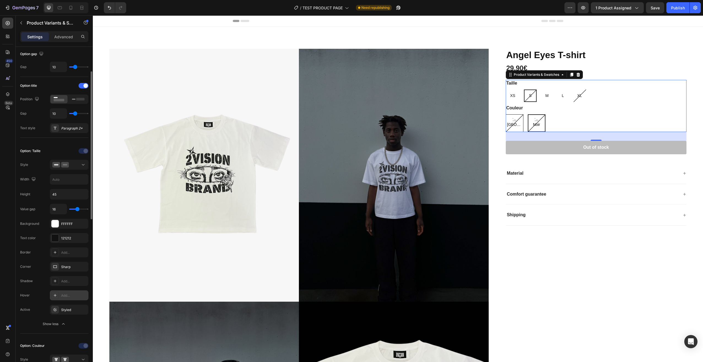
click at [506, 89] on input "XS XS XS" at bounding box center [505, 89] width 0 height 0
radio input "true"
click at [529, 99] on div "S" at bounding box center [530, 95] width 11 height 11
click at [525, 89] on input "S S S" at bounding box center [524, 89] width 0 height 0
radio input "true"
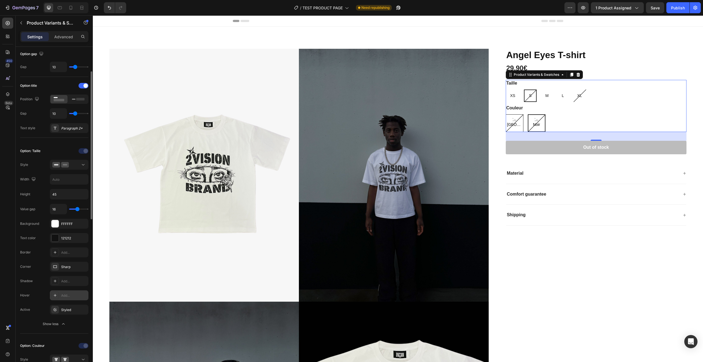
click at [543, 99] on div "M" at bounding box center [547, 95] width 12 height 11
click at [541, 89] on input "M M M" at bounding box center [540, 89] width 0 height 0
radio input "true"
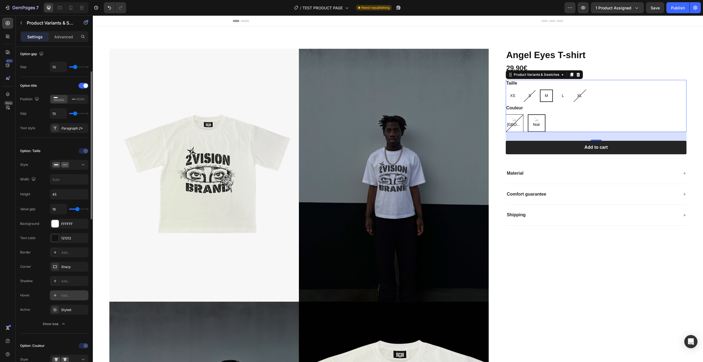
click at [562, 97] on div "L" at bounding box center [562, 95] width 11 height 11
click at [557, 89] on input "L L L" at bounding box center [557, 89] width 0 height 0
radio input "true"
click at [578, 97] on span "XL" at bounding box center [579, 95] width 5 height 4
click at [572, 89] on input "XL XL XL" at bounding box center [572, 89] width 0 height 0
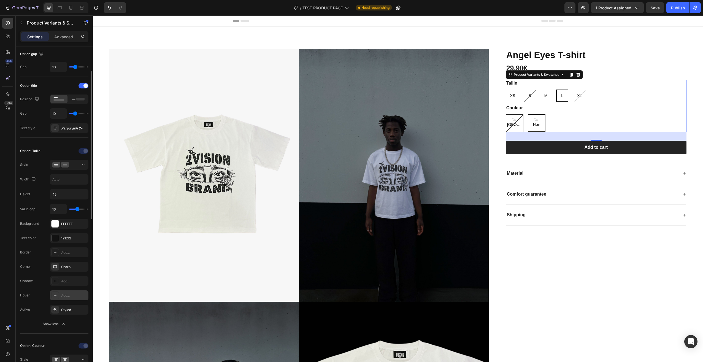
radio input "true"
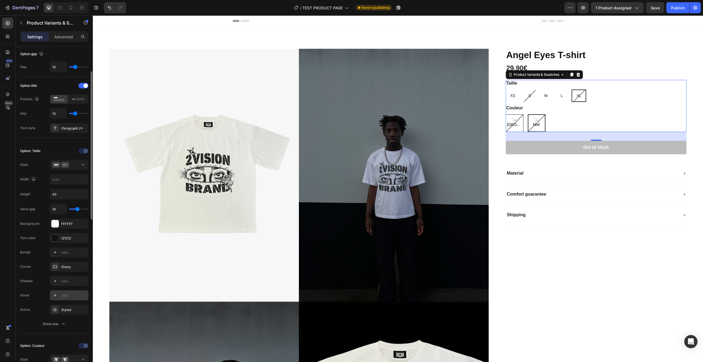
click at [593, 95] on div "XS XS XS S S S M M M L L L XL XL XL" at bounding box center [596, 95] width 181 height 12
click at [60, 195] on input "45" at bounding box center [69, 194] width 38 height 10
drag, startPoint x: 64, startPoint y: 195, endPoint x: 51, endPoint y: 196, distance: 12.5
click at [51, 196] on input "50" at bounding box center [69, 194] width 38 height 10
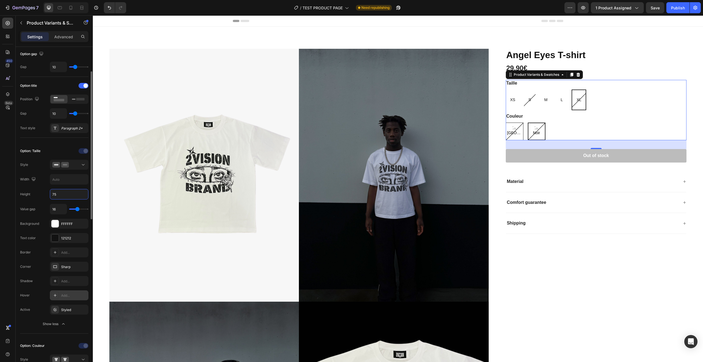
drag, startPoint x: 59, startPoint y: 195, endPoint x: 52, endPoint y: 196, distance: 6.9
click at [52, 196] on input "75" at bounding box center [69, 194] width 38 height 10
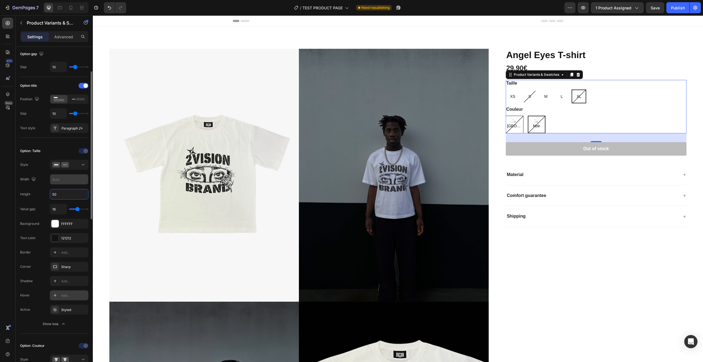
type input "50"
click at [66, 178] on input "text" at bounding box center [69, 179] width 38 height 10
drag, startPoint x: 66, startPoint y: 178, endPoint x: 52, endPoint y: 177, distance: 13.5
click at [52, 177] on input "30" at bounding box center [69, 179] width 38 height 10
click at [63, 180] on input "50" at bounding box center [69, 179] width 38 height 10
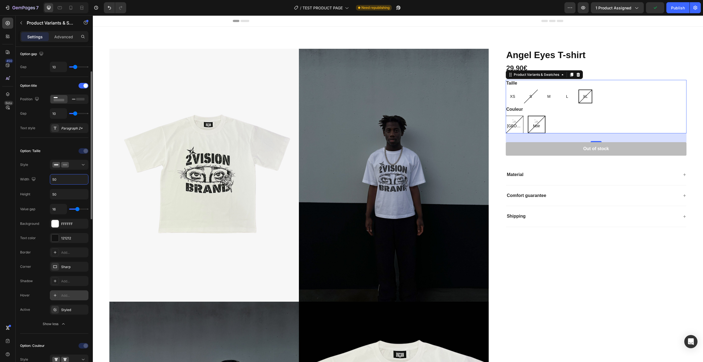
drag, startPoint x: 63, startPoint y: 180, endPoint x: 36, endPoint y: 182, distance: 27.1
click at [37, 182] on div "Width 50" at bounding box center [54, 179] width 68 height 10
type input "75"
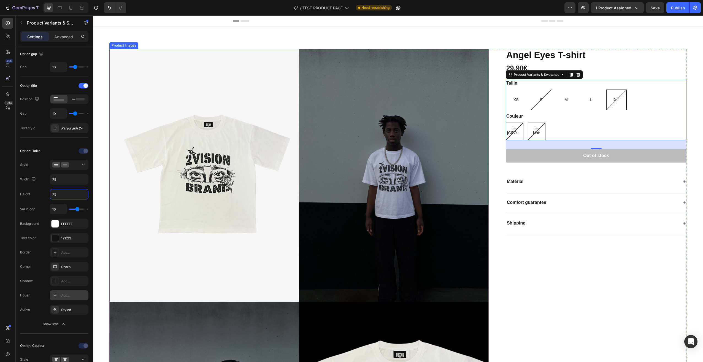
type input "75"
click at [62, 180] on input "75" at bounding box center [69, 179] width 38 height 10
type input "60"
click at [60, 193] on input "75" at bounding box center [69, 194] width 38 height 10
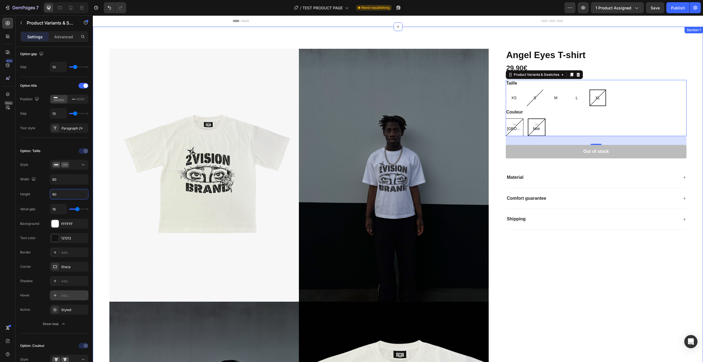
type input "60"
click at [75, 217] on div "Value gap 16 Background FFFFFF Text color 121212 Border Add... Corner Sharp Sha…" at bounding box center [54, 266] width 68 height 125
click at [58, 224] on div at bounding box center [54, 223] width 7 height 7
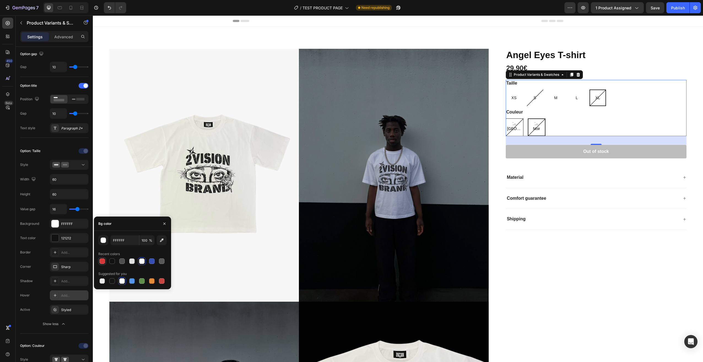
click at [104, 262] on div at bounding box center [102, 261] width 6 height 6
click at [133, 260] on div at bounding box center [132, 261] width 6 height 6
click at [119, 261] on div at bounding box center [122, 261] width 7 height 7
click at [115, 261] on div at bounding box center [112, 261] width 6 height 6
click at [131, 259] on div at bounding box center [132, 261] width 6 height 6
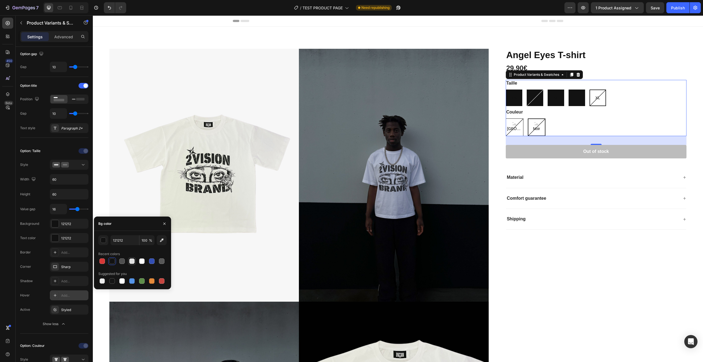
type input "E2E2E2"
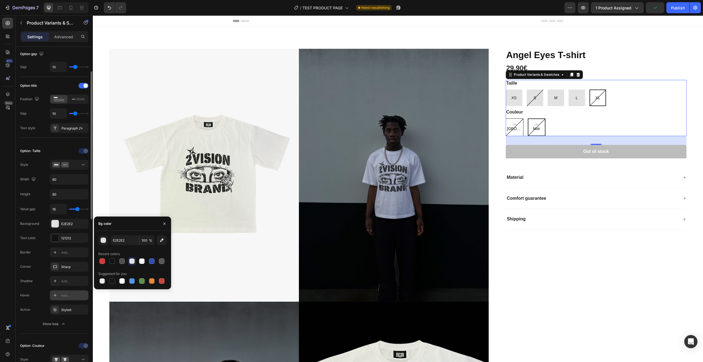
click at [75, 260] on div "Value gap 16 Background E2E2E2 Text color 121212 Border Add... Corner Sharp Sha…" at bounding box center [54, 266] width 68 height 125
click at [87, 230] on div "Value gap 16 Background E2E2E2 Text color 121212 Border Add... Corner Sharp Sha…" at bounding box center [54, 266] width 68 height 125
click at [166, 221] on button "button" at bounding box center [164, 223] width 9 height 9
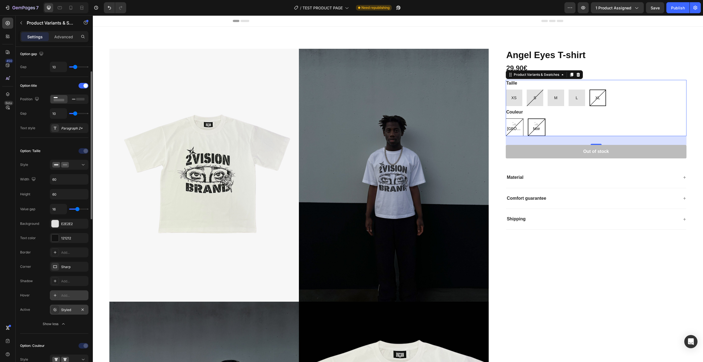
click at [68, 310] on div "Styled" at bounding box center [69, 309] width 16 height 5
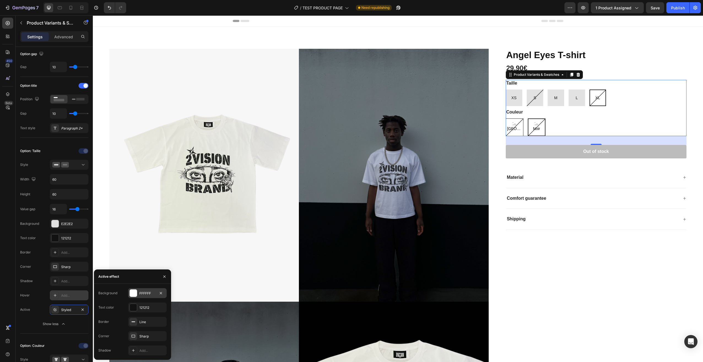
click at [134, 290] on div at bounding box center [133, 292] width 7 height 7
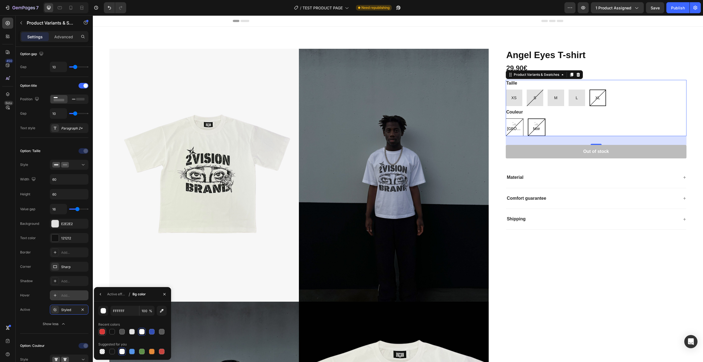
click at [102, 330] on div at bounding box center [102, 332] width 6 height 6
click at [113, 330] on div at bounding box center [112, 332] width 6 height 6
click at [121, 330] on div at bounding box center [122, 332] width 6 height 6
click at [132, 331] on div at bounding box center [132, 332] width 6 height 6
click at [160, 330] on div at bounding box center [162, 332] width 6 height 6
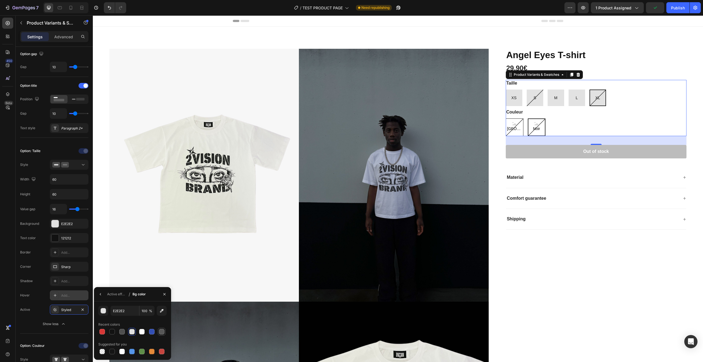
type input "575757"
click at [0, 0] on input "100" at bounding box center [0, 0] width 0 height 0
drag, startPoint x: 148, startPoint y: 313, endPoint x: 141, endPoint y: 315, distance: 7.6
click at [0, 0] on input "50" at bounding box center [0, 0] width 0 height 0
drag, startPoint x: 146, startPoint y: 312, endPoint x: 141, endPoint y: 312, distance: 5.0
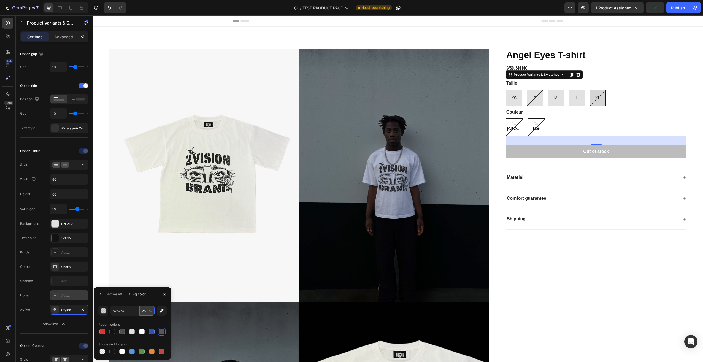
click at [0, 0] on input "25" at bounding box center [0, 0] width 0 height 0
type input "35"
click at [112, 331] on div at bounding box center [112, 332] width 6 height 6
type input "121212"
click at [0, 0] on input "100" at bounding box center [0, 0] width 0 height 0
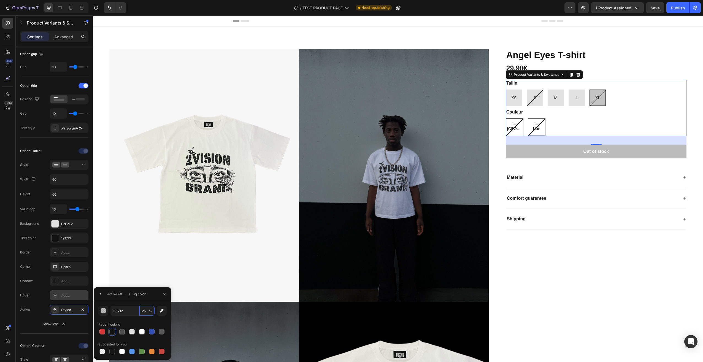
drag, startPoint x: 142, startPoint y: 312, endPoint x: 139, endPoint y: 311, distance: 3.6
click at [139, 311] on div "121212 25 %" at bounding box center [132, 311] width 44 height 10
type input "50"
click at [506, 99] on div "XS" at bounding box center [514, 97] width 17 height 17
click at [505, 89] on input "XS XS XS" at bounding box center [505, 89] width 0 height 0
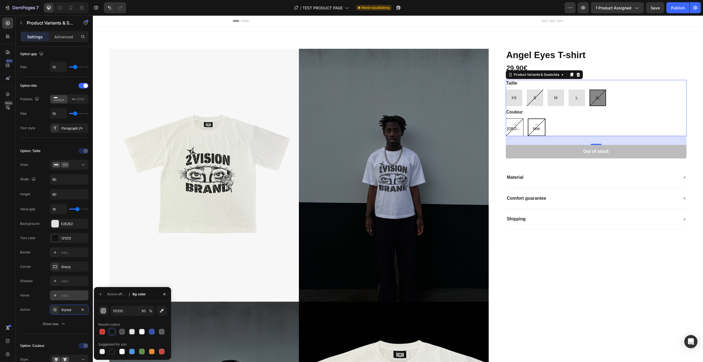
radio input "true"
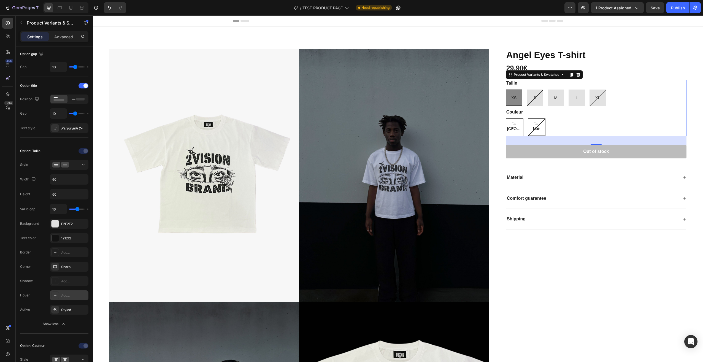
click at [508, 127] on span "[GEOGRAPHIC_DATA]" at bounding box center [514, 128] width 17 height 7
click at [506, 118] on input "Bordeaux Bordeaux [GEOGRAPHIC_DATA]" at bounding box center [505, 118] width 0 height 0
radio input "true"
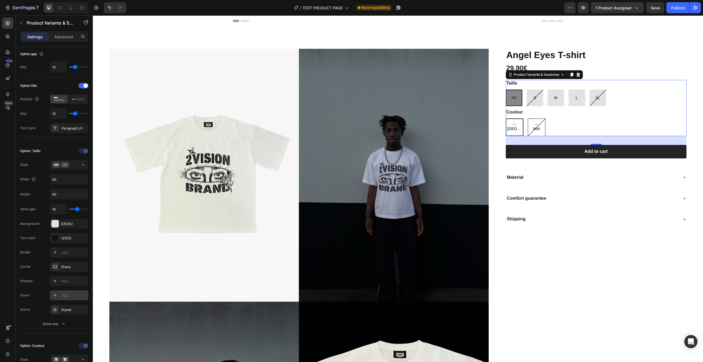
click at [554, 101] on div "M" at bounding box center [555, 97] width 3 height 11
click at [547, 89] on input "M M M" at bounding box center [547, 89] width 0 height 0
radio input "true"
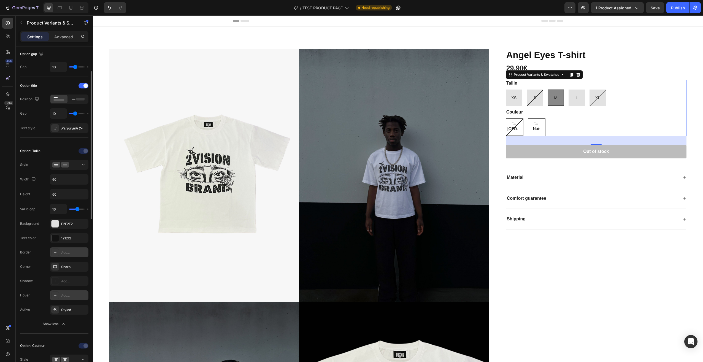
click at [67, 254] on div "Add..." at bounding box center [74, 252] width 26 height 5
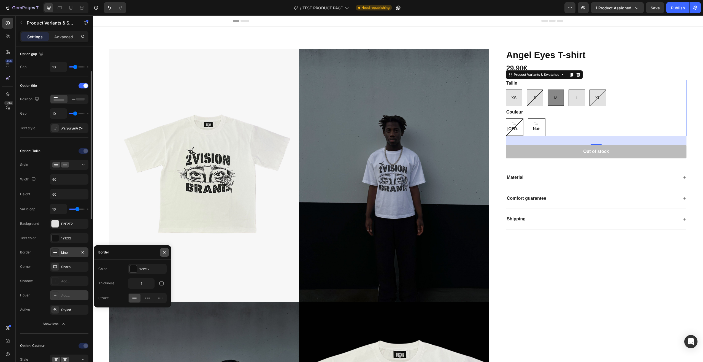
click at [166, 252] on icon "button" at bounding box center [164, 252] width 4 height 4
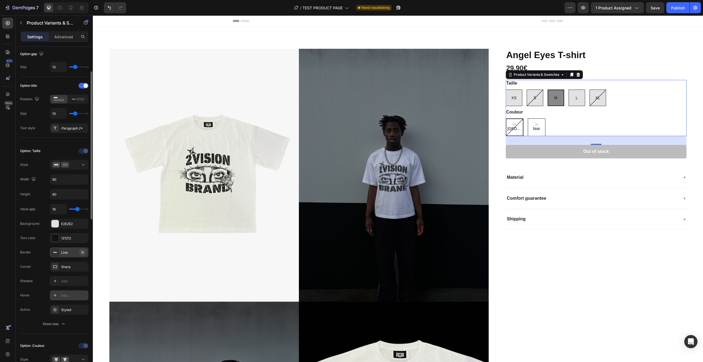
click at [84, 252] on icon "button" at bounding box center [82, 252] width 4 height 4
click at [62, 265] on div "Sharp" at bounding box center [69, 266] width 16 height 5
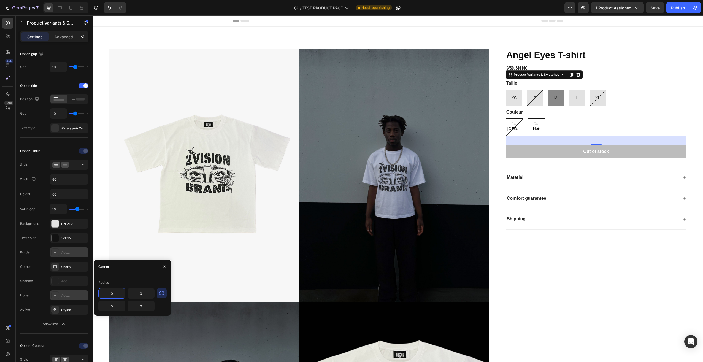
click at [115, 290] on input "0" at bounding box center [112, 293] width 26 height 10
drag, startPoint x: 118, startPoint y: 292, endPoint x: 108, endPoint y: 292, distance: 9.6
click at [108, 292] on input "022" at bounding box center [112, 293] width 26 height 10
click at [165, 297] on button "button" at bounding box center [162, 293] width 10 height 10
click at [142, 295] on input "22" at bounding box center [127, 293] width 56 height 10
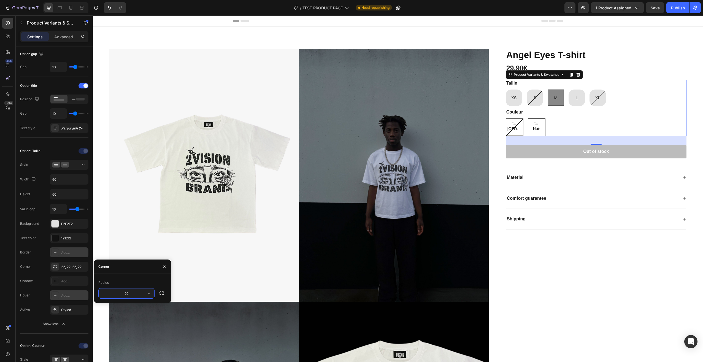
drag, startPoint x: 135, startPoint y: 295, endPoint x: 118, endPoint y: 295, distance: 16.2
click at [118, 295] on input "20" at bounding box center [127, 293] width 56 height 10
drag, startPoint x: 136, startPoint y: 294, endPoint x: 124, endPoint y: 294, distance: 12.1
click at [124, 294] on input "0" at bounding box center [127, 293] width 56 height 10
click at [134, 295] on input "555" at bounding box center [127, 293] width 56 height 10
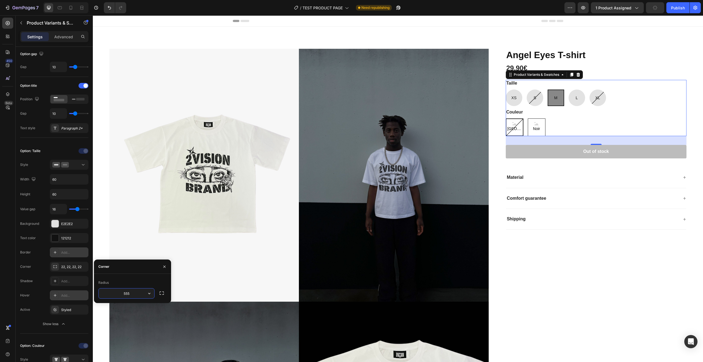
drag, startPoint x: 138, startPoint y: 292, endPoint x: 116, endPoint y: 295, distance: 22.0
click at [116, 295] on input "555" at bounding box center [127, 293] width 56 height 10
drag, startPoint x: 137, startPoint y: 292, endPoint x: 115, endPoint y: 296, distance: 22.5
click at [115, 296] on input "100" at bounding box center [127, 293] width 56 height 10
drag, startPoint x: 132, startPoint y: 294, endPoint x: 114, endPoint y: 297, distance: 18.5
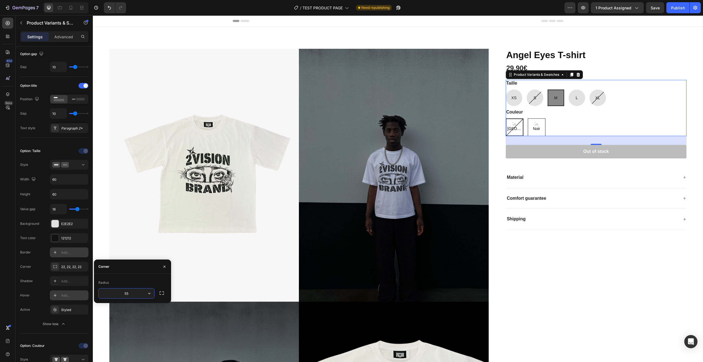
click at [114, 297] on input "55" at bounding box center [127, 293] width 56 height 10
drag, startPoint x: 139, startPoint y: 294, endPoint x: 117, endPoint y: 294, distance: 21.8
click at [117, 294] on input "757" at bounding box center [127, 293] width 56 height 10
drag, startPoint x: 133, startPoint y: 294, endPoint x: 114, endPoint y: 297, distance: 19.8
click at [114, 297] on input "100" at bounding box center [127, 293] width 56 height 10
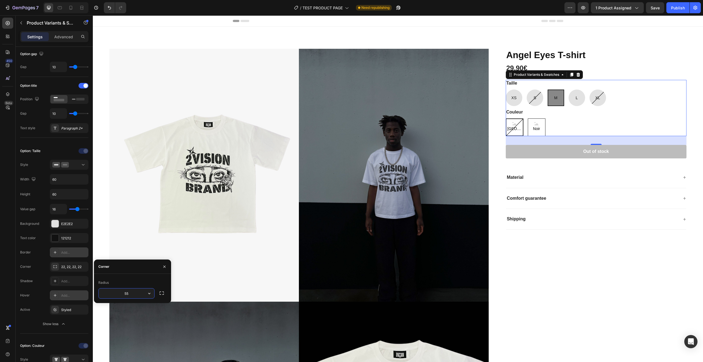
type input "55"
click at [131, 283] on div "Radius" at bounding box center [132, 282] width 68 height 9
click at [577, 103] on div "L" at bounding box center [576, 97] width 17 height 17
click at [568, 89] on input "L L L" at bounding box center [568, 89] width 0 height 0
radio input "true"
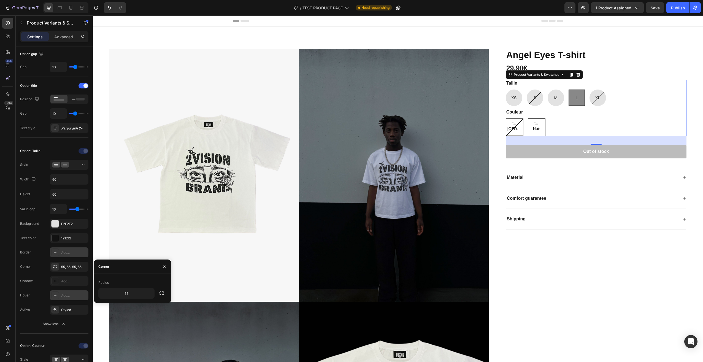
click at [557, 102] on div "M" at bounding box center [555, 97] width 17 height 17
click at [547, 89] on input "M M M" at bounding box center [547, 89] width 0 height 0
radio input "true"
click at [533, 101] on div "S" at bounding box center [534, 97] width 2 height 11
click at [526, 89] on input "S S S" at bounding box center [526, 89] width 0 height 0
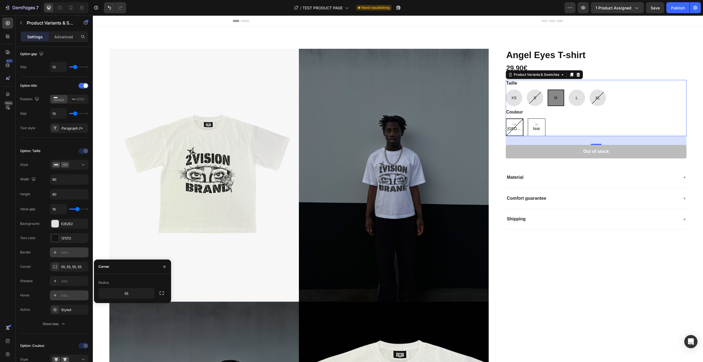
radio input "true"
click at [548, 100] on div "M" at bounding box center [555, 97] width 17 height 17
click at [547, 89] on input "M M M" at bounding box center [547, 89] width 0 height 0
radio input "true"
click at [534, 105] on div "S" at bounding box center [534, 97] width 17 height 17
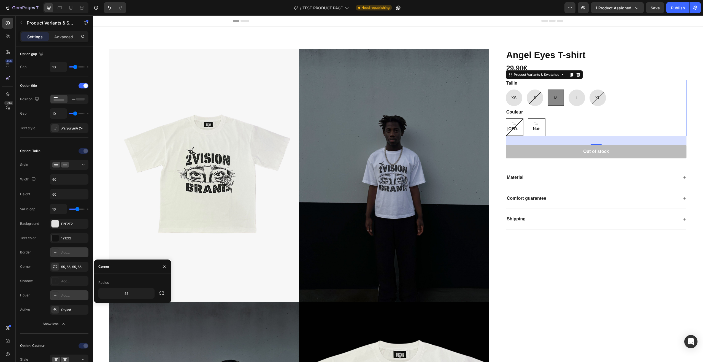
click at [526, 89] on input "S S S" at bounding box center [526, 89] width 0 height 0
radio input "true"
click at [547, 102] on div "M" at bounding box center [555, 97] width 17 height 17
click at [547, 89] on input "M M M" at bounding box center [547, 89] width 0 height 0
radio input "true"
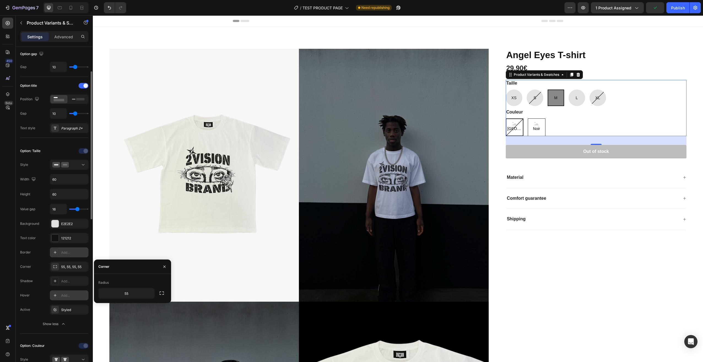
click at [45, 305] on div "Shadow Add..." at bounding box center [54, 310] width 68 height 10
click at [61, 268] on div "55, 55, 55, 55" at bounding box center [69, 266] width 16 height 5
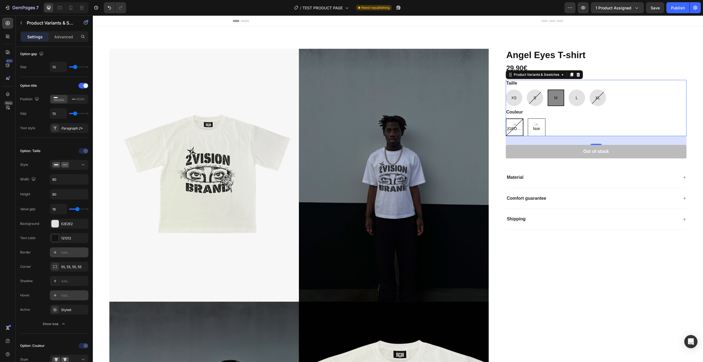
click at [61, 254] on div "Add..." at bounding box center [74, 252] width 26 height 5
type input "1"
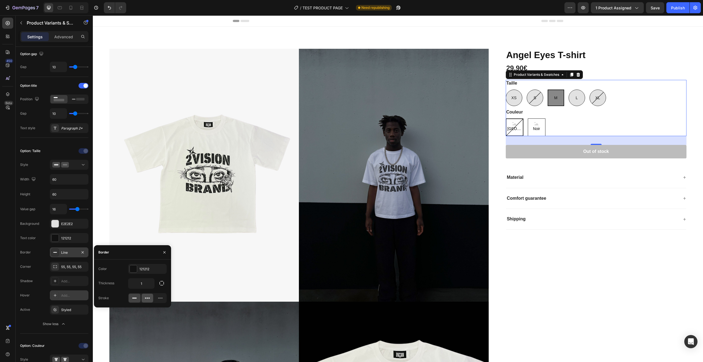
click at [146, 298] on icon at bounding box center [148, 298] width 6 height 6
click at [133, 296] on icon at bounding box center [135, 298] width 6 height 6
click at [165, 253] on icon "button" at bounding box center [164, 252] width 2 height 2
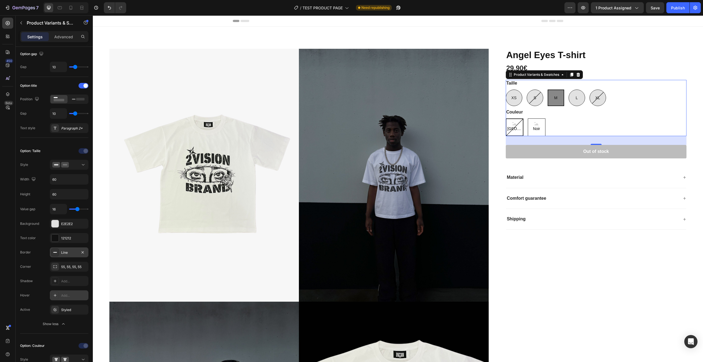
click at [529, 99] on div "S" at bounding box center [534, 97] width 17 height 17
click at [526, 89] on input "S S S" at bounding box center [526, 89] width 0 height 0
radio input "true"
click at [549, 102] on div "M" at bounding box center [555, 97] width 17 height 17
click at [547, 89] on input "M M M" at bounding box center [547, 89] width 0 height 0
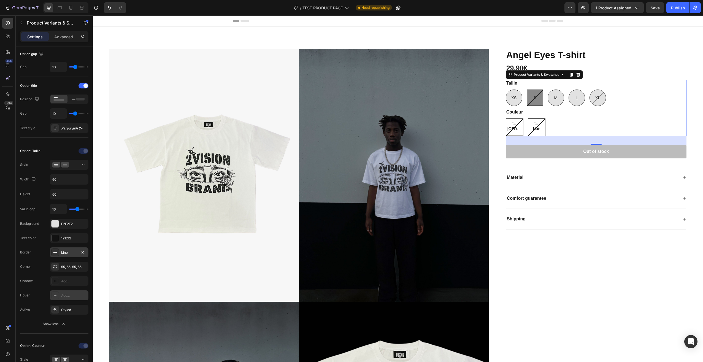
radio input "true"
click at [70, 265] on div "55, 55, 55, 55" at bounding box center [69, 266] width 16 height 5
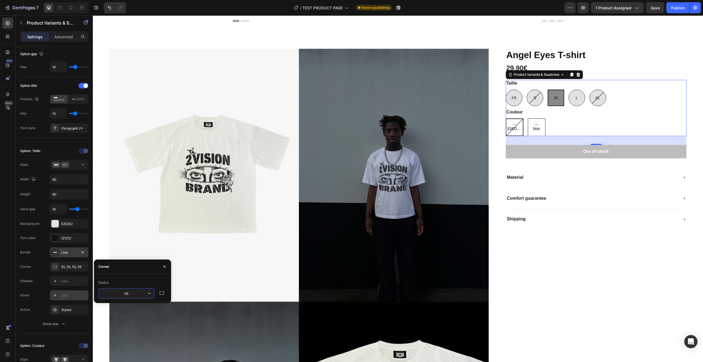
click at [141, 293] on input "55" at bounding box center [127, 293] width 56 height 10
click at [152, 291] on button "button" at bounding box center [149, 293] width 10 height 10
click at [137, 308] on p "Sharp" at bounding box center [133, 308] width 31 height 6
click at [147, 294] on icon "button" at bounding box center [149, 293] width 6 height 6
click at [144, 323] on div "Round" at bounding box center [129, 328] width 45 height 10
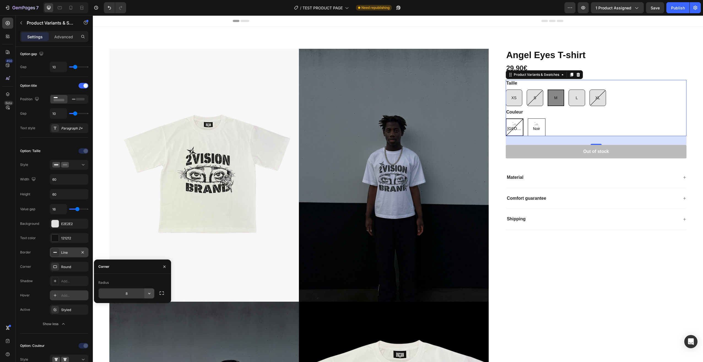
click at [153, 293] on button "button" at bounding box center [149, 293] width 10 height 10
click at [133, 327] on p "Pill" at bounding box center [133, 328] width 31 height 6
click at [133, 295] on input "9999" at bounding box center [127, 293] width 56 height 10
type input "55"
click at [77, 245] on div "Value gap 16 Background E2E2E2 Text color 121212 Border Line Corner Pill Shadow…" at bounding box center [54, 266] width 68 height 125
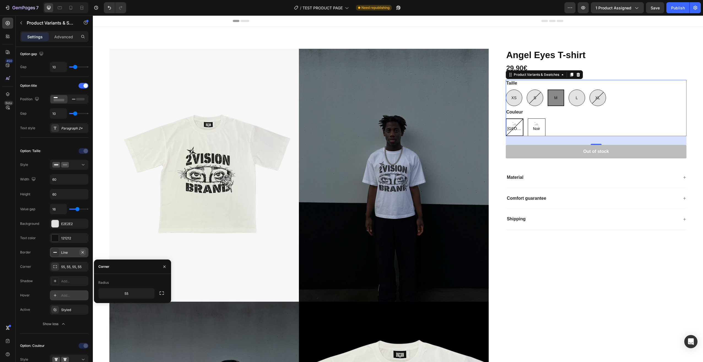
click at [86, 252] on button "button" at bounding box center [82, 252] width 7 height 7
click at [42, 305] on div "Shadow Add..." at bounding box center [54, 310] width 68 height 10
click at [65, 291] on div "Add..." at bounding box center [69, 295] width 39 height 10
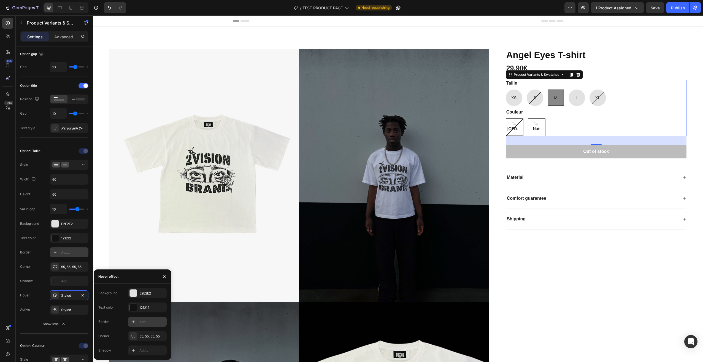
click at [135, 322] on icon at bounding box center [133, 321] width 4 height 4
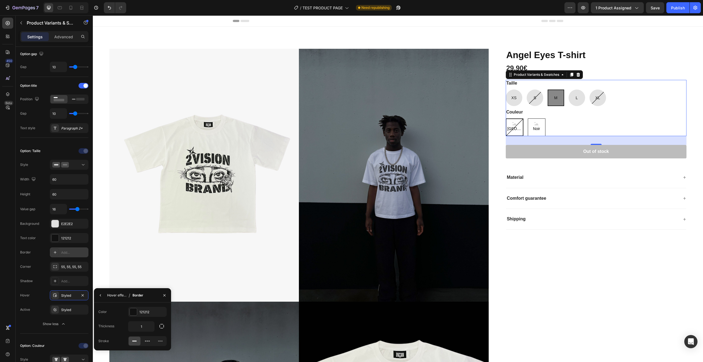
click at [121, 297] on div "Hover effect" at bounding box center [116, 295] width 19 height 5
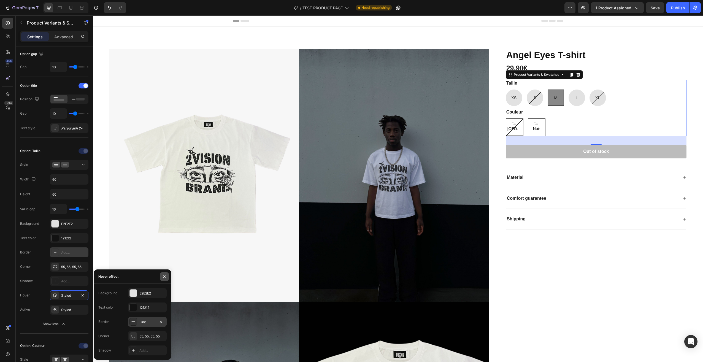
click at [164, 276] on icon "button" at bounding box center [164, 276] width 2 height 2
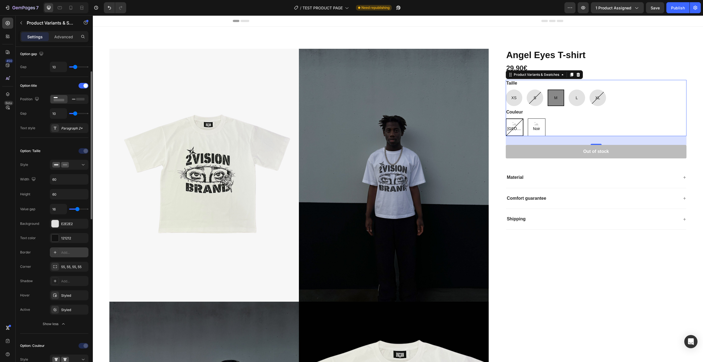
scroll to position [83, 0]
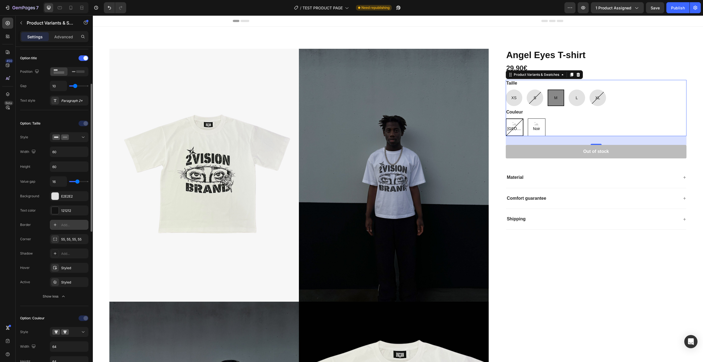
click at [75, 305] on div "Option: Taille Style Width 60 Height 60 Value gap 16 Background E2E2E2 Text col…" at bounding box center [54, 210] width 68 height 191
click at [533, 99] on span "S" at bounding box center [534, 98] width 2 height 4
click at [526, 89] on input "S S S" at bounding box center [526, 89] width 0 height 0
radio input "true"
click at [548, 97] on div "M" at bounding box center [555, 97] width 17 height 17
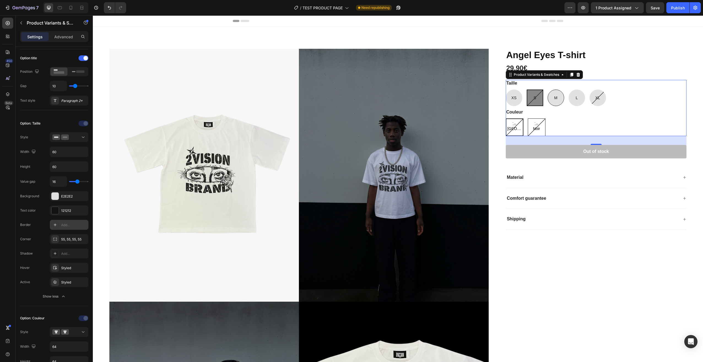
click at [547, 89] on input "M M M" at bounding box center [547, 89] width 0 height 0
radio input "true"
click at [84, 267] on icon "button" at bounding box center [82, 267] width 4 height 4
click at [66, 280] on div "Styled" at bounding box center [69, 282] width 16 height 5
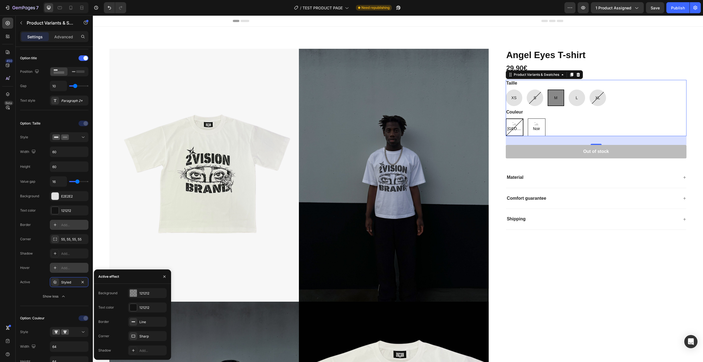
click at [575, 97] on span "L" at bounding box center [576, 98] width 2 height 4
click at [568, 89] on input "L L L" at bounding box center [568, 89] width 0 height 0
radio input "true"
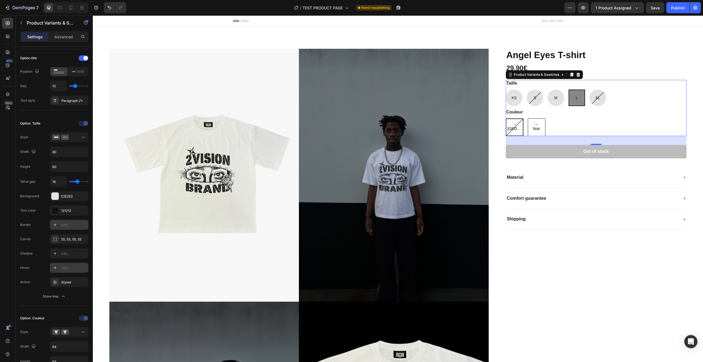
click at [560, 99] on div "M" at bounding box center [555, 97] width 17 height 17
click at [547, 89] on input "M M M" at bounding box center [547, 89] width 0 height 0
radio input "true"
click at [60, 284] on div "Styled" at bounding box center [69, 282] width 39 height 10
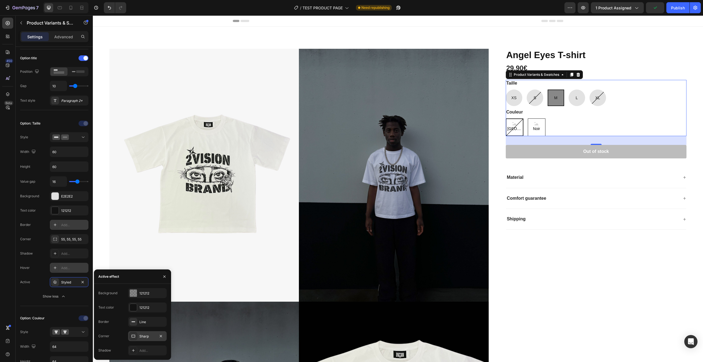
click at [146, 334] on div "Sharp" at bounding box center [147, 336] width 16 height 5
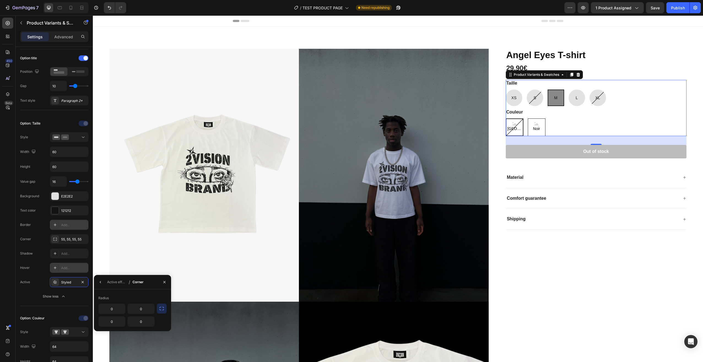
click at [162, 309] on icon "button" at bounding box center [162, 309] width 6 height 6
click at [147, 309] on icon "button" at bounding box center [149, 309] width 6 height 6
click at [136, 334] on p "Round" at bounding box center [133, 333] width 31 height 6
type input "8"
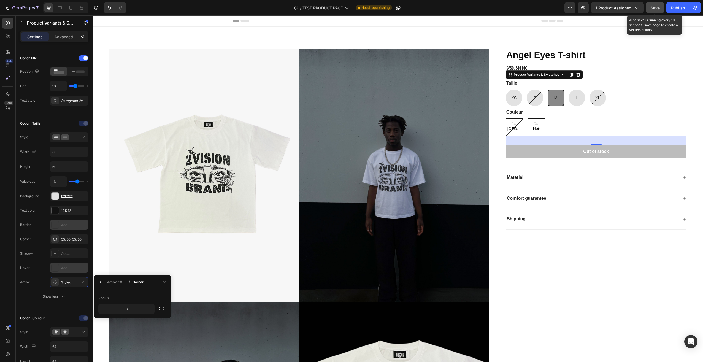
click at [659, 7] on span "Save" at bounding box center [654, 8] width 9 height 5
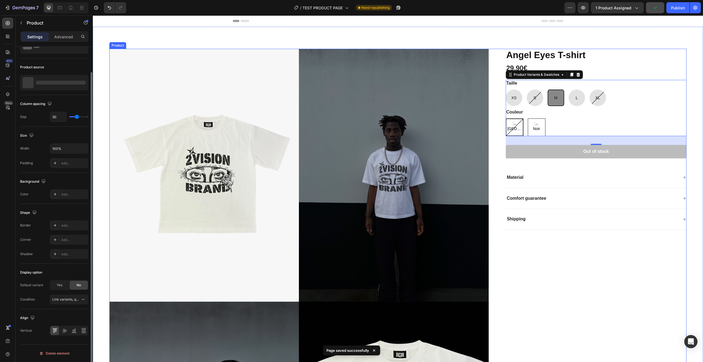
click at [547, 284] on div "[PERSON_NAME] T-shirt Product Title 29,90€ Product Price Product Price Row Tail…" at bounding box center [591, 304] width 189 height 510
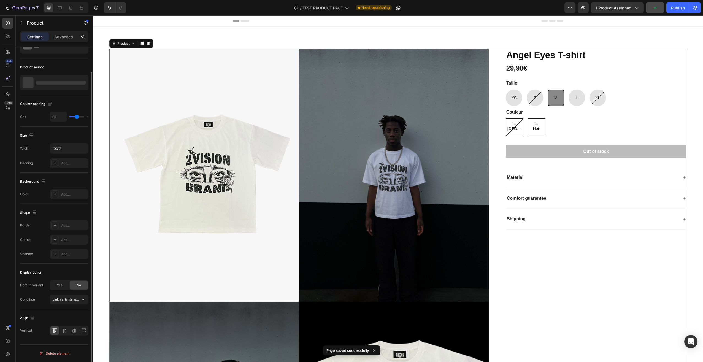
scroll to position [0, 0]
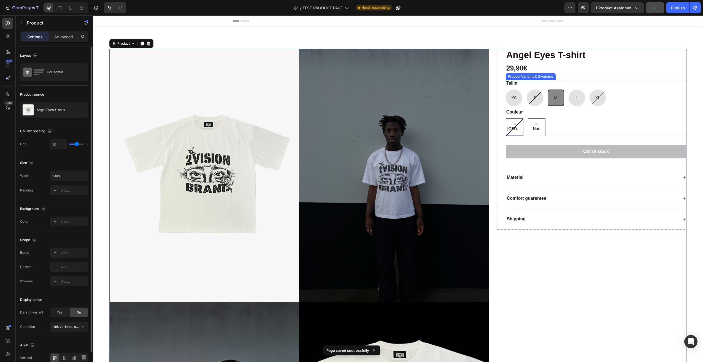
click at [533, 96] on span "S" at bounding box center [534, 98] width 2 height 4
click at [526, 89] on input "S S S" at bounding box center [526, 89] width 0 height 0
radio input "true"
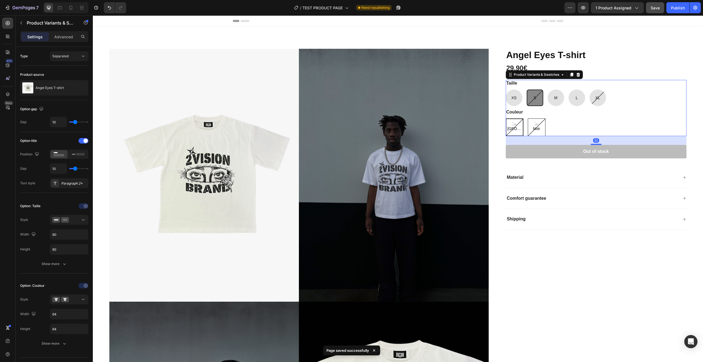
click at [511, 98] on span "XS" at bounding box center [513, 98] width 5 height 4
click at [506, 89] on input "XS XS XS" at bounding box center [505, 89] width 0 height 0
radio input "true"
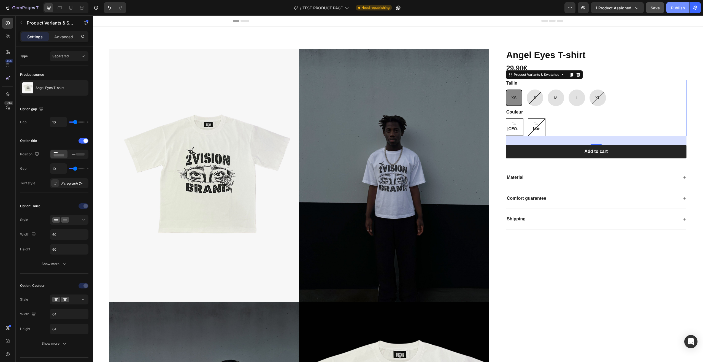
click at [671, 11] on button "Publish" at bounding box center [677, 7] width 23 height 11
click at [533, 103] on div "S" at bounding box center [534, 97] width 2 height 11
click at [526, 89] on input "S S S" at bounding box center [526, 89] width 0 height 0
radio input "true"
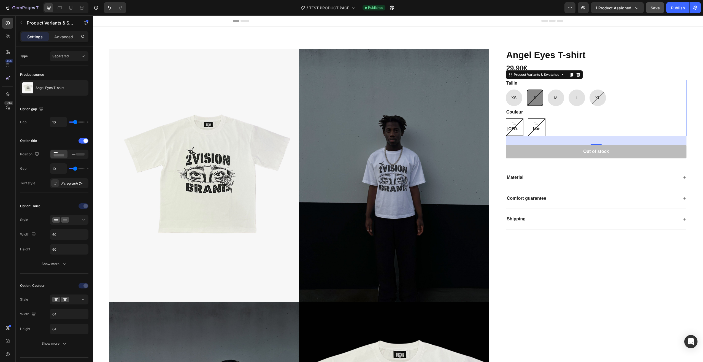
click at [507, 100] on div "XS" at bounding box center [514, 97] width 17 height 17
click at [506, 89] on input "XS XS XS" at bounding box center [505, 89] width 0 height 0
radio input "true"
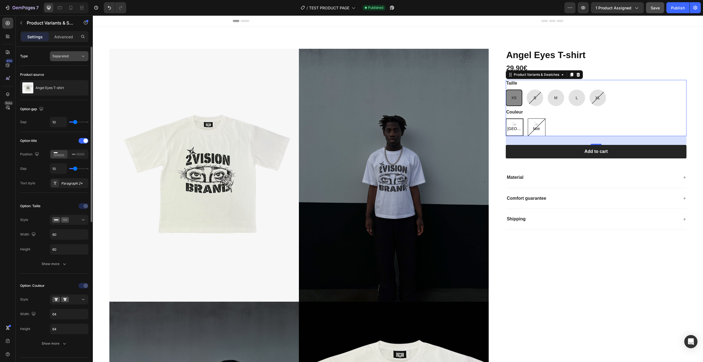
click at [55, 55] on span "Separated" at bounding box center [60, 56] width 16 height 4
click at [63, 78] on span "Combine" at bounding box center [59, 80] width 14 height 5
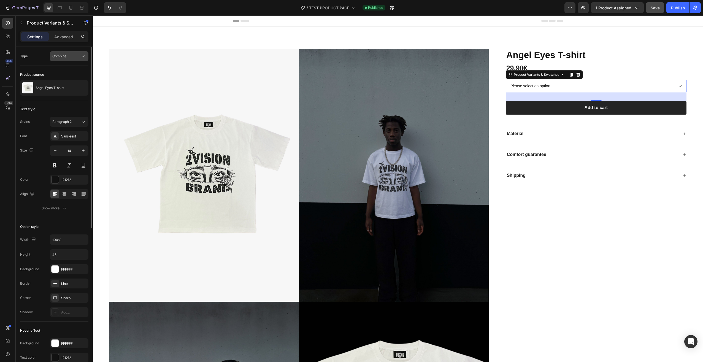
click at [71, 54] on div "Combine" at bounding box center [66, 56] width 28 height 5
click at [67, 68] on span "Separated" at bounding box center [60, 69] width 16 height 5
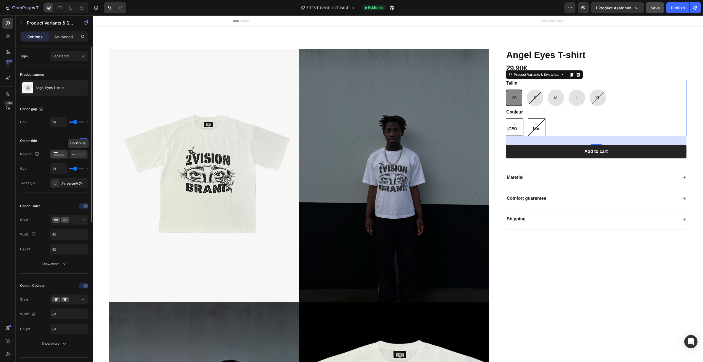
click at [74, 154] on rect at bounding box center [74, 154] width 4 height 1
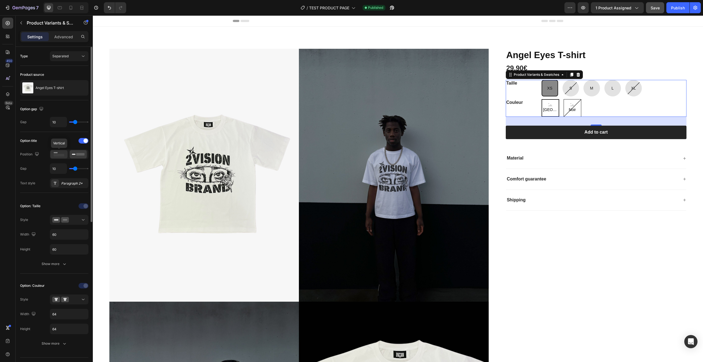
click at [61, 154] on icon at bounding box center [59, 154] width 13 height 6
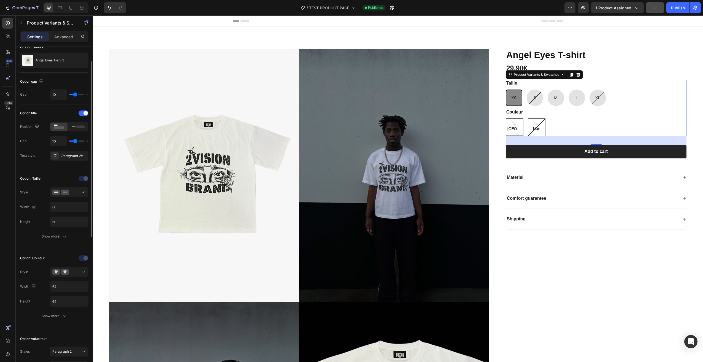
scroll to position [55, 0]
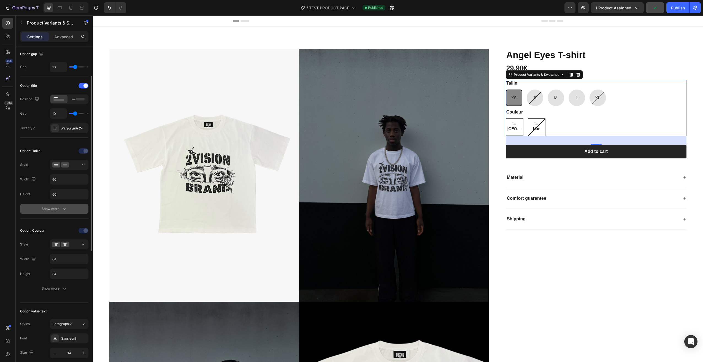
click at [64, 208] on icon "button" at bounding box center [65, 209] width 6 height 6
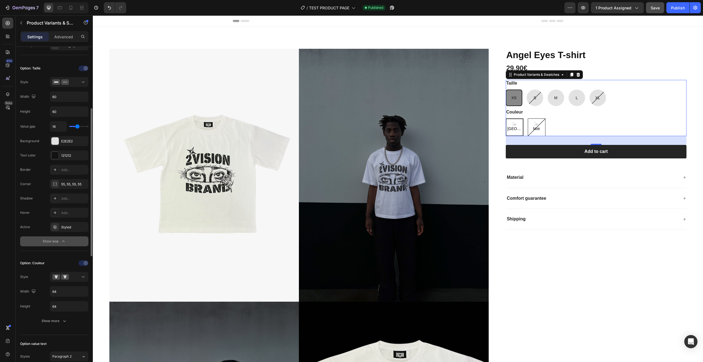
scroll to position [165, 0]
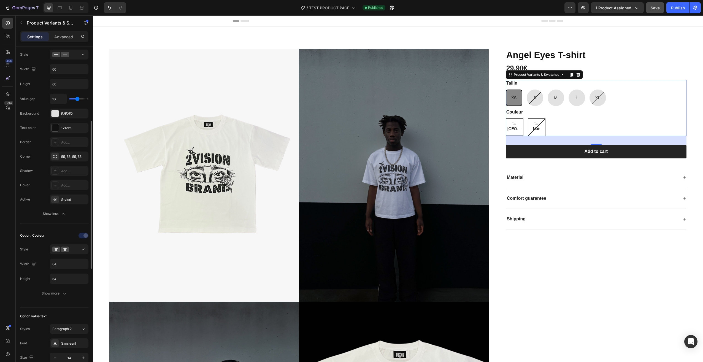
click at [61, 213] on icon "button" at bounding box center [64, 214] width 6 height 6
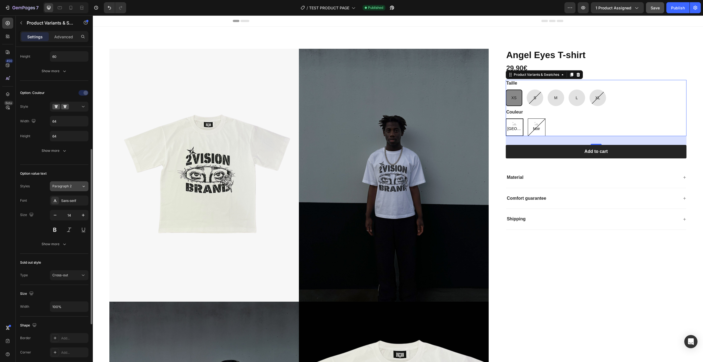
scroll to position [220, 0]
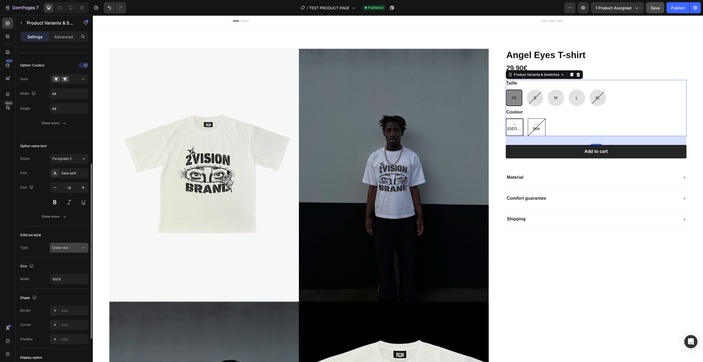
click at [75, 248] on div "Cross-out" at bounding box center [66, 247] width 28 height 5
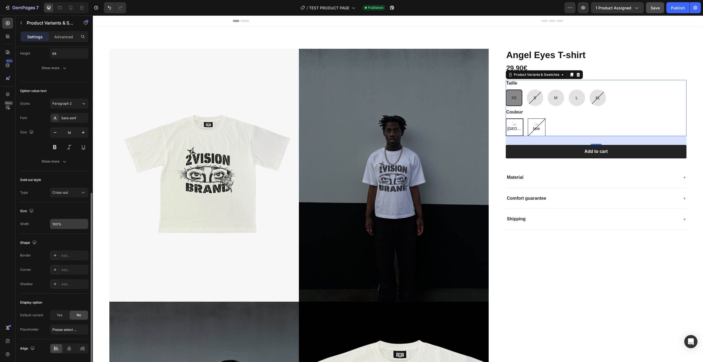
scroll to position [293, 0]
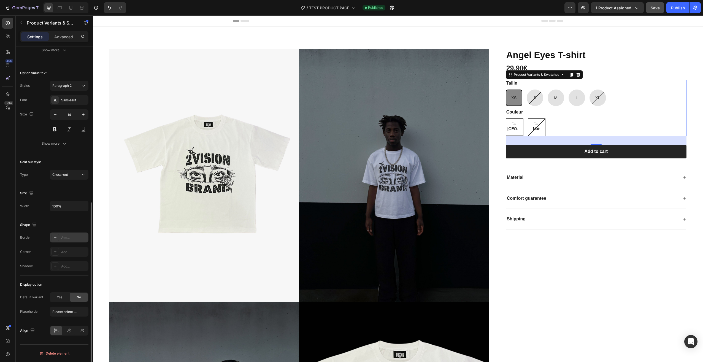
click at [56, 237] on icon at bounding box center [55, 237] width 4 height 4
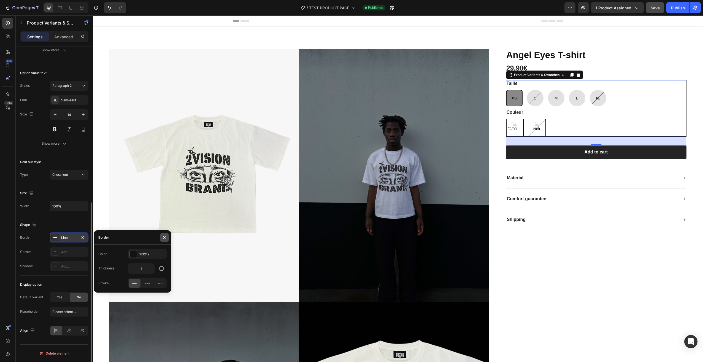
click at [164, 236] on icon "button" at bounding box center [164, 237] width 4 height 4
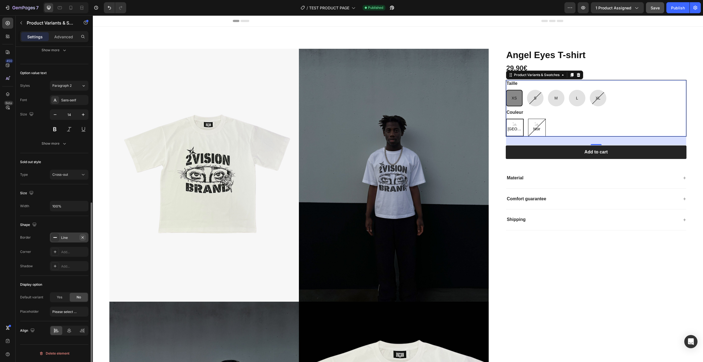
click at [81, 235] on icon "button" at bounding box center [82, 237] width 4 height 4
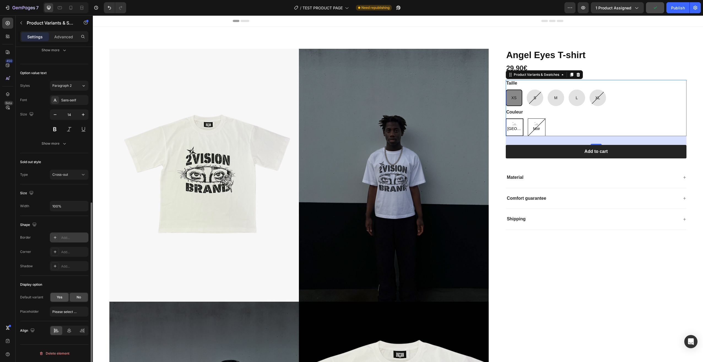
click at [62, 295] on span "Yes" at bounding box center [60, 297] width 6 height 5
click at [77, 296] on span "No" at bounding box center [79, 297] width 4 height 5
radio input "false"
click at [66, 311] on input "Please select an option" at bounding box center [69, 311] width 39 height 10
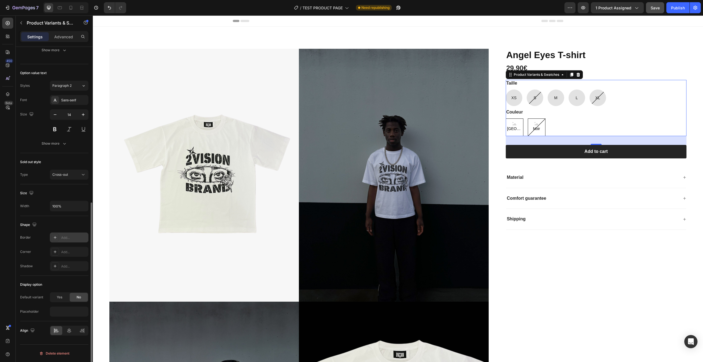
click at [71, 290] on div "Display option Default variant Yes No Placeholder" at bounding box center [54, 298] width 68 height 45
click at [654, 5] on div "Save" at bounding box center [654, 8] width 9 height 6
click at [673, 9] on div "Publish" at bounding box center [678, 8] width 14 height 6
click at [675, 10] on button "Publish" at bounding box center [677, 7] width 23 height 11
click at [550, 127] on div "Bordeaux Bordeaux Bordeaux Noir Noir Noir" at bounding box center [596, 127] width 181 height 18
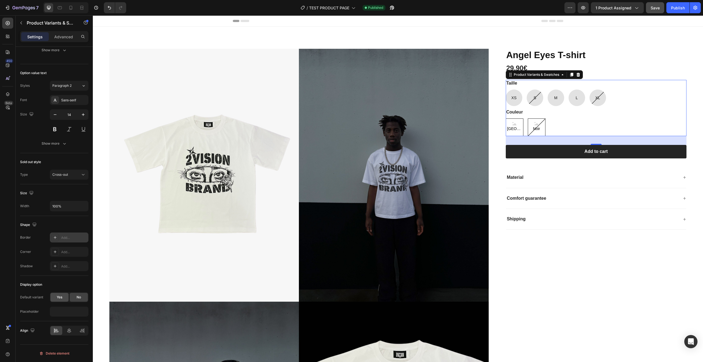
click at [57, 298] on span "Yes" at bounding box center [60, 297] width 6 height 5
radio input "true"
click at [78, 311] on div "XS" at bounding box center [65, 311] width 27 height 5
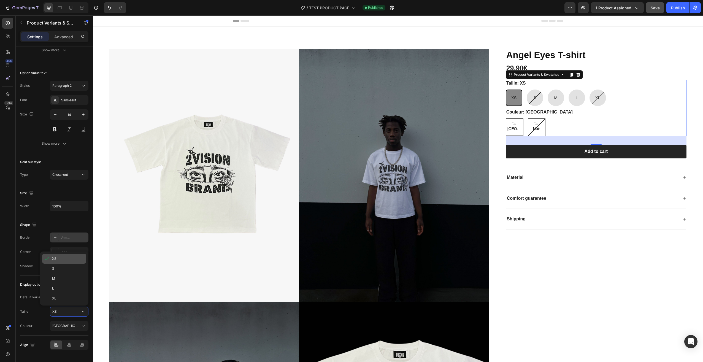
click at [67, 257] on div "XS" at bounding box center [68, 258] width 32 height 5
click at [81, 298] on span "No" at bounding box center [79, 297] width 4 height 5
radio input "false"
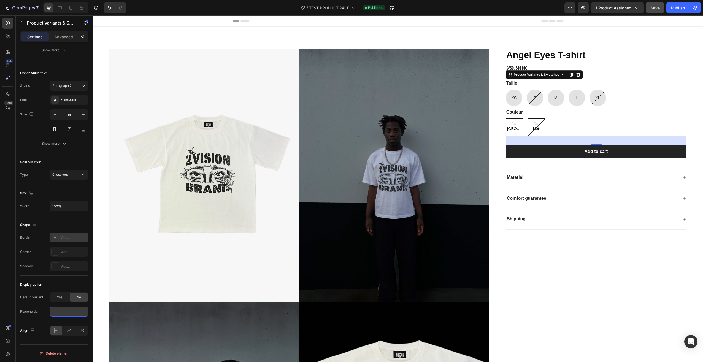
click at [75, 311] on input "text" at bounding box center [69, 311] width 39 height 10
type input "ttt"
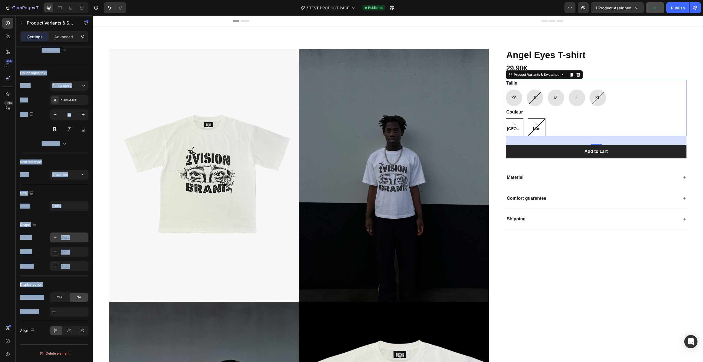
drag, startPoint x: 39, startPoint y: 311, endPoint x: 12, endPoint y: 312, distance: 26.5
click at [12, 312] on div "450 Beta Sections(18) Elements(84) Section Element Hero Section Product Detail …" at bounding box center [46, 188] width 93 height 346
drag, startPoint x: 12, startPoint y: 312, endPoint x: 18, endPoint y: 311, distance: 5.4
click at [18, 311] on div "Type Separated Product source [PERSON_NAME] T-shirt Option gap Gap 10 Option ti…" at bounding box center [54, 66] width 77 height 624
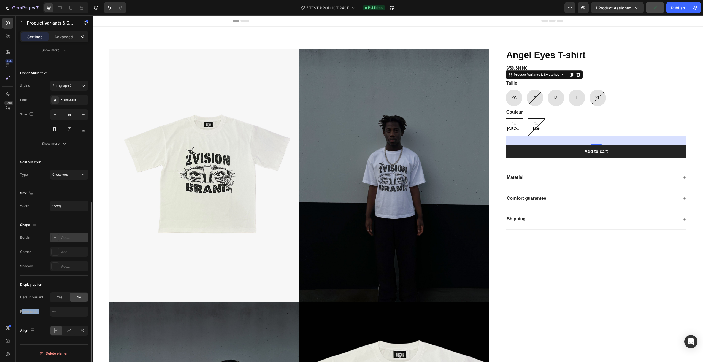
drag, startPoint x: 21, startPoint y: 311, endPoint x: 39, endPoint y: 309, distance: 17.7
click at [39, 309] on div "Placeholder ttt" at bounding box center [54, 311] width 68 height 10
click at [34, 310] on div "Placeholder" at bounding box center [29, 311] width 19 height 5
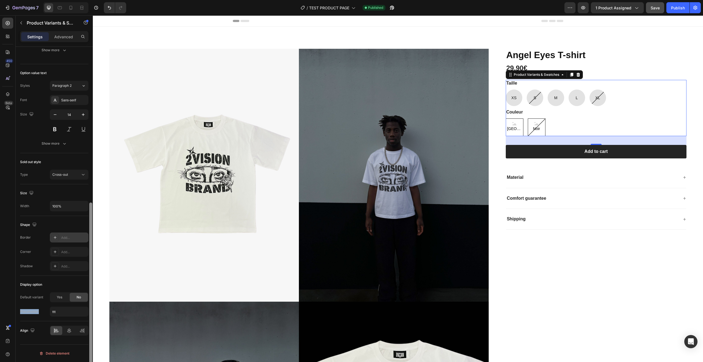
copy div "Placeholder"
click at [68, 312] on input "ttt" at bounding box center [69, 311] width 39 height 10
click at [70, 313] on input "ttt" at bounding box center [69, 311] width 39 height 10
click at [68, 329] on icon at bounding box center [69, 331] width 6 height 6
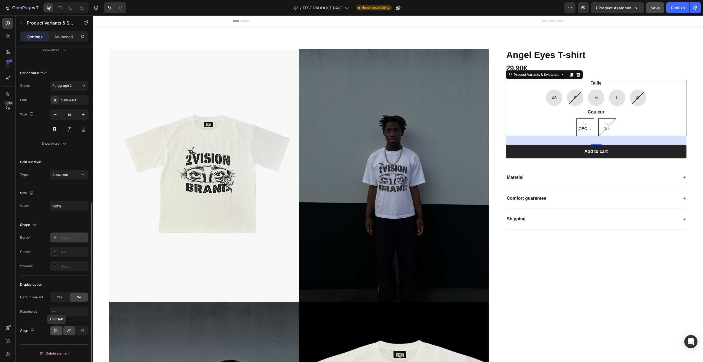
click at [60, 329] on div at bounding box center [56, 330] width 12 height 9
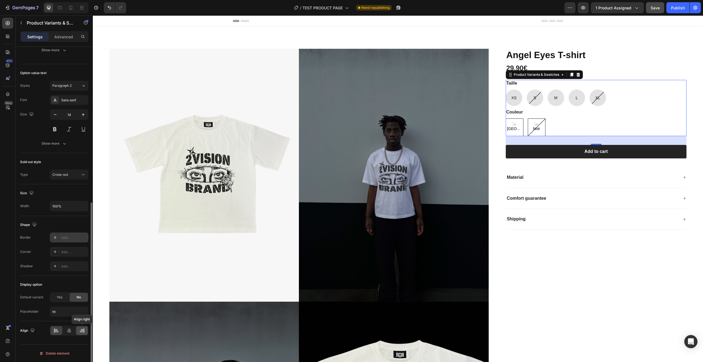
click at [80, 326] on div at bounding box center [82, 330] width 12 height 9
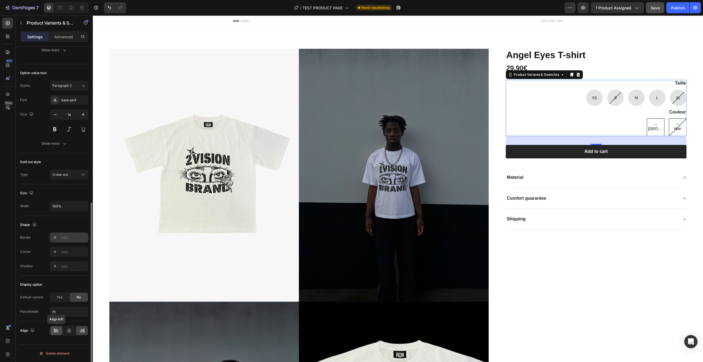
click at [56, 328] on icon at bounding box center [56, 331] width 6 height 6
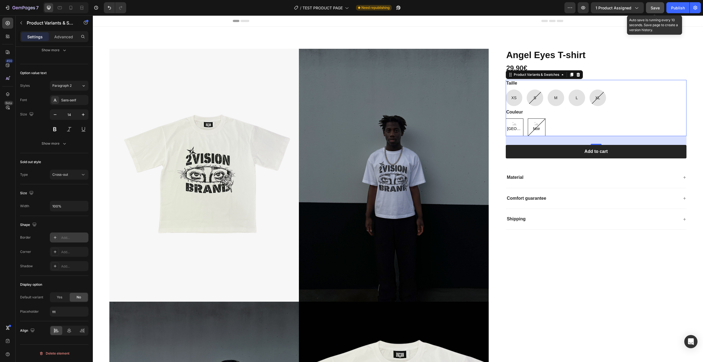
click at [655, 3] on button "Save" at bounding box center [655, 7] width 18 height 11
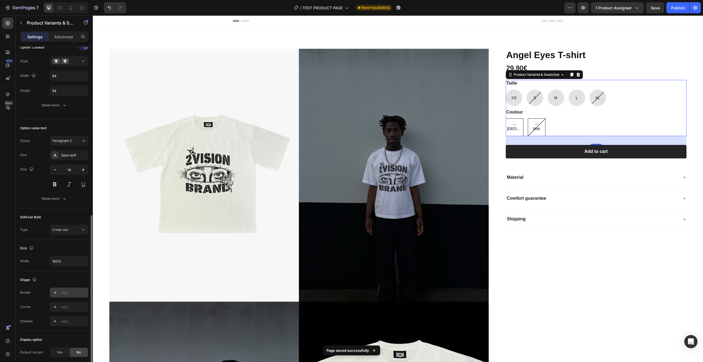
scroll to position [211, 0]
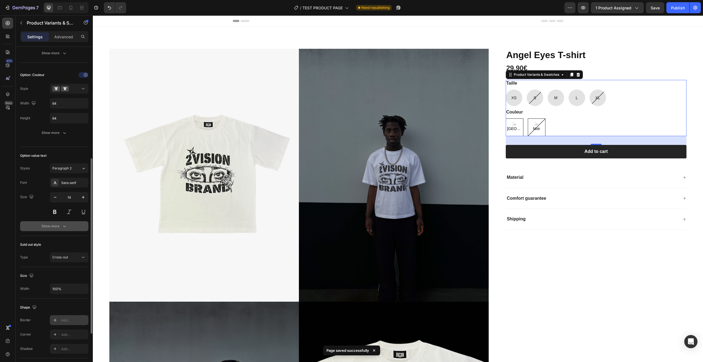
click at [62, 226] on icon "button" at bounding box center [65, 226] width 6 height 6
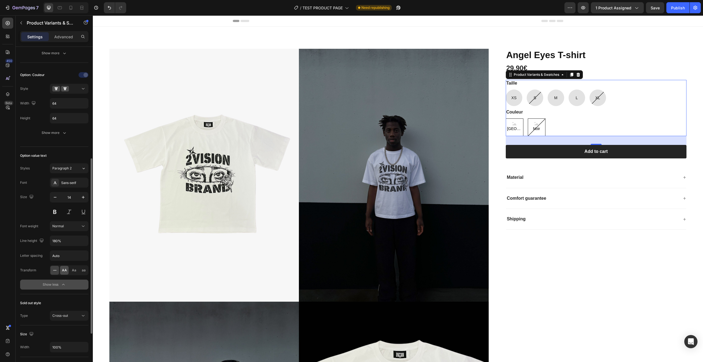
click at [67, 269] on div "AA" at bounding box center [64, 270] width 9 height 9
click at [56, 269] on icon at bounding box center [55, 270] width 6 height 6
click at [83, 241] on icon "button" at bounding box center [83, 241] width 6 height 6
click at [69, 260] on div "100%" at bounding box center [63, 265] width 45 height 10
click at [81, 240] on icon "button" at bounding box center [83, 241] width 6 height 6
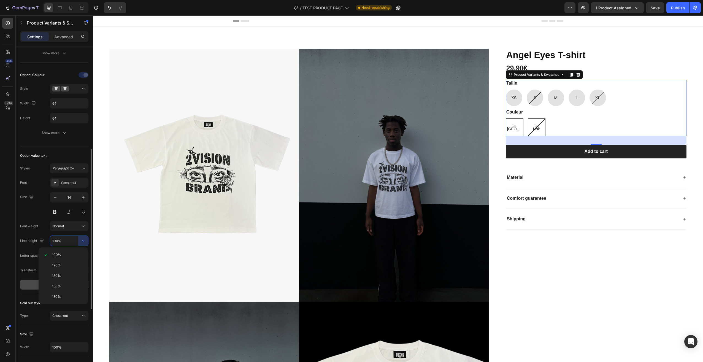
click at [67, 295] on p "180%" at bounding box center [67, 296] width 31 height 5
type input "180%"
click at [80, 227] on div "Normal" at bounding box center [66, 226] width 28 height 5
click at [80, 226] on div "Normal" at bounding box center [66, 226] width 28 height 5
click at [82, 199] on icon "button" at bounding box center [83, 197] width 6 height 6
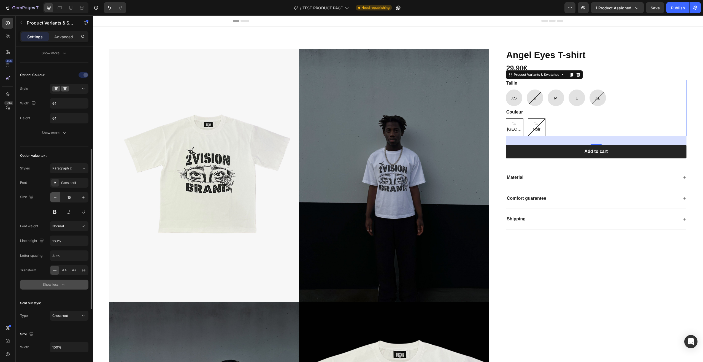
click at [54, 200] on button "button" at bounding box center [55, 197] width 10 height 10
type input "14"
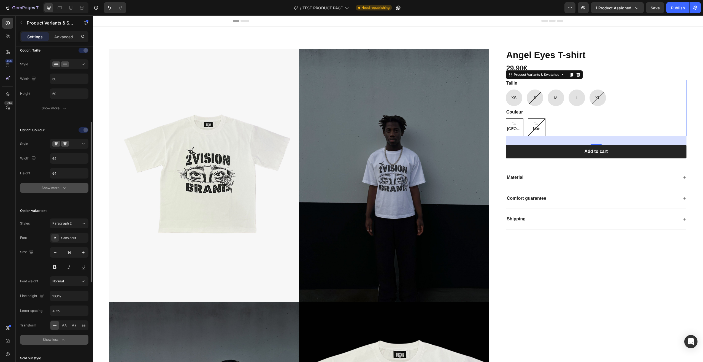
scroll to position [100, 0]
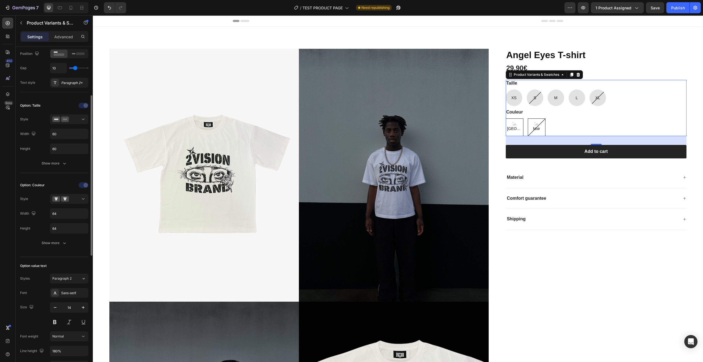
click at [63, 248] on div "Option: Couleur Style Width 64 Height 64 Show more" at bounding box center [54, 214] width 68 height 76
click at [63, 245] on icon "button" at bounding box center [65, 243] width 6 height 6
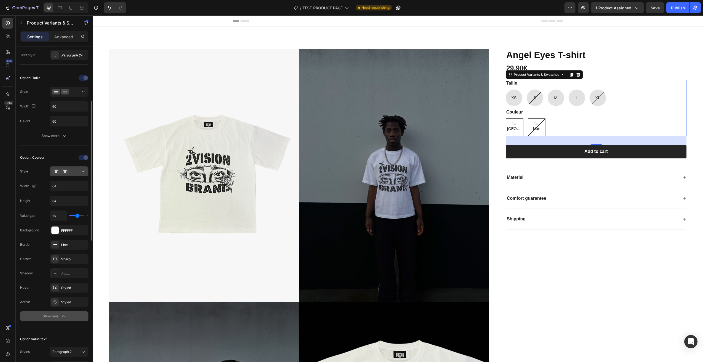
click at [82, 169] on icon at bounding box center [83, 172] width 6 height 6
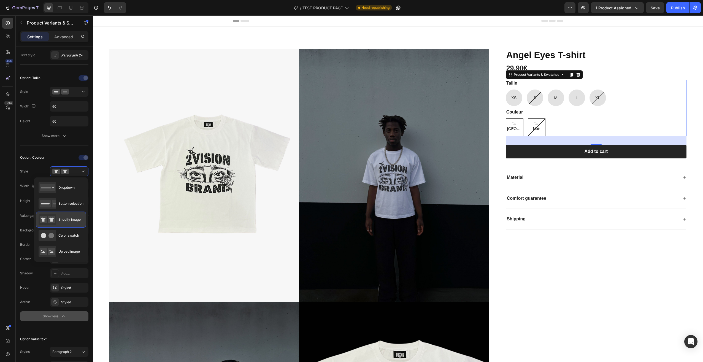
click at [67, 219] on span "Shopify image" at bounding box center [69, 219] width 22 height 5
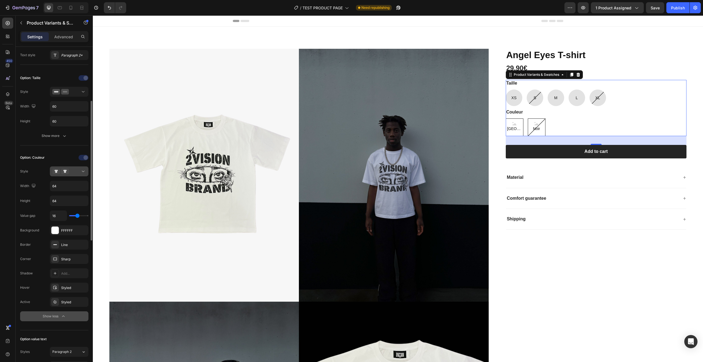
click at [75, 171] on div at bounding box center [69, 172] width 34 height 6
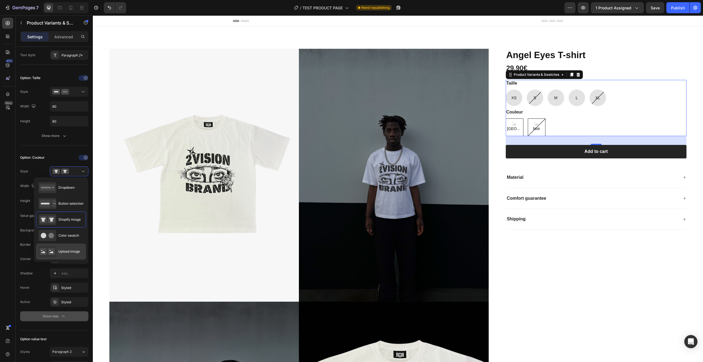
click at [71, 252] on span "Upload image" at bounding box center [68, 251] width 21 height 5
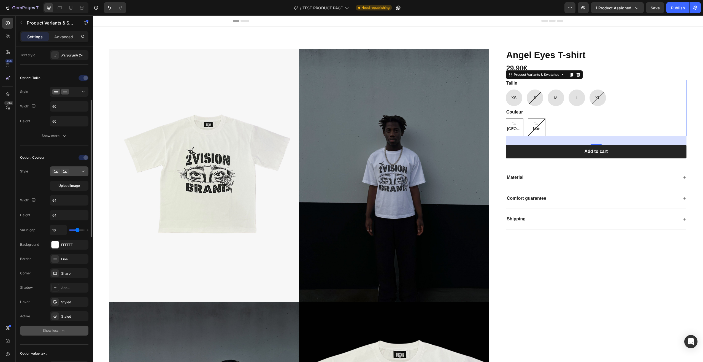
click at [78, 166] on button at bounding box center [69, 171] width 39 height 10
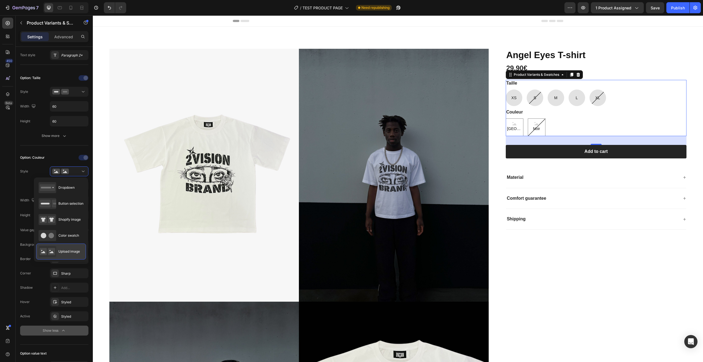
click at [68, 253] on span "Upload image" at bounding box center [68, 251] width 21 height 5
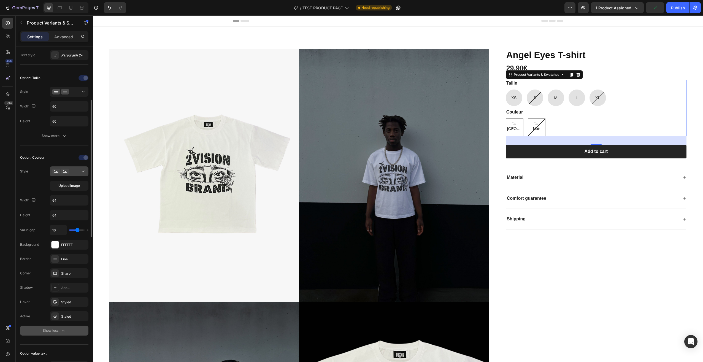
click at [74, 170] on div at bounding box center [69, 172] width 34 height 6
click at [70, 171] on div at bounding box center [69, 172] width 34 height 6
click at [70, 184] on span "Upload image" at bounding box center [68, 185] width 21 height 5
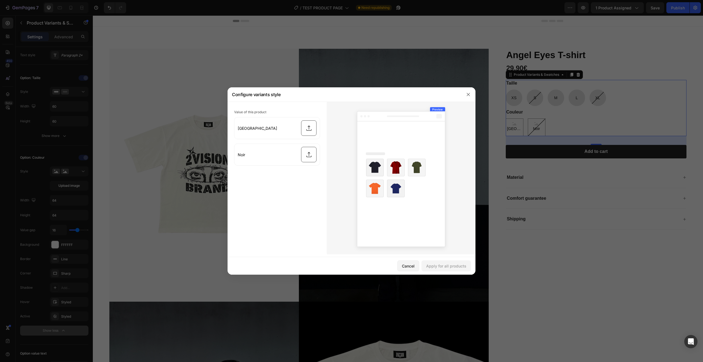
click at [378, 169] on img at bounding box center [375, 168] width 18 height 18
click at [307, 128] on input "file" at bounding box center [276, 127] width 85 height 21
type input "C:\fakepath\468367109378802678-ec055f1e-5d35-480e-92a6-101054bbcb9f.png"
click at [309, 151] on input "file" at bounding box center [276, 154] width 85 height 21
type input "C:\fakepath\468367109378802678-d4cf75ef-b3c2-4ba2-8aa9-24dd8f66e2a6.png"
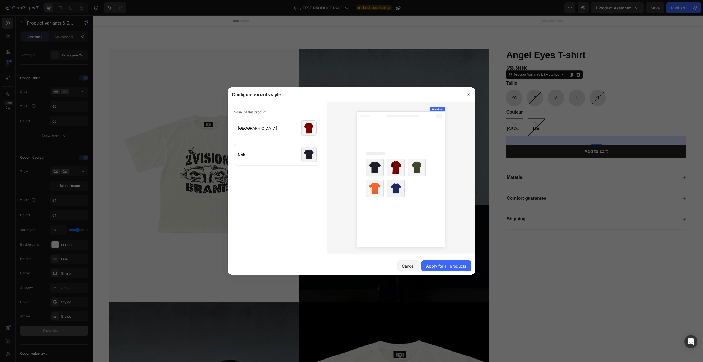
click at [408, 249] on icon at bounding box center [400, 178] width 97 height 148
click at [433, 109] on g at bounding box center [401, 177] width 88 height 140
click at [248, 113] on span "Value of this product" at bounding box center [250, 112] width 32 height 4
click at [443, 265] on div "Apply for all products" at bounding box center [446, 266] width 40 height 6
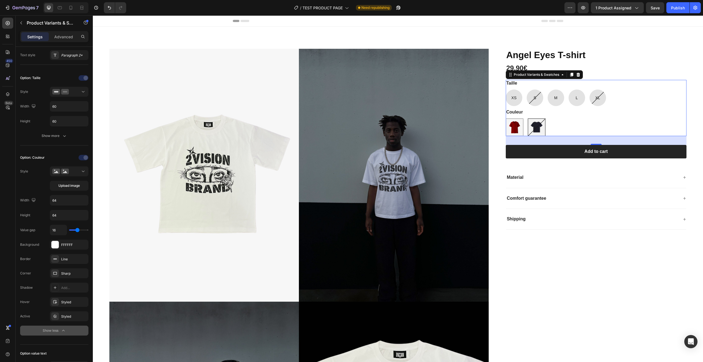
click at [533, 127] on img at bounding box center [536, 127] width 17 height 17
click at [528, 118] on input "Noir Noir" at bounding box center [527, 118] width 0 height 0
radio input "true"
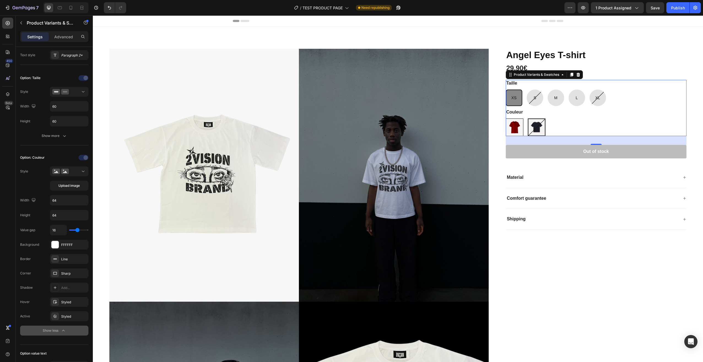
click at [512, 128] on img at bounding box center [514, 127] width 17 height 17
click at [506, 118] on input "Bordeaux Bordeaux" at bounding box center [505, 118] width 0 height 0
radio input "true"
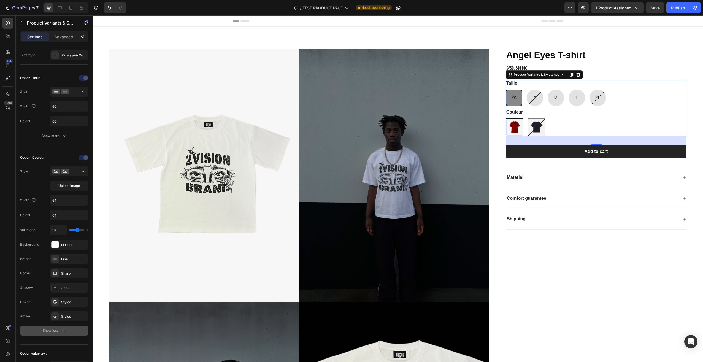
click at [579, 125] on div "Bordeaux Bordeaux Noir Noir" at bounding box center [596, 127] width 181 height 18
click at [529, 128] on img at bounding box center [536, 127] width 17 height 17
click at [528, 118] on input "Noir Noir" at bounding box center [527, 118] width 0 height 0
radio input "true"
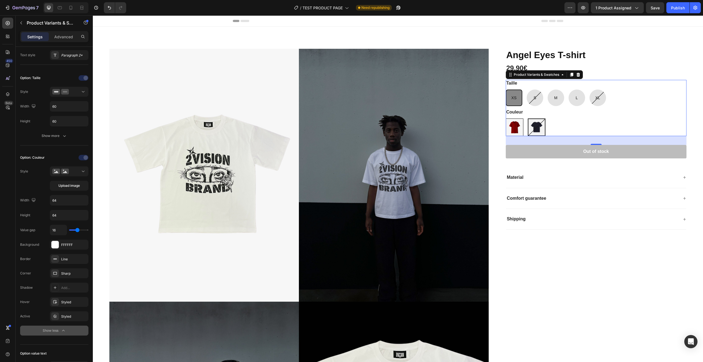
click at [512, 126] on img at bounding box center [514, 127] width 17 height 17
click at [506, 118] on input "Bordeaux Bordeaux" at bounding box center [505, 118] width 0 height 0
radio input "true"
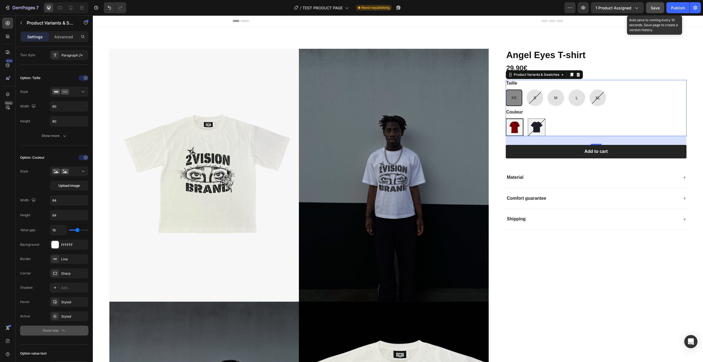
click at [656, 11] on button "Save" at bounding box center [655, 7] width 18 height 11
click at [627, 116] on div "Couleur Bordeaux Bordeaux Noir Noir" at bounding box center [596, 122] width 181 height 27
click at [20, 23] on icon "button" at bounding box center [21, 23] width 4 height 4
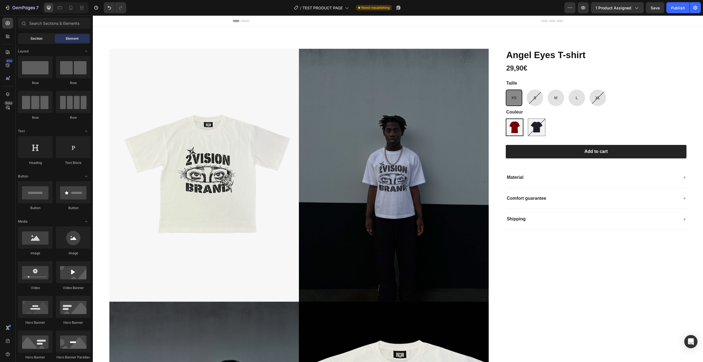
click at [40, 40] on span "Section" at bounding box center [37, 38] width 12 height 5
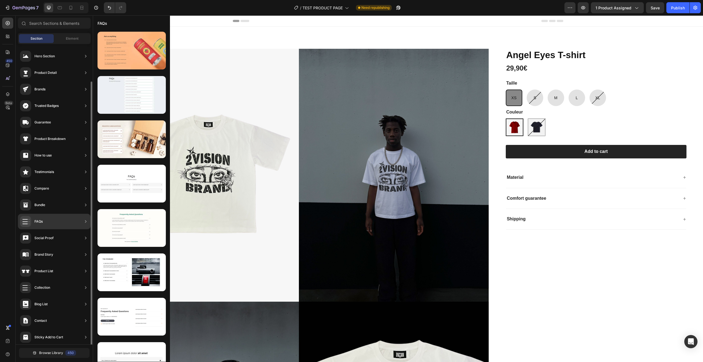
scroll to position [19, 0]
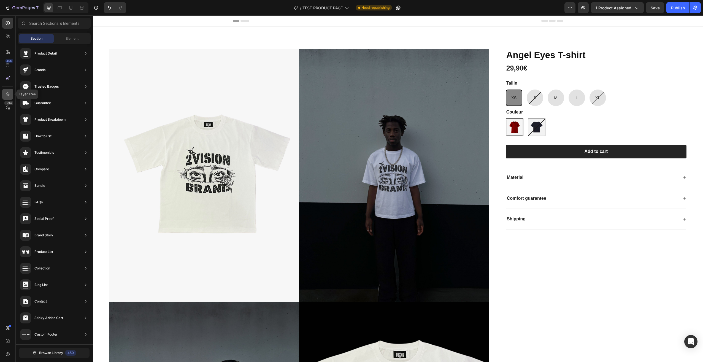
click at [8, 96] on icon at bounding box center [8, 94] width 6 height 6
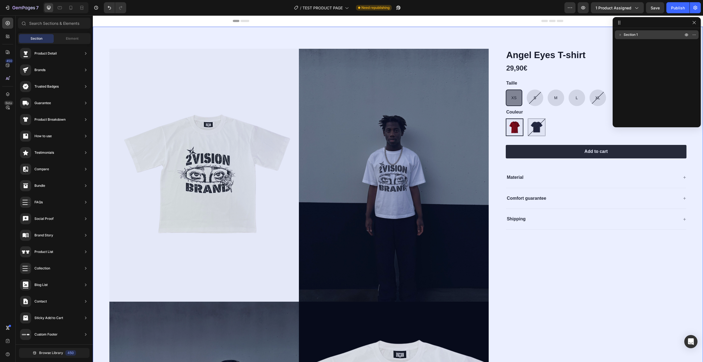
click at [625, 30] on div "Section 1" at bounding box center [656, 34] width 79 height 9
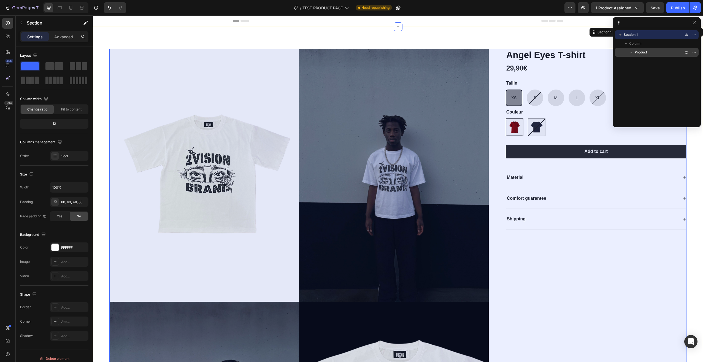
click at [639, 53] on span "Product" at bounding box center [640, 53] width 12 height 6
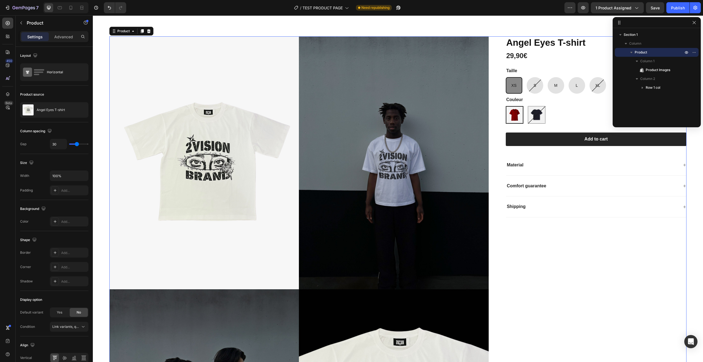
scroll to position [14, 0]
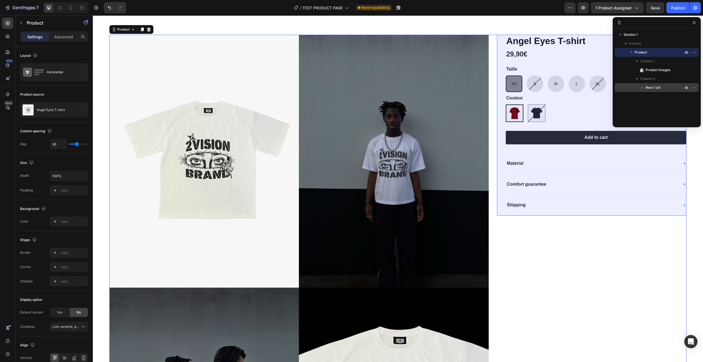
click at [653, 86] on span "Row 1 col" at bounding box center [652, 88] width 15 height 6
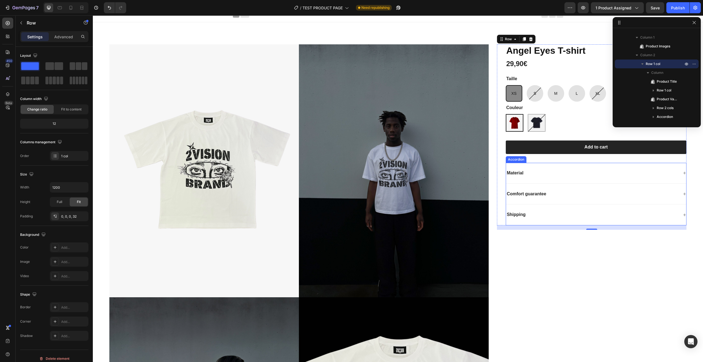
scroll to position [0, 0]
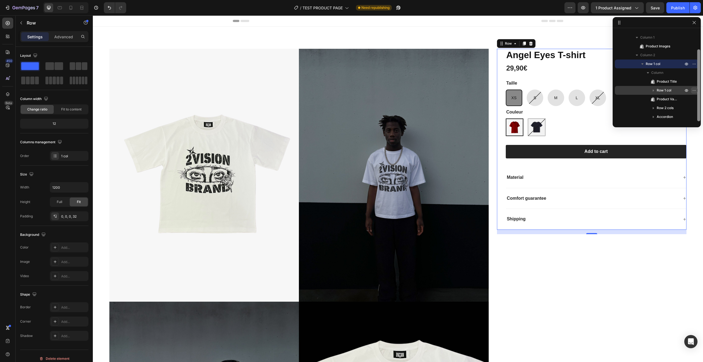
drag, startPoint x: 698, startPoint y: 77, endPoint x: 692, endPoint y: 92, distance: 16.2
click at [696, 87] on div at bounding box center [698, 75] width 4 height 91
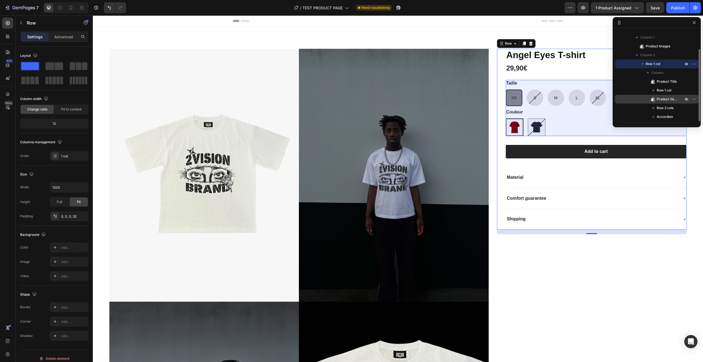
click at [658, 99] on span "Product Variants & Swatches" at bounding box center [666, 99] width 21 height 6
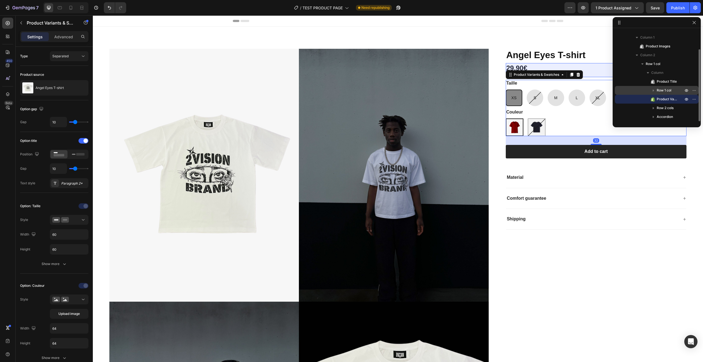
click at [653, 90] on icon "button" at bounding box center [653, 90] width 1 height 2
click at [665, 100] on span "Column" at bounding box center [668, 99] width 12 height 6
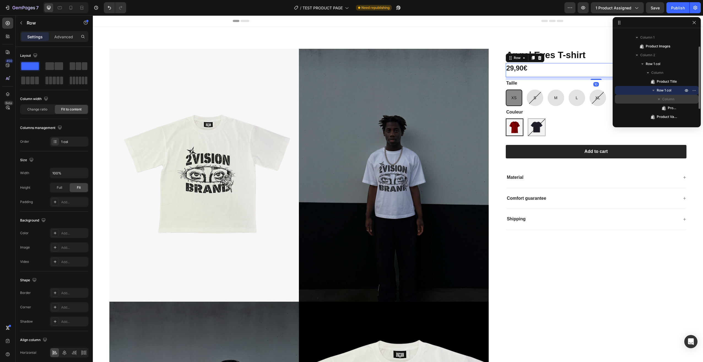
click at [658, 97] on icon "button" at bounding box center [659, 99] width 6 height 6
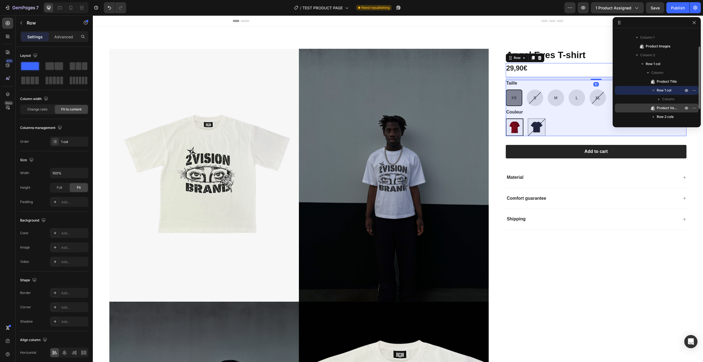
click at [664, 106] on span "Product Variants & Swatches" at bounding box center [666, 108] width 21 height 6
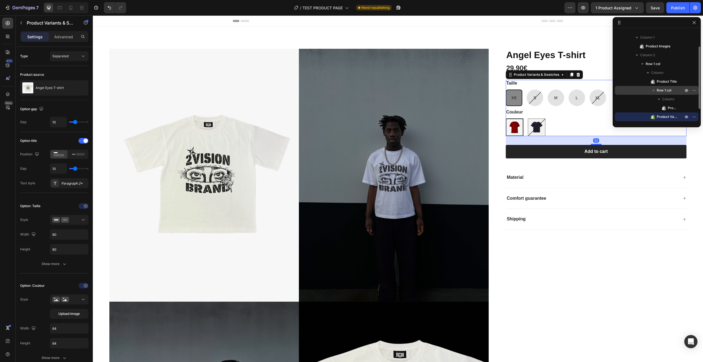
click at [670, 115] on span "Product Variants & Swatches" at bounding box center [666, 117] width 21 height 6
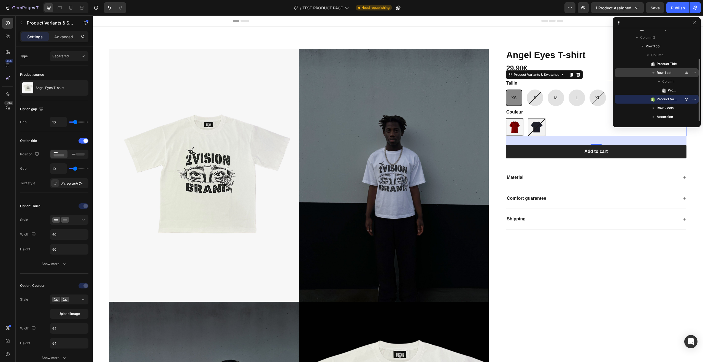
click at [665, 100] on span "Product Variants & Swatches" at bounding box center [666, 99] width 21 height 6
click at [577, 120] on div "Bordeaux Bordeaux Noir Noir" at bounding box center [596, 127] width 181 height 18
click at [695, 22] on icon "button" at bounding box center [694, 22] width 4 height 4
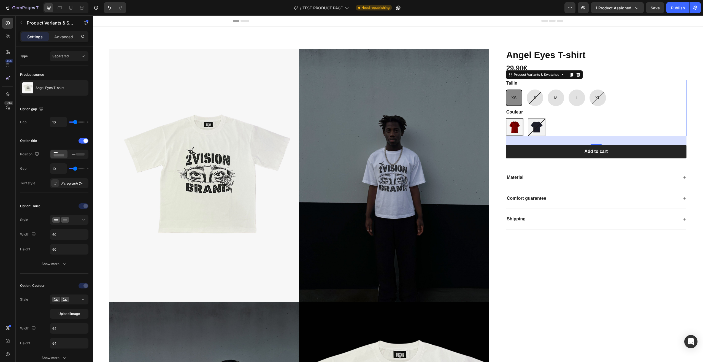
click at [599, 118] on div "Couleur Bordeaux Bordeaux Noir Noir" at bounding box center [596, 122] width 181 height 27
click at [570, 75] on icon at bounding box center [571, 75] width 3 height 4
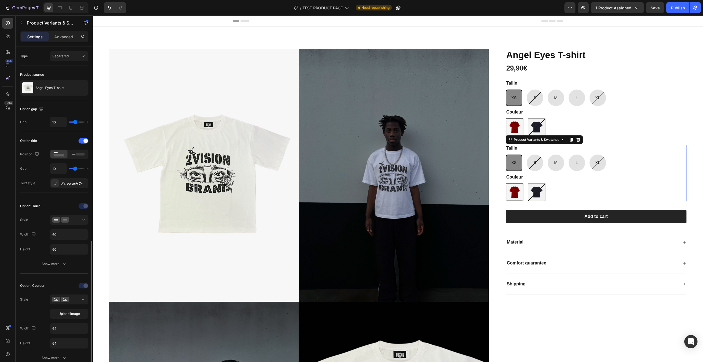
scroll to position [128, 0]
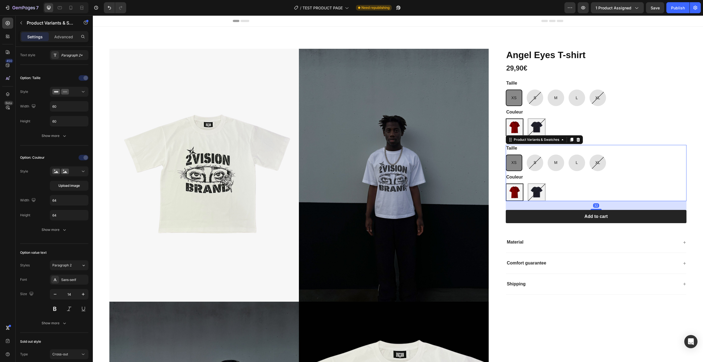
click at [624, 171] on div "Taille XS XS XS S S S M M M L L L XL XL XL Couleur Bordeaux Bordeaux Noir Noir" at bounding box center [596, 173] width 181 height 56
click at [85, 77] on div at bounding box center [84, 78] width 39 height 9
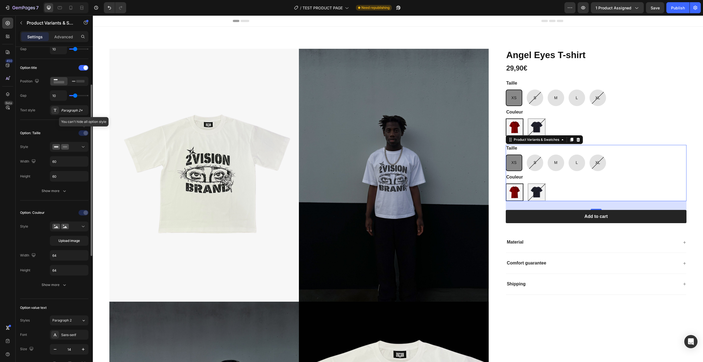
click at [85, 131] on div at bounding box center [84, 133] width 39 height 9
click at [603, 131] on div "Bordeaux Bordeaux Noir Noir" at bounding box center [596, 127] width 181 height 18
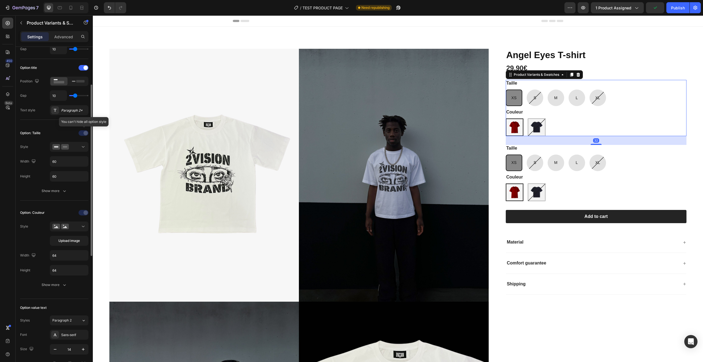
click at [84, 131] on div at bounding box center [84, 133] width 39 height 9
click at [65, 135] on div at bounding box center [84, 133] width 39 height 9
click at [60, 195] on button "Show more" at bounding box center [54, 191] width 68 height 10
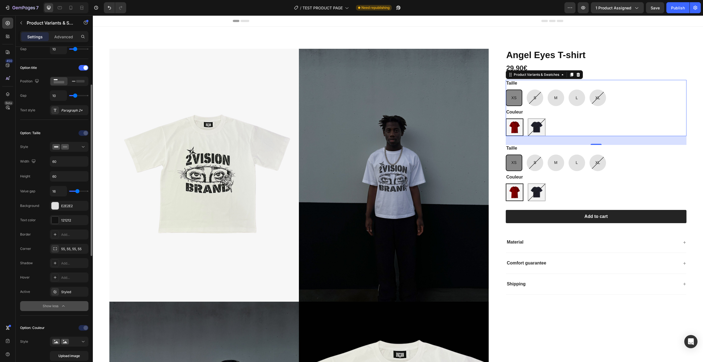
click at [61, 303] on button "Show less" at bounding box center [54, 306] width 68 height 10
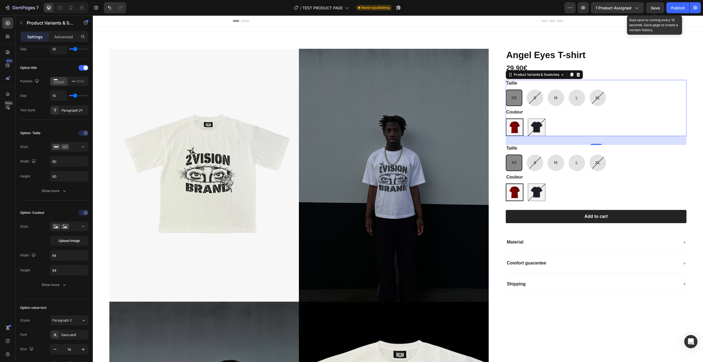
click at [657, 7] on span "Save" at bounding box center [654, 8] width 9 height 5
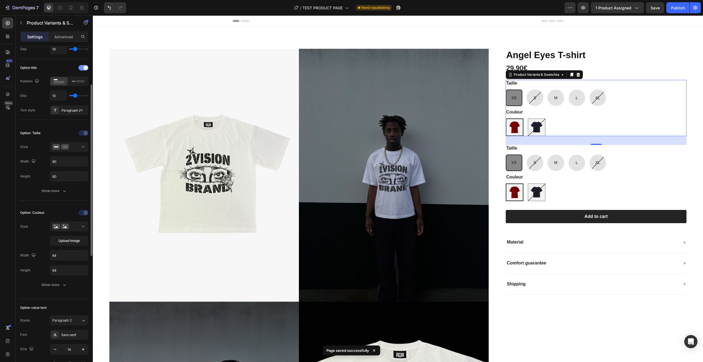
click at [86, 66] on div at bounding box center [83, 68] width 10 height 4
radio input "true"
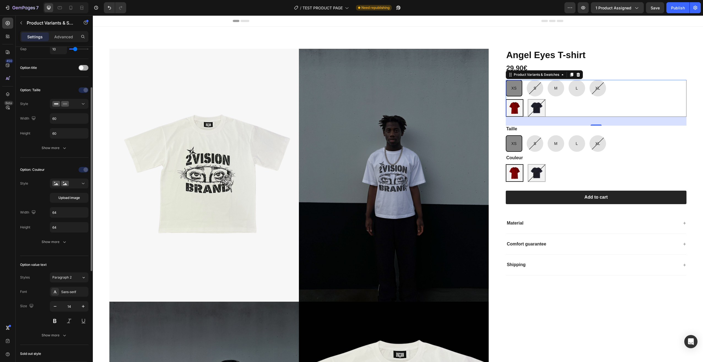
click at [86, 66] on div at bounding box center [83, 68] width 10 height 6
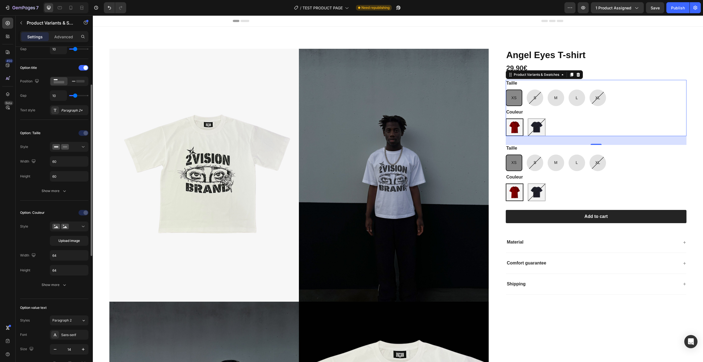
scroll to position [0, 0]
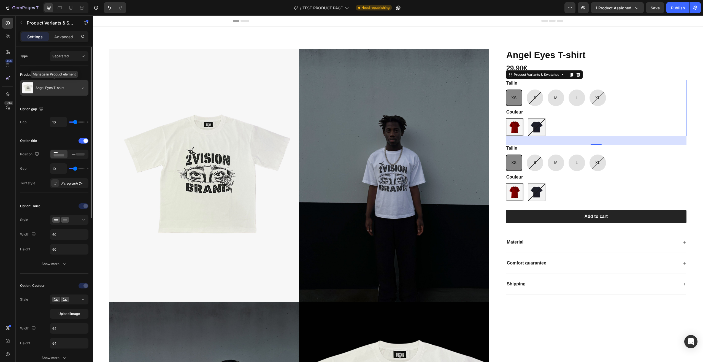
click at [73, 86] on div "Angel Eyes T-shirt" at bounding box center [54, 87] width 68 height 15
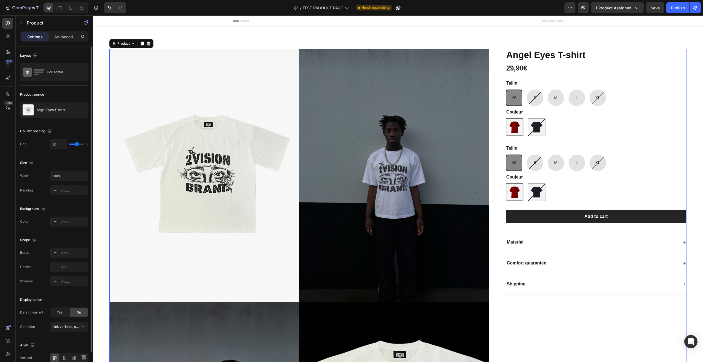
click at [72, 231] on div "Product source [PERSON_NAME] T-shirt" at bounding box center [54, 261] width 68 height 60
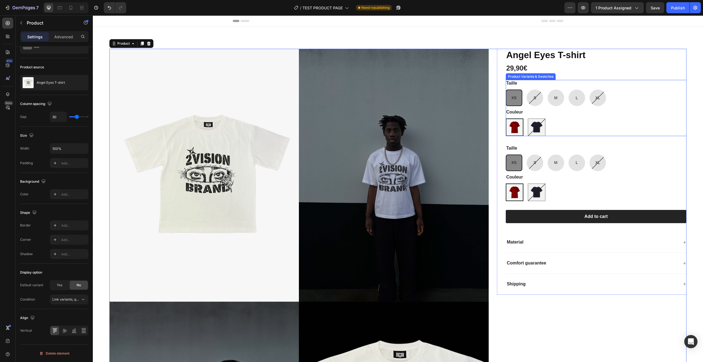
click at [651, 104] on div "XS XS XS S S S M M M L L L XL XL XL" at bounding box center [596, 97] width 181 height 17
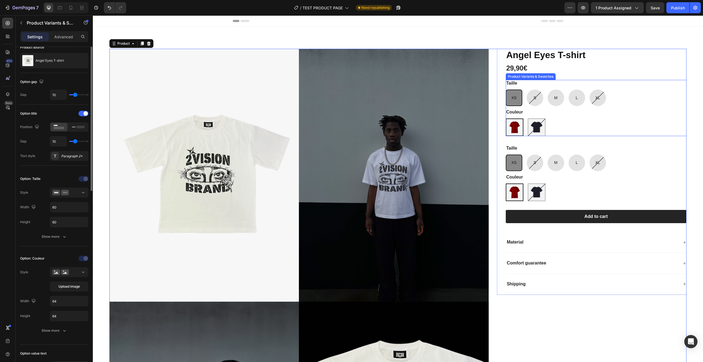
scroll to position [0, 0]
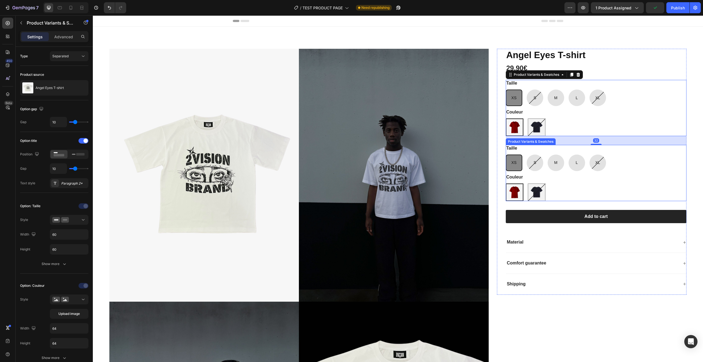
click at [638, 187] on div "Bordeaux Bordeaux Noir Noir" at bounding box center [596, 192] width 181 height 18
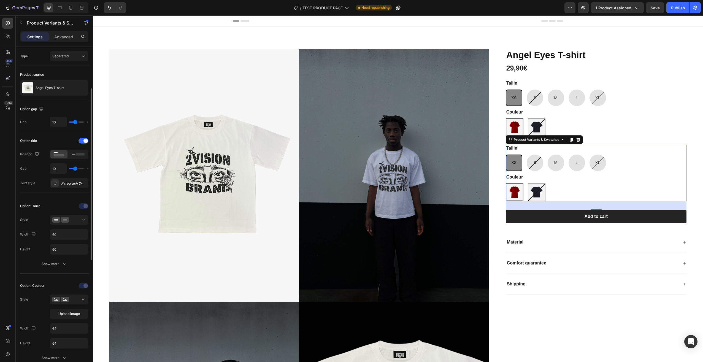
scroll to position [28, 0]
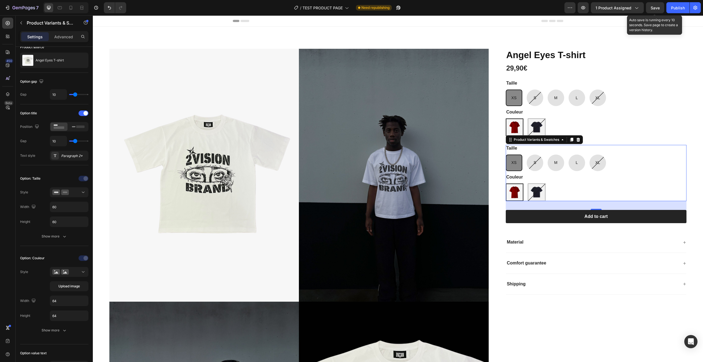
click at [656, 6] on span "Save" at bounding box center [654, 8] width 9 height 5
click at [678, 9] on div "Publish" at bounding box center [678, 8] width 14 height 6
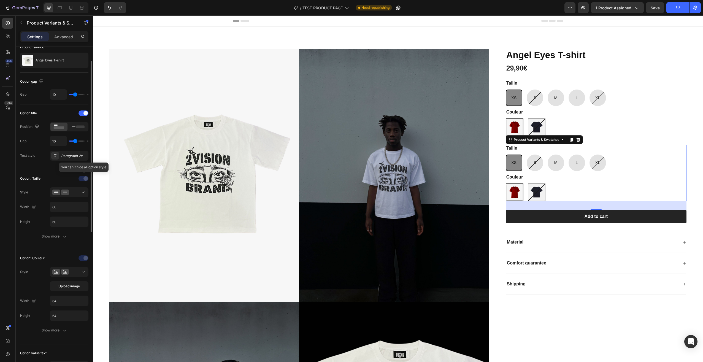
click at [83, 177] on div at bounding box center [84, 178] width 39 height 9
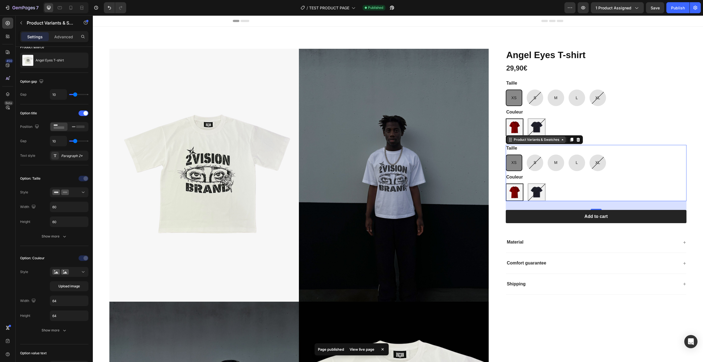
click at [560, 139] on icon at bounding box center [562, 139] width 4 height 4
click at [576, 139] on icon at bounding box center [578, 140] width 4 height 4
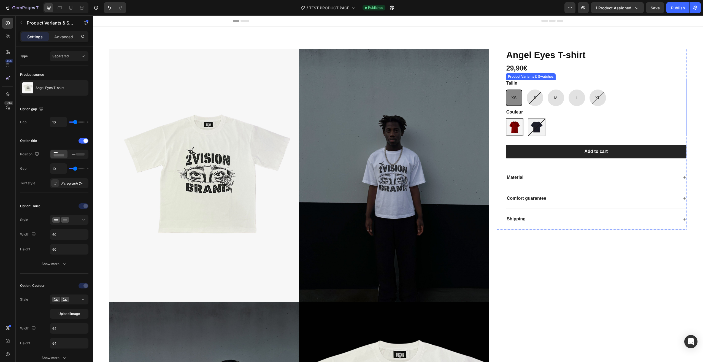
click at [635, 110] on div "Couleur Bordeaux Bordeaux Noir Noir" at bounding box center [596, 122] width 181 height 27
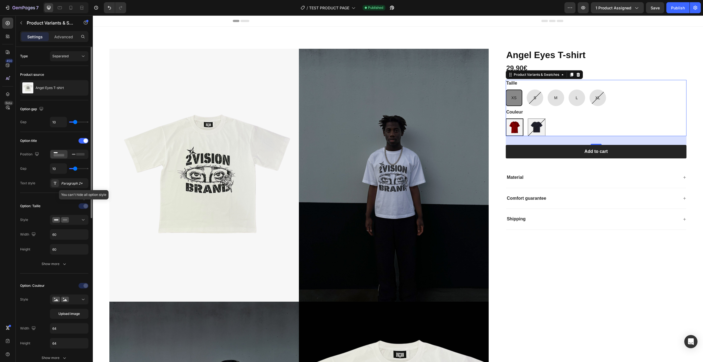
click at [81, 206] on div at bounding box center [84, 206] width 39 height 9
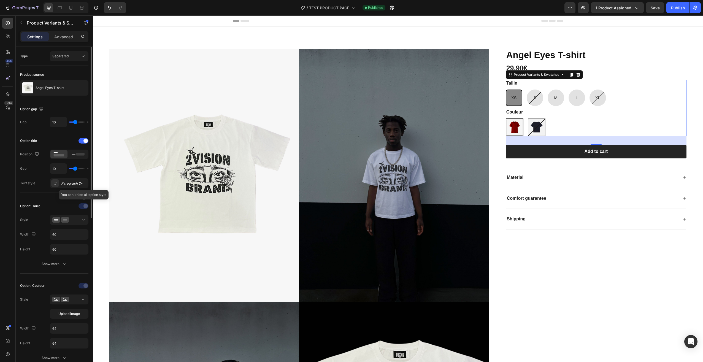
click at [81, 206] on div at bounding box center [84, 206] width 39 height 9
drag, startPoint x: 81, startPoint y: 206, endPoint x: 54, endPoint y: 205, distance: 27.3
click at [54, 205] on div at bounding box center [69, 206] width 39 height 9
click at [18, 26] on button "button" at bounding box center [21, 22] width 9 height 9
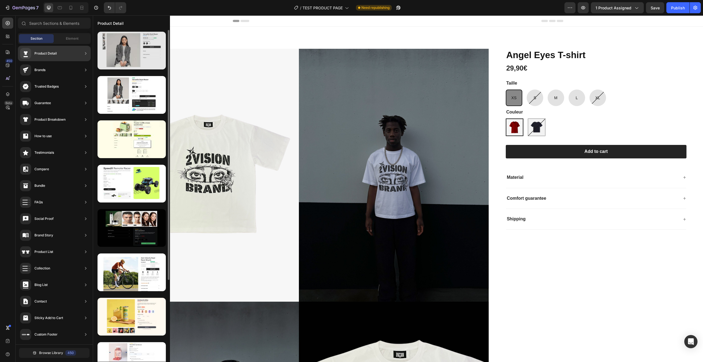
click at [137, 53] on div at bounding box center [131, 51] width 68 height 38
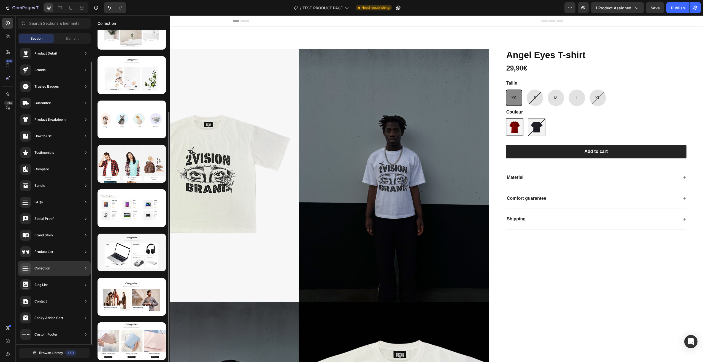
scroll to position [0, 0]
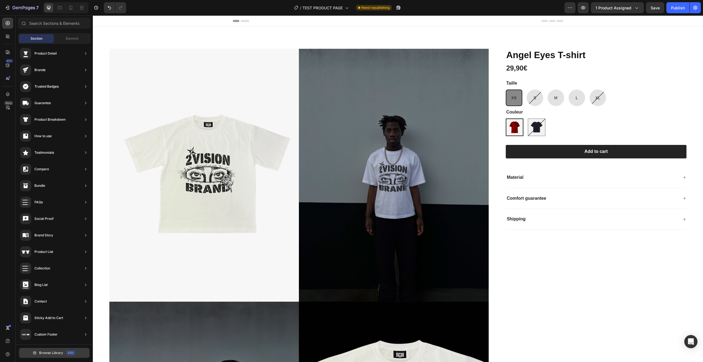
click at [42, 351] on span "Browse Library" at bounding box center [51, 352] width 24 height 5
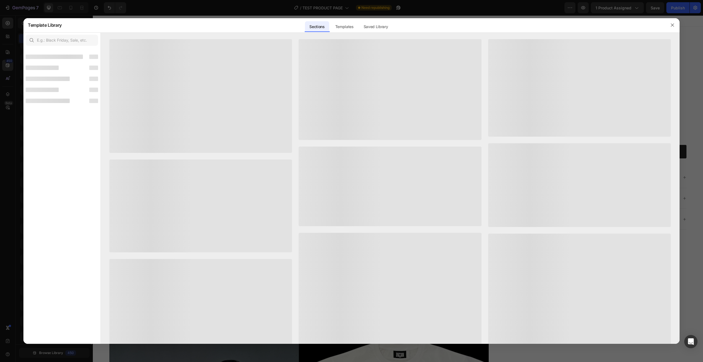
scroll to position [13, 0]
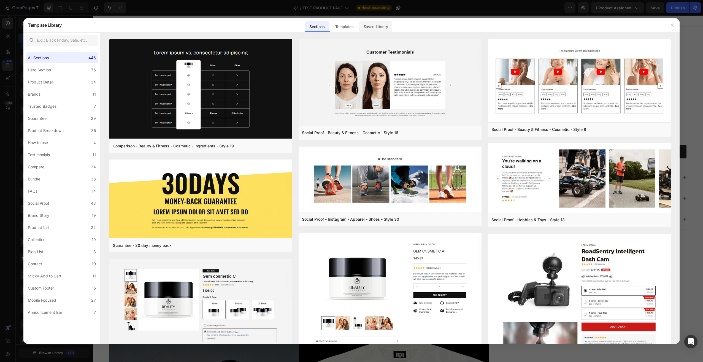
click at [379, 28] on div "Saved Library" at bounding box center [375, 26] width 33 height 11
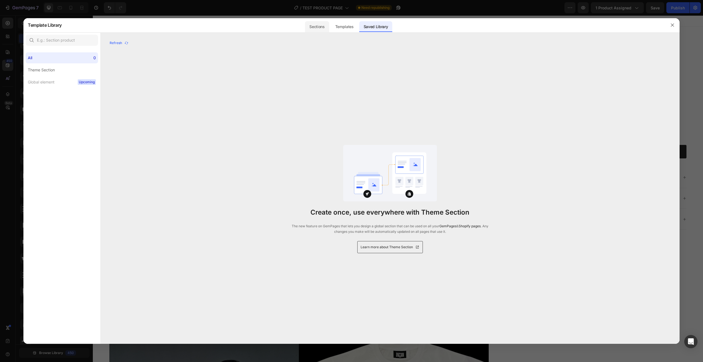
click at [313, 28] on div "Sections" at bounding box center [317, 26] width 24 height 11
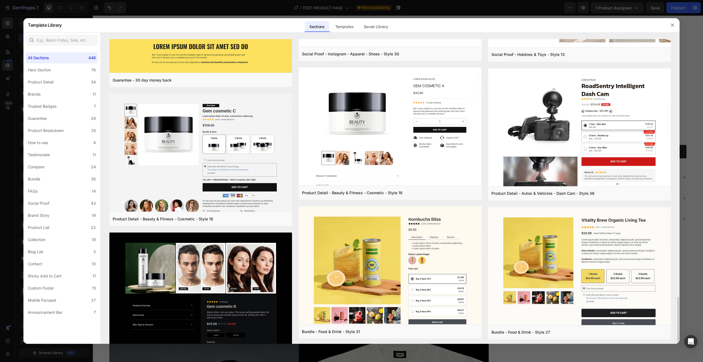
scroll to position [330, 0]
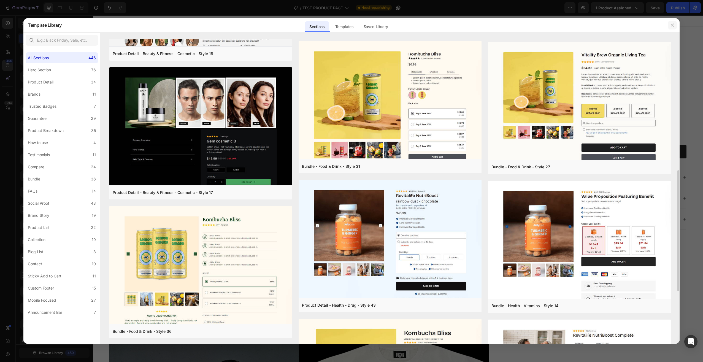
click at [670, 22] on button "button" at bounding box center [672, 25] width 9 height 9
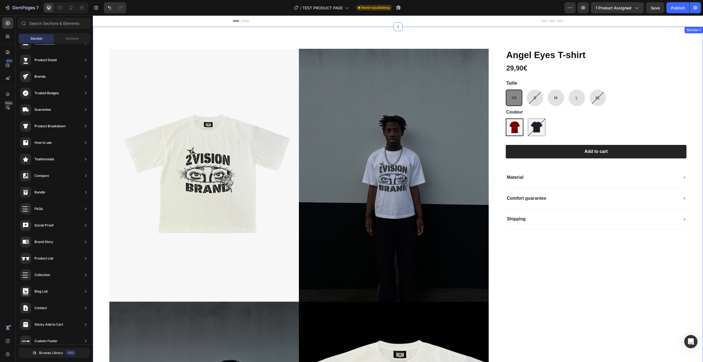
click at [356, 31] on div "Product Images [PERSON_NAME] T-shirt Product Title 29,90€ Product Price Product…" at bounding box center [398, 302] width 610 height 550
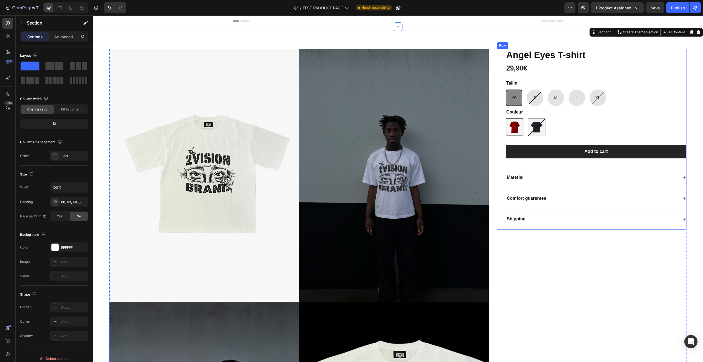
click at [497, 73] on div "[PERSON_NAME] T-shirt Product Title 29,90€ Product Price Product Price Row Tail…" at bounding box center [591, 139] width 189 height 181
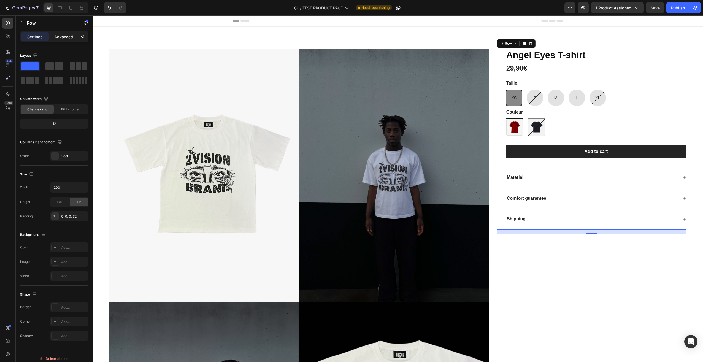
click at [62, 38] on p "Advanced" at bounding box center [63, 37] width 19 height 6
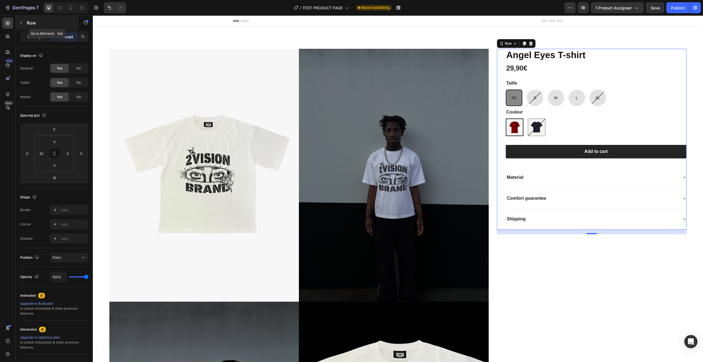
click at [21, 22] on icon "button" at bounding box center [21, 22] width 2 height 3
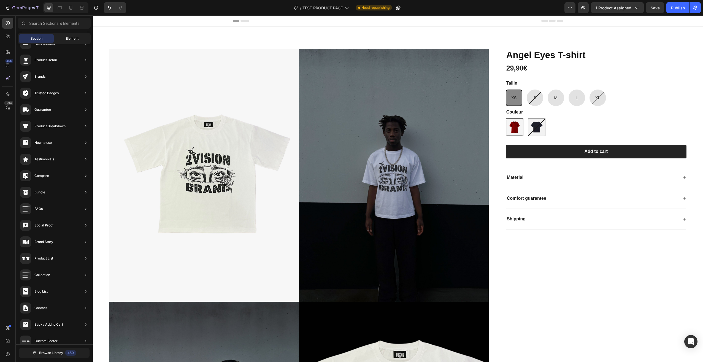
click at [72, 37] on span "Element" at bounding box center [72, 38] width 13 height 5
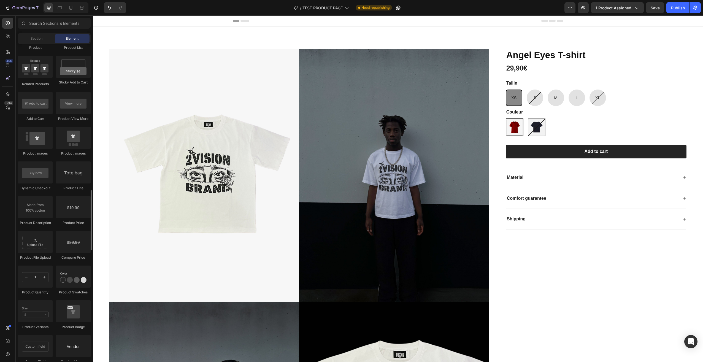
scroll to position [798, 0]
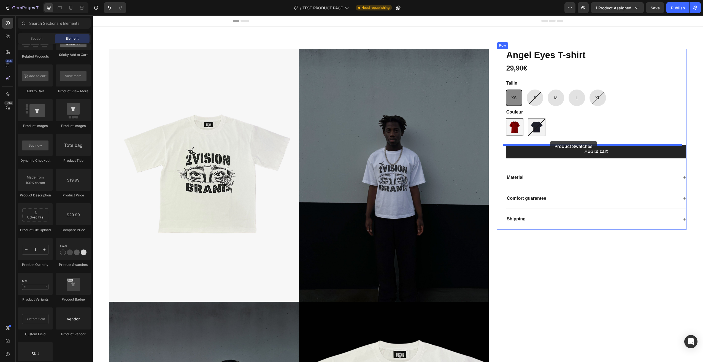
drag, startPoint x: 162, startPoint y: 260, endPoint x: 550, endPoint y: 141, distance: 405.2
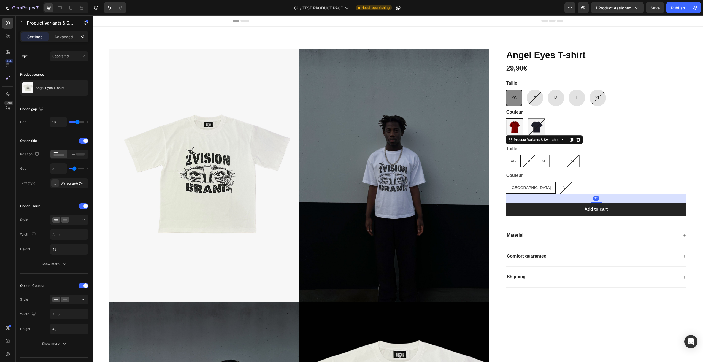
click at [615, 168] on div "Taille XS XS XS S S S M M M L L L XL XL XL Couleur Bordeaux Bordeaux Bordeaux N…" at bounding box center [596, 169] width 181 height 49
click at [80, 204] on div at bounding box center [83, 206] width 10 height 6
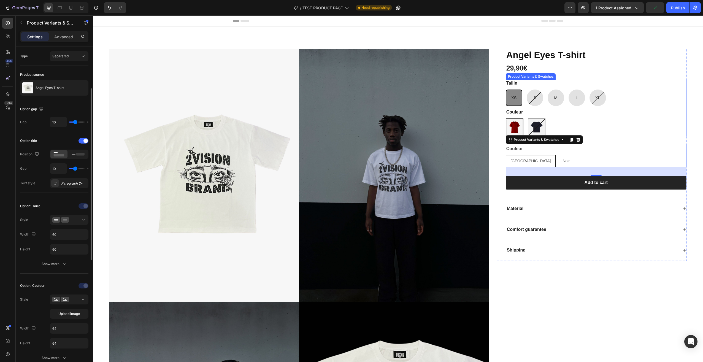
click at [607, 124] on div "Bordeaux Bordeaux Noir Noir" at bounding box center [596, 127] width 181 height 18
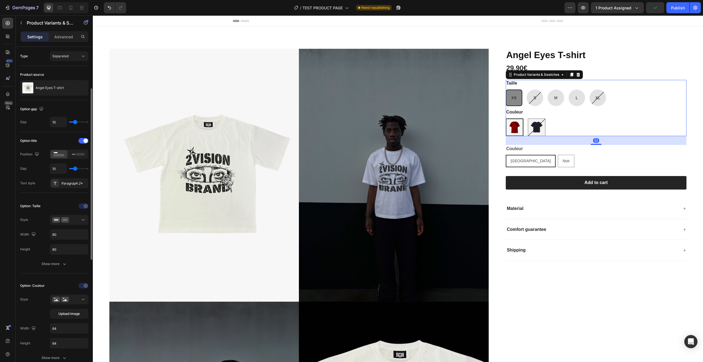
scroll to position [28, 0]
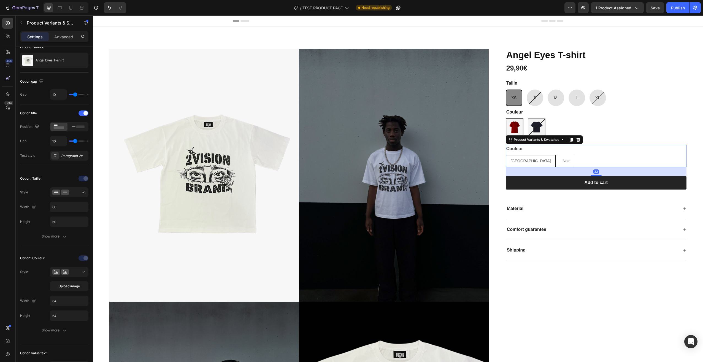
click at [610, 154] on div "Couleur Bordeaux Bordeaux Bordeaux Noir Noir Noir" at bounding box center [596, 156] width 181 height 22
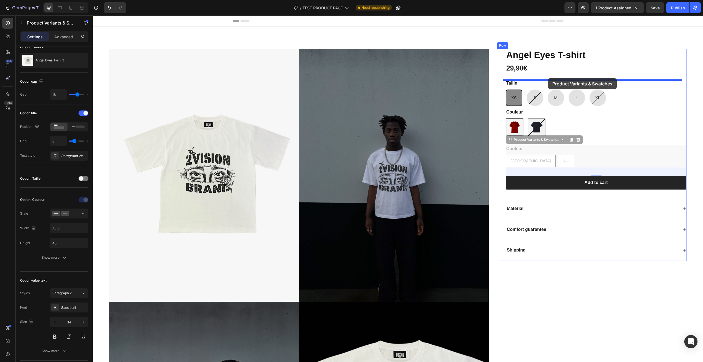
drag, startPoint x: 507, startPoint y: 140, endPoint x: 548, endPoint y: 78, distance: 74.1
click at [548, 78] on div "Header Product Images [PERSON_NAME] T-shirt Product Title 29,90€ Product Price …" at bounding box center [398, 335] width 610 height 640
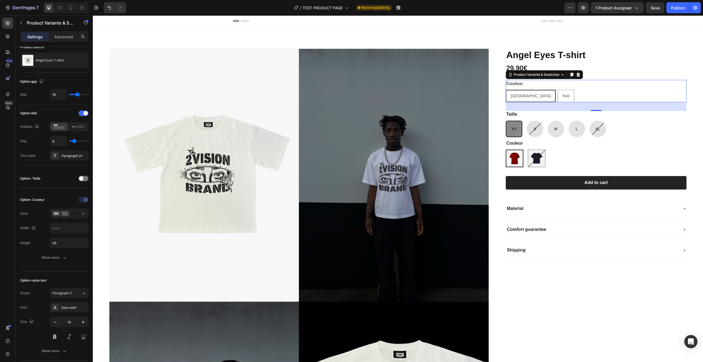
click at [613, 92] on div "Bordeaux Bordeaux Bordeaux Noir Noir Noir" at bounding box center [596, 96] width 181 height 12
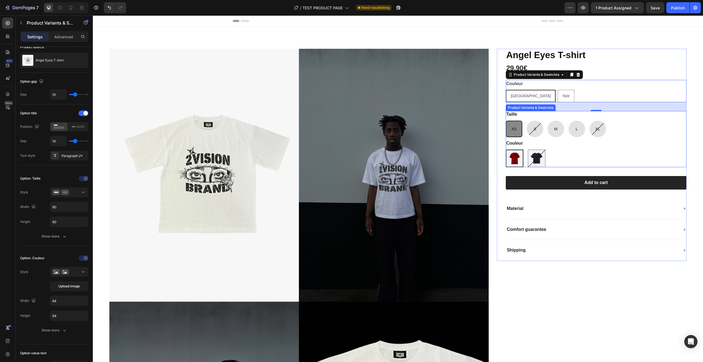
click at [635, 144] on div "Couleur Bordeaux Bordeaux Noir Noir" at bounding box center [596, 153] width 181 height 27
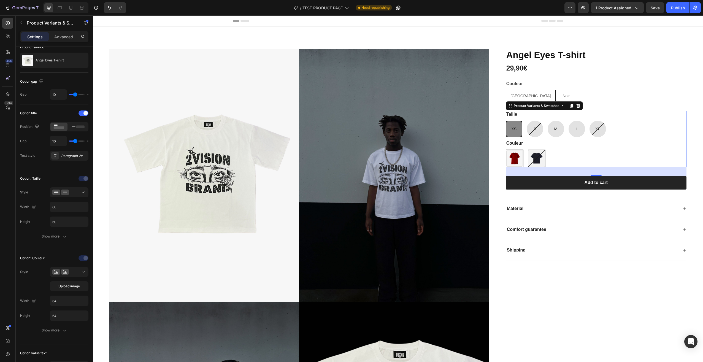
click at [621, 126] on div "XS XS XS S S S M M M L L L XL XL XL" at bounding box center [596, 129] width 181 height 17
click at [76, 271] on div at bounding box center [69, 272] width 34 height 6
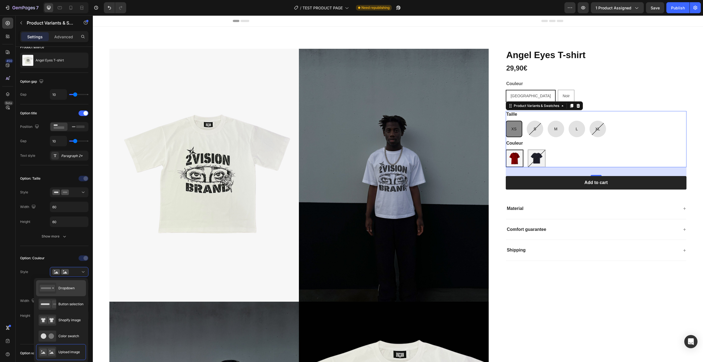
click at [69, 285] on div "Dropdown" at bounding box center [57, 287] width 36 height 11
type input "100%"
type input "45"
radio input "true"
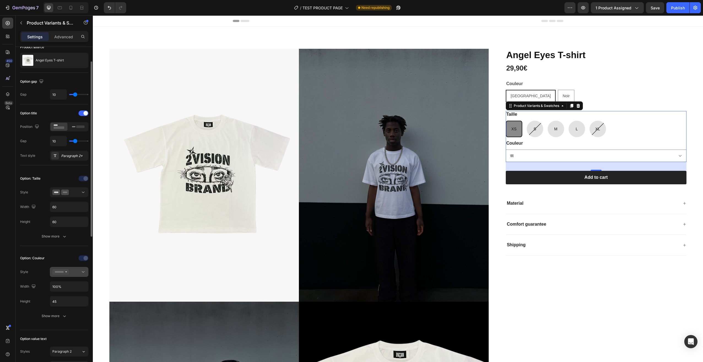
click at [82, 271] on icon at bounding box center [83, 272] width 6 height 6
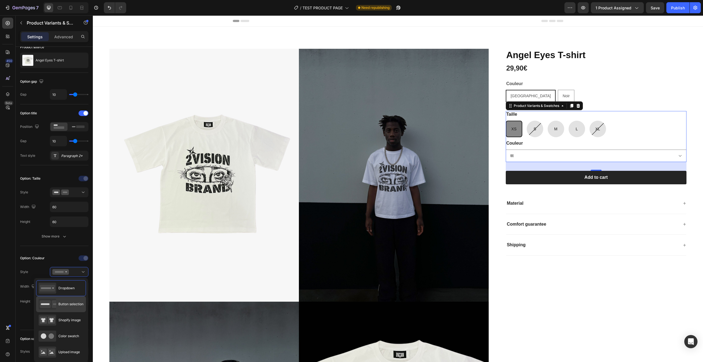
click at [73, 300] on div "Button selection" at bounding box center [61, 303] width 45 height 11
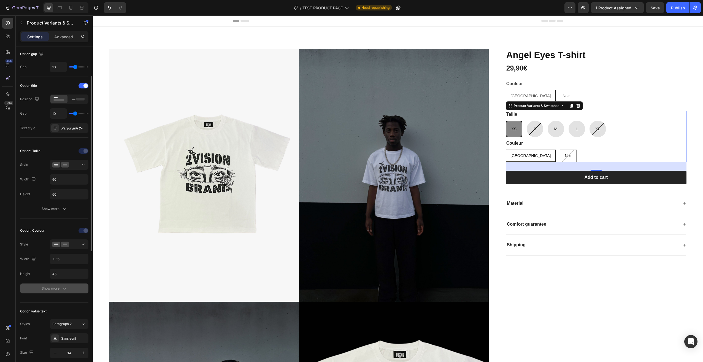
click at [67, 287] on icon "button" at bounding box center [65, 289] width 6 height 6
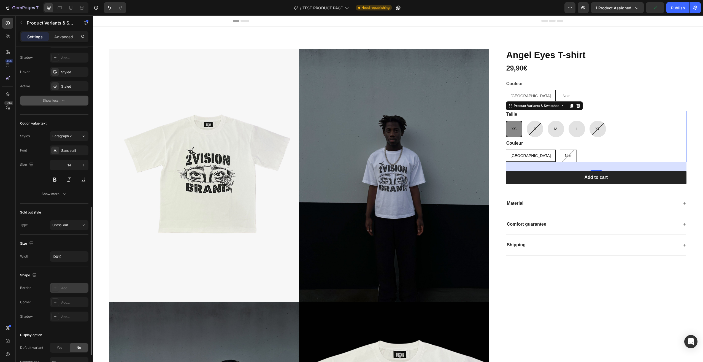
scroll to position [408, 0]
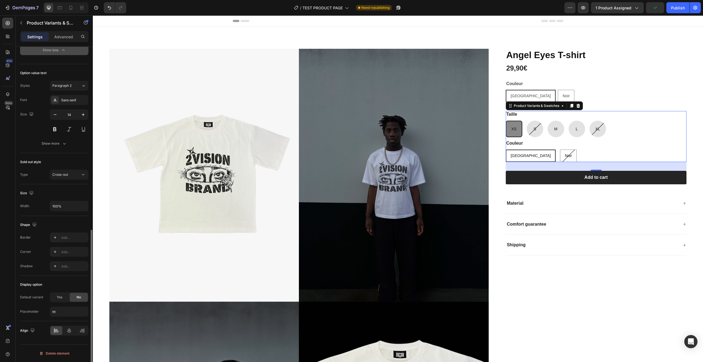
click at [62, 306] on div "Default variant Yes No Placeholder ttt" at bounding box center [54, 304] width 68 height 24
click at [63, 309] on input "ttt" at bounding box center [69, 311] width 39 height 10
click at [72, 303] on div "Default variant Yes No Placeholder" at bounding box center [54, 304] width 68 height 24
click at [64, 296] on div "Yes" at bounding box center [59, 297] width 18 height 9
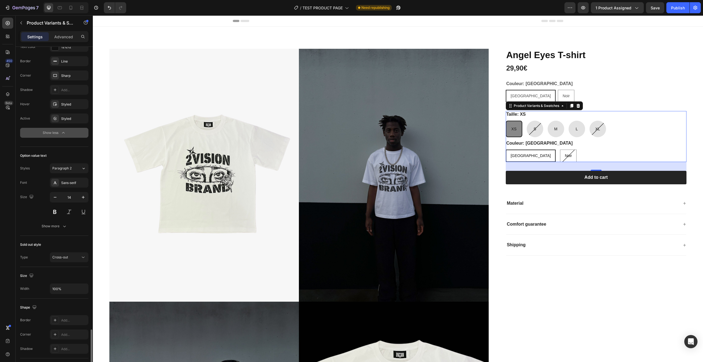
scroll to position [423, 0]
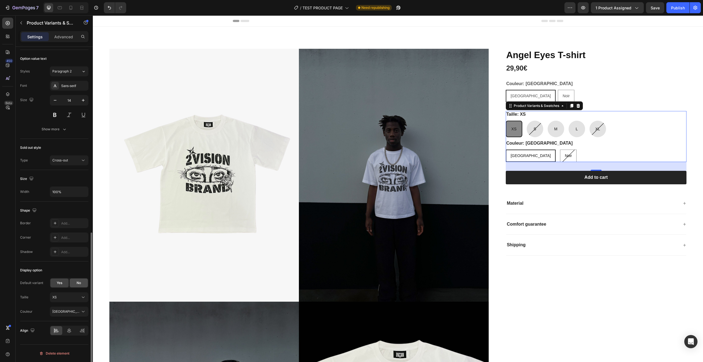
click at [79, 284] on span "No" at bounding box center [79, 282] width 4 height 5
radio input "true"
radio input "false"
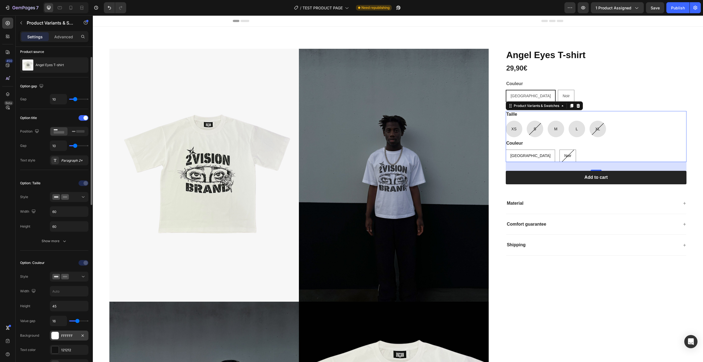
scroll to position [0, 0]
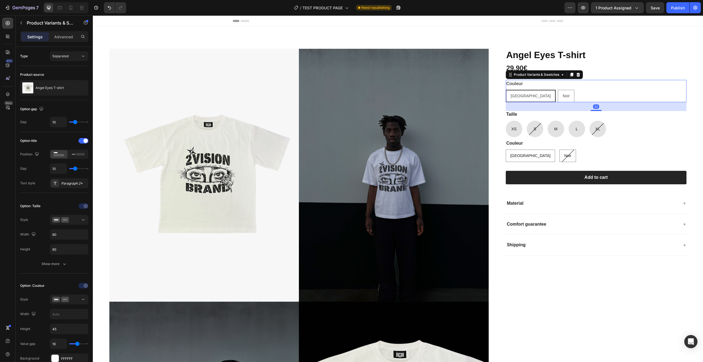
click at [594, 95] on div "Bordeaux Bordeaux Bordeaux Noir Noir Noir" at bounding box center [596, 96] width 181 height 12
click at [619, 143] on div "Couleur Bordeaux Bordeaux Bordeaux Noir Noir Noir" at bounding box center [596, 151] width 181 height 22
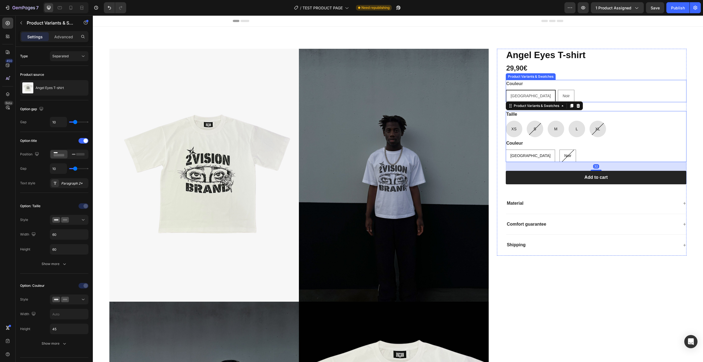
click at [625, 93] on div "Bordeaux Bordeaux Bordeaux Noir Noir Noir" at bounding box center [596, 96] width 181 height 12
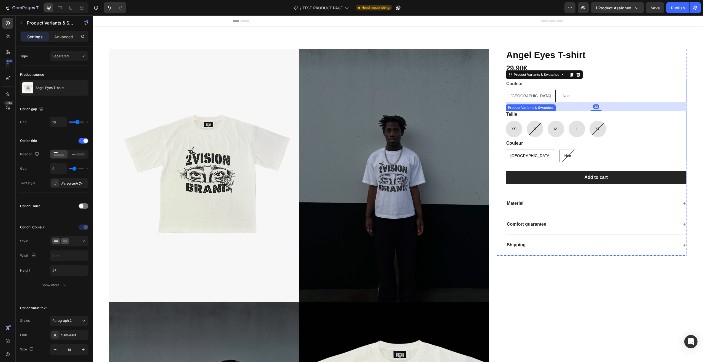
click at [627, 124] on div "XS XS XS S S S M M M L L L XL XL XL" at bounding box center [596, 129] width 181 height 17
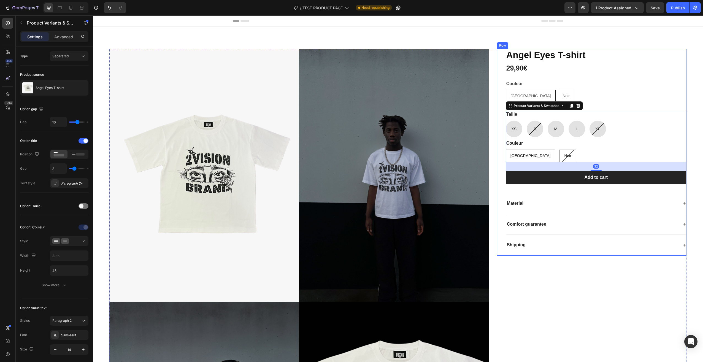
click at [624, 96] on div "Bordeaux Bordeaux Bordeaux Noir Noir Noir" at bounding box center [596, 96] width 181 height 12
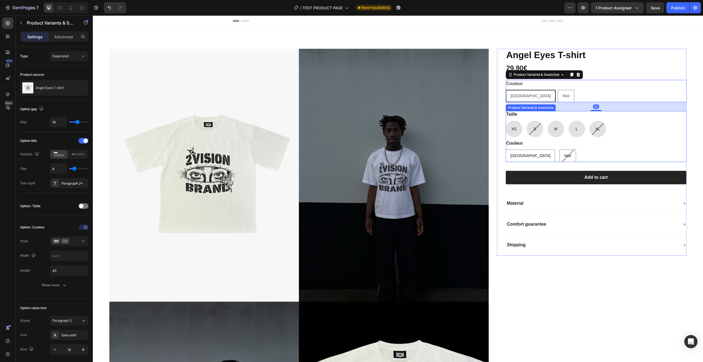
click at [635, 141] on div "Couleur Bordeaux Bordeaux Bordeaux Noir Noir Noir" at bounding box center [596, 151] width 181 height 22
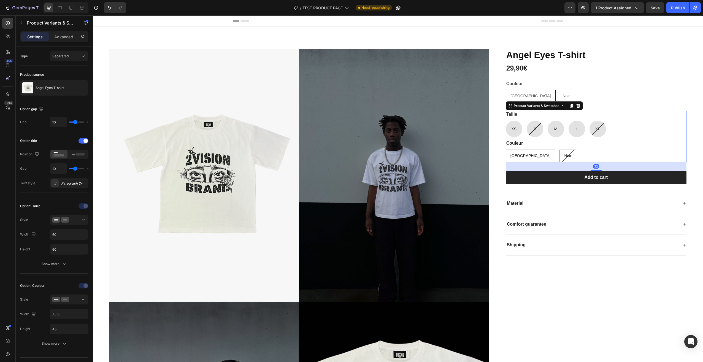
click at [575, 130] on span "L" at bounding box center [576, 129] width 2 height 4
click at [568, 121] on input "L L L" at bounding box center [568, 120] width 0 height 0
radio input "true"
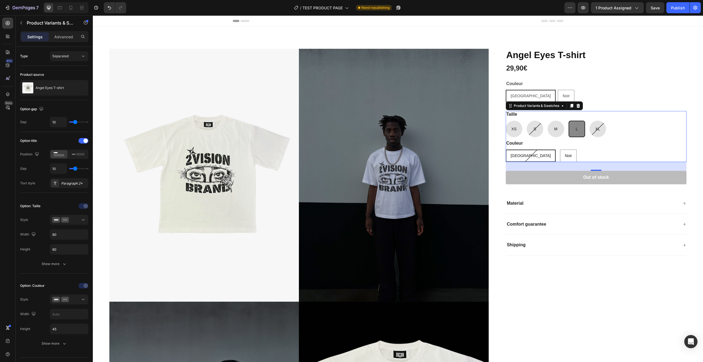
click at [625, 142] on div "Couleur Bordeaux Bordeaux Bordeaux Noir Noir Noir" at bounding box center [596, 151] width 181 height 22
click at [83, 286] on div at bounding box center [84, 285] width 39 height 9
click at [81, 298] on icon at bounding box center [83, 300] width 6 height 6
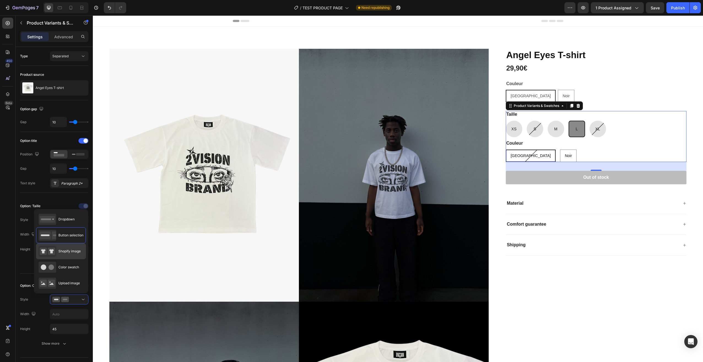
click at [66, 257] on div "Shopify image" at bounding box center [60, 251] width 42 height 11
type input "64"
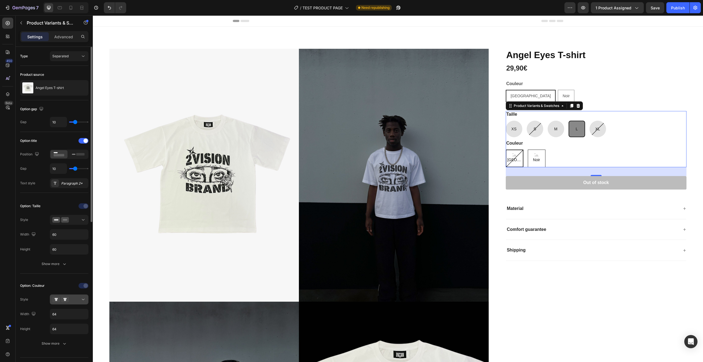
click at [81, 297] on icon at bounding box center [83, 300] width 6 height 6
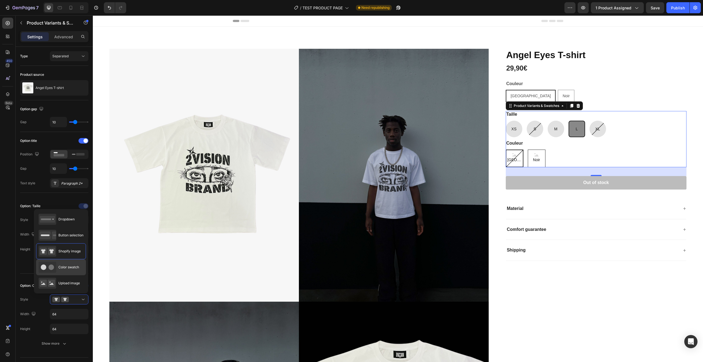
click at [72, 265] on span "Color swatch" at bounding box center [68, 267] width 21 height 5
type input "45"
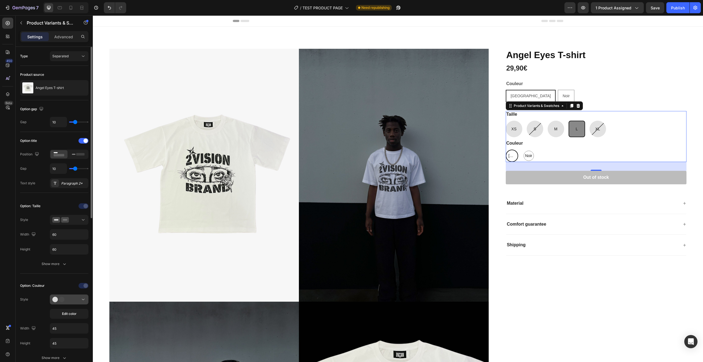
click at [81, 297] on icon at bounding box center [83, 300] width 6 height 6
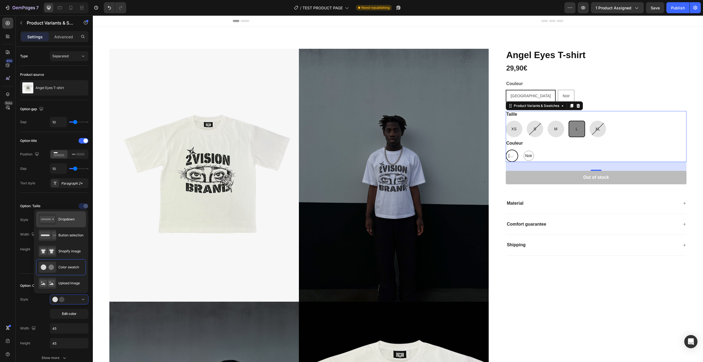
click at [72, 222] on div "Dropdown" at bounding box center [57, 219] width 36 height 11
type input "100%"
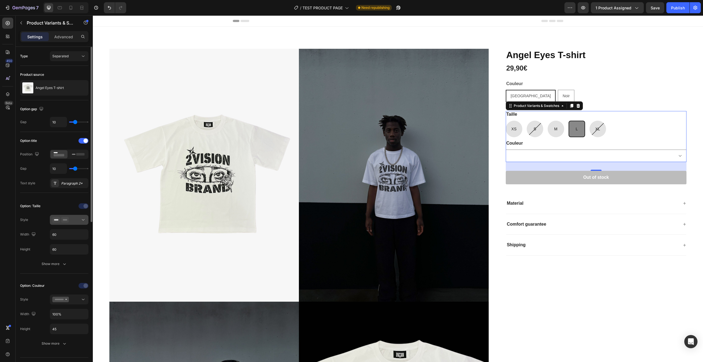
click at [79, 218] on div at bounding box center [69, 220] width 34 height 6
drag, startPoint x: 79, startPoint y: 219, endPoint x: 75, endPoint y: 221, distance: 4.7
click at [79, 219] on div at bounding box center [69, 220] width 34 height 6
click at [71, 236] on input "60" at bounding box center [69, 234] width 38 height 10
type input "0"
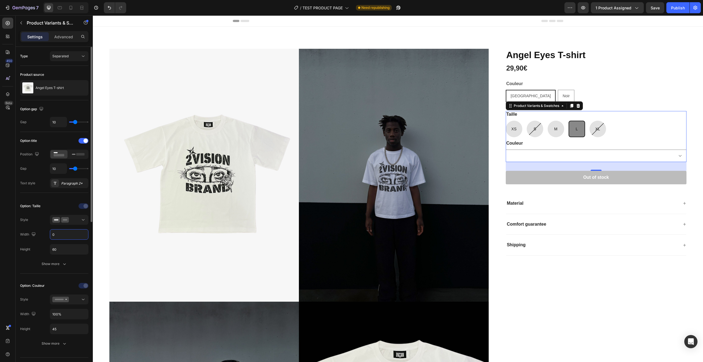
select select "[GEOGRAPHIC_DATA]"
type input "0"
click at [67, 253] on input "60" at bounding box center [69, 249] width 38 height 10
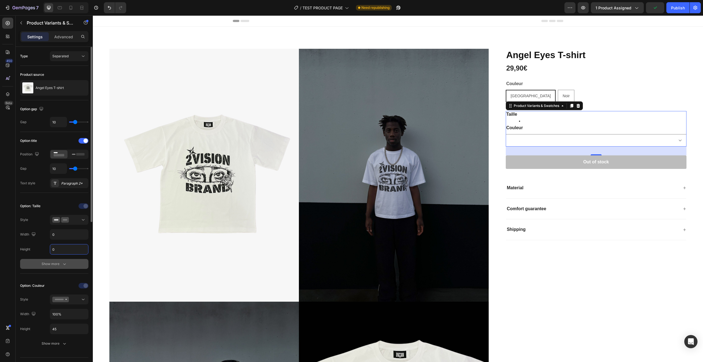
type input "0"
click at [85, 260] on button "Show more" at bounding box center [54, 264] width 68 height 10
click at [68, 235] on input "0" at bounding box center [69, 234] width 38 height 10
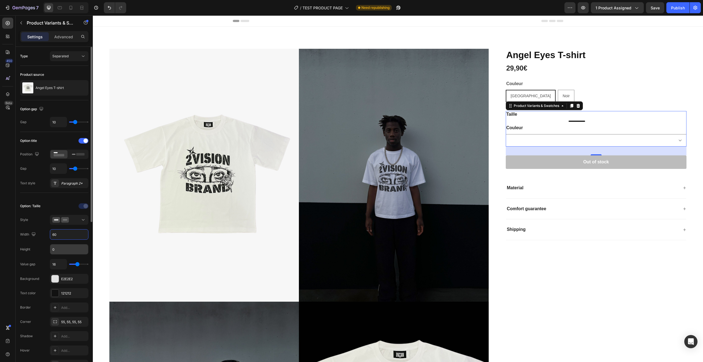
type input "60"
click at [69, 248] on input "0" at bounding box center [69, 249] width 38 height 10
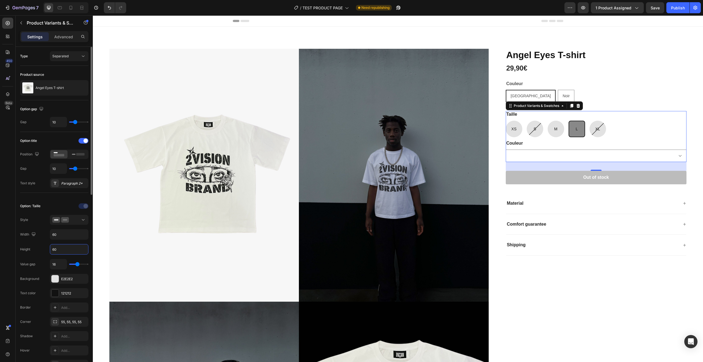
type input "60"
click at [70, 243] on div "Option: Taille Style Width 60 Height 60 Value gap 16 Background E2E2E2 Text col…" at bounding box center [54, 293] width 68 height 182
click at [79, 215] on button at bounding box center [69, 220] width 39 height 10
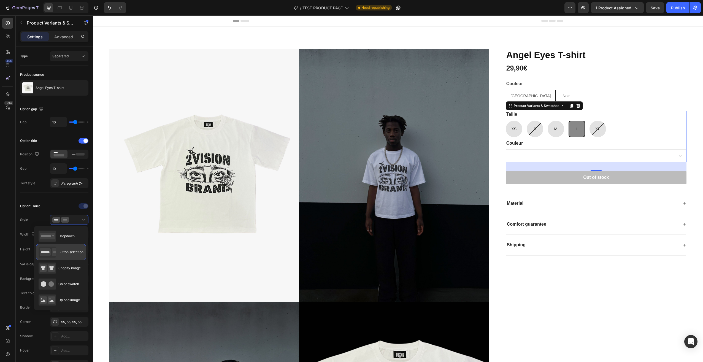
click at [72, 248] on div "Button selection" at bounding box center [61, 251] width 45 height 11
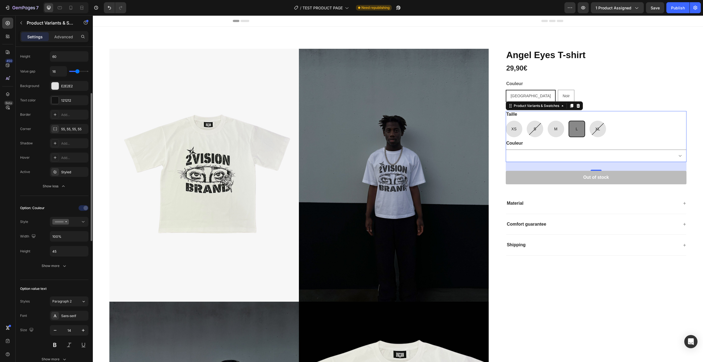
scroll to position [220, 0]
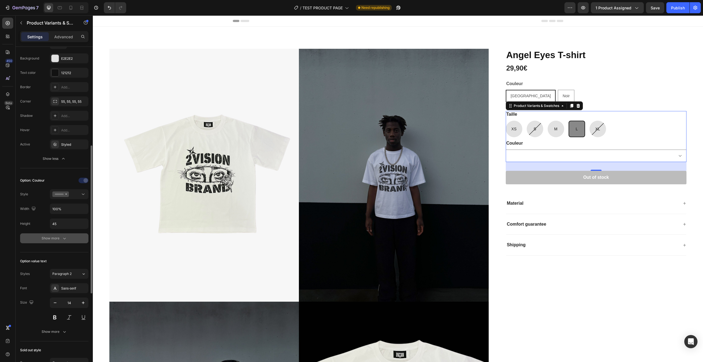
click at [58, 242] on button "Show more" at bounding box center [54, 238] width 68 height 10
click at [69, 34] on input "45" at bounding box center [69, 29] width 38 height 10
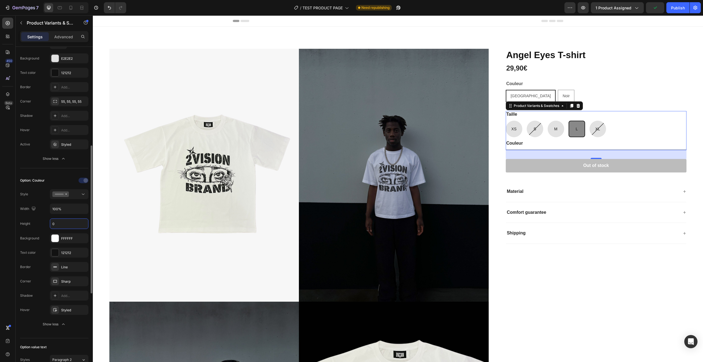
type input "0"
click at [70, 233] on div "Option: Couleur Style Width 100% Height 0 Background FFFFFF Text color 121212 B…" at bounding box center [54, 252] width 68 height 153
click at [76, 197] on div at bounding box center [69, 194] width 34 height 6
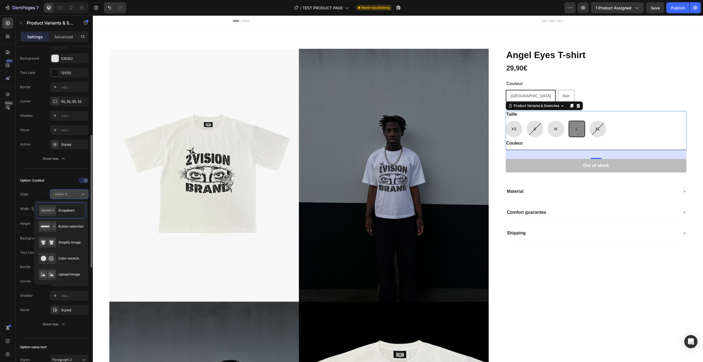
click at [76, 197] on div at bounding box center [69, 194] width 34 height 6
click at [76, 194] on div at bounding box center [69, 194] width 34 height 6
click at [72, 225] on span "Button selection" at bounding box center [70, 226] width 25 height 5
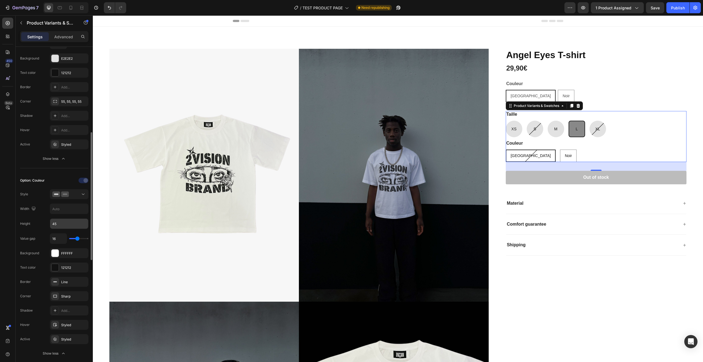
click at [69, 34] on input "45" at bounding box center [69, 29] width 38 height 10
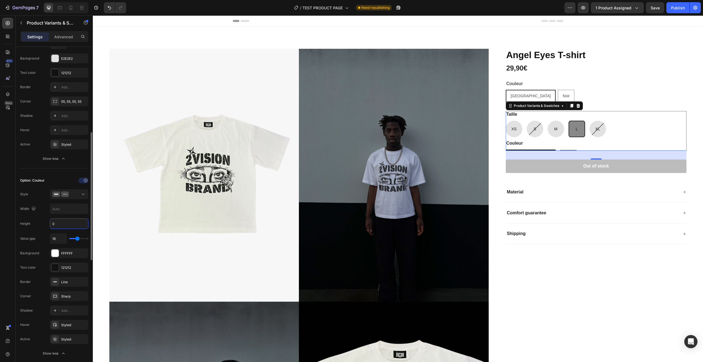
click at [74, 228] on input "0" at bounding box center [69, 224] width 38 height 10
type input "0"
type input "17"
type input "16"
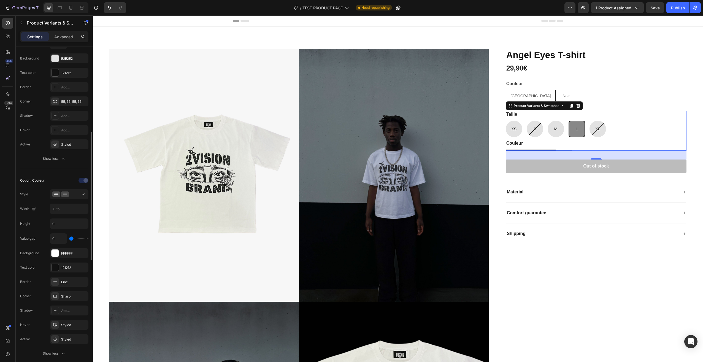
drag, startPoint x: 78, startPoint y: 239, endPoint x: 59, endPoint y: 240, distance: 19.0
click at [69, 239] on input "range" at bounding box center [78, 238] width 19 height 1
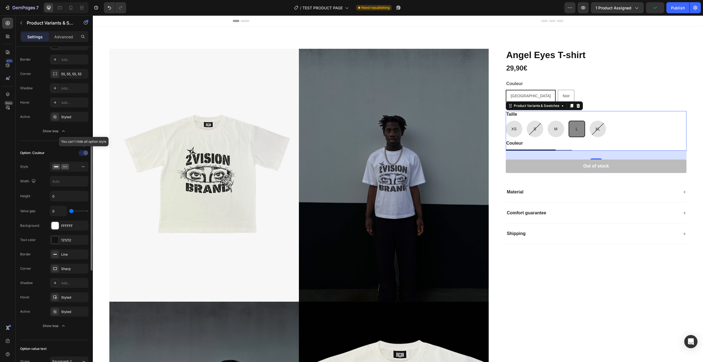
click at [80, 151] on div at bounding box center [84, 152] width 39 height 9
click at [80, 152] on div at bounding box center [84, 152] width 39 height 9
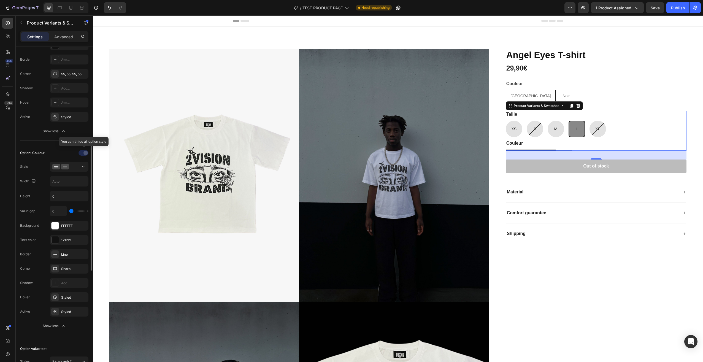
click at [80, 152] on div at bounding box center [84, 152] width 39 height 9
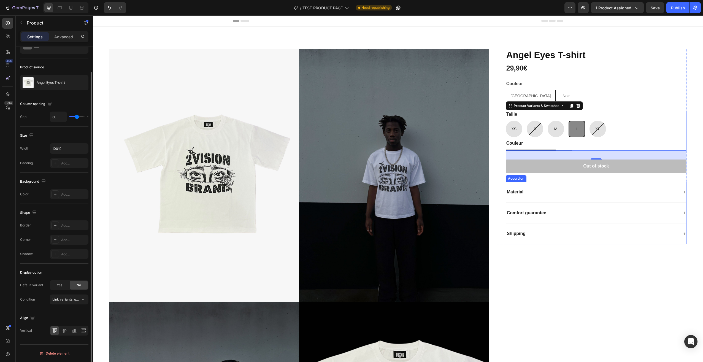
click at [561, 278] on div "[PERSON_NAME] T-shirt Product Title 29,90€ Product Price Product Price Row Coul…" at bounding box center [591, 304] width 189 height 510
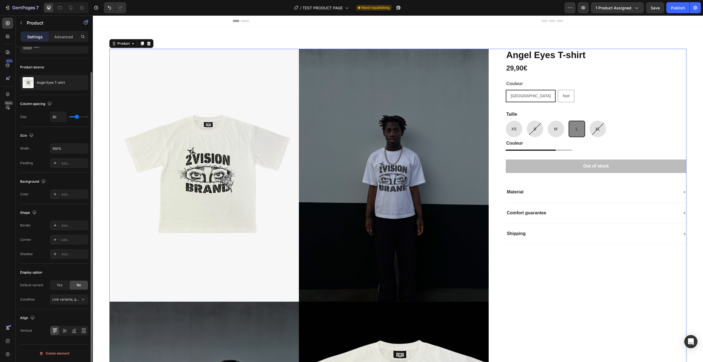
scroll to position [0, 0]
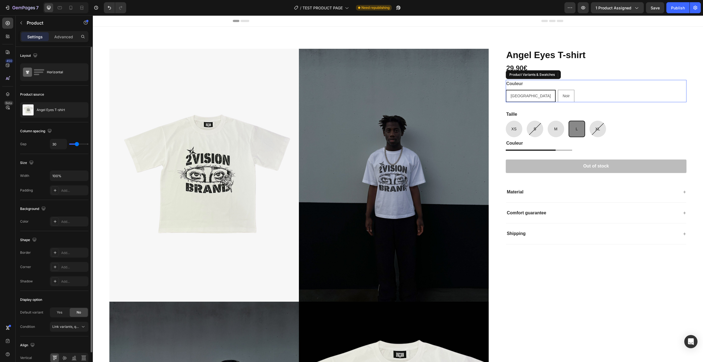
click at [579, 99] on div "Bordeaux Bordeaux Bordeaux Noir Noir Noir" at bounding box center [596, 96] width 181 height 12
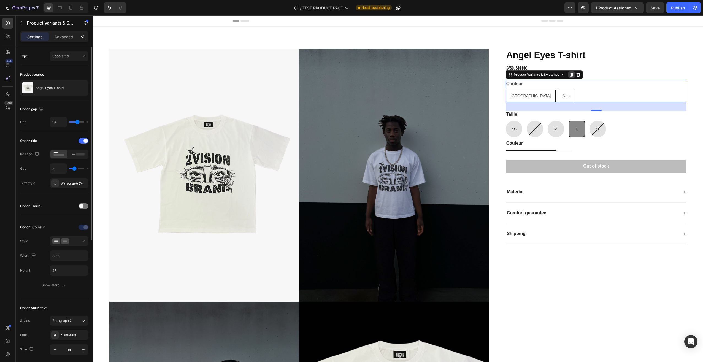
click at [570, 76] on icon at bounding box center [571, 74] width 4 height 4
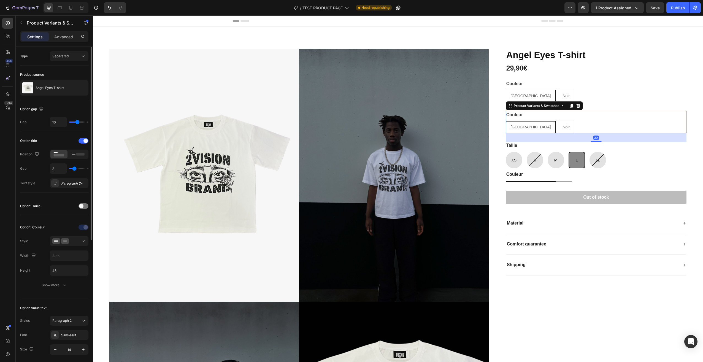
click at [561, 122] on div "Bordeaux Bordeaux Bordeaux Noir Noir Noir" at bounding box center [596, 127] width 181 height 12
click at [84, 205] on div at bounding box center [83, 206] width 10 height 6
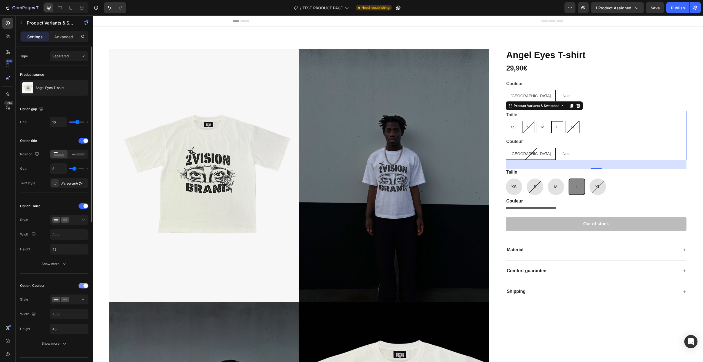
click at [85, 283] on div at bounding box center [83, 286] width 10 height 6
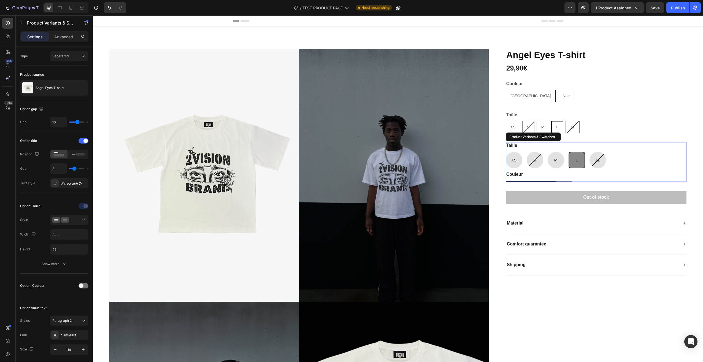
click at [627, 159] on div "XS XS XS S S S M M M L L L XL XL XL" at bounding box center [596, 160] width 181 height 17
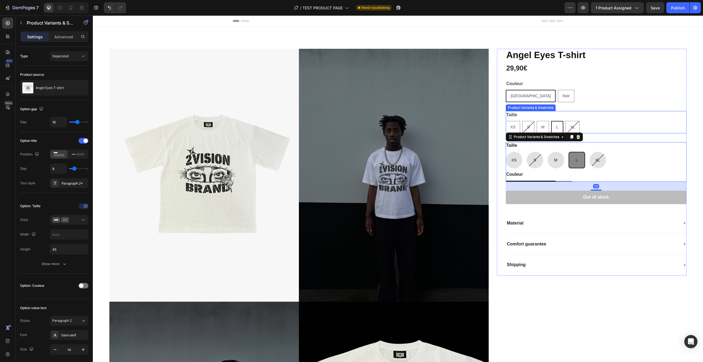
click at [591, 123] on div "XS XS XS S S S M M M L L L XL XL XL" at bounding box center [596, 127] width 181 height 12
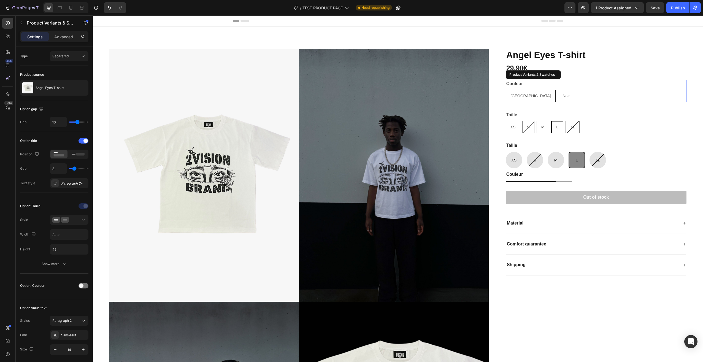
click at [585, 89] on div "Couleur Bordeaux Bordeaux Bordeaux Noir Noir Noir" at bounding box center [596, 91] width 181 height 22
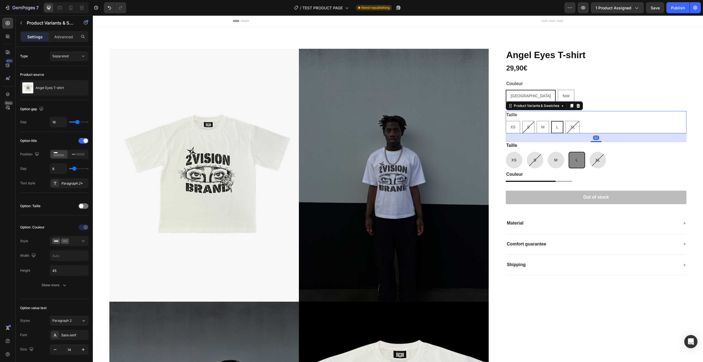
click at [619, 124] on div "XS XS XS S S S M M M L L L XL XL XL" at bounding box center [596, 127] width 181 height 12
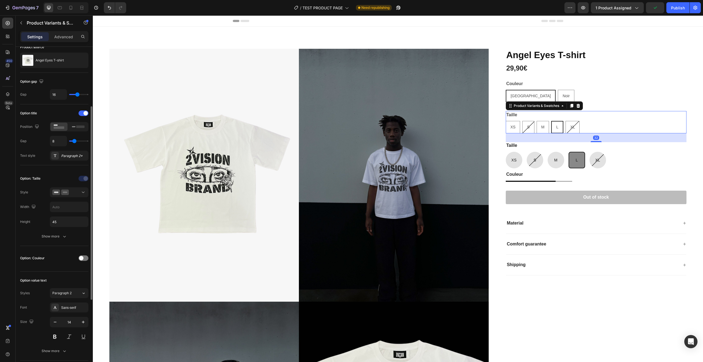
scroll to position [55, 0]
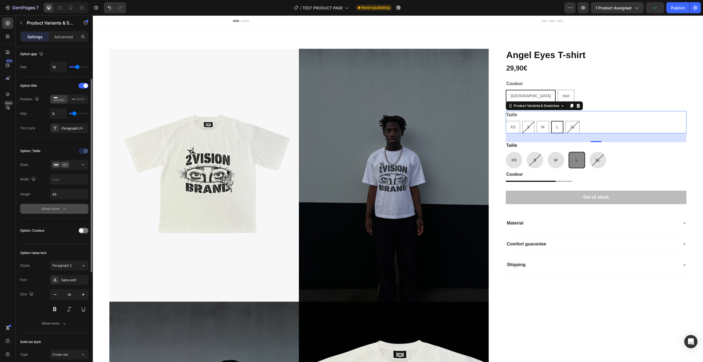
click at [50, 209] on div "Show more" at bounding box center [55, 209] width 26 height 6
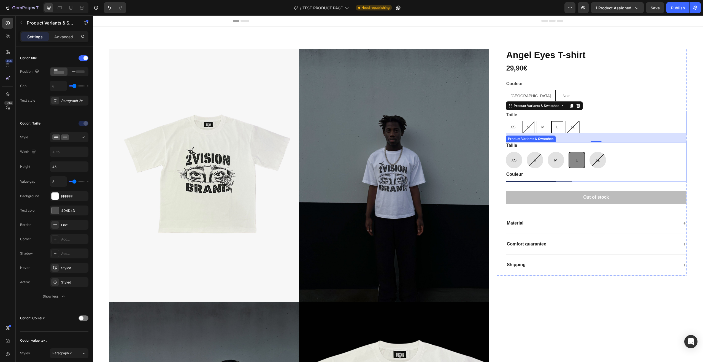
click at [620, 155] on div "XS XS XS S S S M M M L L L XL XL XL" at bounding box center [596, 160] width 181 height 17
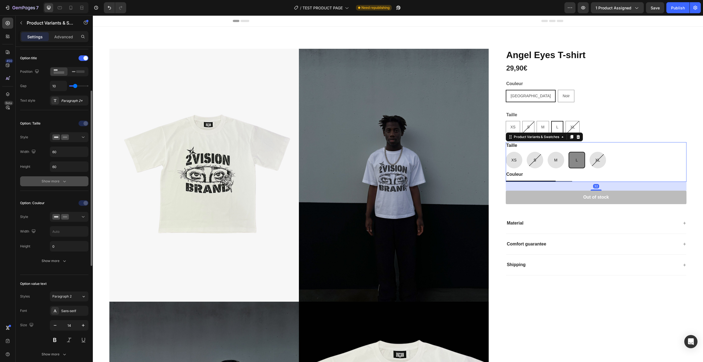
click at [53, 185] on button "Show more" at bounding box center [54, 181] width 68 height 10
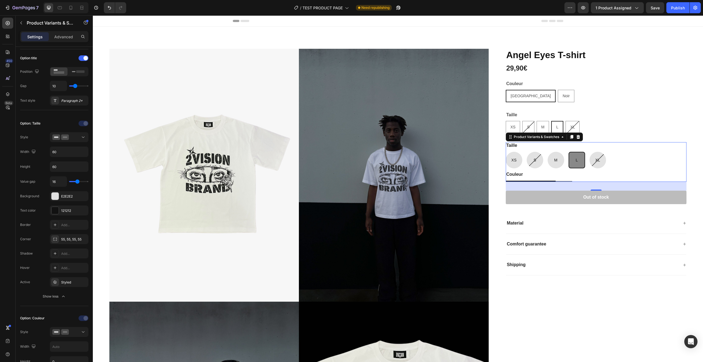
click at [600, 125] on div "XS XS XS S S S M M M L L L XL XL XL" at bounding box center [596, 127] width 181 height 12
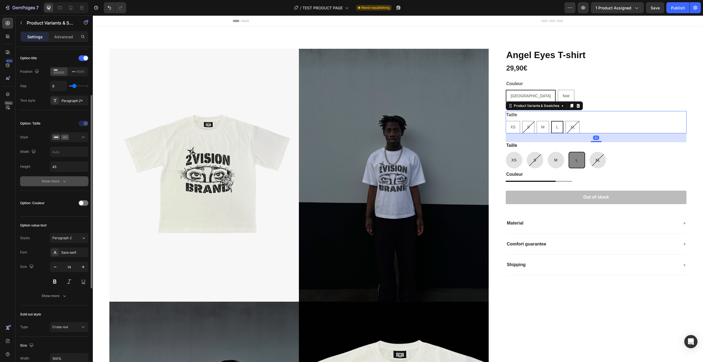
click at [41, 179] on button "Show more" at bounding box center [54, 181] width 68 height 10
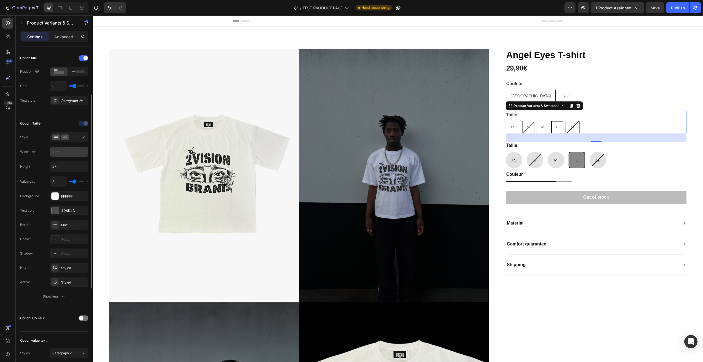
click at [70, 154] on input "text" at bounding box center [69, 152] width 38 height 10
click at [61, 163] on input "45" at bounding box center [69, 167] width 38 height 10
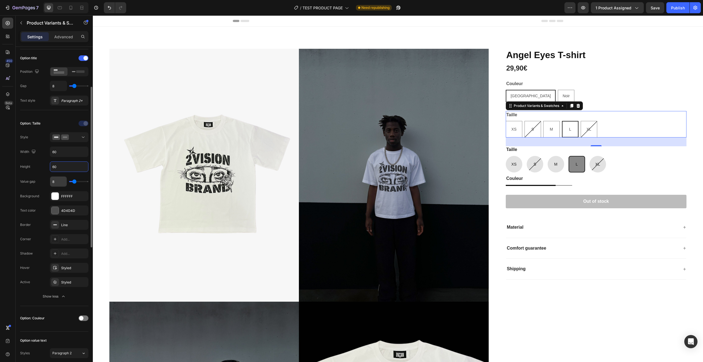
click at [62, 182] on input "8" at bounding box center [58, 181] width 17 height 10
click at [56, 210] on div at bounding box center [54, 210] width 7 height 7
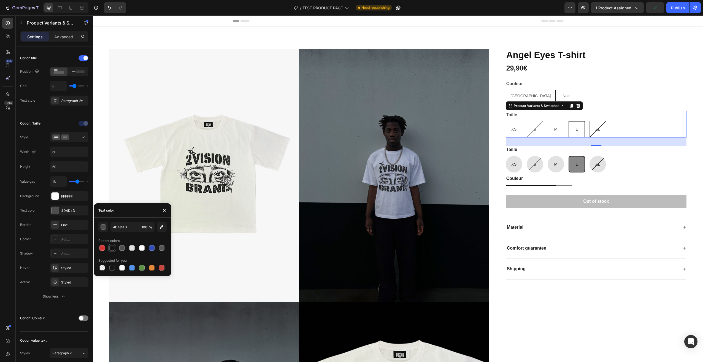
click at [111, 249] on div at bounding box center [112, 248] width 6 height 6
click at [75, 218] on div "Value gap 16 Background FFFFFF Text color 121212 Border Line Corner Add... Shad…" at bounding box center [54, 238] width 68 height 125
click at [84, 223] on icon "button" at bounding box center [82, 224] width 4 height 4
click at [64, 239] on div "Add..." at bounding box center [74, 239] width 26 height 5
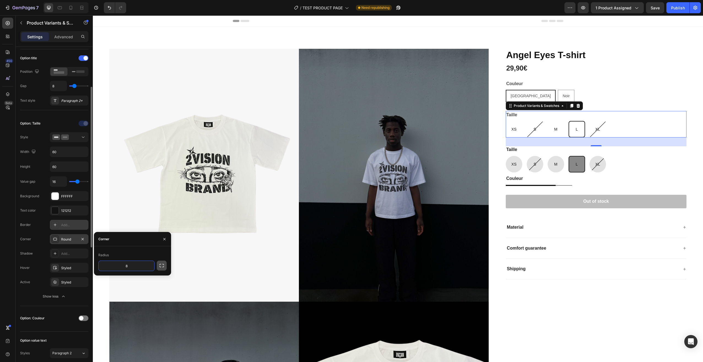
click at [161, 265] on icon "button" at bounding box center [162, 266] width 6 height 6
click at [164, 265] on icon "button" at bounding box center [162, 266] width 6 height 6
click at [135, 265] on input "8" at bounding box center [127, 266] width 56 height 10
drag, startPoint x: 135, startPoint y: 265, endPoint x: 119, endPoint y: 268, distance: 16.7
click at [119, 268] on input "8" at bounding box center [127, 266] width 56 height 10
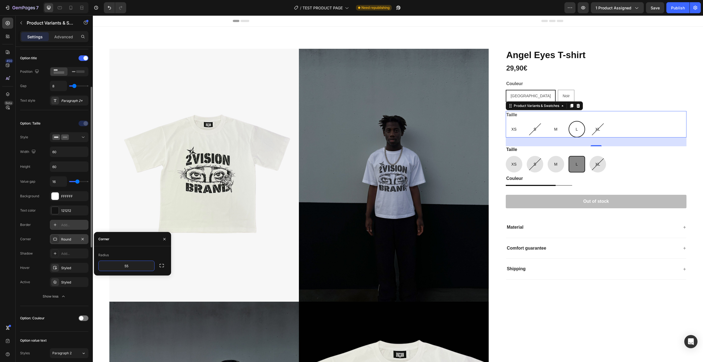
click at [87, 231] on div "Value gap 16 Background FFFFFF Text color 121212 Border Add... Corner Round Sha…" at bounding box center [54, 238] width 68 height 125
click at [81, 246] on div "Value gap 16 Background FFFFFF Text color 121212 Border Add... Corner 55, 55, 5…" at bounding box center [54, 238] width 68 height 125
click at [84, 266] on icon "button" at bounding box center [82, 267] width 4 height 4
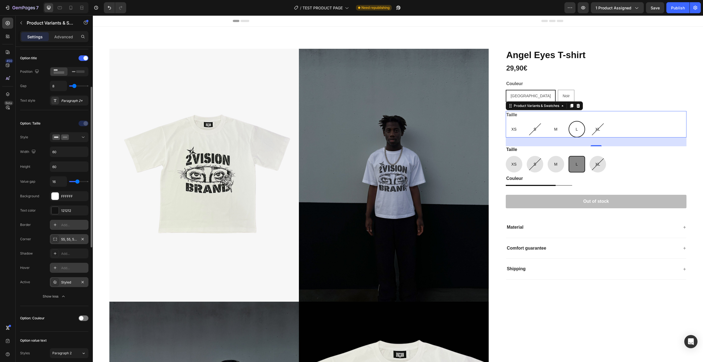
click at [69, 280] on div "Styled" at bounding box center [69, 282] width 16 height 5
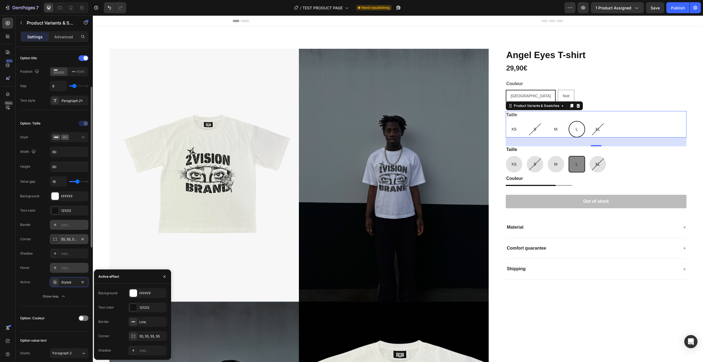
click at [45, 231] on div "Value gap 16 Background FFFFFF Text color 121212 Border Add... Corner 55, 55, 5…" at bounding box center [54, 238] width 68 height 125
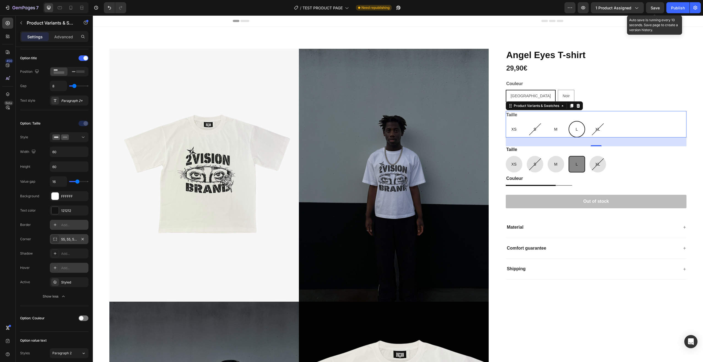
click at [651, 8] on span "Save" at bounding box center [654, 8] width 9 height 5
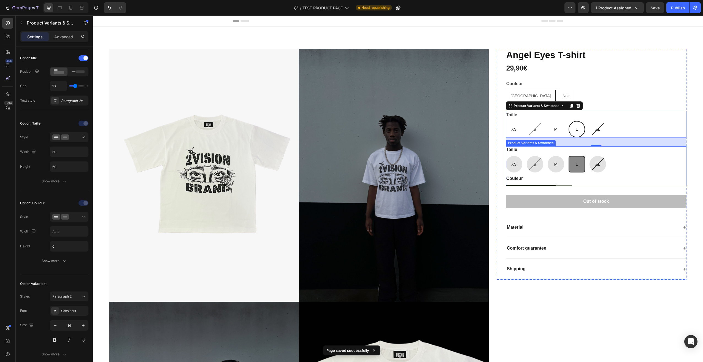
click at [628, 164] on div "XS XS XS S S S M M M L L L XL XL XL" at bounding box center [596, 164] width 181 height 17
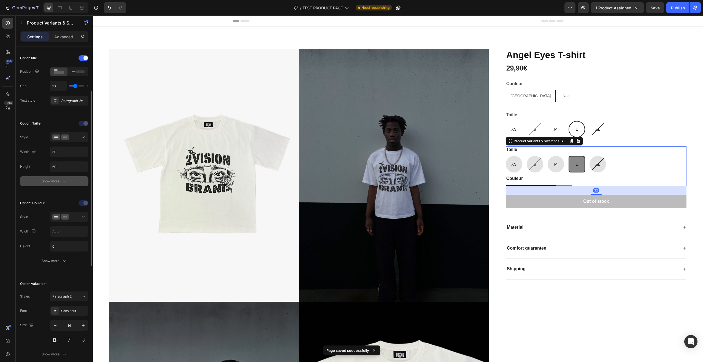
click at [38, 178] on button "Show more" at bounding box center [54, 181] width 68 height 10
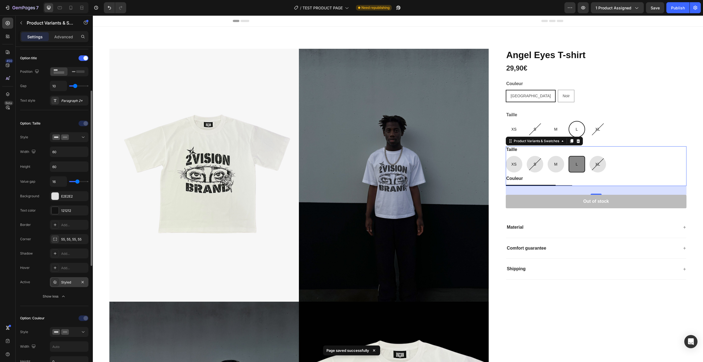
click at [66, 280] on div "Styled" at bounding box center [69, 282] width 16 height 5
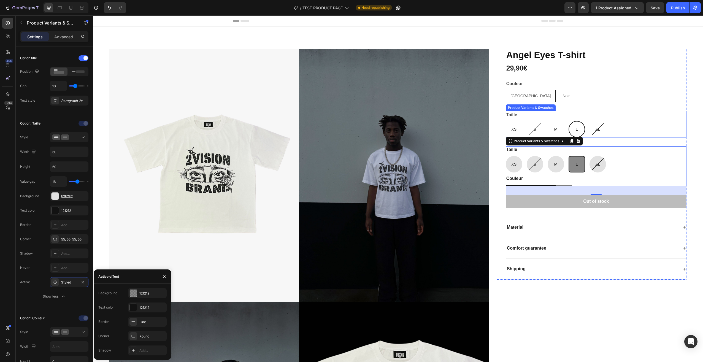
click at [626, 136] on div "XS XS XS S S S M M M L L L XL XL XL" at bounding box center [596, 129] width 181 height 17
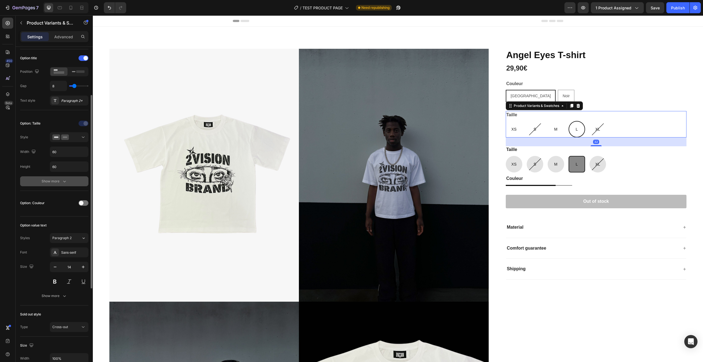
click at [61, 184] on div "Show more" at bounding box center [55, 181] width 26 height 6
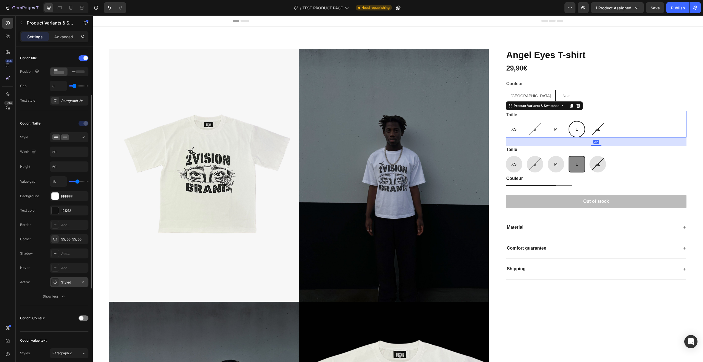
click at [62, 285] on div "Styled" at bounding box center [69, 282] width 39 height 10
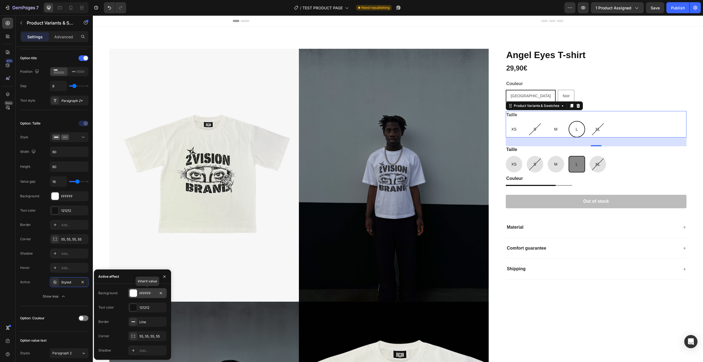
click at [139, 290] on div "FFFFFF" at bounding box center [147, 293] width 39 height 10
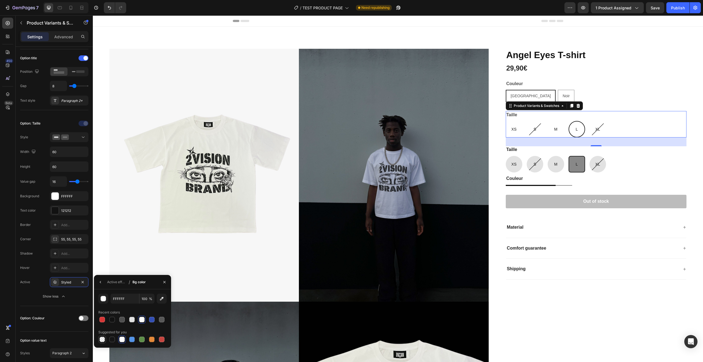
click at [104, 339] on div at bounding box center [102, 339] width 6 height 6
click at [97, 281] on button "button" at bounding box center [100, 282] width 9 height 9
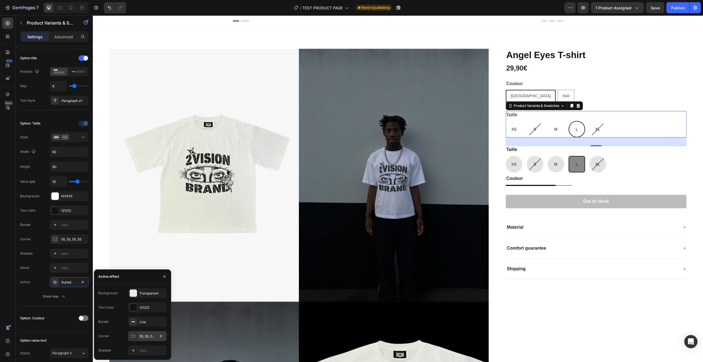
click at [143, 333] on div "55, 55, 55, 55" at bounding box center [147, 336] width 39 height 10
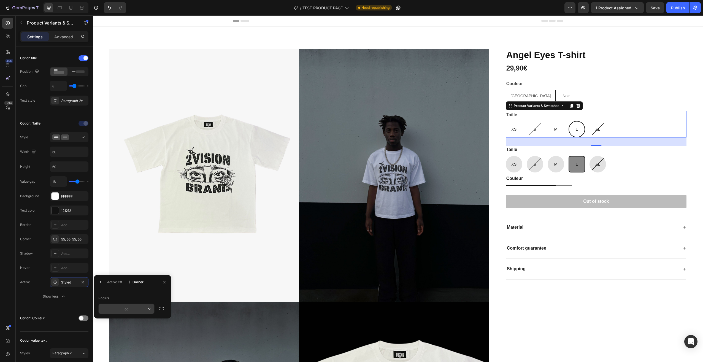
click at [148, 308] on icon "button" at bounding box center [149, 308] width 2 height 1
click at [143, 332] on p "Round" at bounding box center [133, 333] width 31 height 6
click at [100, 281] on icon "button" at bounding box center [100, 282] width 1 height 2
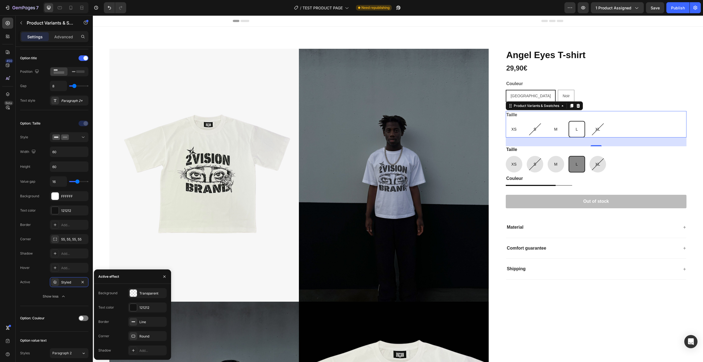
click at [554, 133] on div "M" at bounding box center [555, 129] width 3 height 11
click at [547, 121] on input "M M M" at bounding box center [547, 121] width 0 height 0
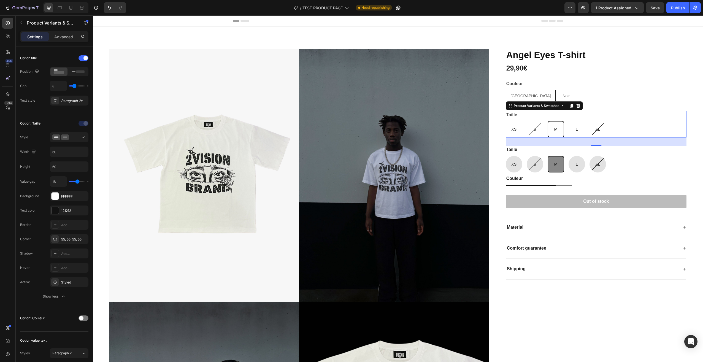
click at [568, 133] on div "L" at bounding box center [576, 129] width 17 height 17
click at [568, 121] on input "L L L" at bounding box center [568, 121] width 0 height 0
click at [66, 240] on div "55, 55, 55, 55" at bounding box center [69, 239] width 16 height 5
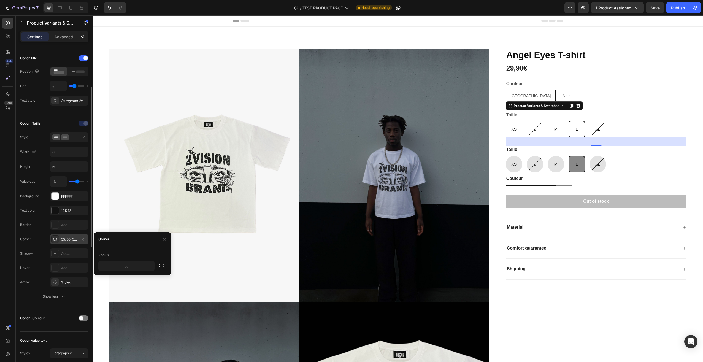
click at [66, 240] on div "55, 55, 55, 55" at bounding box center [69, 239] width 16 height 5
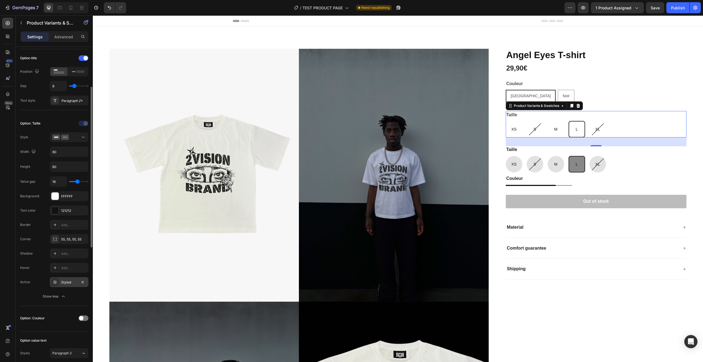
click at [61, 281] on div "Styled" at bounding box center [69, 282] width 16 height 5
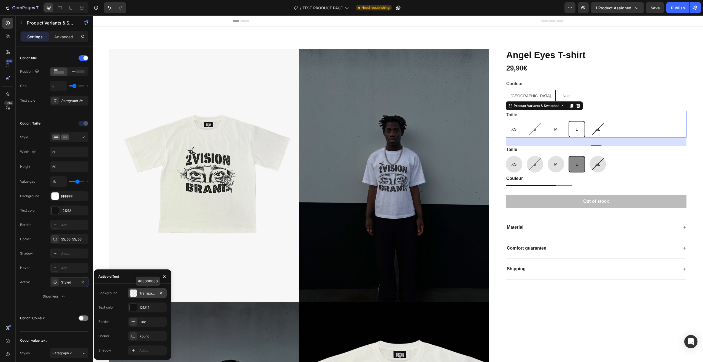
click at [132, 293] on div at bounding box center [133, 292] width 7 height 7
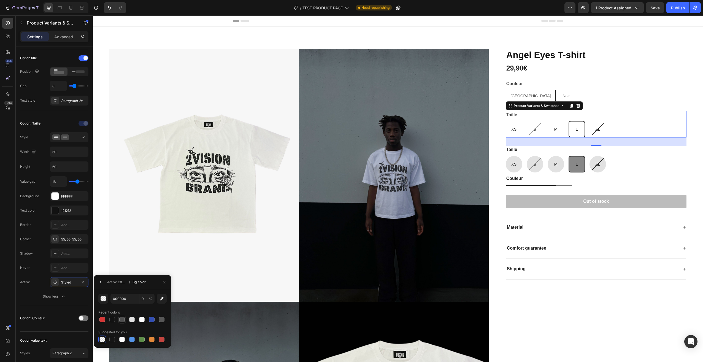
click at [120, 317] on div at bounding box center [122, 320] width 6 height 6
click at [113, 319] on div at bounding box center [112, 320] width 6 height 6
click at [148, 300] on input "100" at bounding box center [146, 298] width 15 height 10
click at [139, 301] on input "25" at bounding box center [146, 298] width 15 height 10
click at [105, 290] on div "121212 50 % Recent colors Suggested for you" at bounding box center [132, 318] width 77 height 58
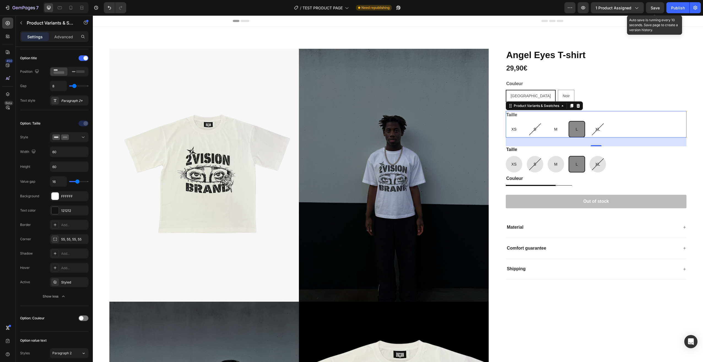
click at [654, 9] on span "Save" at bounding box center [654, 8] width 9 height 5
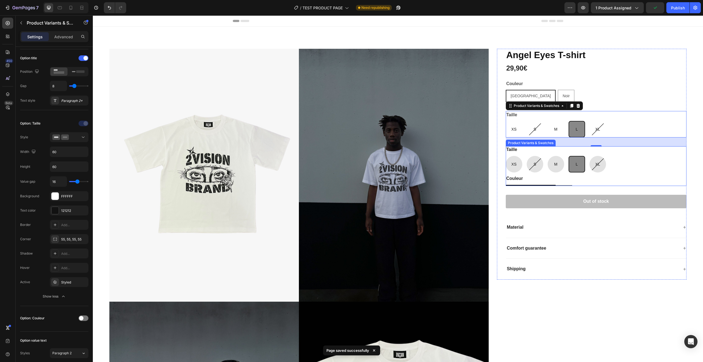
click at [624, 169] on div "XS XS XS S S S M M M L L L XL XL XL" at bounding box center [596, 164] width 181 height 17
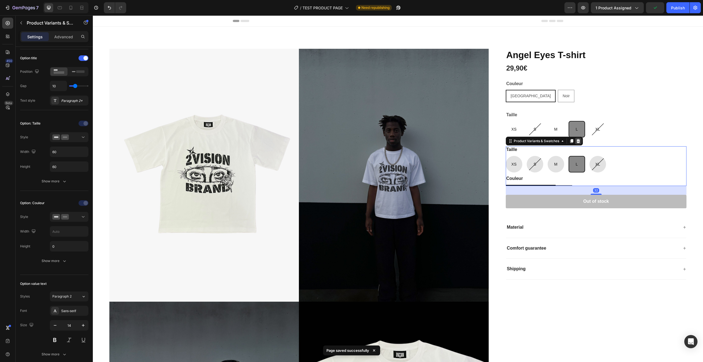
click at [576, 142] on icon at bounding box center [578, 141] width 4 height 4
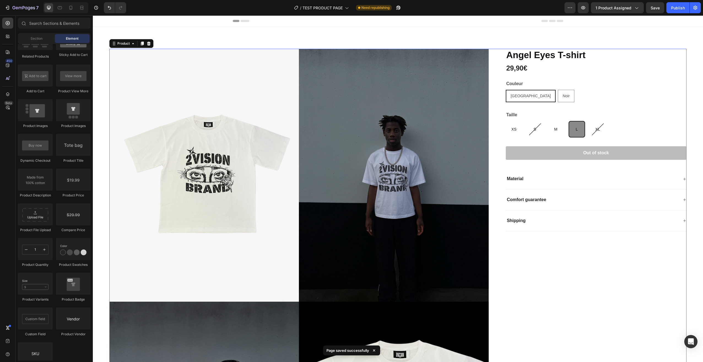
click at [605, 268] on div "[PERSON_NAME] T-shirt Product Title 29,90€ Product Price Product Price Row Coul…" at bounding box center [591, 304] width 189 height 510
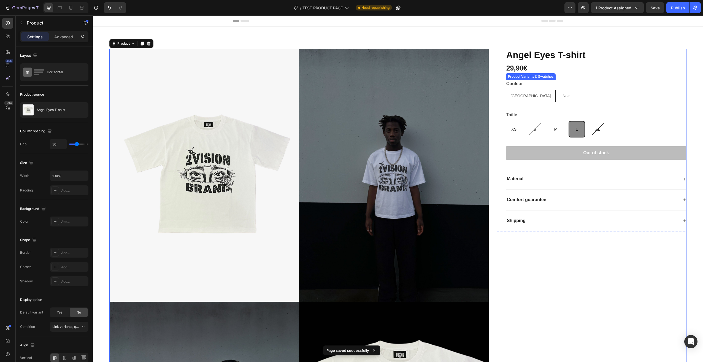
click at [565, 93] on div "Bordeaux Bordeaux Bordeaux Noir Noir Noir" at bounding box center [596, 96] width 181 height 12
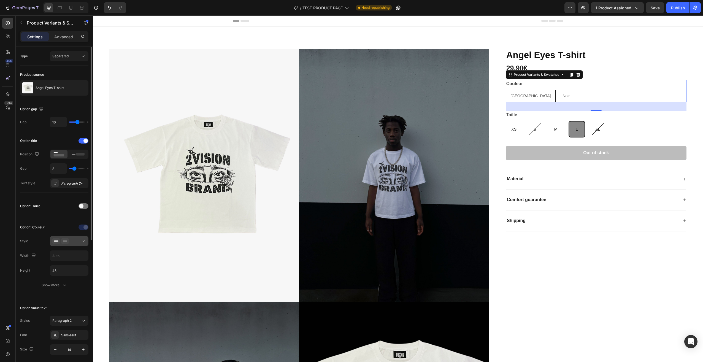
click at [80, 243] on div at bounding box center [69, 241] width 34 height 6
drag, startPoint x: 78, startPoint y: 241, endPoint x: 78, endPoint y: 237, distance: 3.3
click at [78, 240] on div at bounding box center [69, 241] width 34 height 6
click at [78, 239] on div at bounding box center [69, 241] width 34 height 6
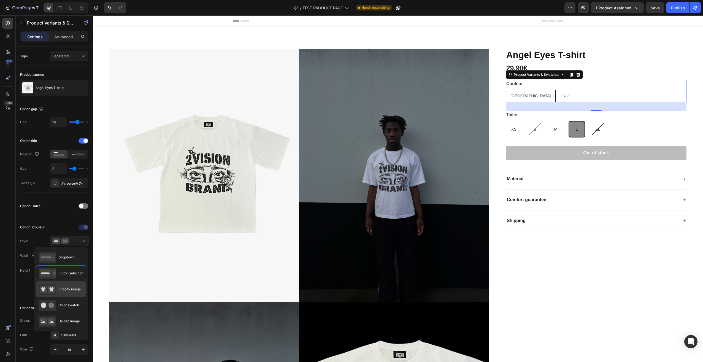
click at [74, 285] on div "Shopify image" at bounding box center [60, 289] width 42 height 11
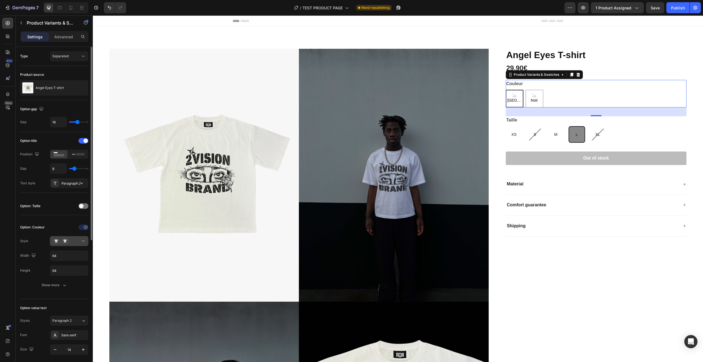
click at [87, 238] on button at bounding box center [69, 241] width 39 height 10
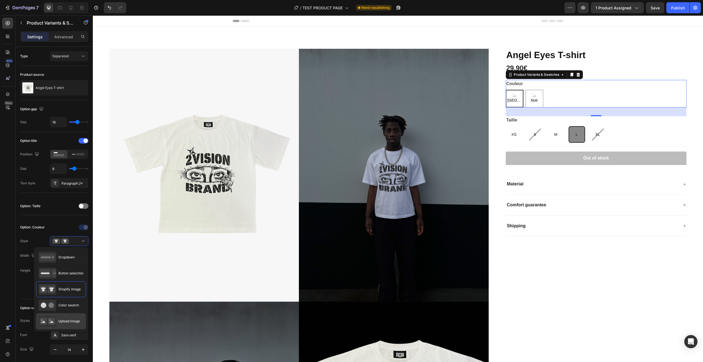
click at [72, 319] on span "Upload image" at bounding box center [68, 321] width 21 height 5
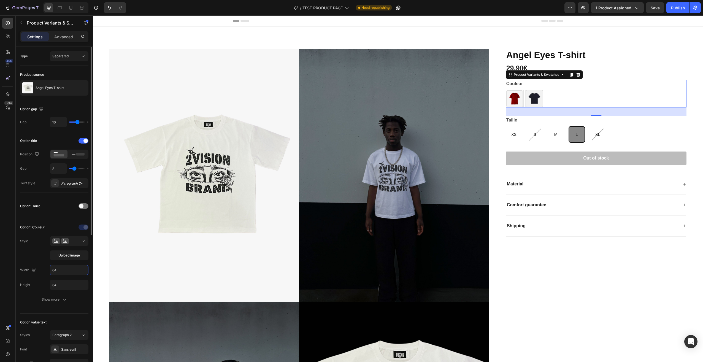
click at [68, 272] on input "64" at bounding box center [69, 270] width 38 height 10
click at [62, 282] on input "64" at bounding box center [69, 285] width 38 height 10
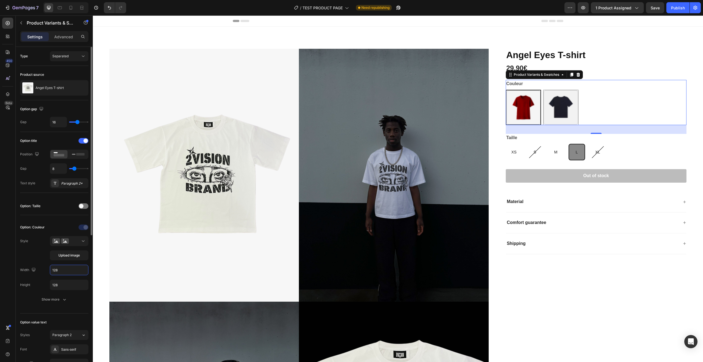
click at [59, 272] on input "128" at bounding box center [69, 270] width 38 height 10
click at [62, 280] on input "128" at bounding box center [69, 285] width 38 height 10
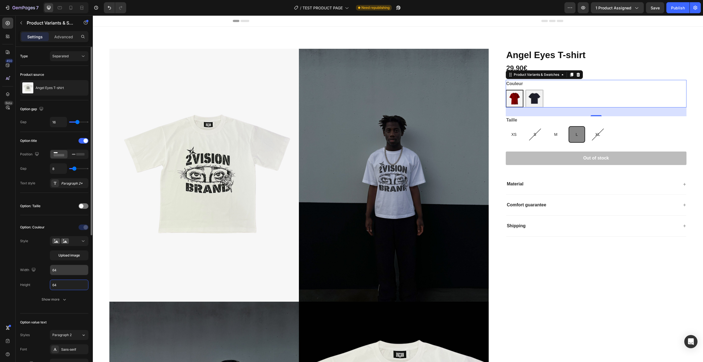
click at [66, 269] on input "64" at bounding box center [69, 270] width 38 height 10
drag, startPoint x: 61, startPoint y: 269, endPoint x: 54, endPoint y: 271, distance: 7.1
click at [54, 271] on input "9.0" at bounding box center [69, 270] width 38 height 10
click at [60, 284] on input "64" at bounding box center [69, 285] width 38 height 10
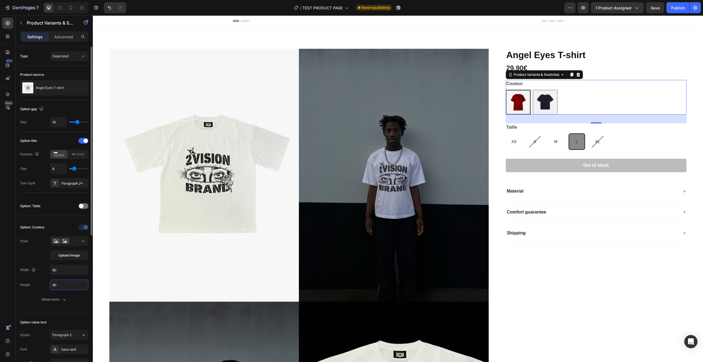
click at [51, 284] on input "90" at bounding box center [69, 285] width 38 height 10
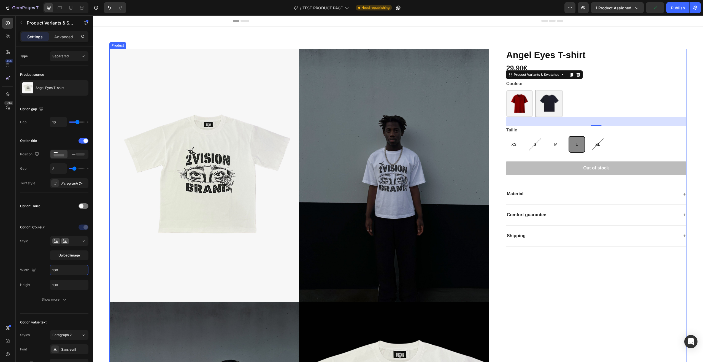
click at [583, 308] on div "[PERSON_NAME] T-shirt Product Title 29,90€ Product Price Product Price Row Coul…" at bounding box center [591, 304] width 189 height 510
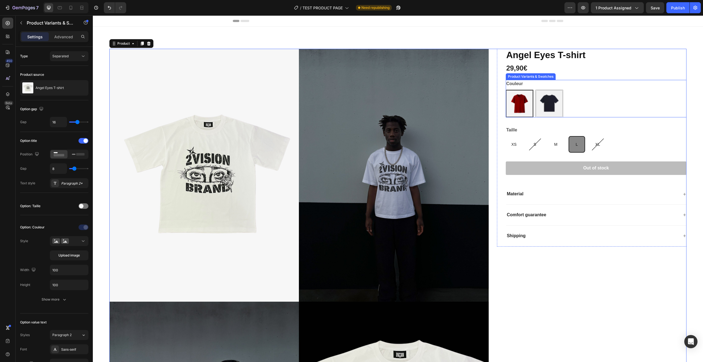
click at [588, 97] on div "Bordeaux Bordeaux Noir Noir" at bounding box center [596, 104] width 181 height 28
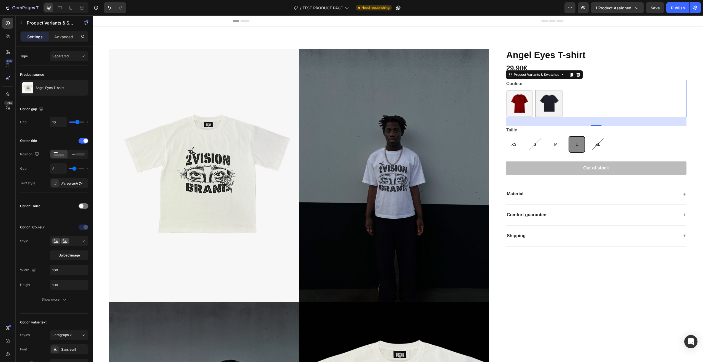
click at [578, 100] on div "Bordeaux Bordeaux Noir Noir" at bounding box center [596, 104] width 181 height 28
click at [70, 155] on div at bounding box center [78, 154] width 17 height 8
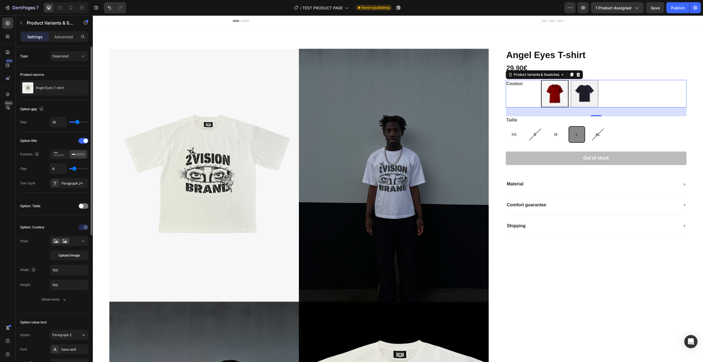
click at [47, 154] on div "Position" at bounding box center [54, 154] width 68 height 9
click at [53, 153] on icon at bounding box center [59, 154] width 13 height 6
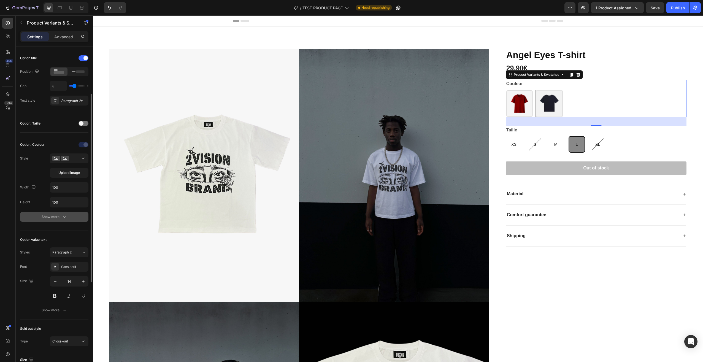
click at [61, 219] on div "Show more" at bounding box center [55, 217] width 26 height 6
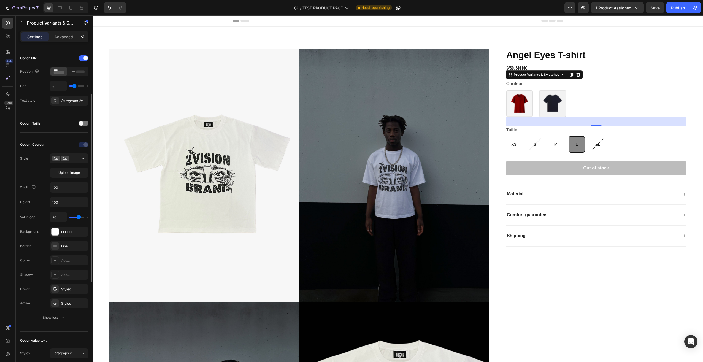
drag, startPoint x: 73, startPoint y: 216, endPoint x: 79, endPoint y: 214, distance: 6.4
click at [79, 216] on input "range" at bounding box center [78, 216] width 19 height 1
drag, startPoint x: 77, startPoint y: 217, endPoint x: 73, endPoint y: 217, distance: 3.6
click at [73, 217] on input "range" at bounding box center [78, 216] width 19 height 1
click at [82, 244] on icon "button" at bounding box center [82, 246] width 4 height 4
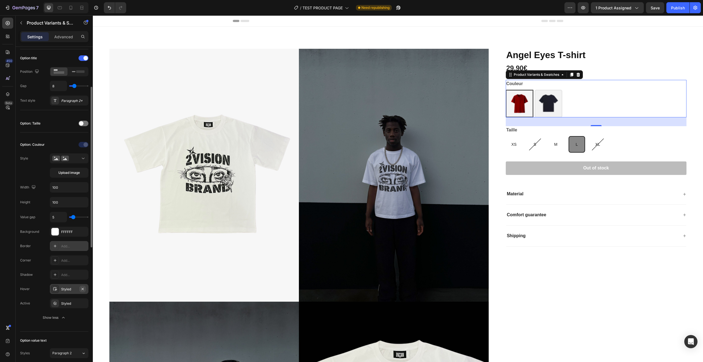
click at [83, 289] on icon "button" at bounding box center [82, 288] width 2 height 2
click at [71, 246] on div "Add..." at bounding box center [74, 246] width 26 height 5
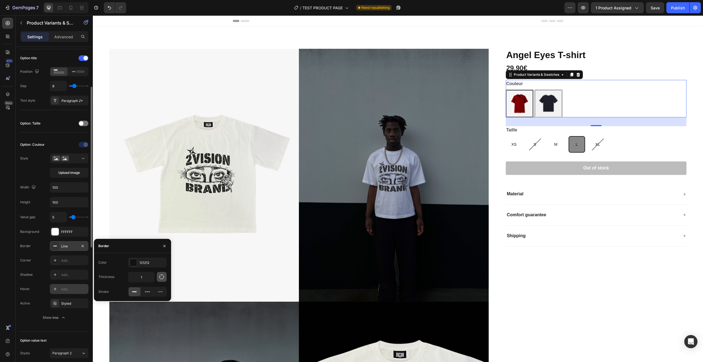
click at [158, 276] on button "button" at bounding box center [162, 277] width 10 height 10
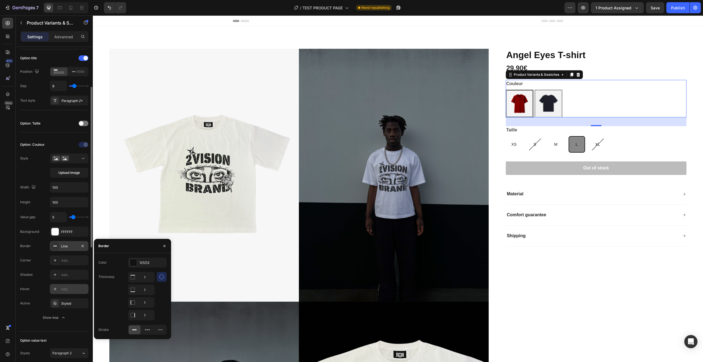
click at [161, 275] on icon "button" at bounding box center [162, 277] width 6 height 6
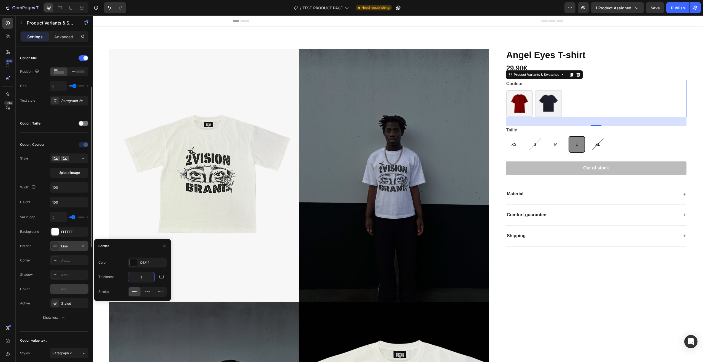
click at [146, 278] on input "1" at bounding box center [141, 277] width 26 height 10
drag, startPoint x: 148, startPoint y: 275, endPoint x: 136, endPoint y: 278, distance: 12.9
click at [136, 278] on input "2" at bounding box center [141, 277] width 26 height 10
drag, startPoint x: 147, startPoint y: 277, endPoint x: 128, endPoint y: 278, distance: 19.0
click at [128, 278] on div "0" at bounding box center [141, 277] width 26 height 10
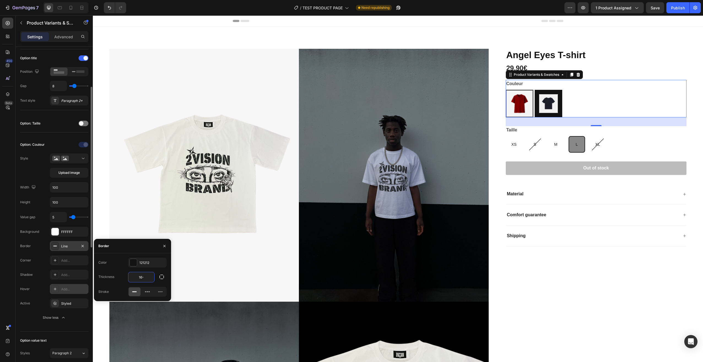
drag, startPoint x: 148, startPoint y: 279, endPoint x: 126, endPoint y: 280, distance: 21.2
click at [126, 280] on div "Thickness 16-" at bounding box center [132, 277] width 68 height 10
click at [147, 292] on icon at bounding box center [147, 291] width 1 height 1
click at [162, 292] on icon at bounding box center [160, 291] width 4 height 1
click at [138, 294] on div at bounding box center [135, 291] width 12 height 9
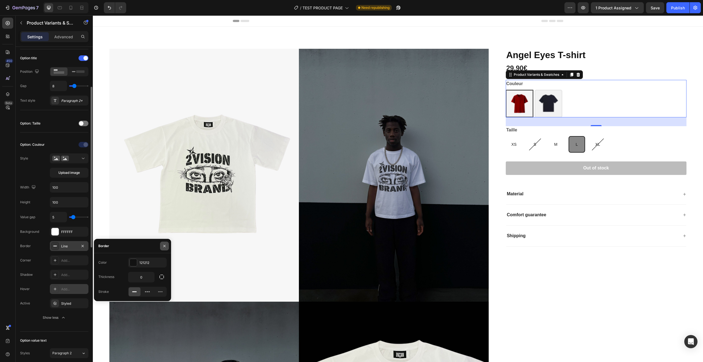
drag, startPoint x: 166, startPoint y: 246, endPoint x: 28, endPoint y: 230, distance: 138.8
click at [166, 246] on icon "button" at bounding box center [164, 246] width 4 height 4
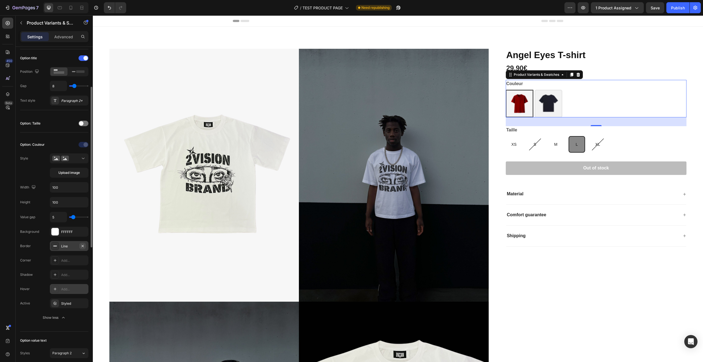
click at [81, 246] on icon "button" at bounding box center [82, 246] width 4 height 4
click at [55, 233] on div at bounding box center [54, 231] width 7 height 7
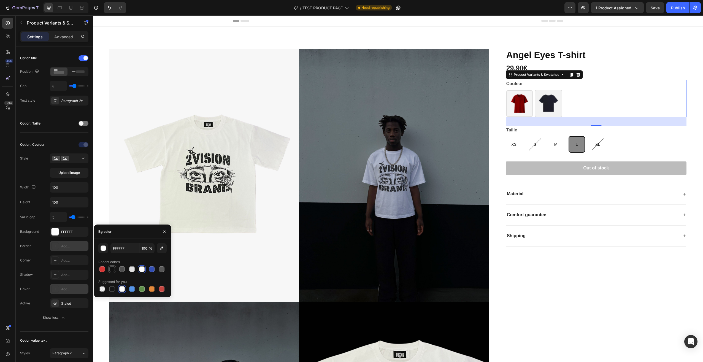
click at [112, 266] on div at bounding box center [112, 269] width 6 height 6
click at [103, 269] on div at bounding box center [102, 269] width 6 height 6
click at [133, 270] on div at bounding box center [132, 269] width 6 height 6
click at [543, 104] on img at bounding box center [548, 104] width 28 height 28
click at [534, 90] on input "Noir Noir" at bounding box center [534, 89] width 0 height 0
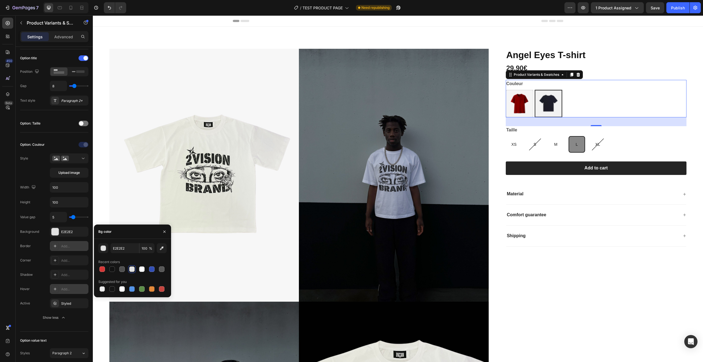
click at [510, 107] on img at bounding box center [520, 104] width 28 height 28
click at [506, 90] on input "Bordeaux Bordeaux" at bounding box center [505, 89] width 0 height 0
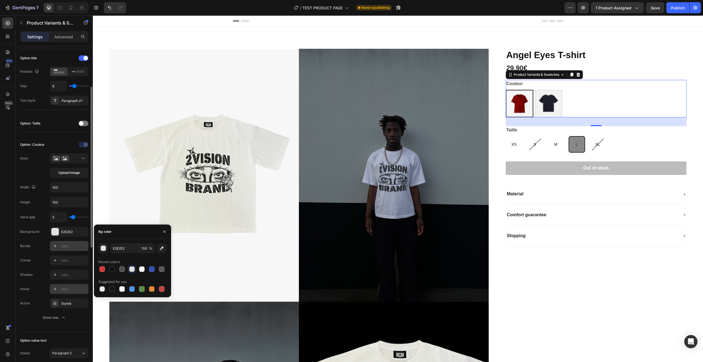
click at [79, 223] on div "Value gap 5 Background E2E2E2 Border Add... Corner Add... Shadow Add... Hover A…" at bounding box center [54, 267] width 68 height 111
click at [69, 305] on div "Styled" at bounding box center [69, 303] width 16 height 5
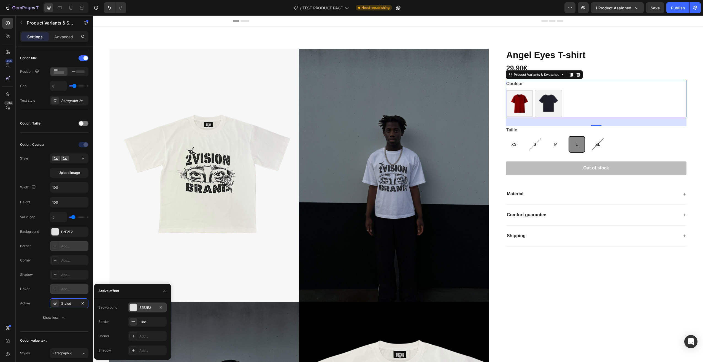
click at [129, 306] on div "E2E2E2" at bounding box center [147, 307] width 39 height 10
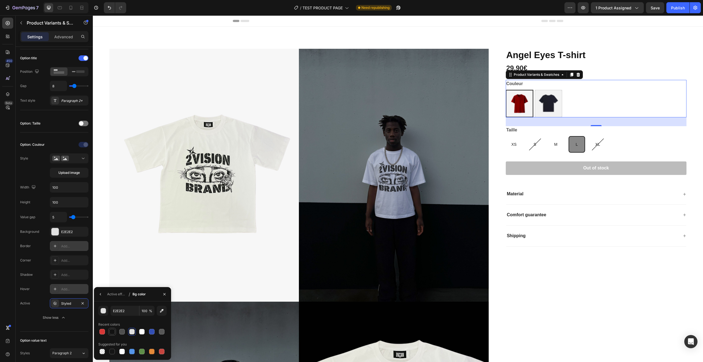
click at [114, 332] on div at bounding box center [112, 332] width 6 height 6
click at [0, 0] on input "100" at bounding box center [0, 0] width 0 height 0
drag, startPoint x: 145, startPoint y: 311, endPoint x: 138, endPoint y: 312, distance: 7.1
click at [138, 312] on div "121212 50 %" at bounding box center [132, 311] width 44 height 10
click at [142, 320] on div "Recent colors" at bounding box center [132, 324] width 68 height 9
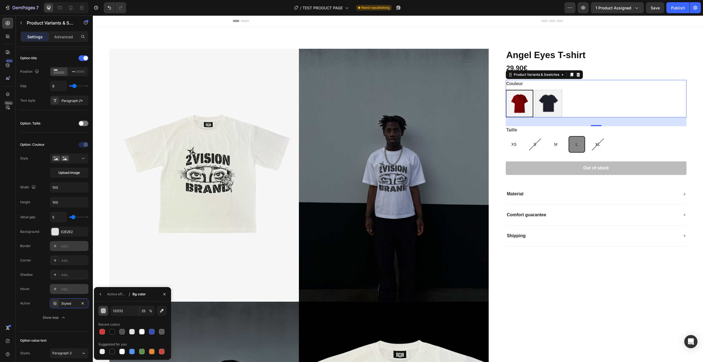
click at [105, 307] on button "button" at bounding box center [103, 311] width 10 height 10
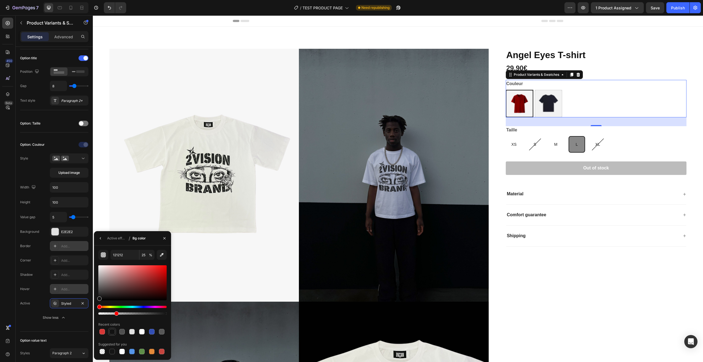
click at [111, 331] on div at bounding box center [112, 332] width 6 height 6
click at [121, 319] on div "121212 100 % Recent colors Suggested for you" at bounding box center [132, 302] width 68 height 105
click at [102, 239] on icon "button" at bounding box center [100, 238] width 4 height 4
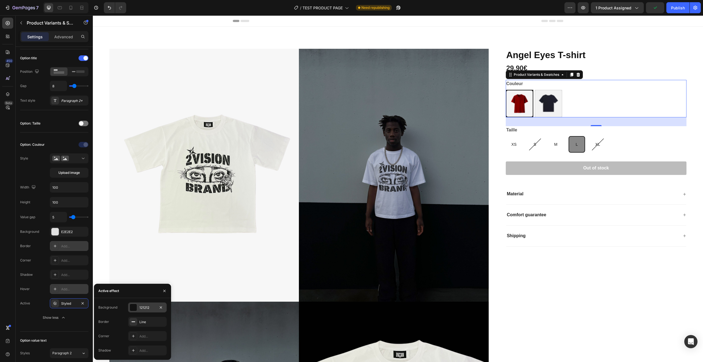
click at [133, 304] on div at bounding box center [133, 307] width 7 height 7
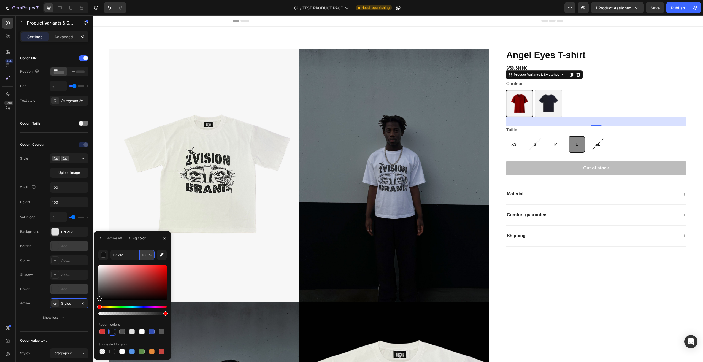
click at [0, 0] on input "100" at bounding box center [0, 0] width 0 height 0
click at [127, 262] on div "121212 50 % Recent colors Suggested for you" at bounding box center [132, 302] width 68 height 105
click at [101, 239] on icon "button" at bounding box center [100, 238] width 4 height 4
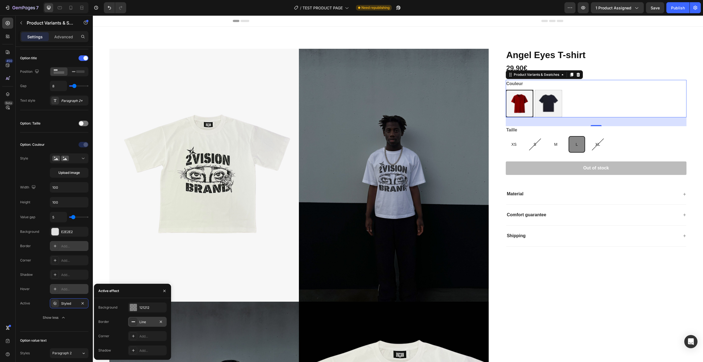
click at [147, 322] on div "Line" at bounding box center [147, 321] width 16 height 5
click at [0, 0] on input "2" at bounding box center [0, 0] width 0 height 0
click at [102, 306] on button "button" at bounding box center [100, 303] width 9 height 9
click at [143, 336] on div "Add..." at bounding box center [152, 336] width 26 height 5
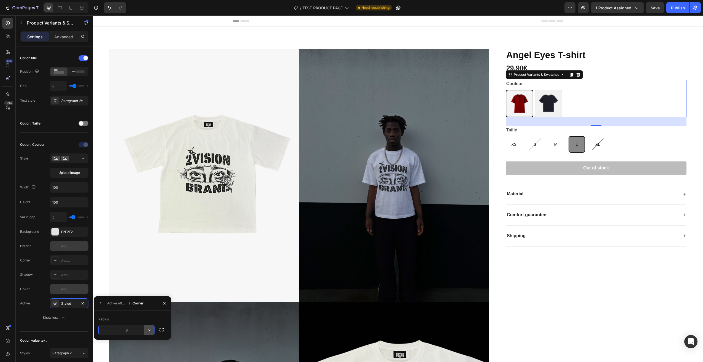
click at [149, 331] on icon "button" at bounding box center [149, 330] width 6 height 6
click at [140, 305] on p "Round" at bounding box center [133, 304] width 31 height 6
click at [47, 296] on div "Value gap 5 Background E2E2E2 Border Add... Corner Add... Shadow Add... Hover A…" at bounding box center [54, 267] width 68 height 111
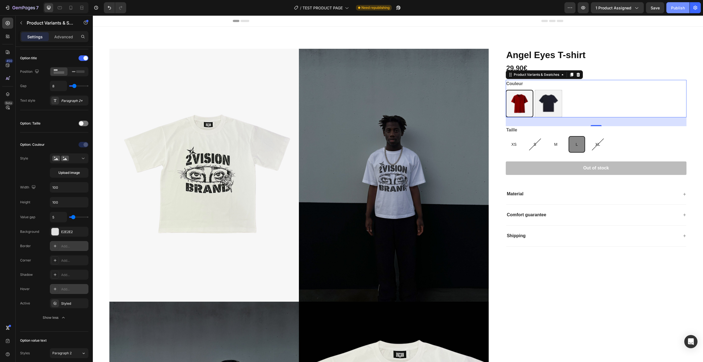
click at [671, 7] on div "Publish" at bounding box center [678, 8] width 14 height 6
click at [599, 103] on div "Bordeaux Bordeaux Noir Noir" at bounding box center [596, 104] width 181 height 28
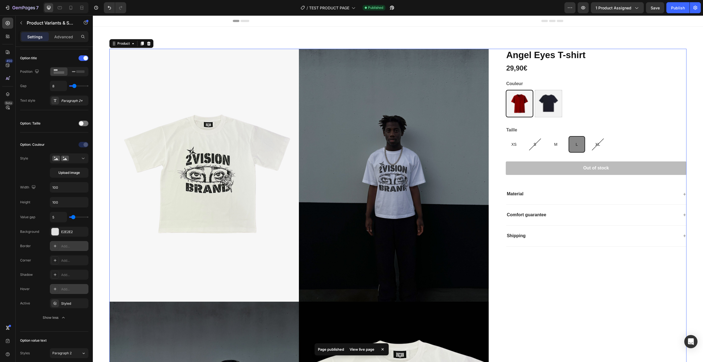
click at [561, 275] on div "[PERSON_NAME] T-shirt Product Title 29,90€ Product Price Product Price Row Coul…" at bounding box center [591, 304] width 189 height 510
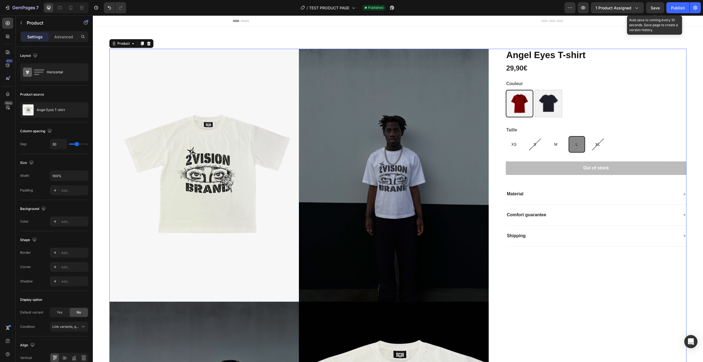
click at [653, 6] on span "Save" at bounding box center [654, 8] width 9 height 5
